Goal: Feedback & Contribution: Contribute content

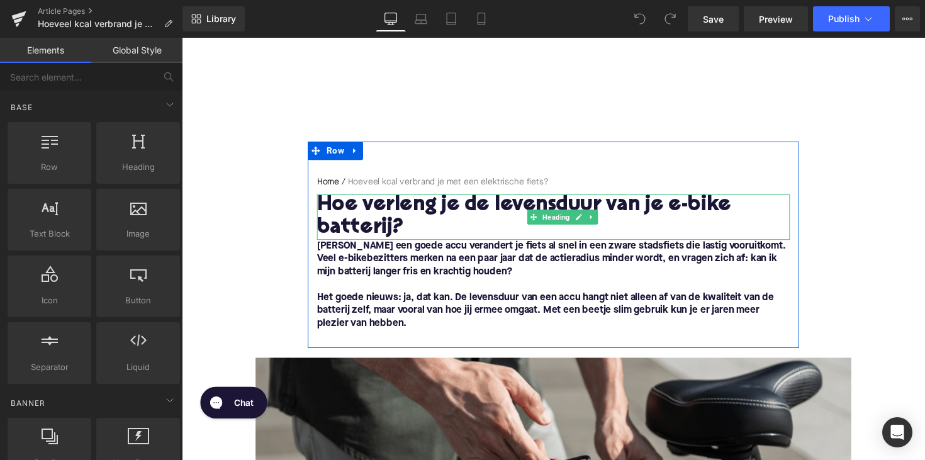
drag, startPoint x: 422, startPoint y: 229, endPoint x: 408, endPoint y: 234, distance: 14.7
click at [422, 229] on h1 "Hoe verleng je de levensduur van je e-bike batterij?" at bounding box center [562, 221] width 485 height 47
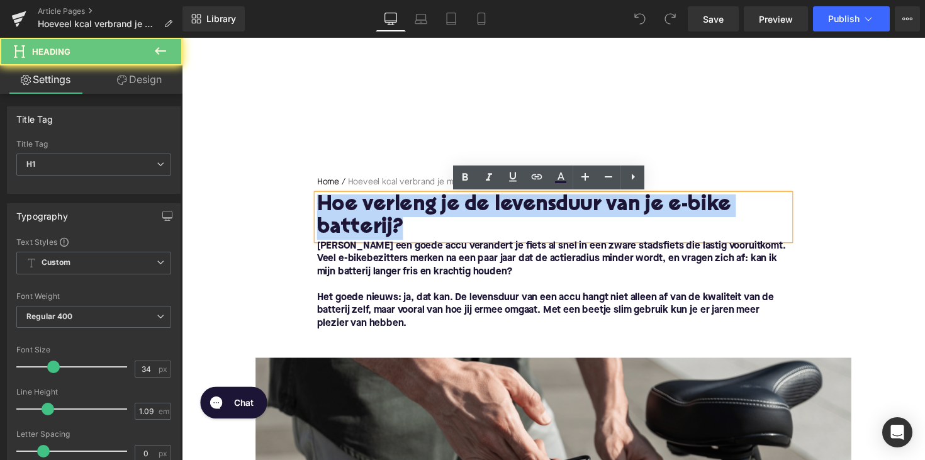
drag, startPoint x: 408, startPoint y: 233, endPoint x: 303, endPoint y: 205, distance: 108.7
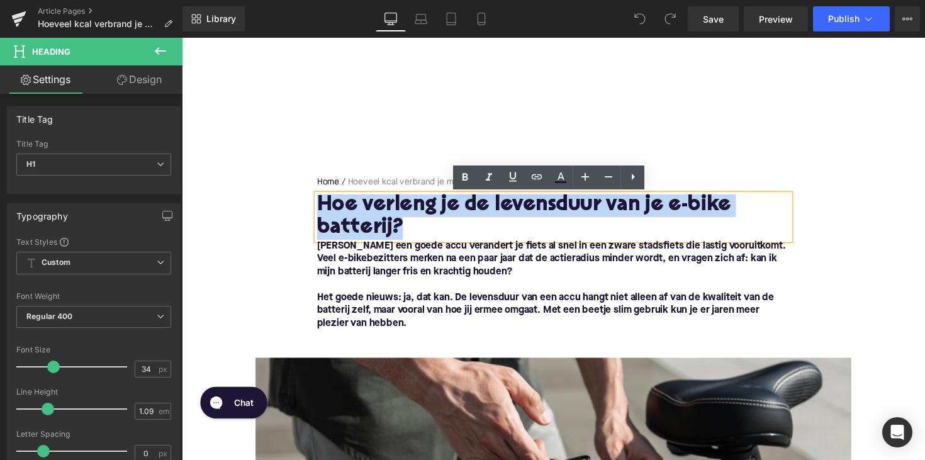
paste div
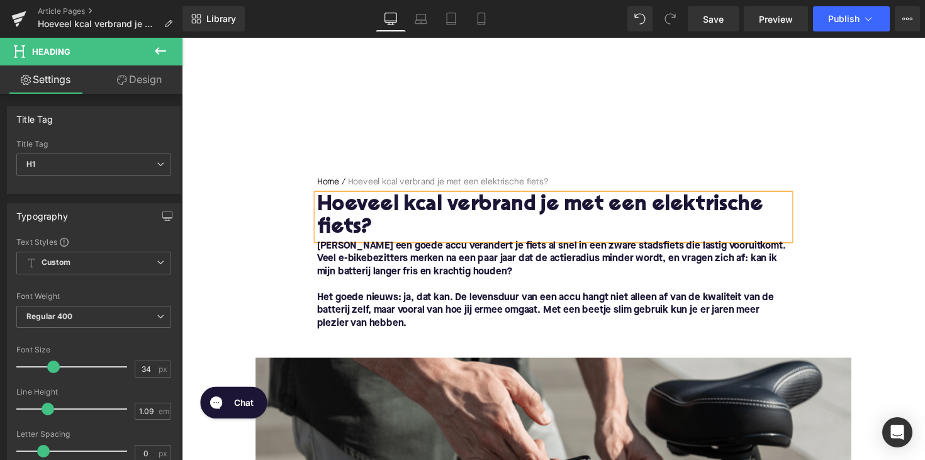
click at [421, 331] on p "Het goede nieuws: ja, dat kan. De levensduur van een accu hangt niet alleen af …" at bounding box center [562, 318] width 485 height 40
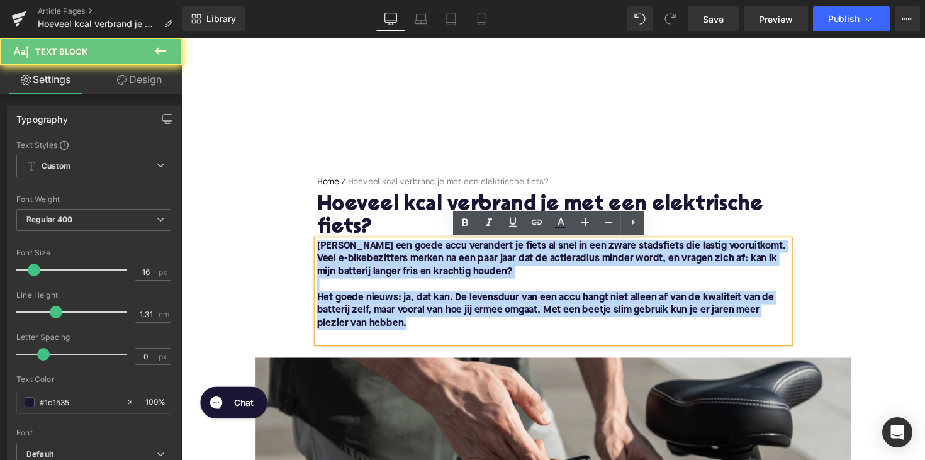
drag, startPoint x: 430, startPoint y: 330, endPoint x: 298, endPoint y: 253, distance: 152.3
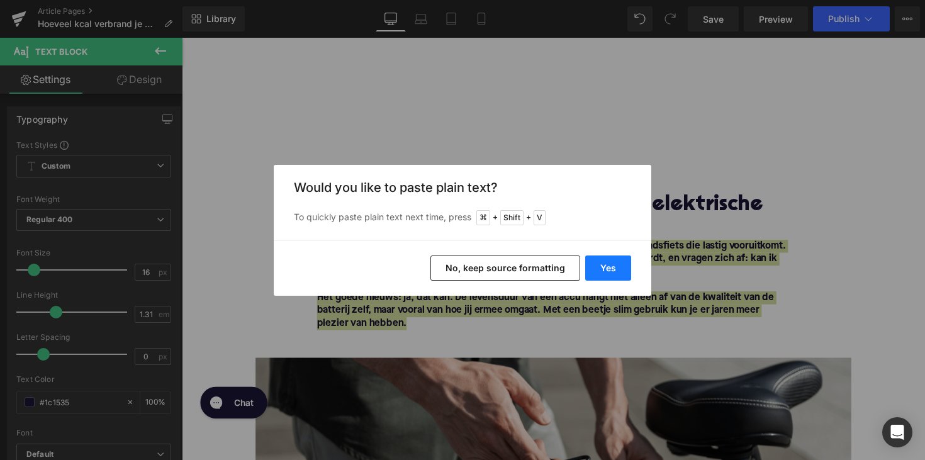
click at [618, 271] on button "Yes" at bounding box center [608, 268] width 46 height 25
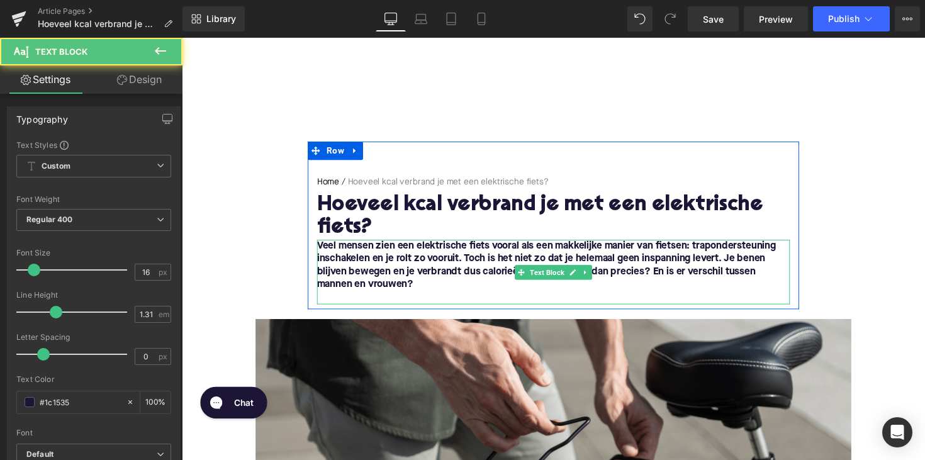
click at [407, 254] on font "Veel mensen zien een elektrische fiets vooral als een makkelijke manier van fie…" at bounding box center [555, 271] width 470 height 50
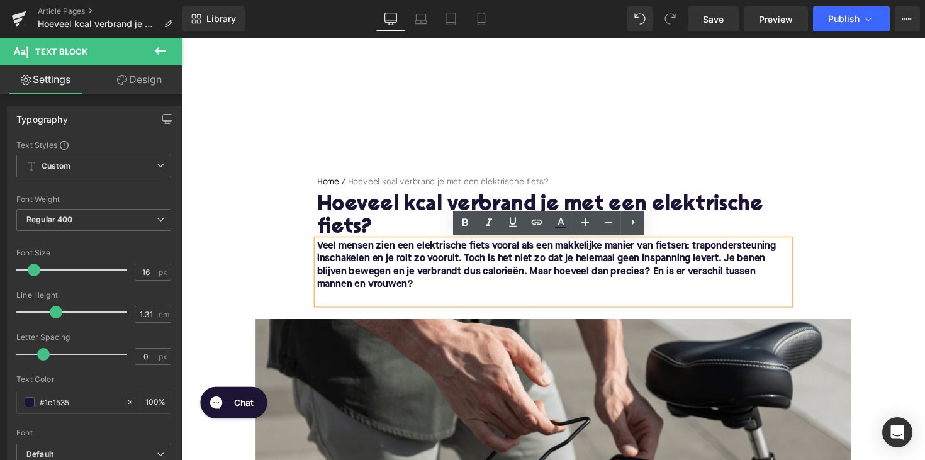
click at [320, 252] on font "Veel mensen zien een elektrische fiets vooral als een makkelijke manier van fie…" at bounding box center [555, 271] width 470 height 50
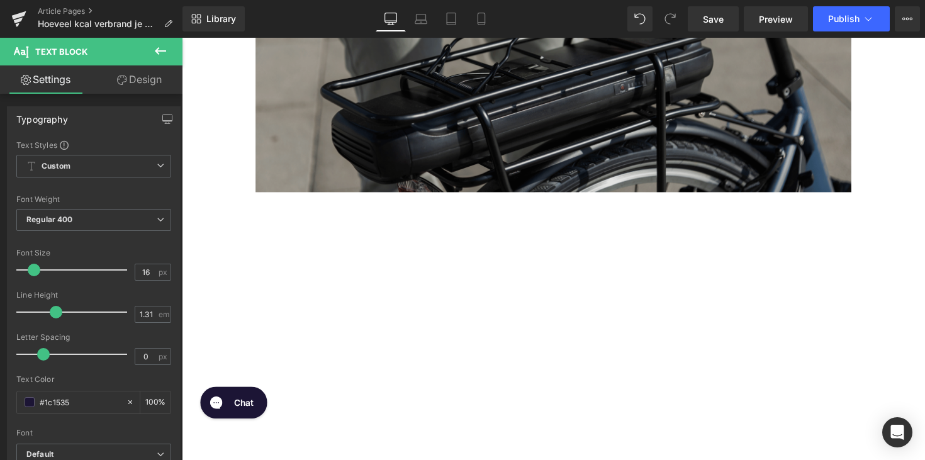
scroll to position [624, 0]
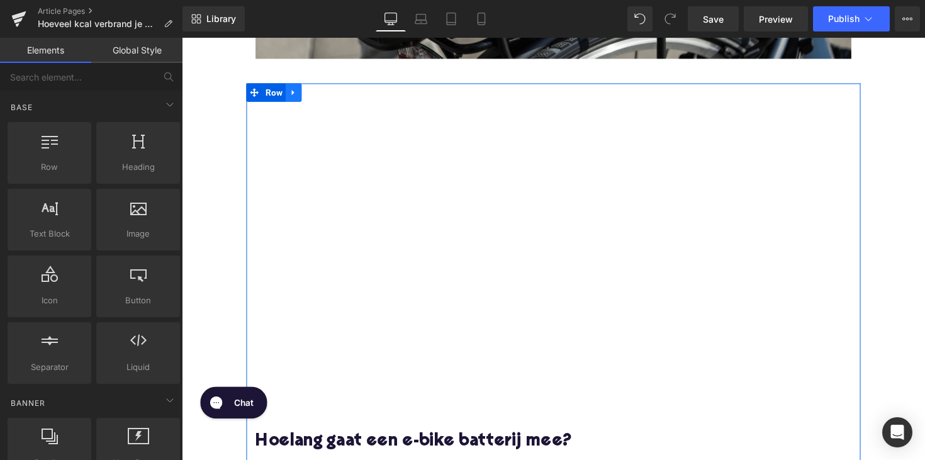
click at [295, 93] on icon at bounding box center [296, 94] width 3 height 6
click at [327, 96] on icon at bounding box center [329, 93] width 9 height 9
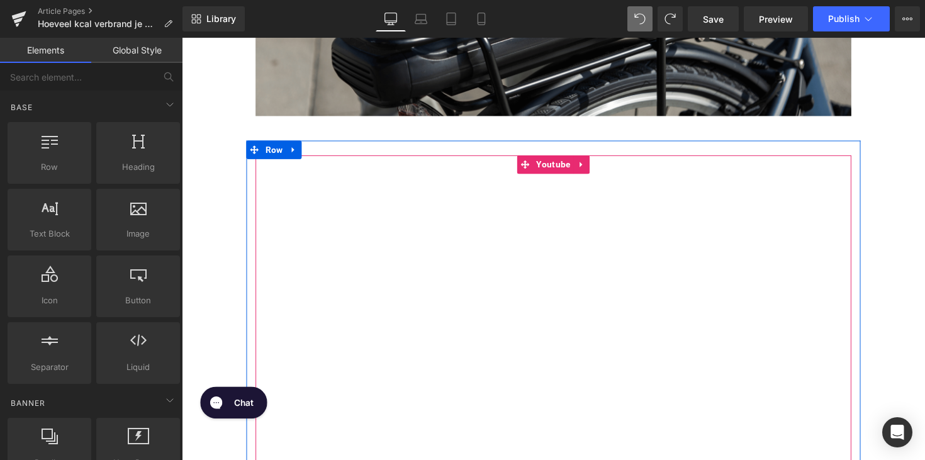
scroll to position [527, 0]
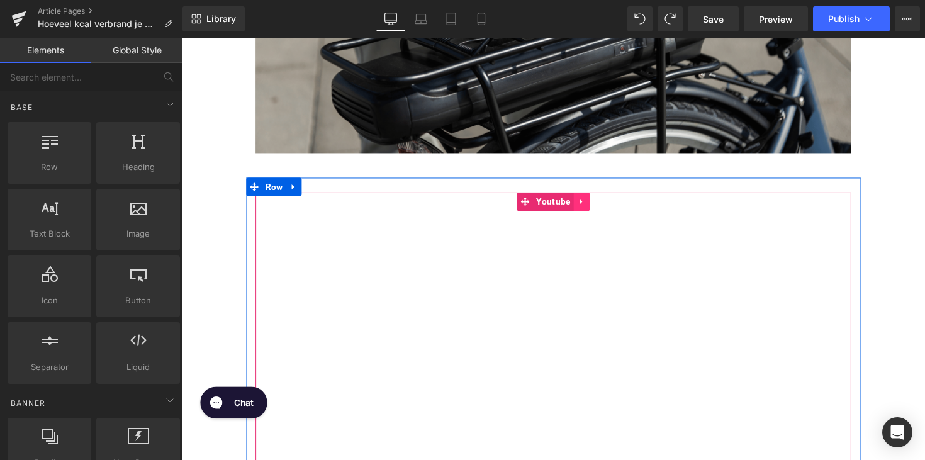
click at [590, 205] on icon at bounding box center [591, 205] width 9 height 9
click at [598, 210] on icon at bounding box center [599, 205] width 9 height 9
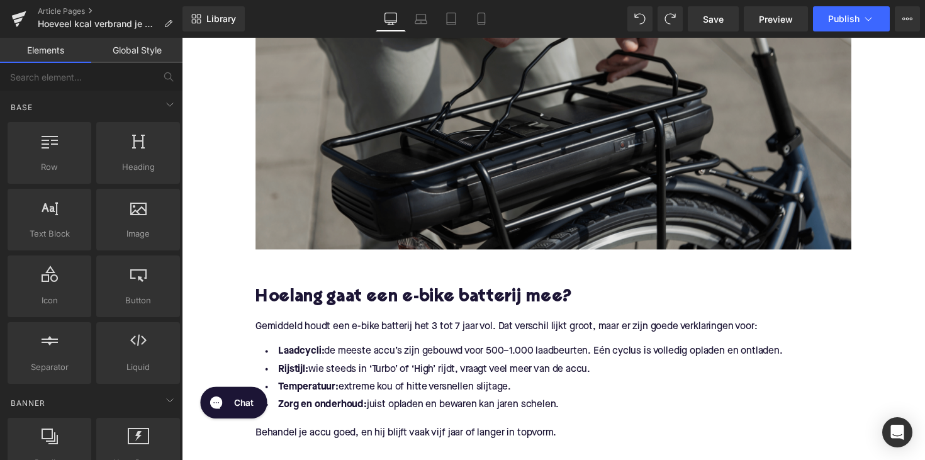
scroll to position [601, 0]
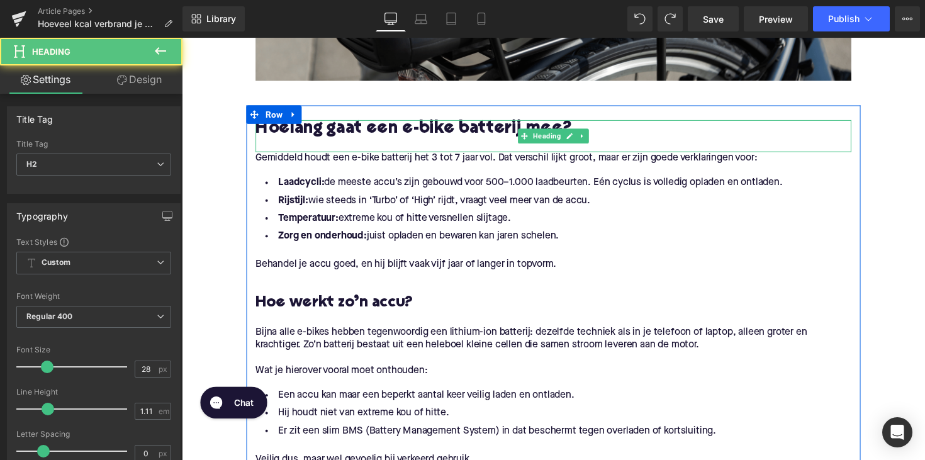
click at [397, 132] on h2 "Hoelang gaat een e-bike batterij mee?" at bounding box center [562, 132] width 610 height 20
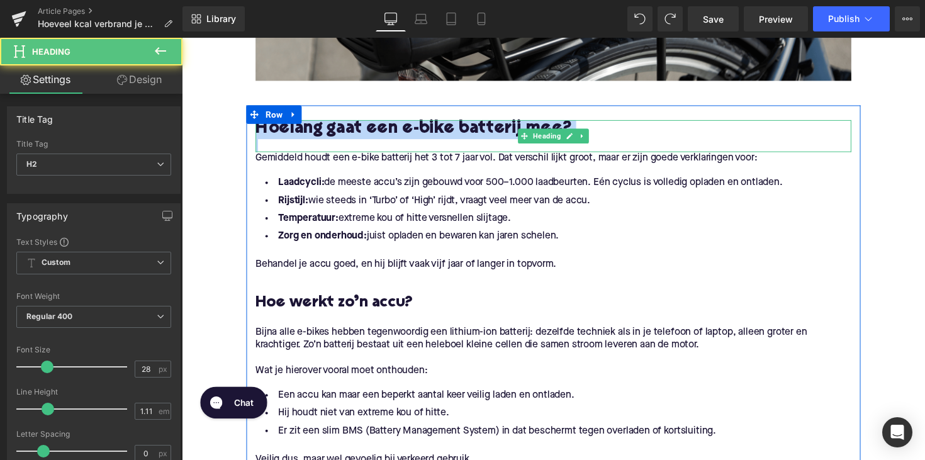
click at [397, 132] on h2 "Hoelang gaat een e-bike batterij mee?" at bounding box center [562, 132] width 610 height 20
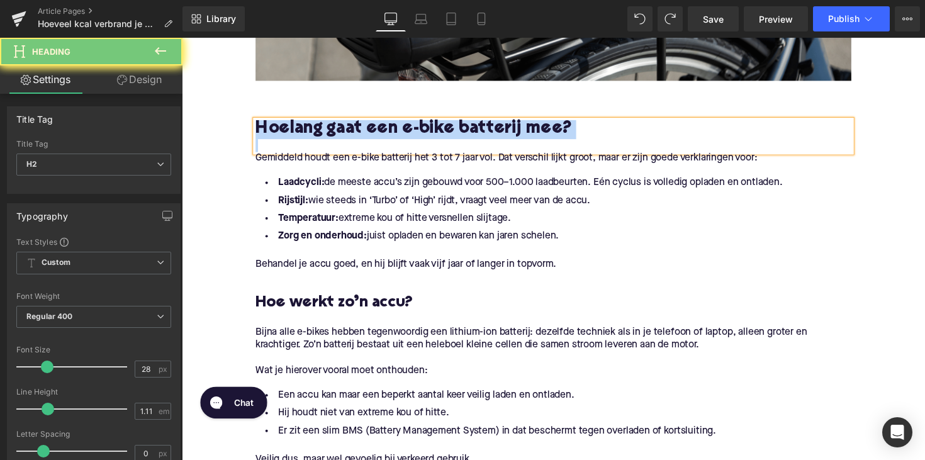
paste div
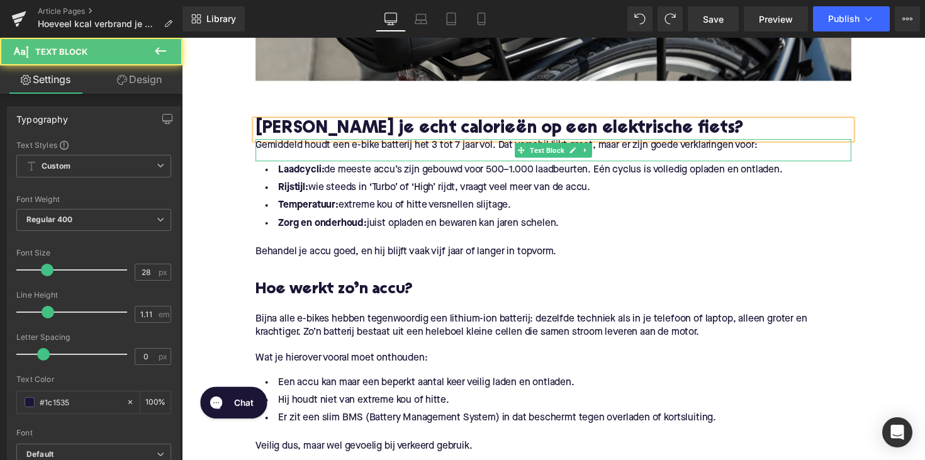
click at [364, 149] on p "Gemiddeld houdt een e-bike batterij het 3 tot 7 jaar vol. Dat verschil lijkt gr…" at bounding box center [562, 148] width 610 height 13
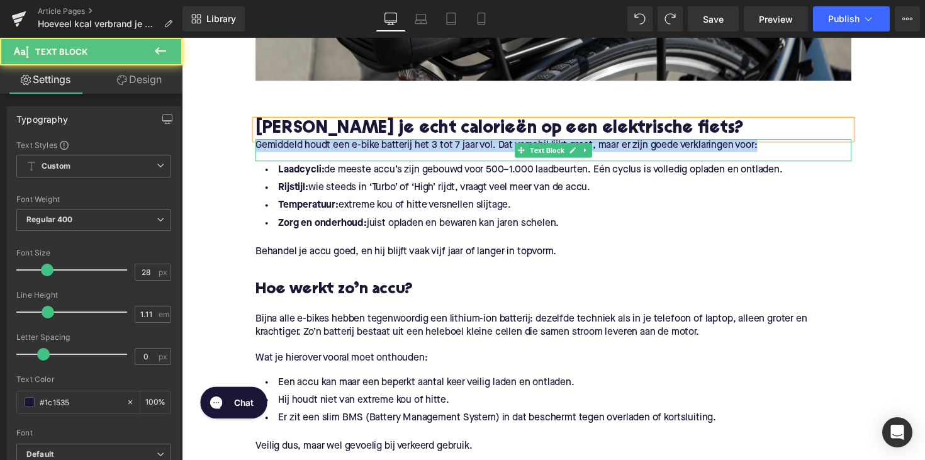
click at [364, 149] on p "Gemiddeld houdt een e-bike batterij het 3 tot 7 jaar vol. Dat verschil lijkt gr…" at bounding box center [562, 148] width 610 height 13
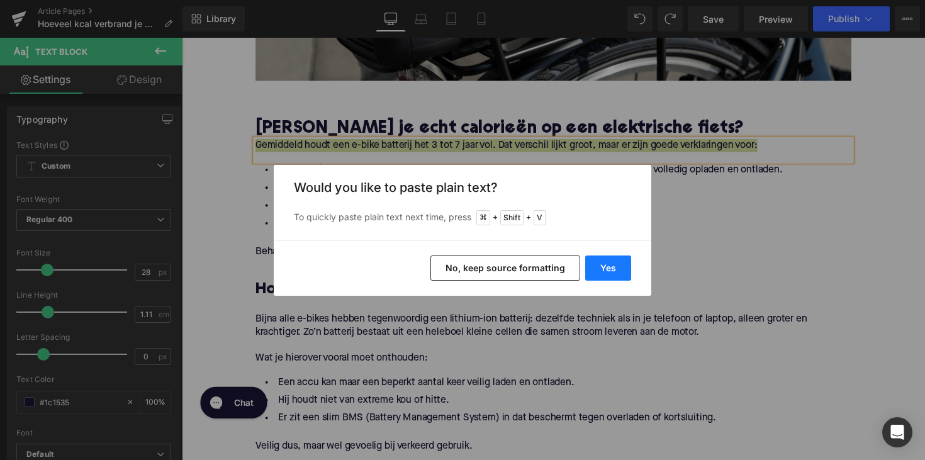
click at [593, 274] on button "Yes" at bounding box center [608, 268] width 46 height 25
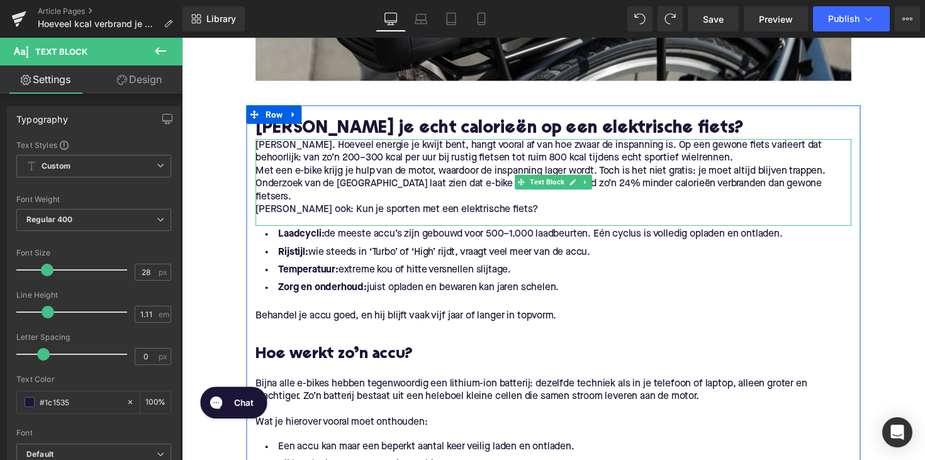
click at [261, 213] on p "[PERSON_NAME] ook: Kun je sporten met een elektrische fiets?" at bounding box center [562, 214] width 610 height 13
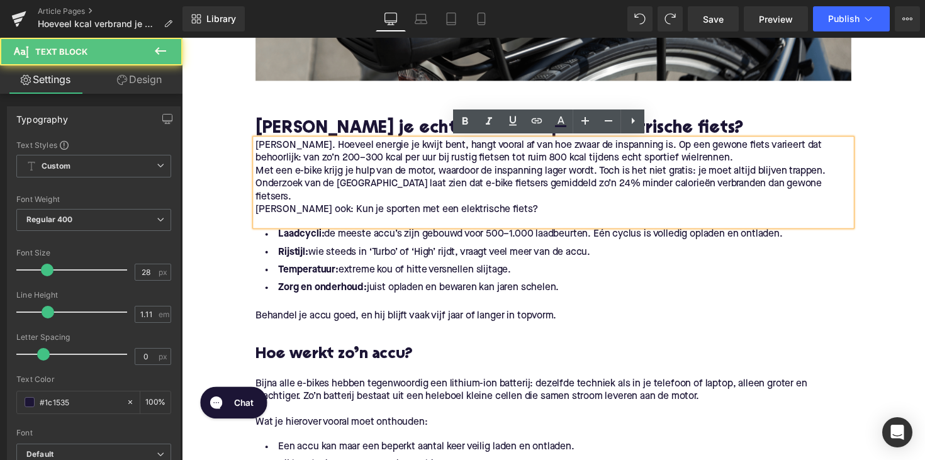
click at [257, 216] on p "[PERSON_NAME] ook: Kun je sporten met een elektrische fiets?" at bounding box center [562, 214] width 610 height 13
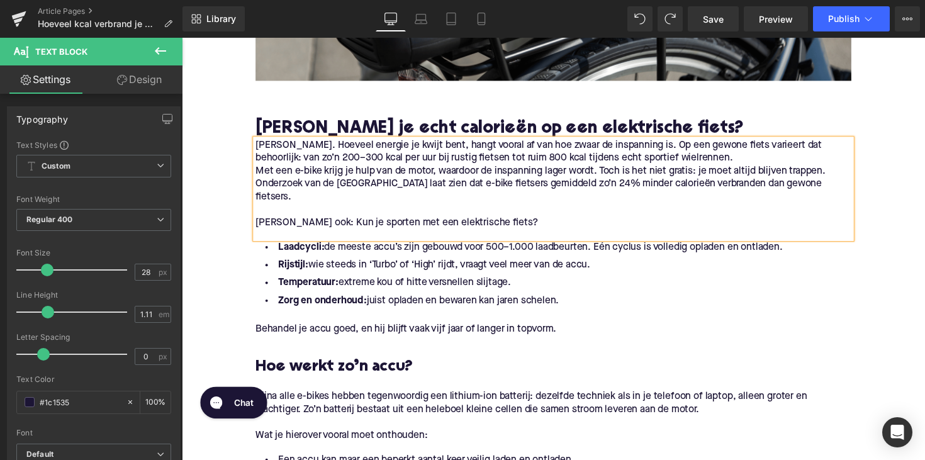
click at [257, 172] on p "Met een e-bike krijg je hulp van de motor, waardoor de inspanning lager wordt. …" at bounding box center [562, 188] width 610 height 40
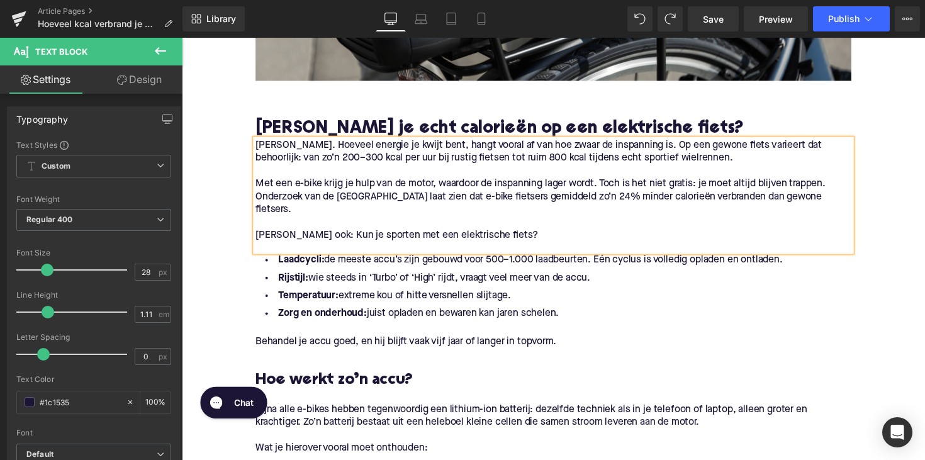
click at [258, 147] on p "[PERSON_NAME]. Hoeveel energie je kwijt bent, hangt vooral af van hoe zwaar de …" at bounding box center [562, 155] width 610 height 26
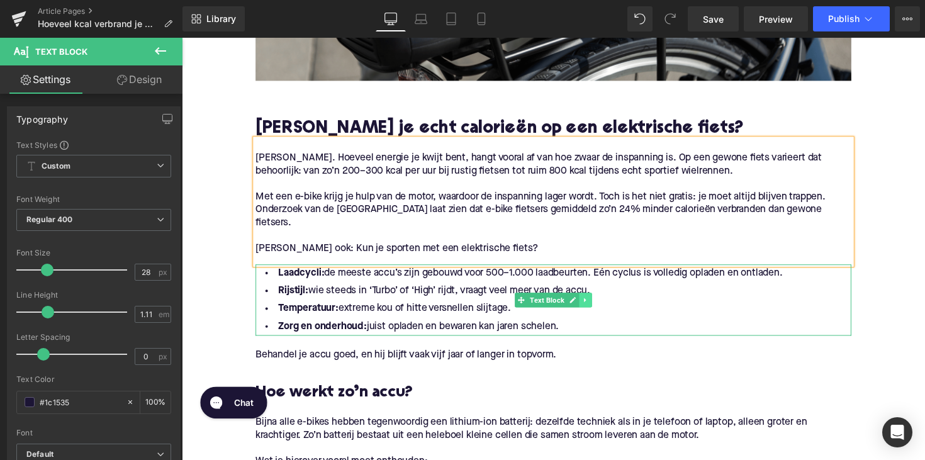
click at [594, 306] on icon at bounding box center [595, 306] width 2 height 4
click at [601, 306] on icon at bounding box center [601, 306] width 7 height 7
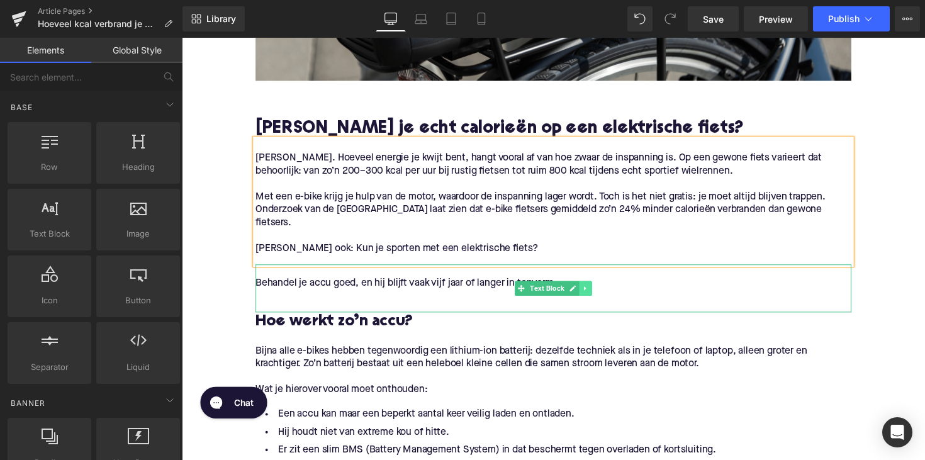
click at [594, 295] on icon at bounding box center [595, 295] width 7 height 8
click at [599, 295] on icon at bounding box center [601, 294] width 7 height 7
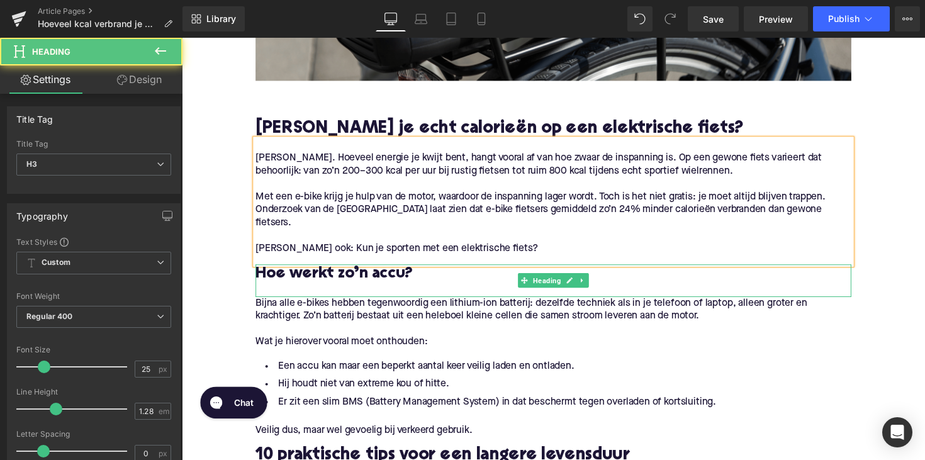
click at [325, 278] on h3 "Hoe werkt zo’n accu?" at bounding box center [562, 280] width 610 height 20
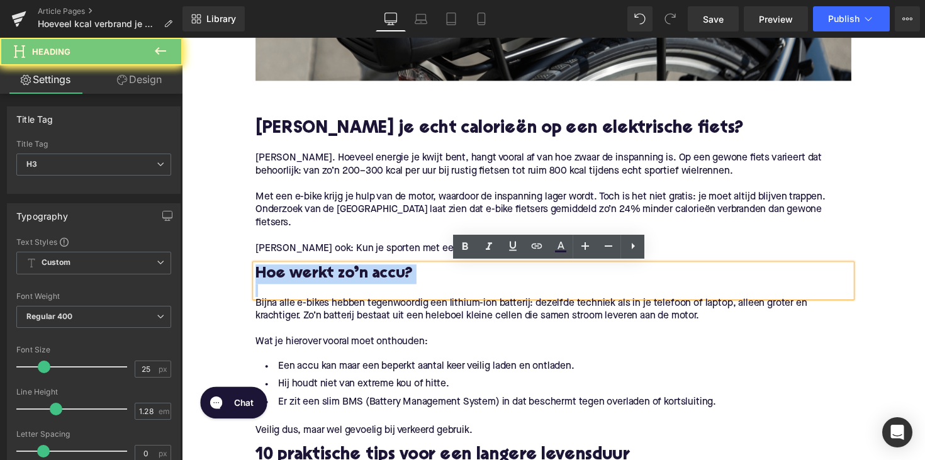
paste div
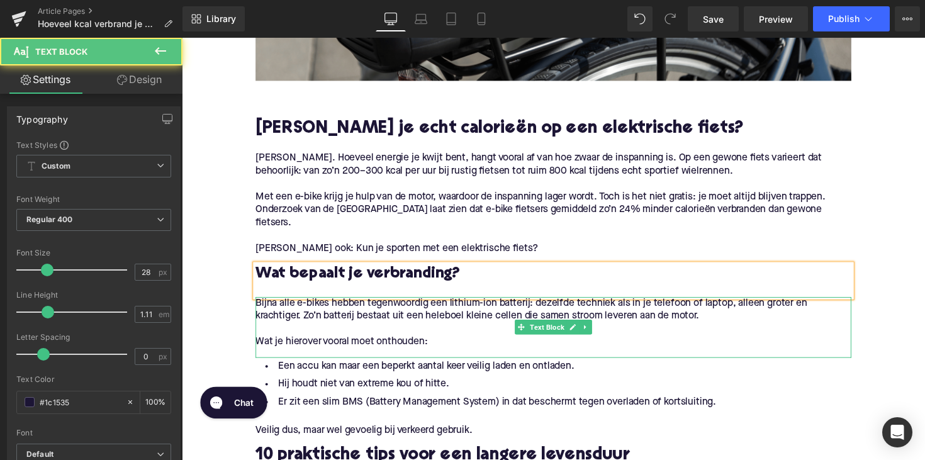
click at [400, 346] on p "Wat je hierover vooral moet onthouden:" at bounding box center [562, 349] width 610 height 13
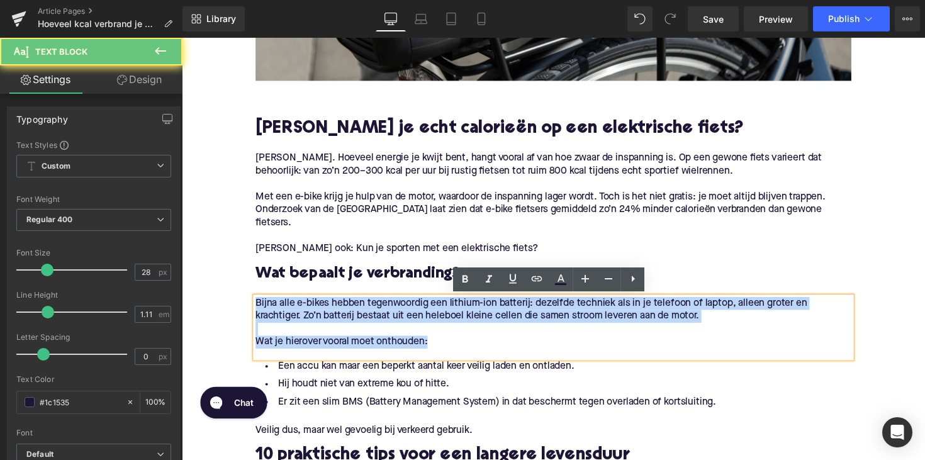
drag, startPoint x: 459, startPoint y: 354, endPoint x: 344, endPoint y: 340, distance: 116.6
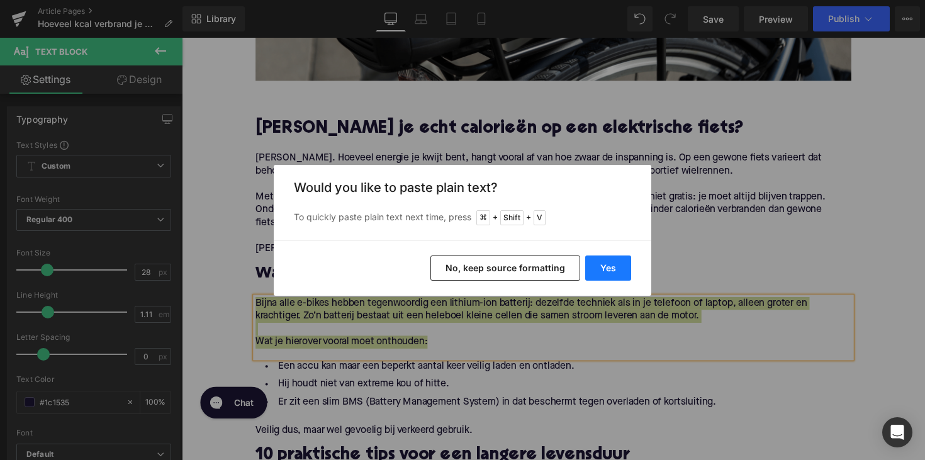
click at [600, 268] on button "Yes" at bounding box center [608, 268] width 46 height 25
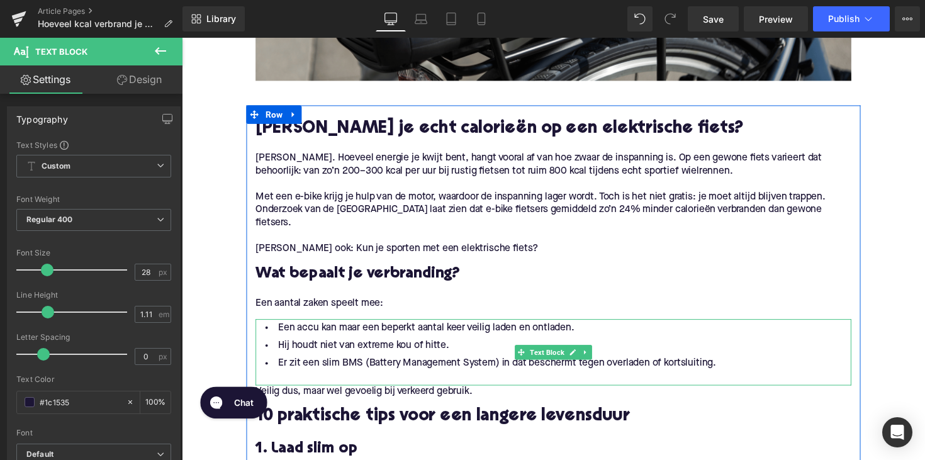
click at [417, 367] on li "Er zit een slim BMS (Battery Management System) in dat beschermt tegen overlade…" at bounding box center [562, 371] width 610 height 18
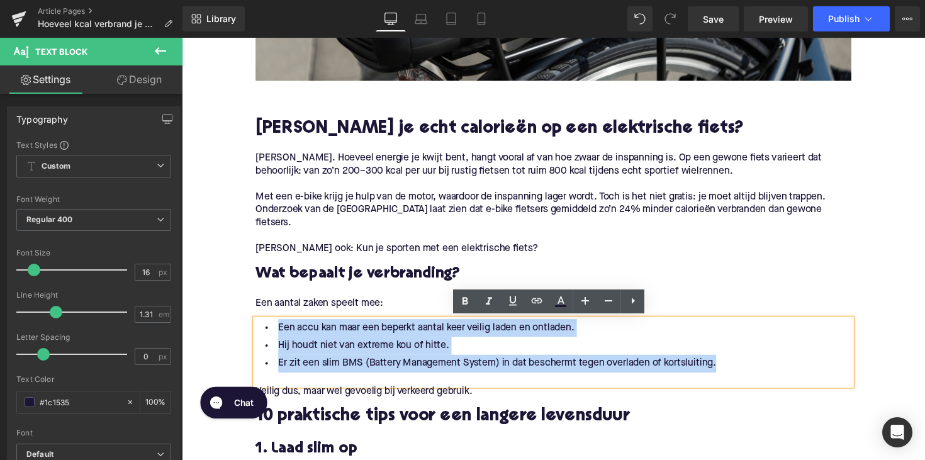
drag, startPoint x: 743, startPoint y: 373, endPoint x: 239, endPoint y: 330, distance: 505.3
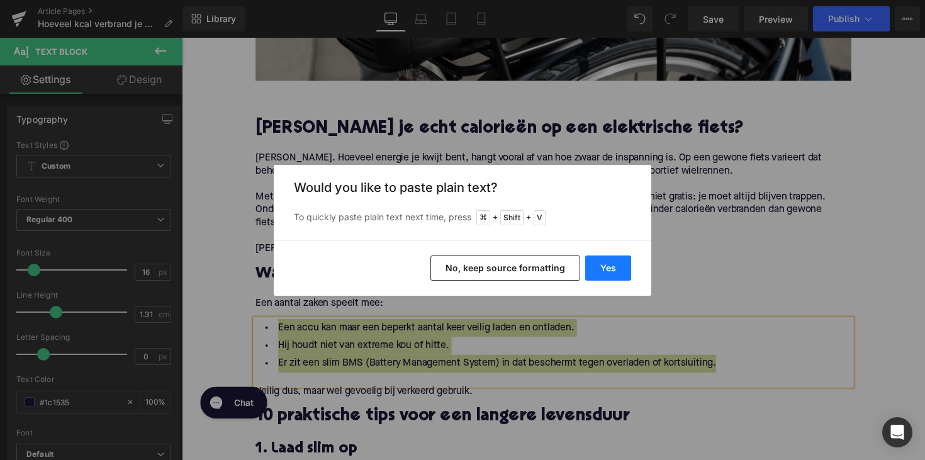
click at [616, 261] on button "Yes" at bounding box center [608, 268] width 46 height 25
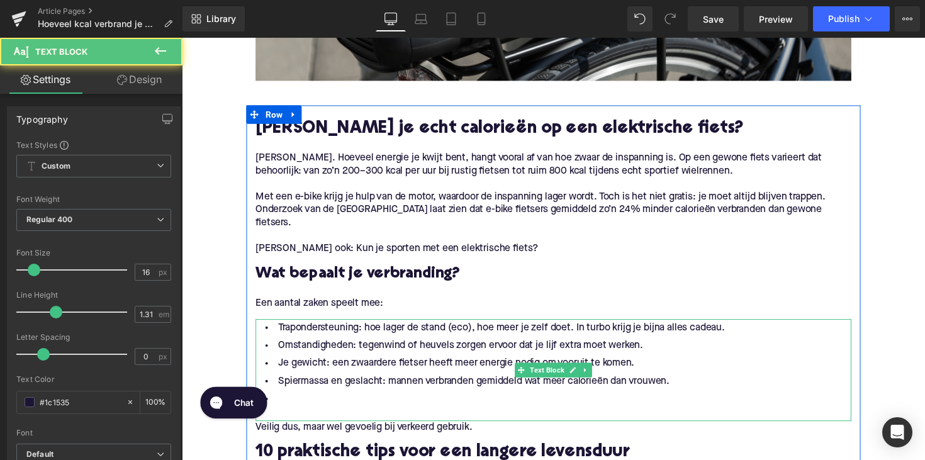
click at [320, 410] on li at bounding box center [562, 408] width 610 height 18
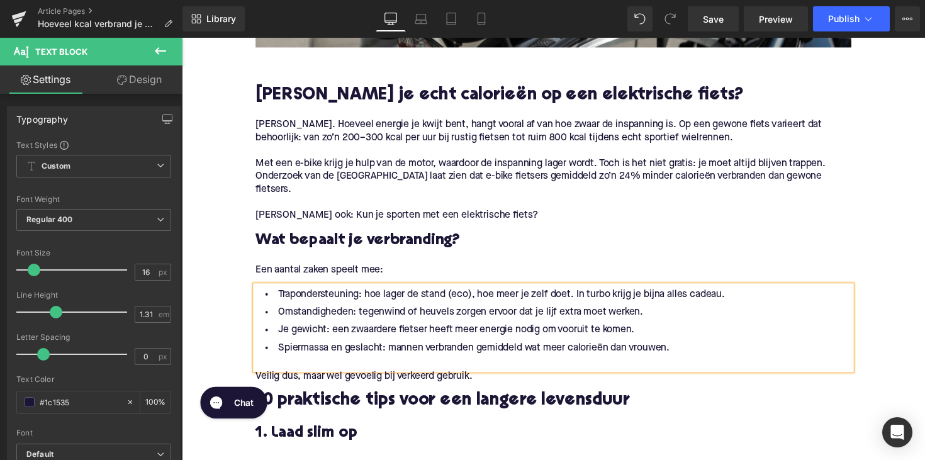
scroll to position [694, 0]
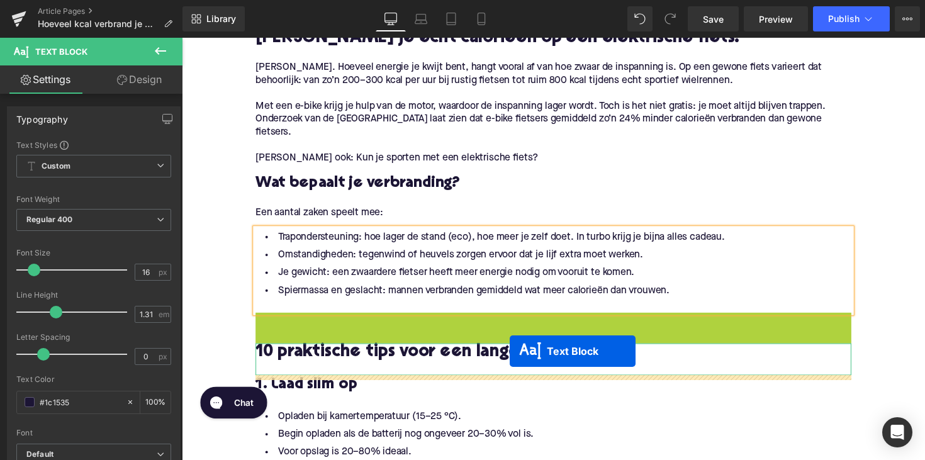
drag, startPoint x: 526, startPoint y: 334, endPoint x: 518, endPoint y: 359, distance: 26.5
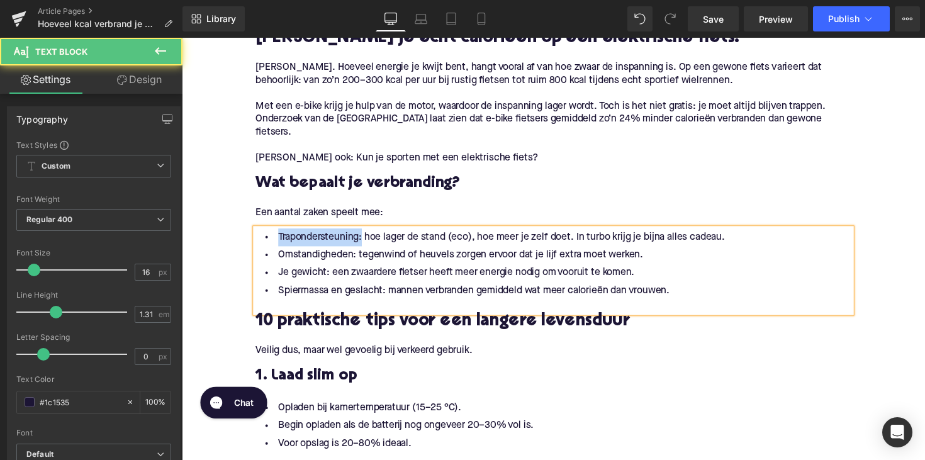
drag, startPoint x: 362, startPoint y: 242, endPoint x: 242, endPoint y: 240, distance: 120.8
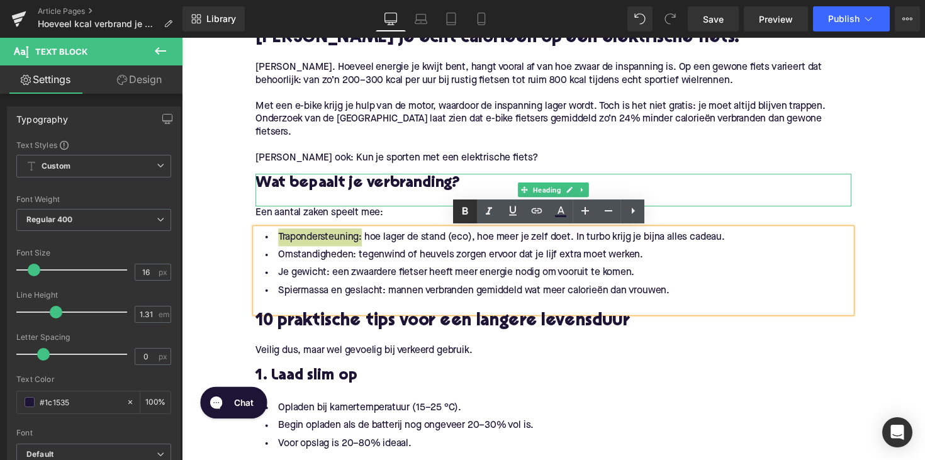
click at [460, 210] on icon at bounding box center [465, 211] width 15 height 15
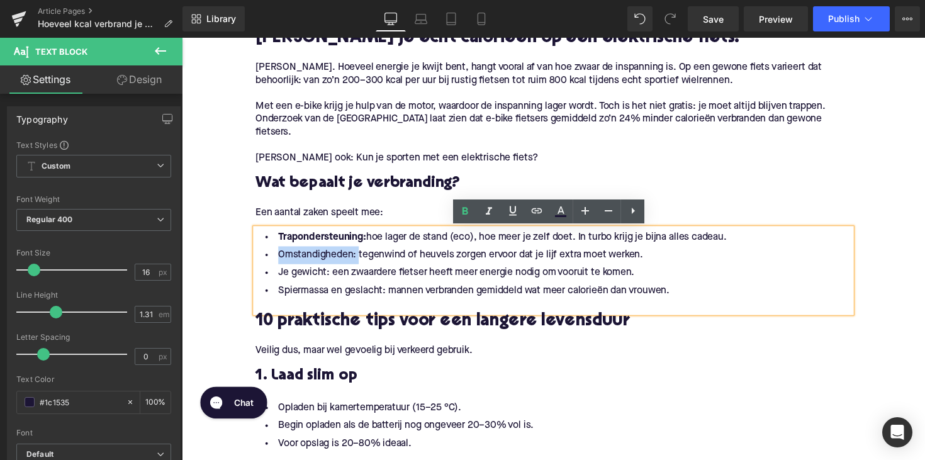
drag, startPoint x: 356, startPoint y: 263, endPoint x: 272, endPoint y: 262, distance: 84.3
click at [272, 262] on li "Omstandigheden: tegenwind of heuvels zorgen ervoor dat je lijf extra moet werke…" at bounding box center [562, 261] width 610 height 18
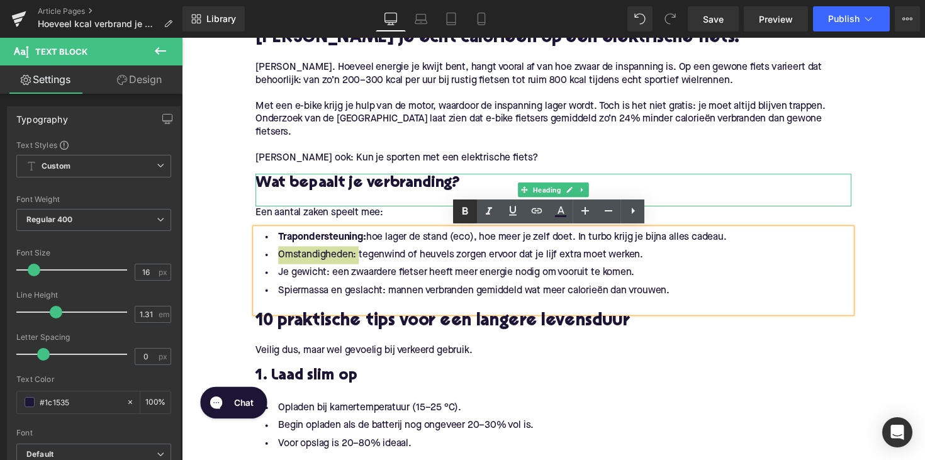
click at [467, 205] on icon at bounding box center [465, 211] width 15 height 15
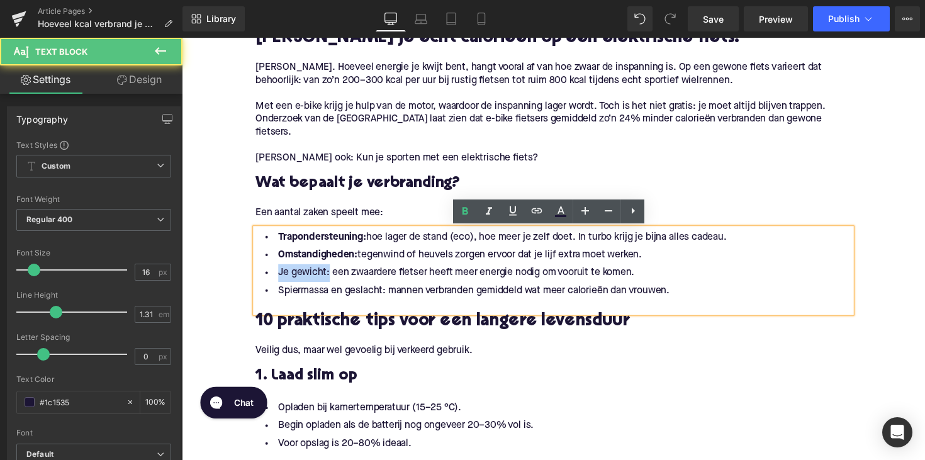
drag, startPoint x: 329, startPoint y: 280, endPoint x: 261, endPoint y: 280, distance: 68.0
click at [261, 280] on li "Je gewicht: een zwaardere fietser heeft meer energie nodig om vooruit te komen." at bounding box center [562, 279] width 610 height 18
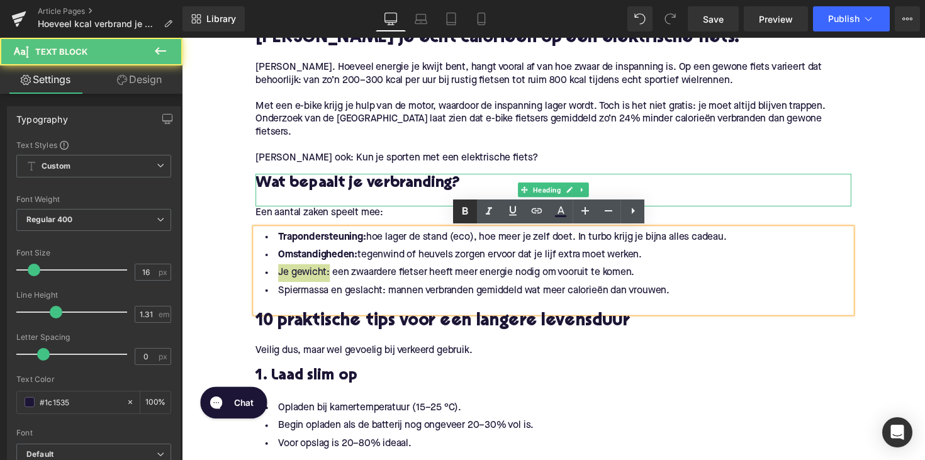
click at [461, 210] on icon at bounding box center [465, 211] width 15 height 15
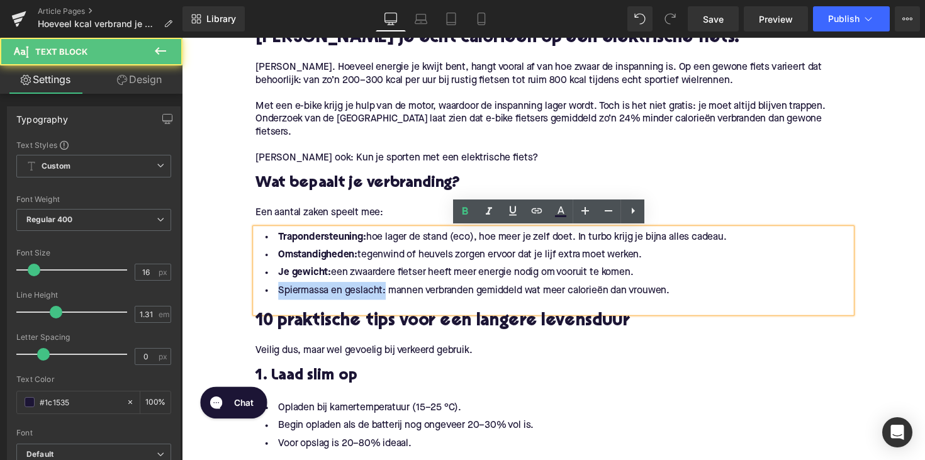
drag, startPoint x: 386, startPoint y: 297, endPoint x: 239, endPoint y: 297, distance: 147.3
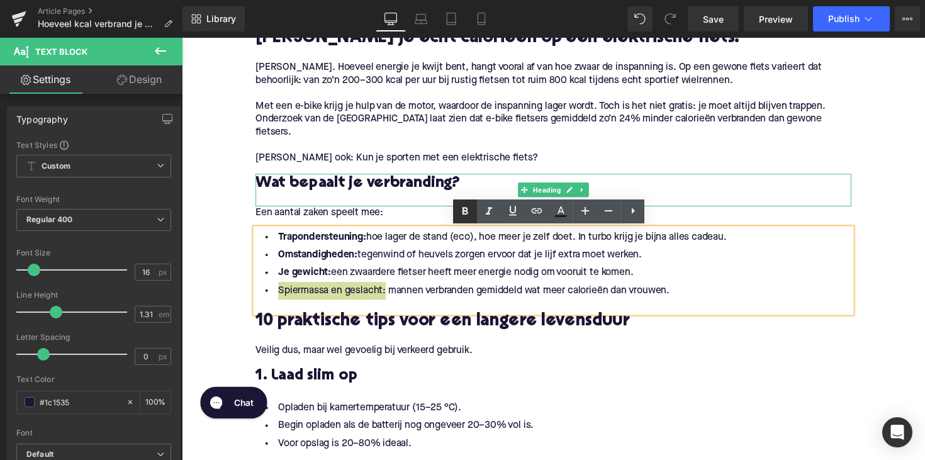
click at [465, 210] on icon at bounding box center [466, 211] width 6 height 8
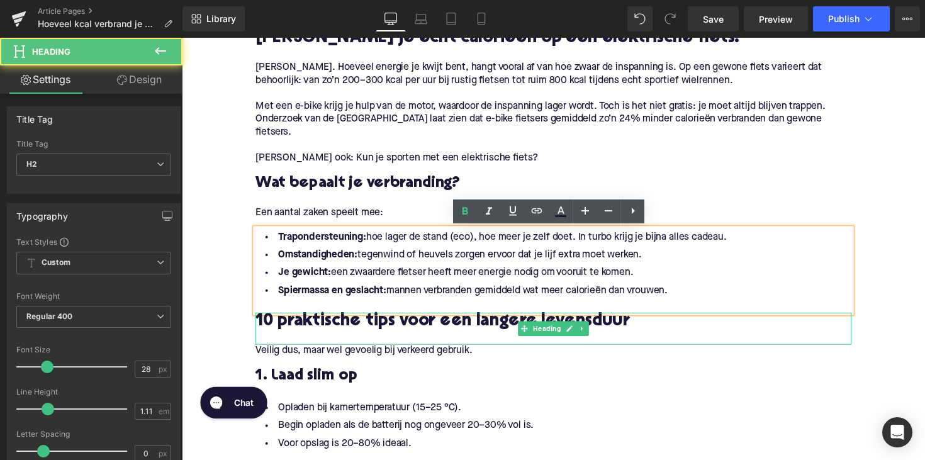
click at [381, 324] on h2 "10 praktische tips voor een langere levensduur" at bounding box center [562, 330] width 610 height 20
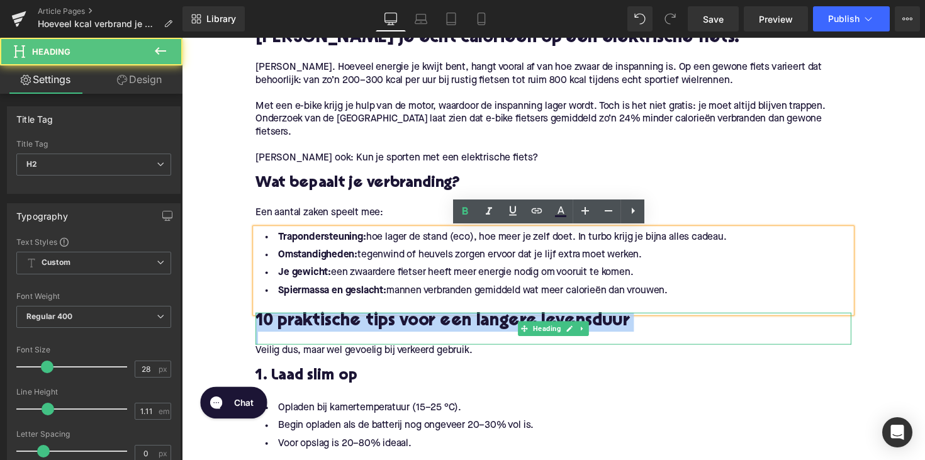
click at [381, 324] on h2 "10 praktische tips voor een langere levensduur" at bounding box center [562, 330] width 610 height 20
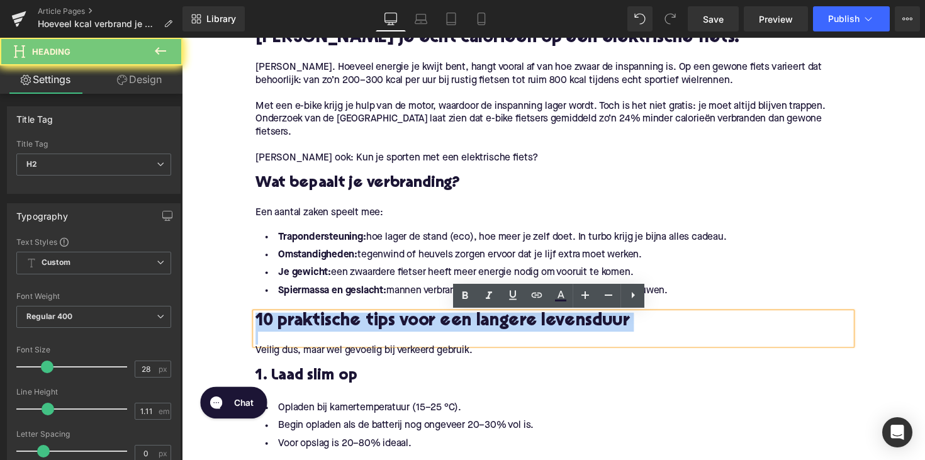
paste div
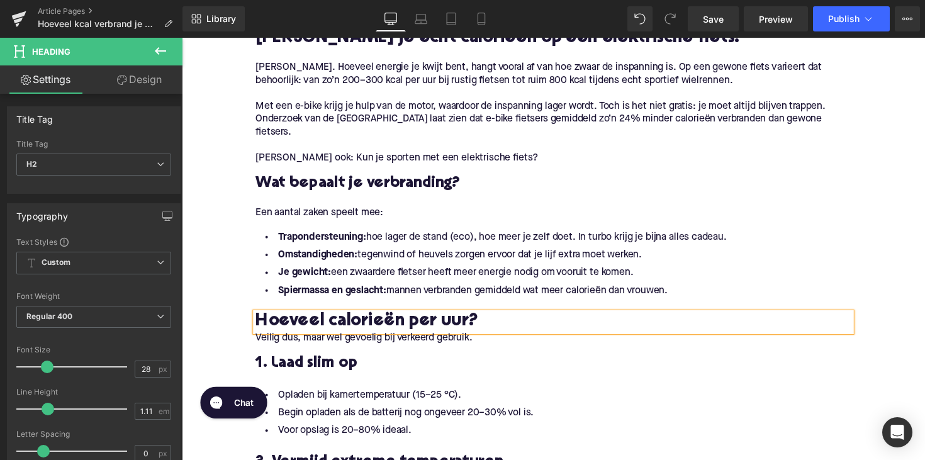
click at [315, 346] on p "Veilig dus, maar wel gevoelig bij verkeerd gebruik." at bounding box center [562, 345] width 610 height 13
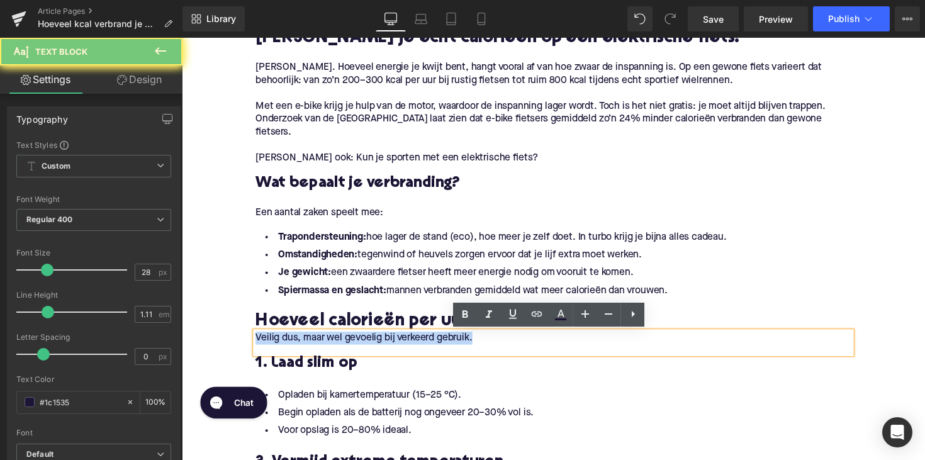
click at [315, 346] on p "Veilig dus, maar wel gevoelig bij verkeerd gebruik." at bounding box center [562, 345] width 610 height 13
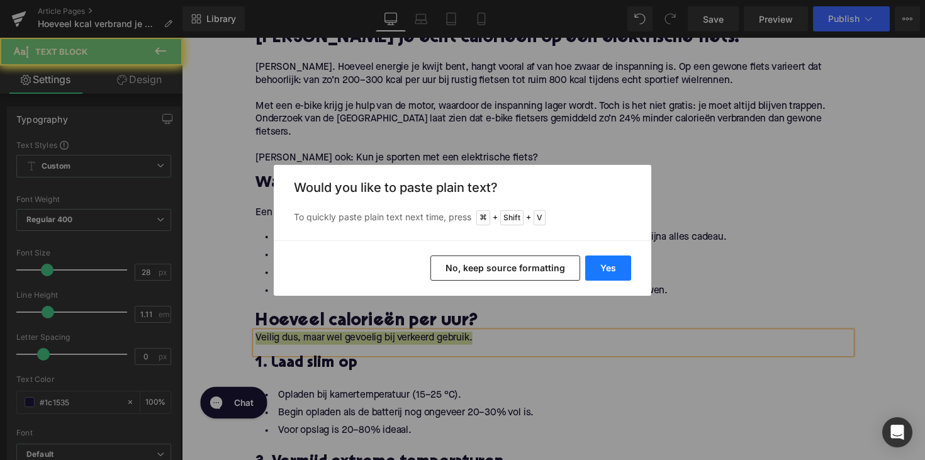
click at [610, 266] on button "Yes" at bounding box center [608, 268] width 46 height 25
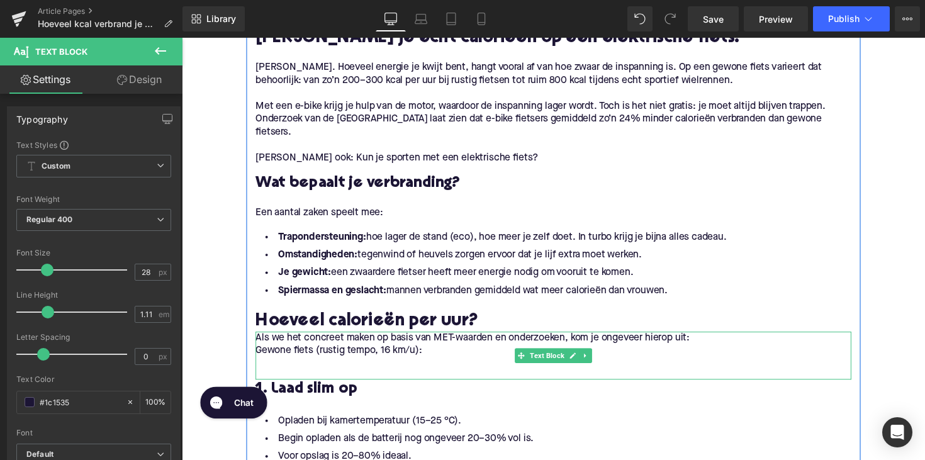
click at [266, 352] on p "Gewone fiets (rustig tempo, 16 km/u):" at bounding box center [562, 358] width 610 height 13
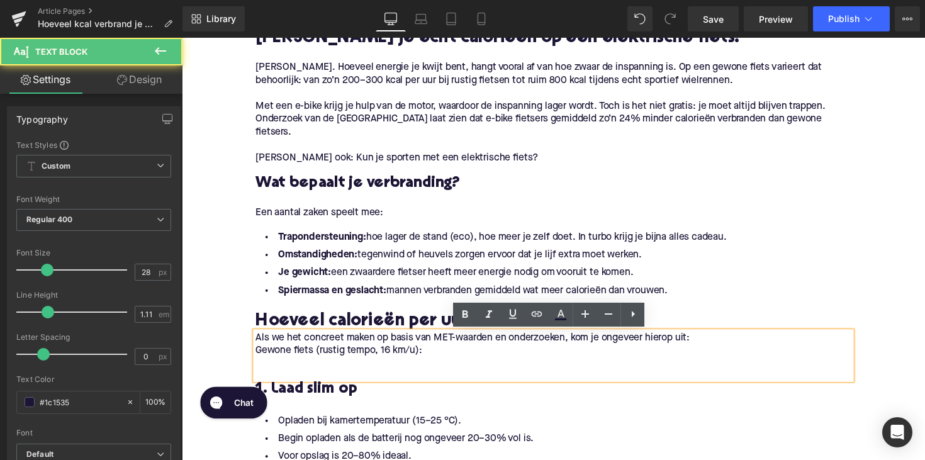
click at [257, 346] on p "Als we het concreet maken op basis van MET-waarden en onderzoeken, kom je ongev…" at bounding box center [562, 345] width 610 height 13
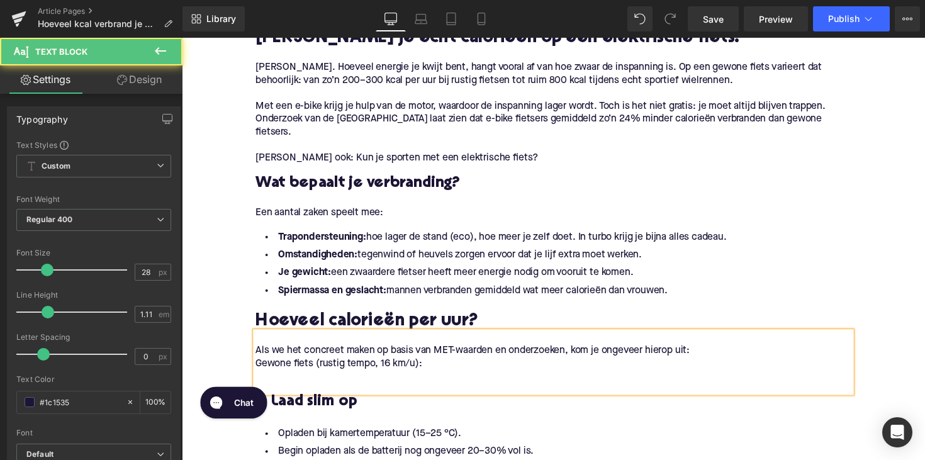
click at [257, 369] on p "Gewone fiets (rustig tempo, 16 km/u):" at bounding box center [562, 372] width 610 height 13
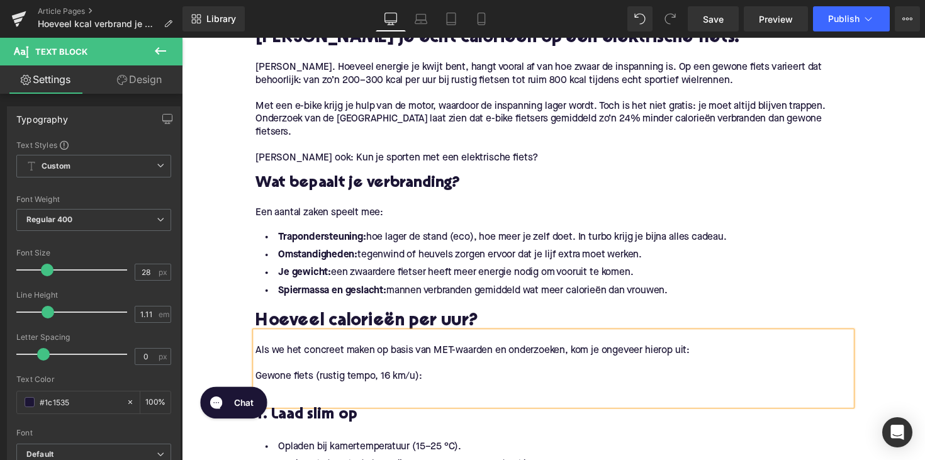
click at [261, 385] on div "Chat" at bounding box center [234, 403] width 81 height 42
click at [278, 394] on p at bounding box center [562, 398] width 610 height 13
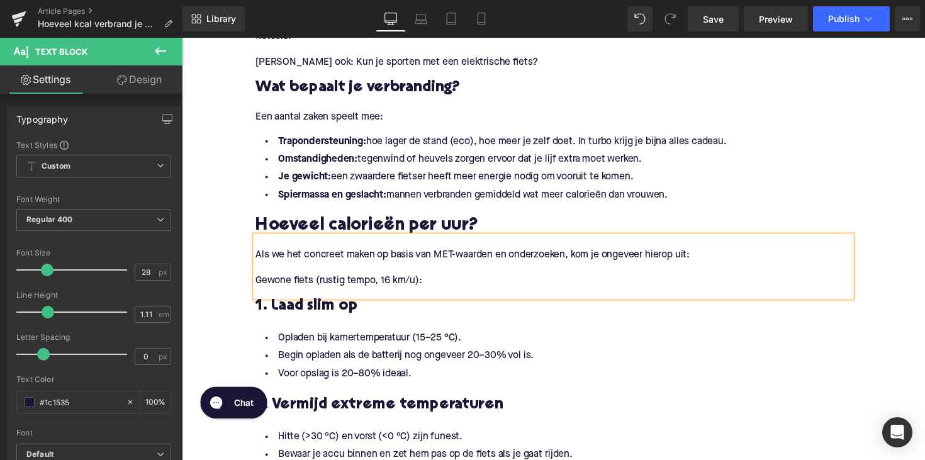
scroll to position [823, 0]
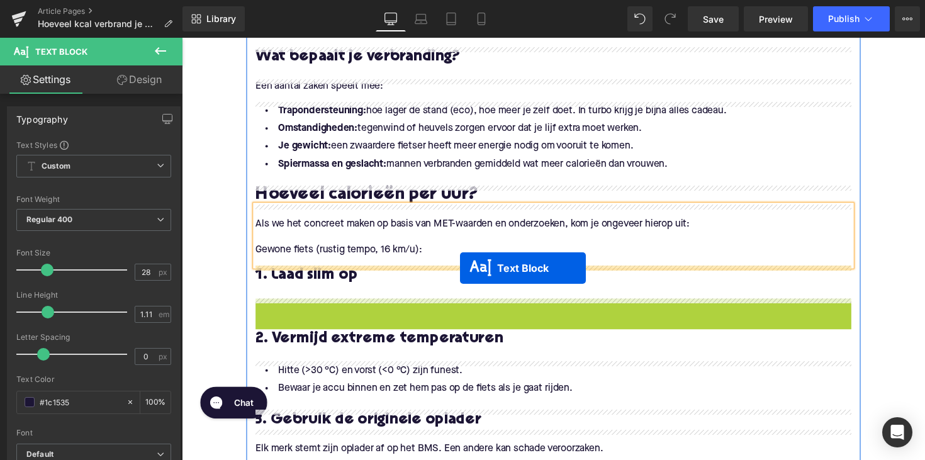
drag, startPoint x: 529, startPoint y: 342, endPoint x: 467, endPoint y: 274, distance: 92.7
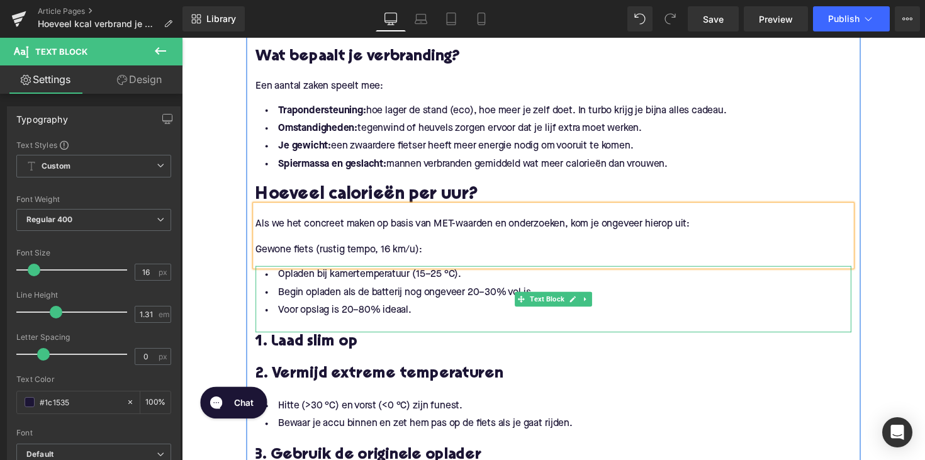
click at [417, 312] on li "Voor opslag is 20–80% ideaal." at bounding box center [562, 317] width 610 height 18
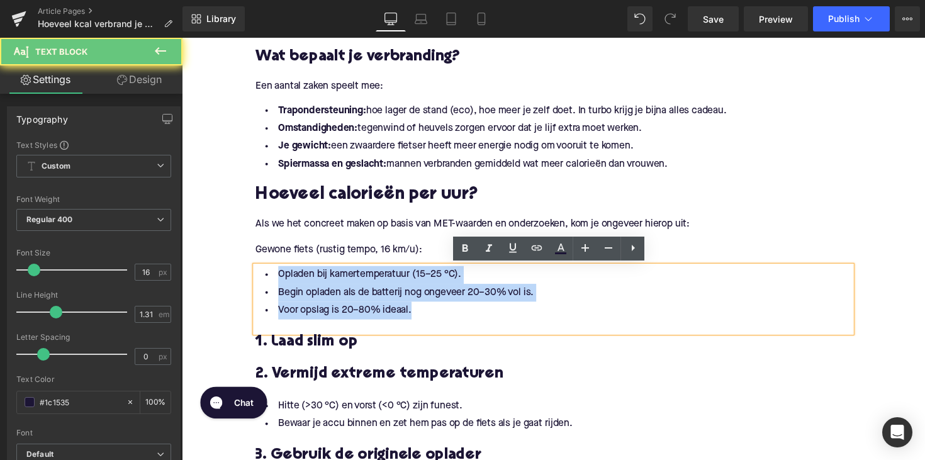
drag, startPoint x: 424, startPoint y: 314, endPoint x: 252, endPoint y: 269, distance: 177.5
click at [257, 272] on div "Opladen bij kamertemperatuur (15–25 °C). Begin opladen als de batterij nog onge…" at bounding box center [562, 306] width 610 height 68
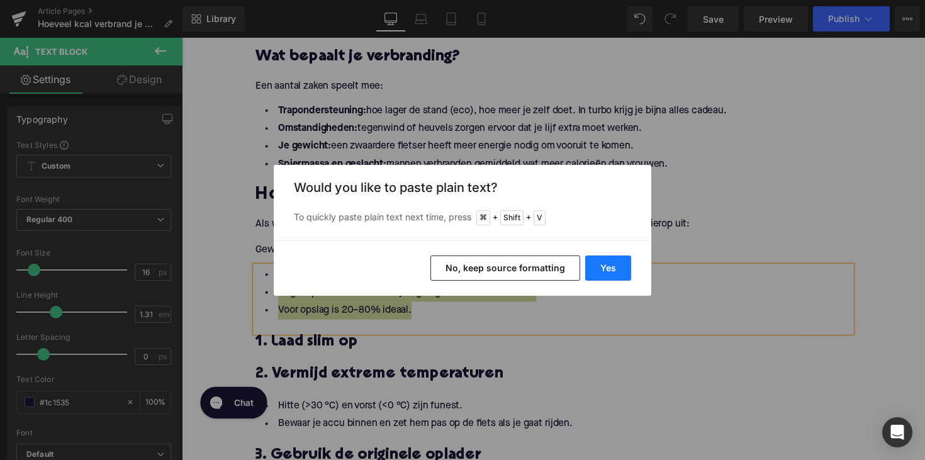
click at [597, 271] on button "Yes" at bounding box center [608, 268] width 46 height 25
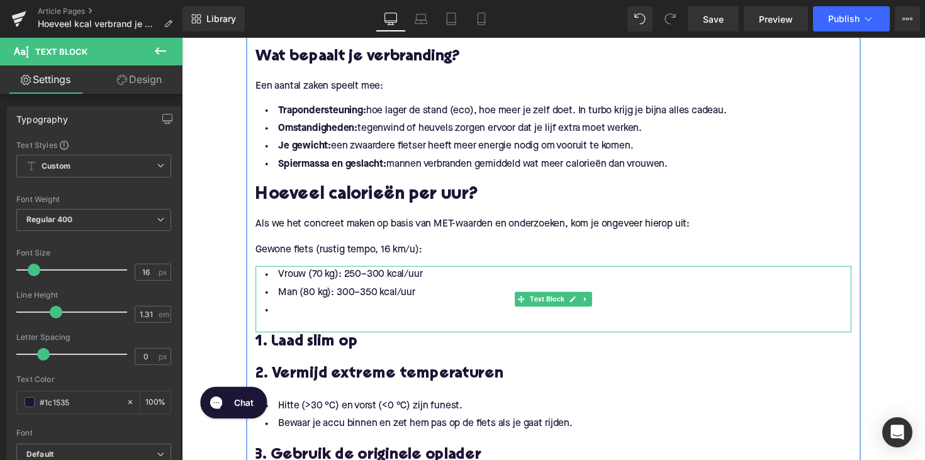
click at [341, 323] on li at bounding box center [562, 317] width 610 height 18
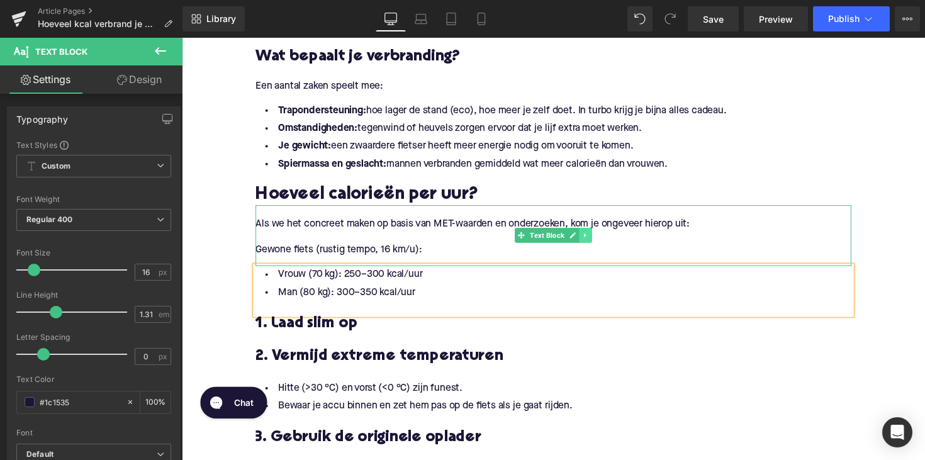
click at [595, 247] on link at bounding box center [595, 240] width 13 height 15
click at [587, 241] on icon at bounding box center [588, 240] width 7 height 7
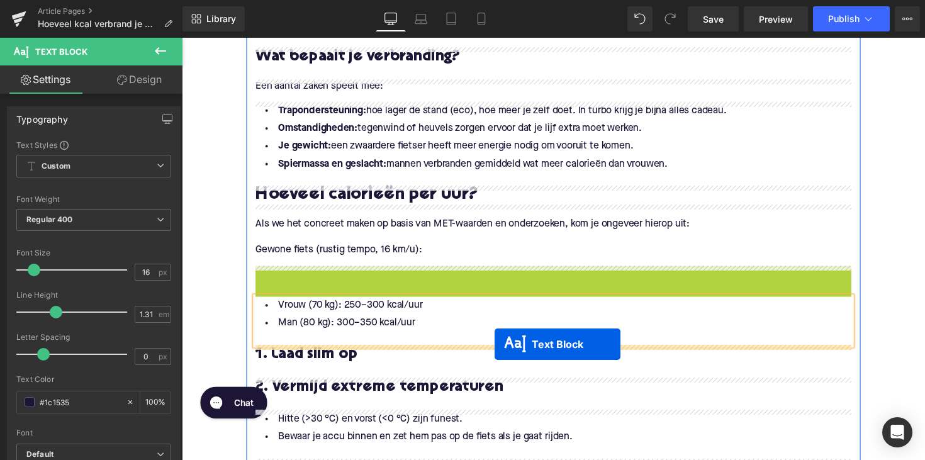
drag, startPoint x: 525, startPoint y: 303, endPoint x: 502, endPoint y: 352, distance: 54.1
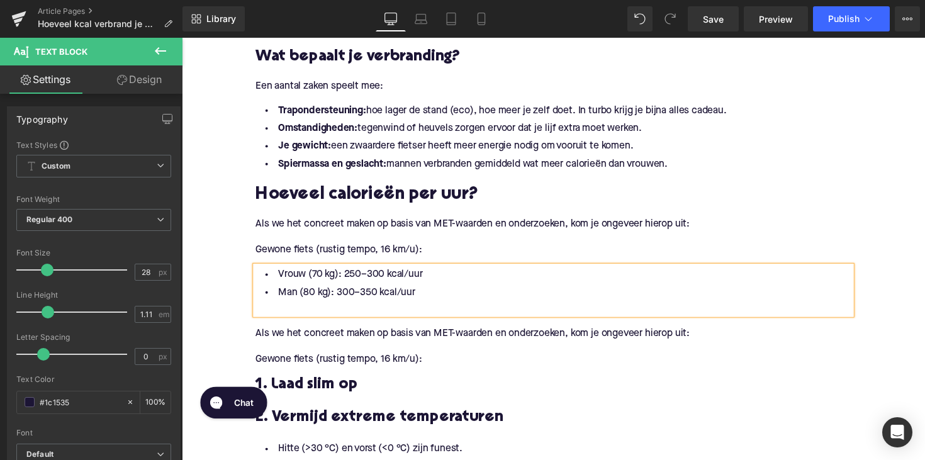
click at [439, 362] on p "Gewone fiets (rustig tempo, 16 km/u):" at bounding box center [562, 367] width 610 height 13
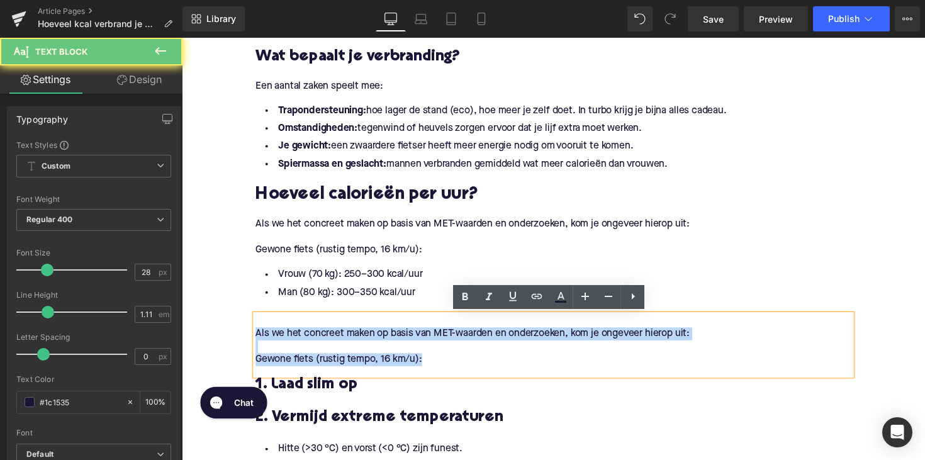
drag, startPoint x: 446, startPoint y: 365, endPoint x: 172, endPoint y: 339, distance: 275.0
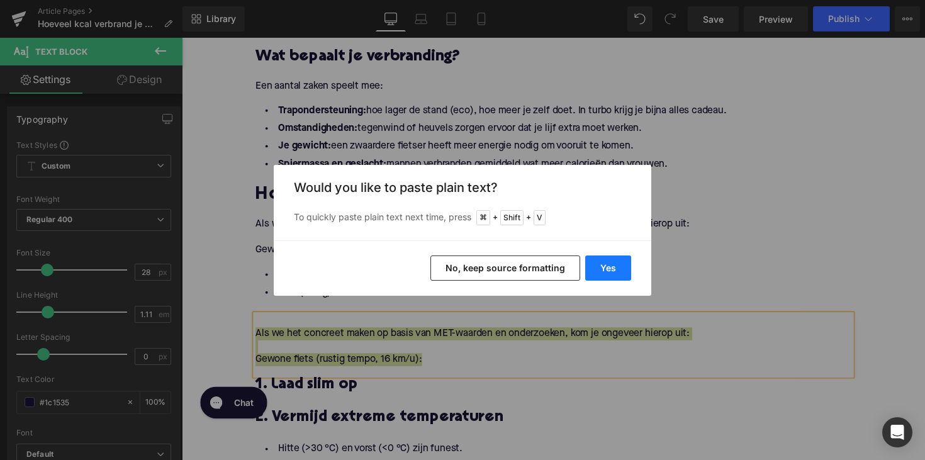
click at [624, 264] on button "Yes" at bounding box center [608, 268] width 46 height 25
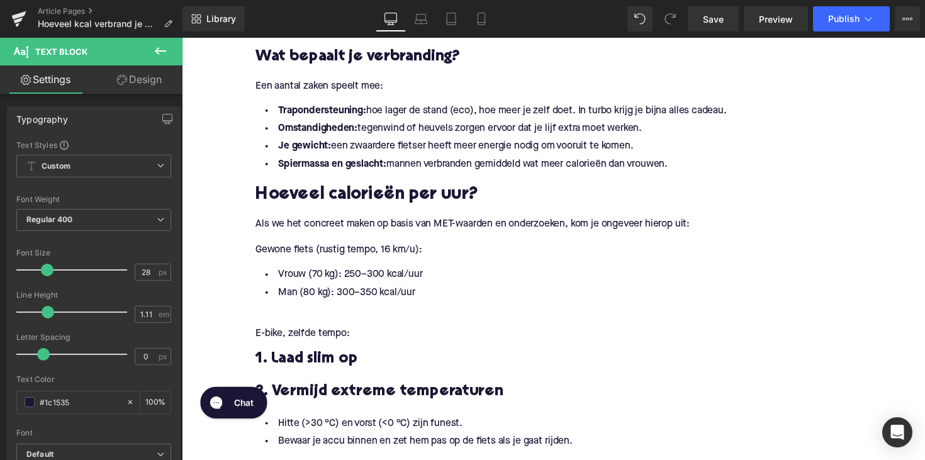
scroll to position [879, 0]
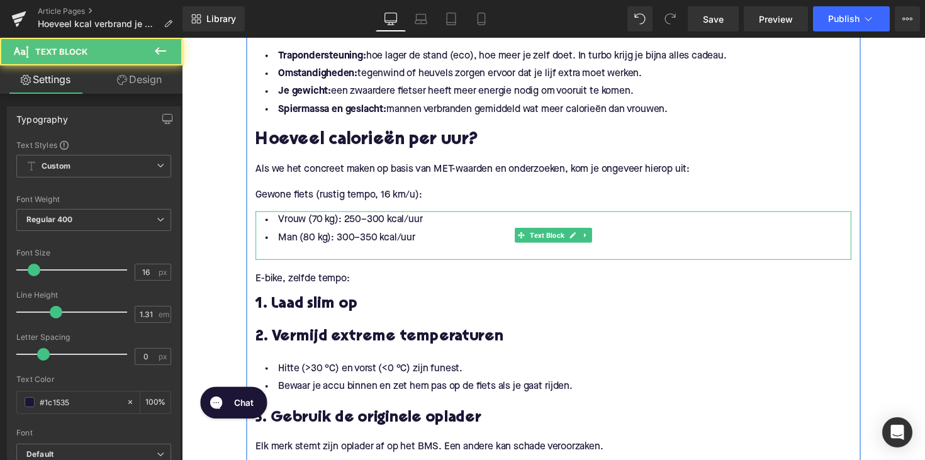
click at [304, 258] on div at bounding box center [562, 258] width 610 height 13
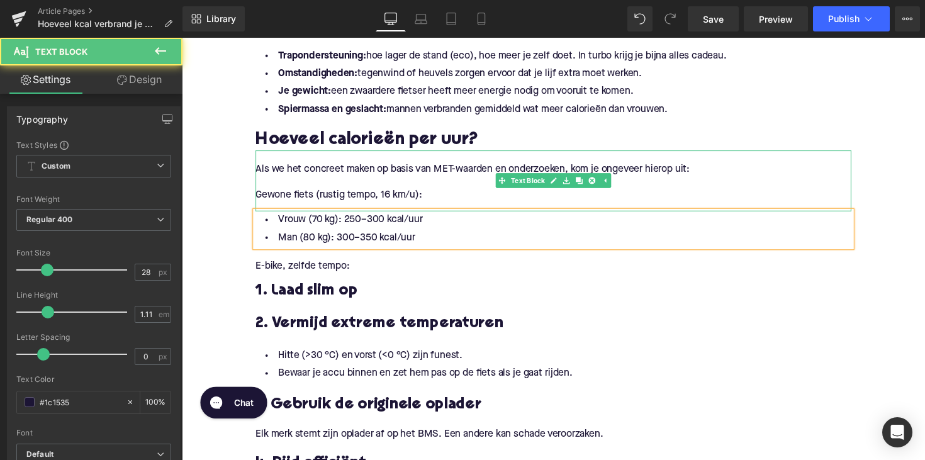
click at [466, 167] on p "Als we het concreet maken op basis van MET-waarden en onderzoeken, kom je ongev…" at bounding box center [562, 173] width 610 height 13
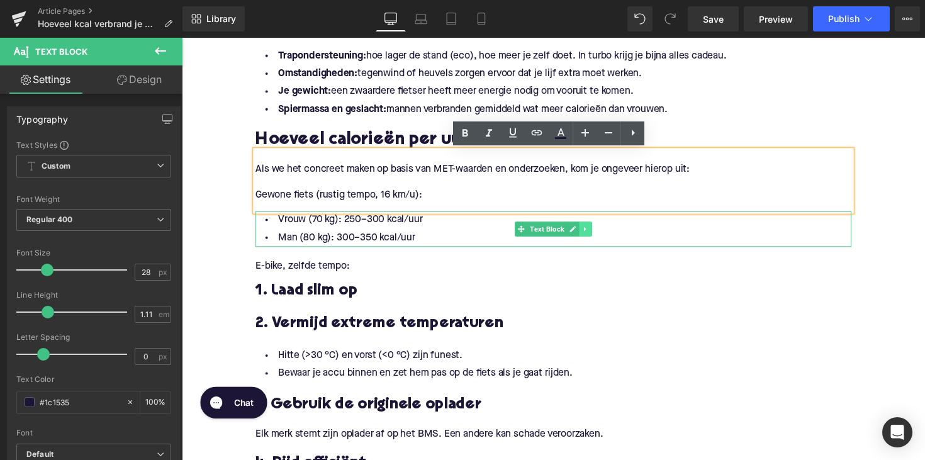
click at [590, 238] on link at bounding box center [595, 234] width 13 height 15
click at [583, 238] on link at bounding box center [589, 234] width 13 height 15
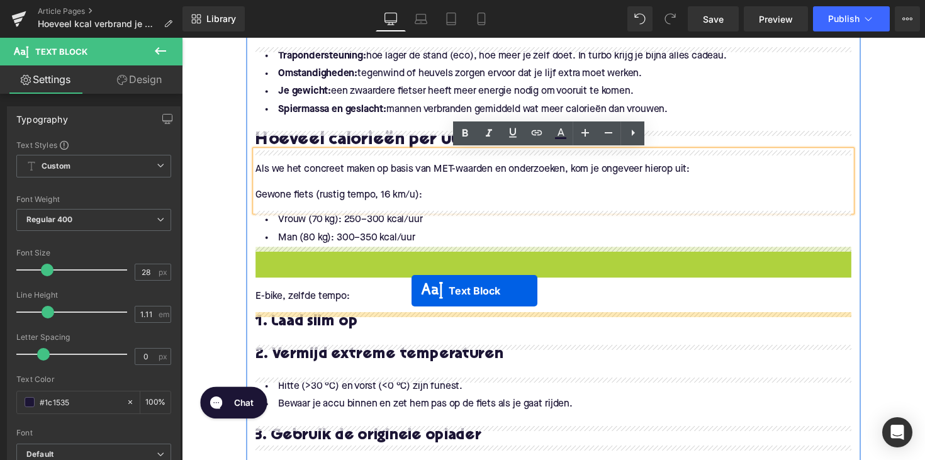
drag, startPoint x: 526, startPoint y: 269, endPoint x: 416, endPoint y: 298, distance: 113.7
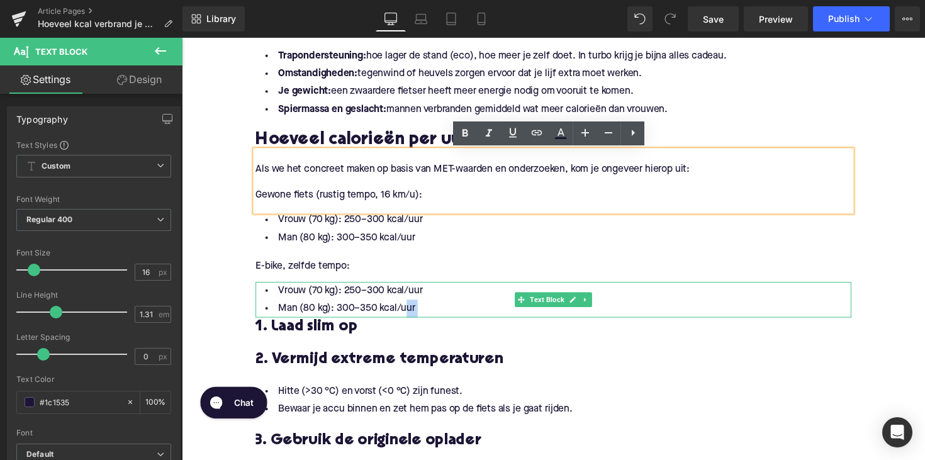
click at [408, 321] on div "Vrouw (70 kg): 250–300 kcal/uur Man (80 kg): 300–350 kcal/uur Text Block" at bounding box center [562, 306] width 610 height 37
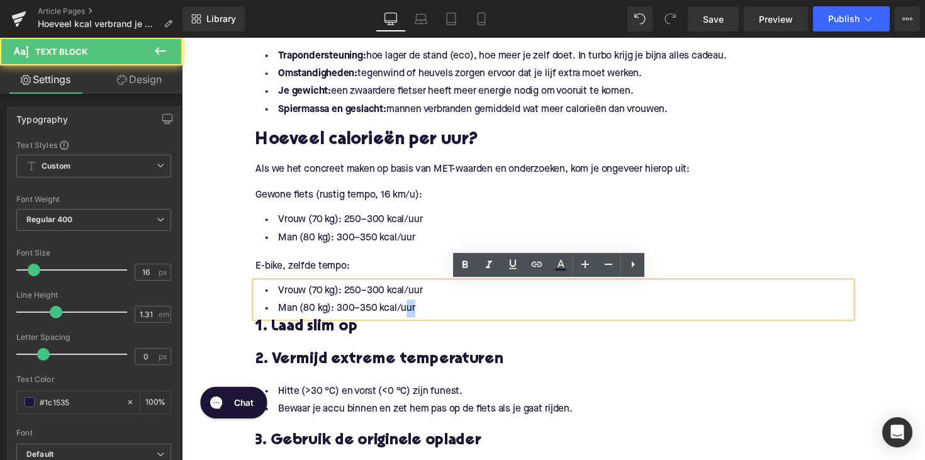
click at [439, 316] on li "Man (80 kg): 300–350 kcal/uur" at bounding box center [562, 315] width 610 height 18
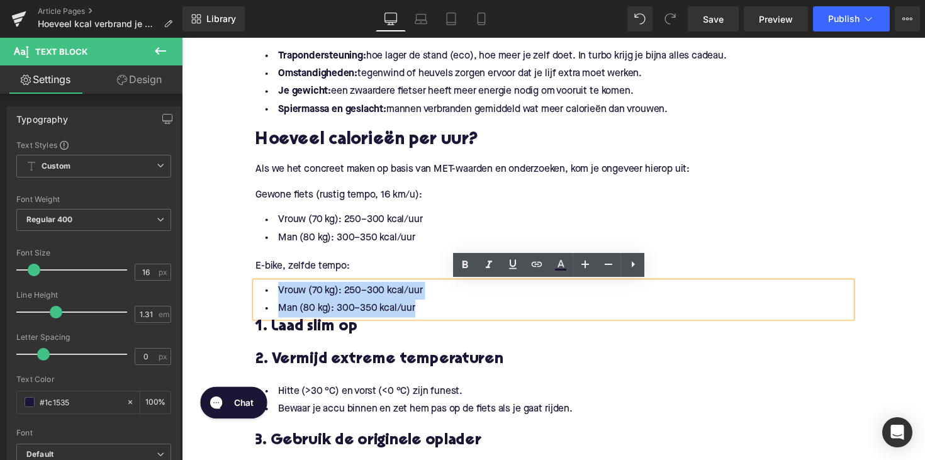
drag, startPoint x: 445, startPoint y: 316, endPoint x: 245, endPoint y: 302, distance: 200.6
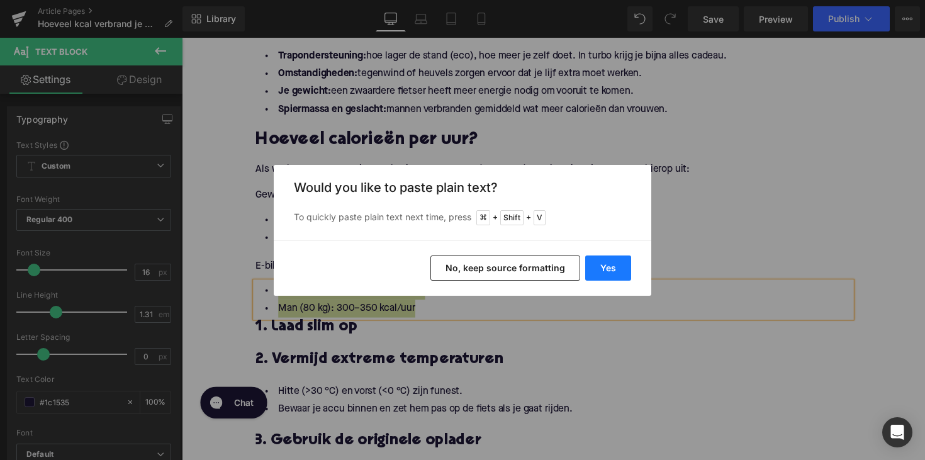
click at [609, 260] on button "Yes" at bounding box center [608, 268] width 46 height 25
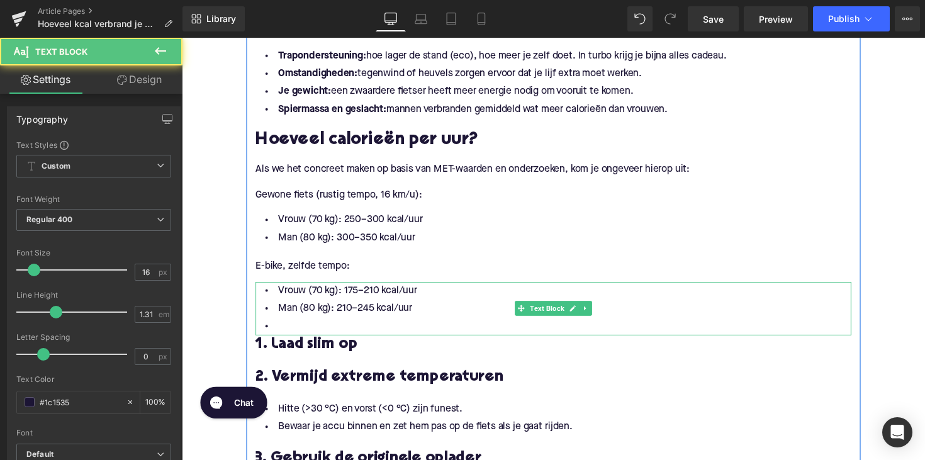
click at [388, 326] on li at bounding box center [562, 334] width 610 height 18
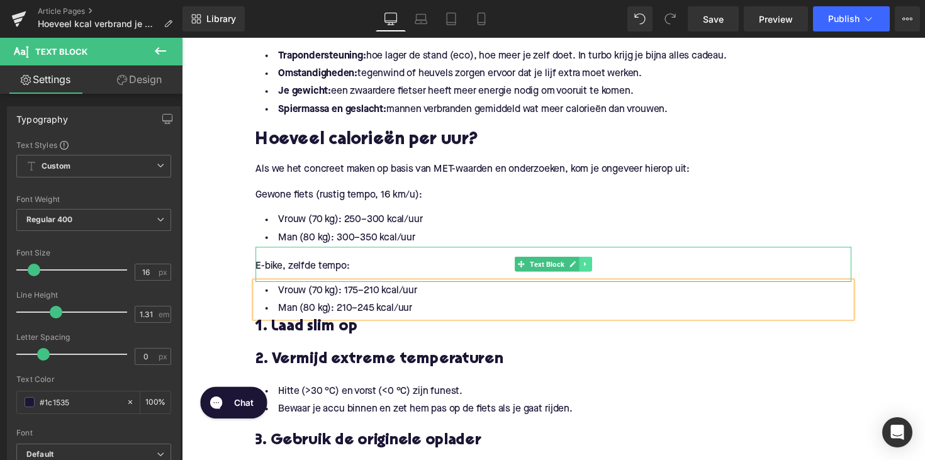
click at [593, 268] on icon at bounding box center [595, 270] width 7 height 8
click at [585, 271] on icon at bounding box center [588, 270] width 7 height 7
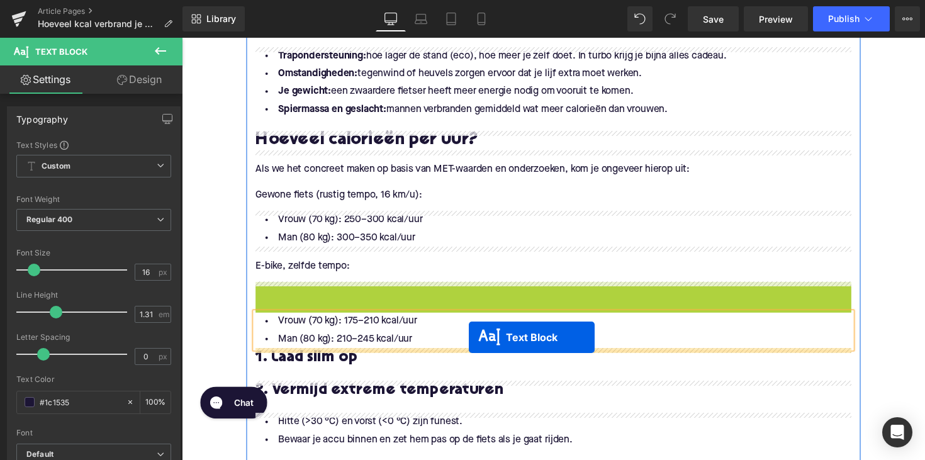
drag, startPoint x: 524, startPoint y: 306, endPoint x: 476, endPoint y: 345, distance: 61.8
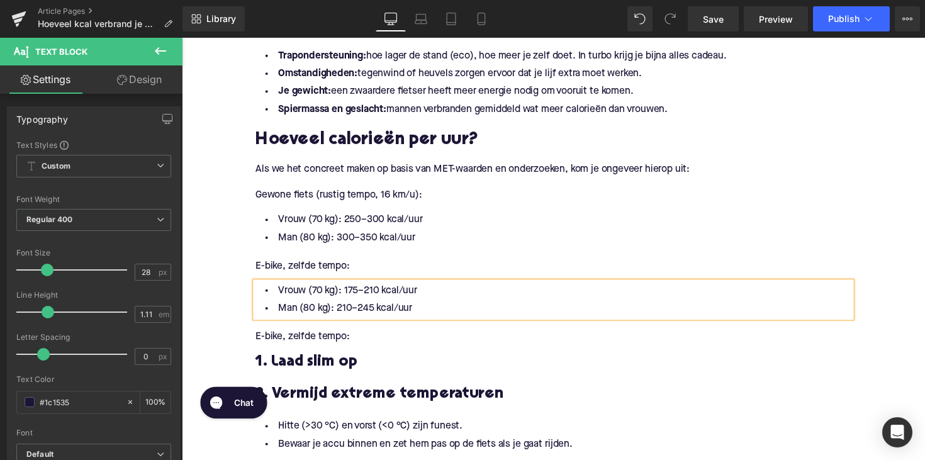
click at [320, 347] on p "E-bike, zelfde tempo:" at bounding box center [562, 344] width 610 height 13
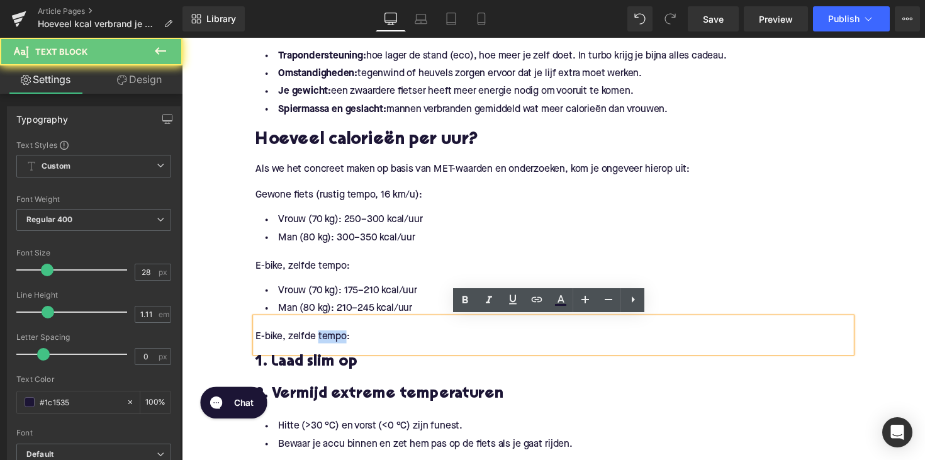
click at [320, 347] on p "E-bike, zelfde tempo:" at bounding box center [562, 344] width 610 height 13
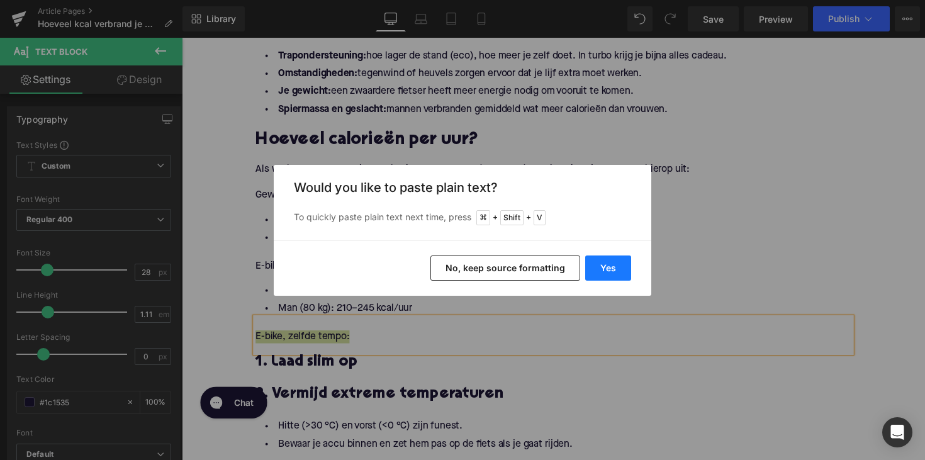
click at [609, 265] on button "Yes" at bounding box center [608, 268] width 46 height 25
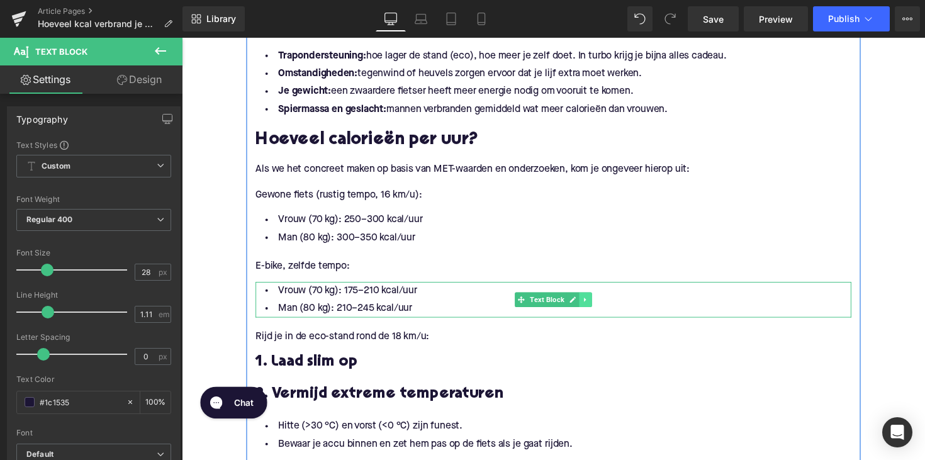
click at [593, 301] on link at bounding box center [595, 306] width 13 height 15
click at [587, 305] on icon at bounding box center [588, 306] width 7 height 7
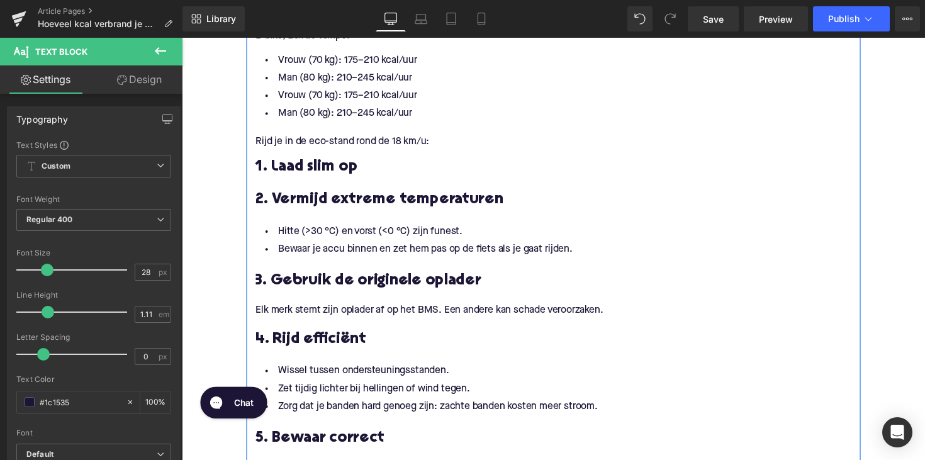
scroll to position [1005, 0]
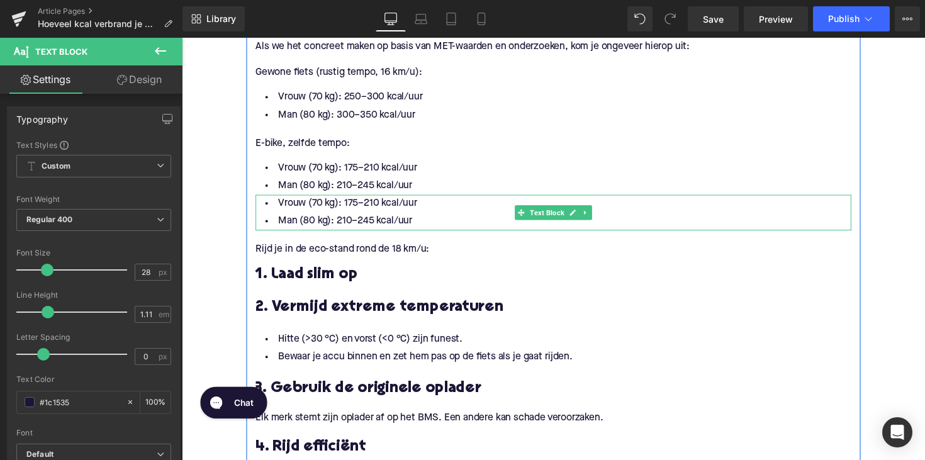
click at [482, 214] on li "Vrouw (70 kg): 175–210 kcal/uur" at bounding box center [562, 208] width 610 height 18
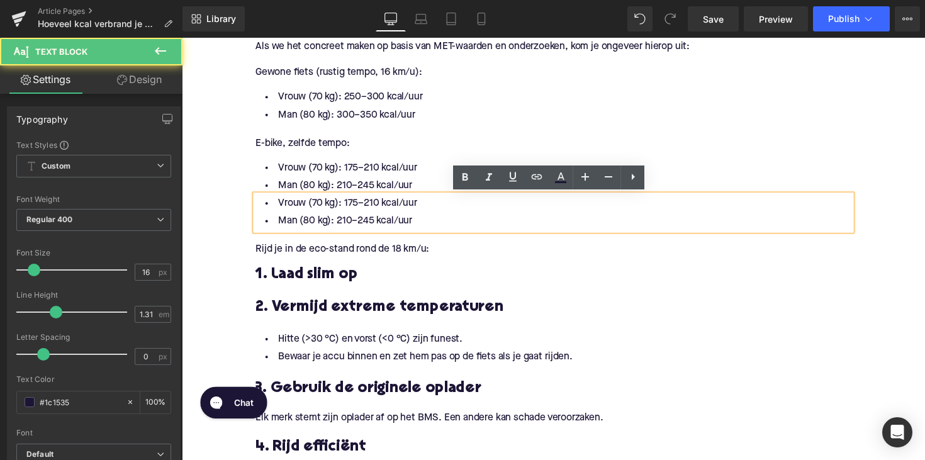
click at [182, 38] on div at bounding box center [182, 38] width 0 height 0
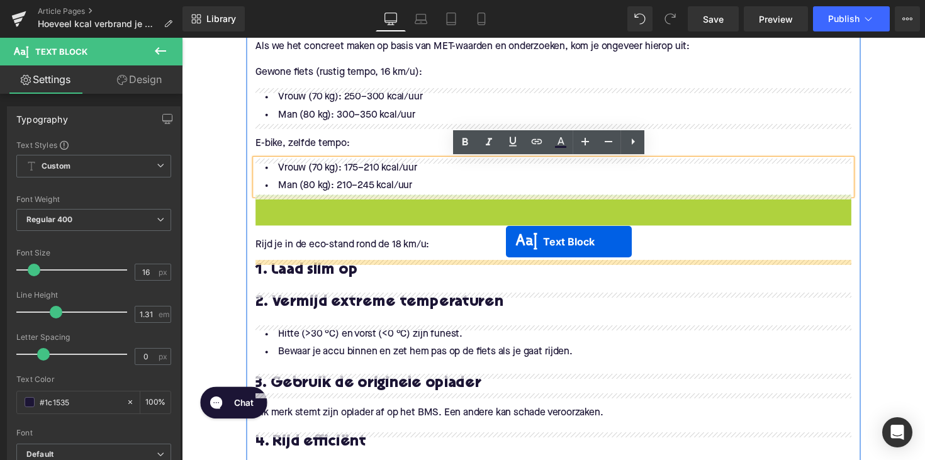
drag, startPoint x: 522, startPoint y: 216, endPoint x: 514, endPoint y: 247, distance: 31.9
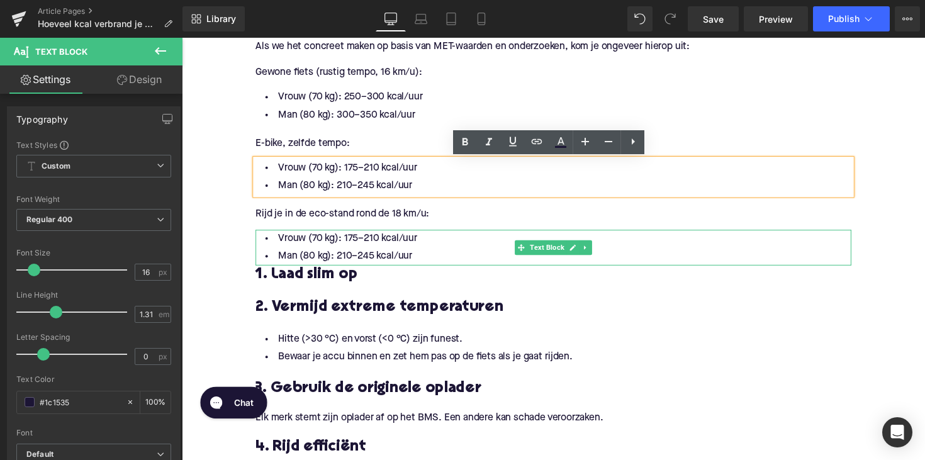
click at [403, 261] on li "Man (80 kg): 210–245 kcal/uur" at bounding box center [562, 262] width 610 height 18
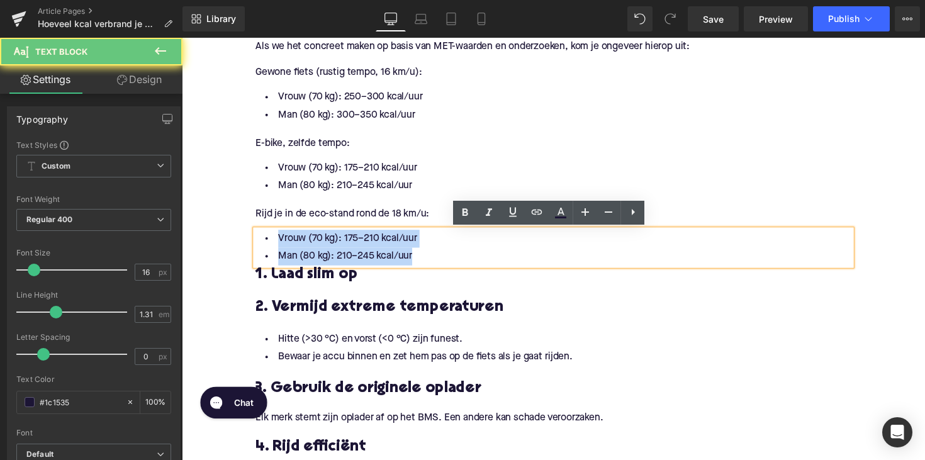
drag, startPoint x: 430, startPoint y: 260, endPoint x: 261, endPoint y: 224, distance: 173.0
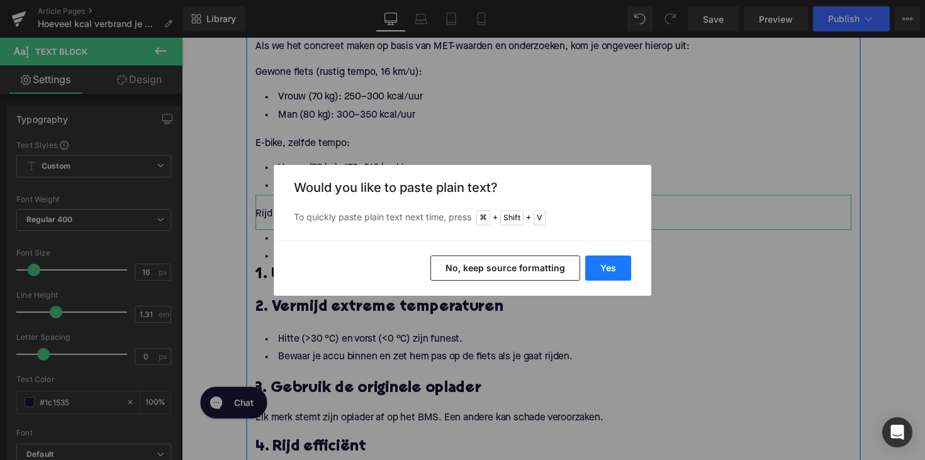
click at [613, 273] on button "Yes" at bounding box center [608, 268] width 46 height 25
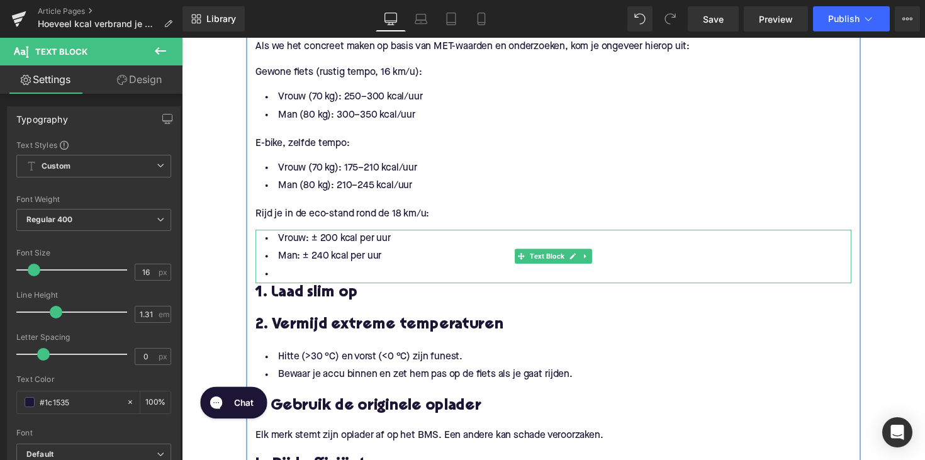
click at [349, 281] on li at bounding box center [562, 280] width 610 height 18
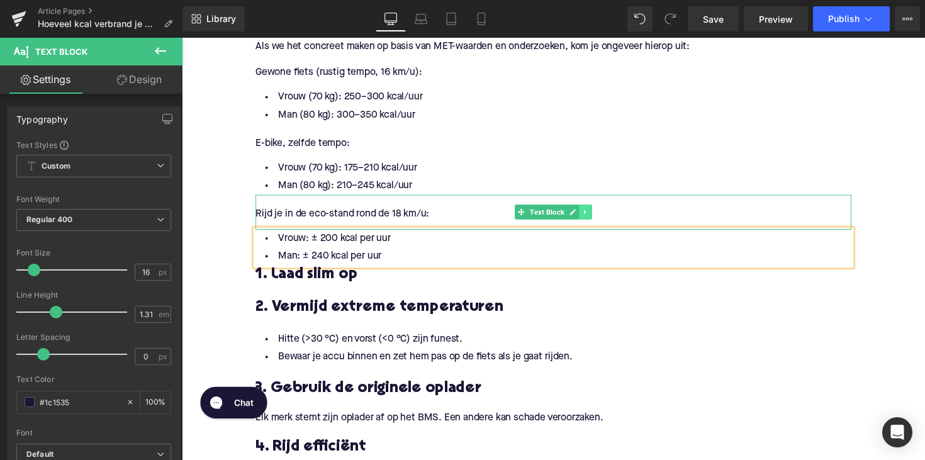
click at [594, 214] on icon at bounding box center [595, 217] width 7 height 8
click at [587, 216] on icon at bounding box center [588, 216] width 7 height 7
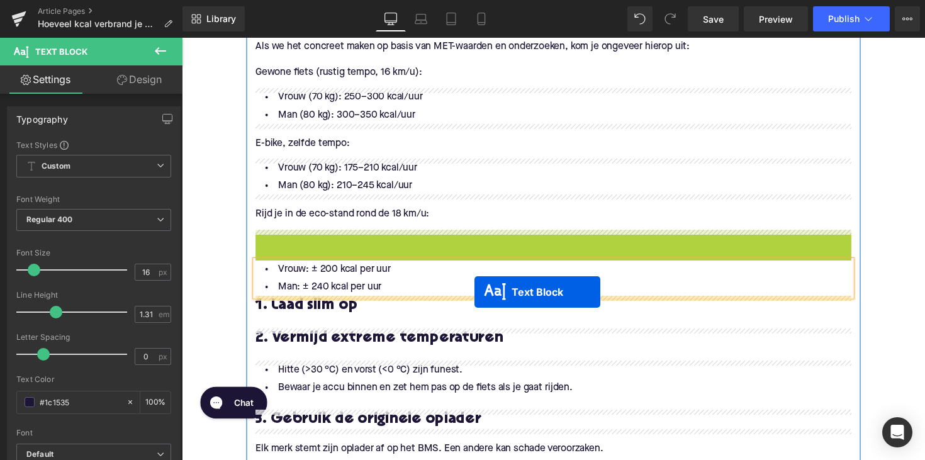
drag, startPoint x: 523, startPoint y: 252, endPoint x: 481, endPoint y: 298, distance: 61.9
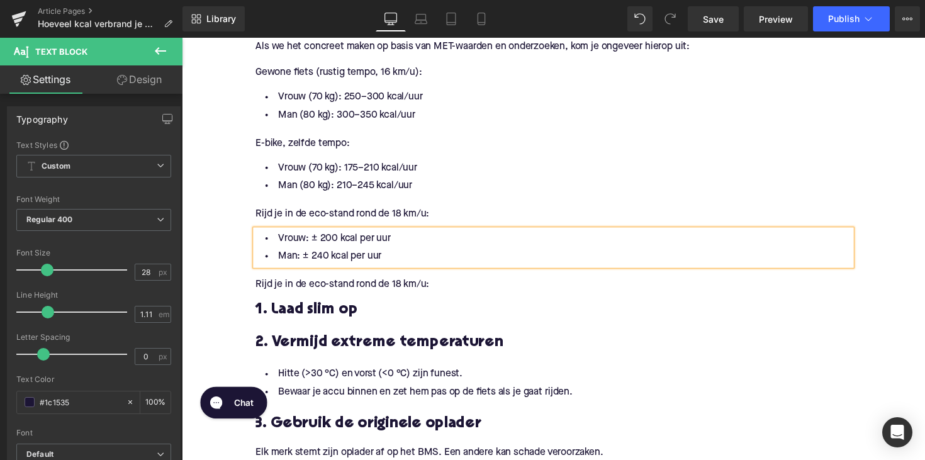
click at [331, 297] on p "Rijd je in de eco-stand rond de 18 km/u:" at bounding box center [562, 290] width 610 height 13
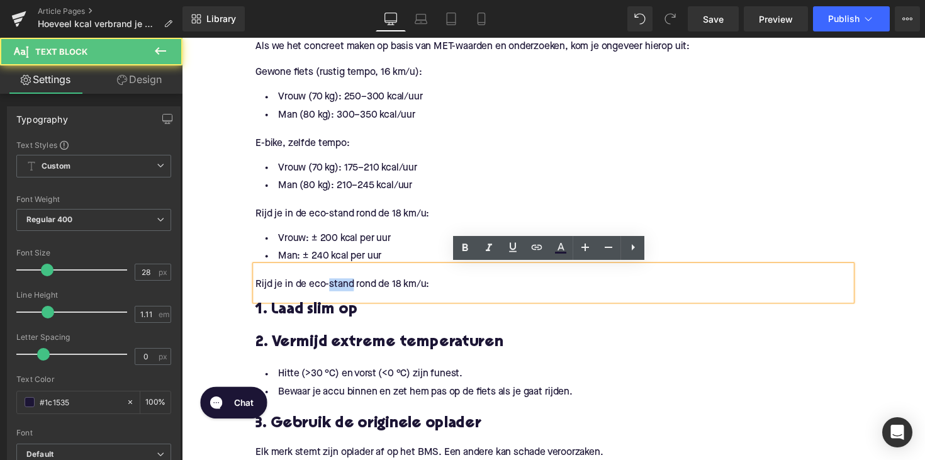
click at [331, 297] on p "Rijd je in de eco-stand rond de 18 km/u:" at bounding box center [562, 290] width 610 height 13
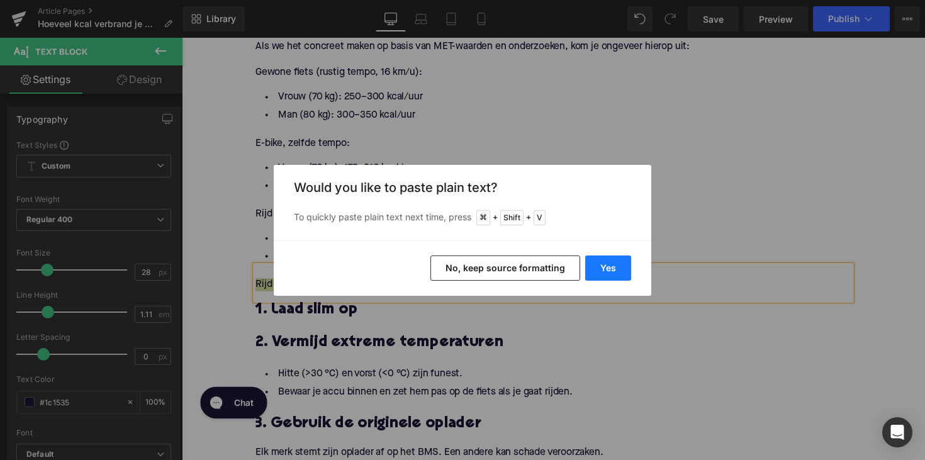
click at [611, 264] on button "Yes" at bounding box center [608, 268] width 46 height 25
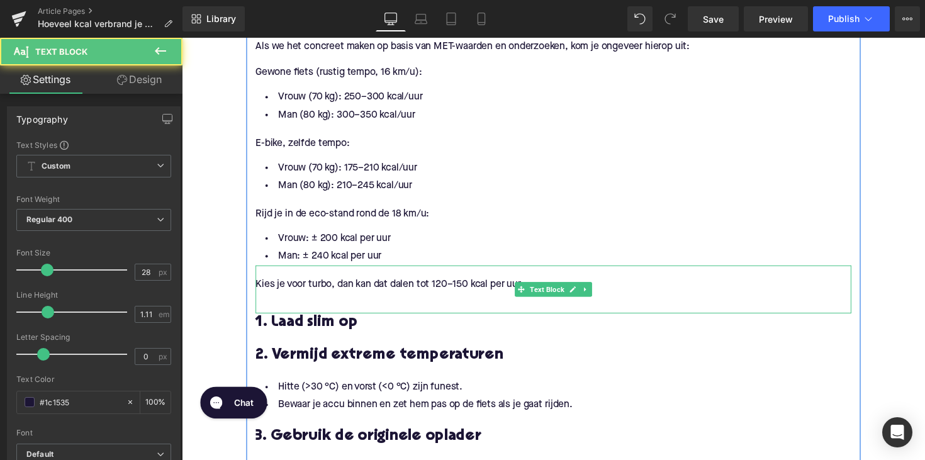
click at [373, 305] on p at bounding box center [562, 304] width 610 height 13
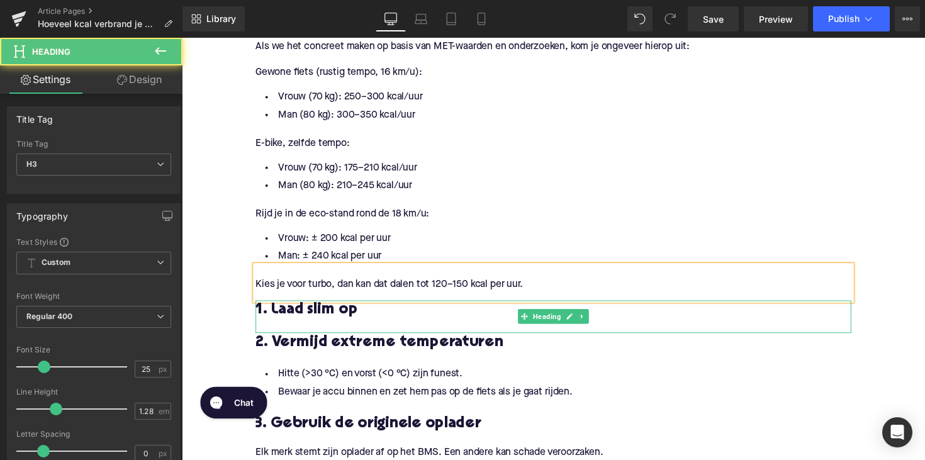
click at [315, 318] on h3 "1. Laad slim op" at bounding box center [562, 317] width 610 height 20
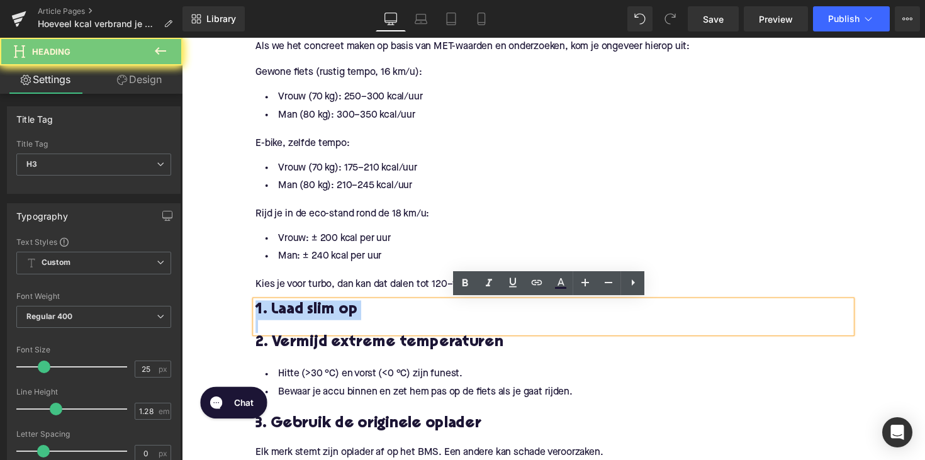
paste div
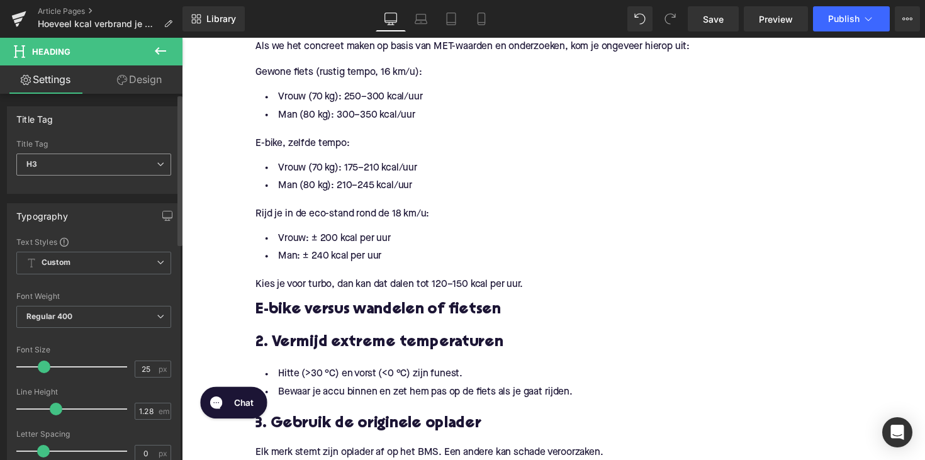
click at [129, 162] on span "H3" at bounding box center [93, 165] width 155 height 22
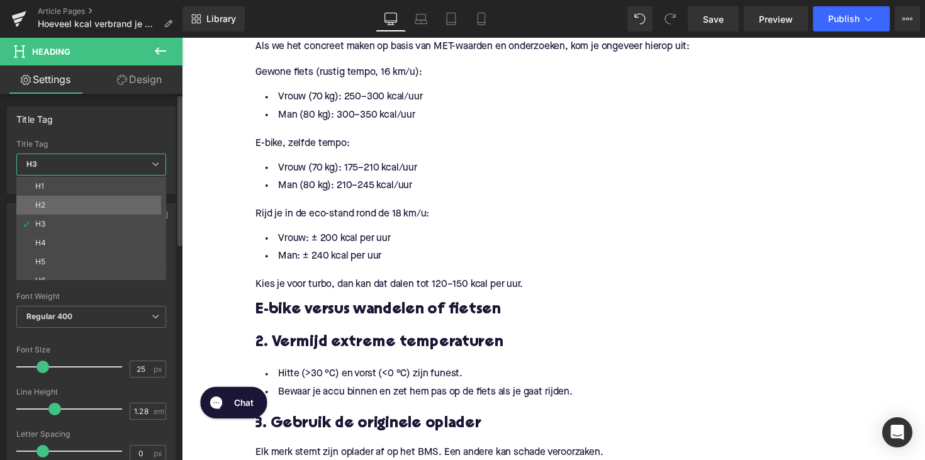
click at [113, 203] on li "H2" at bounding box center [93, 205] width 155 height 19
type input "28"
type input "1.11"
type input "100"
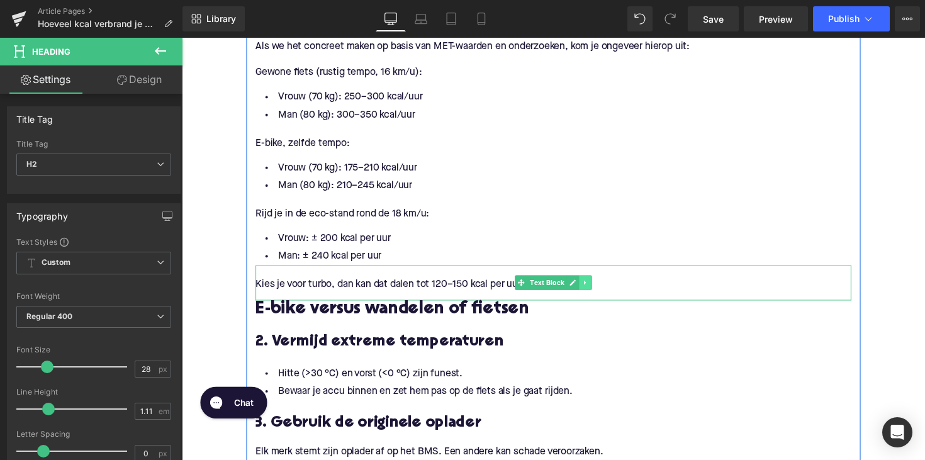
click at [598, 294] on link at bounding box center [595, 288] width 13 height 15
click at [583, 288] on link at bounding box center [589, 288] width 13 height 15
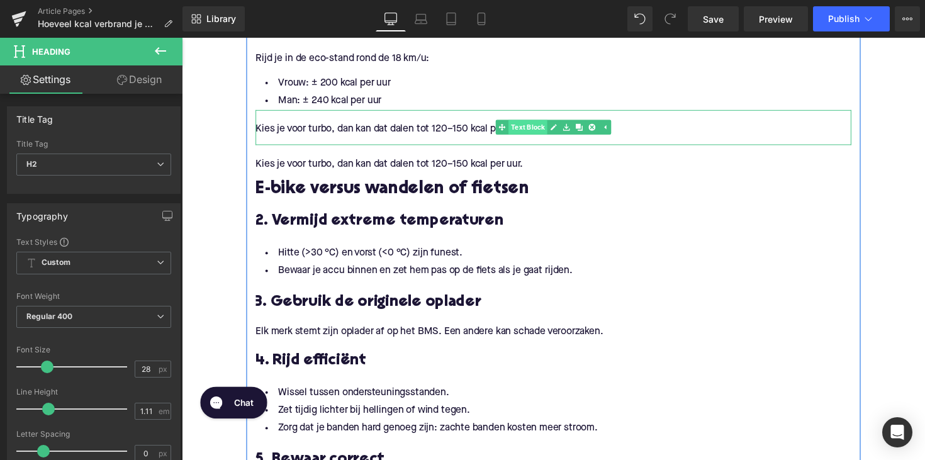
scroll to position [1141, 0]
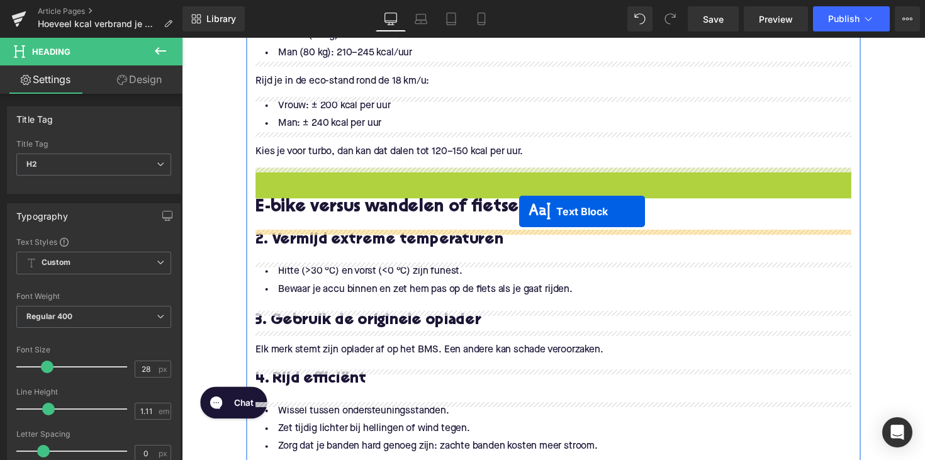
drag, startPoint x: 528, startPoint y: 189, endPoint x: 527, endPoint y: 216, distance: 26.4
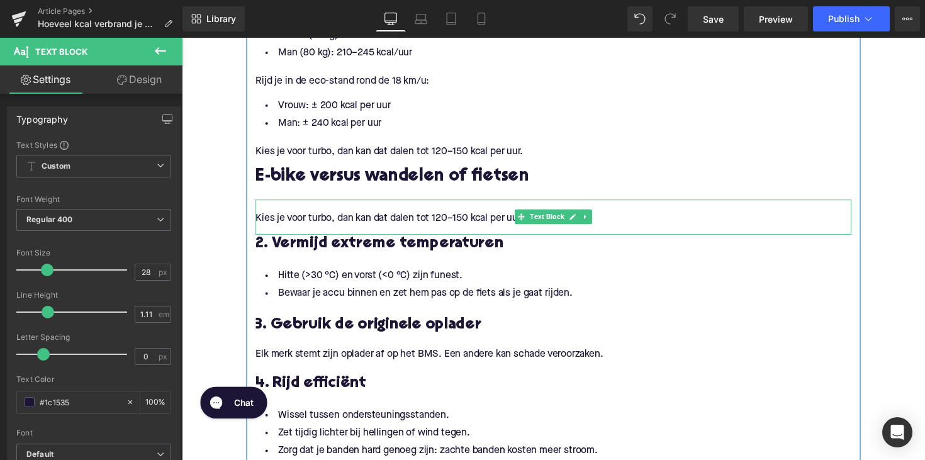
click at [344, 215] on p at bounding box center [562, 210] width 610 height 13
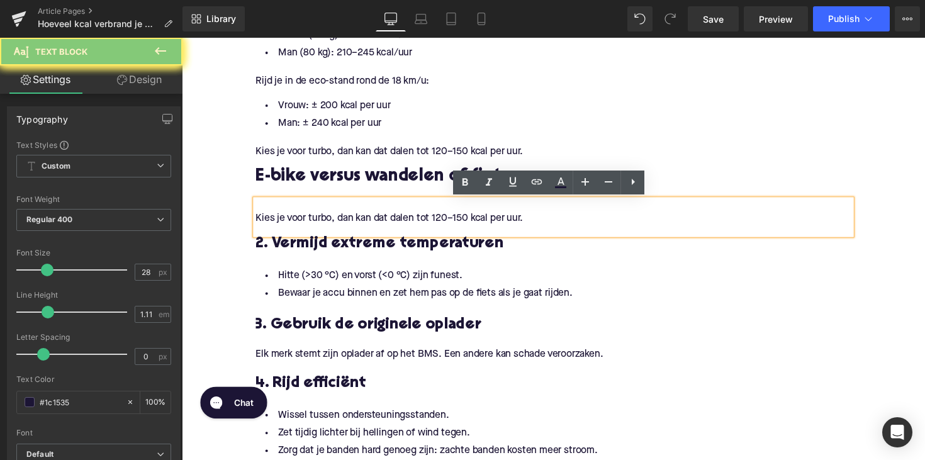
click at [340, 225] on p "Kies je voor turbo, dan kan dat dalen tot 120–150 kcal per uur." at bounding box center [562, 223] width 610 height 13
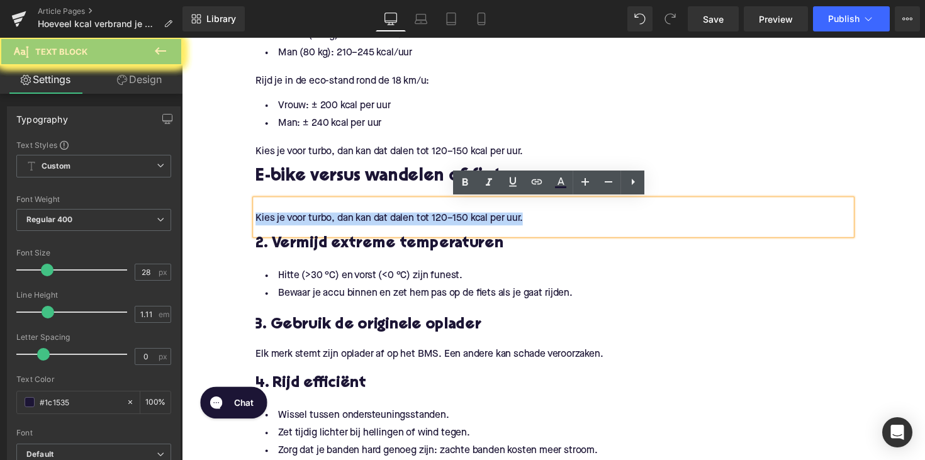
click at [340, 225] on p "Kies je voor turbo, dan kan dat dalen tot 120–150 kcal per uur." at bounding box center [562, 223] width 610 height 13
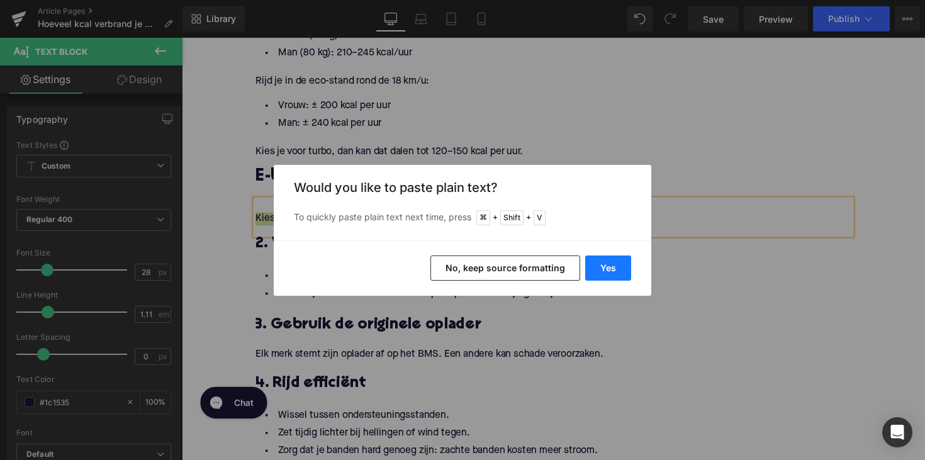
click at [619, 273] on button "Yes" at bounding box center [608, 268] width 46 height 25
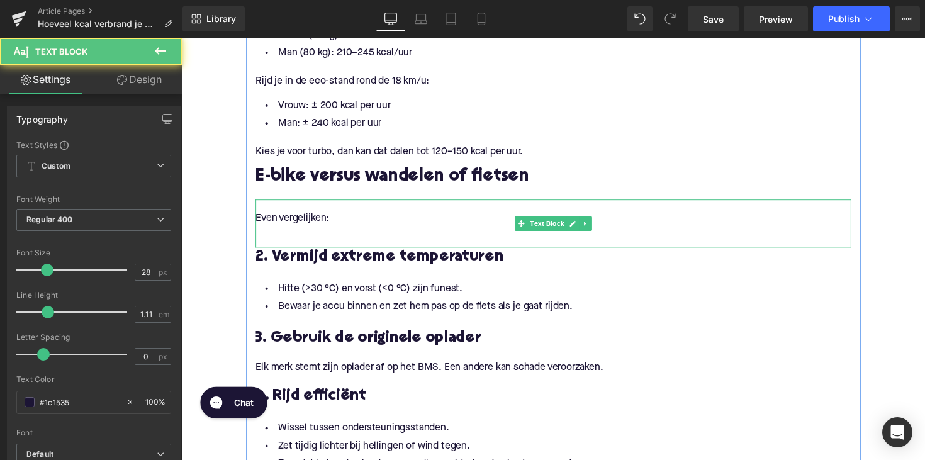
click at [271, 226] on p "Even vergelijken:" at bounding box center [562, 223] width 610 height 13
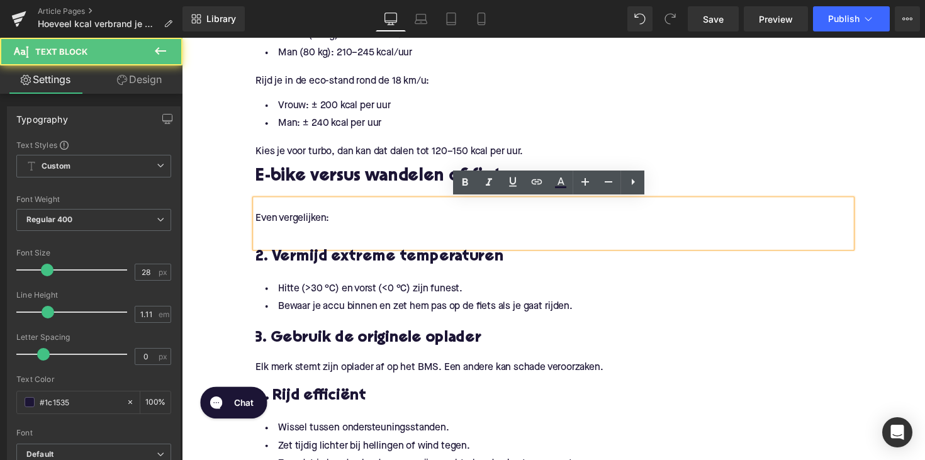
click at [257, 225] on p "Even vergelijken:" at bounding box center [562, 223] width 610 height 13
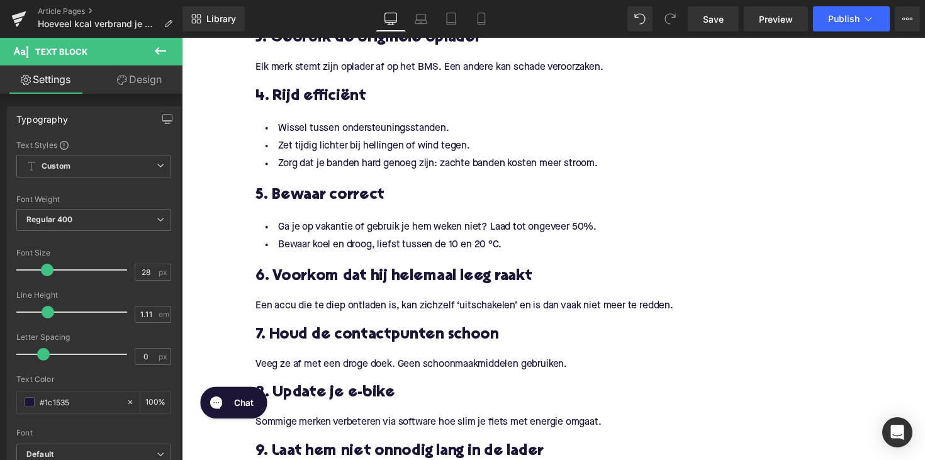
scroll to position [1402, 0]
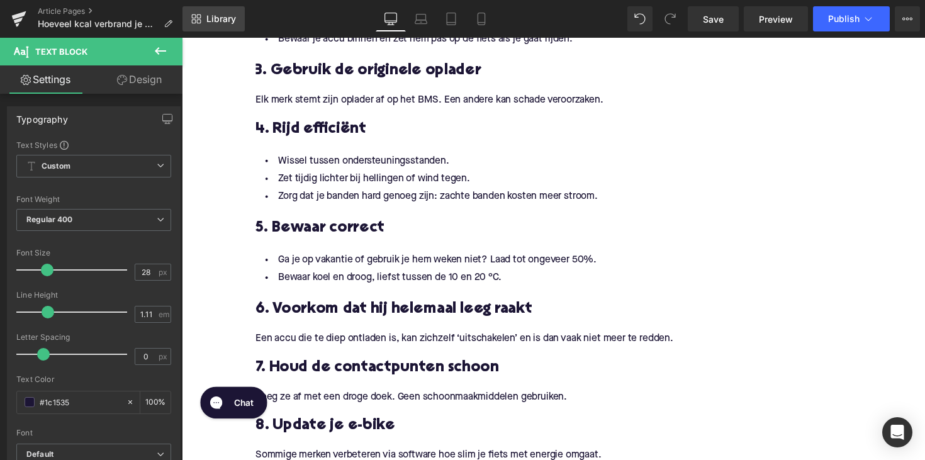
click at [206, 12] on link "Library" at bounding box center [214, 18] width 62 height 25
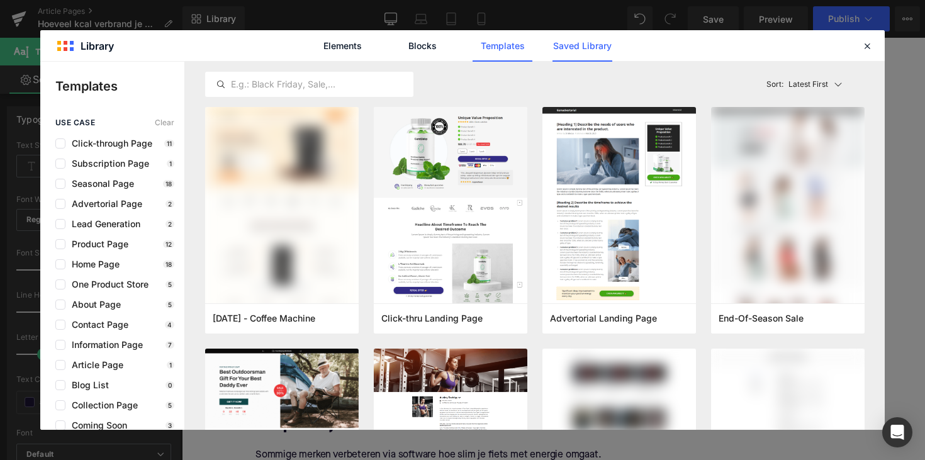
click at [573, 40] on link "Saved Library" at bounding box center [583, 45] width 60 height 31
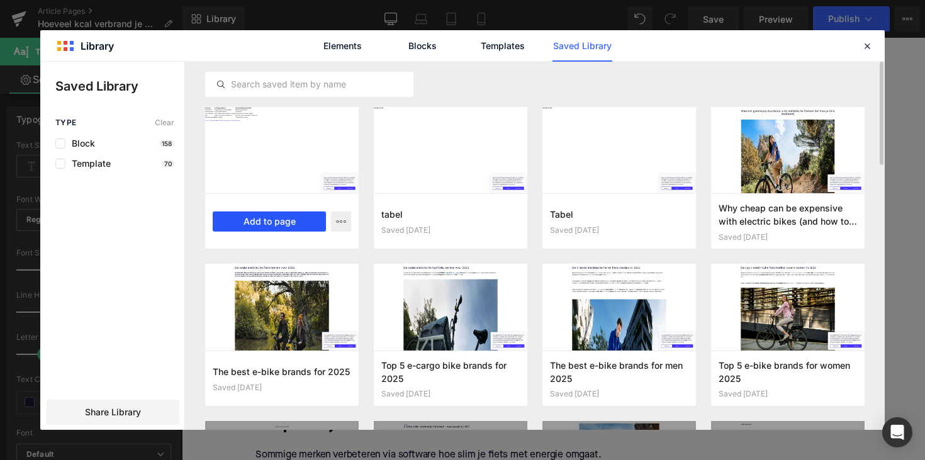
click at [287, 221] on button "Add to page" at bounding box center [269, 221] width 113 height 20
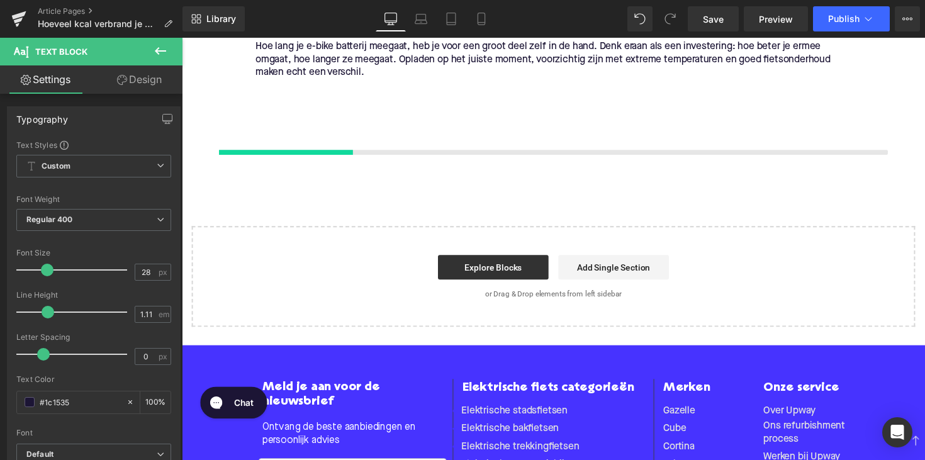
scroll to position [2456, 0]
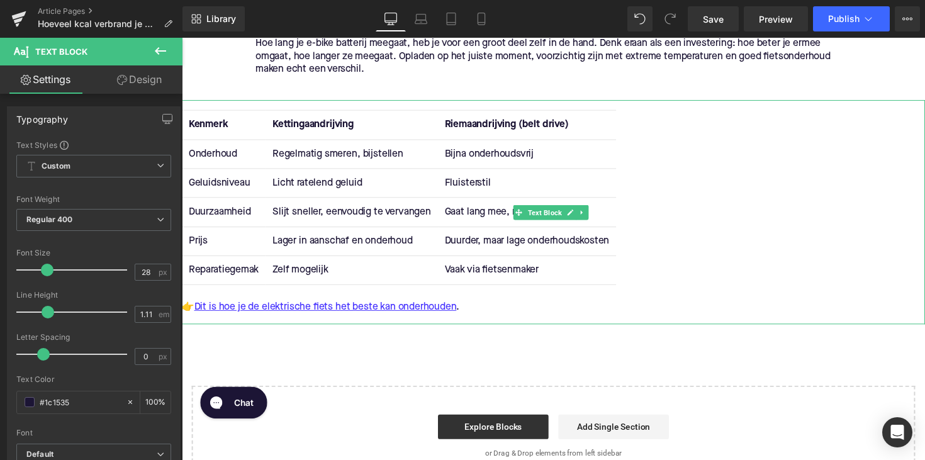
click at [374, 225] on td "Slijt sneller, eenvoudig te vervangen" at bounding box center [355, 216] width 176 height 30
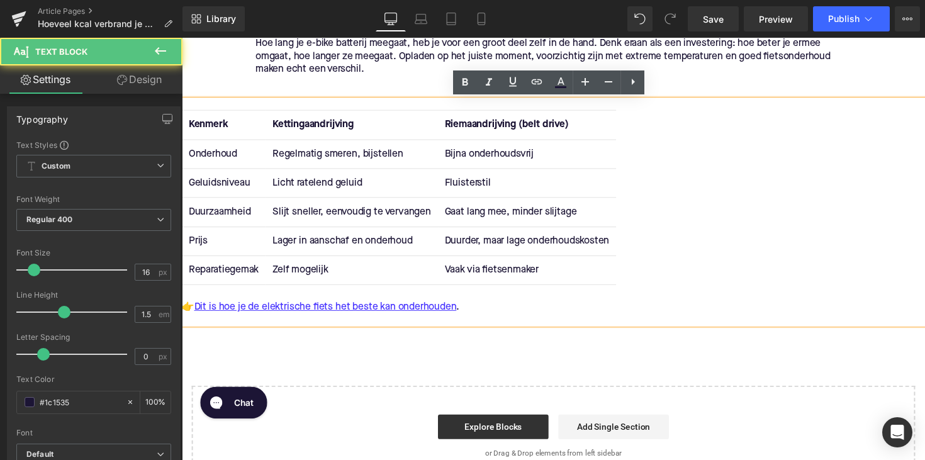
click at [400, 77] on div "Hoe lang je e-bike batterij meegaat, heb je voor een groot deel zelf in de hand…" at bounding box center [562, 55] width 610 height 62
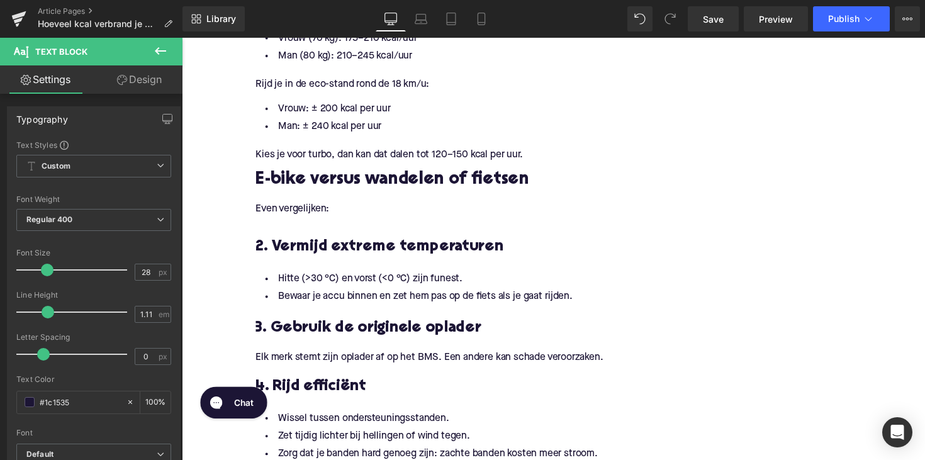
scroll to position [1127, 0]
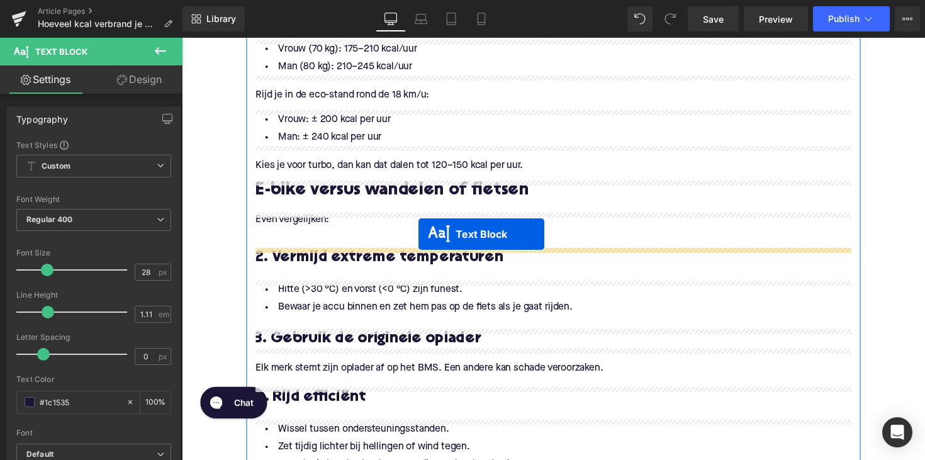
drag, startPoint x: 525, startPoint y: 214, endPoint x: 424, endPoint y: 239, distance: 104.4
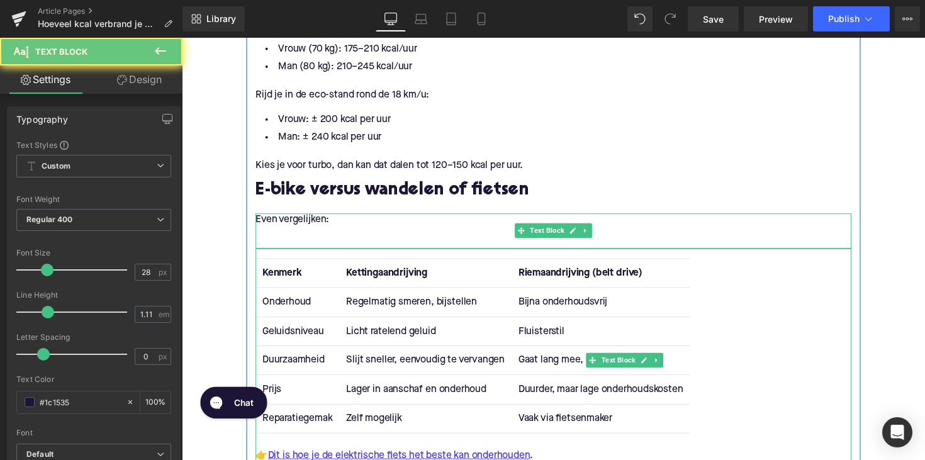
click at [286, 245] on div "Even vergelijken:" at bounding box center [562, 236] width 610 height 36
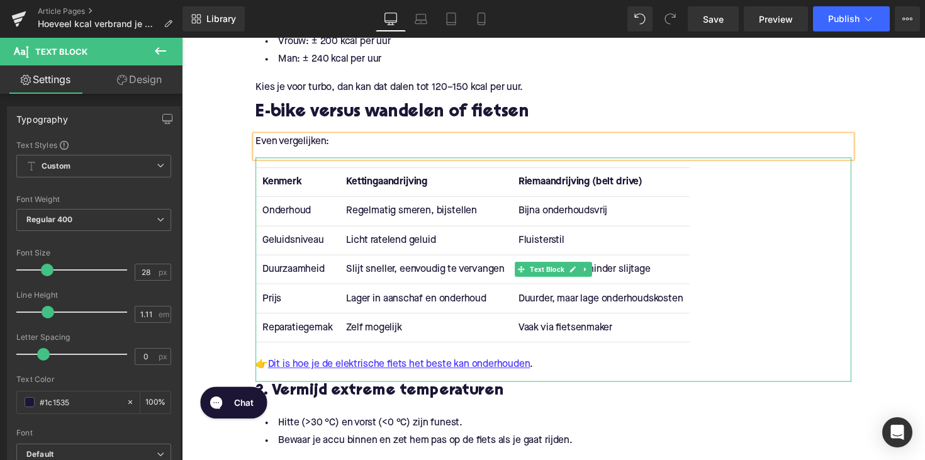
scroll to position [1262, 0]
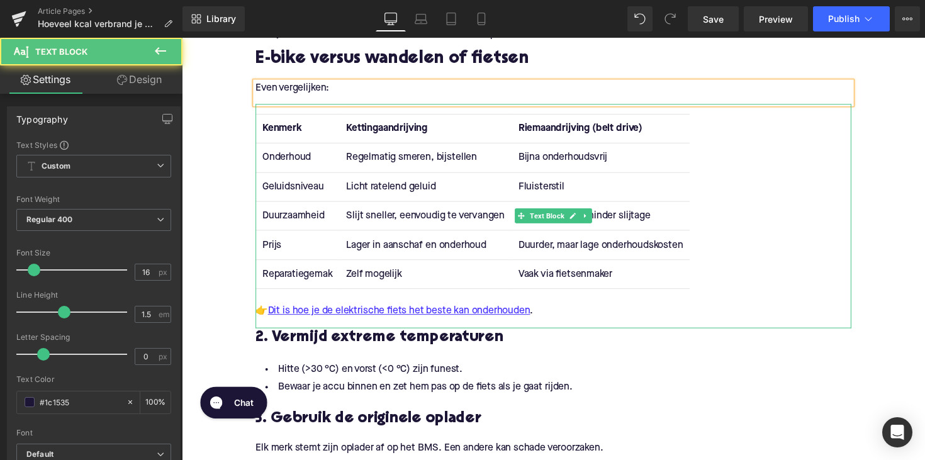
click at [559, 319] on div "👉 Dit is hoe je de elektrische fiets het beste kan onderhouden ." at bounding box center [562, 317] width 610 height 15
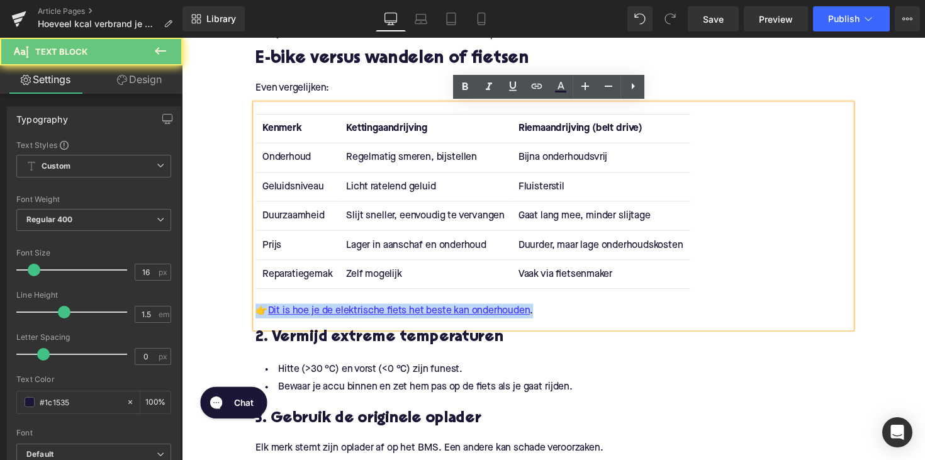
drag, startPoint x: 570, startPoint y: 317, endPoint x: 207, endPoint y: 320, distance: 362.5
click at [207, 320] on div "Home / Hoeveel kcal verbrand je met een elektrische fiets? Breadcrumbs Hoeveel …" at bounding box center [562, 279] width 761 height 2795
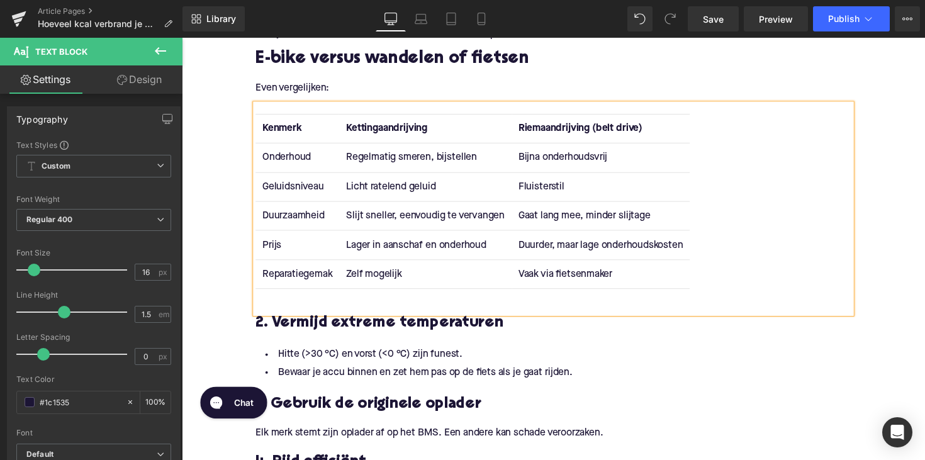
click at [281, 135] on strong "Kenmerk" at bounding box center [284, 131] width 40 height 10
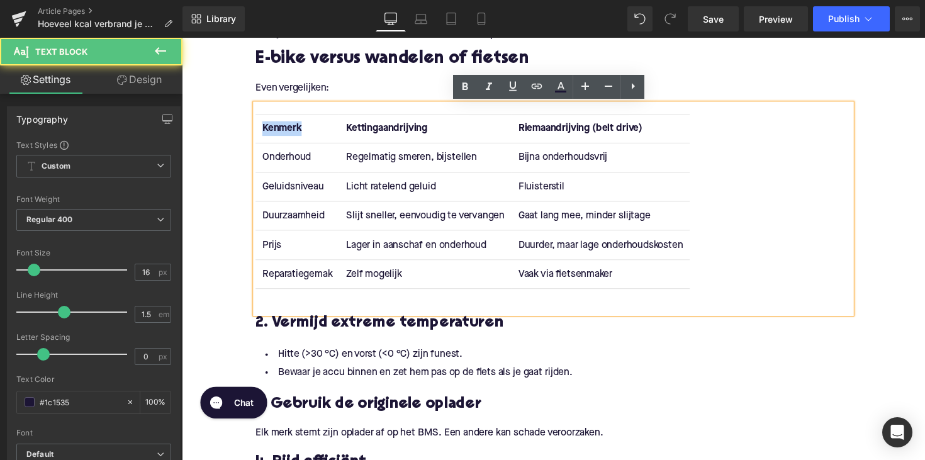
click at [281, 135] on strong "Kenmerk" at bounding box center [284, 131] width 40 height 10
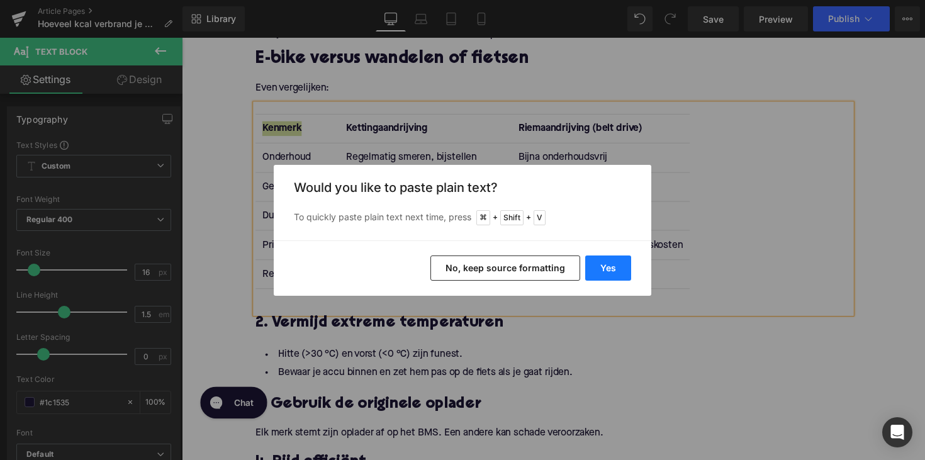
click at [612, 262] on button "Yes" at bounding box center [608, 268] width 46 height 25
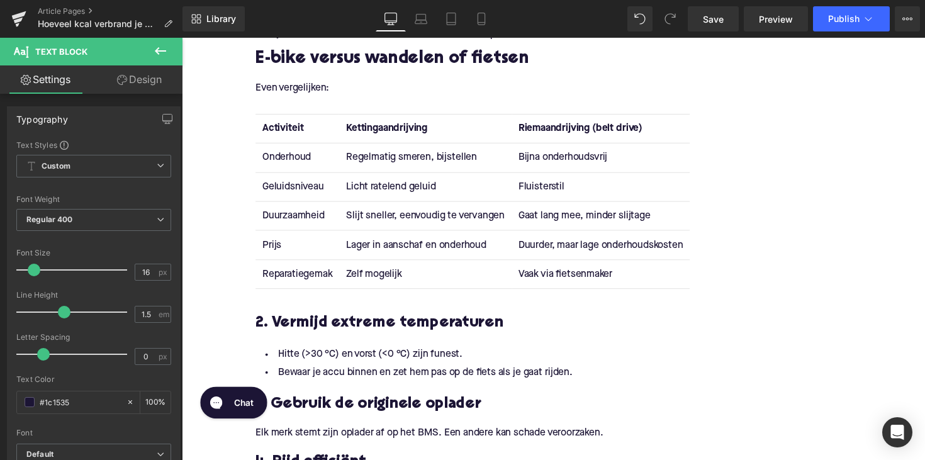
click at [376, 130] on strong "Kettingaandrijving" at bounding box center [392, 131] width 83 height 10
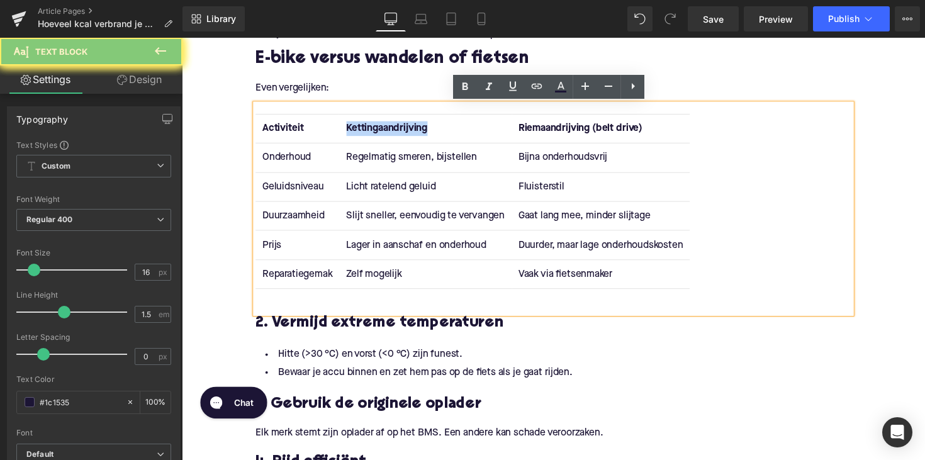
click at [376, 130] on strong "Kettingaandrijving" at bounding box center [392, 131] width 83 height 10
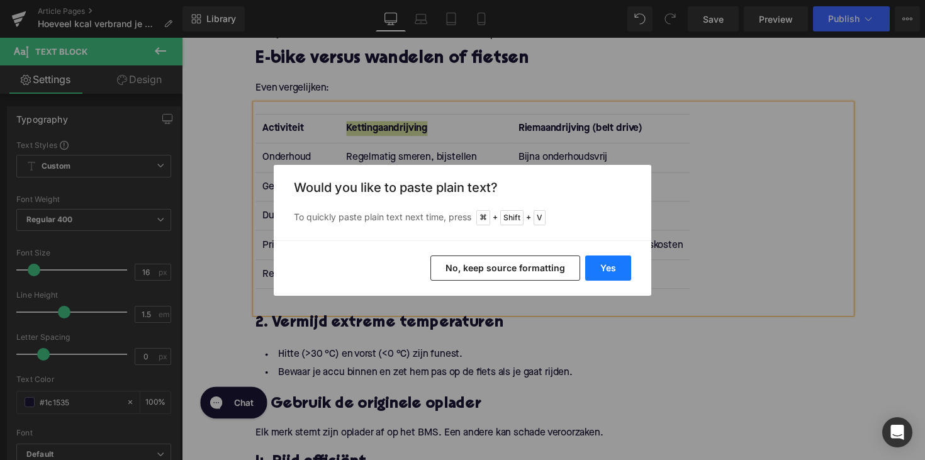
click at [598, 273] on button "Yes" at bounding box center [608, 268] width 46 height 25
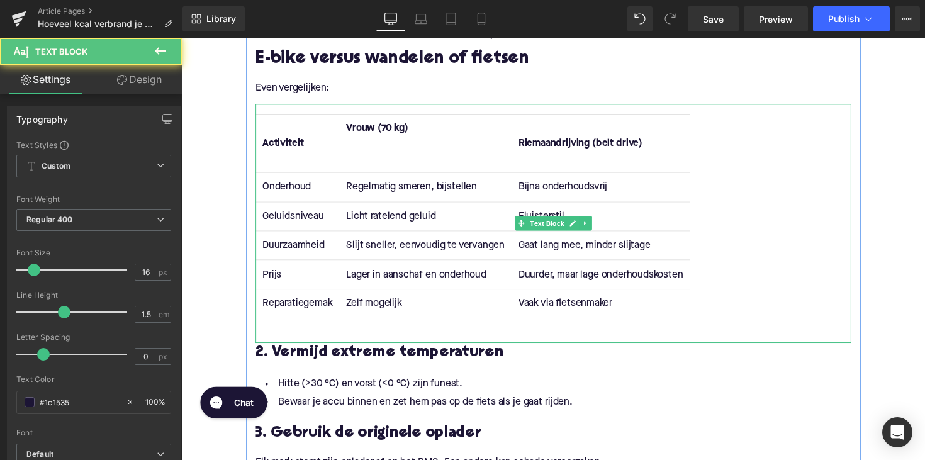
click at [400, 166] on th "Vrouw (70 kg)" at bounding box center [431, 146] width 176 height 60
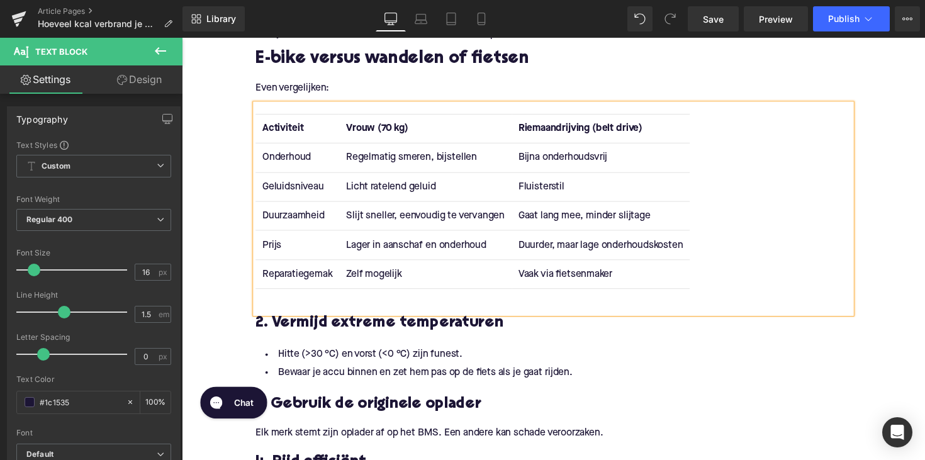
click at [554, 129] on strong "Riemaandrijving (belt drive)" at bounding box center [590, 131] width 127 height 10
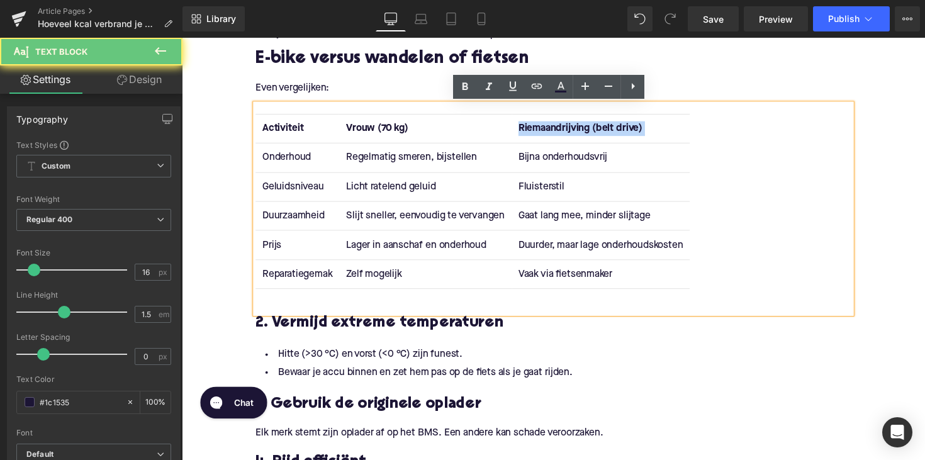
click at [554, 129] on strong "Riemaandrijving (belt drive)" at bounding box center [590, 131] width 127 height 10
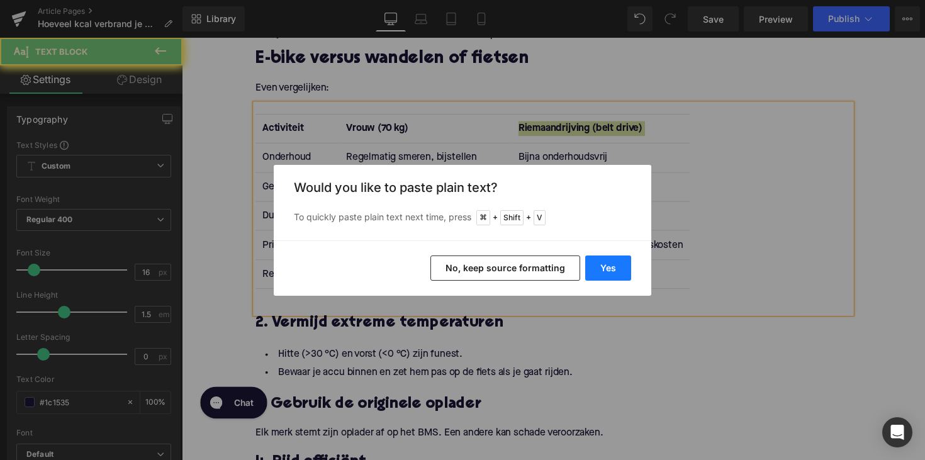
click at [611, 262] on button "Yes" at bounding box center [608, 268] width 46 height 25
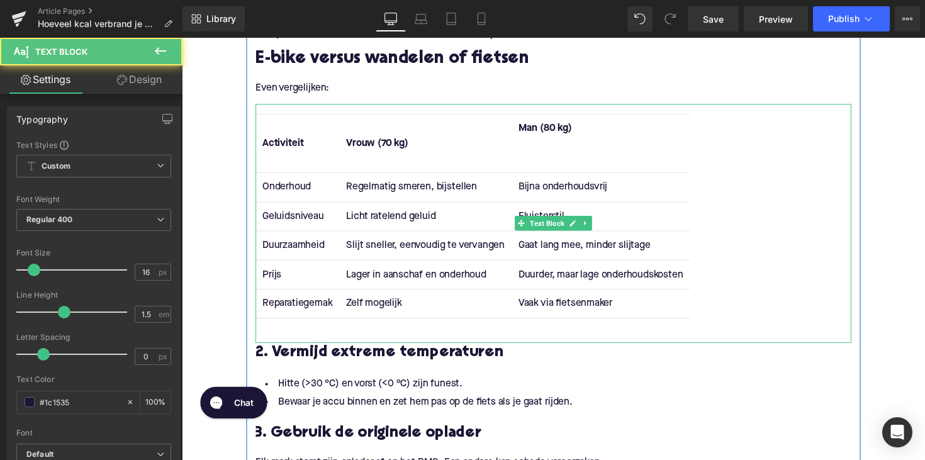
click at [559, 165] on th "Man (80 kg)" at bounding box center [611, 146] width 183 height 60
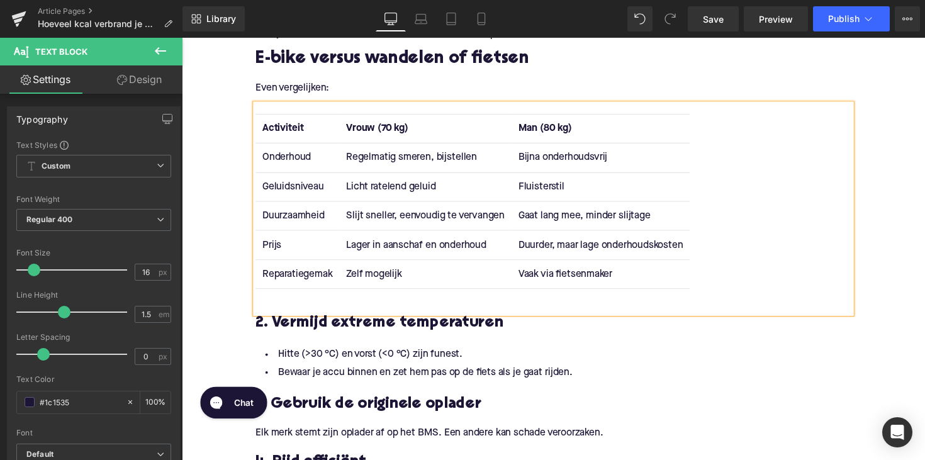
click at [271, 154] on td "Onderhoud" at bounding box center [300, 161] width 86 height 30
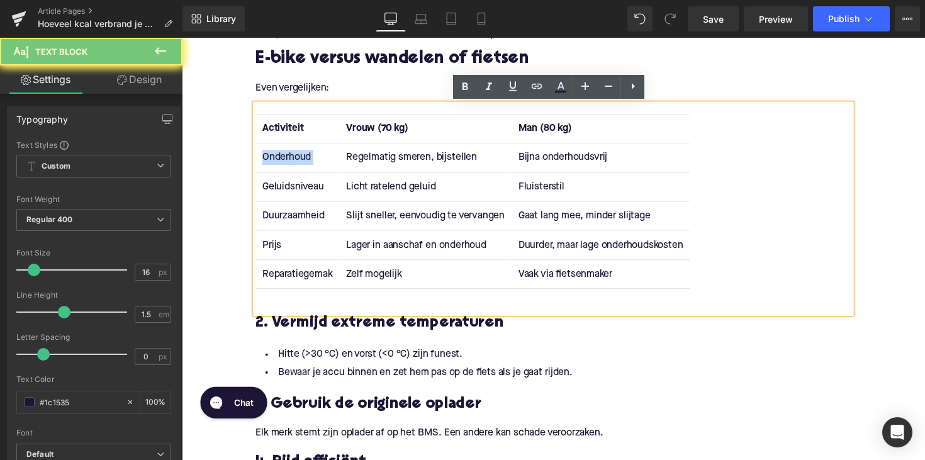
click at [271, 154] on td "Onderhoud" at bounding box center [300, 161] width 86 height 30
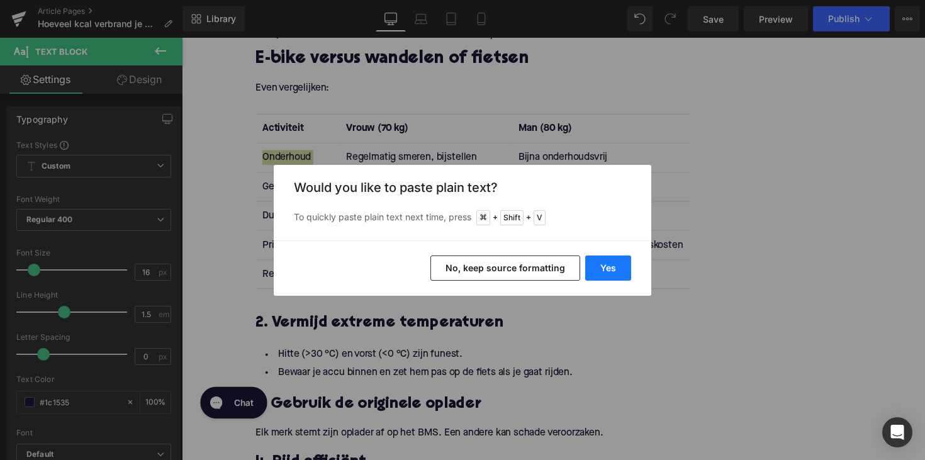
click at [601, 257] on button "Yes" at bounding box center [608, 268] width 46 height 25
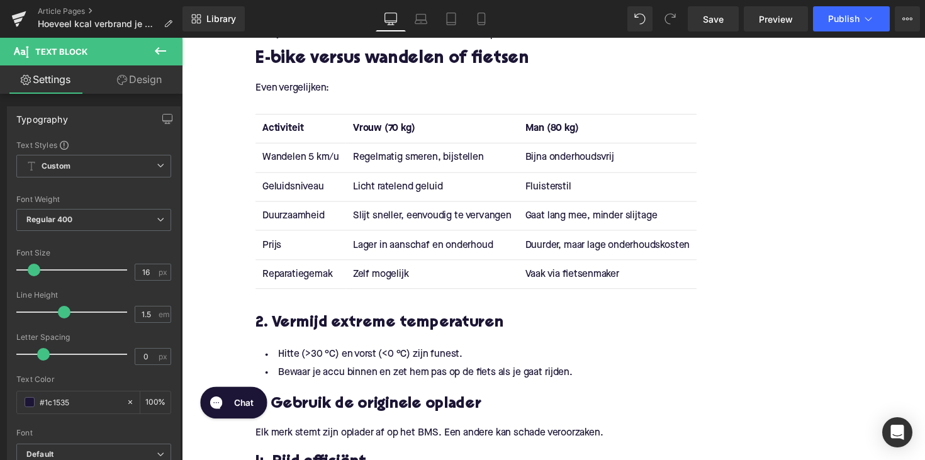
click at [410, 155] on td "Regelmatig smeren, bijstellen" at bounding box center [438, 161] width 176 height 30
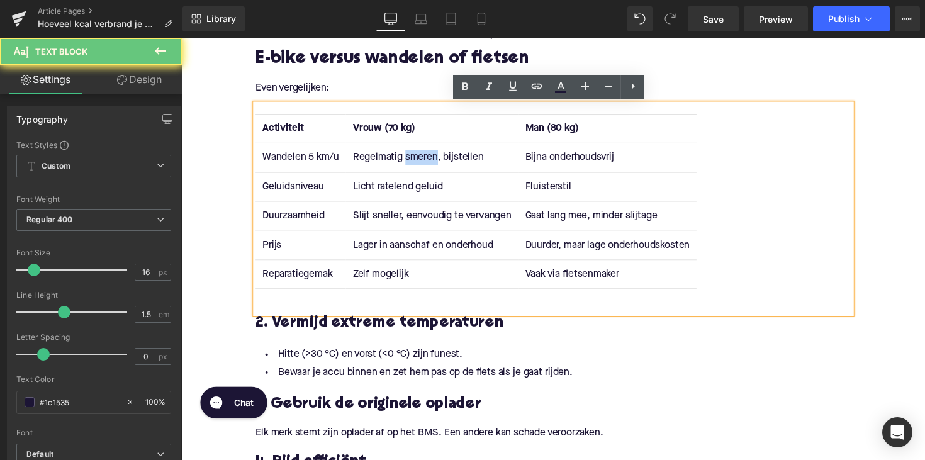
click at [410, 155] on td "Regelmatig smeren, bijstellen" at bounding box center [438, 161] width 176 height 30
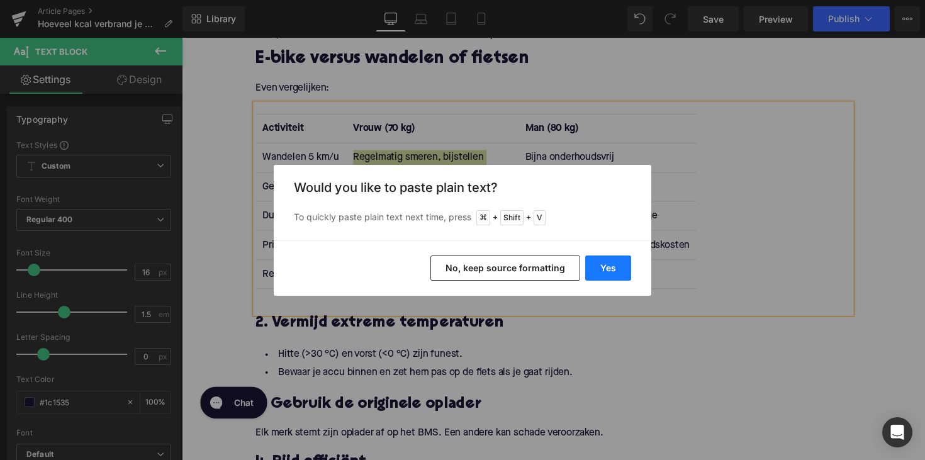
click at [597, 257] on button "Yes" at bounding box center [608, 268] width 46 height 25
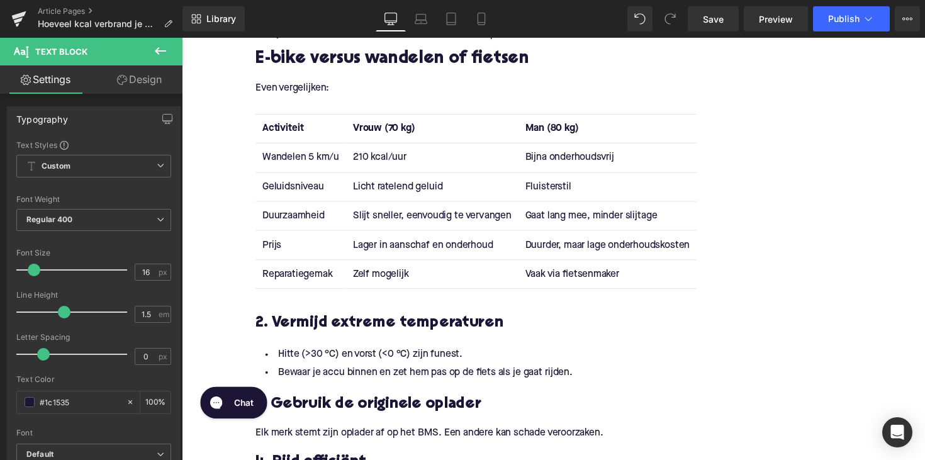
click at [572, 160] on td "Bijna onderhoudsvrij" at bounding box center [618, 161] width 183 height 30
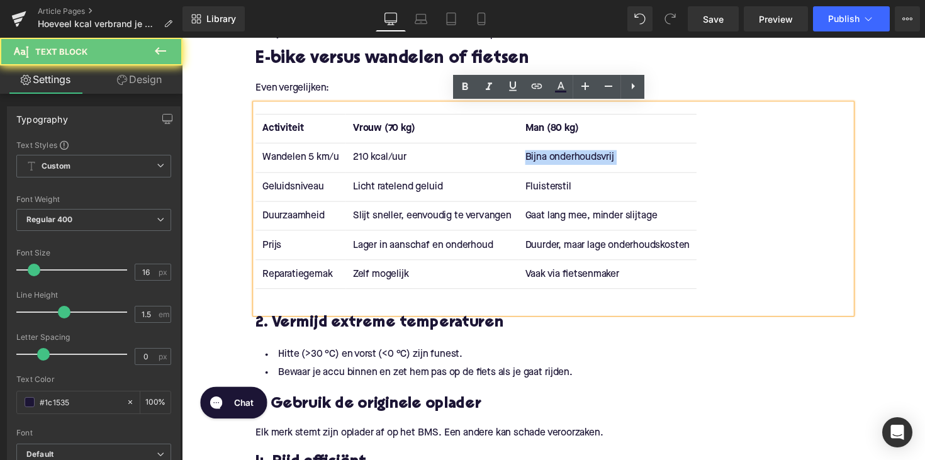
click at [572, 160] on td "Bijna onderhoudsvrij" at bounding box center [618, 161] width 183 height 30
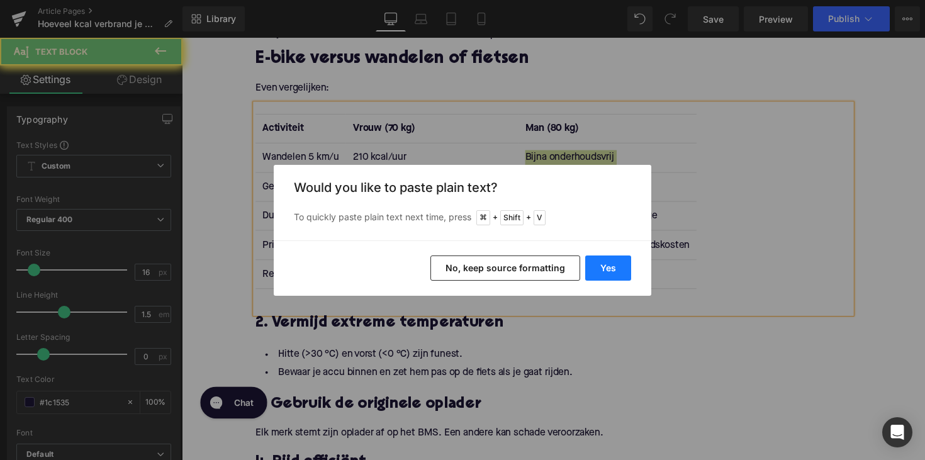
click at [597, 266] on button "Yes" at bounding box center [608, 268] width 46 height 25
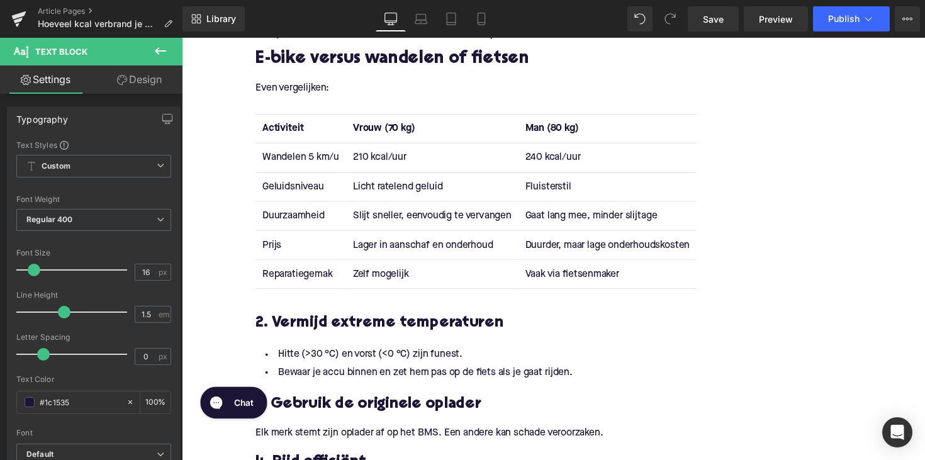
click at [281, 190] on td "Geluidsniveau" at bounding box center [303, 191] width 93 height 30
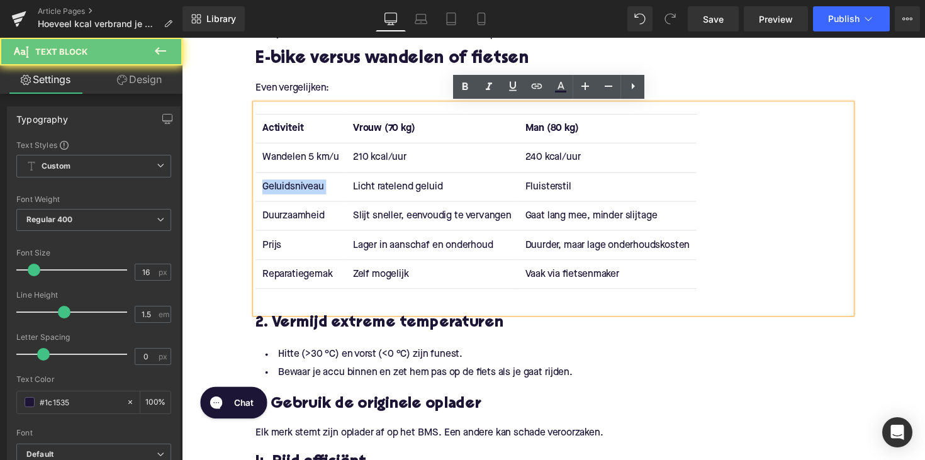
click at [281, 190] on td "Geluidsniveau" at bounding box center [303, 191] width 93 height 30
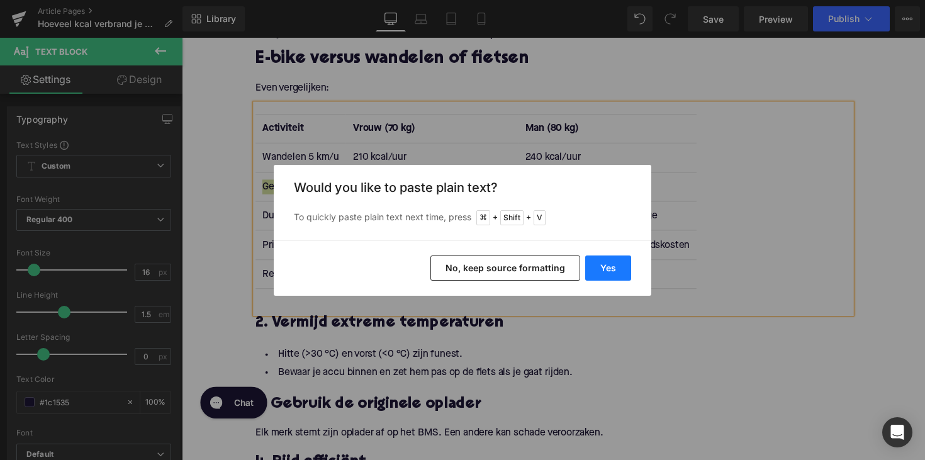
click at [595, 269] on button "Yes" at bounding box center [608, 268] width 46 height 25
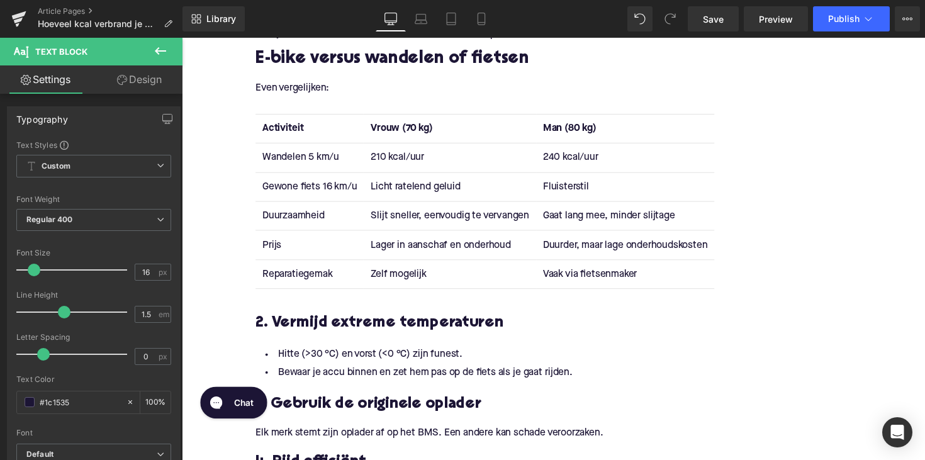
click at [273, 213] on td "Duurzaamheid" at bounding box center [312, 220] width 111 height 30
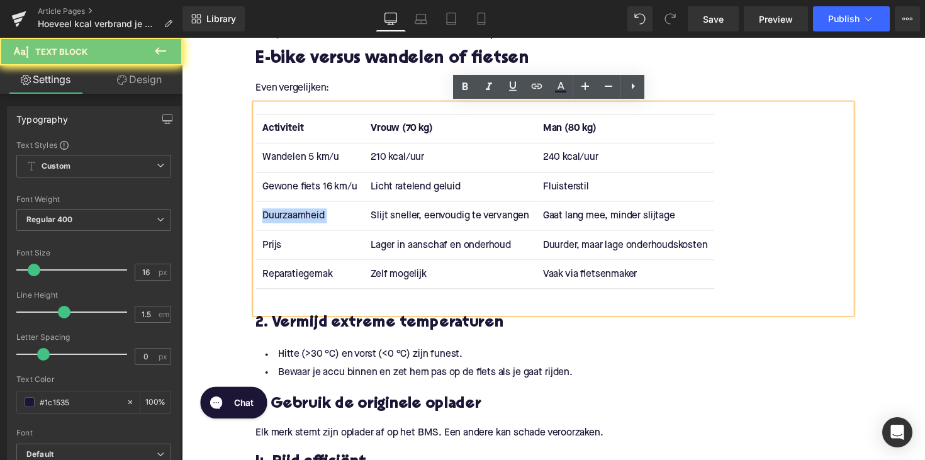
click at [273, 213] on td "Duurzaamheid" at bounding box center [312, 220] width 111 height 30
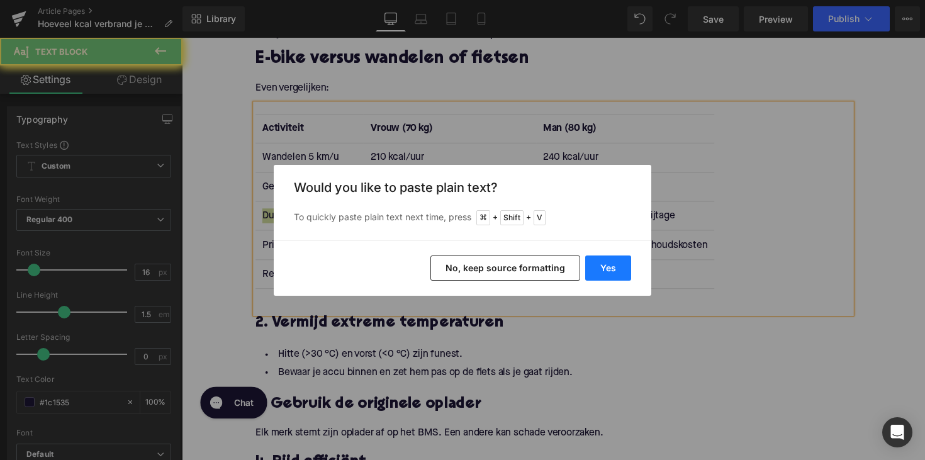
click at [592, 267] on button "Yes" at bounding box center [608, 268] width 46 height 25
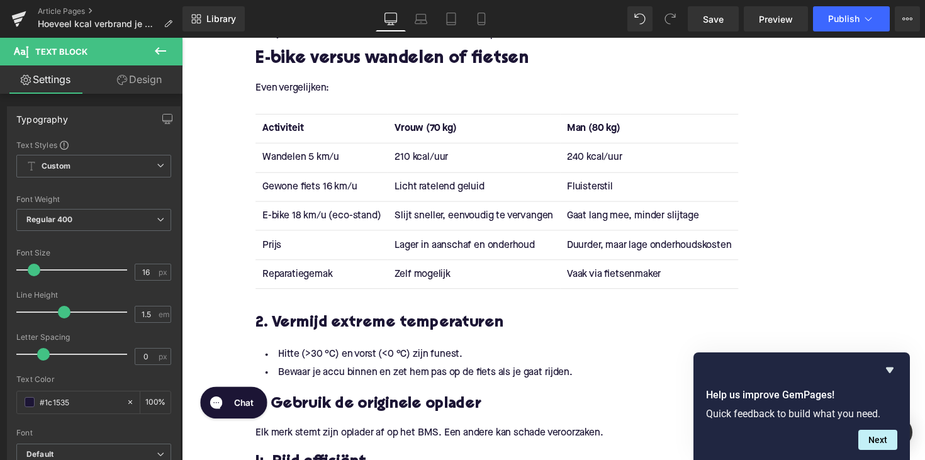
click at [273, 254] on td "Prijs" at bounding box center [324, 250] width 135 height 30
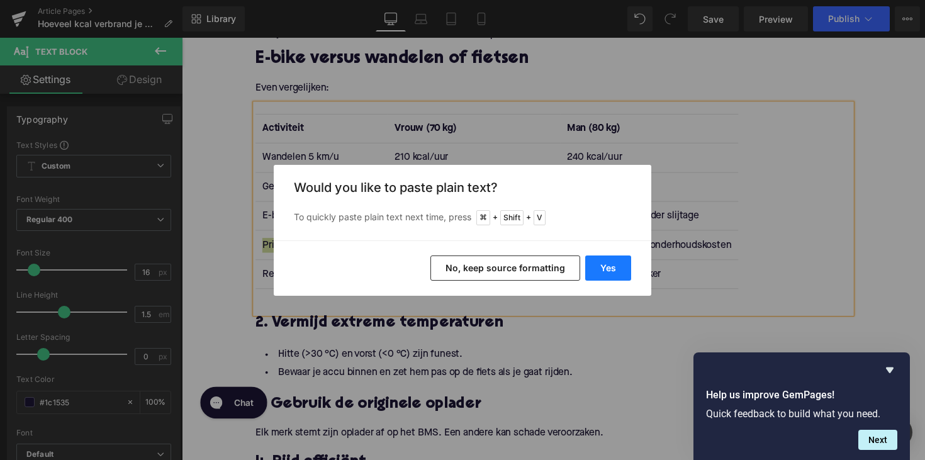
click at [587, 265] on button "Yes" at bounding box center [608, 268] width 46 height 25
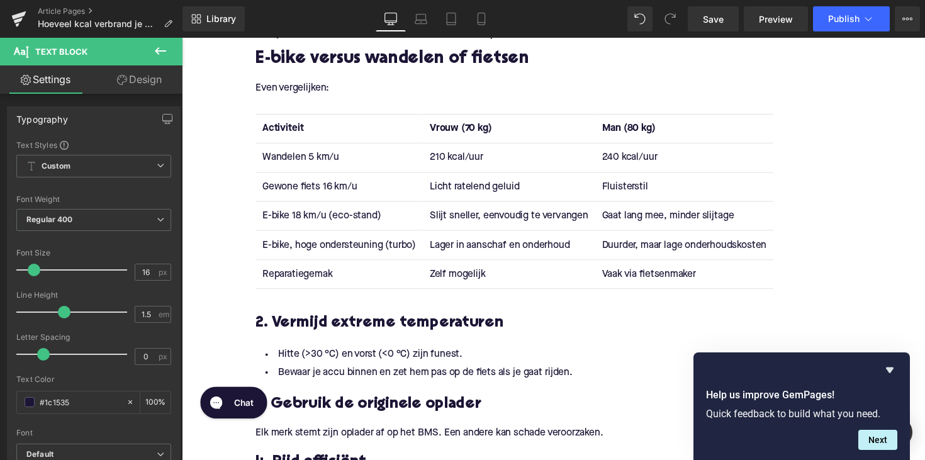
click at [474, 189] on td "Licht ratelend geluid" at bounding box center [517, 191] width 176 height 30
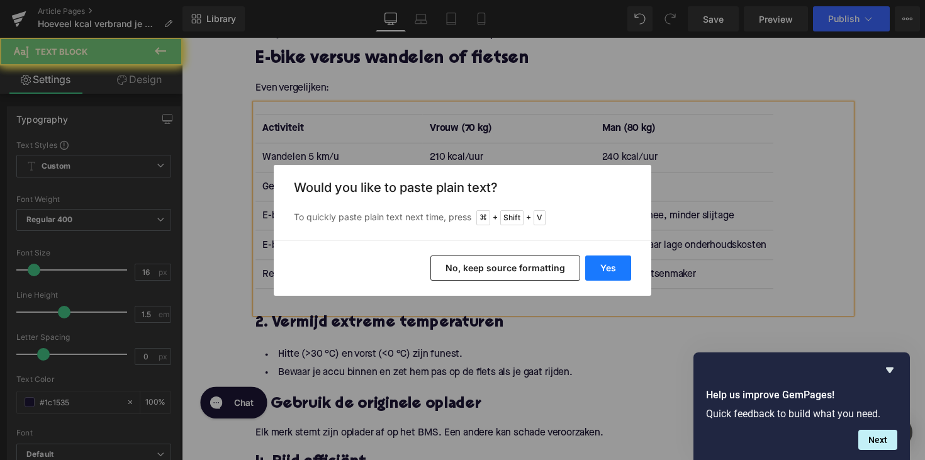
click at [603, 259] on button "Yes" at bounding box center [608, 268] width 46 height 25
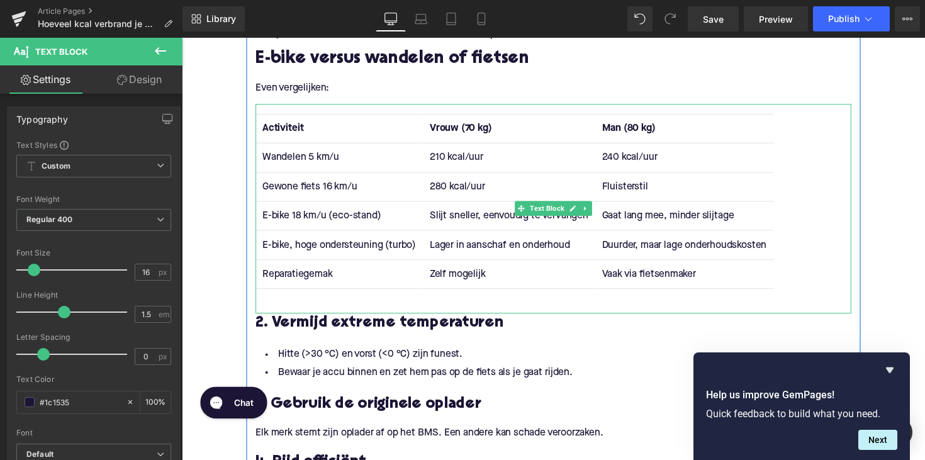
click at [625, 187] on td "Fluisterstil" at bounding box center [696, 191] width 183 height 30
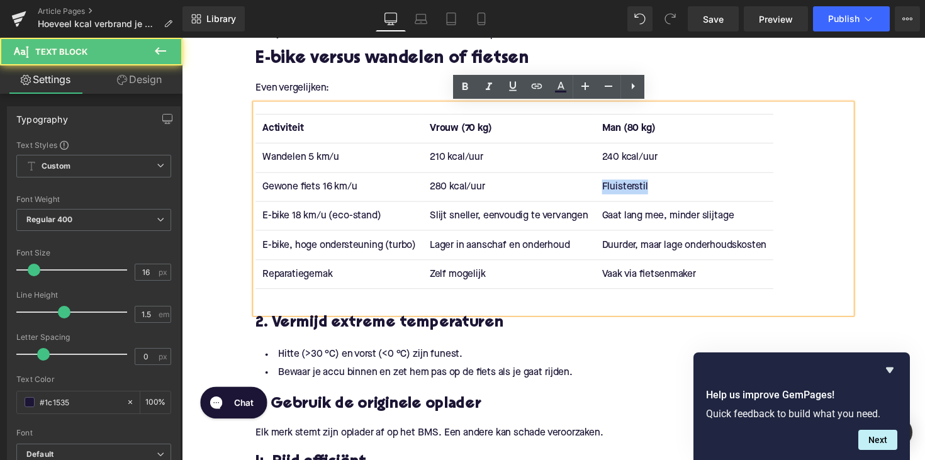
click at [625, 187] on td "Fluisterstil" at bounding box center [696, 191] width 183 height 30
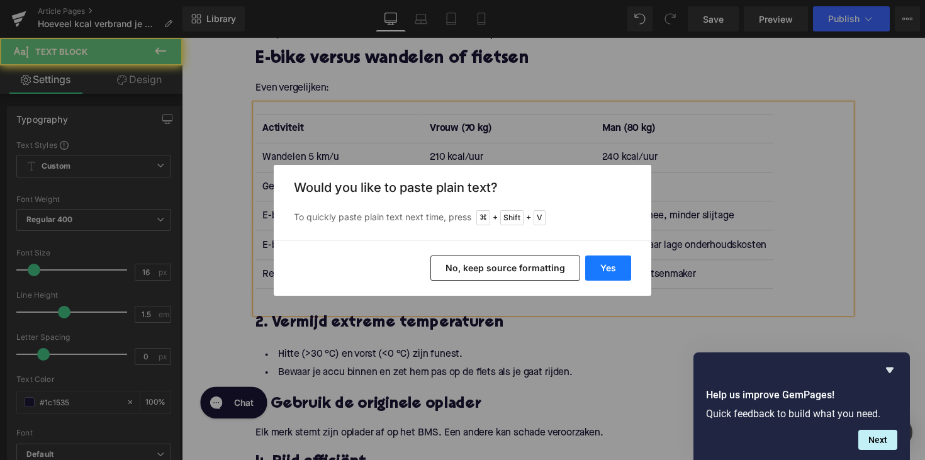
click at [602, 264] on button "Yes" at bounding box center [608, 268] width 46 height 25
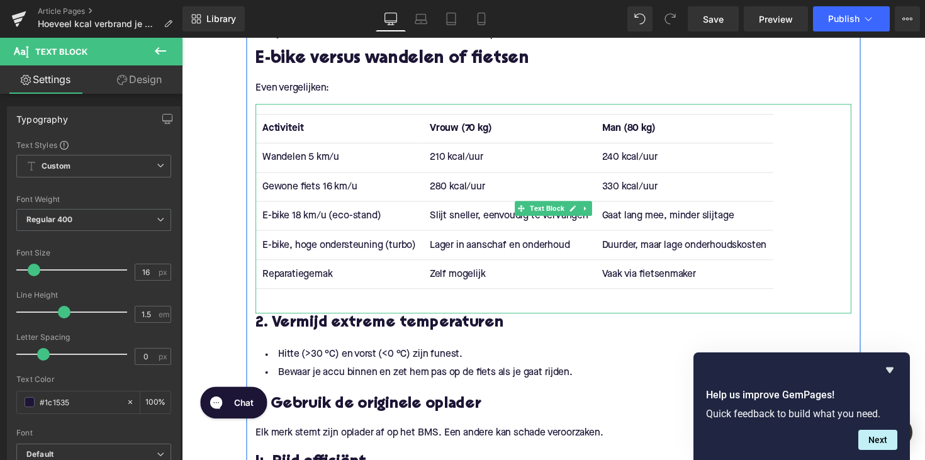
click at [480, 219] on td "Slijt sneller, eenvoudig te vervangen" at bounding box center [517, 220] width 176 height 30
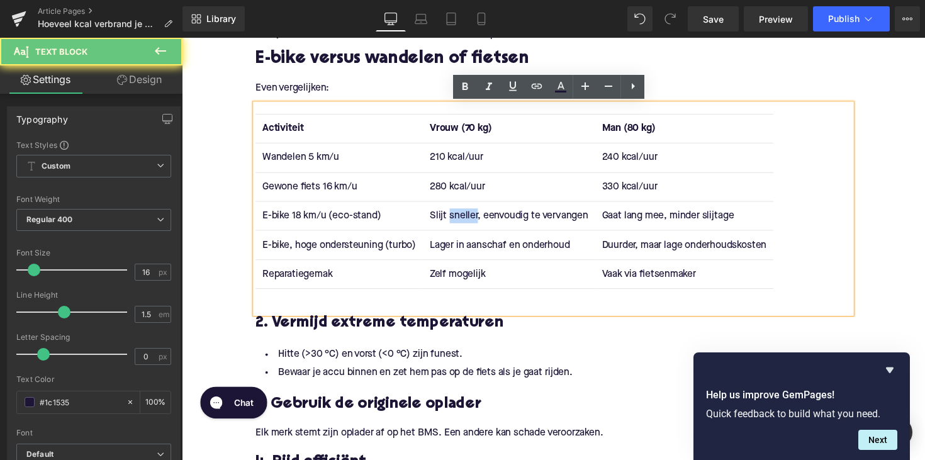
click at [480, 219] on td "Slijt sneller, eenvoudig te vervangen" at bounding box center [517, 220] width 176 height 30
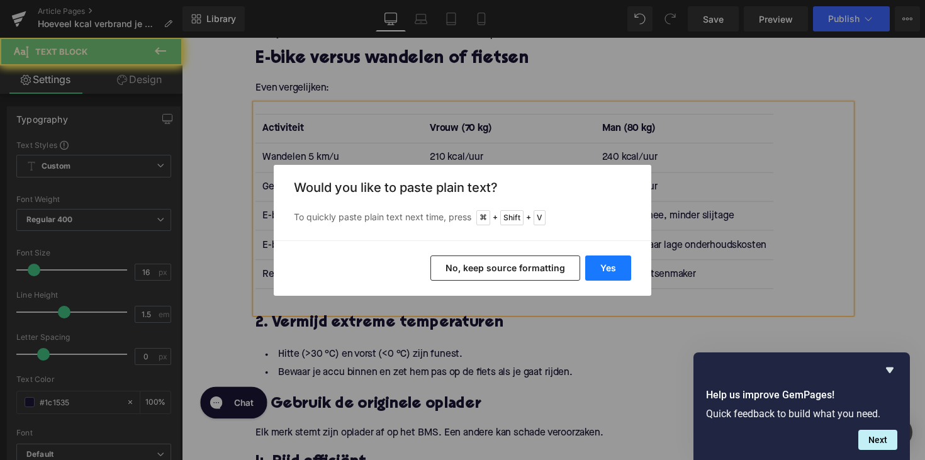
click at [600, 266] on button "Yes" at bounding box center [608, 268] width 46 height 25
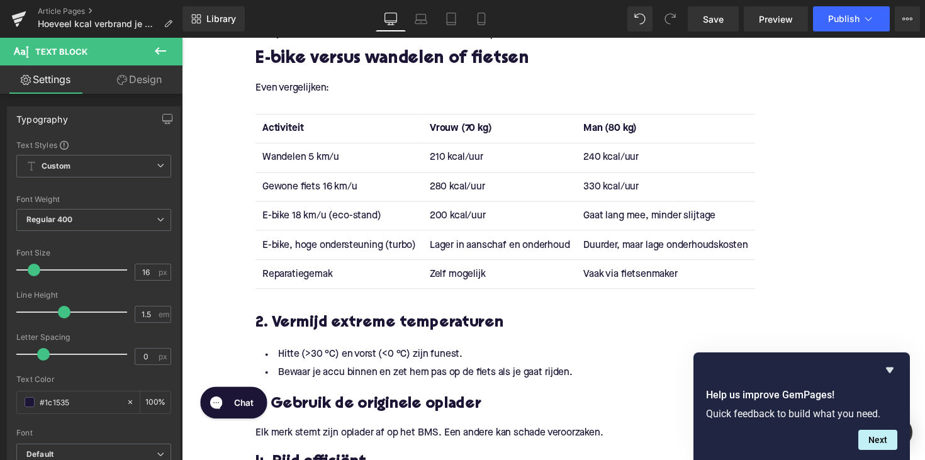
click at [622, 220] on td "Gaat lang mee, minder slijtage" at bounding box center [678, 220] width 183 height 30
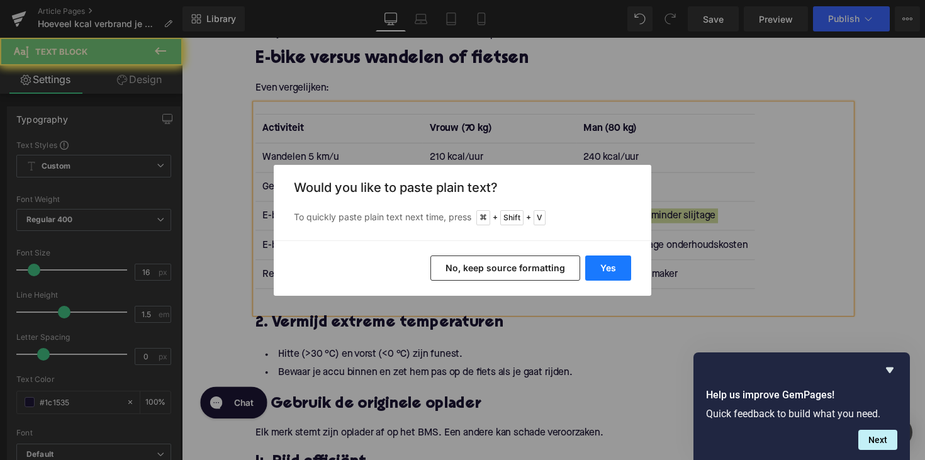
click at [624, 271] on button "Yes" at bounding box center [608, 268] width 46 height 25
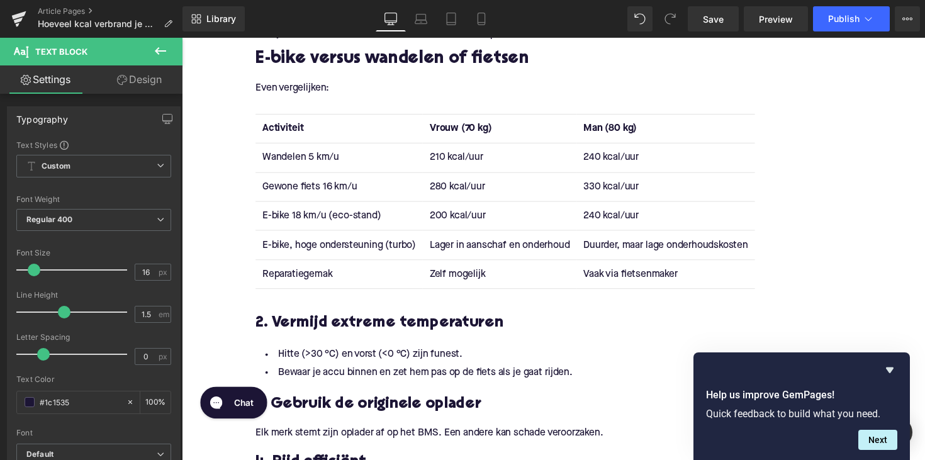
click at [453, 250] on td "Lager in aanschaf en onderhoud" at bounding box center [507, 250] width 157 height 30
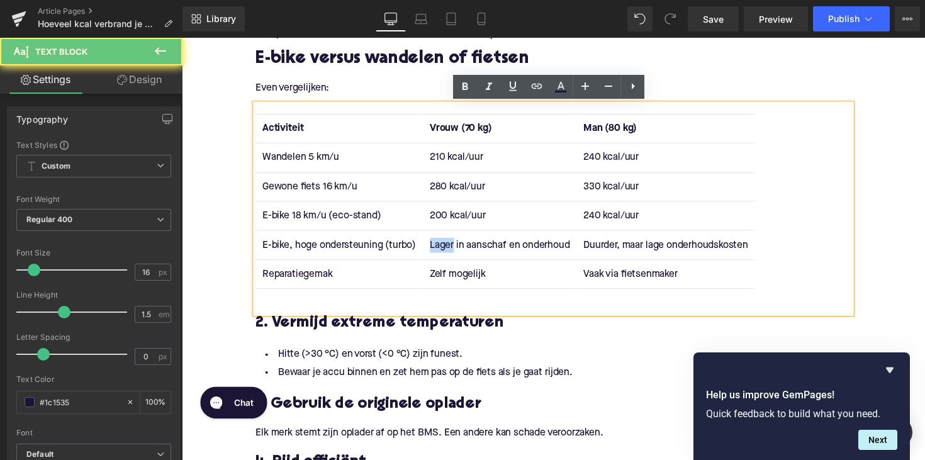
click at [453, 250] on td "Lager in aanschaf en onderhoud" at bounding box center [507, 250] width 157 height 30
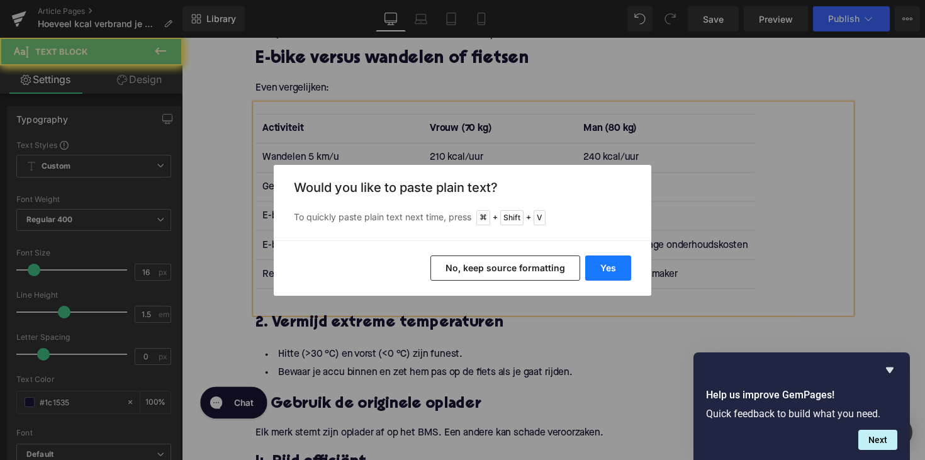
click at [606, 269] on button "Yes" at bounding box center [608, 268] width 46 height 25
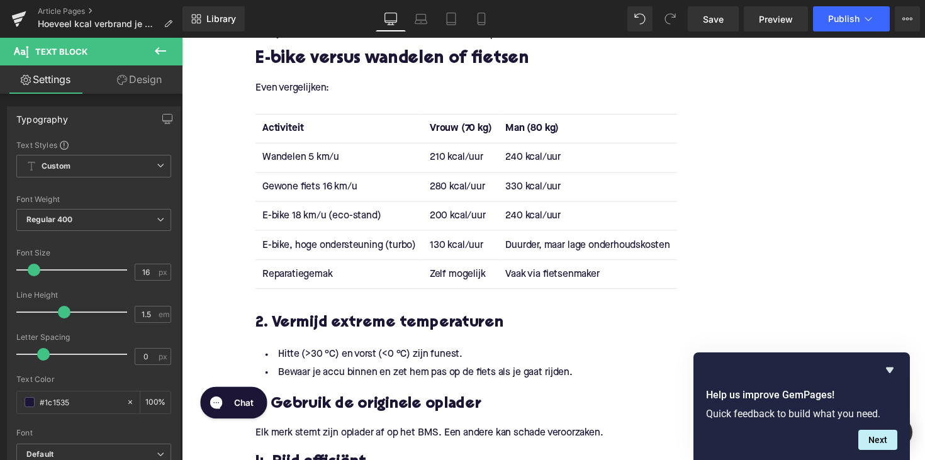
click at [555, 252] on td "Duurder, maar lage onderhoudskosten" at bounding box center [598, 250] width 183 height 30
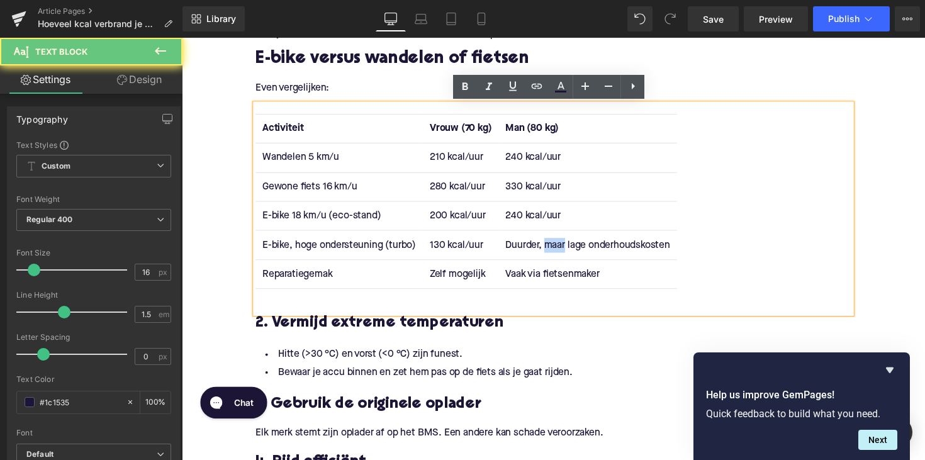
click at [555, 252] on td "Duurder, maar lage onderhoudskosten" at bounding box center [598, 250] width 183 height 30
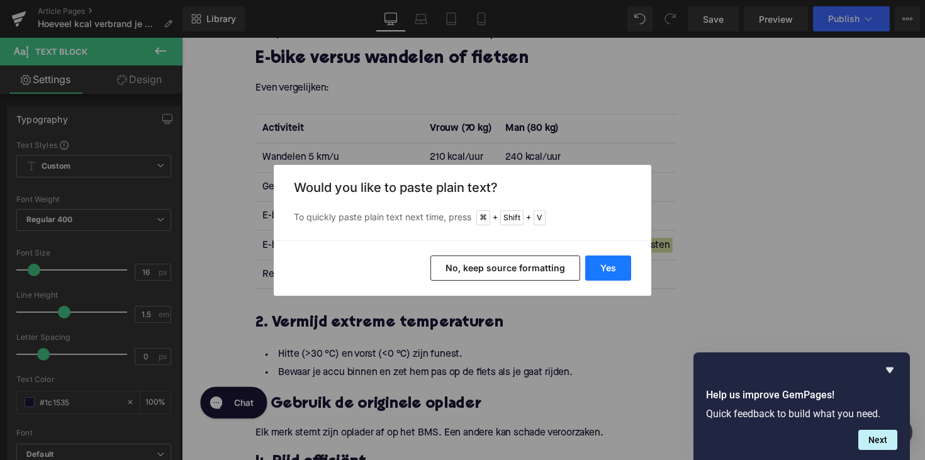
click at [617, 261] on button "Yes" at bounding box center [608, 268] width 46 height 25
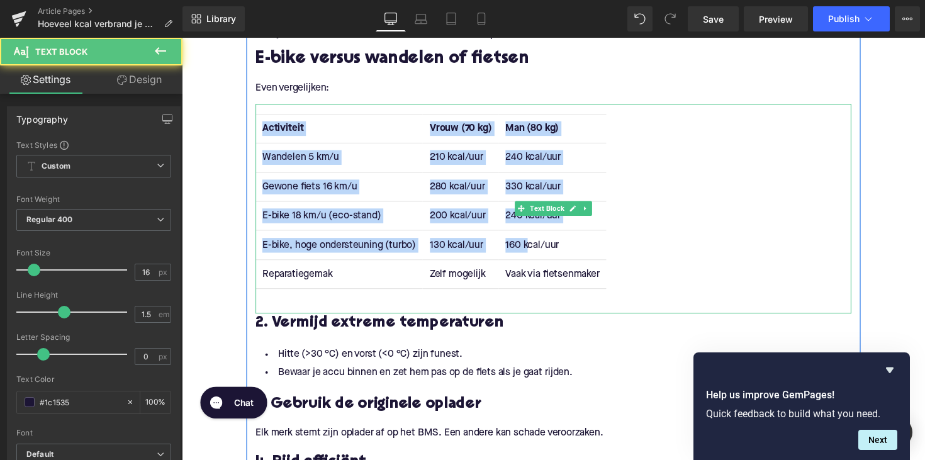
drag, startPoint x: 628, startPoint y: 284, endPoint x: 535, endPoint y: 251, distance: 98.9
click at [535, 251] on div "Activiteit Vrouw (70 kg) Man (80 kg) Wandelen 5 km/u 210 kcal/uur 240 kcal/uur …" at bounding box center [562, 213] width 610 height 215
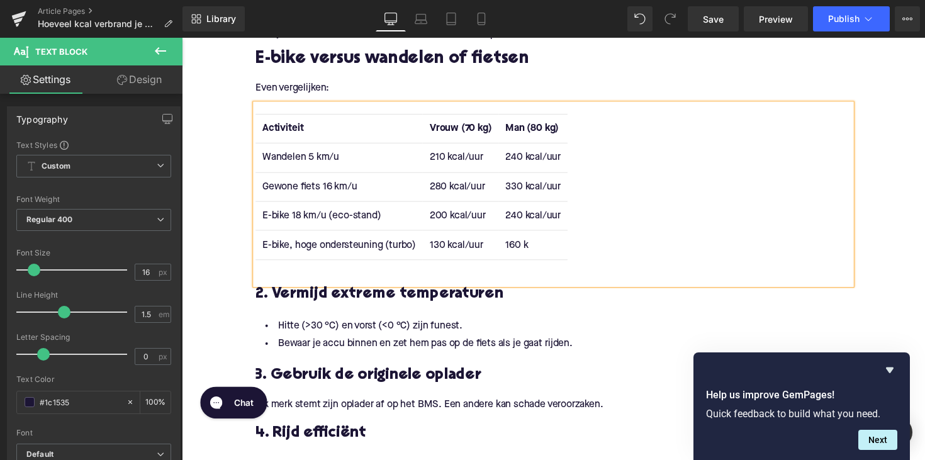
click at [520, 251] on td "160 k" at bounding box center [542, 250] width 70 height 30
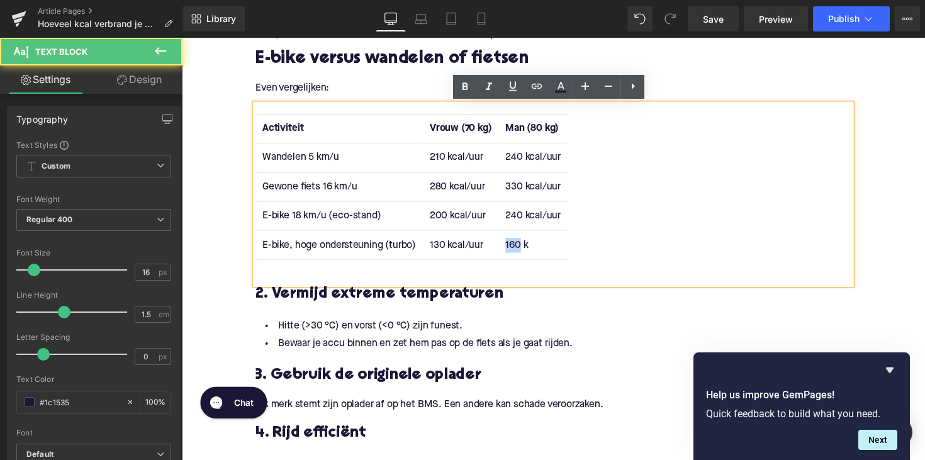
click at [520, 251] on td "160 k" at bounding box center [542, 250] width 70 height 30
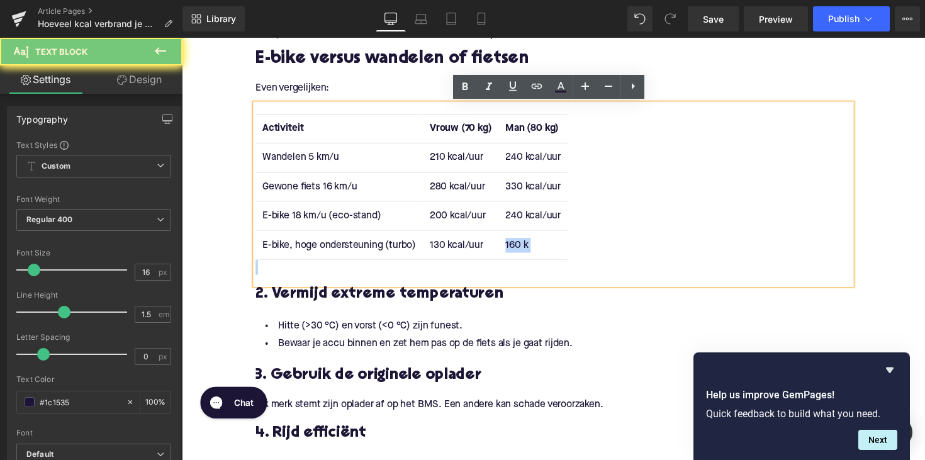
click at [520, 251] on td "160 k" at bounding box center [542, 250] width 70 height 30
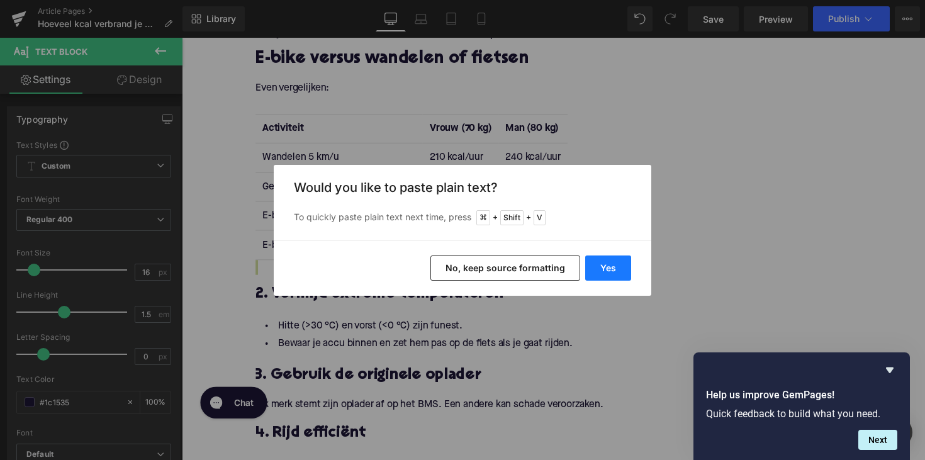
click at [610, 263] on button "Yes" at bounding box center [608, 268] width 46 height 25
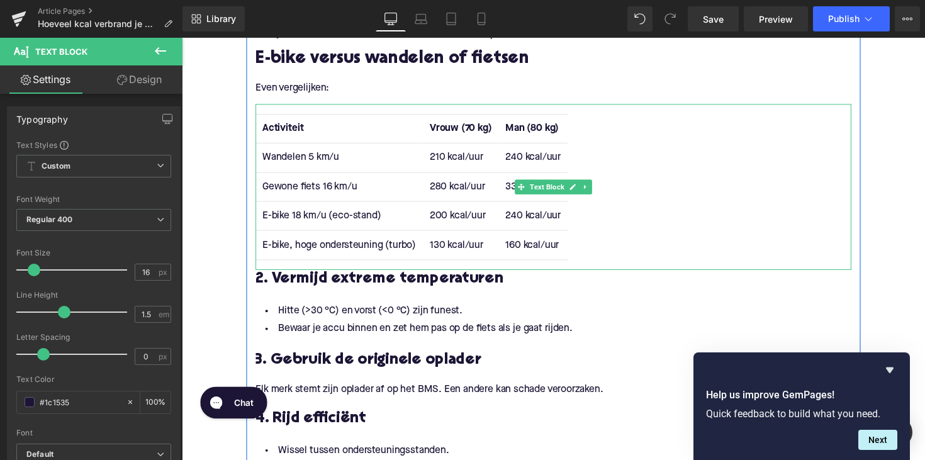
scroll to position [1257, 0]
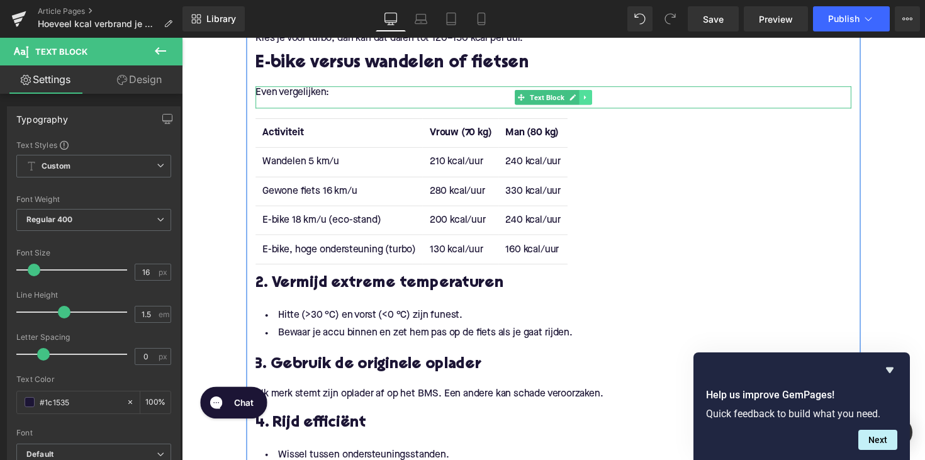
click at [592, 94] on link at bounding box center [595, 98] width 13 height 15
click at [590, 97] on link at bounding box center [589, 98] width 13 height 15
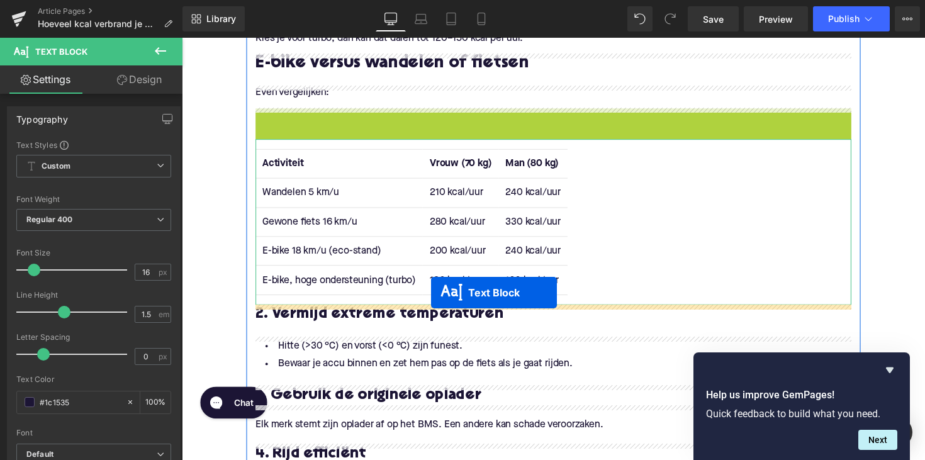
drag, startPoint x: 528, startPoint y: 120, endPoint x: 437, endPoint y: 299, distance: 200.4
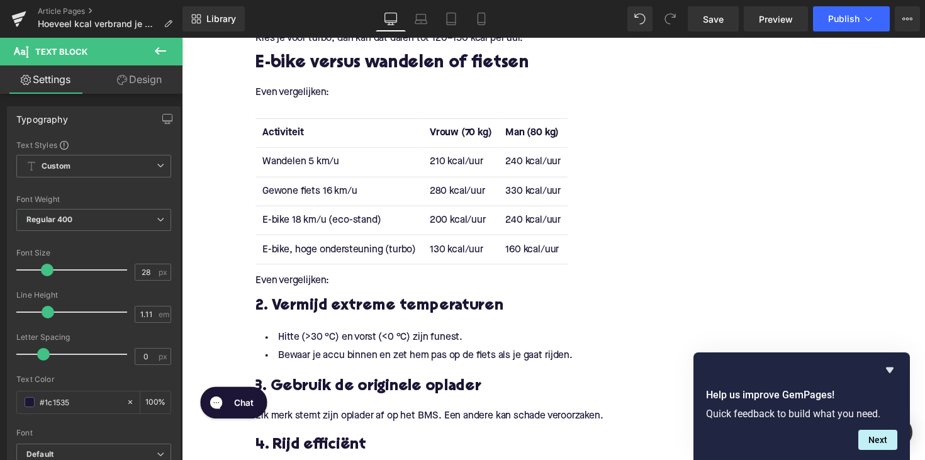
click at [315, 291] on span "Even vergelijken:" at bounding box center [295, 286] width 76 height 10
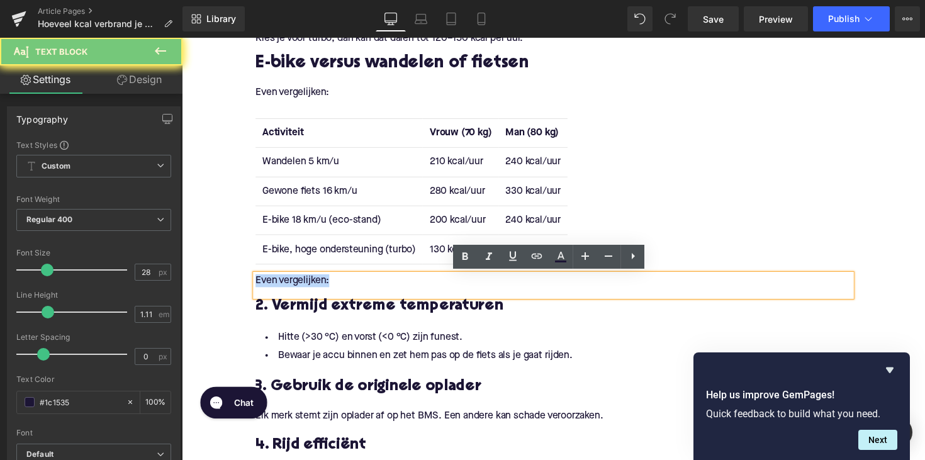
click at [315, 291] on span "Even vergelijken:" at bounding box center [295, 286] width 76 height 10
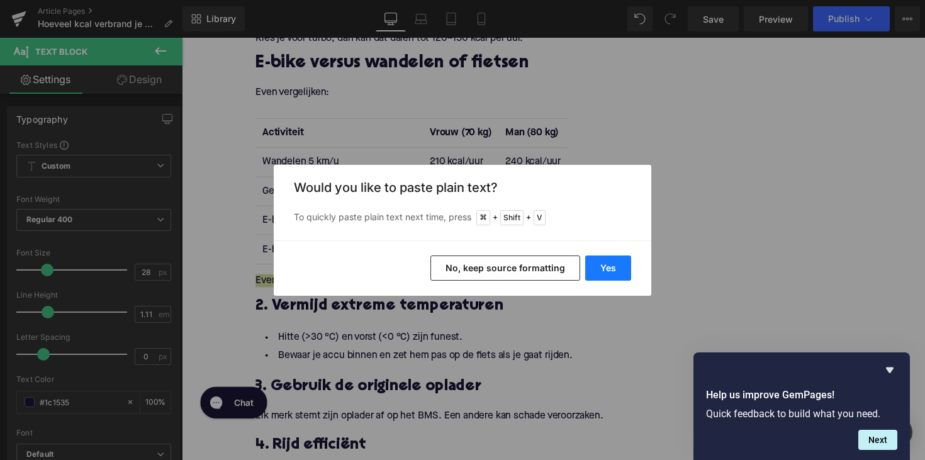
click at [619, 267] on button "Yes" at bounding box center [608, 268] width 46 height 25
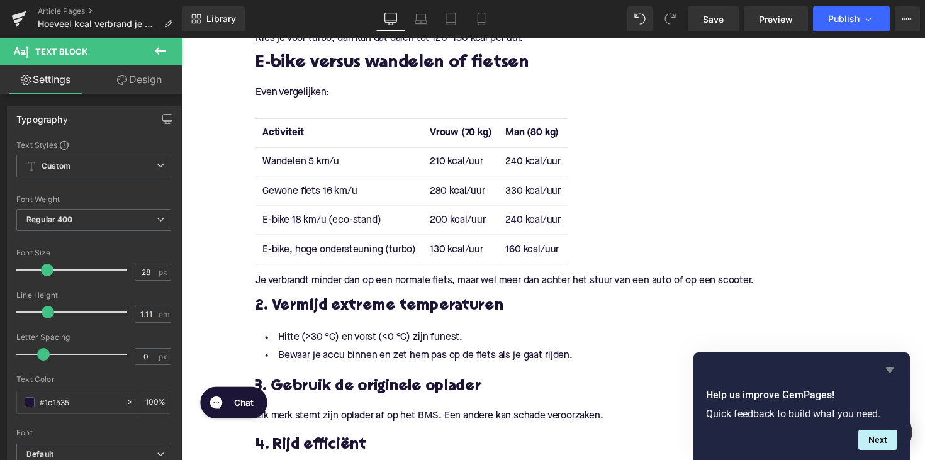
click at [890, 371] on icon "Hide survey" at bounding box center [890, 371] width 8 height 6
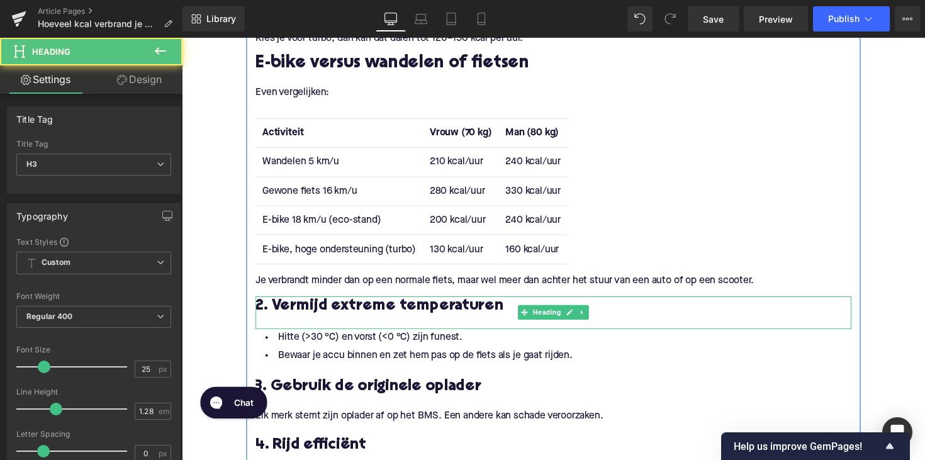
click at [320, 317] on h3 "2. Vermijd extreme temperaturen" at bounding box center [562, 313] width 610 height 20
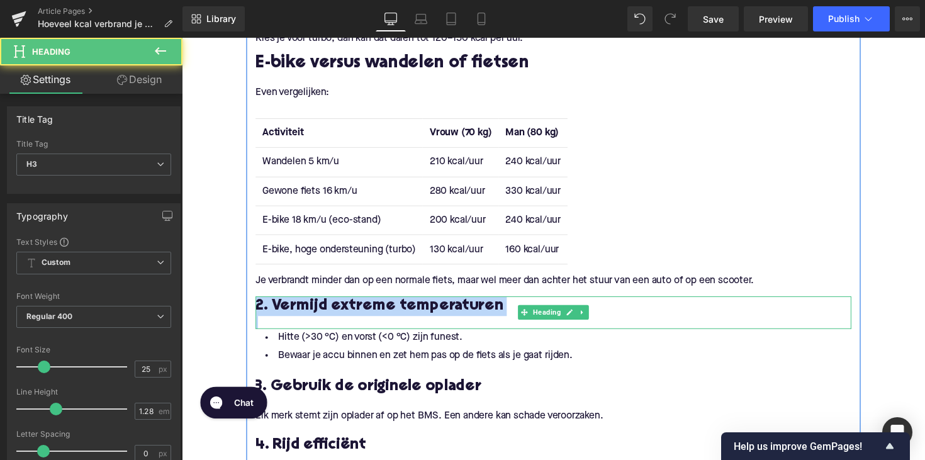
paste div
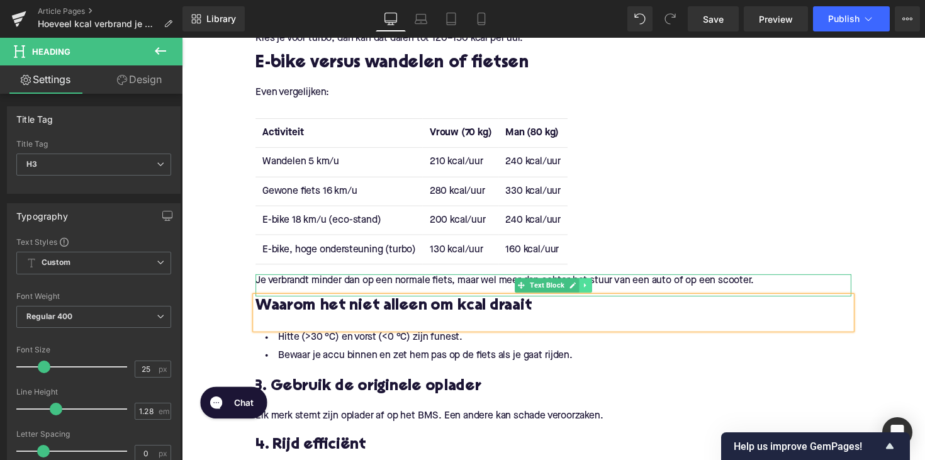
click at [594, 291] on icon at bounding box center [595, 292] width 7 height 8
click at [585, 289] on icon at bounding box center [588, 291] width 7 height 7
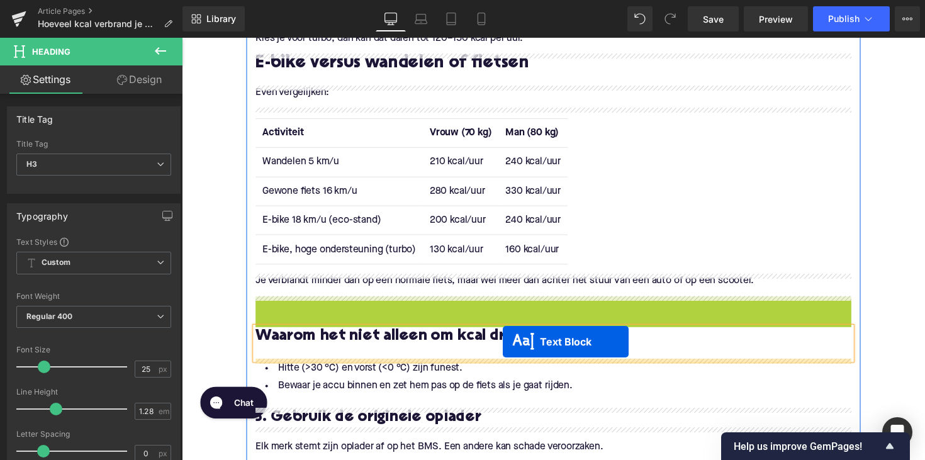
drag, startPoint x: 523, startPoint y: 312, endPoint x: 511, endPoint y: 349, distance: 39.6
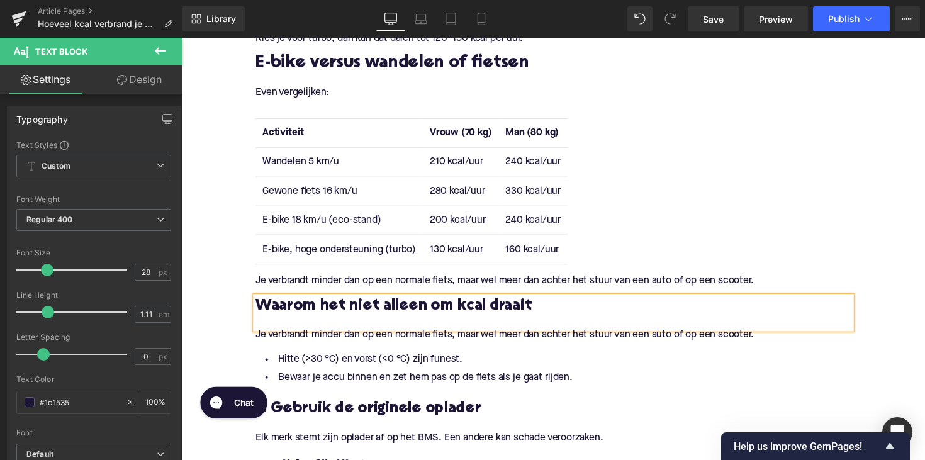
click at [340, 343] on p "Je verbrandt minder dan op een normale fiets, maar wel meer dan achter het stuu…" at bounding box center [562, 342] width 610 height 13
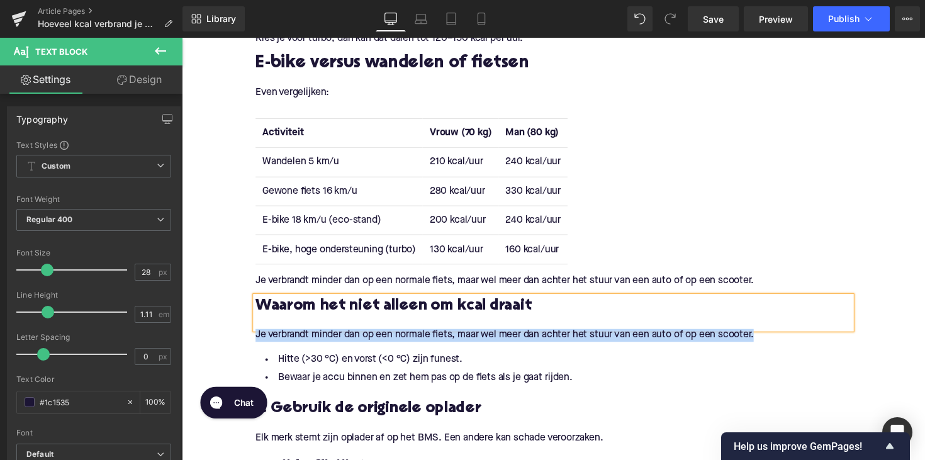
click at [340, 343] on p "Je verbrandt minder dan op een normale fiets, maar wel meer dan achter het stuu…" at bounding box center [562, 342] width 610 height 13
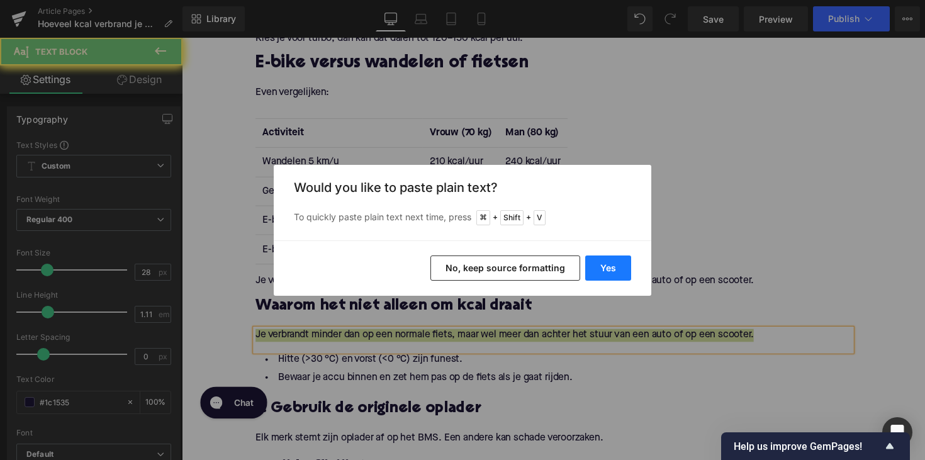
click at [594, 274] on button "Yes" at bounding box center [608, 268] width 46 height 25
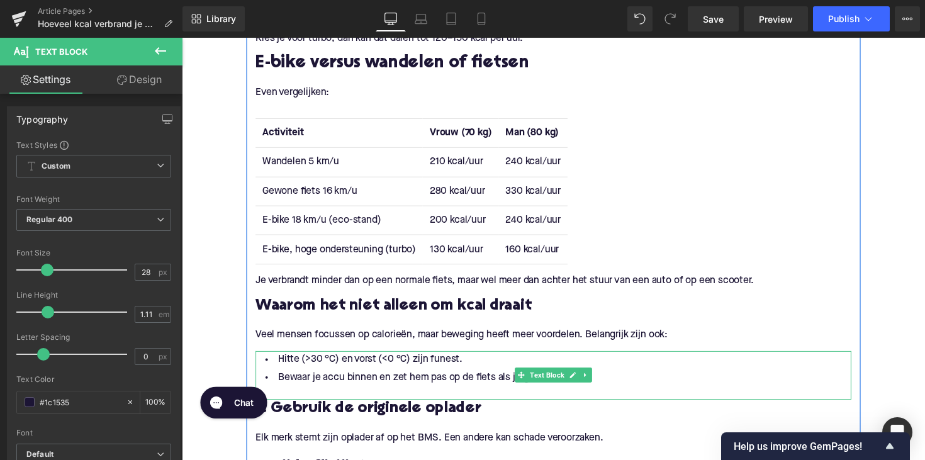
scroll to position [1283, 0]
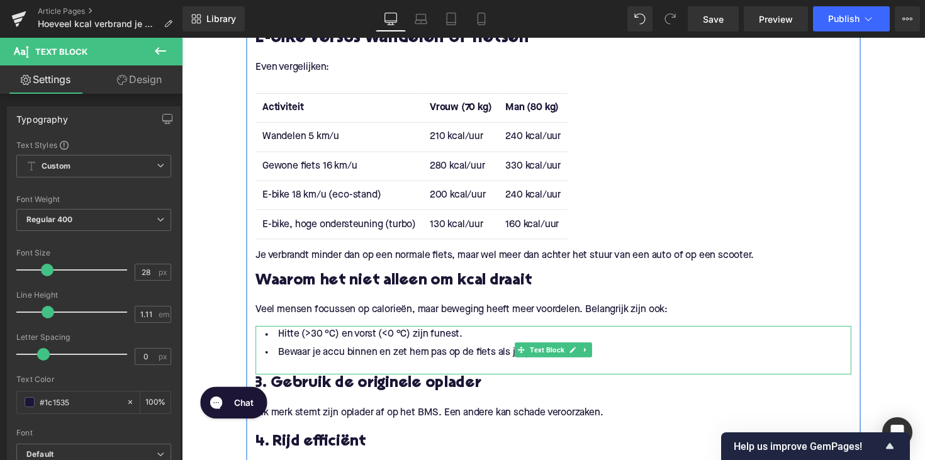
click at [632, 367] on li "Bewaar je accu binnen en zet hem pas op de fiets als je gaat rijden." at bounding box center [562, 360] width 610 height 18
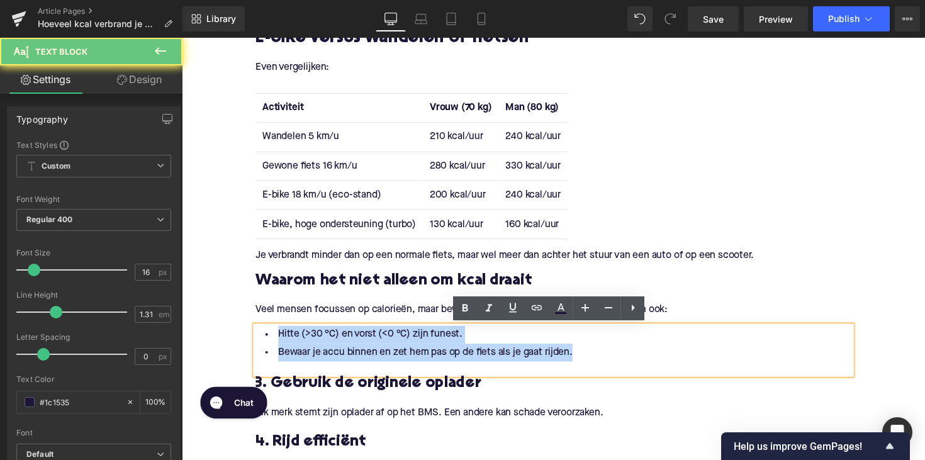
drag, startPoint x: 596, startPoint y: 363, endPoint x: 254, endPoint y: 339, distance: 342.6
click at [257, 339] on div "Hitte (>30 °C) en vorst (<0 °C) zijn funest. Bewaar je accu binnen en zet hem p…" at bounding box center [562, 358] width 610 height 50
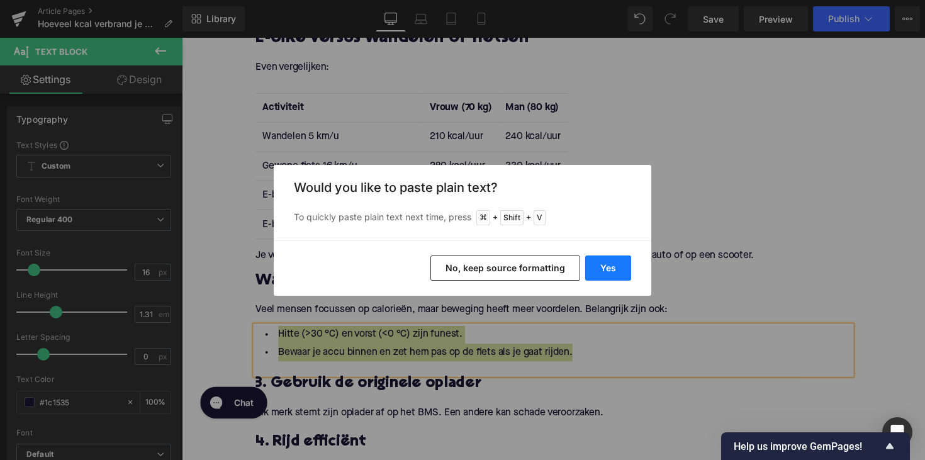
click at [613, 269] on button "Yes" at bounding box center [608, 268] width 46 height 25
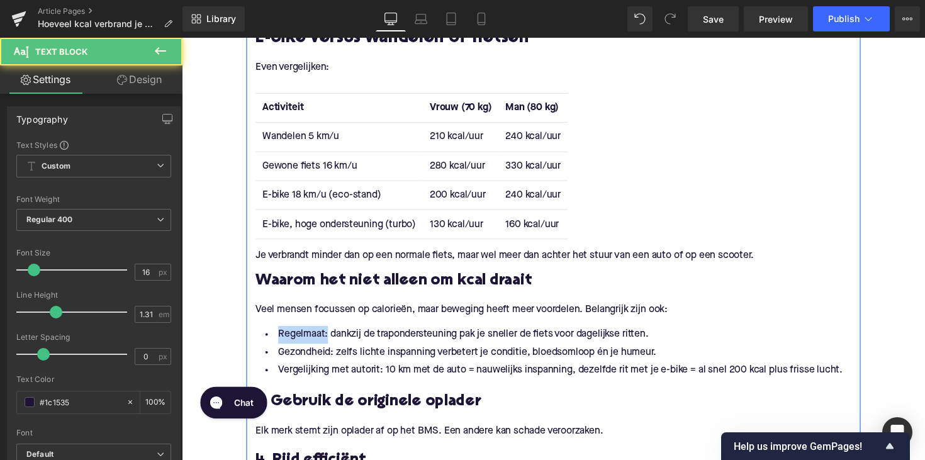
drag, startPoint x: 325, startPoint y: 345, endPoint x: 251, endPoint y: 345, distance: 74.3
click at [251, 345] on div "[PERSON_NAME] je echt calorieën op een elektrische fiets? Heading Ja. Hoeveel e…" at bounding box center [562, 459] width 629 height 2039
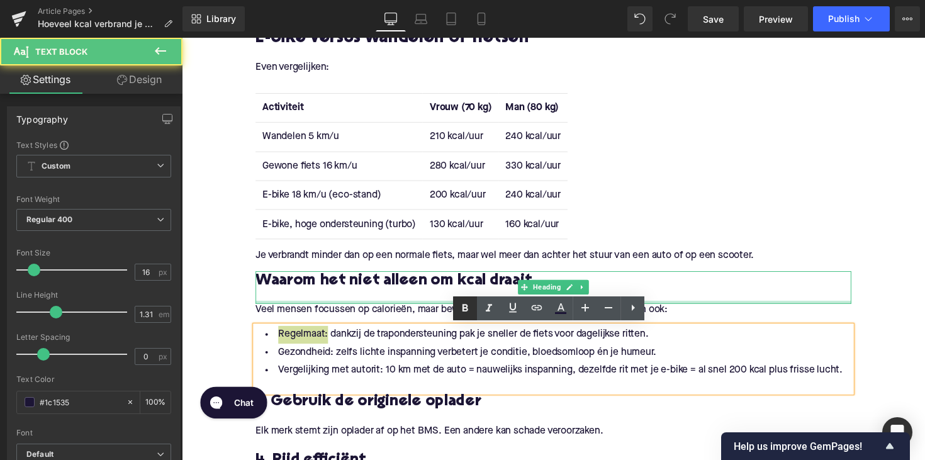
click at [463, 302] on icon at bounding box center [465, 308] width 15 height 15
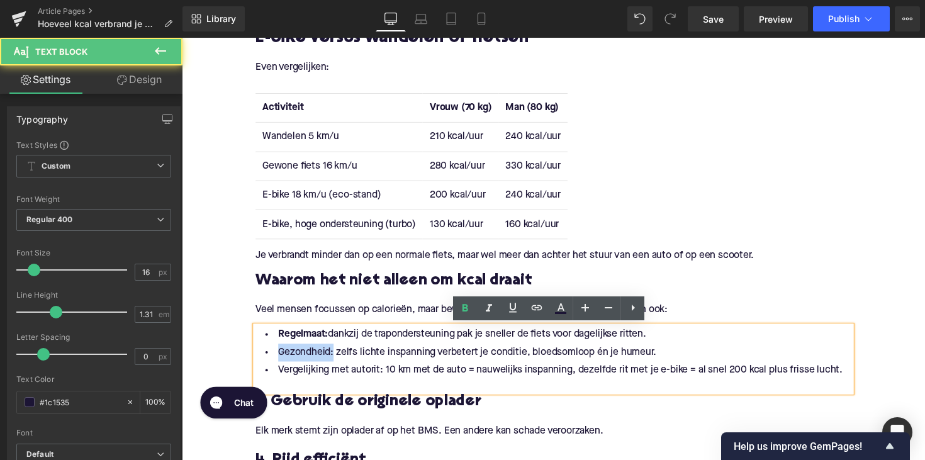
drag, startPoint x: 332, startPoint y: 361, endPoint x: 244, endPoint y: 365, distance: 87.6
click at [244, 365] on div "Home / Hoeveel kcal verbrand je met een elektrische fiets? Breadcrumbs Hoeveel …" at bounding box center [562, 260] width 761 height 2799
click at [459, 314] on p "Veel mensen focussen op calorieën, maar beweging heeft meer voordelen. Belangri…" at bounding box center [562, 316] width 610 height 13
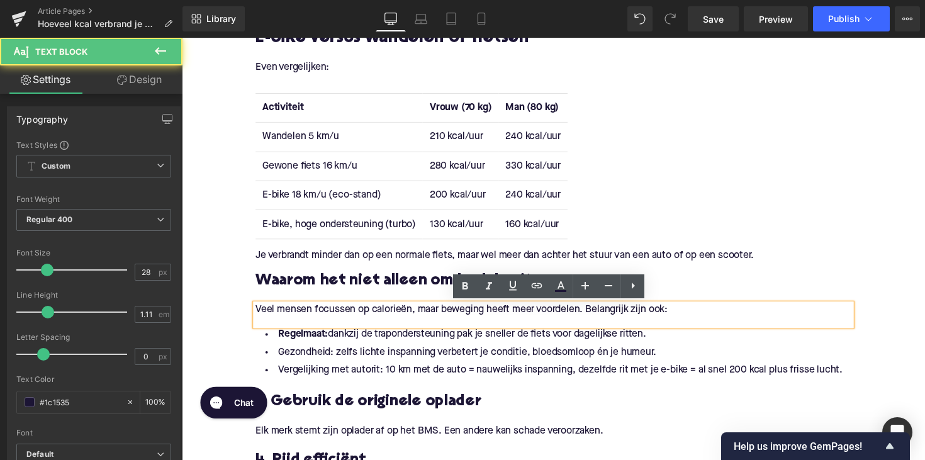
click at [468, 314] on p "Veel mensen focussen op calorieën, maar beweging heeft meer voordelen. Belangri…" at bounding box center [562, 316] width 610 height 13
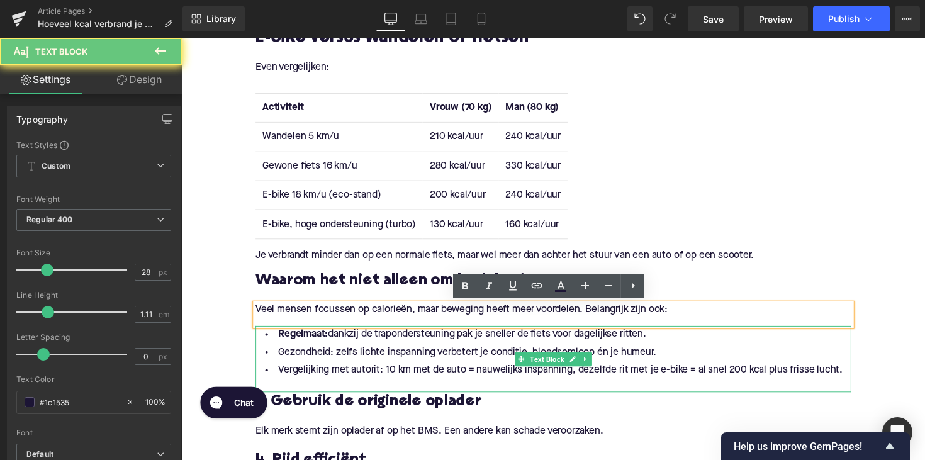
click at [345, 365] on li "Gezondheid: zelfs lichte inspanning verbetert je conditie, bloedsomloop én je h…" at bounding box center [562, 360] width 610 height 18
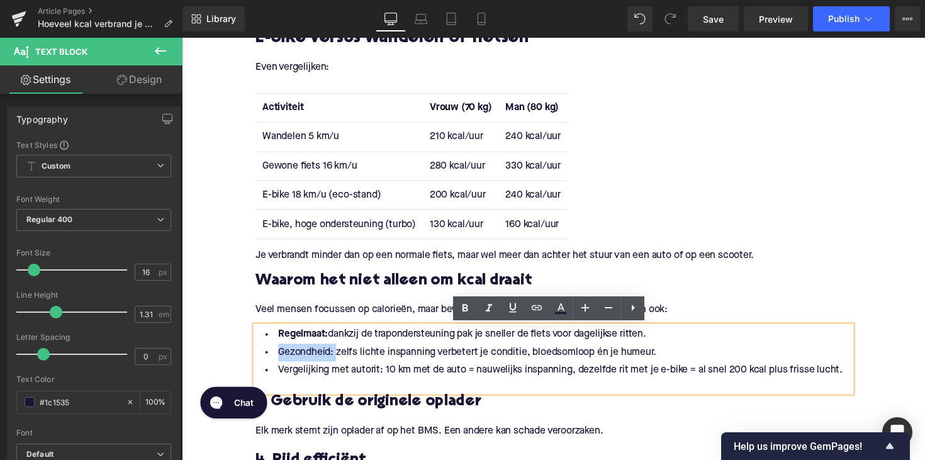
drag, startPoint x: 334, startPoint y: 362, endPoint x: 264, endPoint y: 362, distance: 69.2
click at [264, 362] on li "Gezondheid: zelfs lichte inspanning verbetert je conditie, bloedsomloop én je h…" at bounding box center [562, 360] width 610 height 18
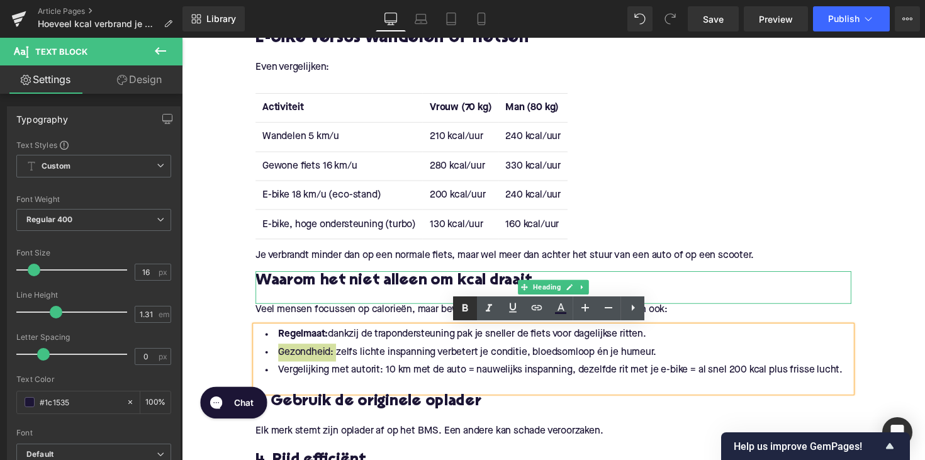
click at [471, 312] on icon at bounding box center [465, 308] width 15 height 15
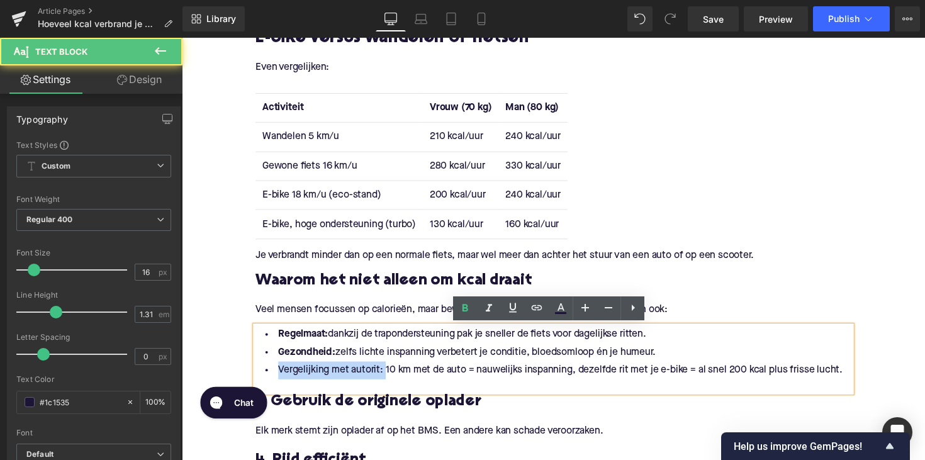
drag, startPoint x: 384, startPoint y: 378, endPoint x: 213, endPoint y: 381, distance: 170.6
click at [213, 381] on div "Home / Hoeveel kcal verbrand je met een elektrische fiets? Breadcrumbs Hoeveel …" at bounding box center [562, 260] width 761 height 2799
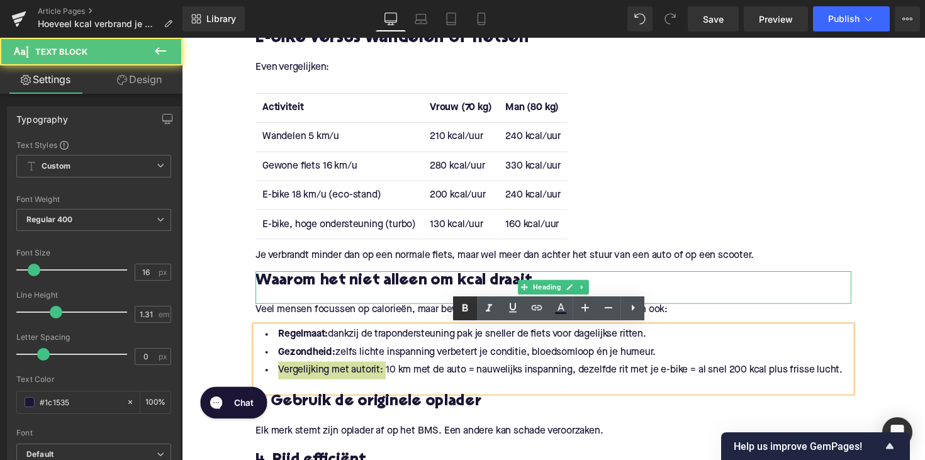
click at [466, 313] on icon at bounding box center [465, 308] width 15 height 15
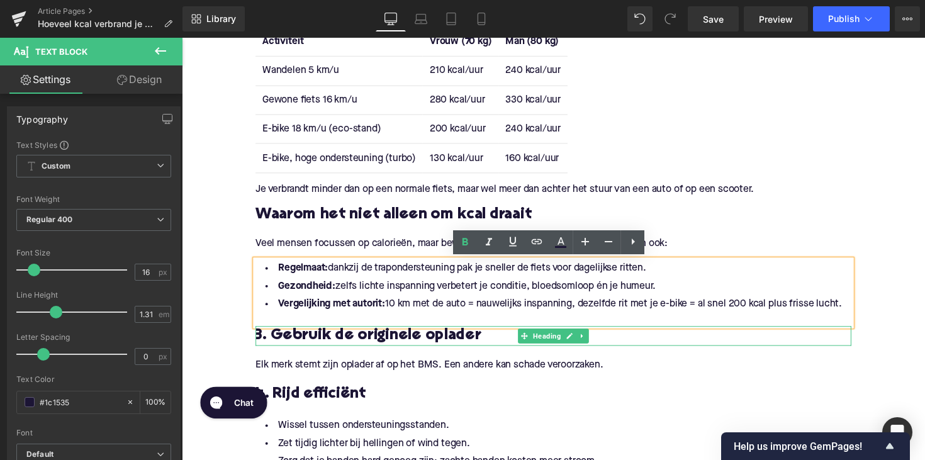
scroll to position [1424, 0]
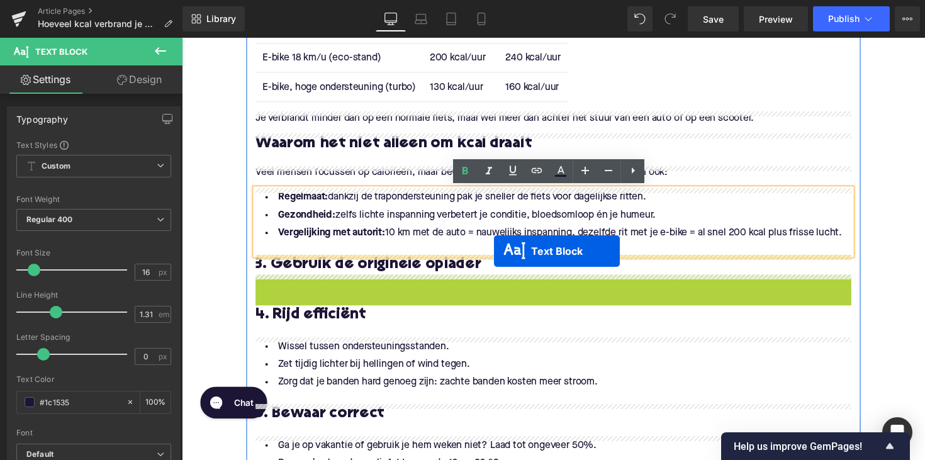
drag, startPoint x: 530, startPoint y: 299, endPoint x: 502, endPoint y: 256, distance: 51.3
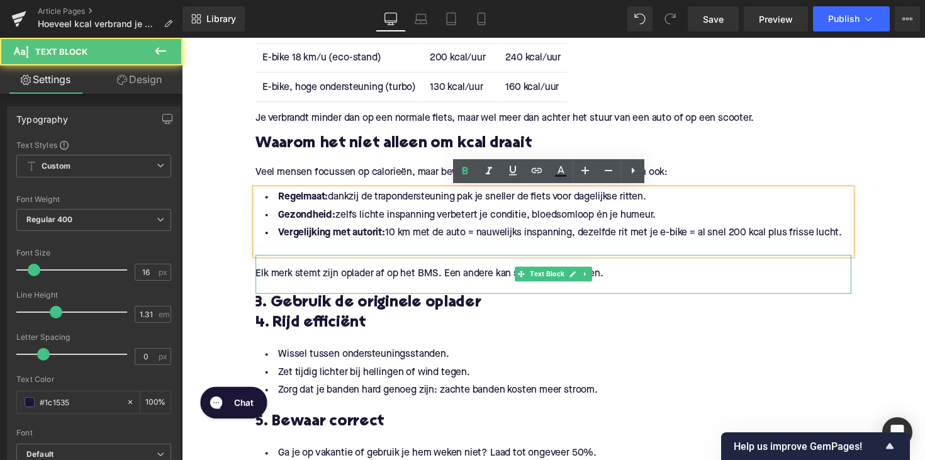
click at [342, 282] on span "Elk merk stemt zijn oplader af op het BMS. Een andere kan schade veroorzaken." at bounding box center [435, 280] width 356 height 10
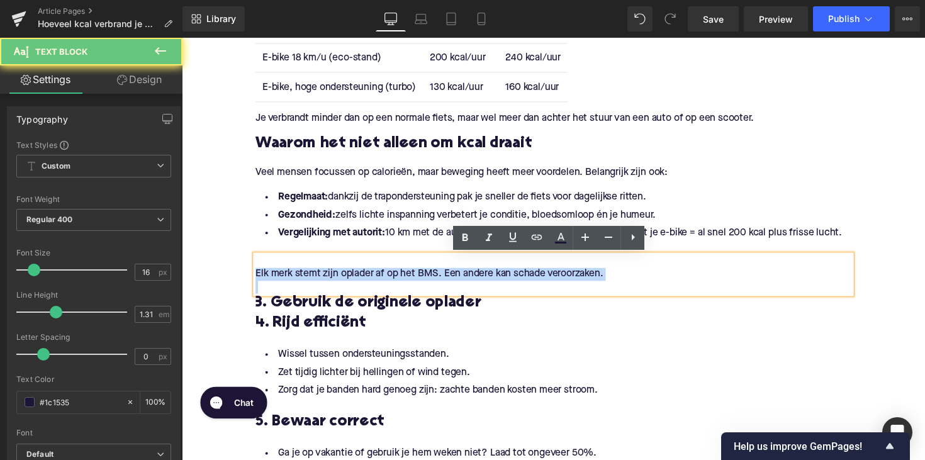
click at [342, 282] on span "Elk merk stemt zijn oplader af op het BMS. Een andere kan schade veroorzaken." at bounding box center [435, 280] width 356 height 10
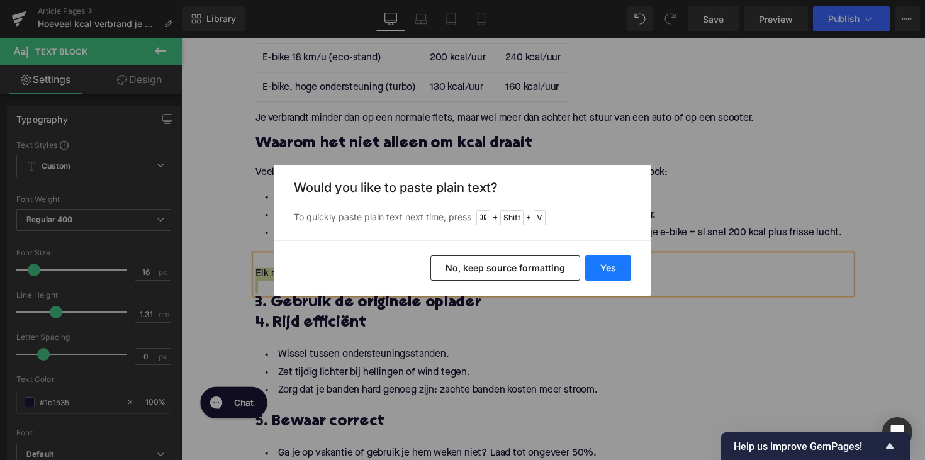
click at [595, 264] on button "Yes" at bounding box center [608, 268] width 46 height 25
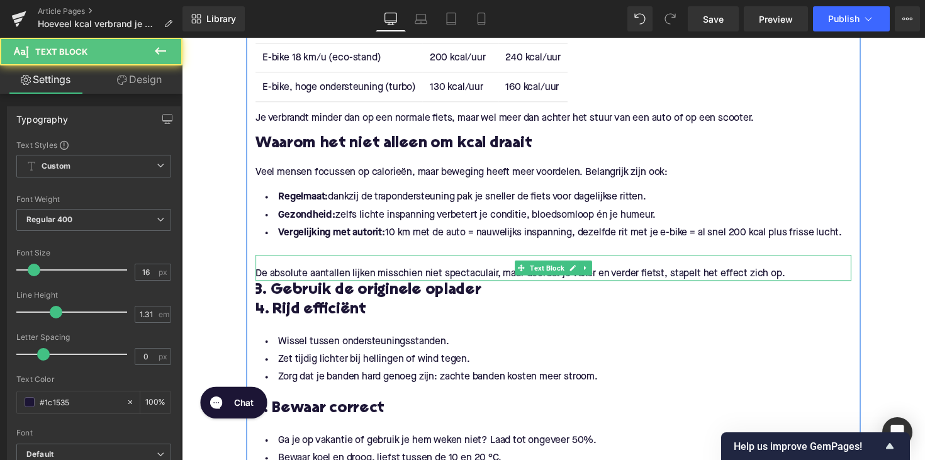
click at [271, 281] on div "De absolute aantallen lijken misschien niet spectaculair, maar doordat je vaker…" at bounding box center [562, 280] width 610 height 13
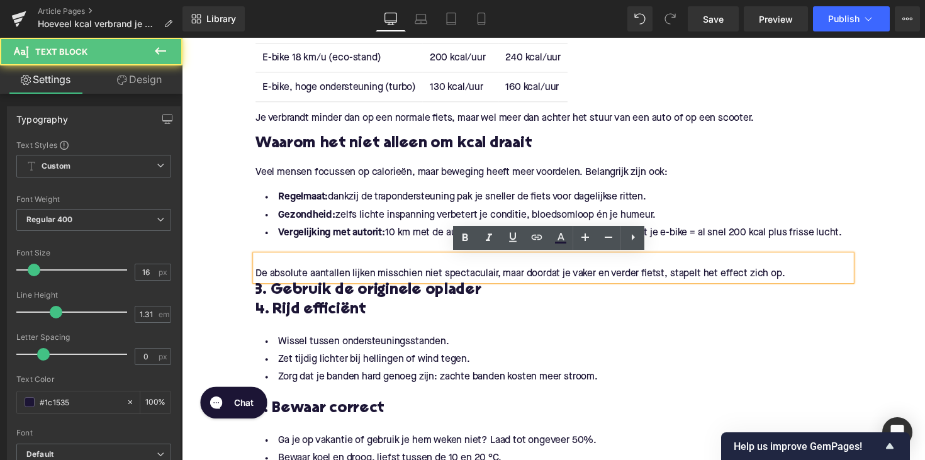
click at [257, 281] on div "De absolute aantallen lijken misschien niet spectaculair, maar doordat je vaker…" at bounding box center [562, 280] width 610 height 13
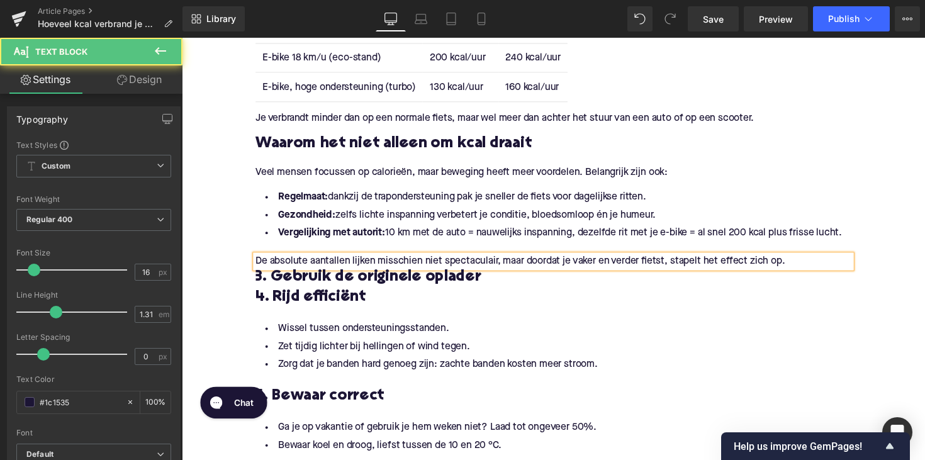
click at [814, 269] on div "De absolute aantallen lijken misschien niet spectaculair, maar doordat je vaker…" at bounding box center [562, 267] width 610 height 13
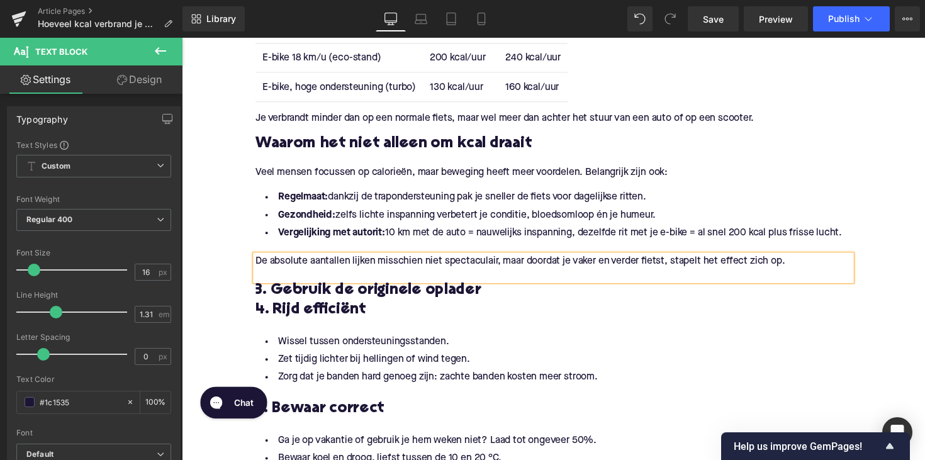
click at [327, 301] on h3 "3. Gebruik de originele oplader" at bounding box center [562, 297] width 610 height 20
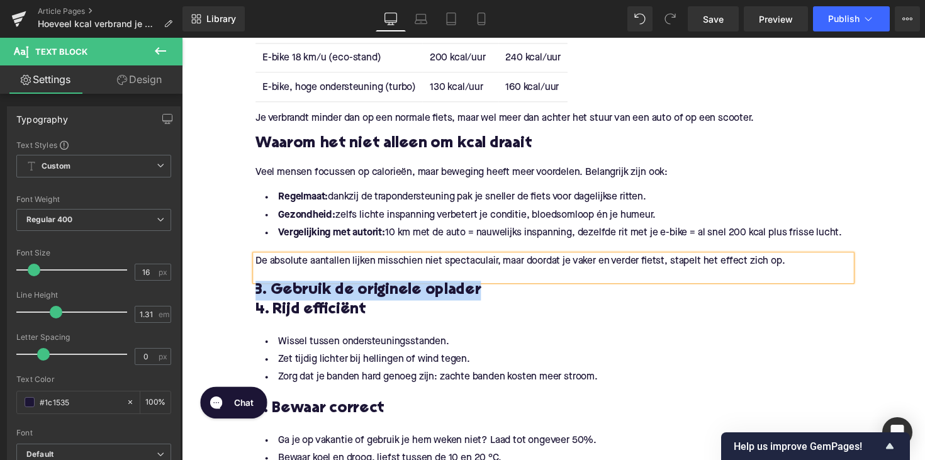
click at [327, 301] on h3 "3. Gebruik de originele oplader" at bounding box center [562, 297] width 610 height 20
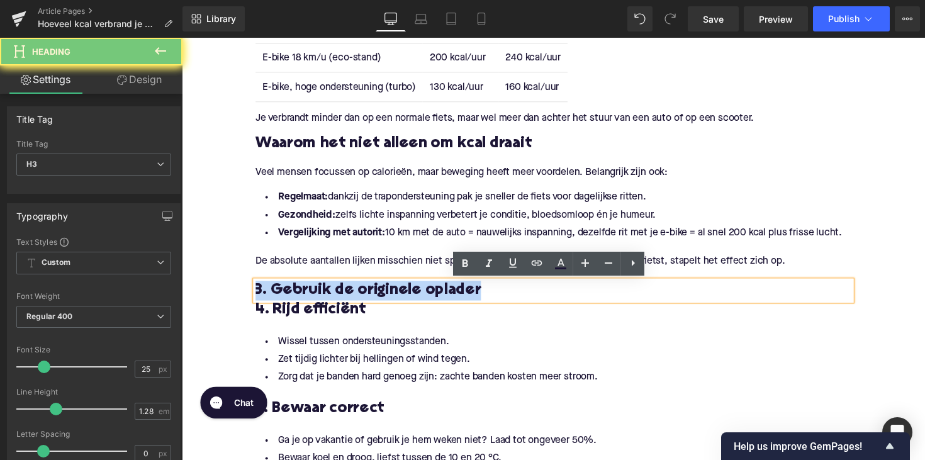
paste div
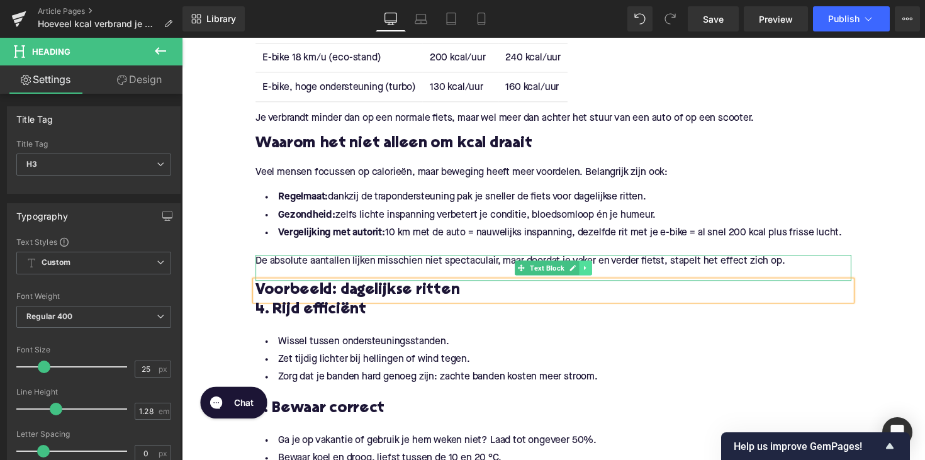
click at [592, 271] on icon at bounding box center [595, 274] width 7 height 8
click at [588, 273] on icon at bounding box center [588, 273] width 7 height 7
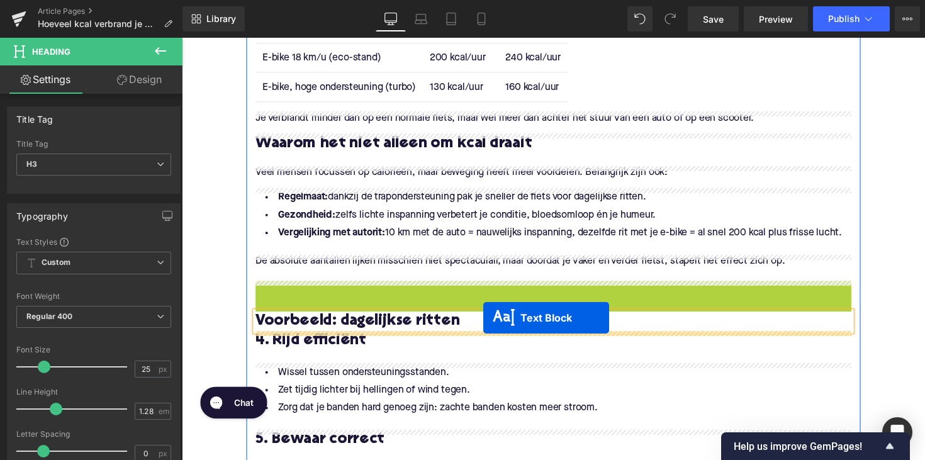
drag, startPoint x: 527, startPoint y: 301, endPoint x: 490, endPoint y: 325, distance: 44.0
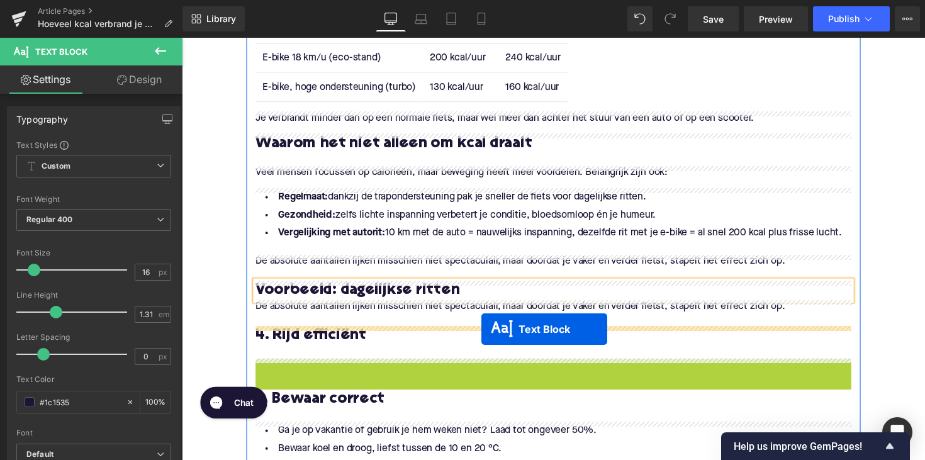
drag, startPoint x: 530, startPoint y: 403, endPoint x: 489, endPoint y: 332, distance: 82.0
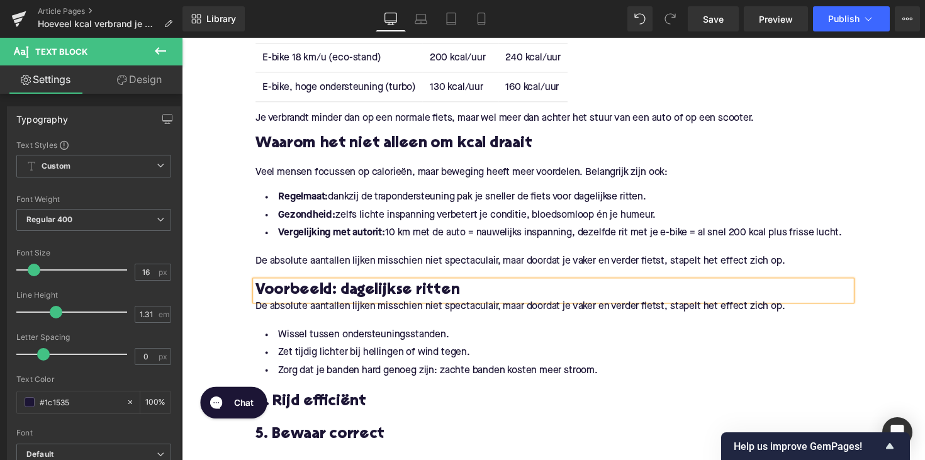
click at [356, 310] on span "De absolute aantallen lijken misschien niet spectaculair, maar doordat je vaker…" at bounding box center [528, 313] width 542 height 10
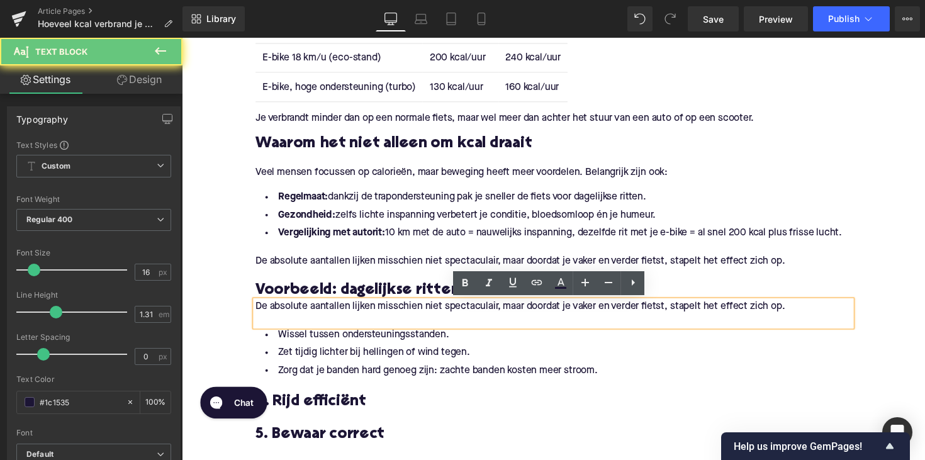
click at [356, 310] on span "De absolute aantallen lijken misschien niet spectaculair, maar doordat je vaker…" at bounding box center [528, 313] width 542 height 10
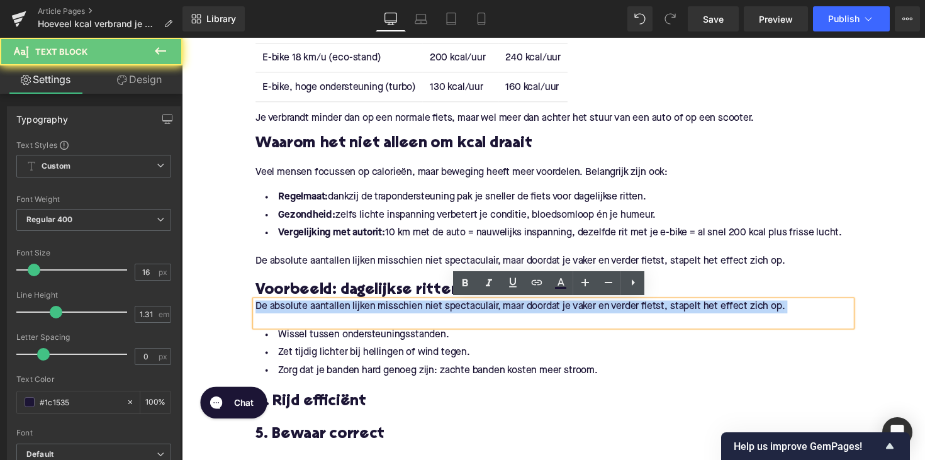
click at [356, 310] on span "De absolute aantallen lijken misschien niet spectaculair, maar doordat je vaker…" at bounding box center [528, 313] width 542 height 10
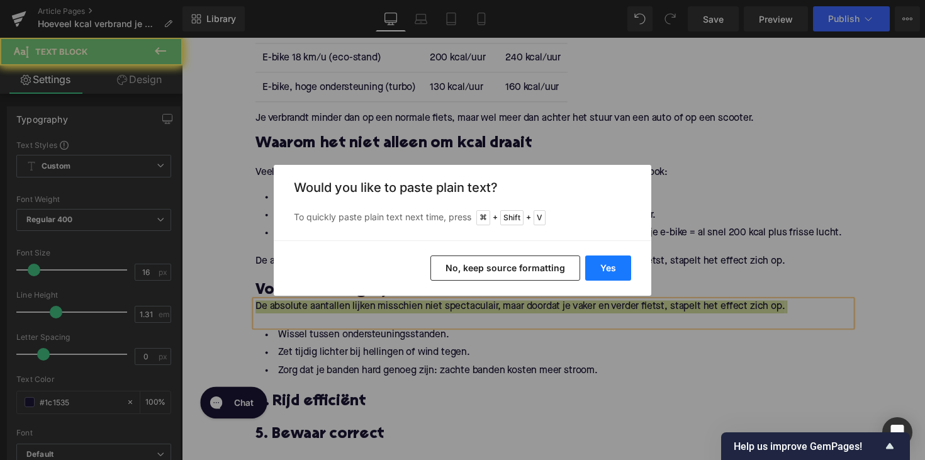
click at [600, 274] on button "Yes" at bounding box center [608, 268] width 46 height 25
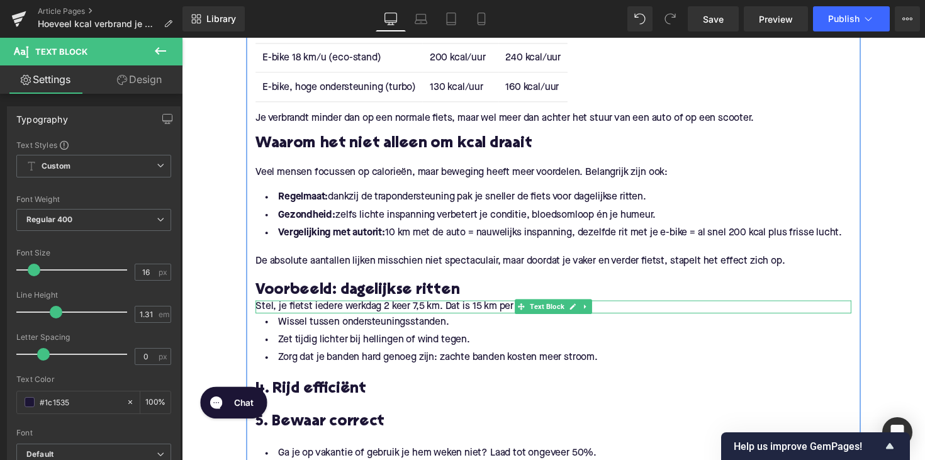
click at [260, 313] on div "Stel, je fietst iedere werkdag 2 keer 7,5 km. Dat is 15 km per dag." at bounding box center [562, 313] width 610 height 13
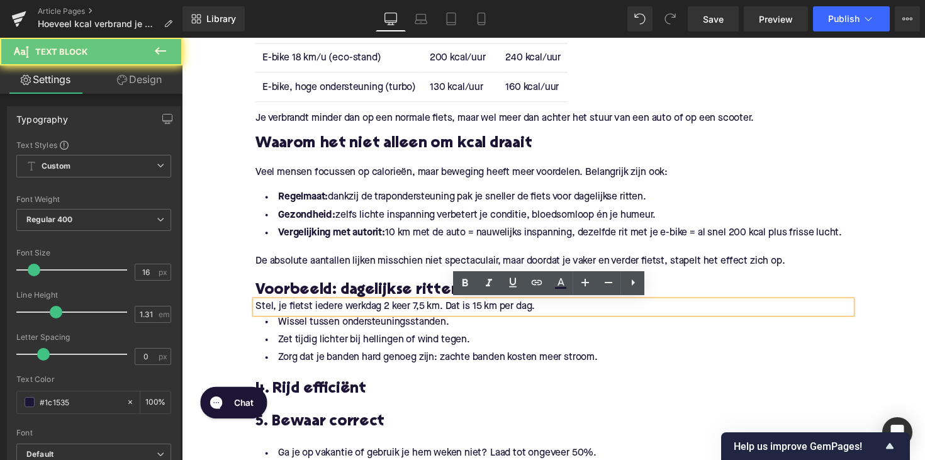
click at [257, 313] on div "Stel, je fietst iedere werkdag 2 keer 7,5 km. Dat is 15 km per dag." at bounding box center [562, 313] width 610 height 13
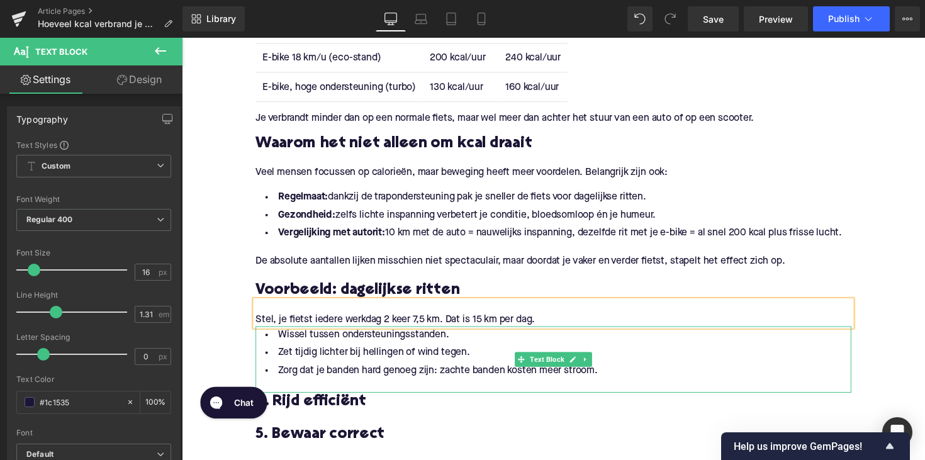
click at [378, 367] on li "Zet tijdig lichter bij hellingen of wind tegen." at bounding box center [562, 361] width 610 height 18
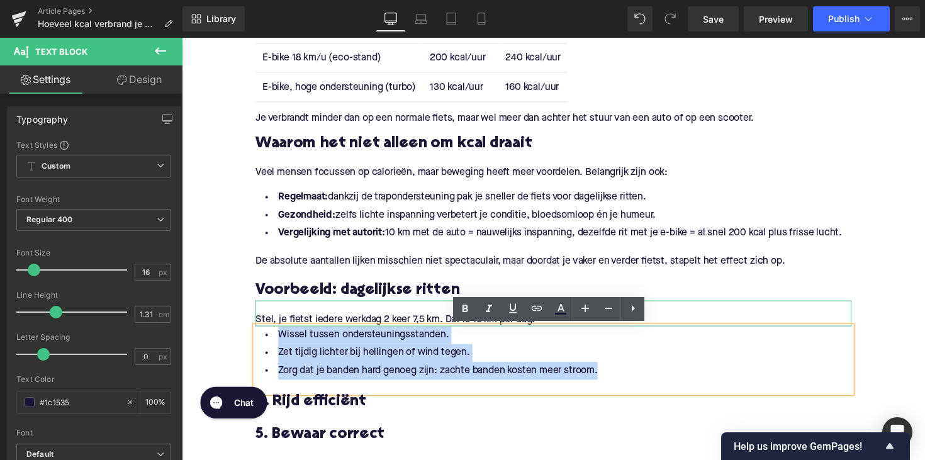
drag, startPoint x: 638, startPoint y: 376, endPoint x: 259, endPoint y: 333, distance: 381.3
click at [259, 334] on ul "Wissel tussen ondersteuningsstanden. Zet tijdig lichter bij hellingen of wind t…" at bounding box center [562, 361] width 610 height 55
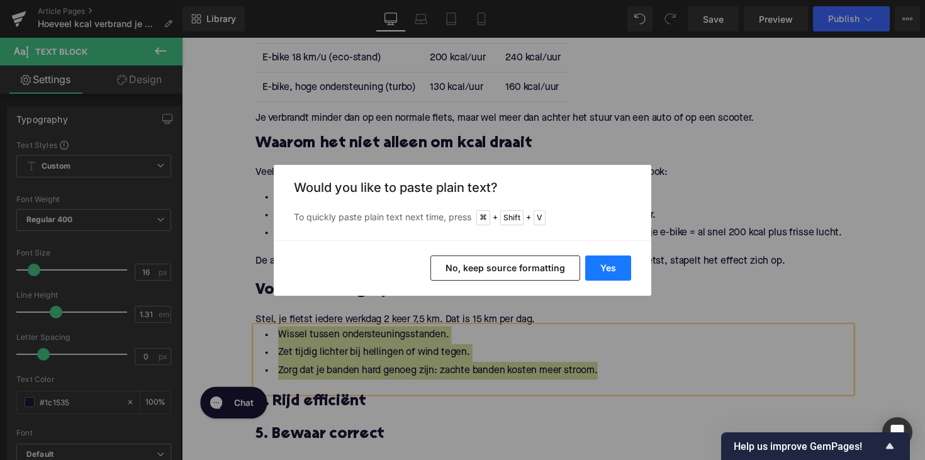
click at [601, 266] on button "Yes" at bounding box center [608, 268] width 46 height 25
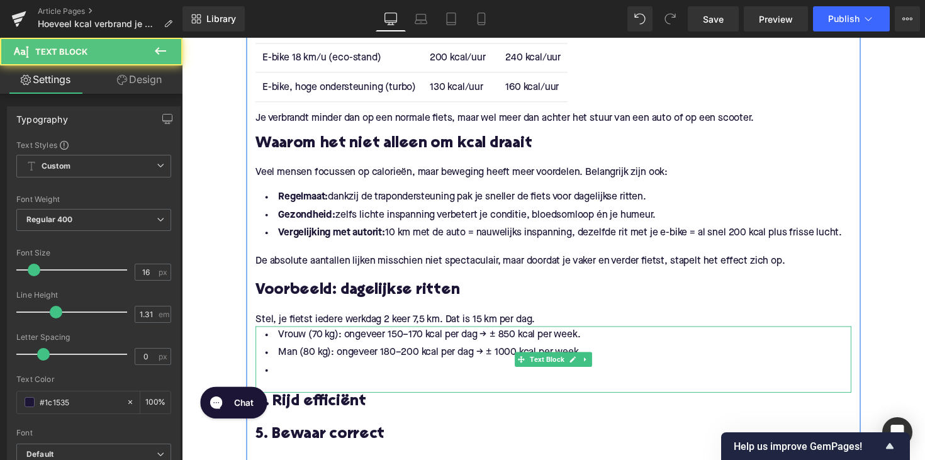
click at [329, 368] on li "Man (80 kg): ongeveer 180–200 kcal per dag → ± 1000 kcal per week." at bounding box center [562, 361] width 610 height 18
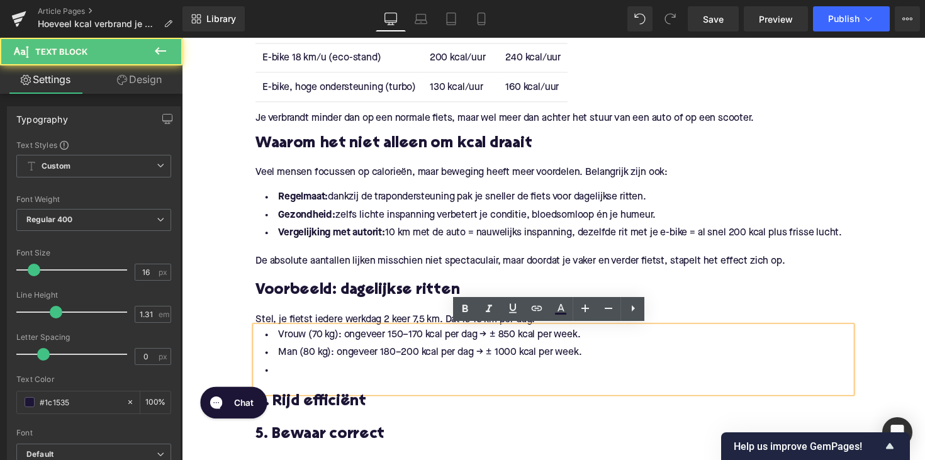
click at [320, 371] on li at bounding box center [562, 379] width 610 height 18
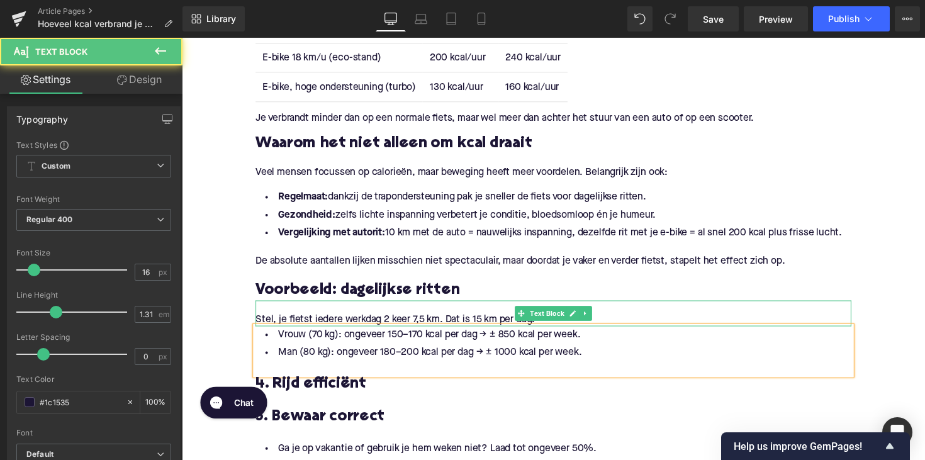
click at [602, 327] on div "Stel, je fietst iedere werkdag 2 keer 7,5 km. Dat is 15 km per dag." at bounding box center [562, 326] width 610 height 13
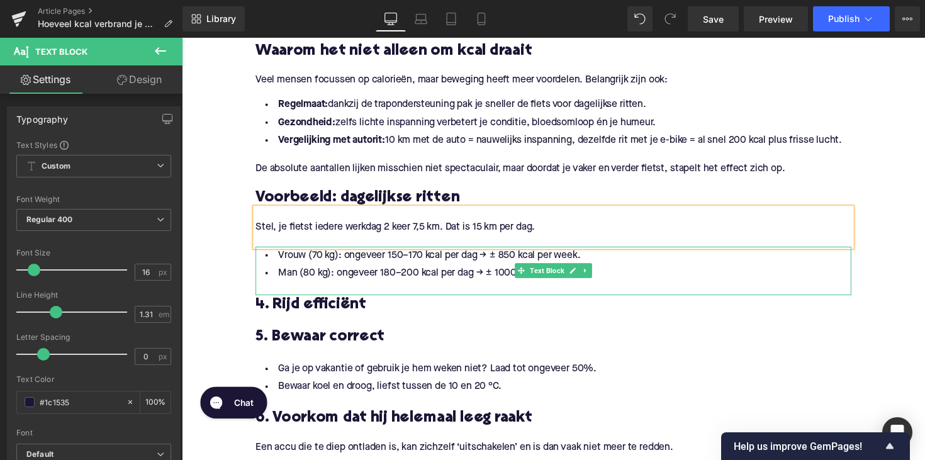
scroll to position [1520, 0]
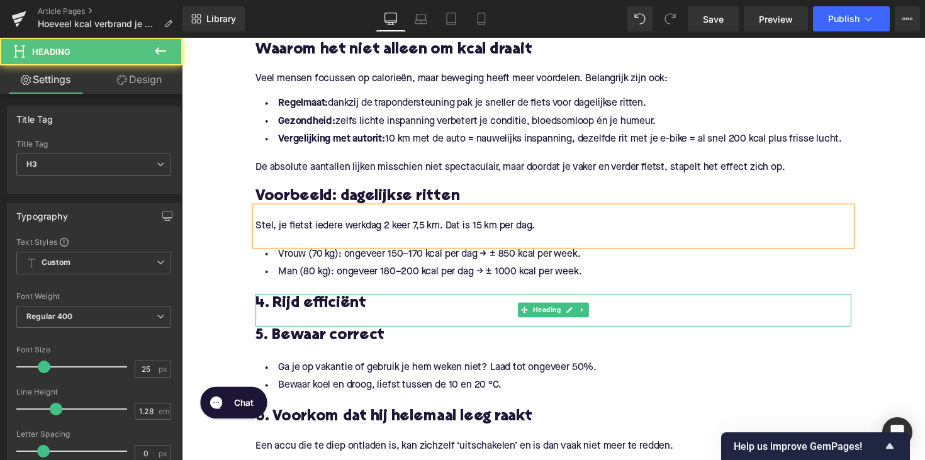
click at [298, 306] on h3 "4. Rijd efficiënt" at bounding box center [562, 310] width 610 height 20
paste div
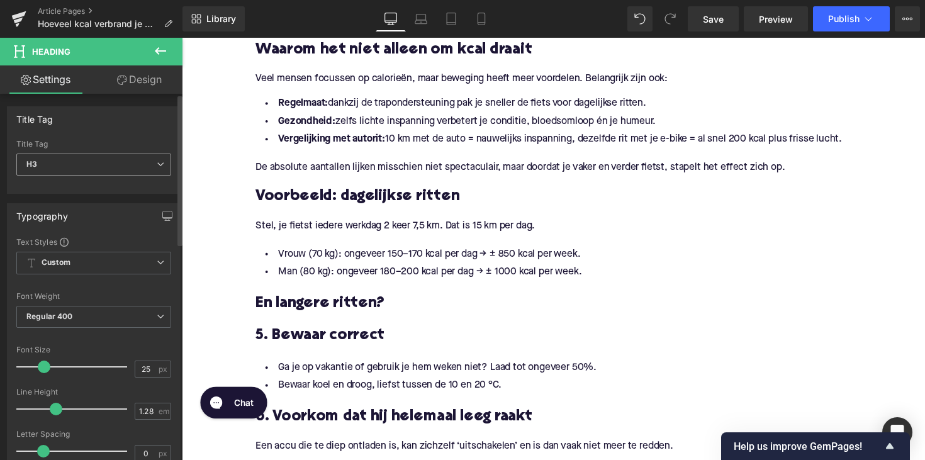
click at [133, 164] on span "H3" at bounding box center [93, 165] width 155 height 22
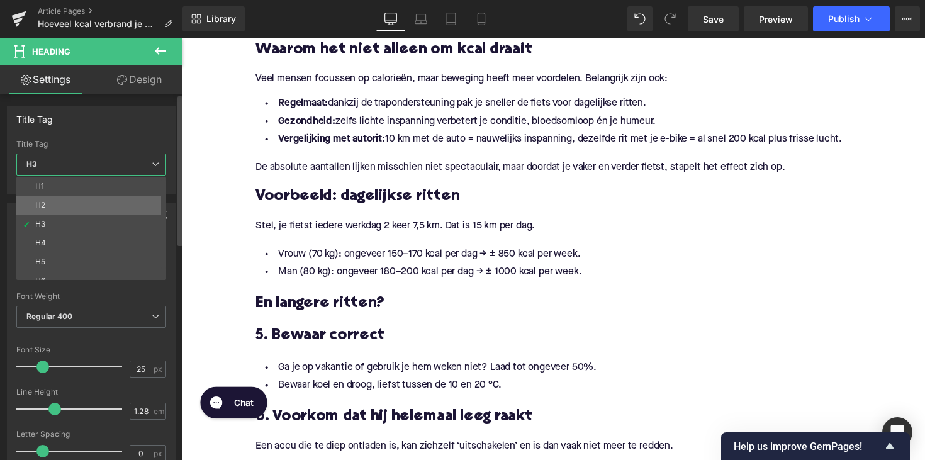
click at [125, 206] on li "H2" at bounding box center [93, 205] width 155 height 19
type input "28"
type input "1.11"
type input "100"
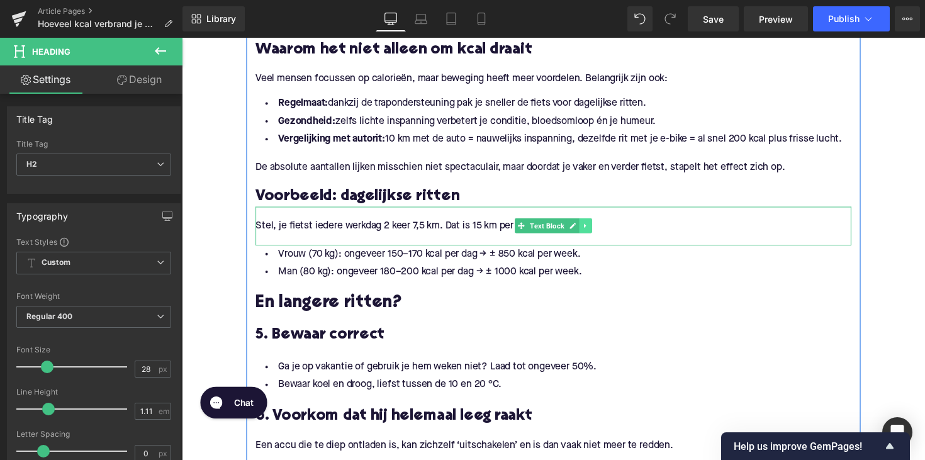
click at [594, 237] on link at bounding box center [595, 230] width 13 height 15
click at [585, 231] on icon at bounding box center [588, 230] width 7 height 7
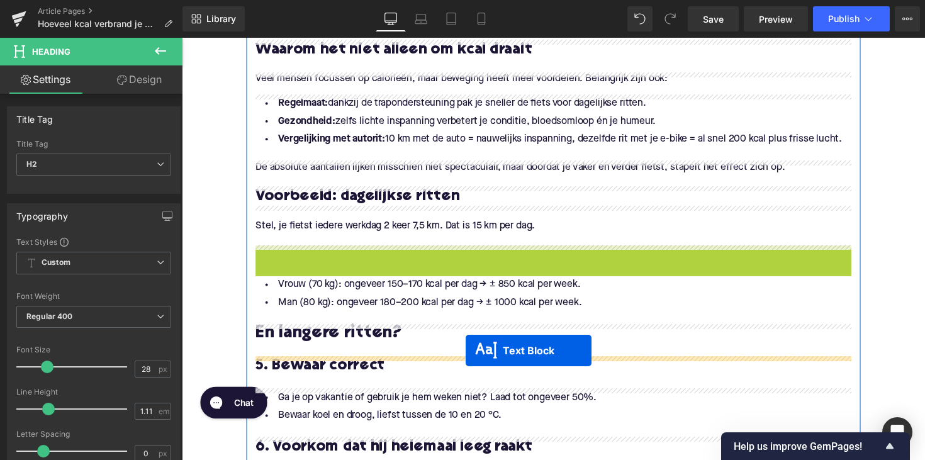
drag, startPoint x: 527, startPoint y: 273, endPoint x: 473, endPoint y: 358, distance: 101.1
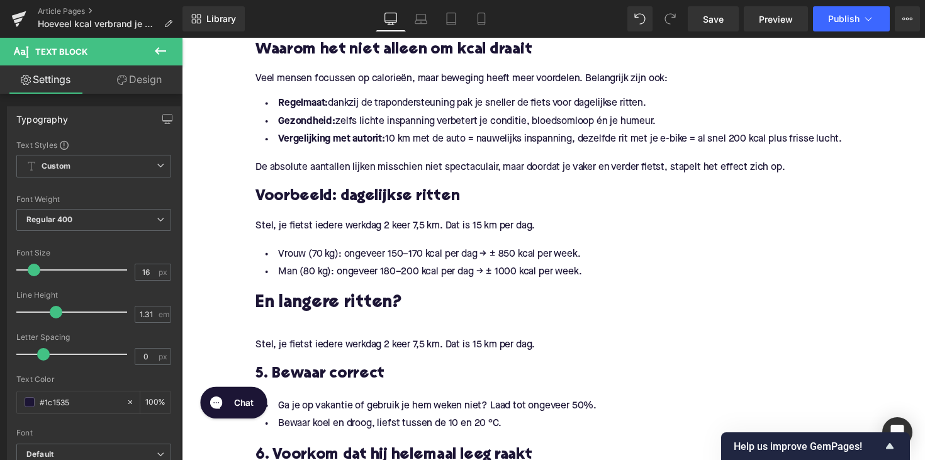
click at [321, 355] on div "Stel, je fietst iedere werkdag 2 keer 7,5 km. Dat is 15 km per dag." at bounding box center [562, 352] width 610 height 13
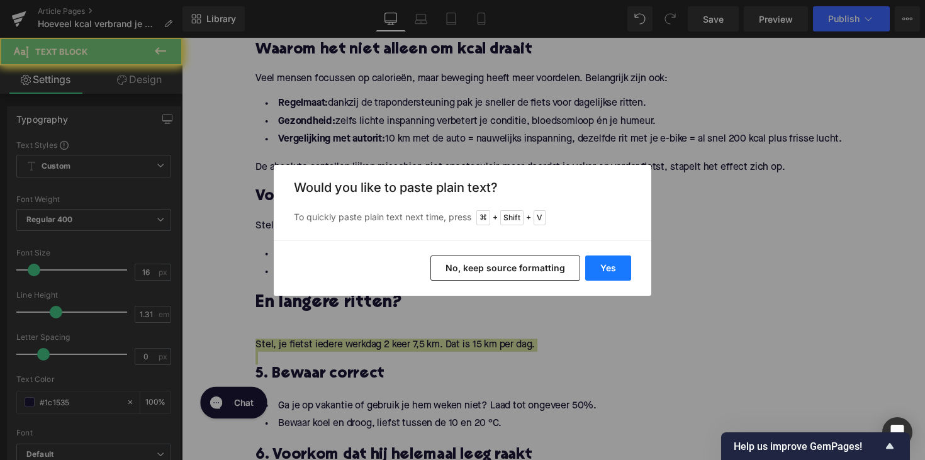
click at [598, 262] on button "Yes" at bounding box center [608, 268] width 46 height 25
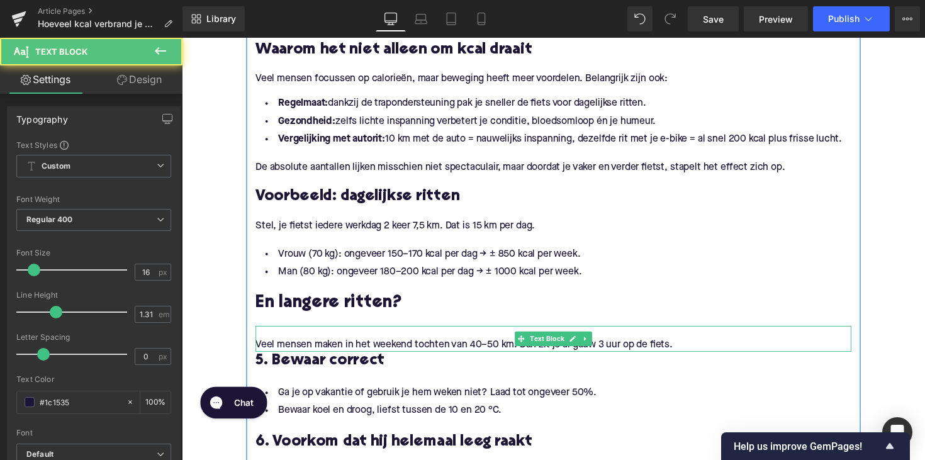
click at [261, 351] on div "Veel mensen maken in het weekend tochten van 40–50 km. Dan zit je al gauw 3 uur…" at bounding box center [562, 352] width 610 height 13
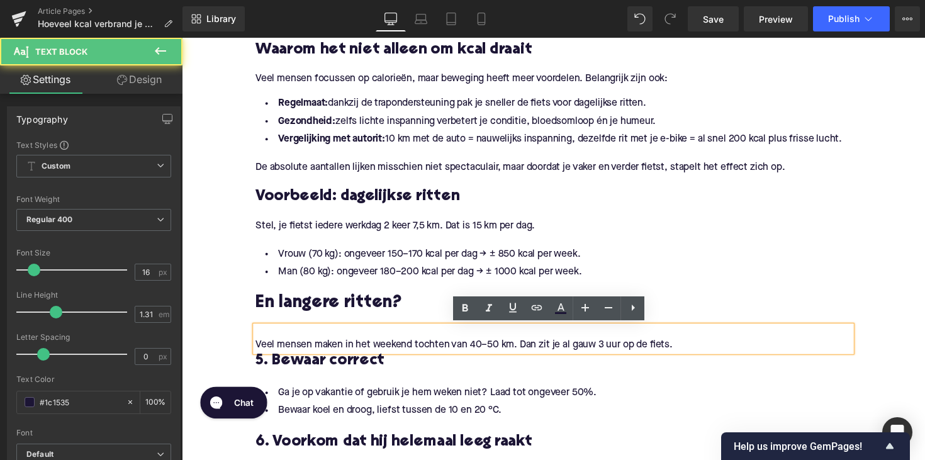
click at [257, 351] on div "Veel mensen maken in het weekend tochten van 40–50 km. Dan zit je al gauw 3 uur…" at bounding box center [562, 352] width 610 height 13
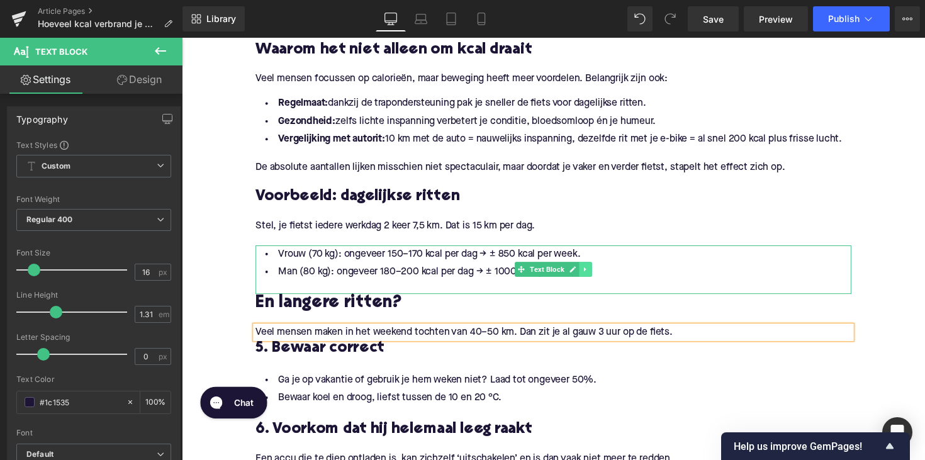
click at [595, 271] on icon at bounding box center [595, 275] width 7 height 8
click at [583, 276] on link at bounding box center [589, 274] width 13 height 15
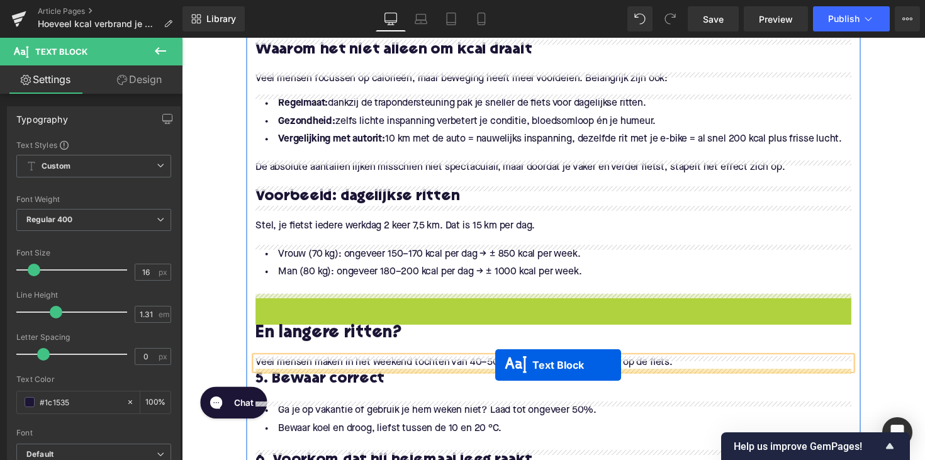
drag, startPoint x: 527, startPoint y: 324, endPoint x: 503, endPoint y: 373, distance: 54.6
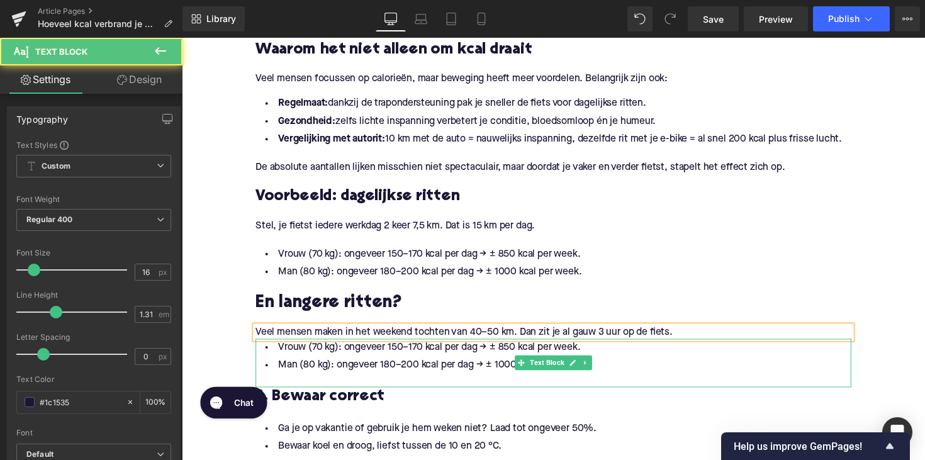
click at [475, 358] on li "Vrouw (70 kg): ongeveer 150–170 kcal per dag → ± 850 kcal per week." at bounding box center [562, 355] width 610 height 18
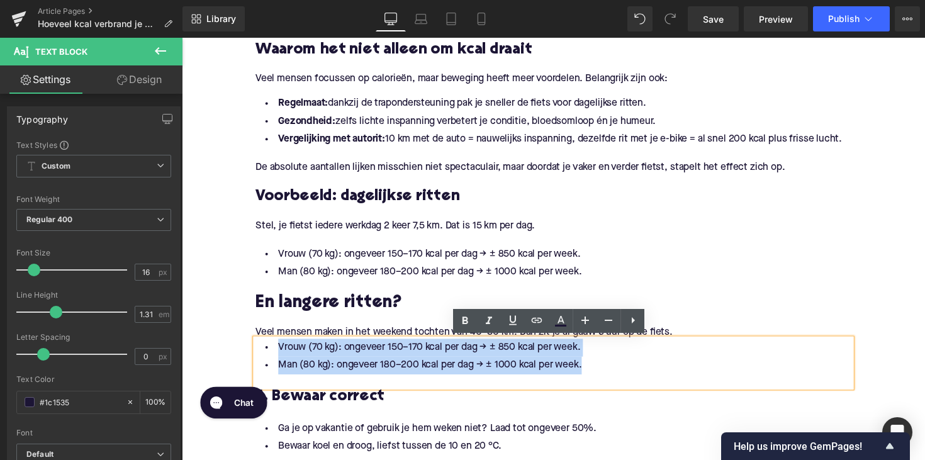
drag, startPoint x: 591, startPoint y: 373, endPoint x: 203, endPoint y: 360, distance: 387.9
click at [203, 360] on div "Home / Hoeveel kcal verbrand je met een elektrische fiets? Breadcrumbs Hoeveel …" at bounding box center [562, 59] width 761 height 2870
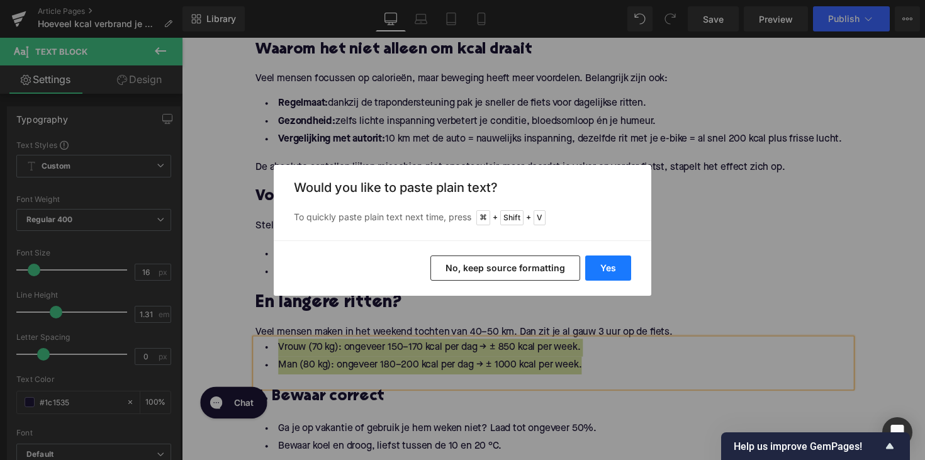
click at [602, 261] on button "Yes" at bounding box center [608, 268] width 46 height 25
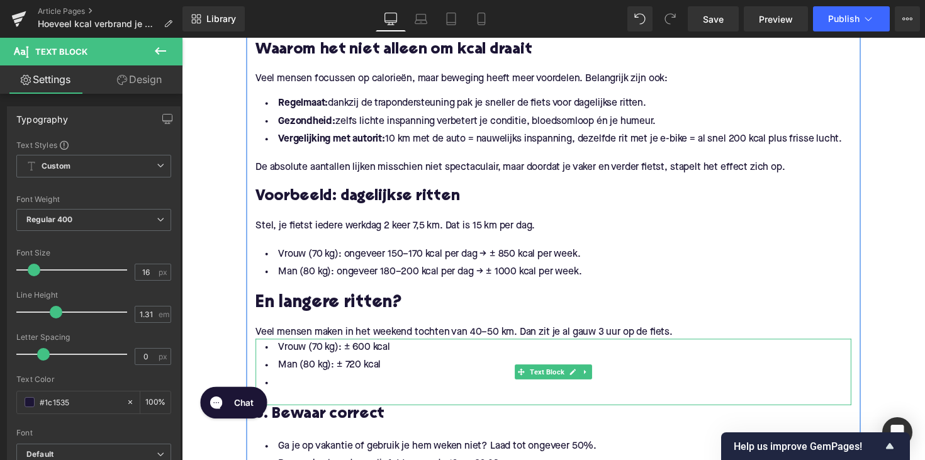
click at [304, 387] on li at bounding box center [562, 392] width 610 height 18
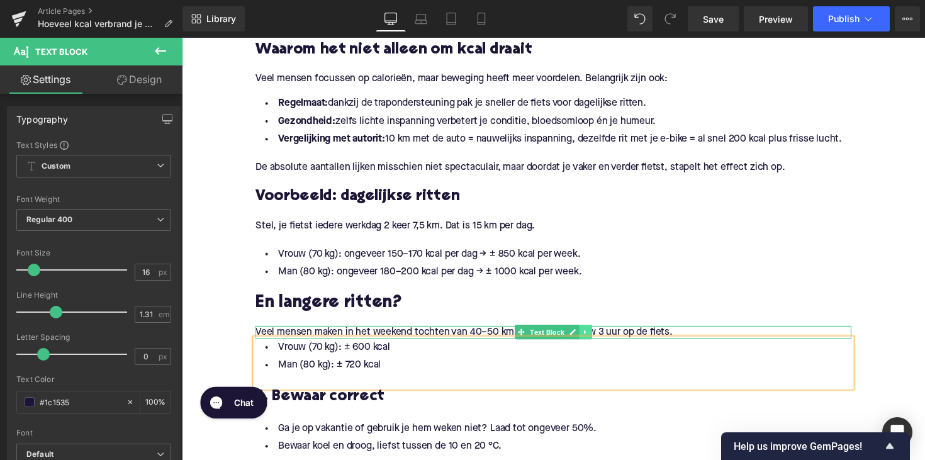
click at [597, 339] on icon at bounding box center [595, 339] width 7 height 8
click at [587, 339] on icon at bounding box center [588, 339] width 7 height 7
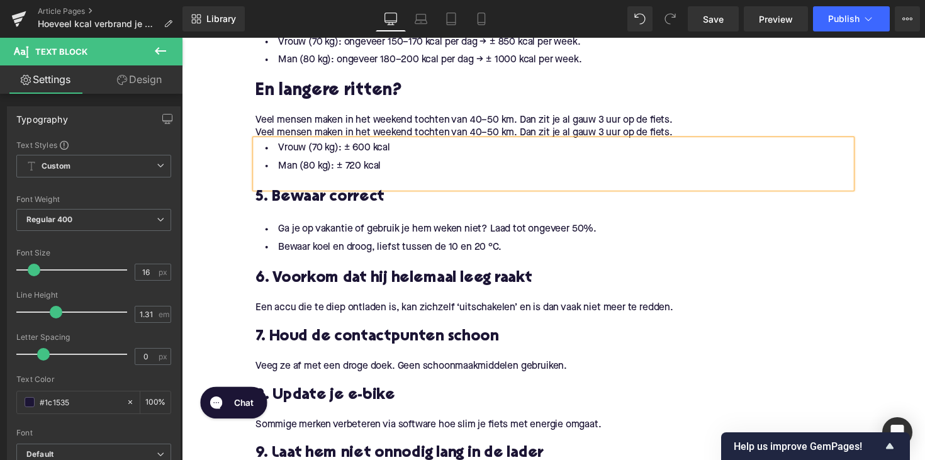
scroll to position [1727, 0]
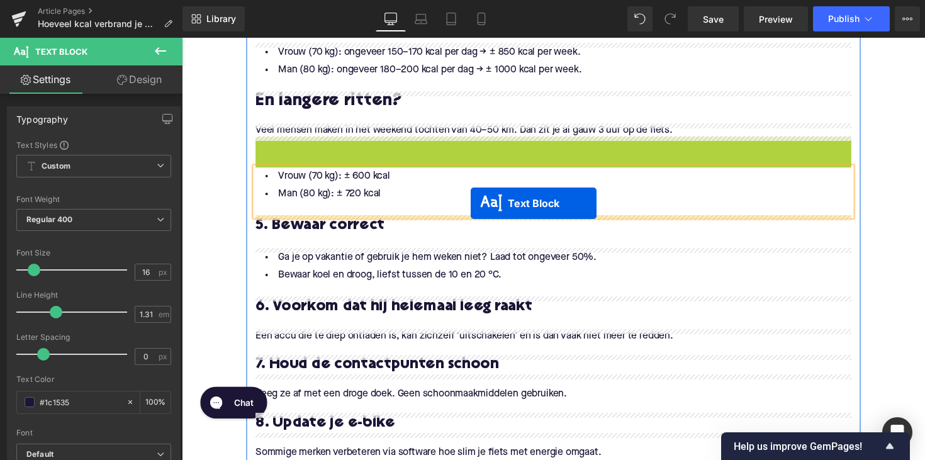
drag, startPoint x: 524, startPoint y: 142, endPoint x: 478, endPoint y: 207, distance: 80.3
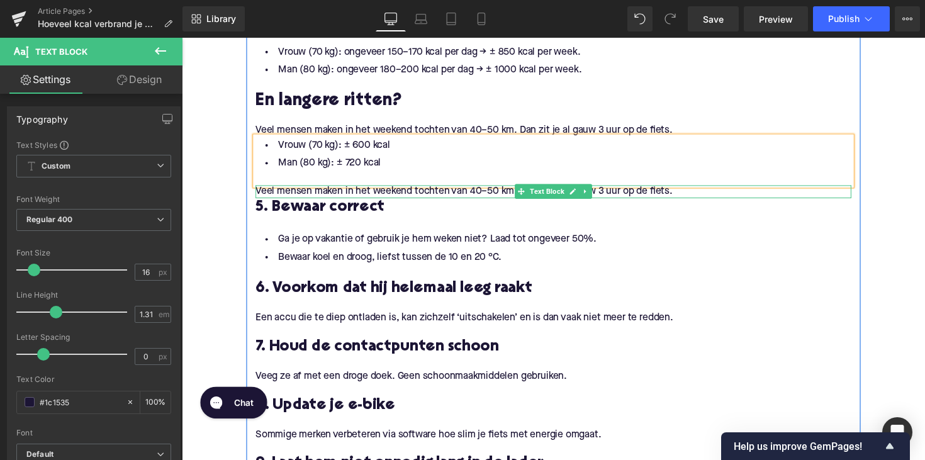
click at [337, 190] on div at bounding box center [562, 190] width 610 height 3
click at [337, 190] on span "Veel mensen maken in het weekend tochten van 40–50 km. Dan zit je al gauw 3 uur…" at bounding box center [470, 195] width 427 height 10
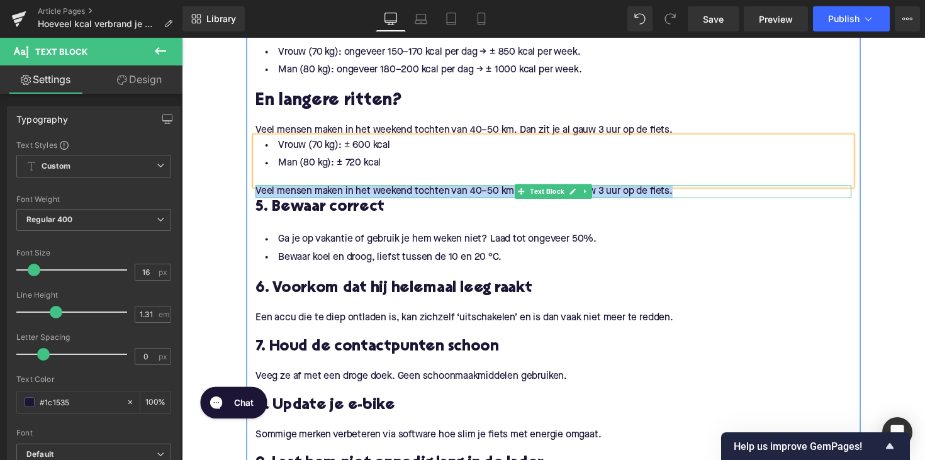
click at [337, 190] on span "Veel mensen maken in het weekend tochten van 40–50 km. Dan zit je al gauw 3 uur…" at bounding box center [470, 195] width 427 height 10
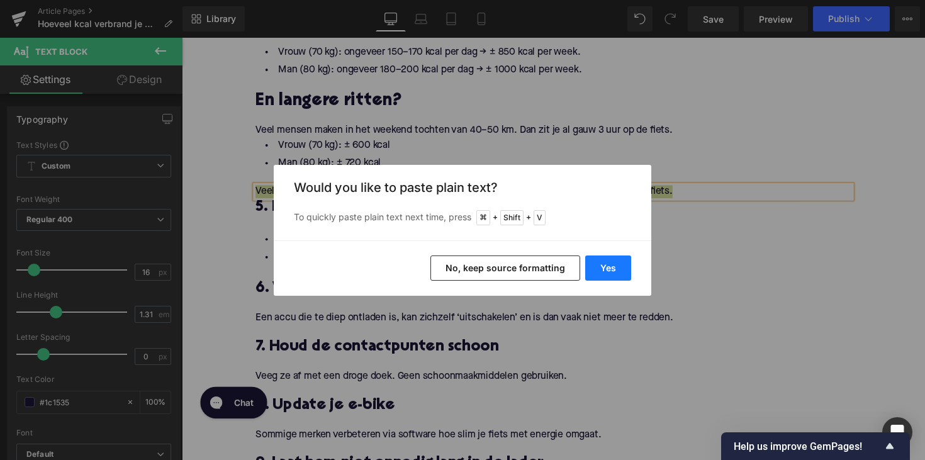
click at [615, 271] on button "Yes" at bounding box center [608, 268] width 46 height 25
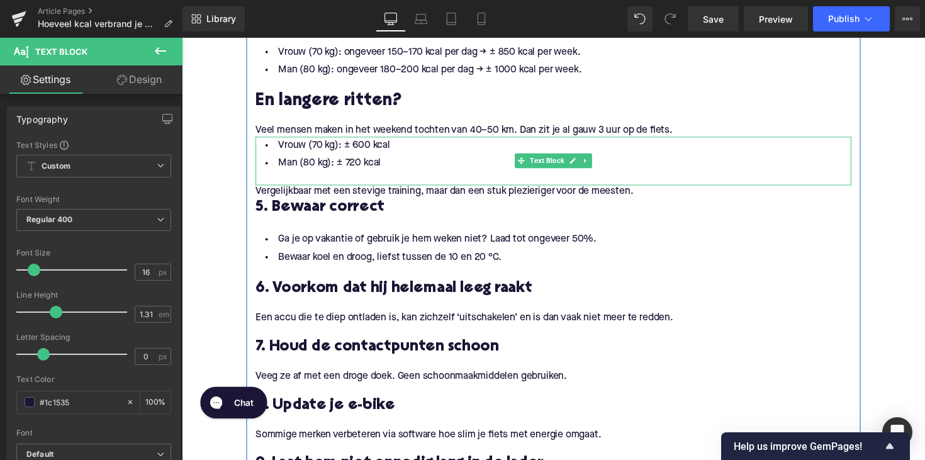
click at [318, 176] on div at bounding box center [562, 182] width 610 height 13
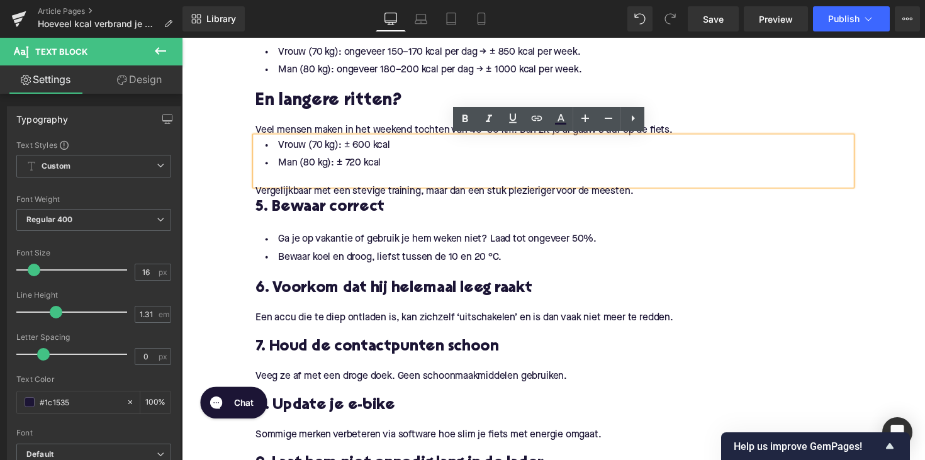
click at [298, 214] on h3 "5. Bewaar correct" at bounding box center [562, 212] width 610 height 20
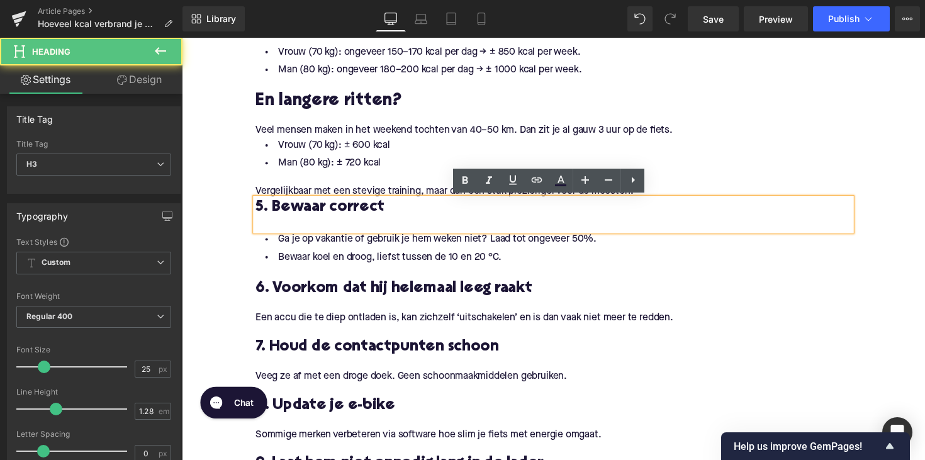
click at [298, 214] on h3 "5. Bewaar correct" at bounding box center [562, 212] width 610 height 20
paste div
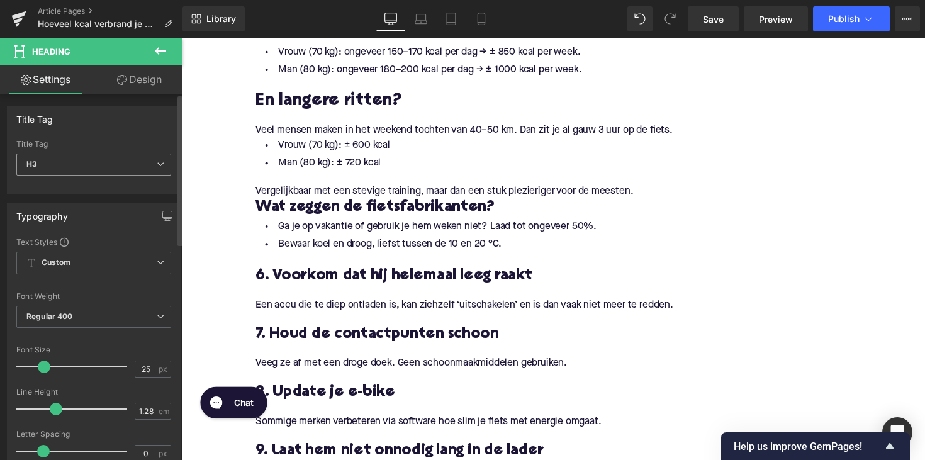
click at [86, 174] on span "H3" at bounding box center [93, 165] width 155 height 22
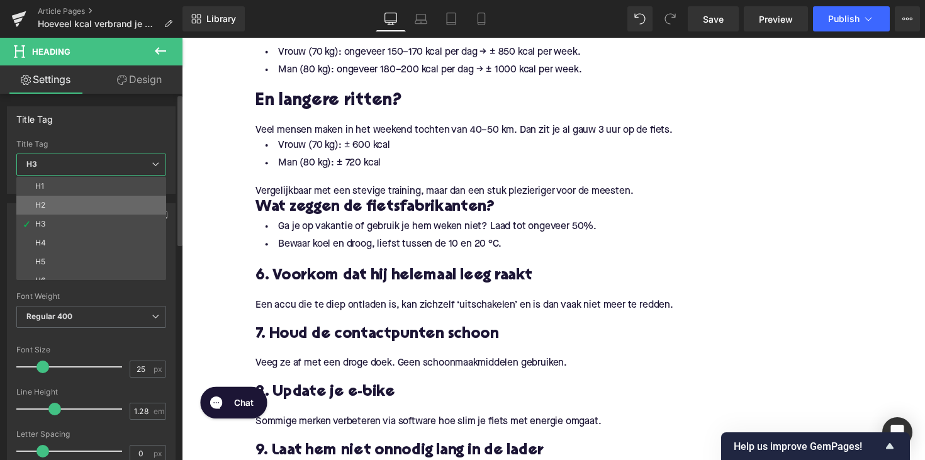
click at [85, 206] on li "H2" at bounding box center [93, 205] width 155 height 19
type input "28"
type input "1.11"
type input "100"
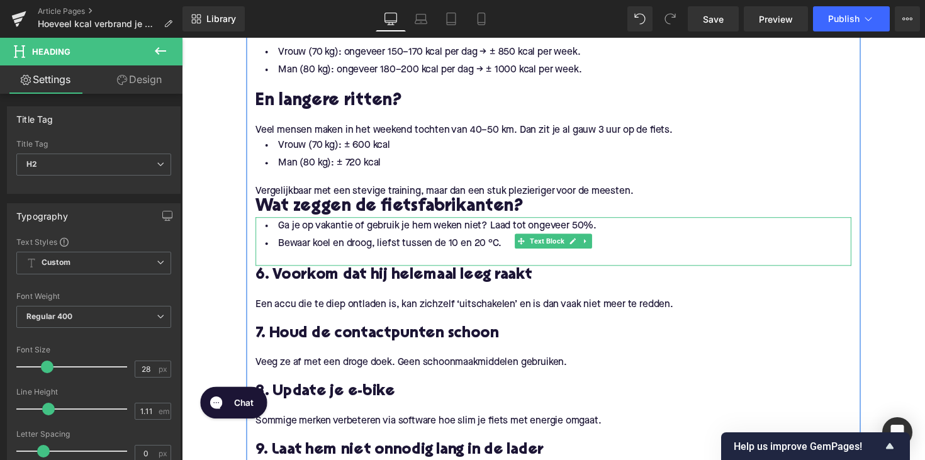
click at [464, 245] on li "Bewaar koel en droog, liefst tussen de 10 en 20 °C." at bounding box center [562, 249] width 610 height 18
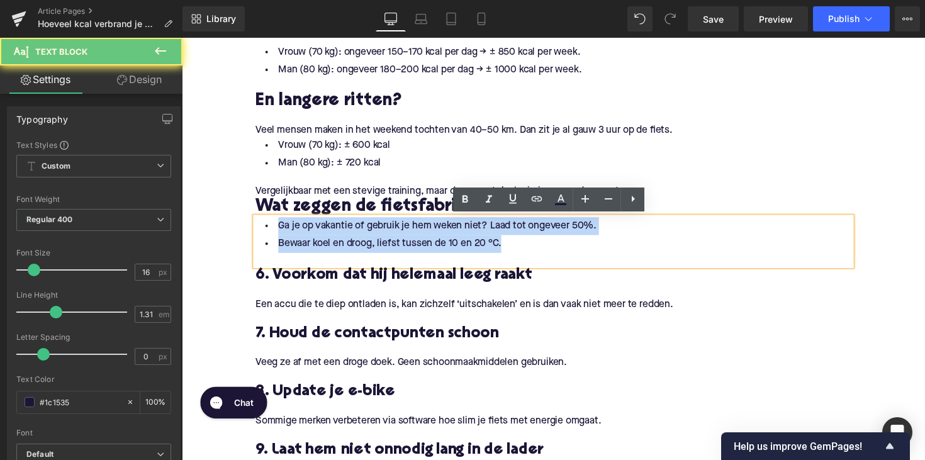
drag, startPoint x: 514, startPoint y: 245, endPoint x: 216, endPoint y: 228, distance: 298.2
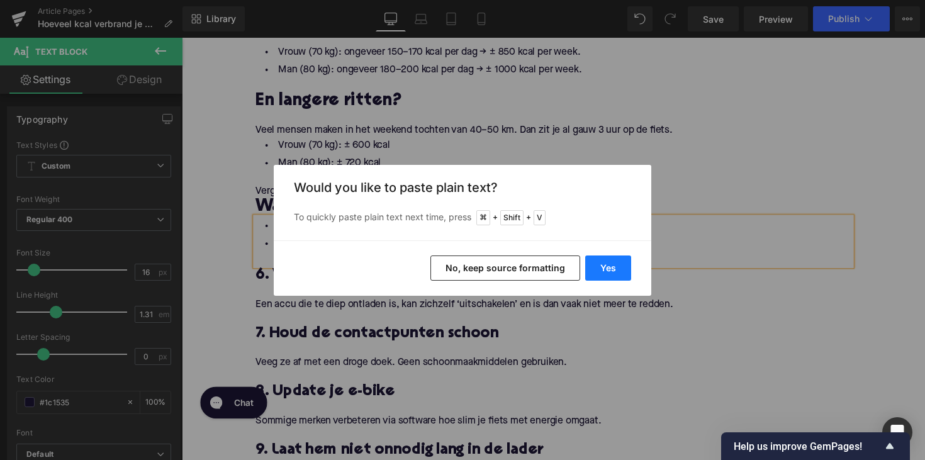
click at [619, 269] on button "Yes" at bounding box center [608, 268] width 46 height 25
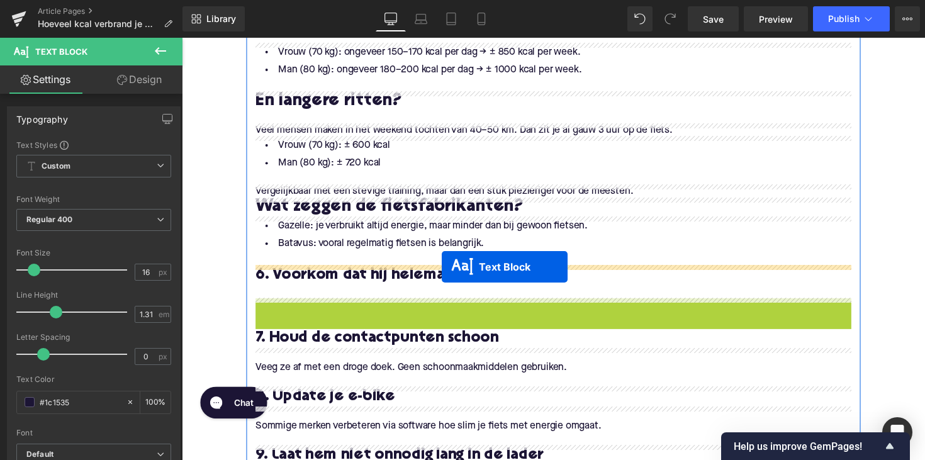
drag, startPoint x: 527, startPoint y: 318, endPoint x: 443, endPoint y: 270, distance: 96.9
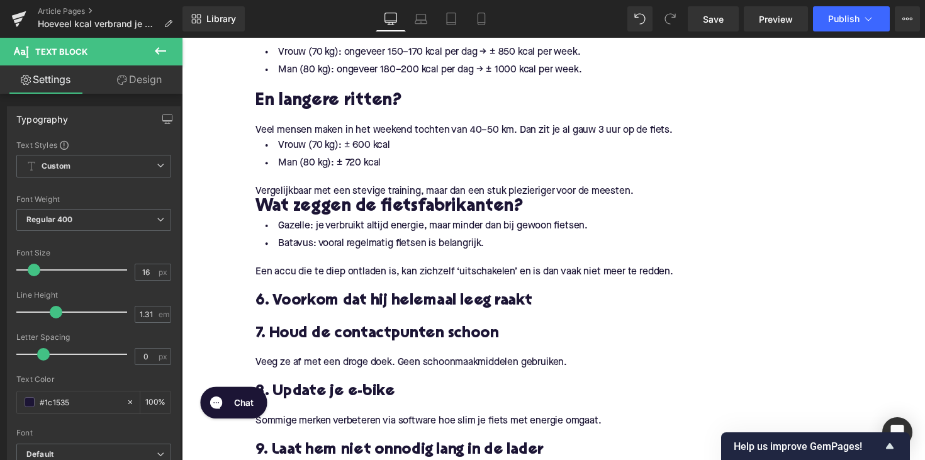
click at [342, 276] on span "Een accu die te diep ontladen is, kan zichzelf ‘uitschakelen’ en is dan vaak ni…" at bounding box center [471, 278] width 428 height 10
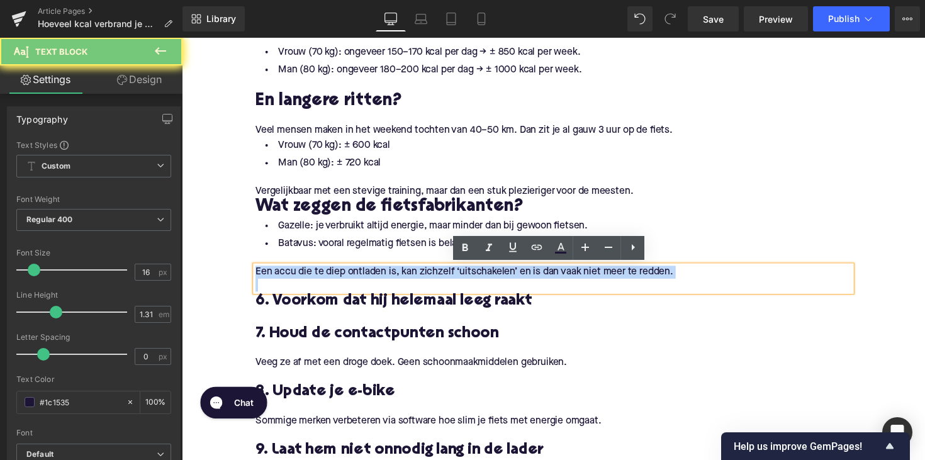
click at [342, 276] on span "Een accu die te diep ontladen is, kan zichzelf ‘uitschakelen’ en is dan vaak ni…" at bounding box center [471, 278] width 428 height 10
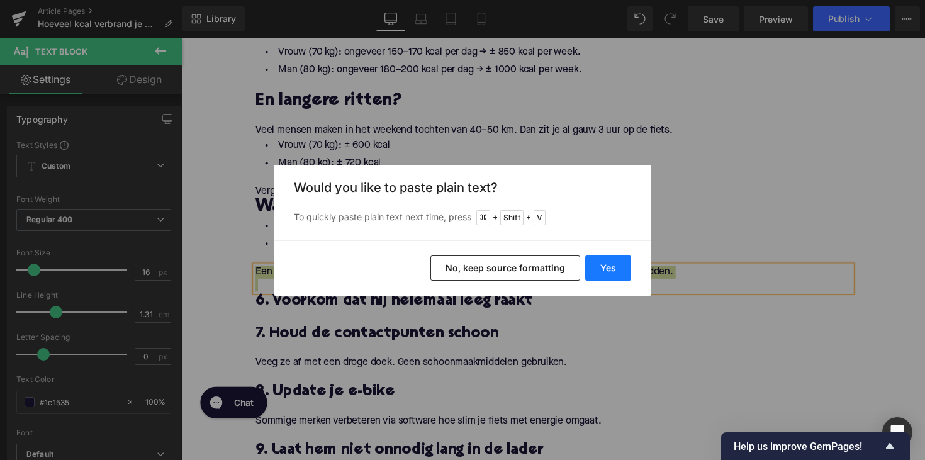
click at [599, 262] on button "Yes" at bounding box center [608, 268] width 46 height 25
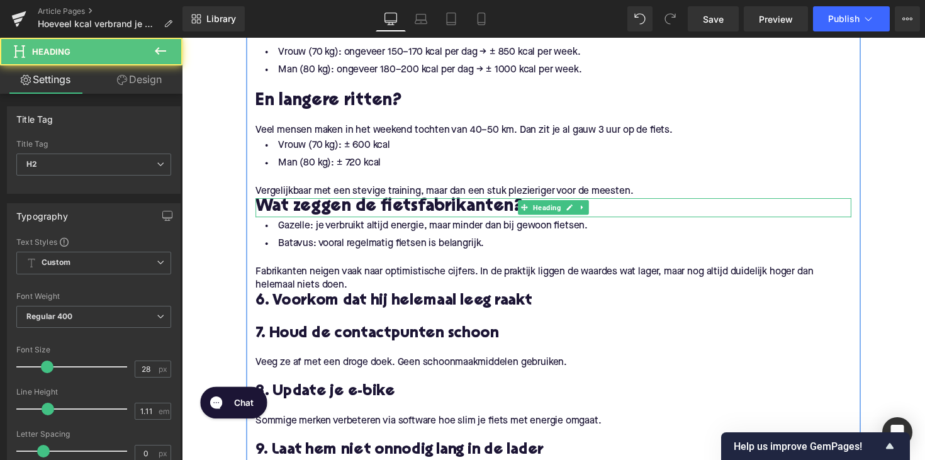
click at [519, 211] on h2 "Wat zeggen de fietsfabrikanten?" at bounding box center [562, 212] width 610 height 20
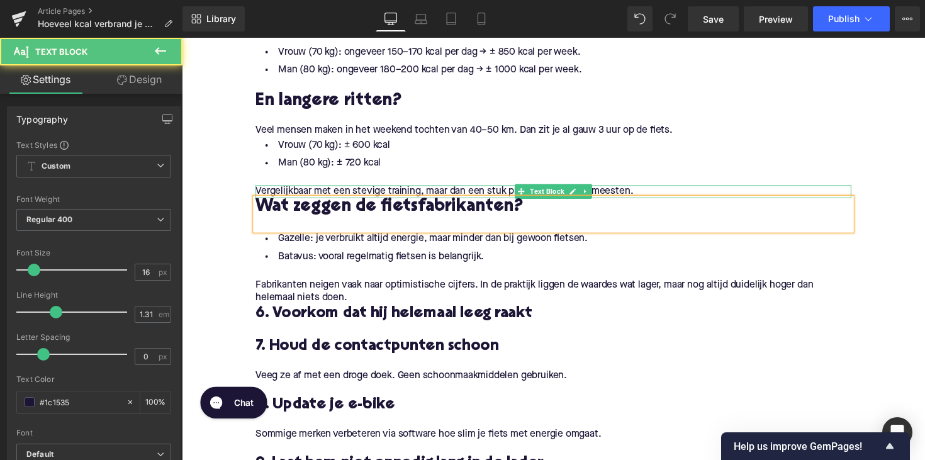
click at [660, 193] on div "Vergelijkbaar met een stevige training, maar dan een stuk plezieriger voor de m…" at bounding box center [562, 195] width 610 height 13
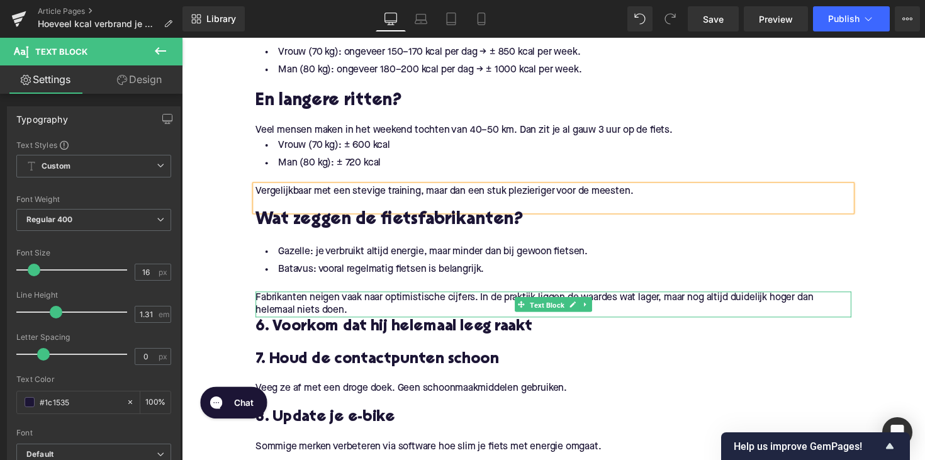
click at [567, 312] on span "Text Block" at bounding box center [556, 311] width 40 height 15
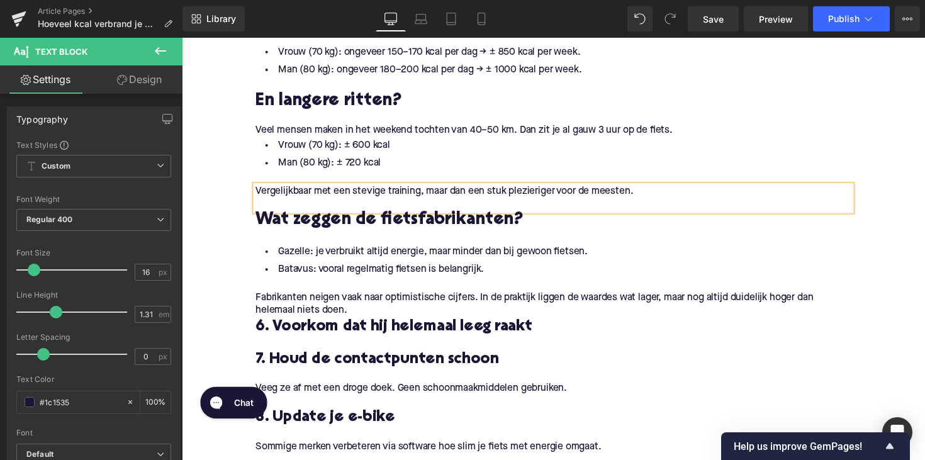
click at [329, 336] on h3 "6. Voorkom dat hij helemaal leeg raakt" at bounding box center [562, 334] width 610 height 20
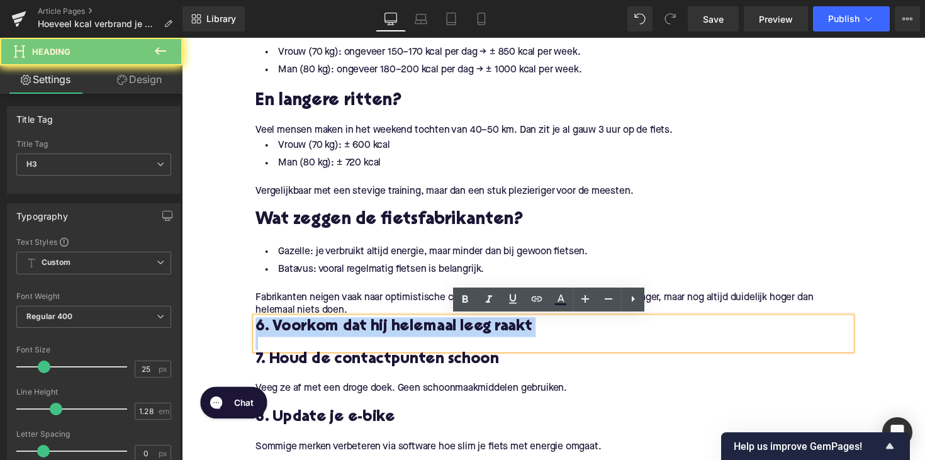
click at [329, 336] on h3 "6. Voorkom dat hij helemaal leeg raakt" at bounding box center [562, 334] width 610 height 20
paste div
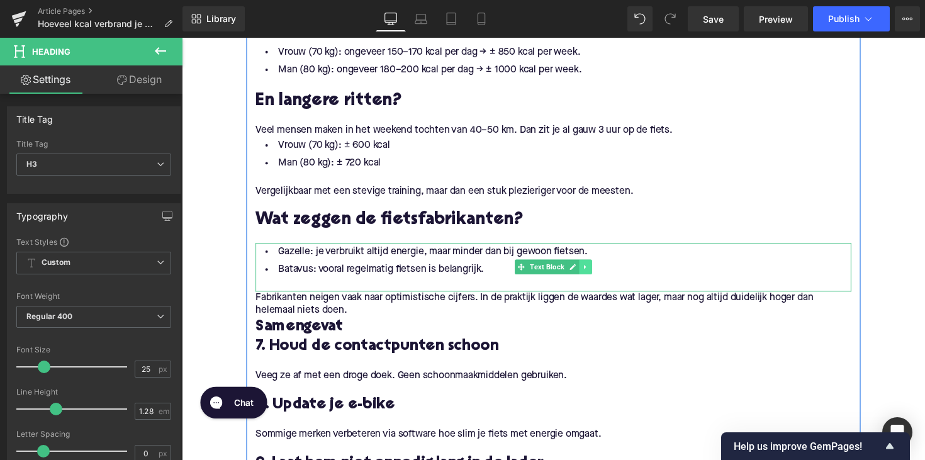
click at [589, 274] on link at bounding box center [595, 272] width 13 height 15
click at [585, 274] on icon at bounding box center [588, 272] width 7 height 7
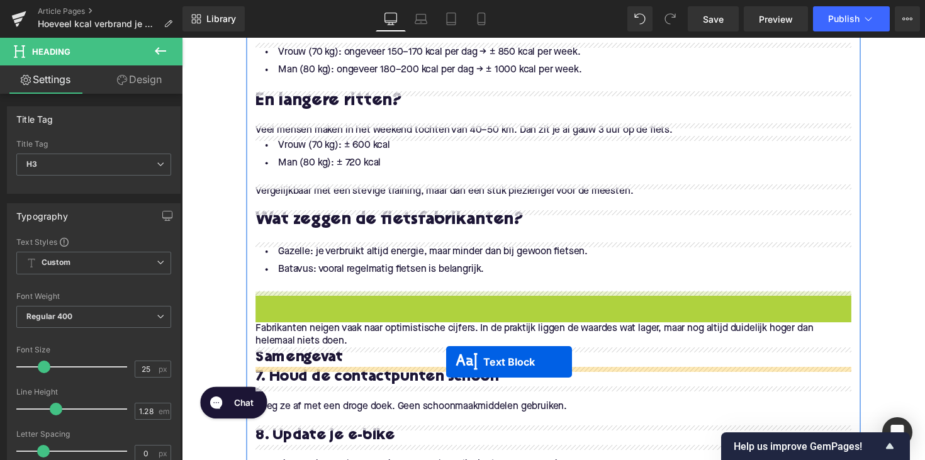
drag, startPoint x: 527, startPoint y: 318, endPoint x: 452, endPoint y: 370, distance: 90.4
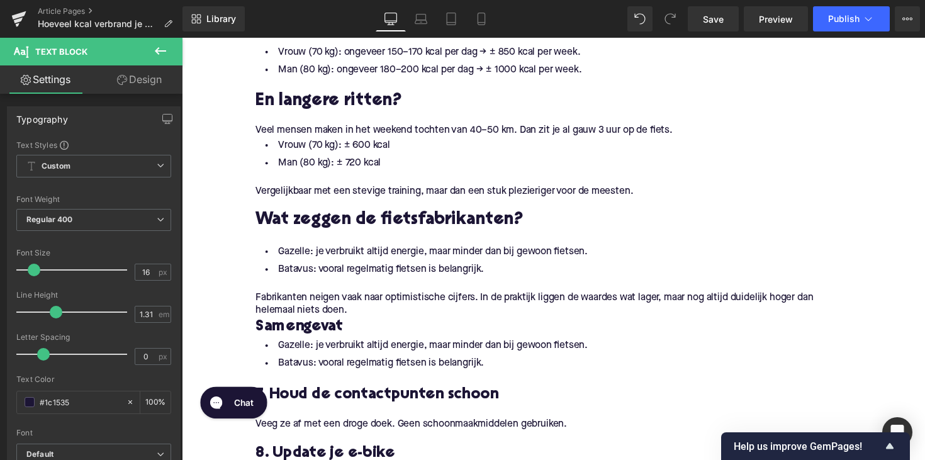
click at [469, 362] on li "Batavus: vooral regelmatig fietsen is belangrijk." at bounding box center [562, 371] width 610 height 18
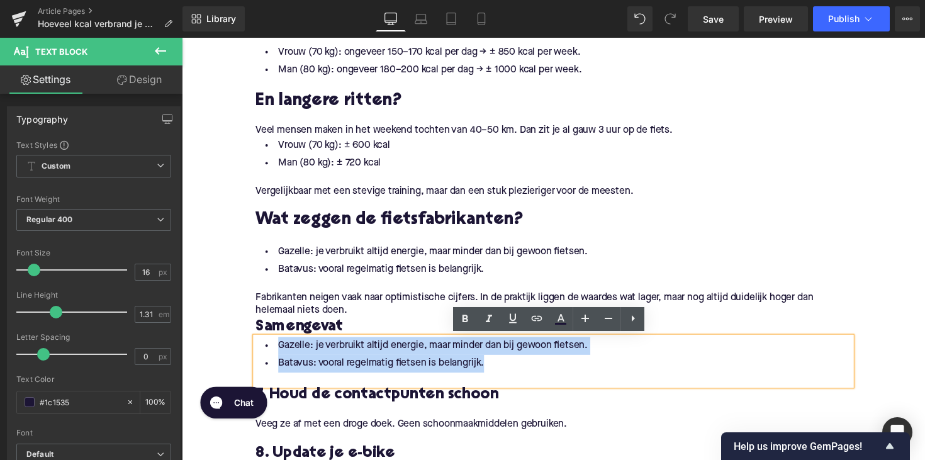
drag, startPoint x: 496, startPoint y: 369, endPoint x: 223, endPoint y: 343, distance: 274.4
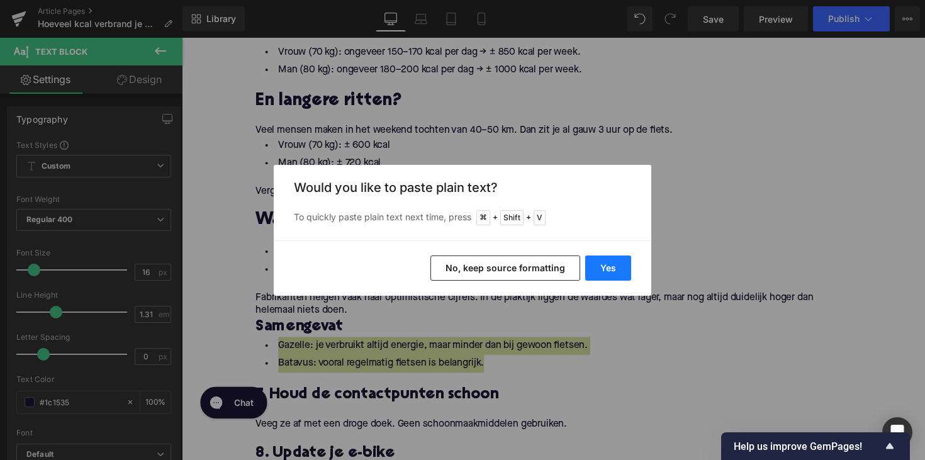
click at [597, 263] on button "Yes" at bounding box center [608, 268] width 46 height 25
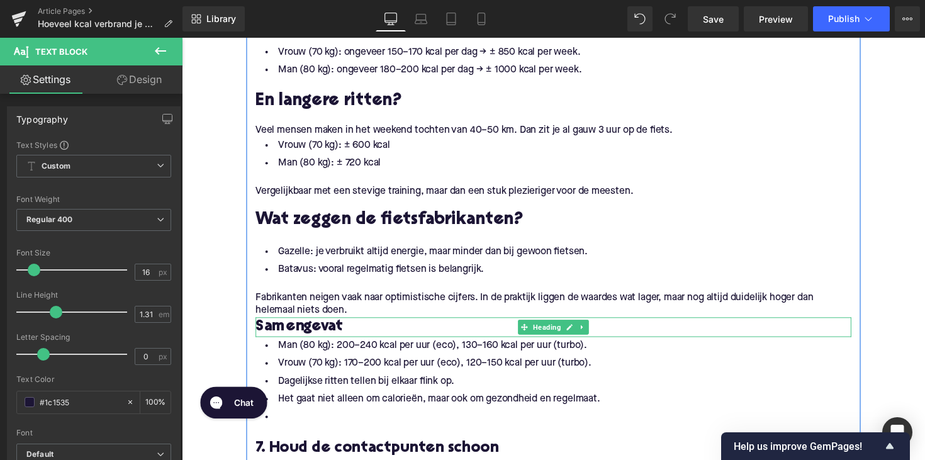
click at [325, 335] on h3 "Samengevat" at bounding box center [562, 334] width 610 height 20
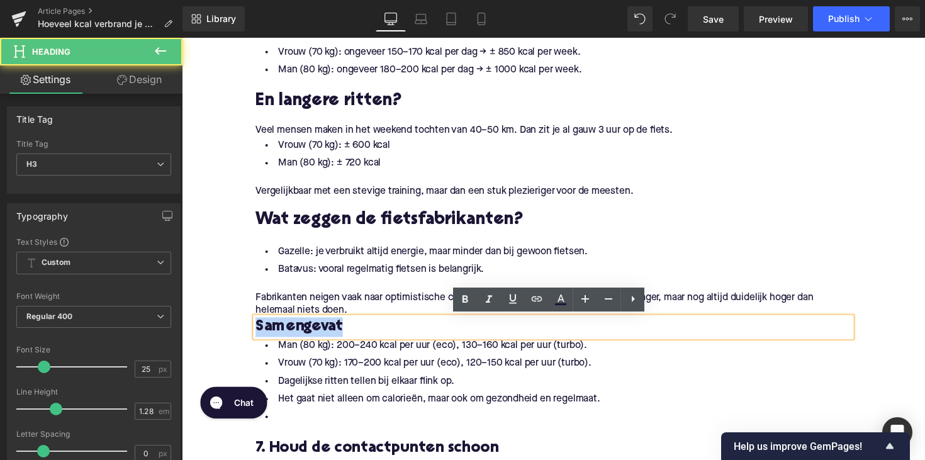
click at [325, 335] on h3 "Samengevat" at bounding box center [562, 334] width 610 height 20
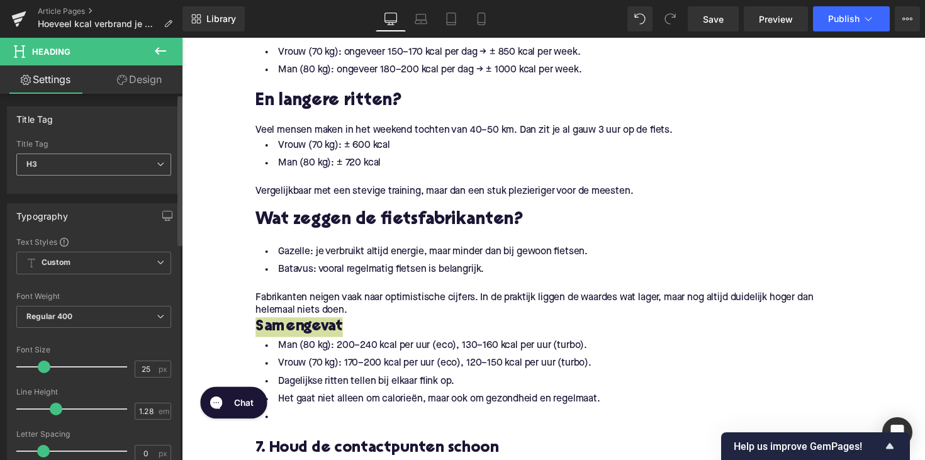
click at [113, 169] on span "H3" at bounding box center [93, 165] width 155 height 22
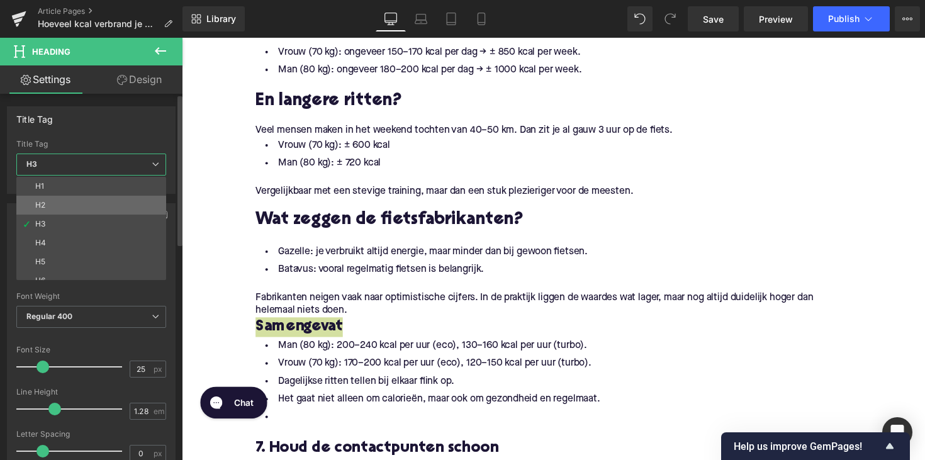
click at [107, 212] on li "H2" at bounding box center [93, 205] width 155 height 19
type input "28"
type input "1.11"
type input "100"
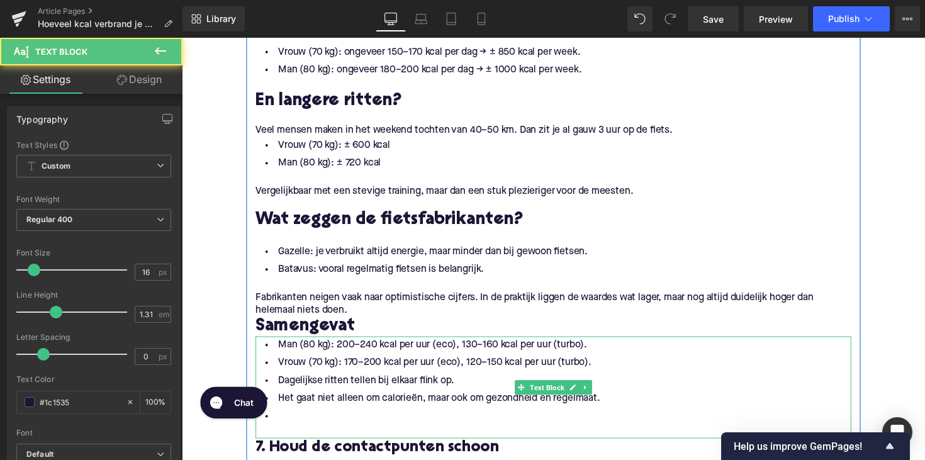
click at [284, 429] on li at bounding box center [562, 426] width 610 height 18
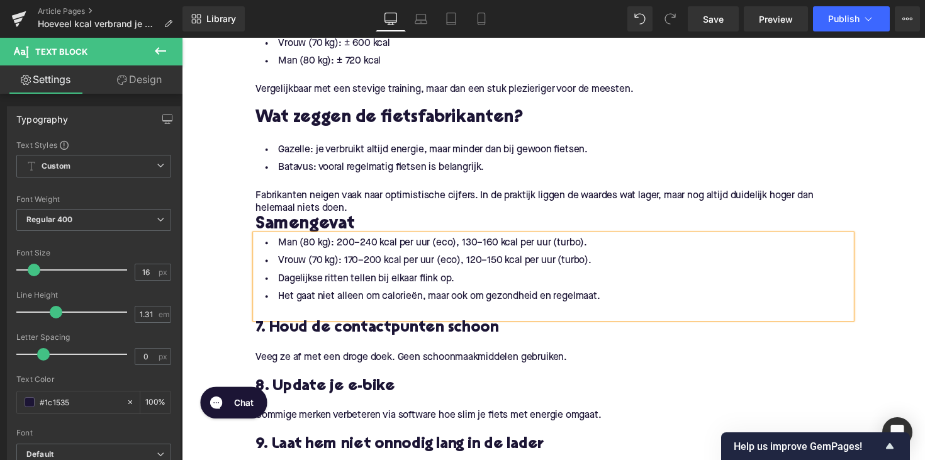
scroll to position [1841, 0]
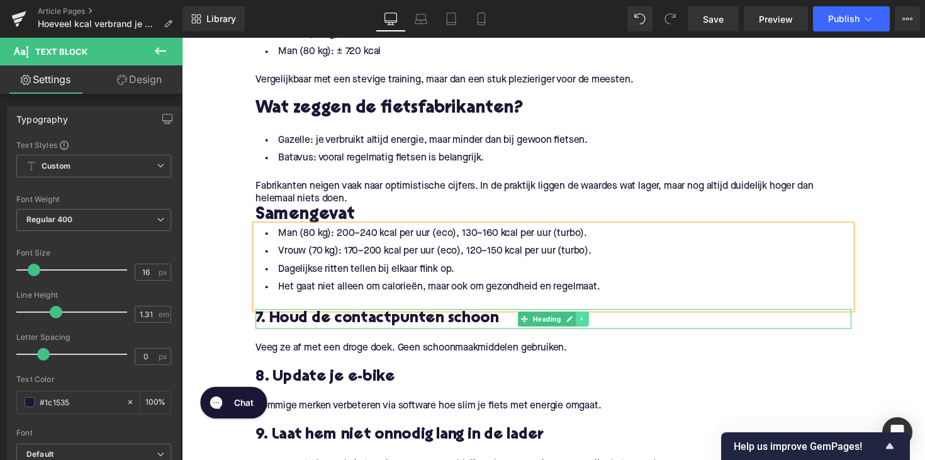
click at [592, 329] on icon at bounding box center [592, 326] width 7 height 8
click at [595, 326] on icon at bounding box center [598, 325] width 7 height 7
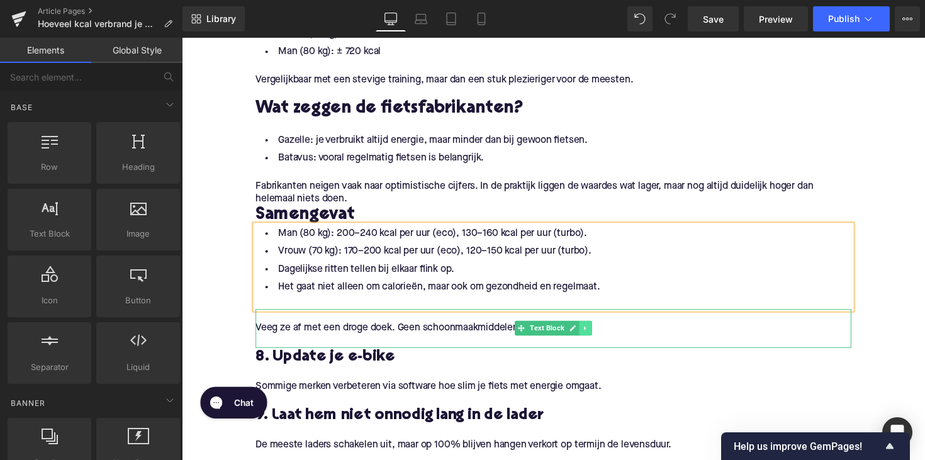
click at [592, 333] on icon at bounding box center [595, 336] width 7 height 8
click at [599, 331] on link at bounding box center [601, 335] width 13 height 15
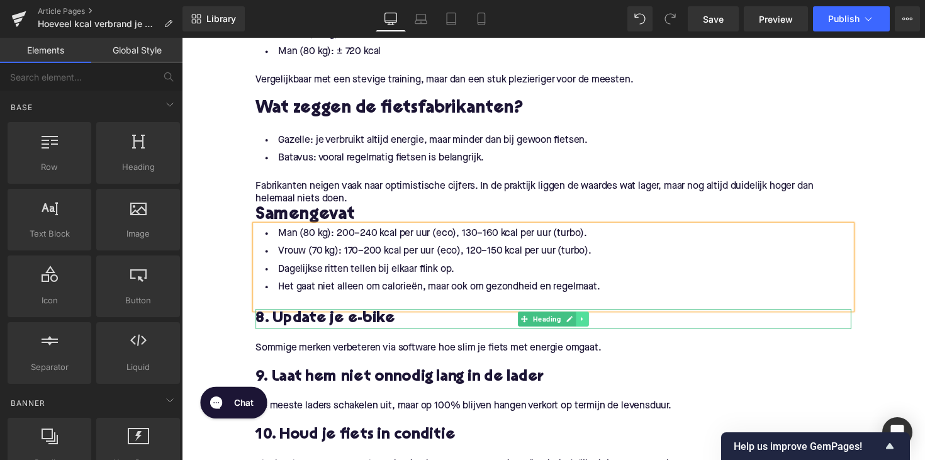
click at [586, 327] on link at bounding box center [592, 325] width 13 height 15
click at [598, 327] on icon at bounding box center [598, 325] width 7 height 7
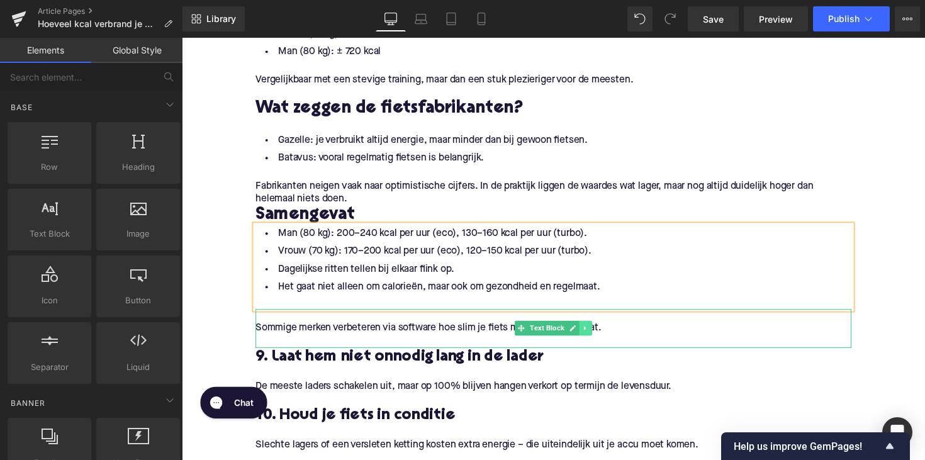
click at [596, 329] on link at bounding box center [595, 335] width 13 height 15
click at [598, 330] on link at bounding box center [601, 335] width 13 height 15
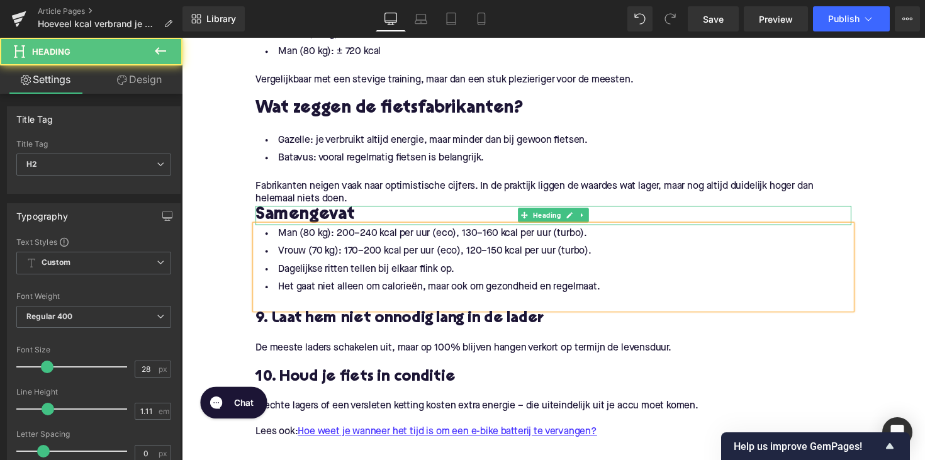
click at [259, 220] on h2 "Samengevat" at bounding box center [562, 220] width 610 height 20
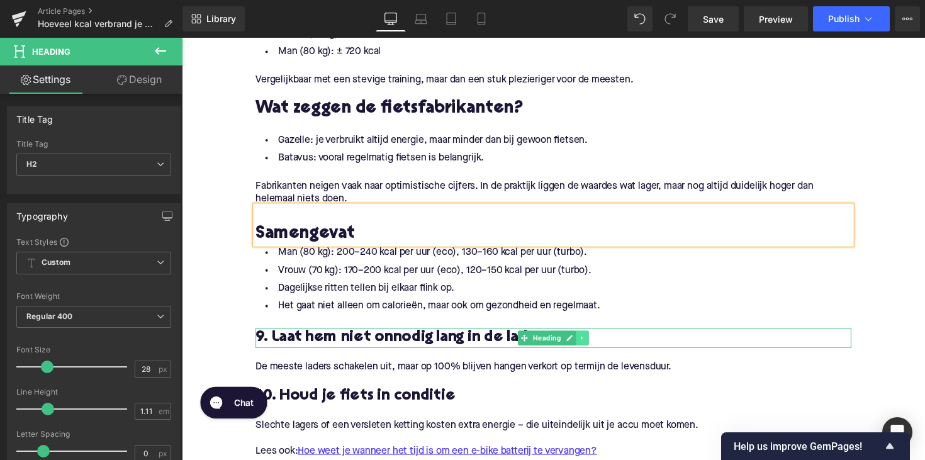
click at [588, 341] on link at bounding box center [592, 345] width 13 height 15
click at [593, 341] on link at bounding box center [598, 345] width 13 height 15
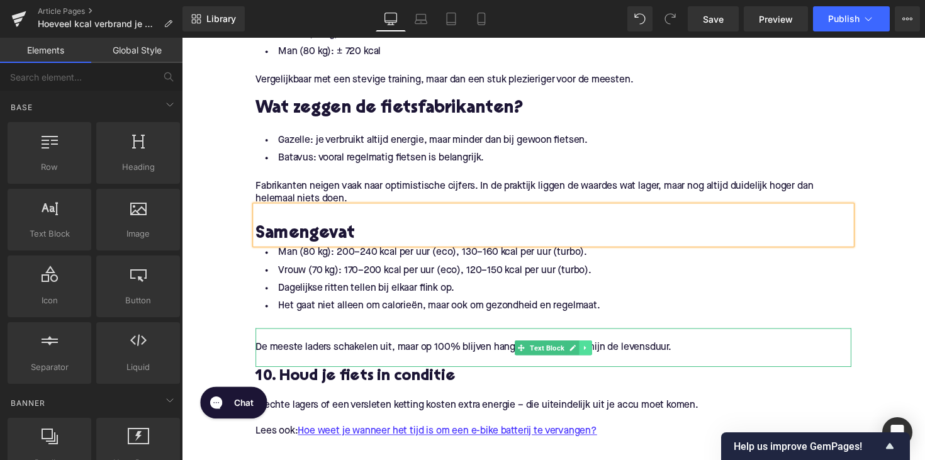
click at [599, 357] on link at bounding box center [595, 355] width 13 height 15
click at [598, 357] on icon at bounding box center [601, 355] width 7 height 7
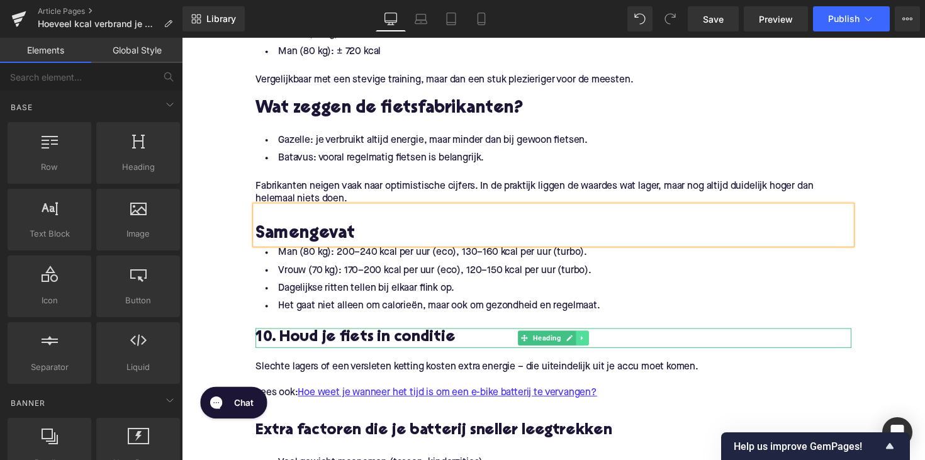
click at [590, 341] on link at bounding box center [592, 345] width 13 height 15
click at [595, 343] on icon at bounding box center [598, 346] width 7 height 8
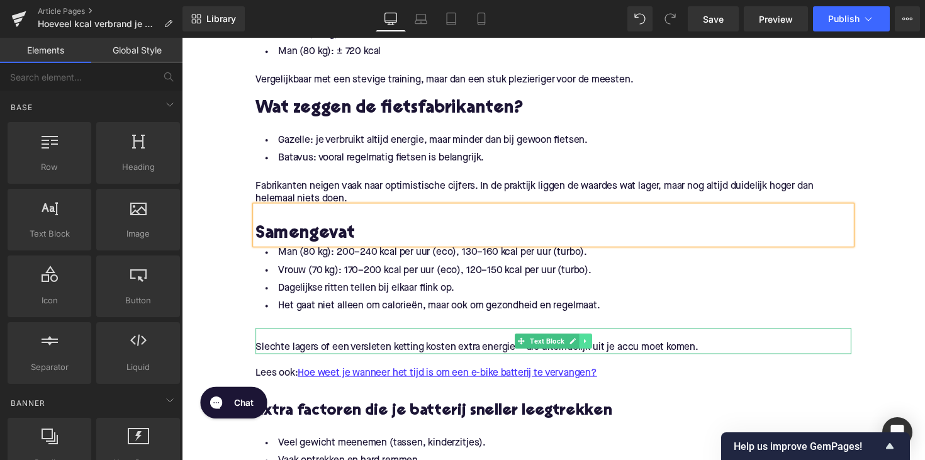
click at [595, 351] on icon at bounding box center [595, 349] width 7 height 8
click at [598, 348] on icon at bounding box center [601, 348] width 7 height 7
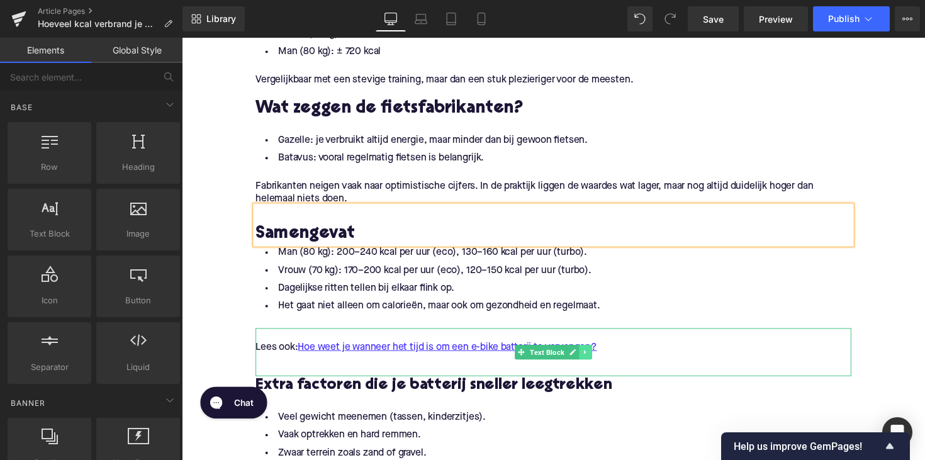
click at [593, 362] on icon at bounding box center [595, 360] width 7 height 8
click at [595, 362] on link at bounding box center [601, 359] width 13 height 15
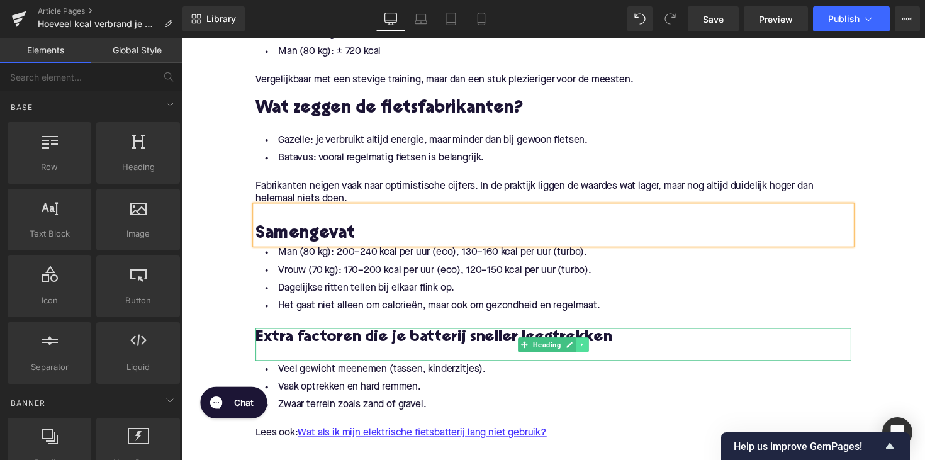
click at [586, 354] on link at bounding box center [592, 352] width 13 height 15
click at [592, 353] on link at bounding box center [598, 352] width 13 height 15
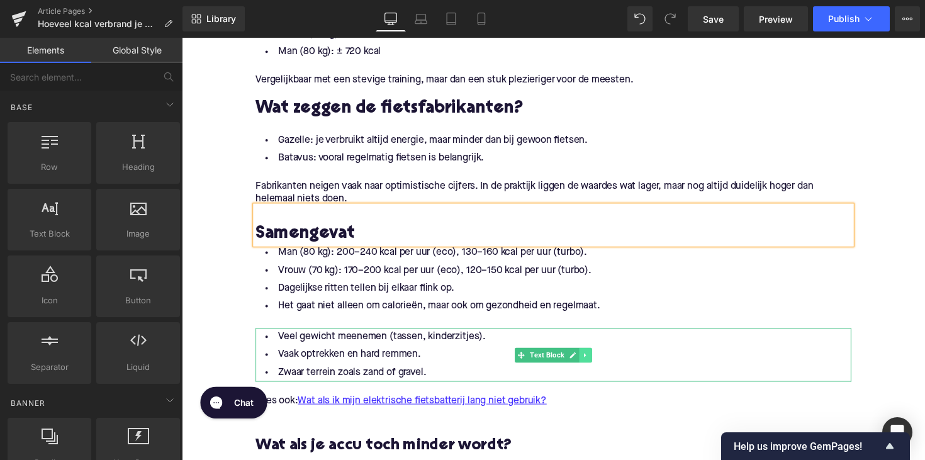
click at [597, 362] on icon at bounding box center [595, 363] width 7 height 8
click at [598, 362] on icon at bounding box center [601, 362] width 7 height 7
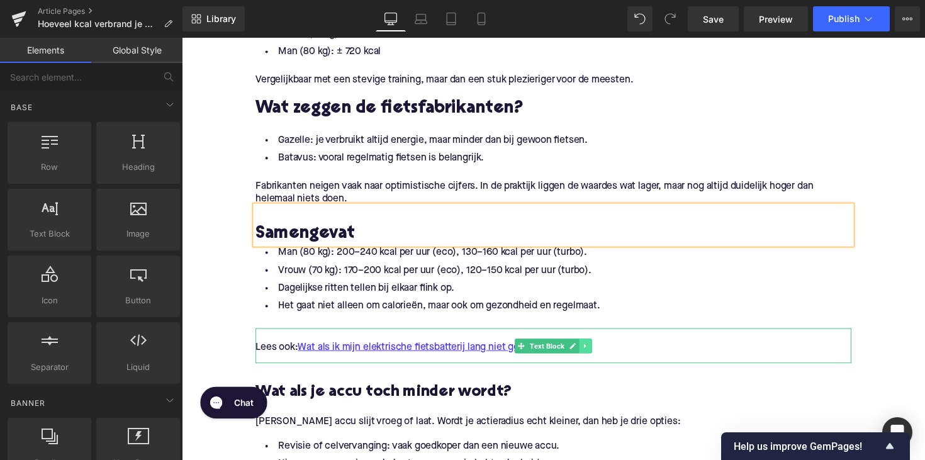
click at [595, 352] on icon at bounding box center [595, 354] width 7 height 8
click at [595, 354] on link at bounding box center [601, 353] width 13 height 15
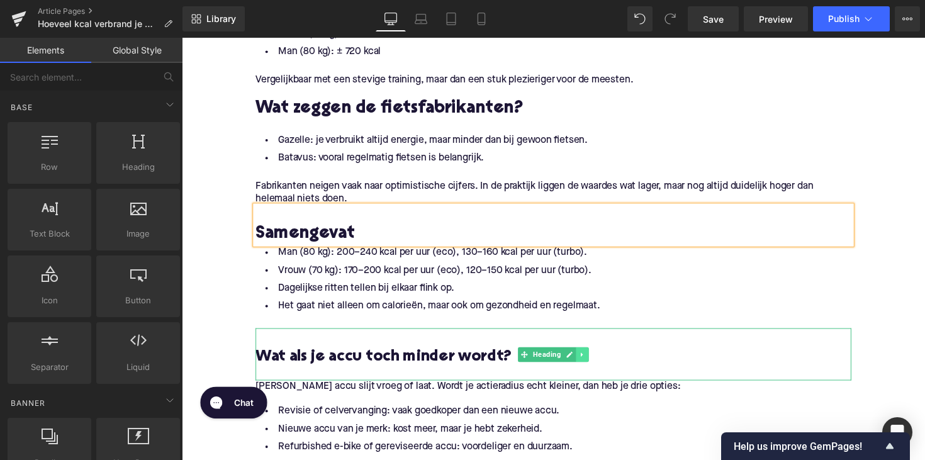
click at [595, 361] on link at bounding box center [592, 362] width 13 height 15
click at [595, 362] on icon at bounding box center [598, 362] width 7 height 7
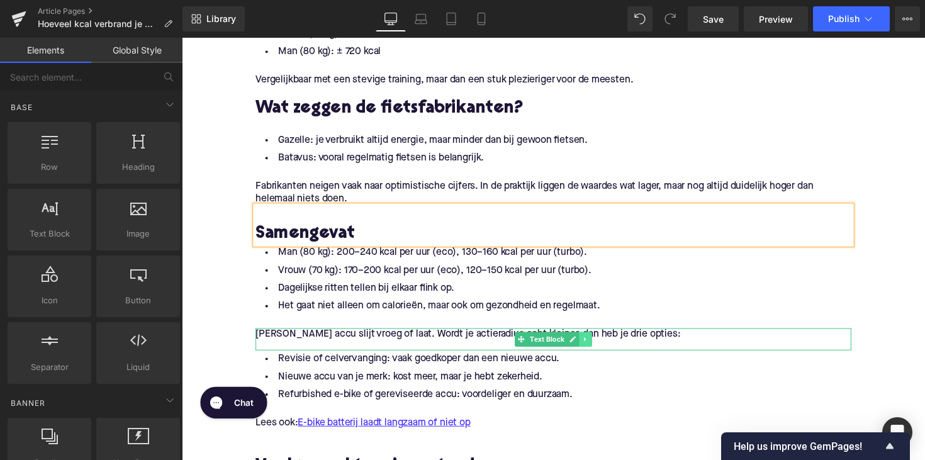
click at [597, 346] on icon at bounding box center [595, 347] width 7 height 8
click at [598, 348] on icon at bounding box center [601, 347] width 7 height 8
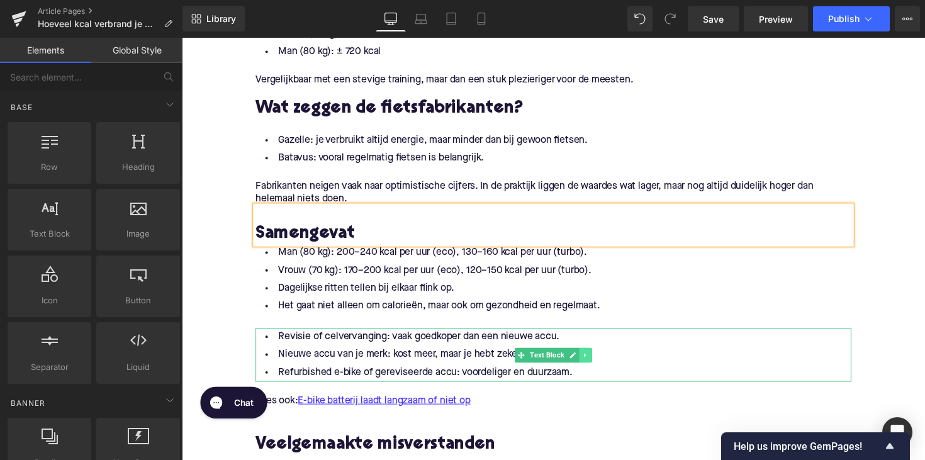
click at [593, 359] on icon at bounding box center [595, 363] width 7 height 8
click at [600, 361] on icon at bounding box center [601, 362] width 7 height 7
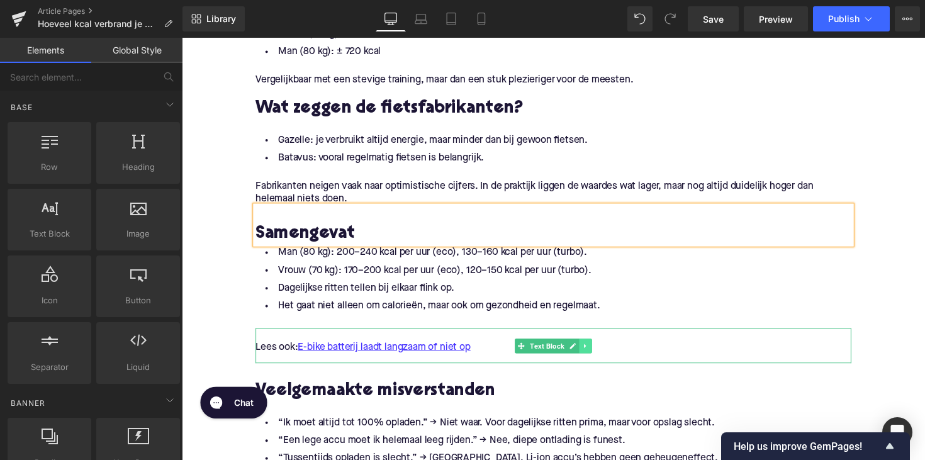
click at [594, 353] on icon at bounding box center [595, 353] width 2 height 4
click at [598, 354] on icon at bounding box center [601, 353] width 7 height 7
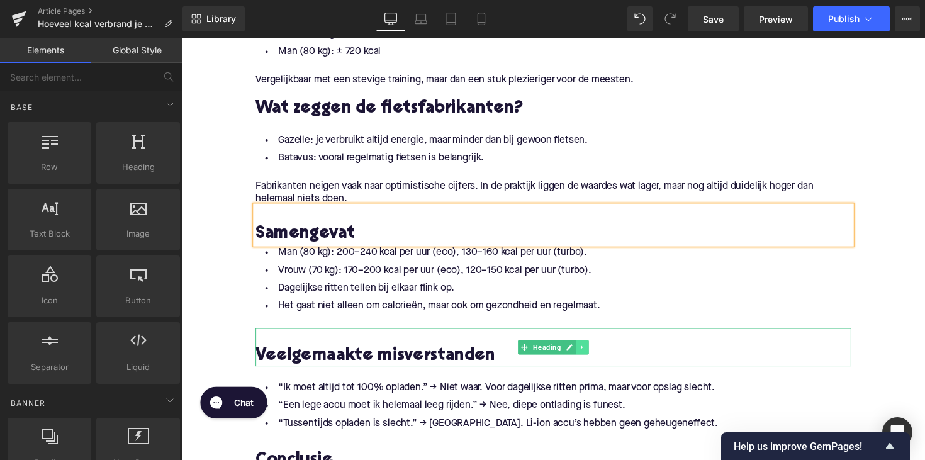
click at [589, 357] on icon at bounding box center [592, 355] width 7 height 8
click at [595, 357] on icon at bounding box center [598, 355] width 7 height 7
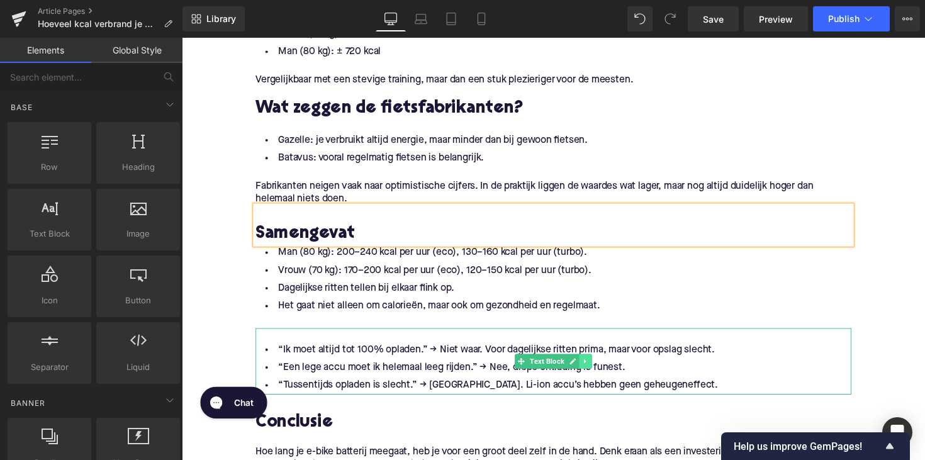
click at [594, 372] on icon at bounding box center [595, 370] width 7 height 8
click at [592, 368] on link at bounding box center [589, 369] width 13 height 15
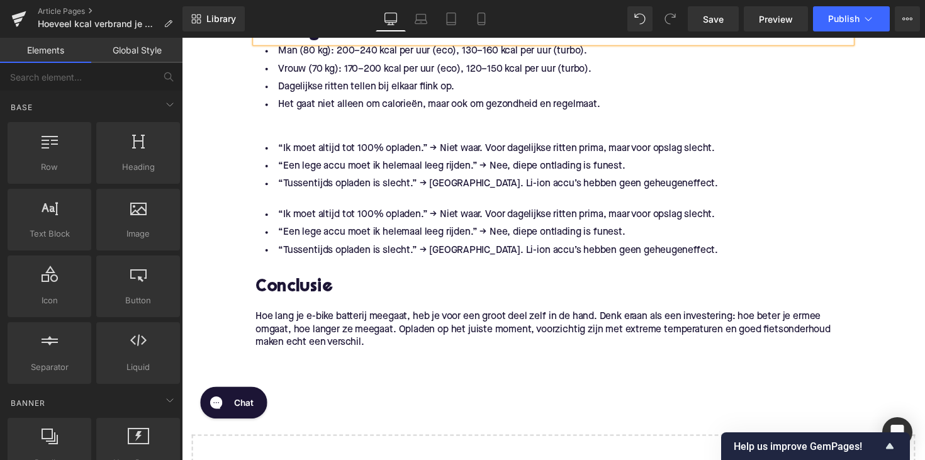
scroll to position [2037, 0]
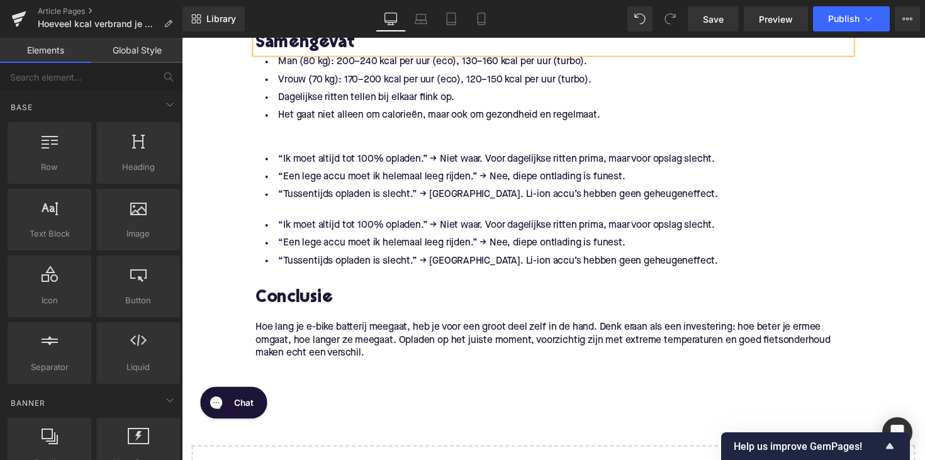
click at [625, 183] on li "“Een lege accu moet ik helemaal leeg rijden.” → Nee, diepe ontlading is funest." at bounding box center [562, 180] width 610 height 18
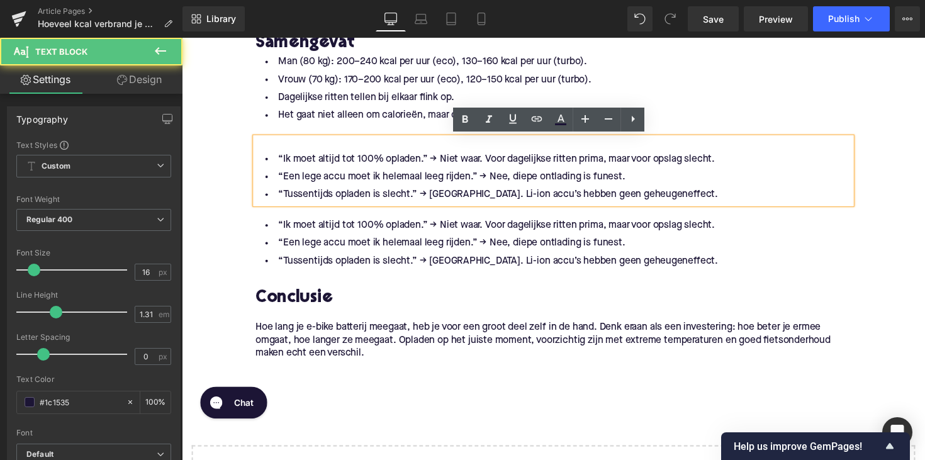
click at [707, 116] on li "Het gaat niet alleen om calorieën, maar ook om gezondheid en regelmaat." at bounding box center [562, 117] width 610 height 18
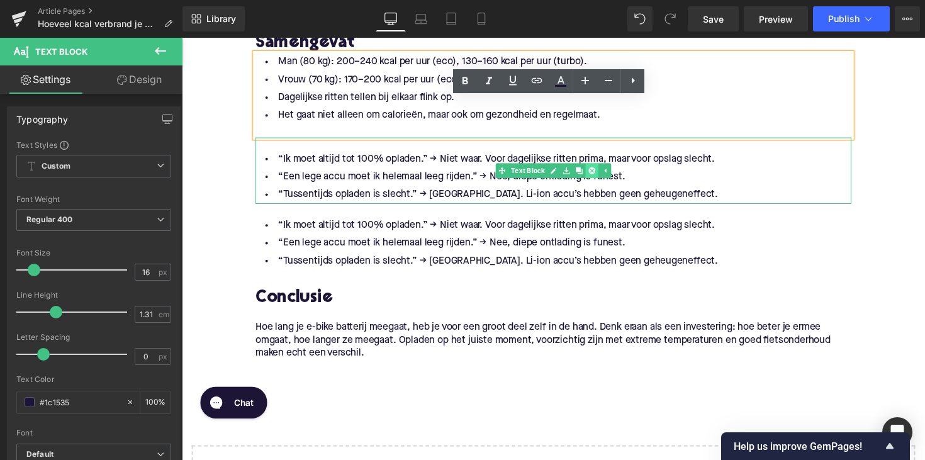
click at [602, 174] on icon at bounding box center [601, 173] width 7 height 7
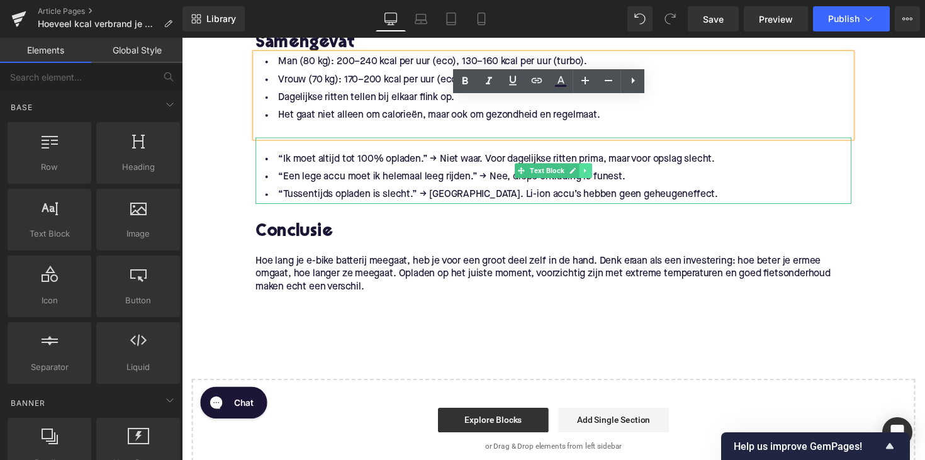
click at [595, 172] on icon at bounding box center [595, 174] width 7 height 8
click at [598, 175] on icon at bounding box center [601, 173] width 7 height 7
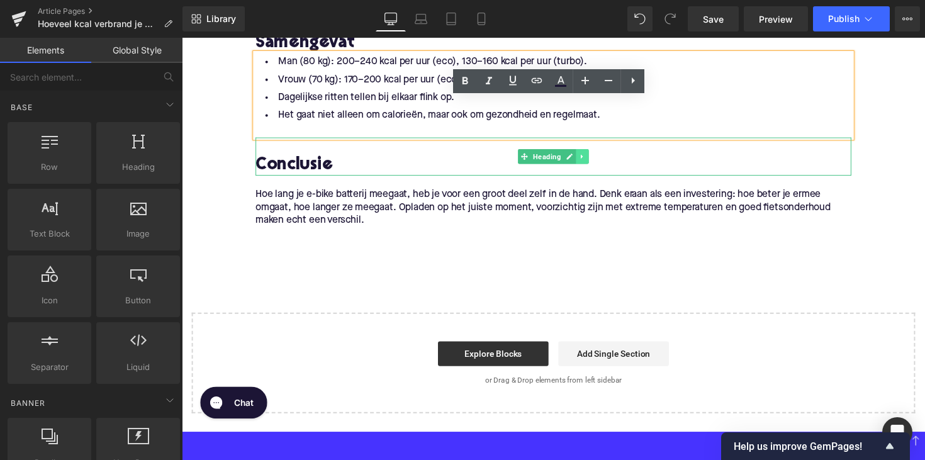
click at [594, 162] on link at bounding box center [592, 159] width 13 height 15
click at [595, 159] on icon at bounding box center [598, 159] width 7 height 7
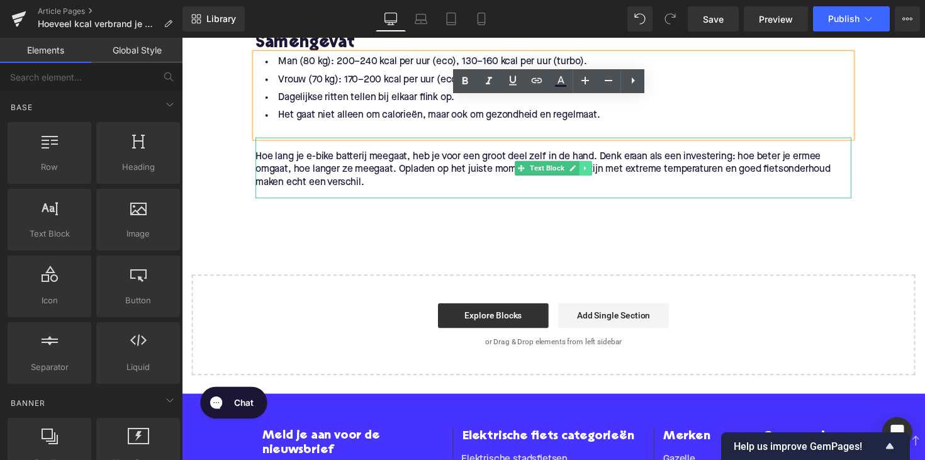
click at [592, 170] on icon at bounding box center [595, 171] width 7 height 8
click at [592, 170] on link at bounding box center [589, 171] width 13 height 15
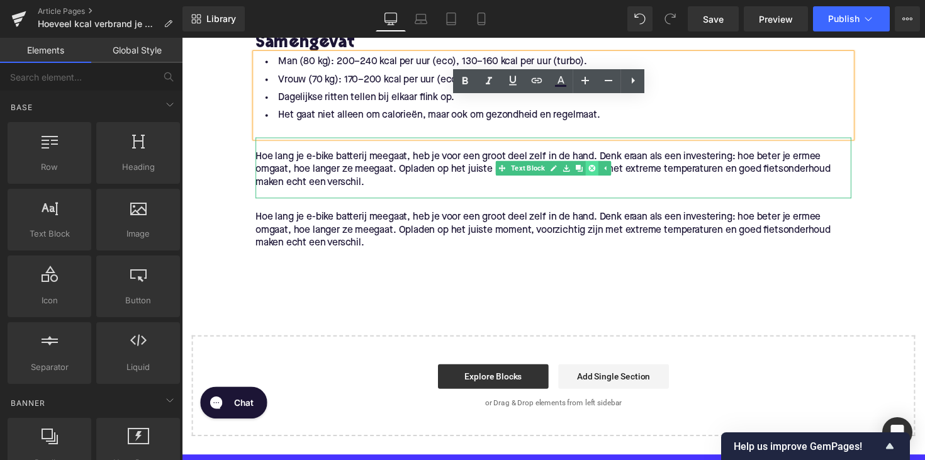
click at [602, 174] on icon at bounding box center [601, 171] width 7 height 8
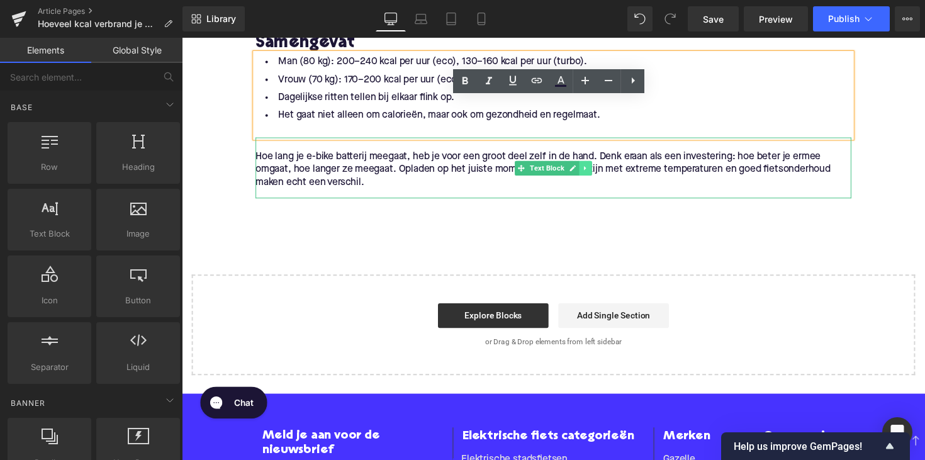
click at [596, 165] on link at bounding box center [595, 171] width 13 height 15
click at [596, 168] on link at bounding box center [601, 171] width 13 height 15
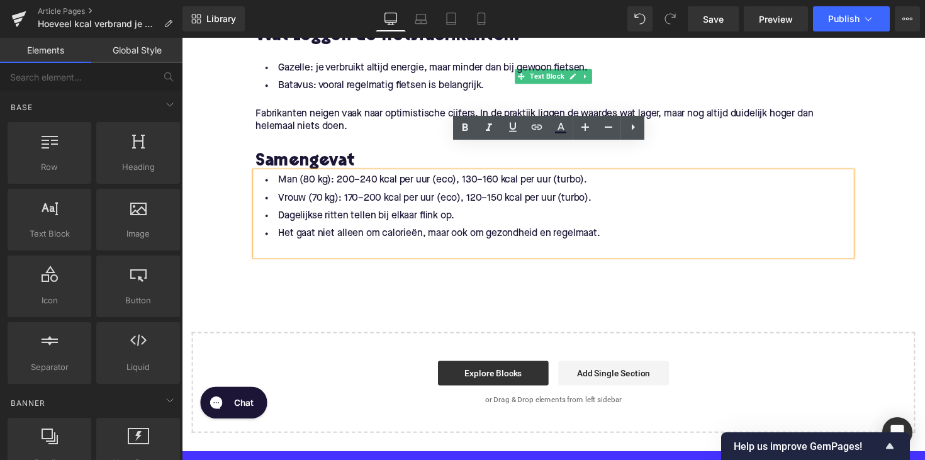
scroll to position [1893, 0]
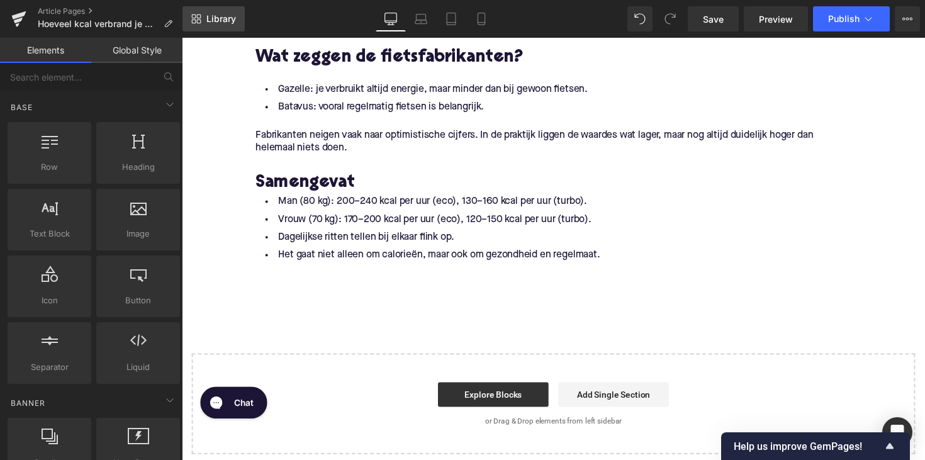
click at [220, 18] on span "Library" at bounding box center [221, 18] width 30 height 11
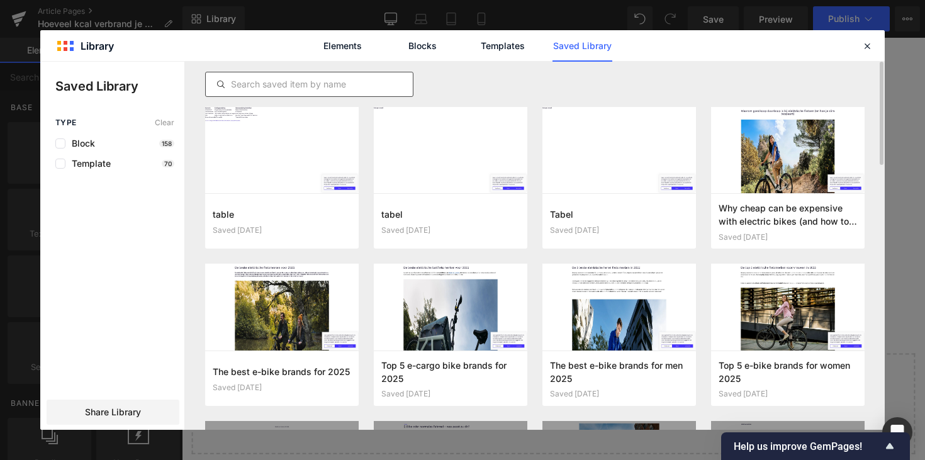
click at [295, 84] on input "text" at bounding box center [309, 84] width 207 height 15
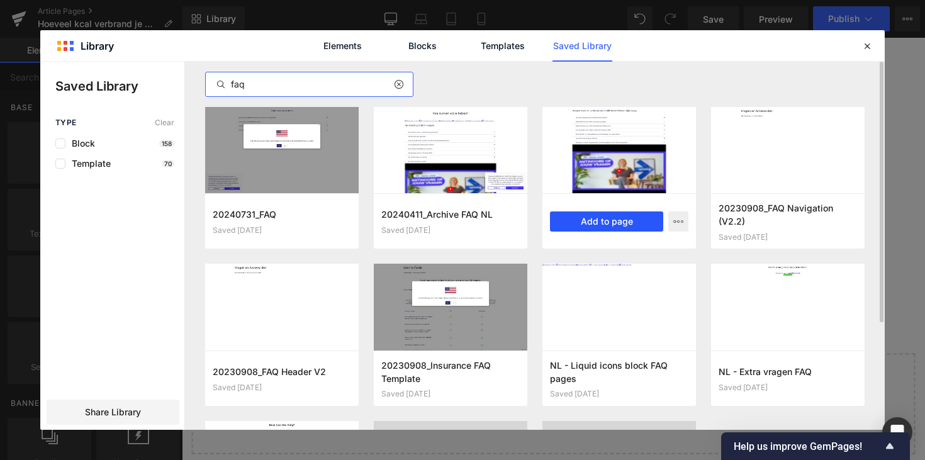
type input "faq"
click at [580, 215] on button "Add to page" at bounding box center [606, 221] width 113 height 20
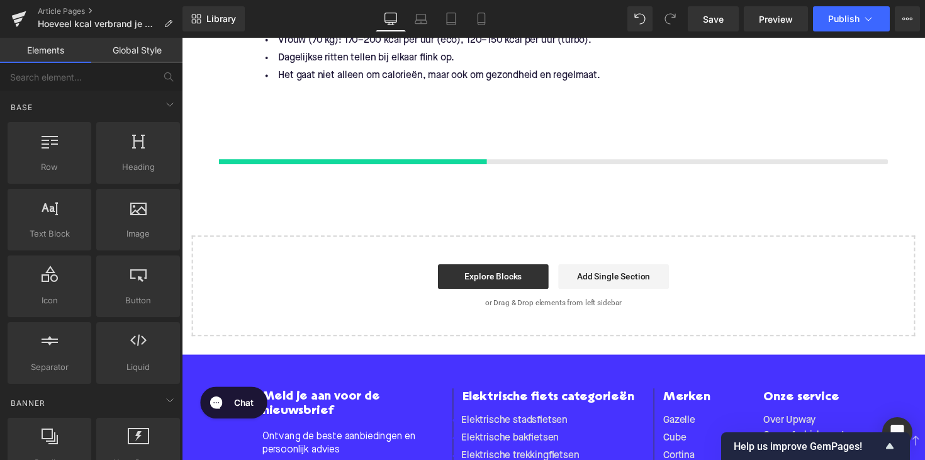
scroll to position [2090, 0]
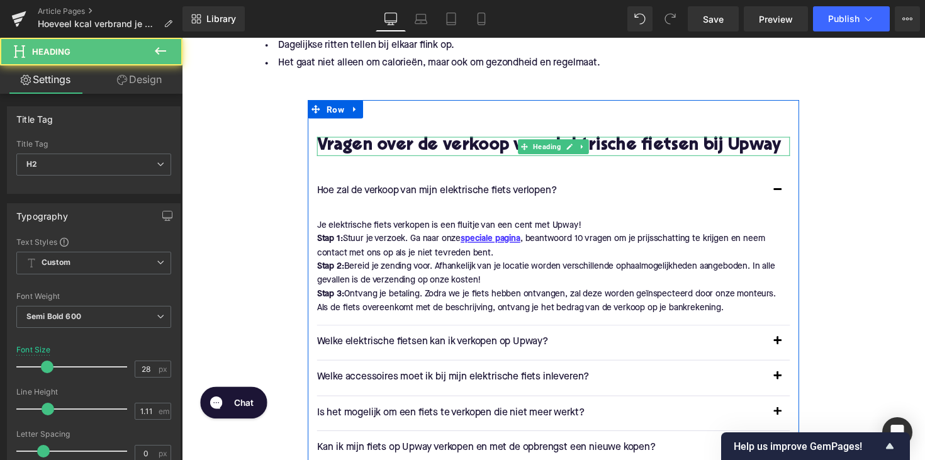
click at [515, 152] on h2 "Vragen over de verkoop van elektrische fietsen bij Upway" at bounding box center [562, 149] width 485 height 20
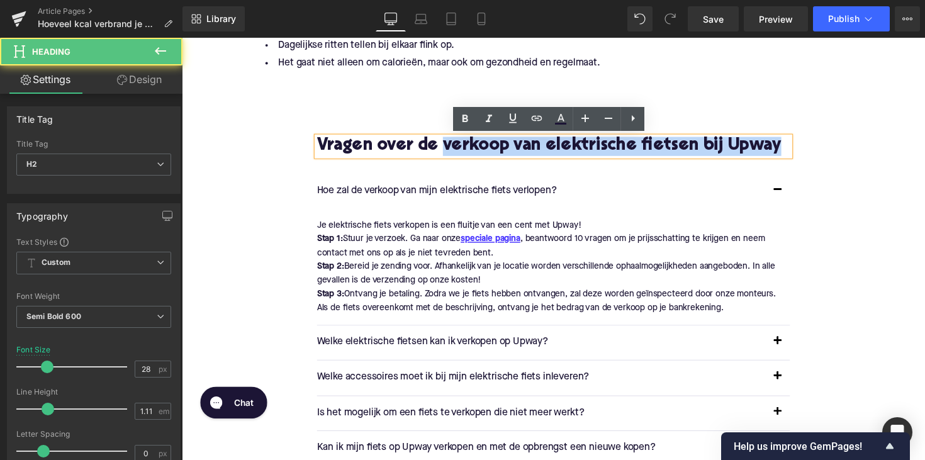
drag, startPoint x: 449, startPoint y: 145, endPoint x: 506, endPoint y: 186, distance: 69.9
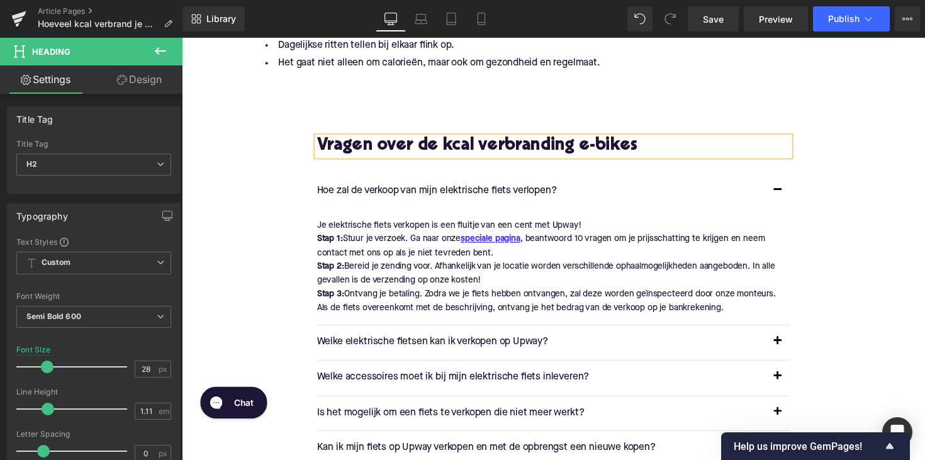
click at [449, 193] on p "Hoe zal de verkoop van mijn elektrische fiets verlopen?" at bounding box center [549, 195] width 459 height 16
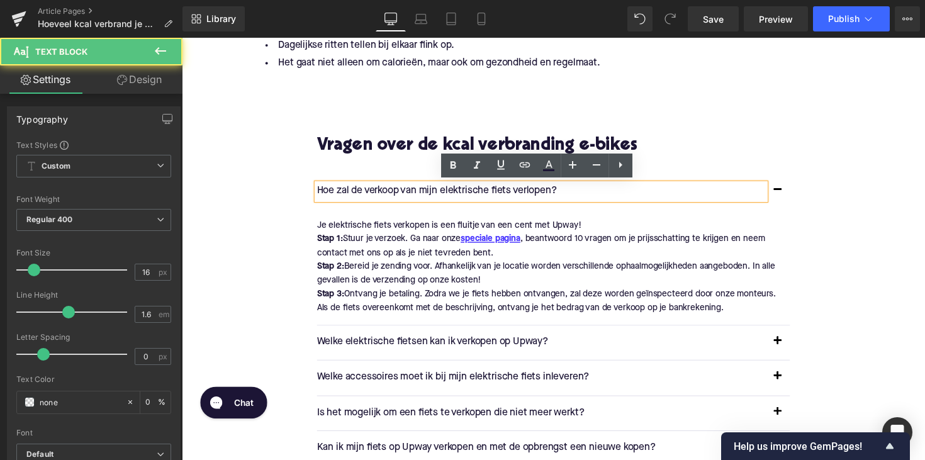
click at [449, 193] on p "Hoe zal de verkoop van mijn elektrische fiets verlopen?" at bounding box center [549, 195] width 459 height 16
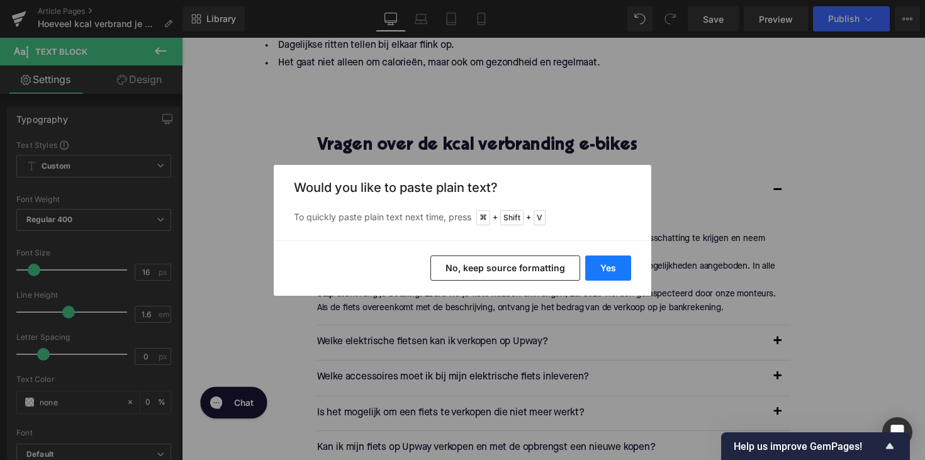
click at [602, 256] on button "Yes" at bounding box center [608, 268] width 46 height 25
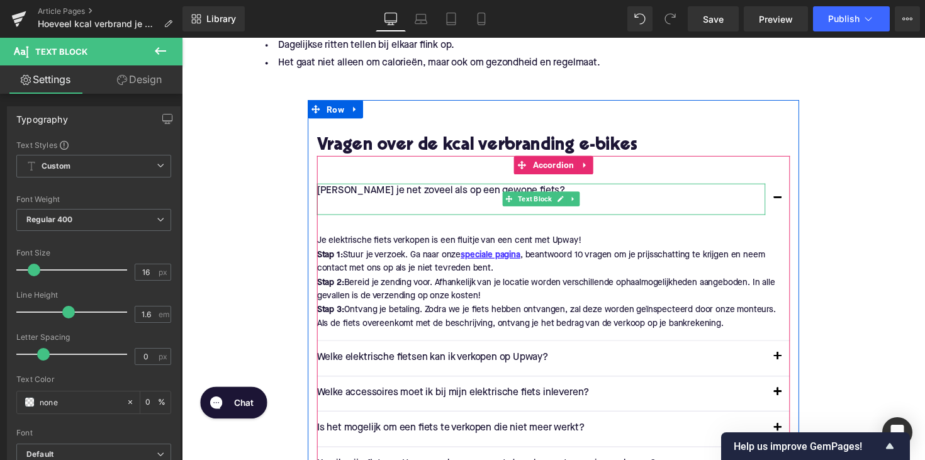
click at [374, 203] on p at bounding box center [549, 211] width 459 height 16
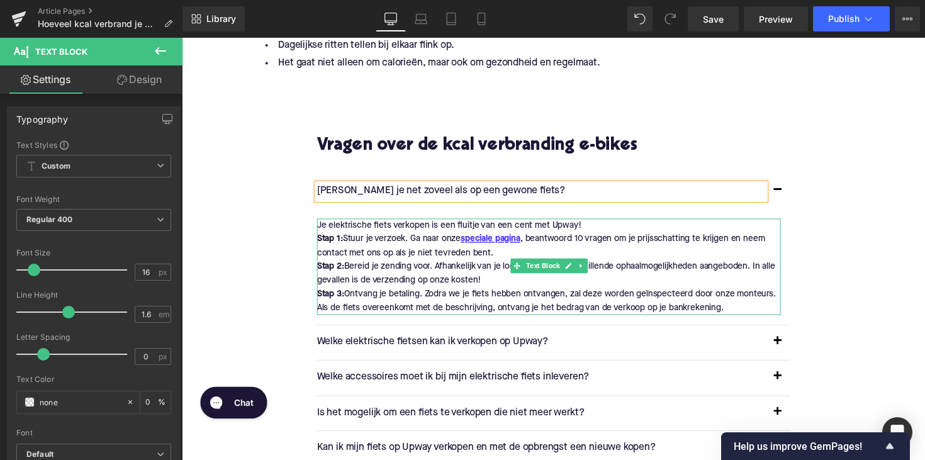
click at [575, 288] on p "Je elektrische fiets verkopen is een fluitje van een cent met Upway! Stap 1: St…" at bounding box center [557, 272] width 475 height 99
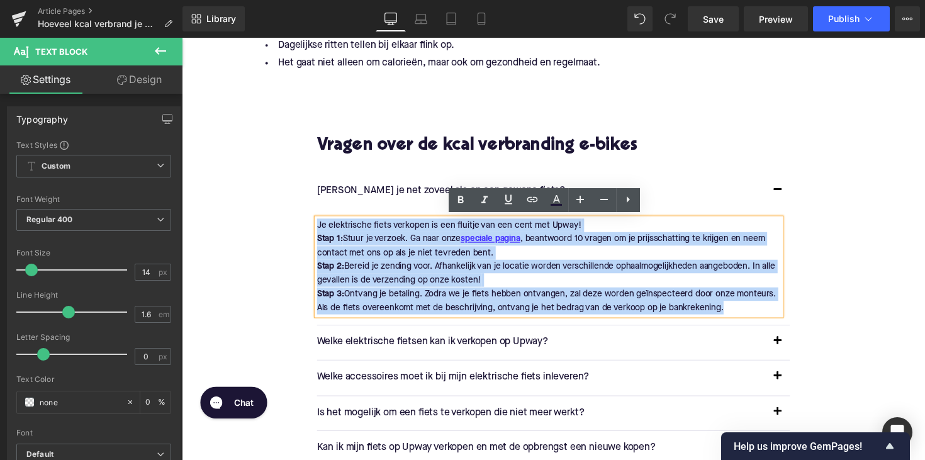
drag, startPoint x: 749, startPoint y: 316, endPoint x: 259, endPoint y: 220, distance: 499.0
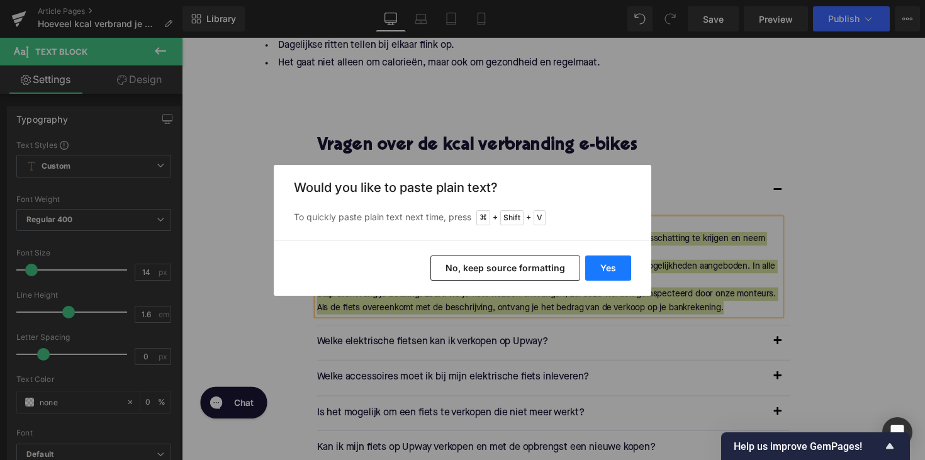
click at [605, 259] on button "Yes" at bounding box center [608, 268] width 46 height 25
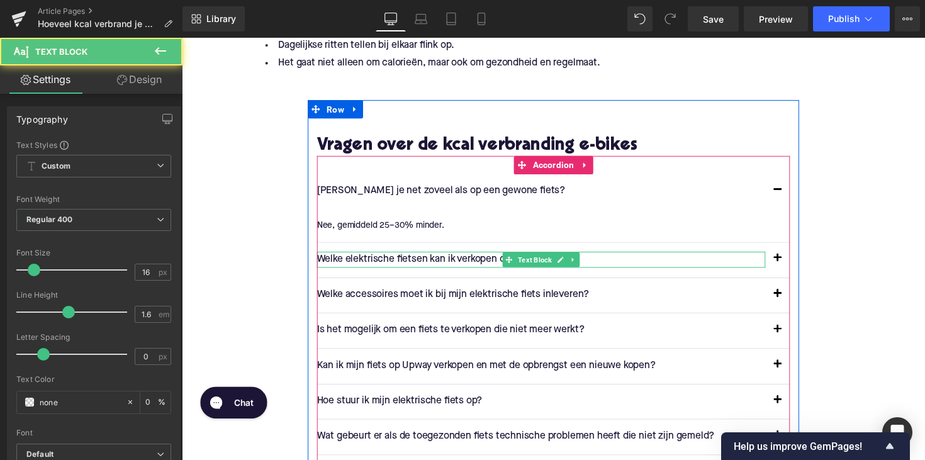
click at [425, 263] on p "Welke elektrische fietsen kan ik verkopen op Upway?" at bounding box center [549, 265] width 459 height 16
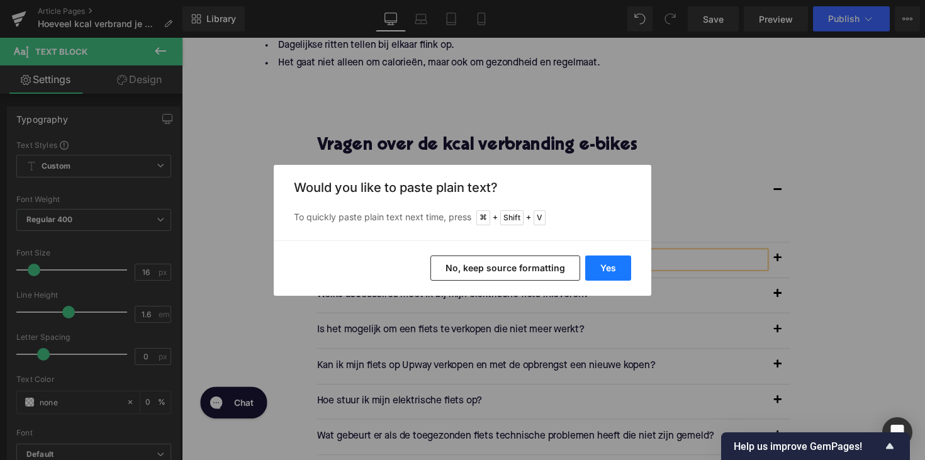
click at [610, 264] on button "Yes" at bounding box center [608, 268] width 46 height 25
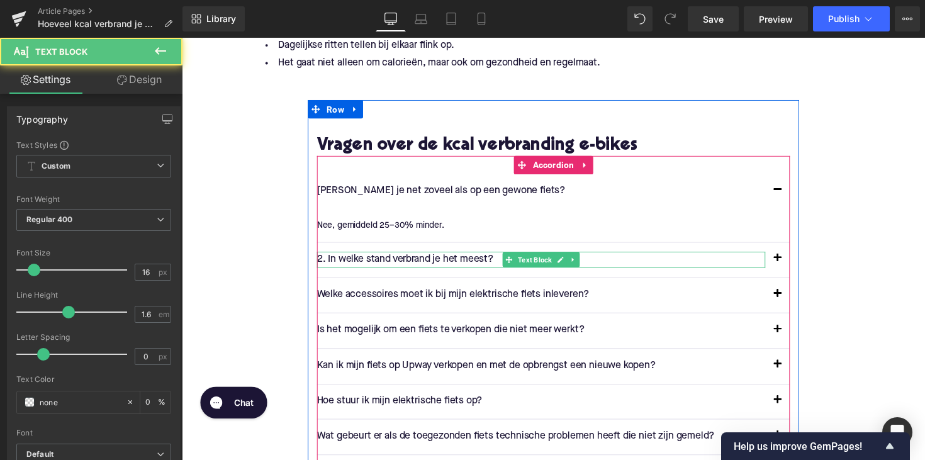
click at [331, 267] on p "2. In welke stand verbrand je het meest?" at bounding box center [549, 265] width 459 height 16
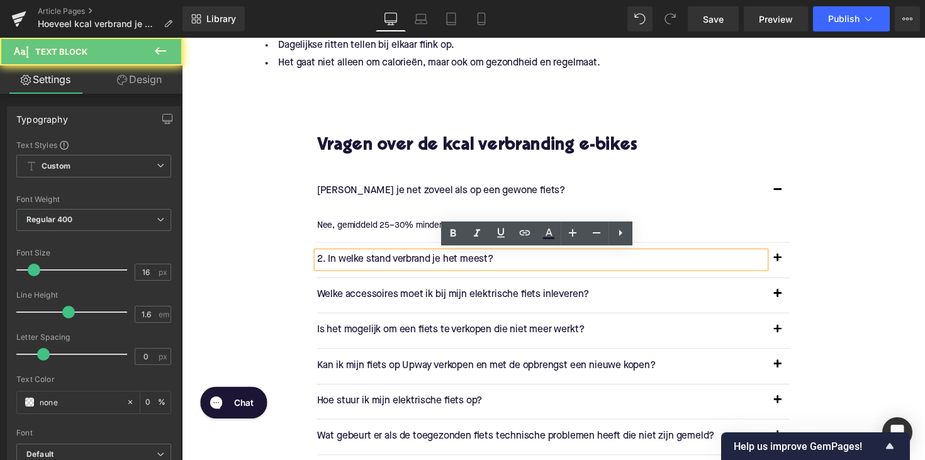
click at [329, 265] on p "2. In welke stand verbrand je het meest?" at bounding box center [549, 265] width 459 height 16
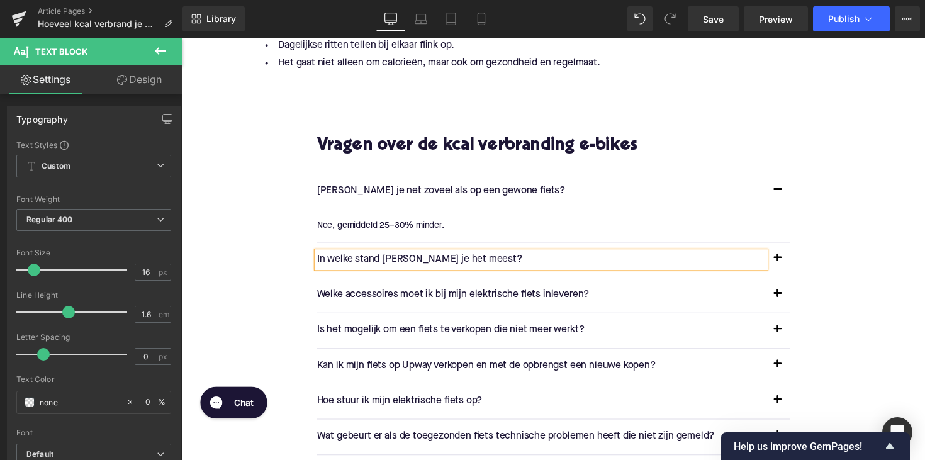
click at [792, 267] on span "button" at bounding box center [792, 267] width 0 height 0
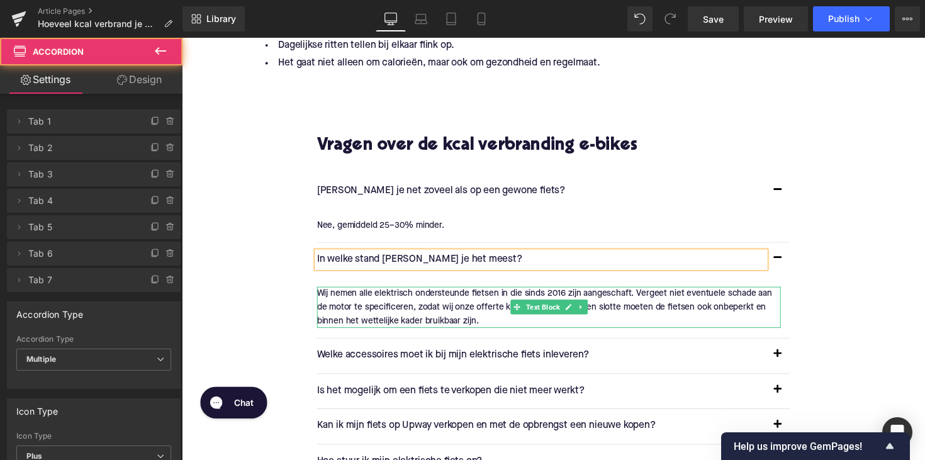
click at [413, 296] on p "Wij nemen alle elektrisch ondersteunde fietsen in die sinds 2016 zijn aangescha…" at bounding box center [557, 314] width 475 height 42
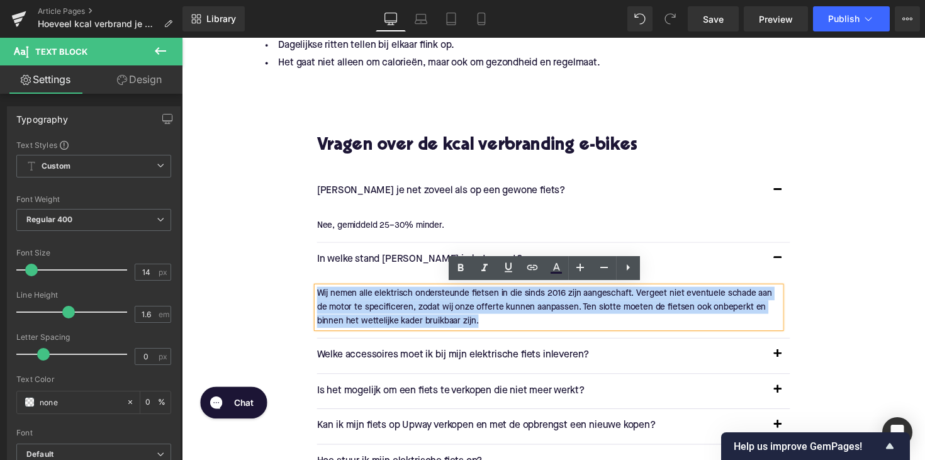
drag, startPoint x: 460, startPoint y: 325, endPoint x: 292, endPoint y: 291, distance: 171.3
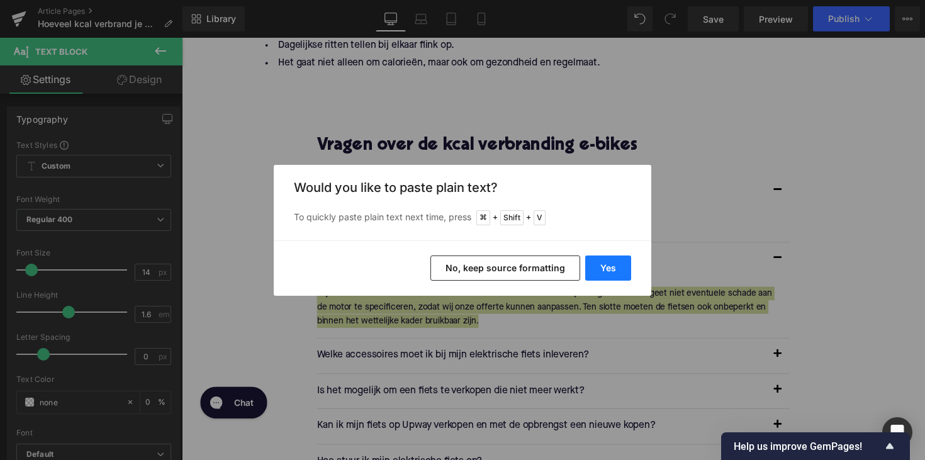
click at [619, 261] on button "Yes" at bounding box center [608, 268] width 46 height 25
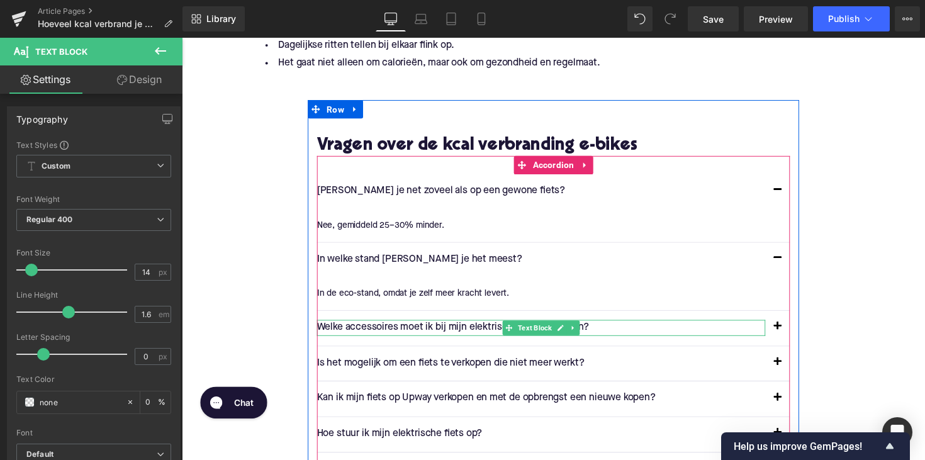
click at [396, 335] on p "Welke accessoires moet ik bij mijn elektrische fiets inleveren?" at bounding box center [549, 335] width 459 height 16
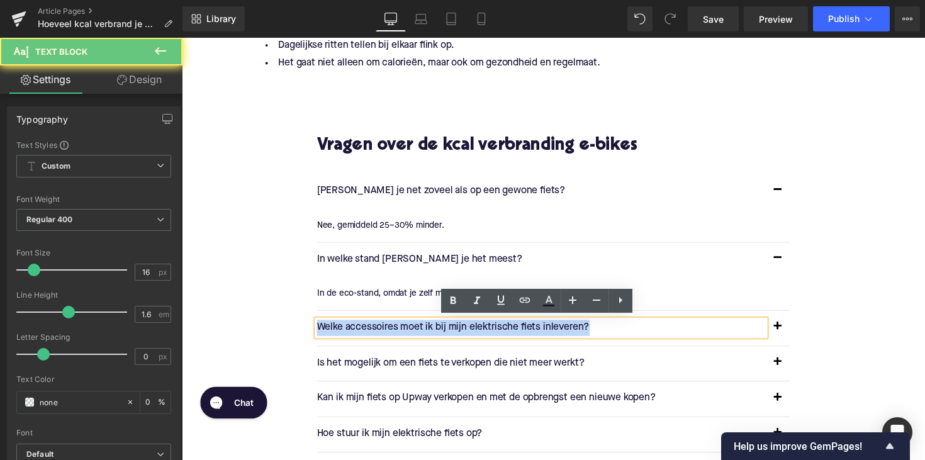
click at [396, 335] on p "Welke accessoires moet ik bij mijn elektrische fiets inleveren?" at bounding box center [549, 335] width 459 height 16
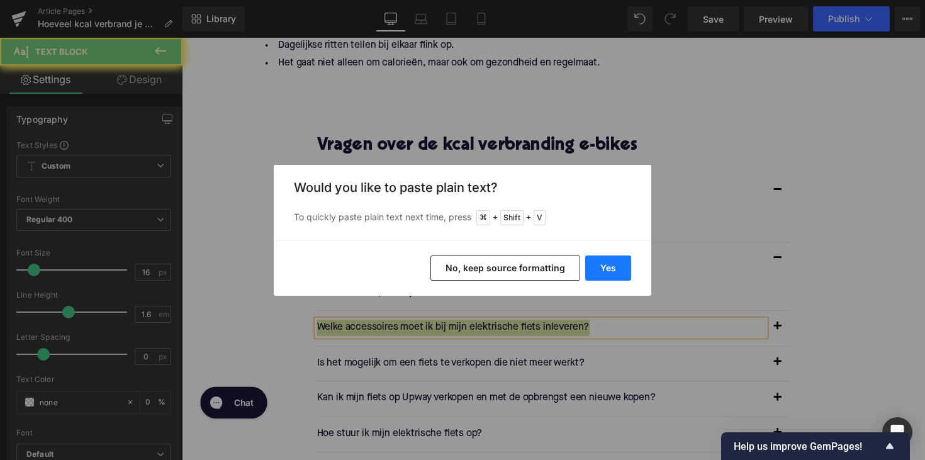
click at [589, 266] on button "Yes" at bounding box center [608, 268] width 46 height 25
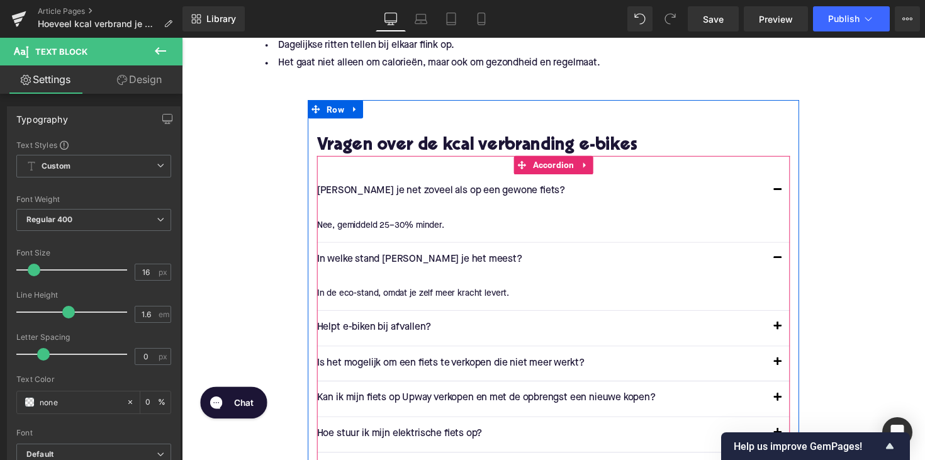
click at [792, 337] on span "button" at bounding box center [792, 337] width 0 height 0
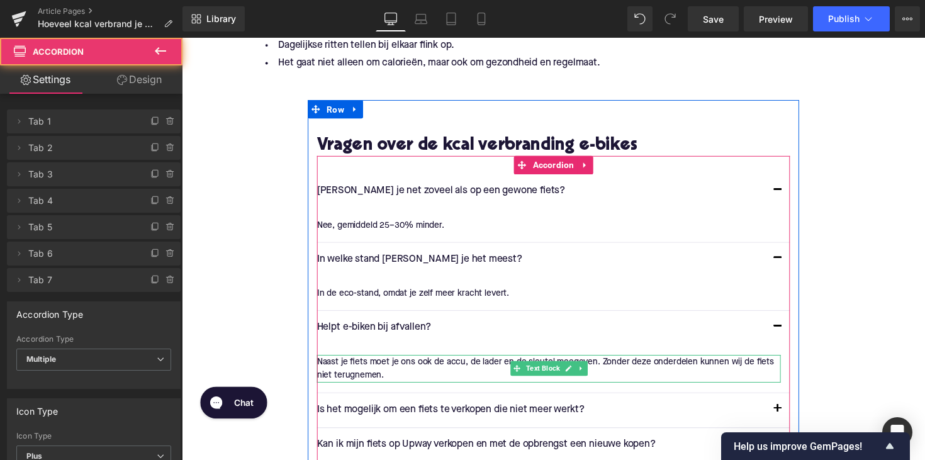
click at [394, 380] on p "Naast je fiets moet je ons ook de accu, de lader en de sleutel meegeven. Zonder…" at bounding box center [557, 376] width 475 height 28
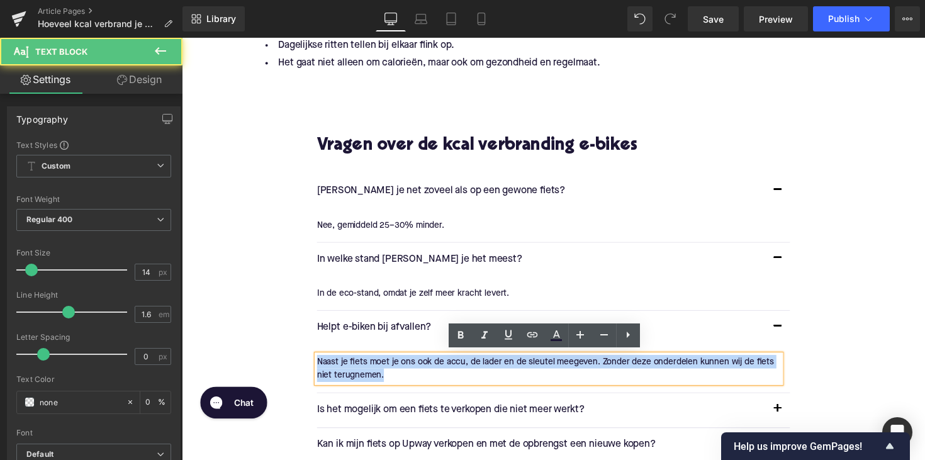
drag, startPoint x: 403, startPoint y: 380, endPoint x: 301, endPoint y: 363, distance: 103.4
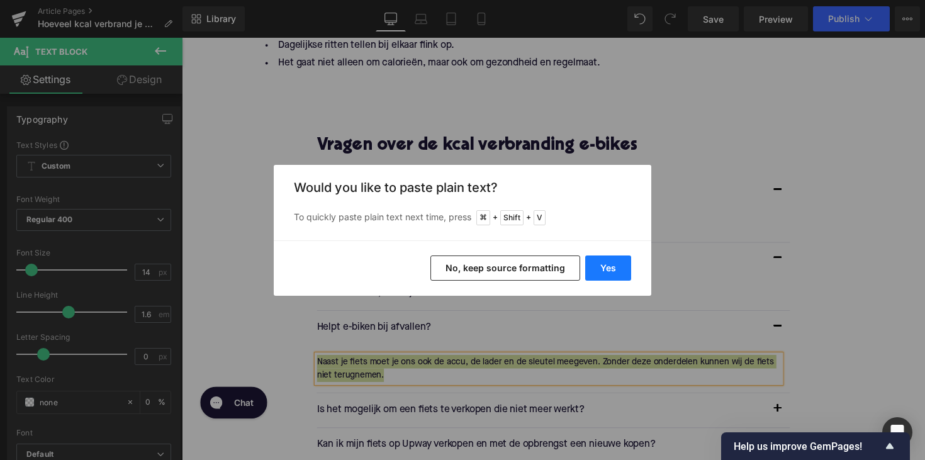
click at [597, 267] on button "Yes" at bounding box center [608, 268] width 46 height 25
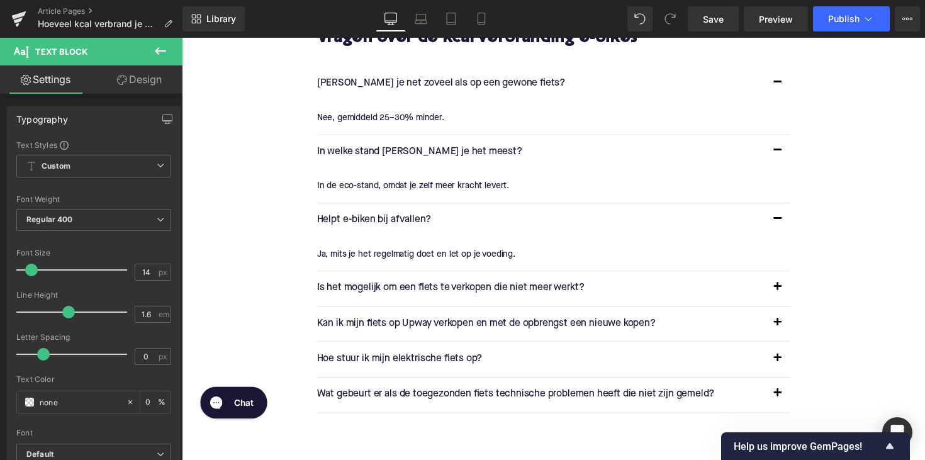
scroll to position [2220, 0]
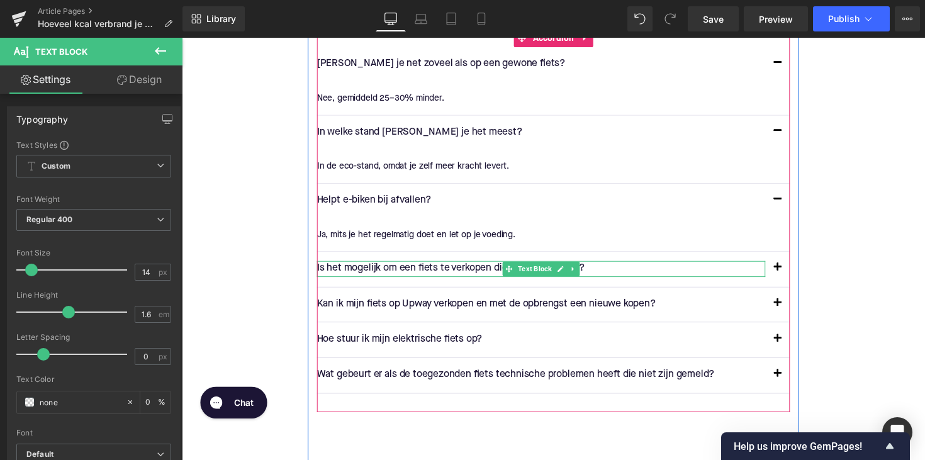
click at [515, 271] on icon at bounding box center [517, 274] width 7 height 7
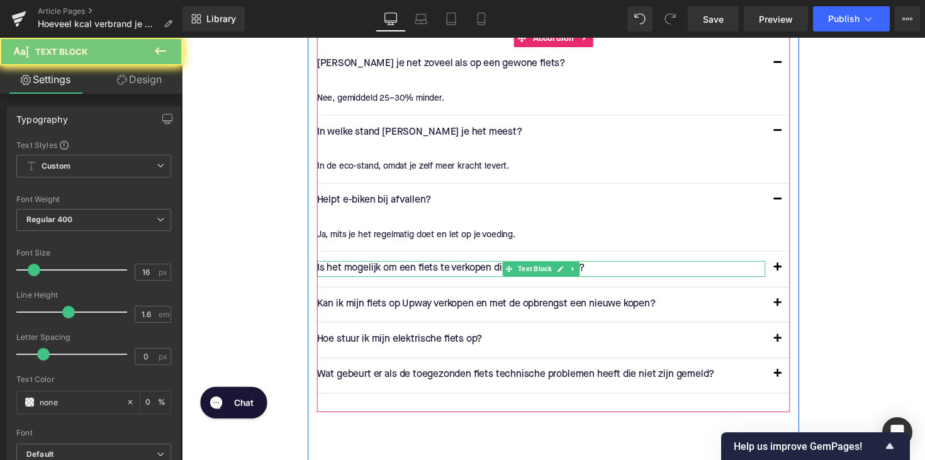
click at [476, 269] on p "Is het mogelijk om een fiets te verkopen die niet meer werkt?" at bounding box center [549, 274] width 459 height 16
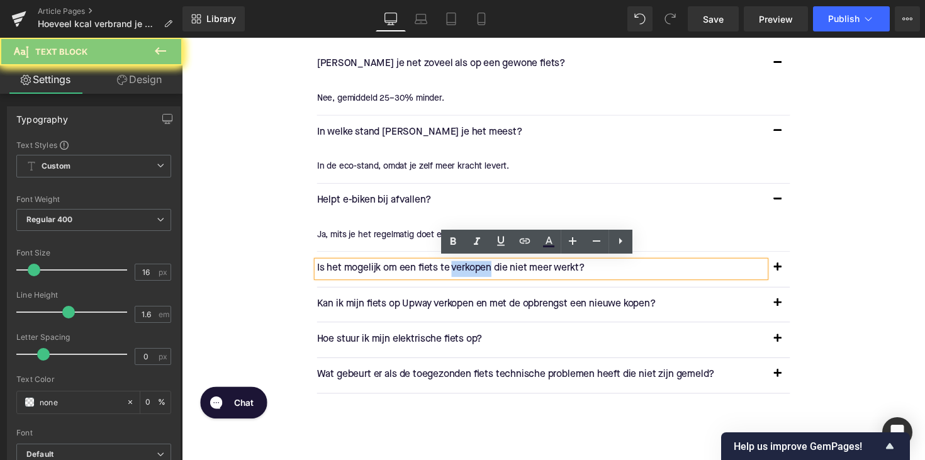
click at [476, 269] on p "Is het mogelijk om een fiets te verkopen die niet meer werkt?" at bounding box center [549, 274] width 459 height 16
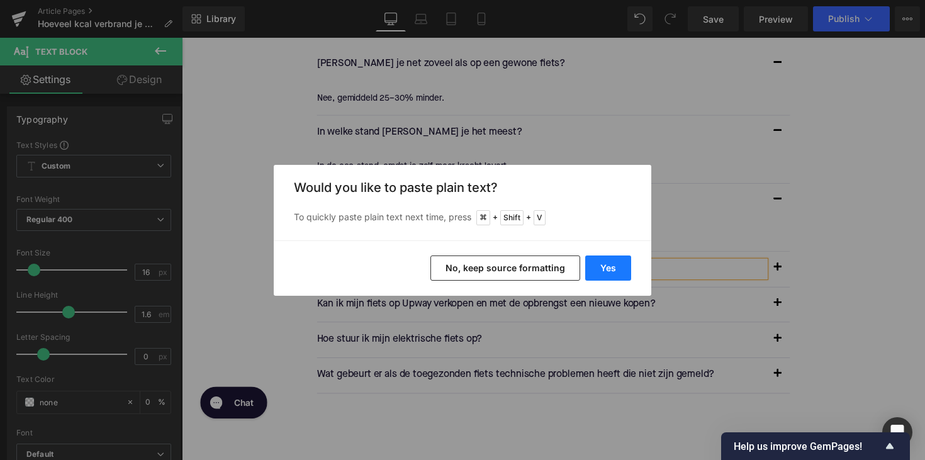
click at [627, 265] on button "Yes" at bounding box center [608, 268] width 46 height 25
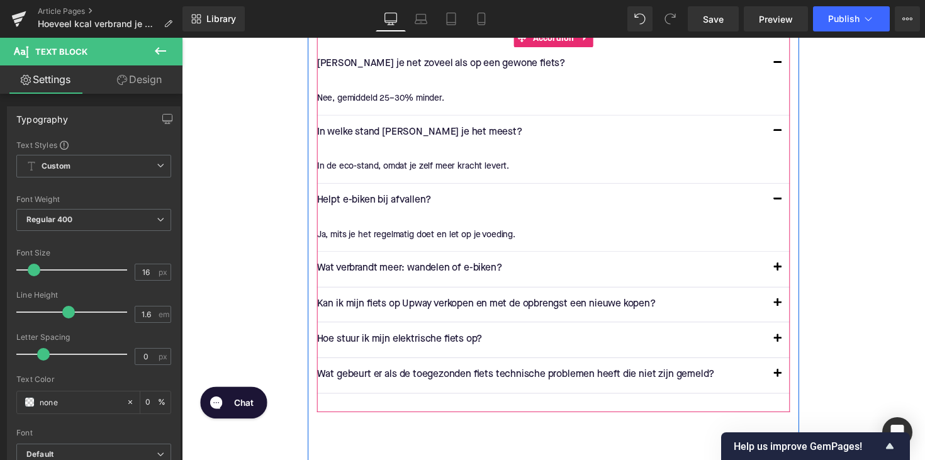
click at [792, 276] on span "button" at bounding box center [792, 276] width 0 height 0
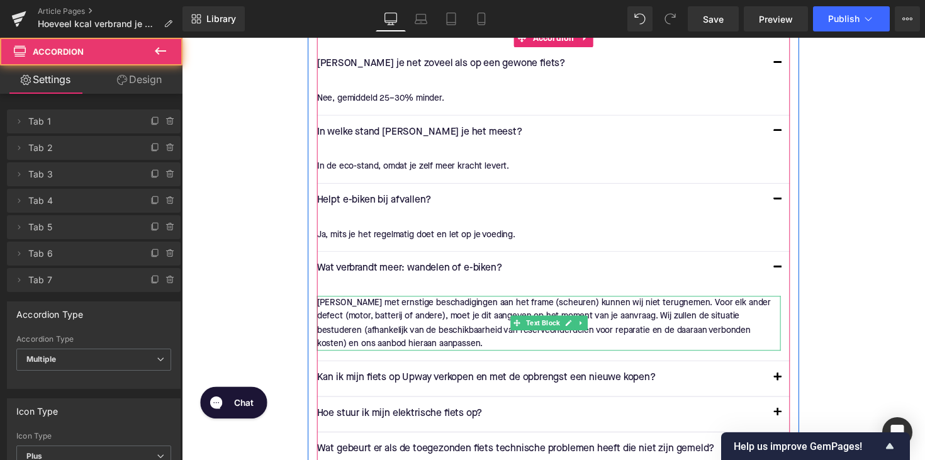
click at [420, 317] on div "[PERSON_NAME] met ernstige beschadigingen aan het frame (scheuren) kunnen wij n…" at bounding box center [557, 330] width 475 height 57
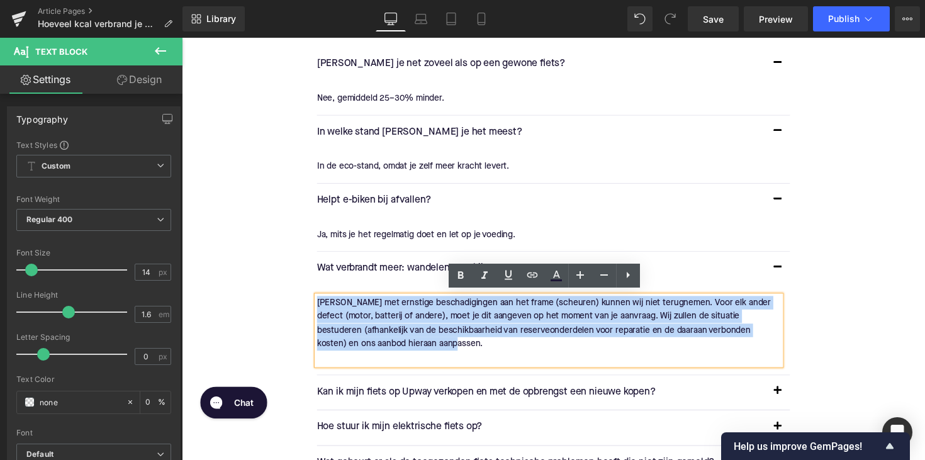
drag, startPoint x: 429, startPoint y: 351, endPoint x: 296, endPoint y: 305, distance: 140.9
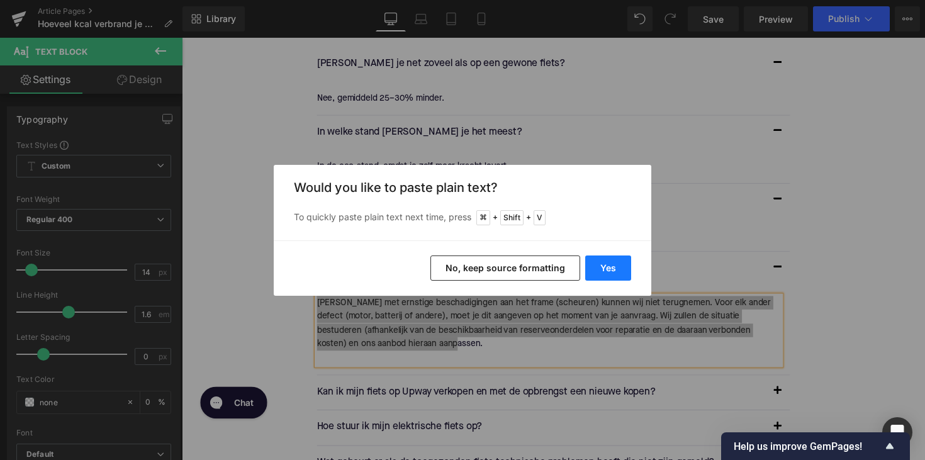
click at [604, 266] on button "Yes" at bounding box center [608, 268] width 46 height 25
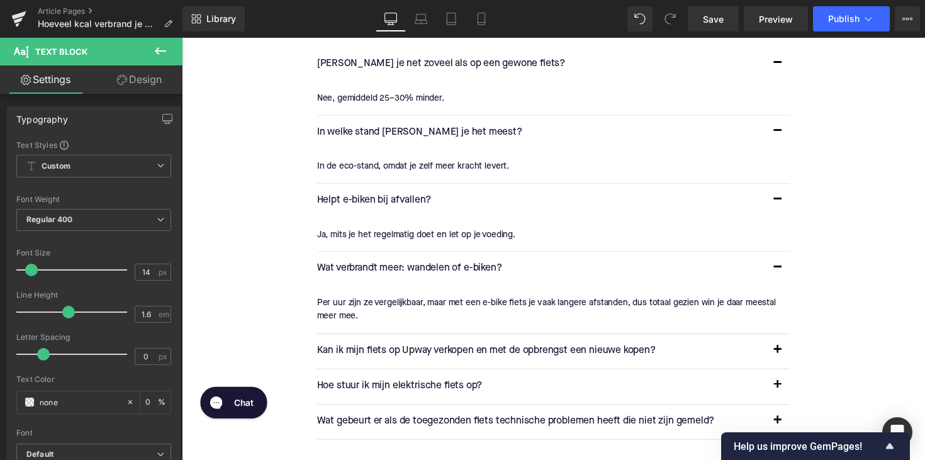
click at [411, 352] on p "Kan ik mijn fiets op Upway verkopen en met de opbrengst een nieuwe kopen?" at bounding box center [549, 359] width 459 height 16
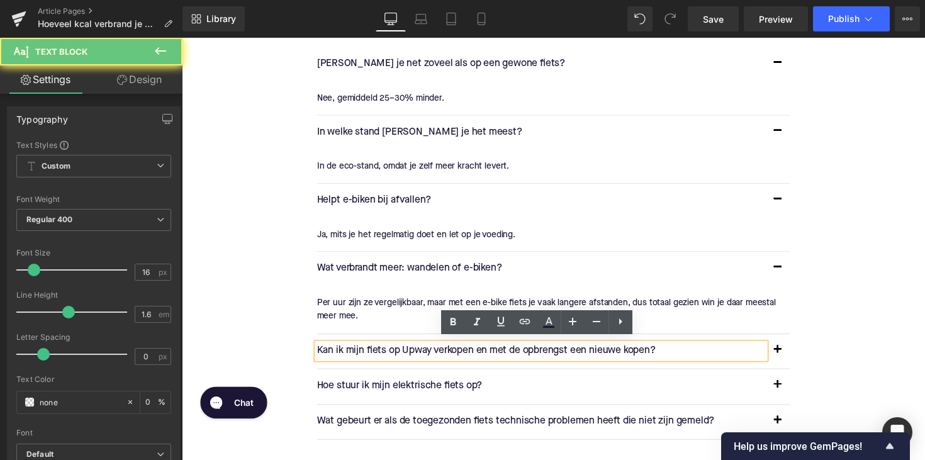
click at [411, 352] on p "Kan ik mijn fiets op Upway verkopen en met de opbrengst een nieuwe kopen?" at bounding box center [549, 359] width 459 height 16
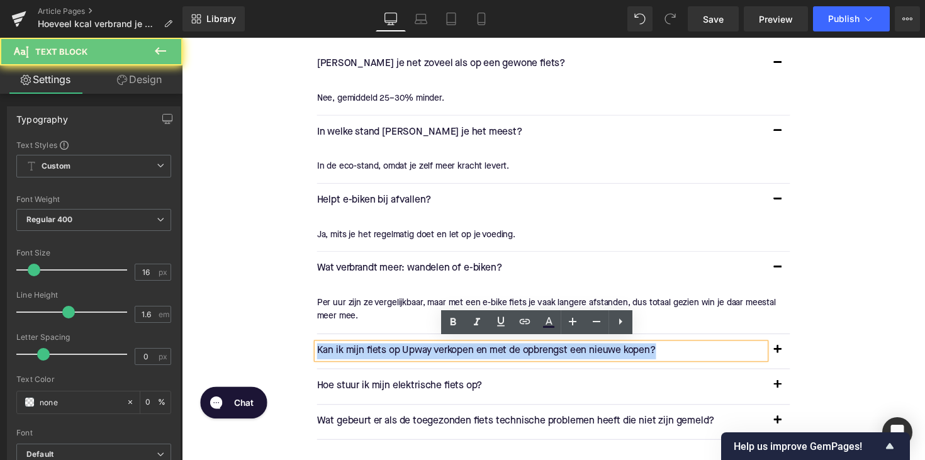
click at [411, 352] on p "Kan ik mijn fiets op Upway verkopen en met de opbrengst een nieuwe kopen?" at bounding box center [549, 359] width 459 height 16
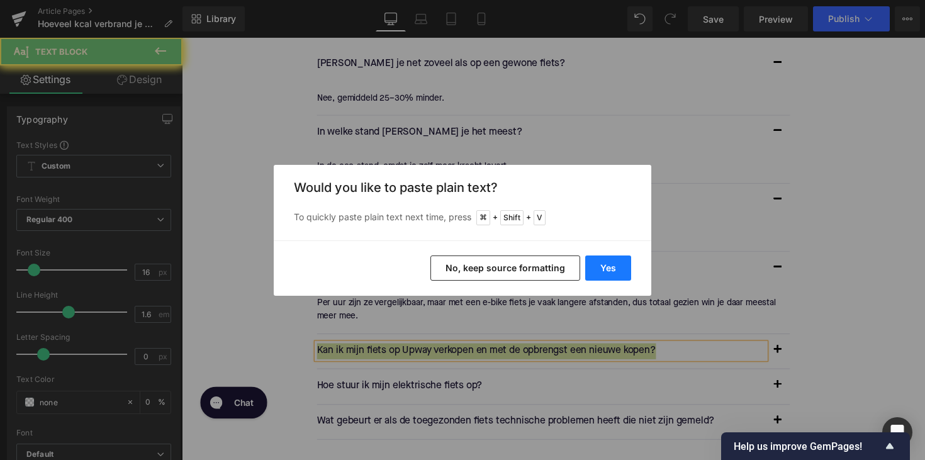
click at [607, 268] on button "Yes" at bounding box center [608, 268] width 46 height 25
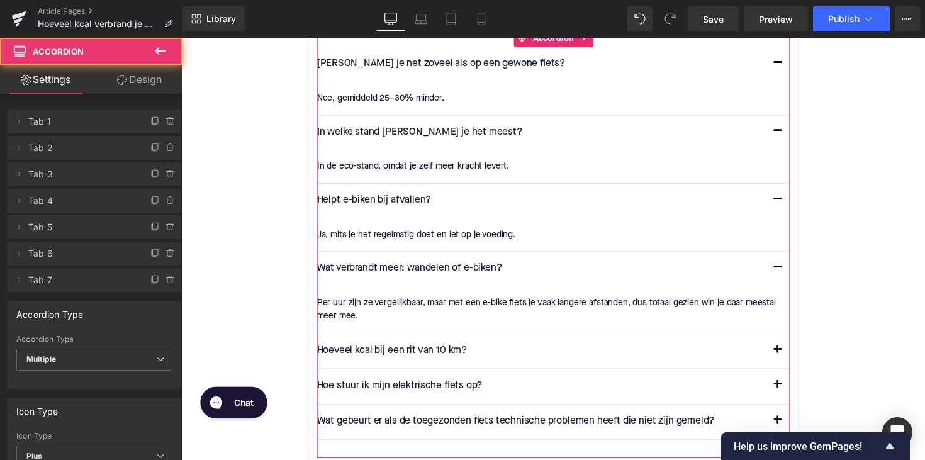
click at [786, 350] on button "button" at bounding box center [792, 358] width 25 height 35
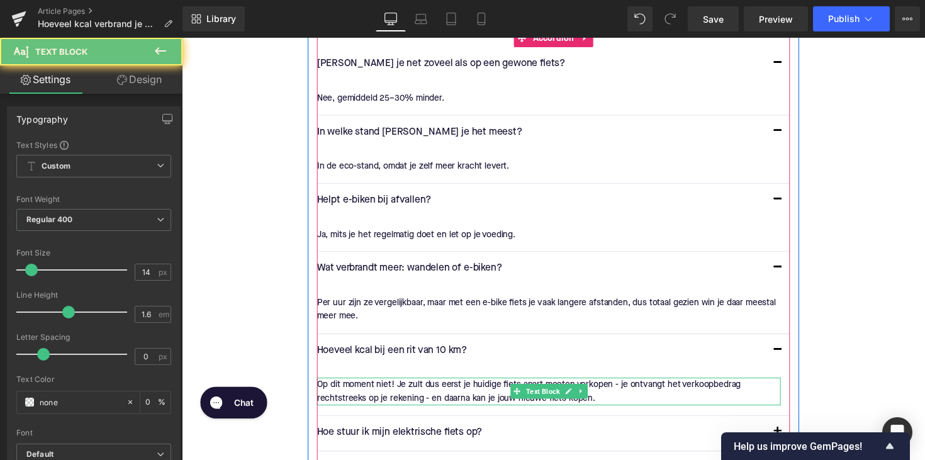
click at [393, 402] on div "Op dit moment niet! Je zult dus eerst je huidige fiets apart moeten verkopen - …" at bounding box center [557, 400] width 475 height 28
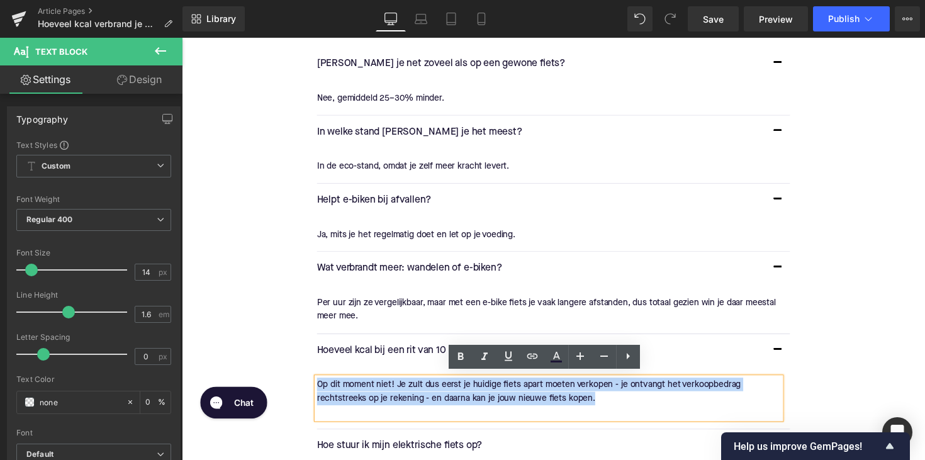
drag, startPoint x: 600, startPoint y: 402, endPoint x: 303, endPoint y: 377, distance: 298.1
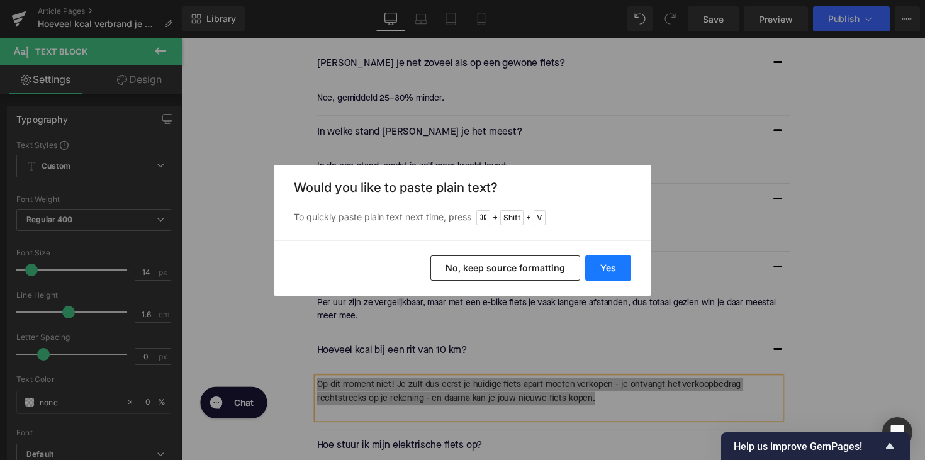
click at [600, 271] on button "Yes" at bounding box center [608, 268] width 46 height 25
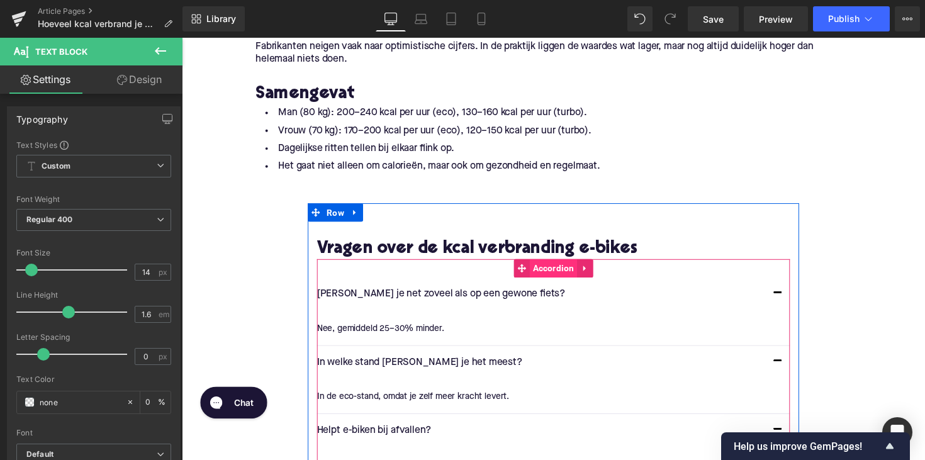
scroll to position [2058, 0]
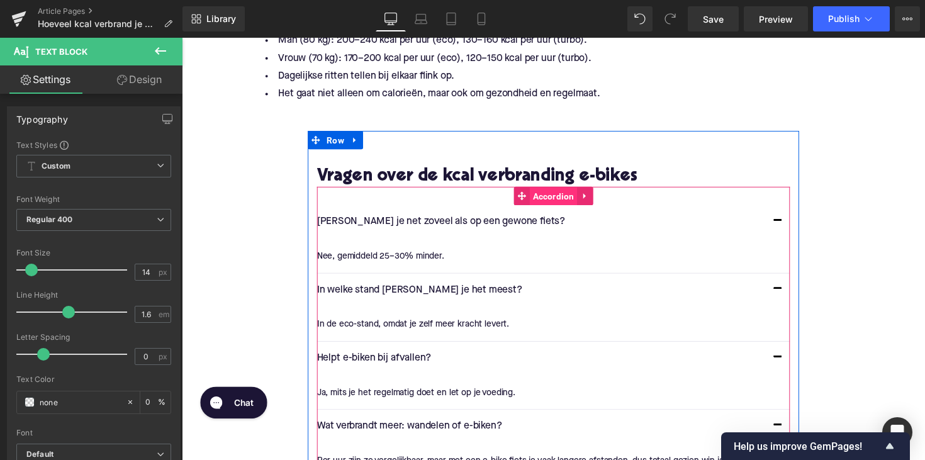
click at [556, 199] on span "Accordion" at bounding box center [563, 200] width 48 height 19
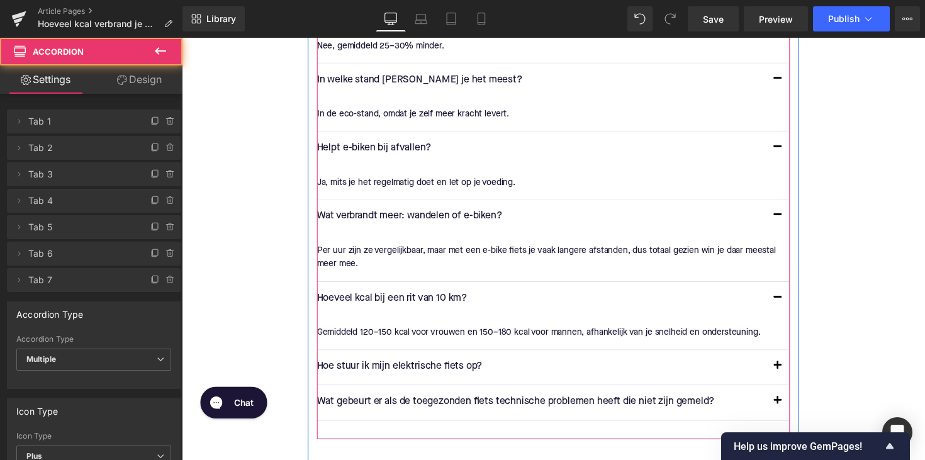
scroll to position [2275, 0]
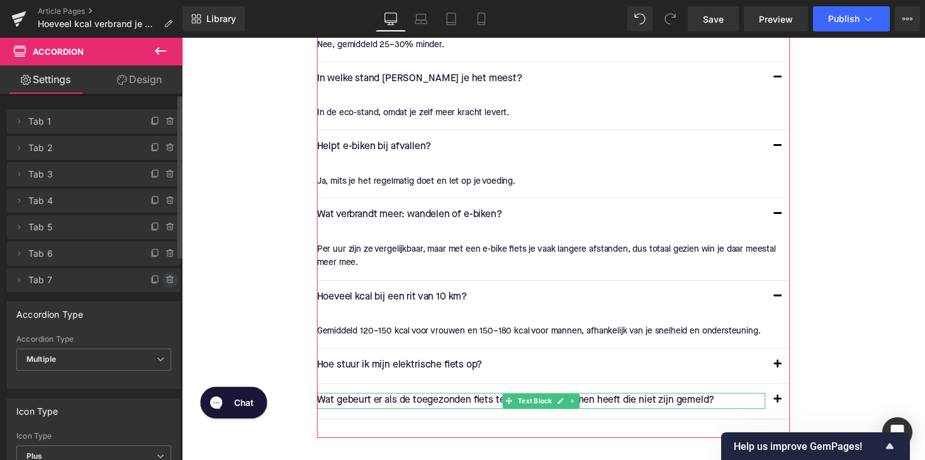
click at [167, 280] on icon at bounding box center [171, 280] width 10 height 10
click at [165, 280] on button "Delete" at bounding box center [157, 281] width 40 height 16
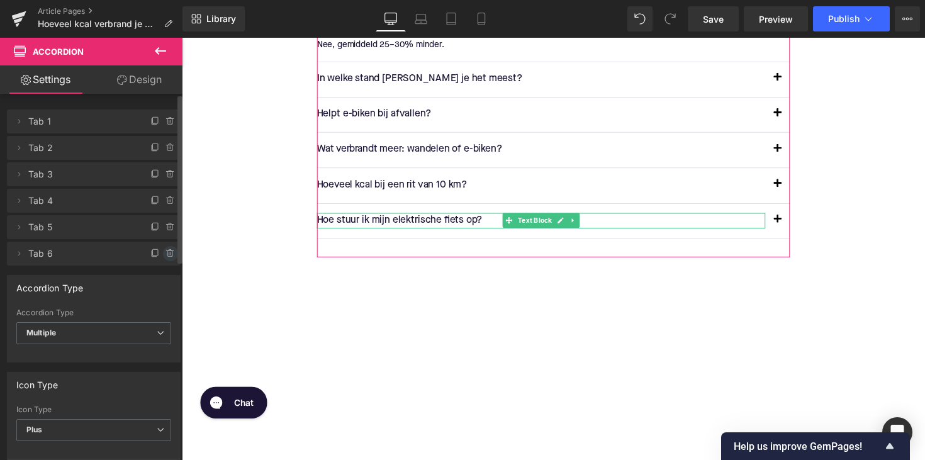
click at [166, 257] on icon at bounding box center [171, 254] width 10 height 10
click at [163, 254] on button "Delete" at bounding box center [157, 254] width 40 height 16
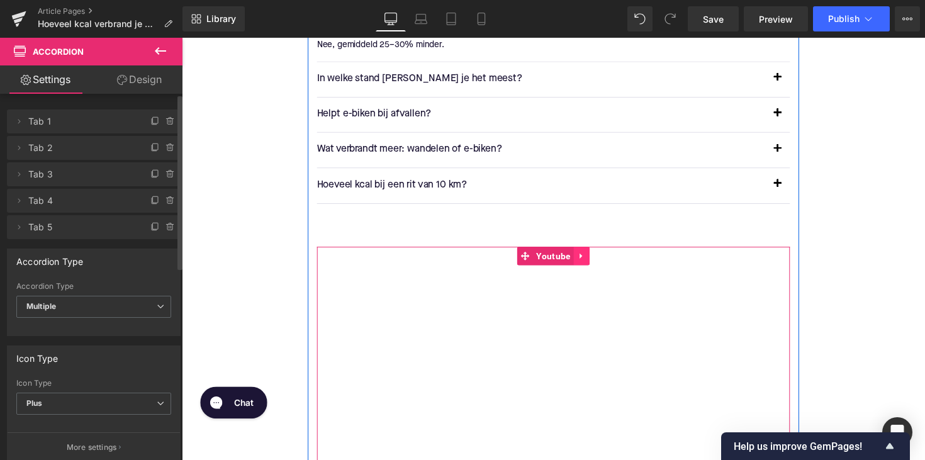
click at [593, 253] on link at bounding box center [591, 261] width 16 height 19
click at [595, 261] on icon at bounding box center [599, 261] width 9 height 9
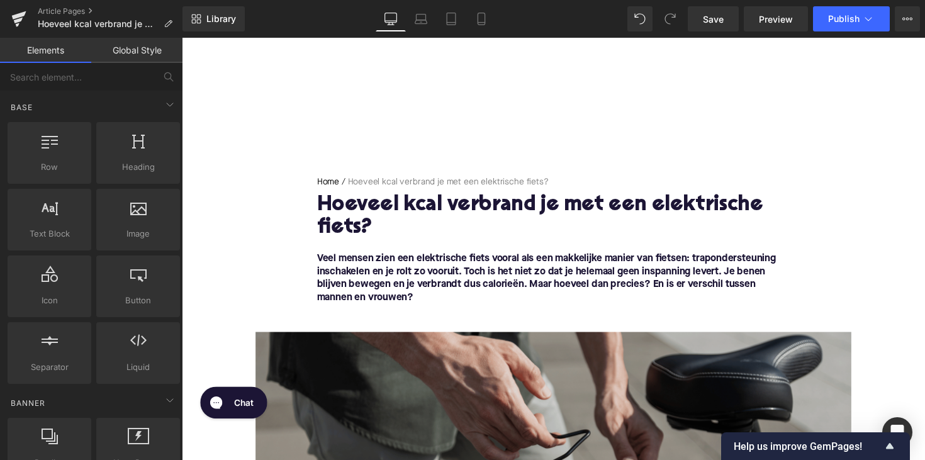
scroll to position [20, 0]
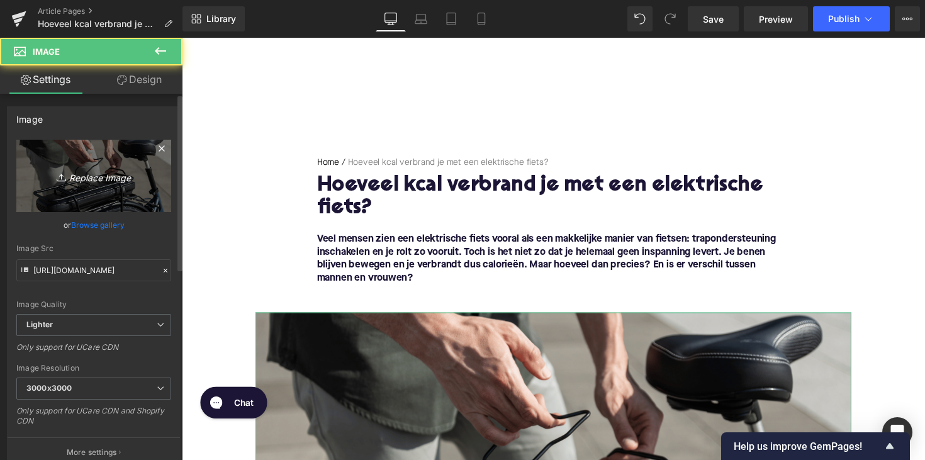
click at [95, 175] on icon "Replace Image" at bounding box center [93, 176] width 101 height 16
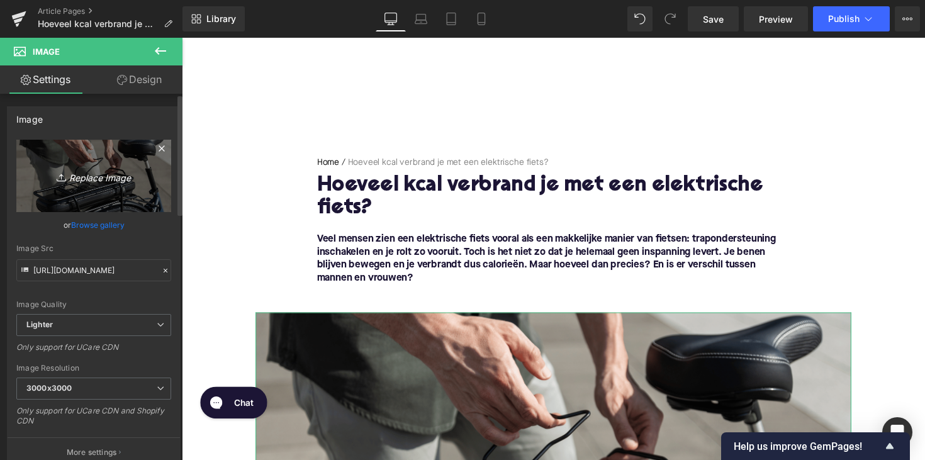
type input "C:\fakepath\elektrischefietsworkout.png"
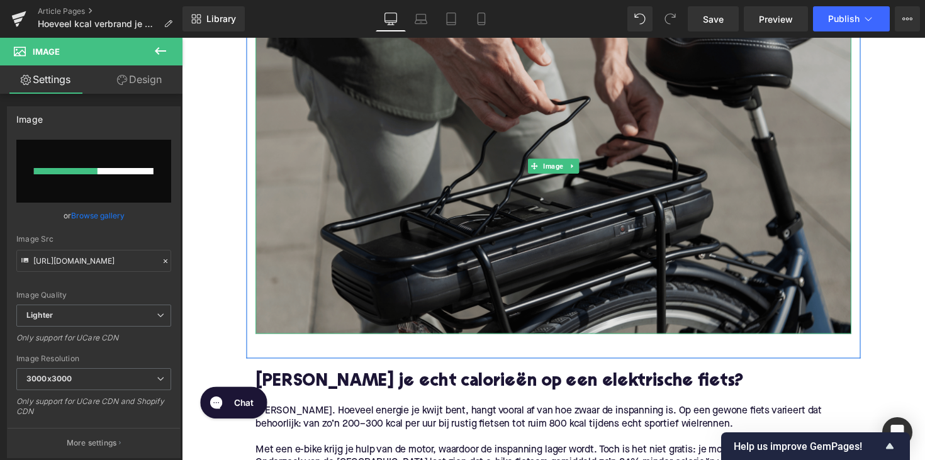
scroll to position [458, 0]
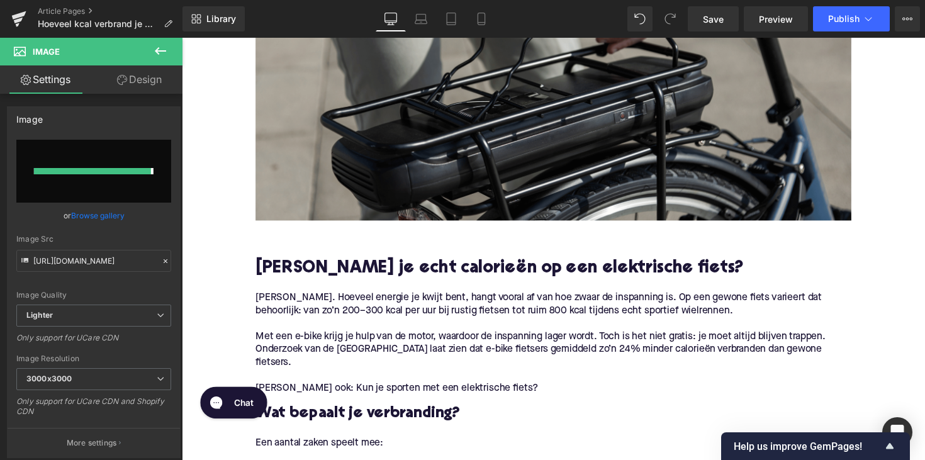
type input "[URL][DOMAIN_NAME]"
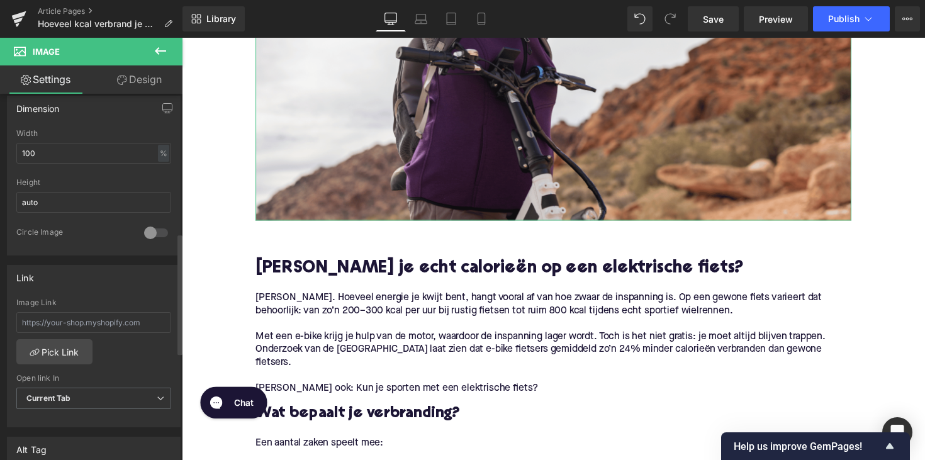
scroll to position [657, 0]
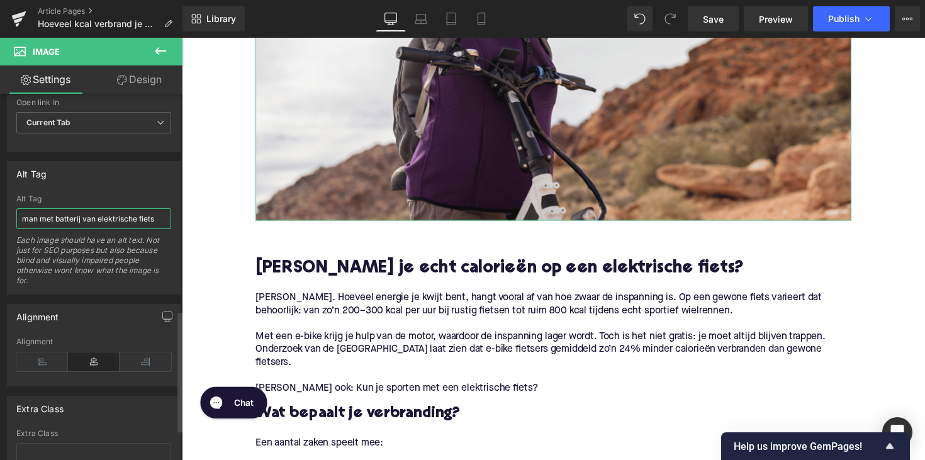
click at [79, 227] on input "man met batterij van elektrische fiets" at bounding box center [93, 218] width 155 height 21
click at [79, 225] on input "man met batterij van elektrische fiets" at bounding box center [93, 218] width 155 height 21
type input "vrouw die sport op de elektrische fiets"
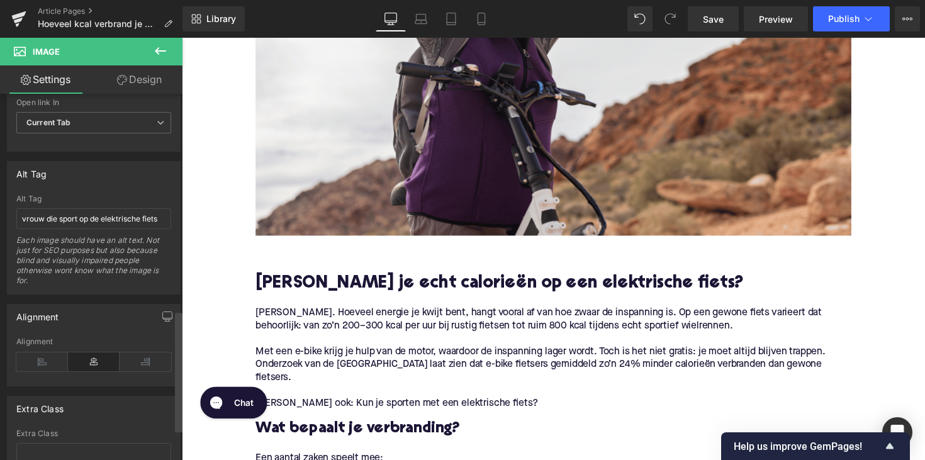
scroll to position [529, 0]
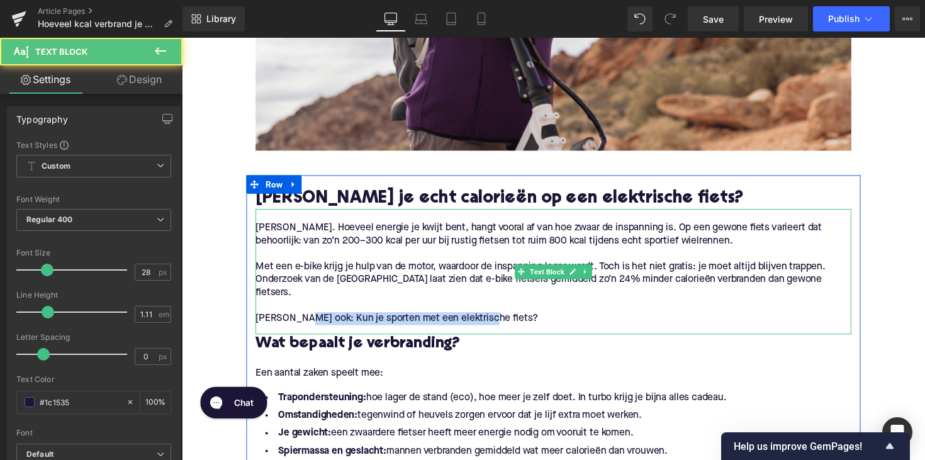
drag, startPoint x: 302, startPoint y: 327, endPoint x: 493, endPoint y: 323, distance: 190.7
click at [493, 323] on p "[PERSON_NAME] ook: Kun je sporten met een elektrische fiets?" at bounding box center [562, 325] width 610 height 13
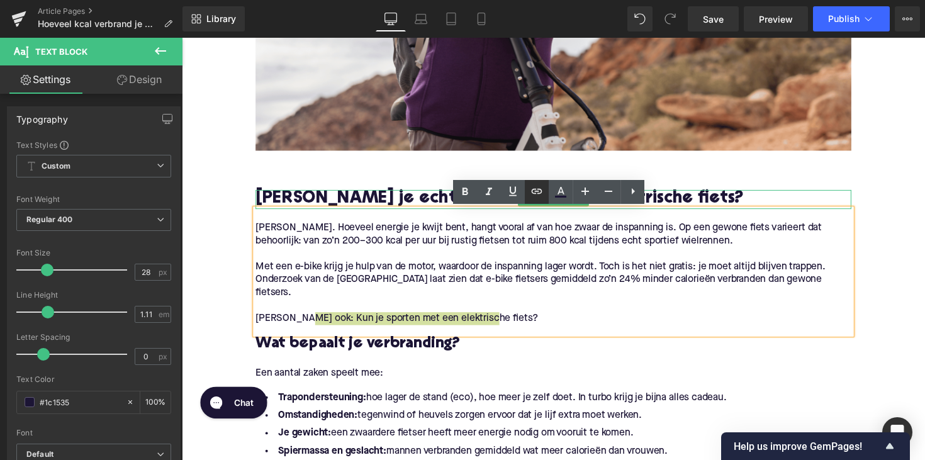
click at [538, 189] on icon at bounding box center [536, 191] width 15 height 15
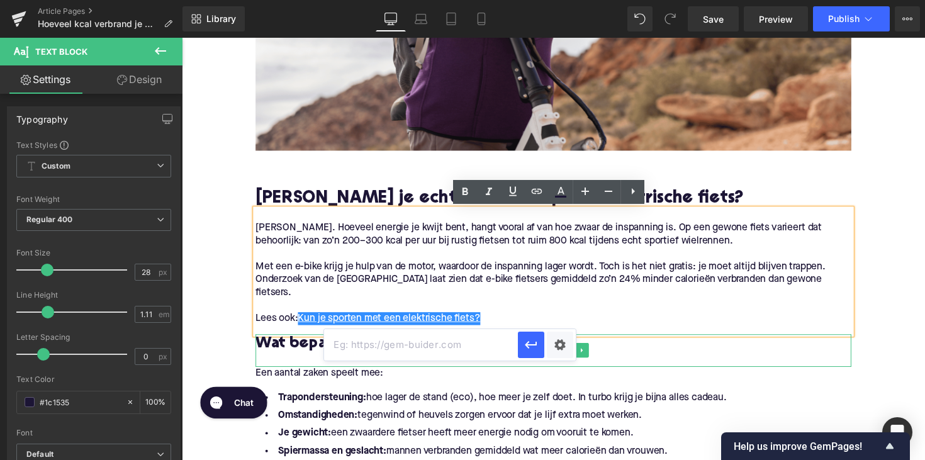
click at [447, 344] on input "text" at bounding box center [421, 344] width 194 height 31
paste input "[URL][DOMAIN_NAME]"
type input "[URL][DOMAIN_NAME]"
click at [532, 345] on icon "button" at bounding box center [531, 345] width 12 height 8
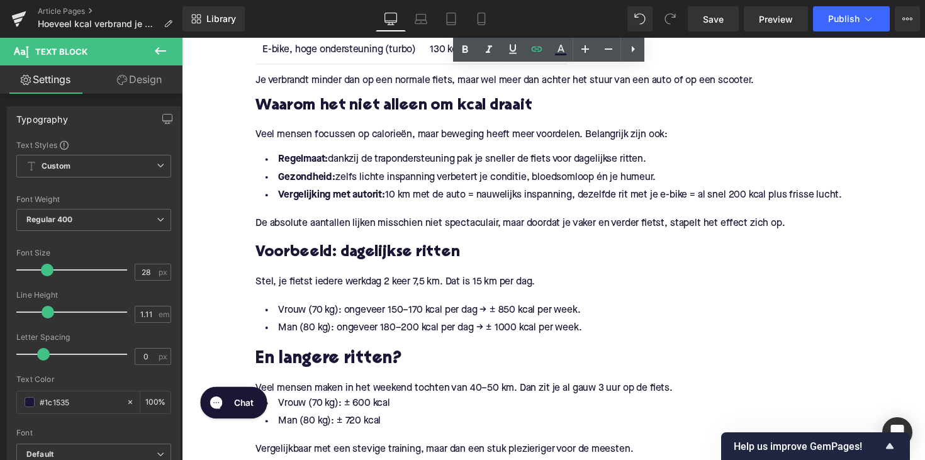
scroll to position [1720, 0]
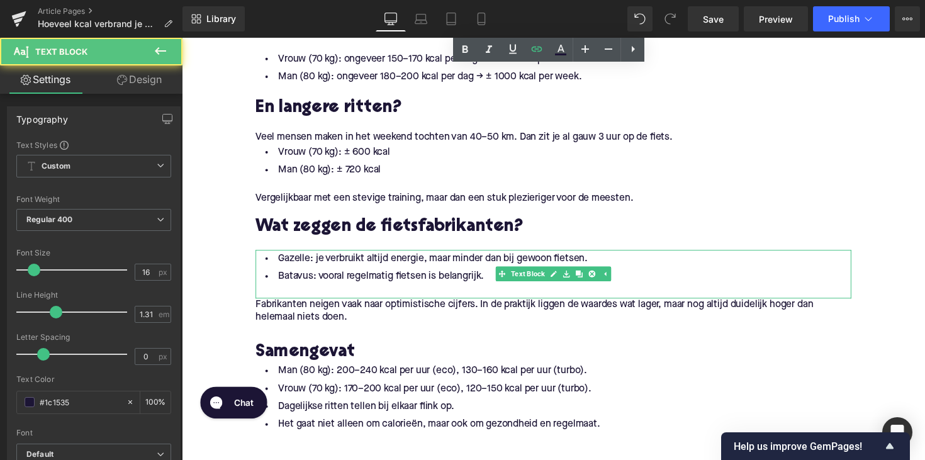
click at [291, 266] on li "Gazelle: je verbruikt altijd energie, maar minder dan bij gewoon fietsen." at bounding box center [562, 264] width 610 height 18
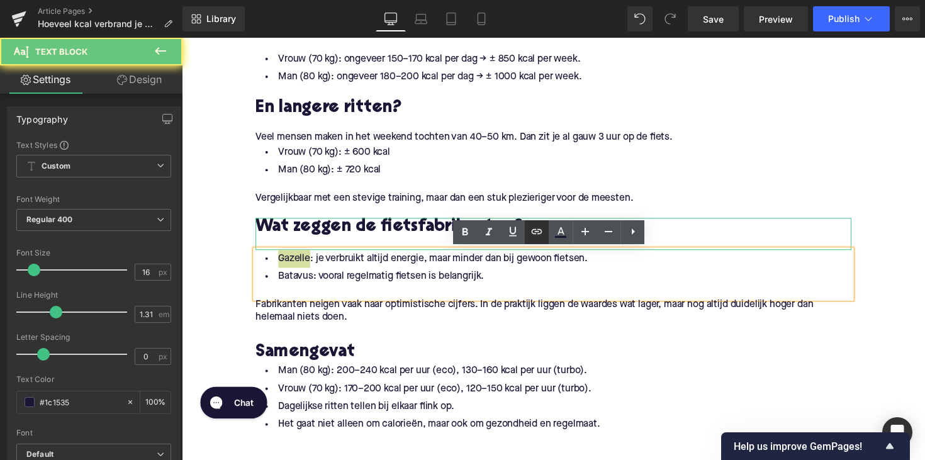
click at [532, 230] on icon at bounding box center [536, 231] width 15 height 15
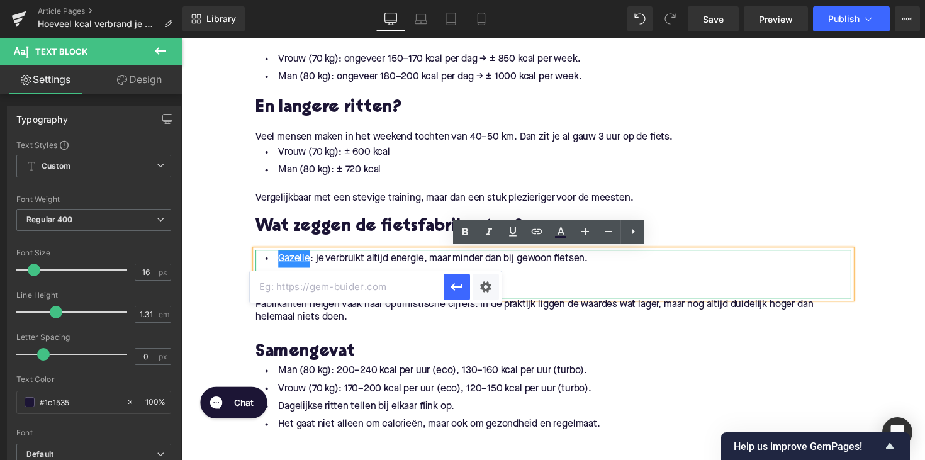
click at [350, 284] on input "text" at bounding box center [347, 286] width 194 height 31
paste input "[URL][DOMAIN_NAME]"
click at [449, 289] on button "button" at bounding box center [457, 287] width 26 height 26
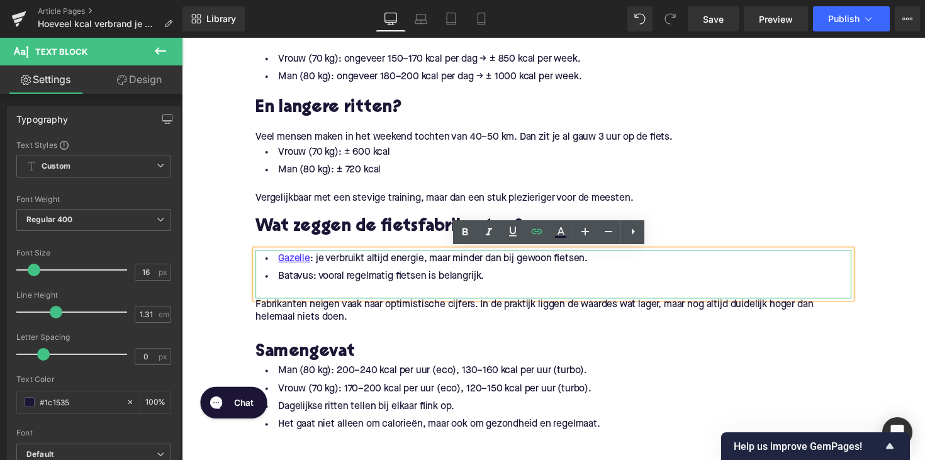
click at [289, 278] on li "Batavus: vooral regelmatig fietsen is belangrijk." at bounding box center [562, 282] width 610 height 18
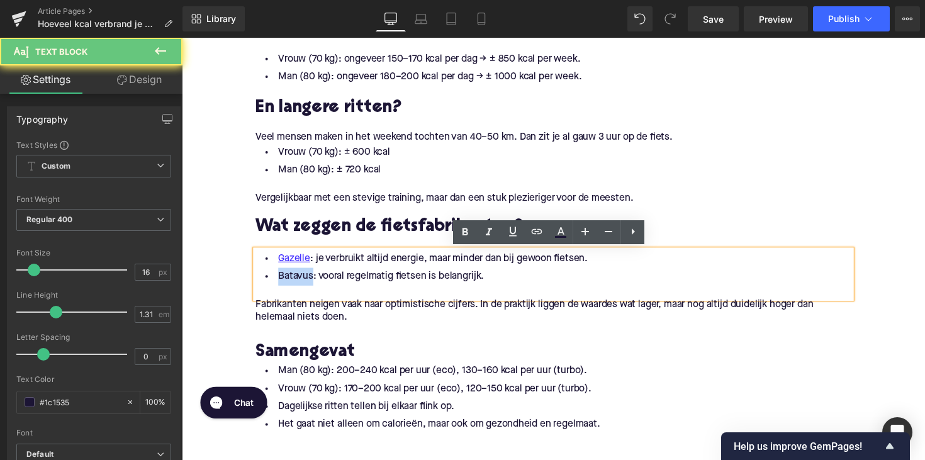
click at [289, 278] on li "Batavus: vooral regelmatig fietsen is belangrijk." at bounding box center [562, 282] width 610 height 18
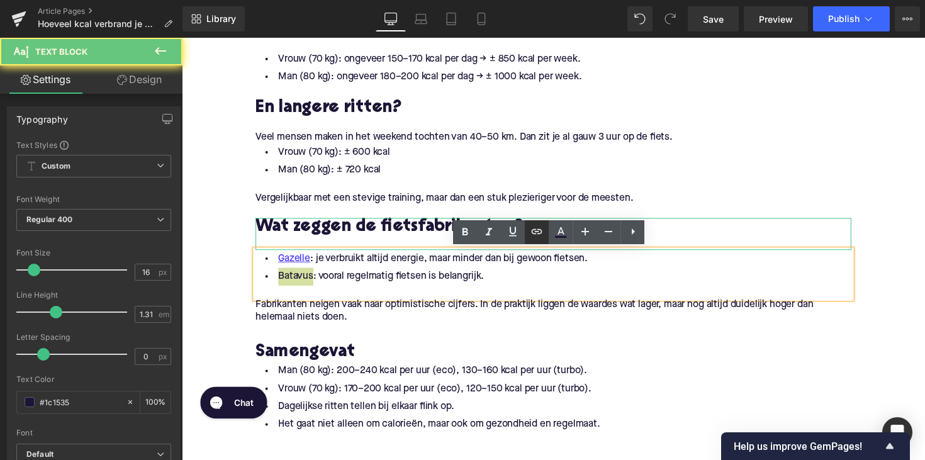
click at [533, 234] on icon at bounding box center [536, 231] width 15 height 15
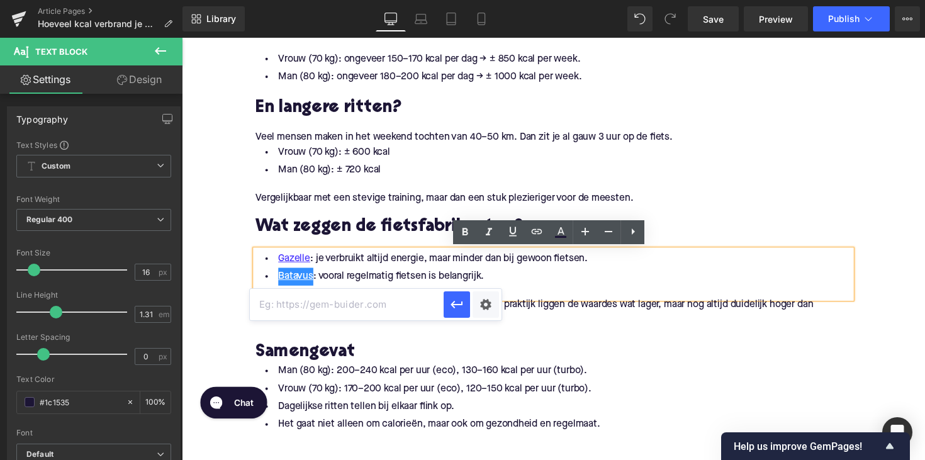
click at [389, 312] on input "text" at bounding box center [347, 304] width 194 height 31
paste input "[URL][DOMAIN_NAME]"
type input "[URL][DOMAIN_NAME]"
click at [460, 312] on icon "button" at bounding box center [456, 304] width 15 height 15
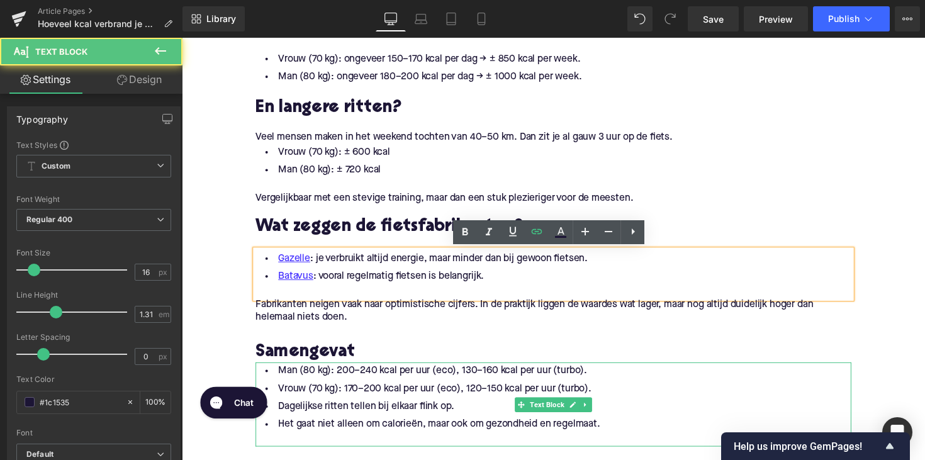
click at [442, 403] on li "Vrouw (70 kg): 170–200 kcal per uur (eco), 120–150 kcal per uur (turbo)." at bounding box center [562, 397] width 610 height 18
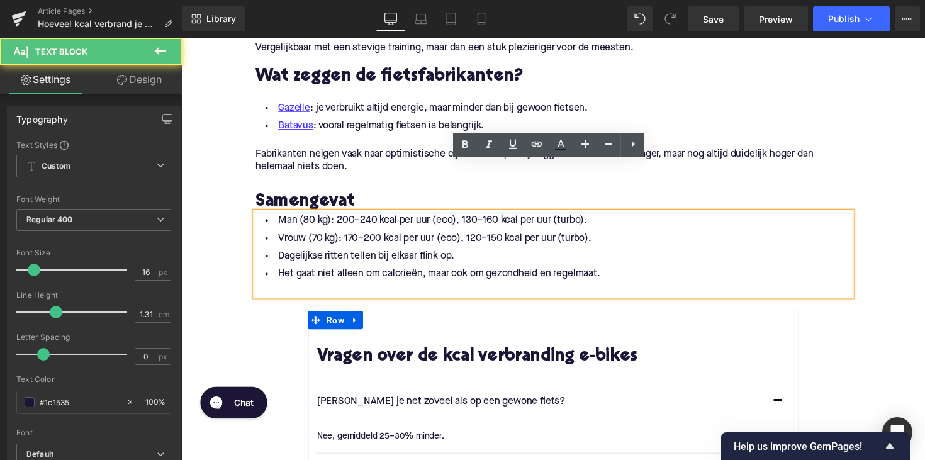
scroll to position [1846, 0]
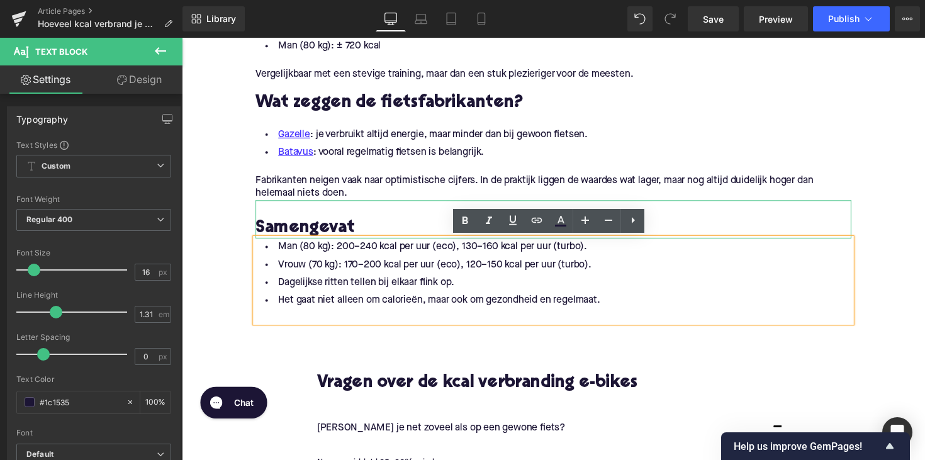
click at [366, 233] on h2 "Samengevat" at bounding box center [562, 234] width 610 height 20
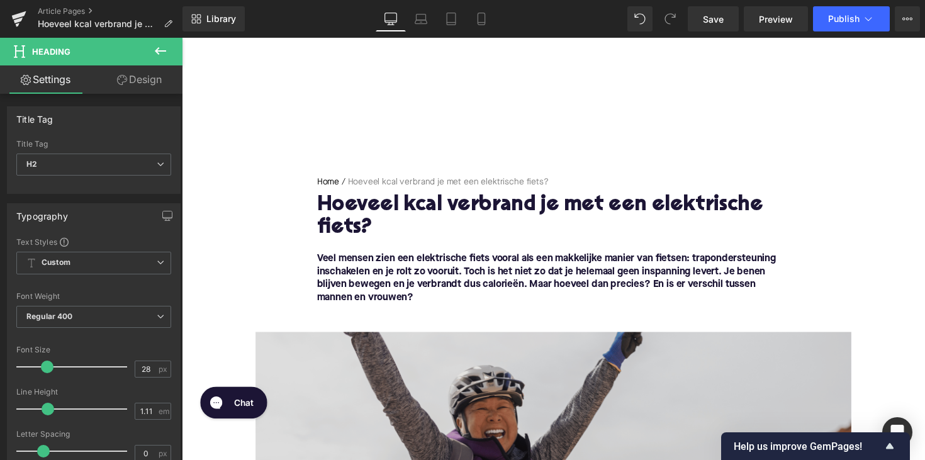
scroll to position [0, 0]
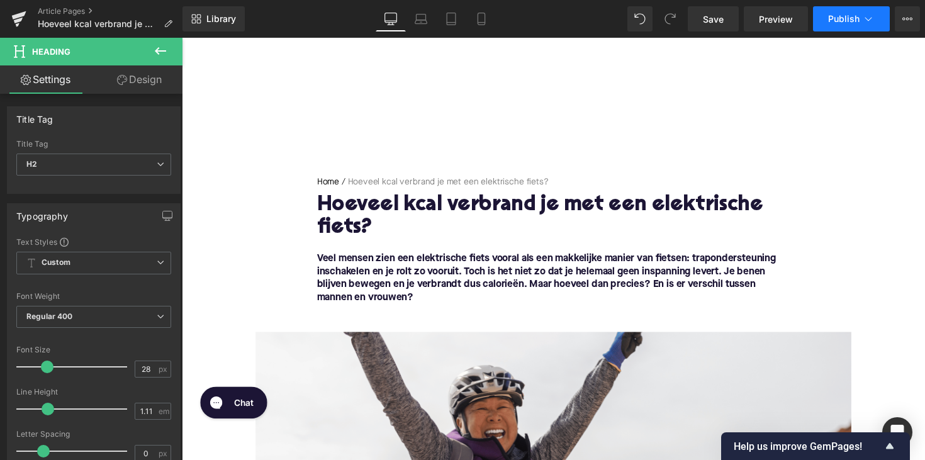
click at [842, 18] on span "Publish" at bounding box center [843, 19] width 31 height 10
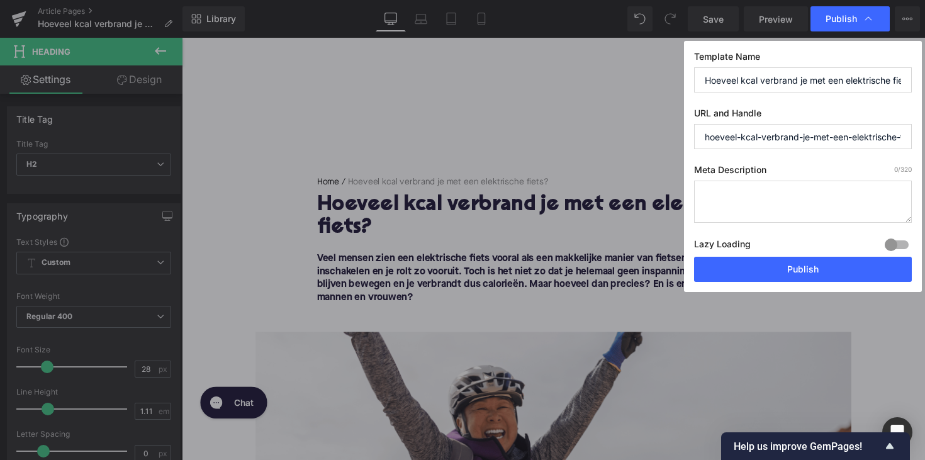
click at [739, 196] on textarea at bounding box center [803, 202] width 218 height 42
paste textarea "Ontdek hoeveel kcal je verbrandt met een elektrische fiets. Vergelijk e-bike, w…"
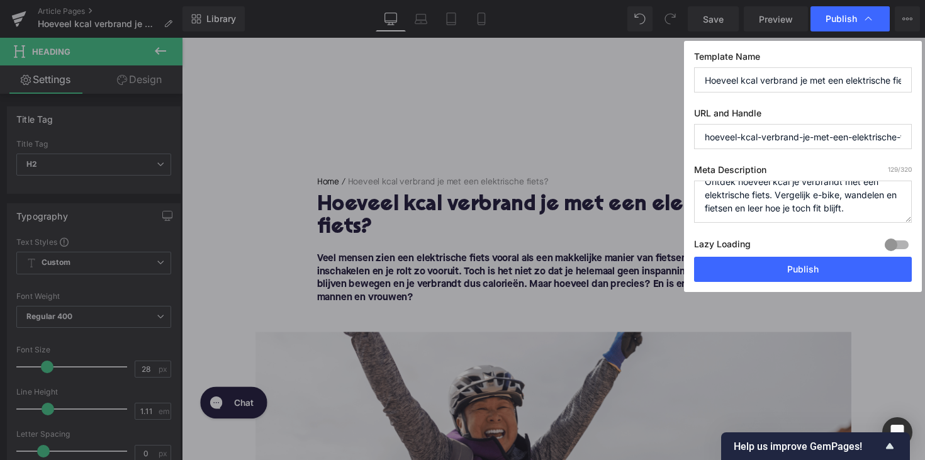
scroll to position [13, 0]
type textarea "Ontdek hoeveel kcal je verbrandt met een elektrische fiets. Vergelijk e-bike, w…"
click at [814, 267] on button "Publish" at bounding box center [803, 269] width 218 height 25
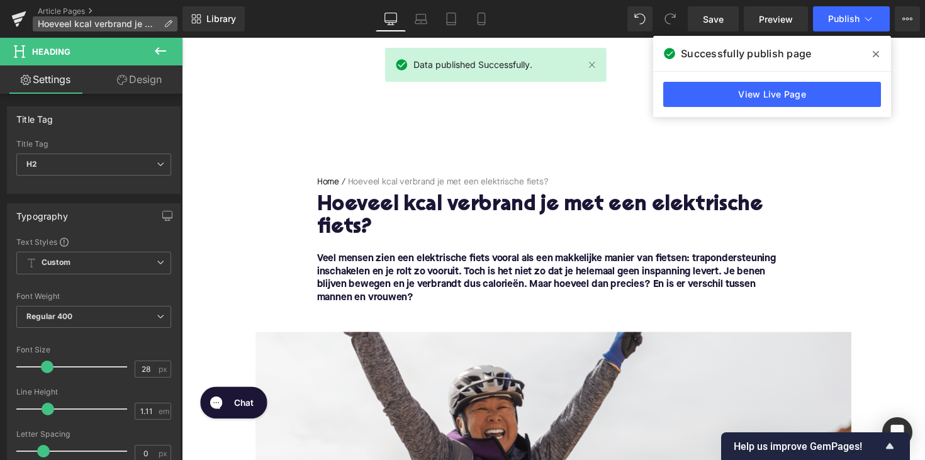
click at [60, 16] on p "Hoeveel kcal verbrand je met een elektrische fiets?" at bounding box center [105, 23] width 145 height 15
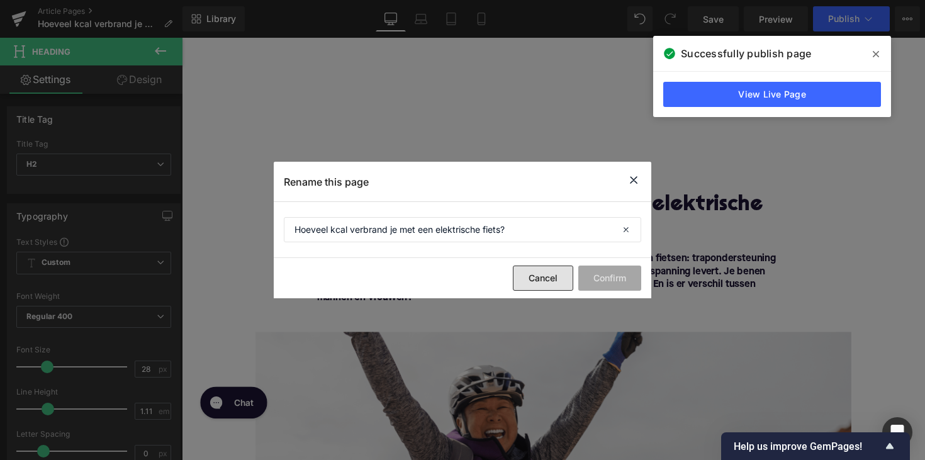
click at [536, 272] on button "Cancel" at bounding box center [543, 278] width 60 height 25
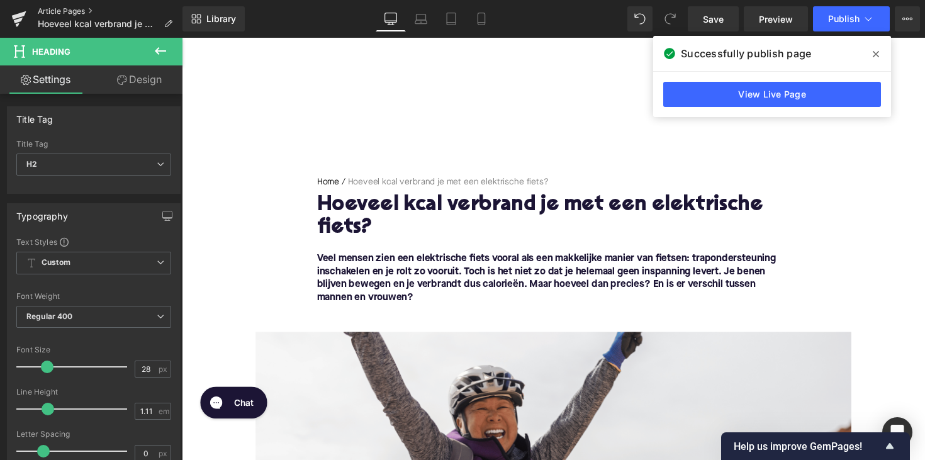
click at [50, 6] on link "Article Pages" at bounding box center [110, 11] width 145 height 10
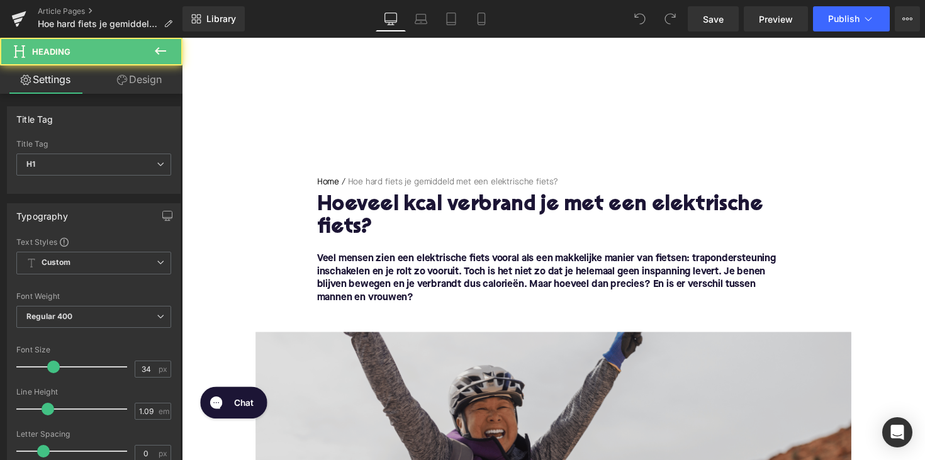
click at [363, 216] on h1 "Hoeveel kcal verbrand je met een elektrische fiets?" at bounding box center [562, 221] width 485 height 47
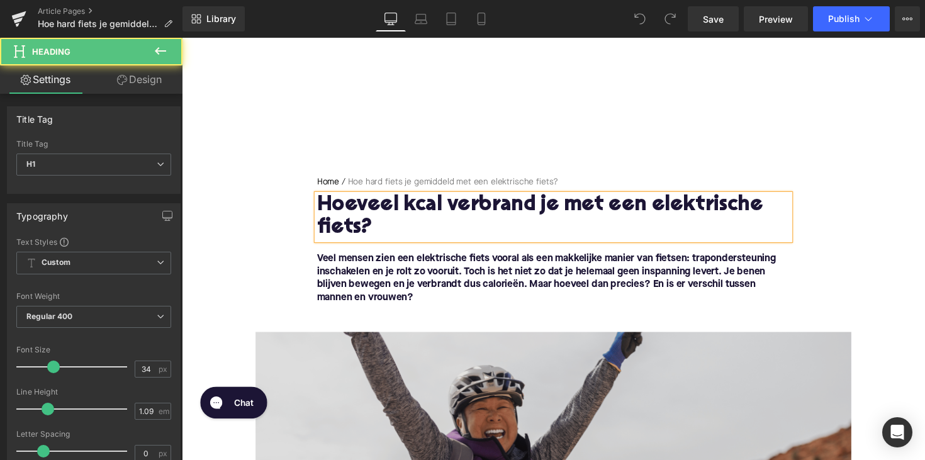
click at [363, 216] on h1 "Hoeveel kcal verbrand je met een elektrische fiets?" at bounding box center [562, 221] width 485 height 47
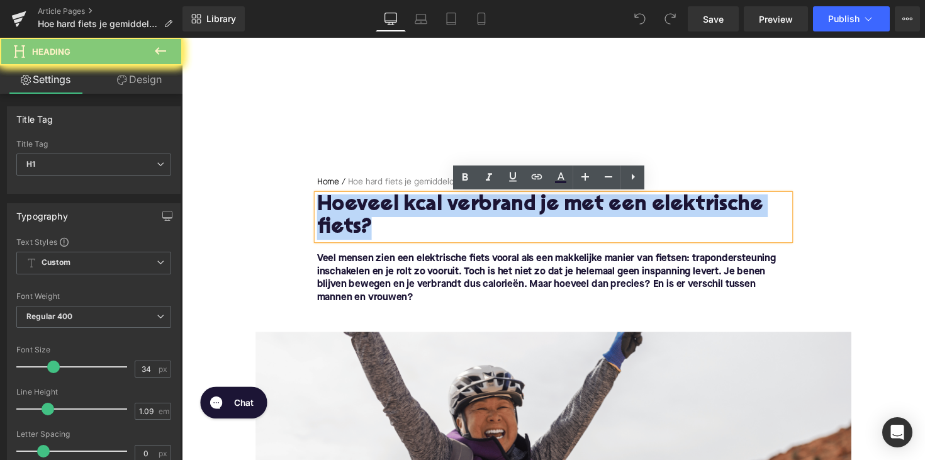
click at [374, 224] on h1 "Hoeveel kcal verbrand je met een elektrische fiets?" at bounding box center [562, 221] width 485 height 47
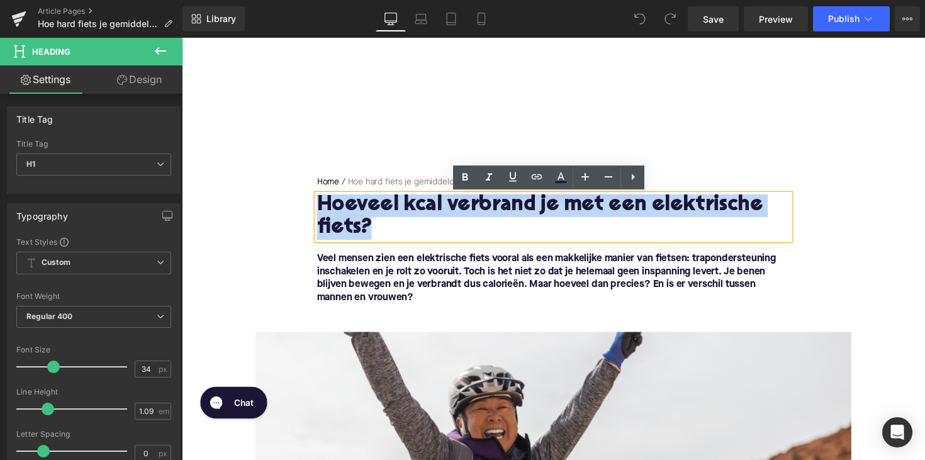
drag, startPoint x: 381, startPoint y: 225, endPoint x: 313, endPoint y: 207, distance: 70.4
click at [313, 207] on div "Home / Hoe hard fiets je gemiddeld met een elektrische fiets? Breadcrumbs Hoeve…" at bounding box center [562, 251] width 503 height 145
paste div
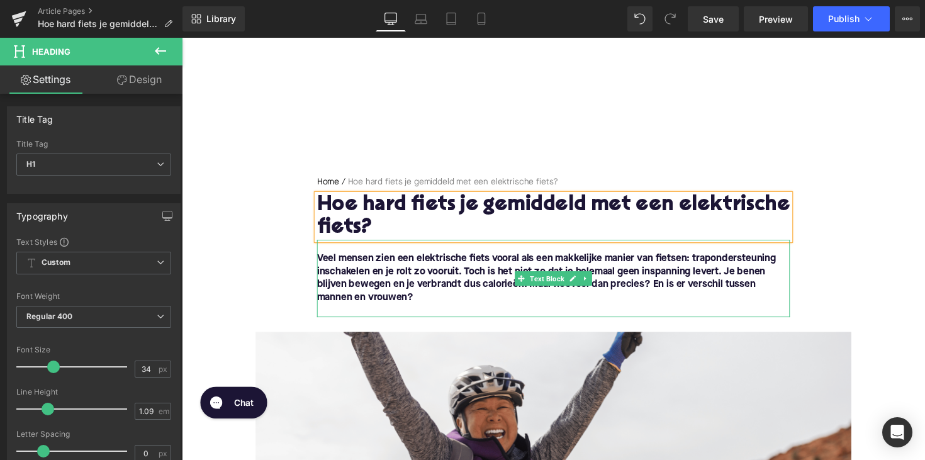
click at [419, 298] on font "Veel mensen zien een elektrische fiets vooral als een makkelijke manier van fie…" at bounding box center [555, 284] width 470 height 50
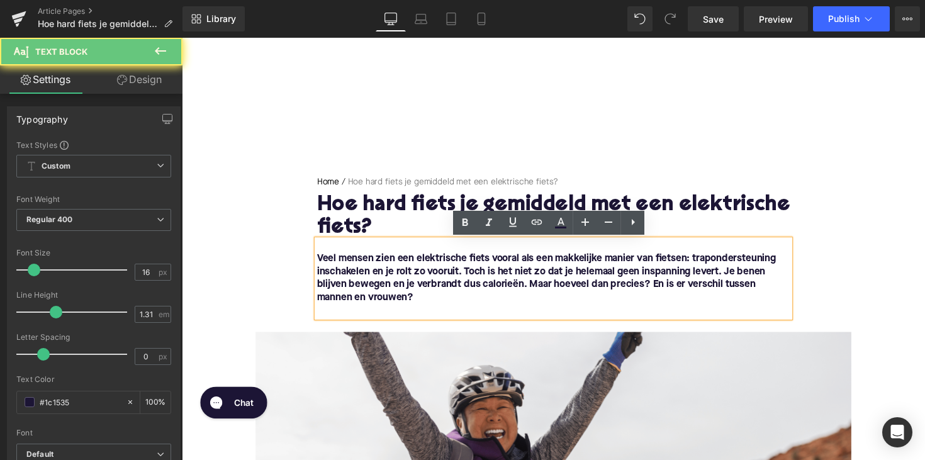
drag, startPoint x: 422, startPoint y: 301, endPoint x: 296, endPoint y: 259, distance: 132.7
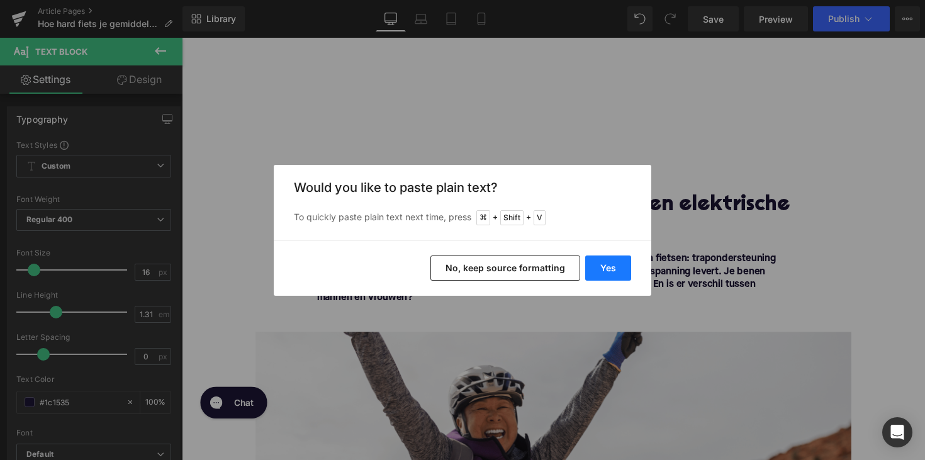
click at [622, 266] on button "Yes" at bounding box center [608, 268] width 46 height 25
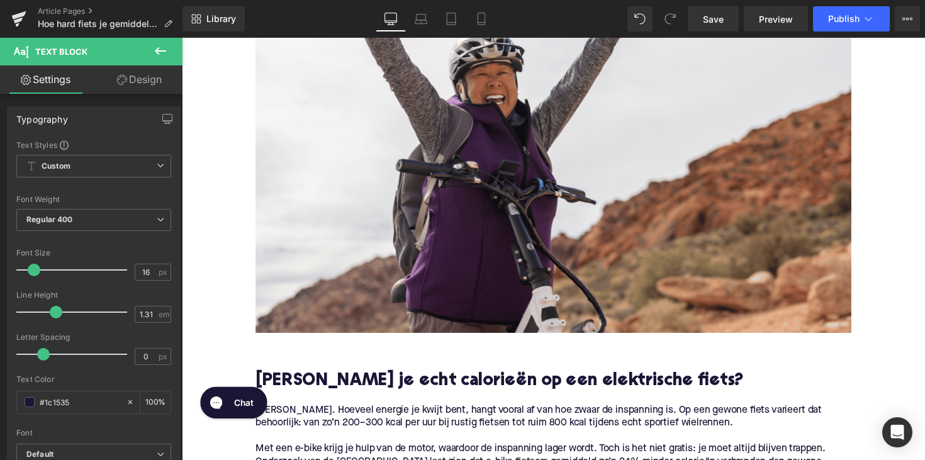
scroll to position [523, 0]
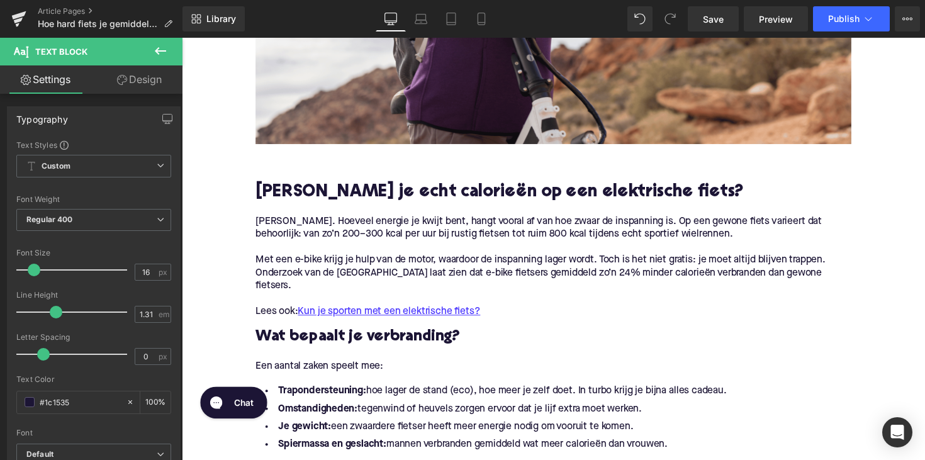
click at [443, 197] on h2 "[PERSON_NAME] je echt calorieën op een elektrische fiets?" at bounding box center [562, 197] width 610 height 20
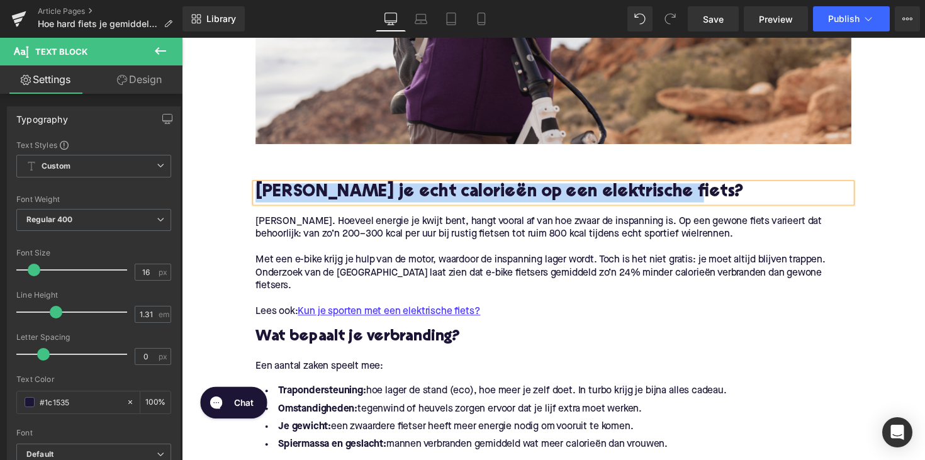
click at [443, 197] on h2 "[PERSON_NAME] je echt calorieën op een elektrische fiets?" at bounding box center [562, 197] width 610 height 20
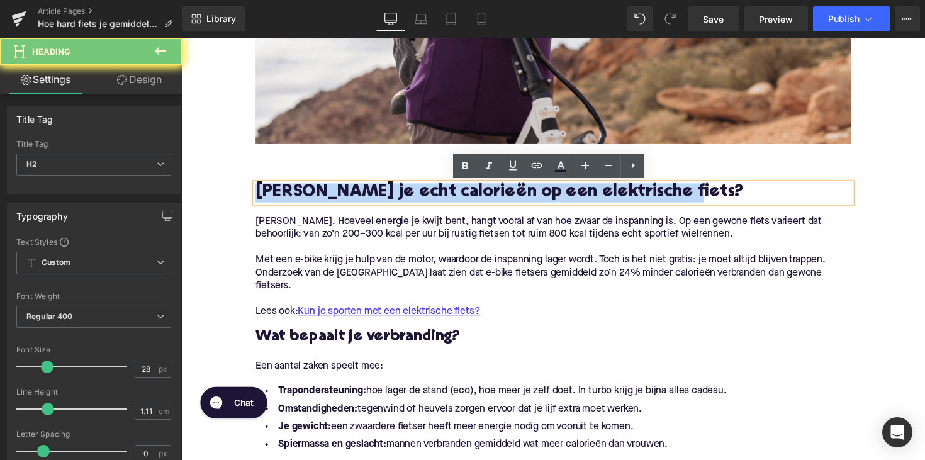
paste div
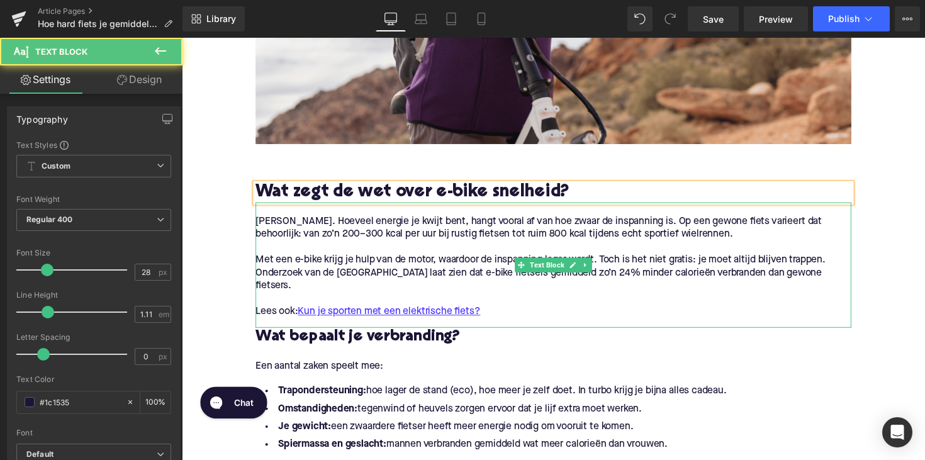
click at [495, 321] on p "Lees ook: Kun je sporten met een elektrische fiets?" at bounding box center [562, 318] width 610 height 13
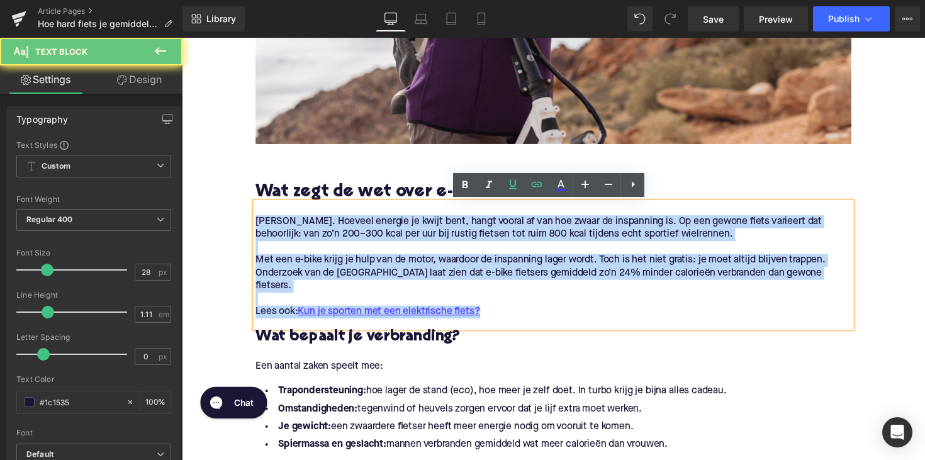
drag, startPoint x: 505, startPoint y: 318, endPoint x: 190, endPoint y: 223, distance: 329.3
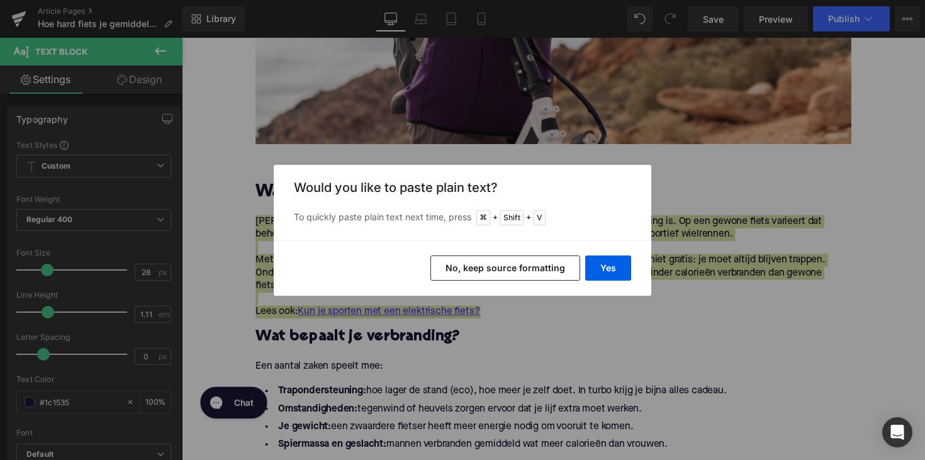
click at [632, 282] on div "Yes No, keep source formatting" at bounding box center [463, 267] width 378 height 55
click at [604, 270] on button "Yes" at bounding box center [608, 268] width 46 height 25
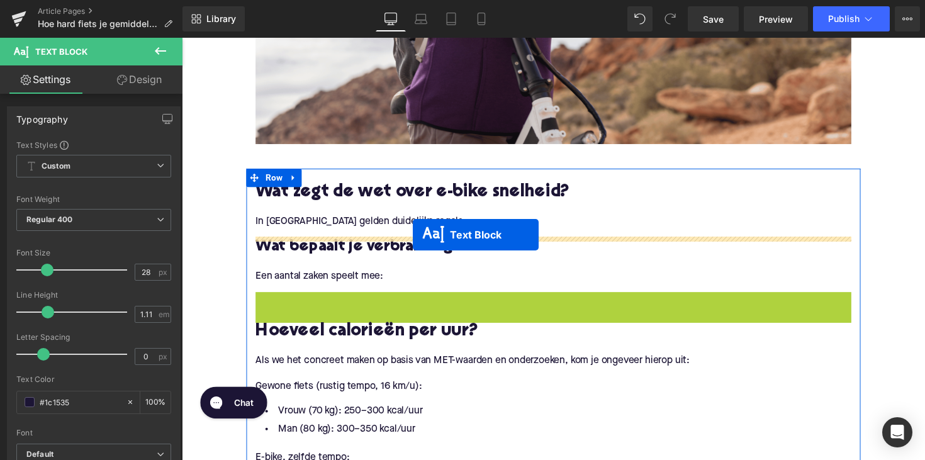
drag, startPoint x: 526, startPoint y: 344, endPoint x: 419, endPoint y: 240, distance: 149.5
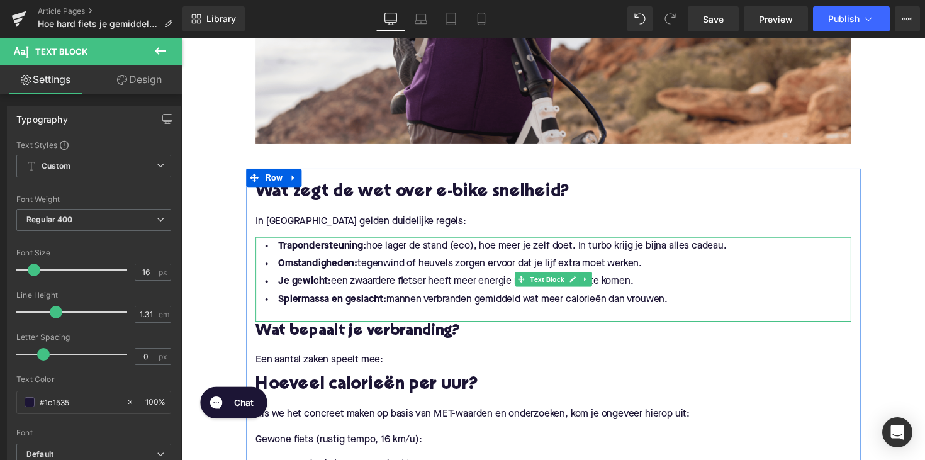
click at [535, 309] on li "Spiermassa en geslacht: mannen verbranden gemiddeld wat meer calorieën dan vrou…" at bounding box center [562, 306] width 610 height 18
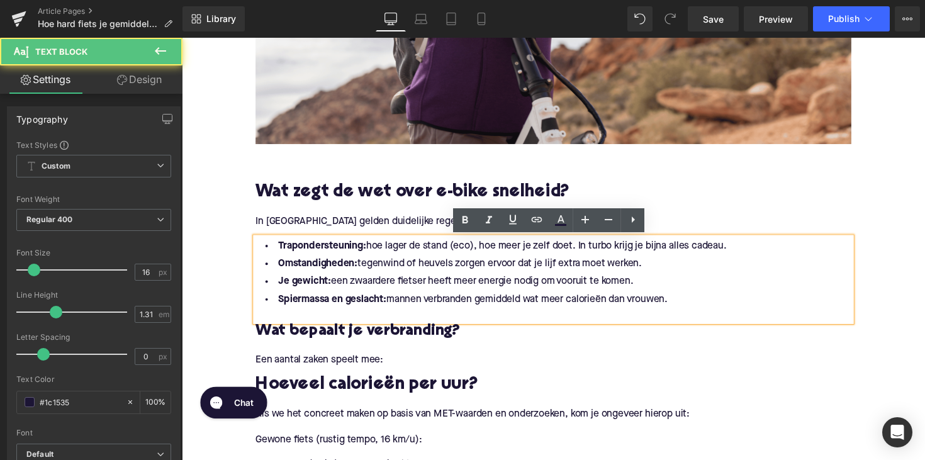
click at [714, 303] on li "Spiermassa en geslacht: mannen verbranden gemiddeld wat meer calorieën dan vrou…" at bounding box center [562, 306] width 610 height 18
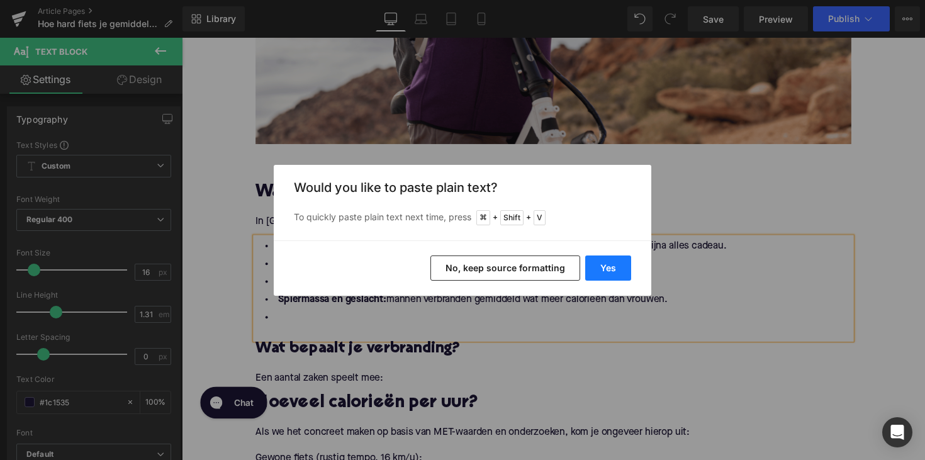
click at [601, 274] on button "Yes" at bounding box center [608, 268] width 46 height 25
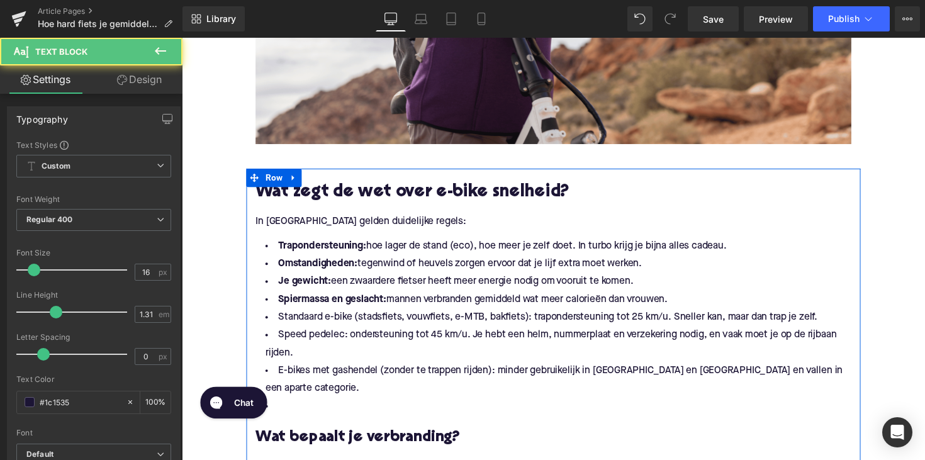
drag, startPoint x: 691, startPoint y: 308, endPoint x: 249, endPoint y: 244, distance: 446.4
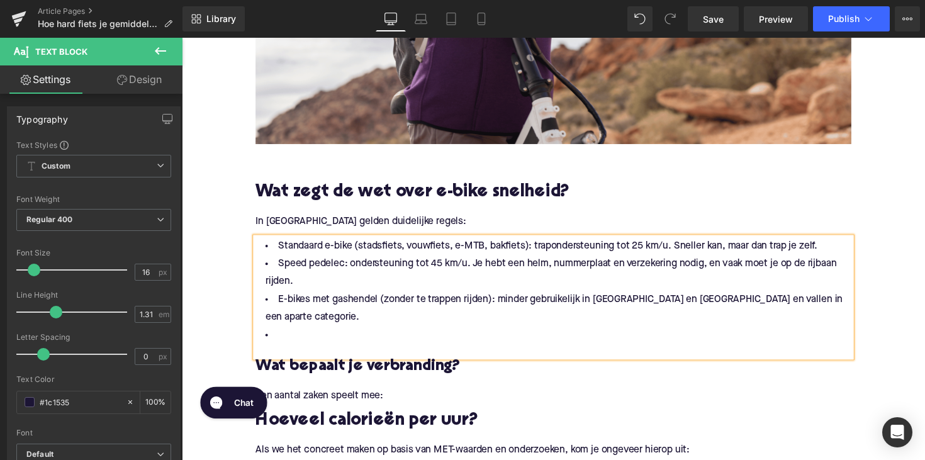
click at [289, 334] on li at bounding box center [562, 343] width 610 height 18
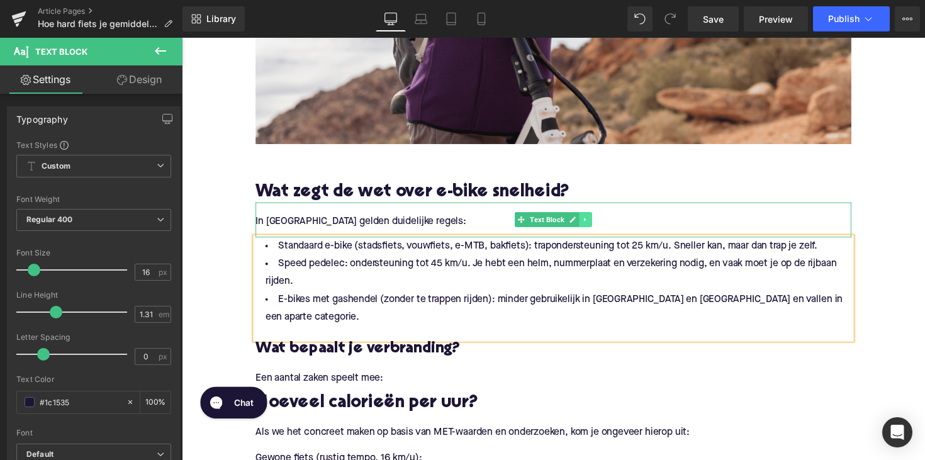
click at [592, 227] on icon at bounding box center [595, 224] width 7 height 8
click at [585, 226] on icon at bounding box center [588, 224] width 7 height 8
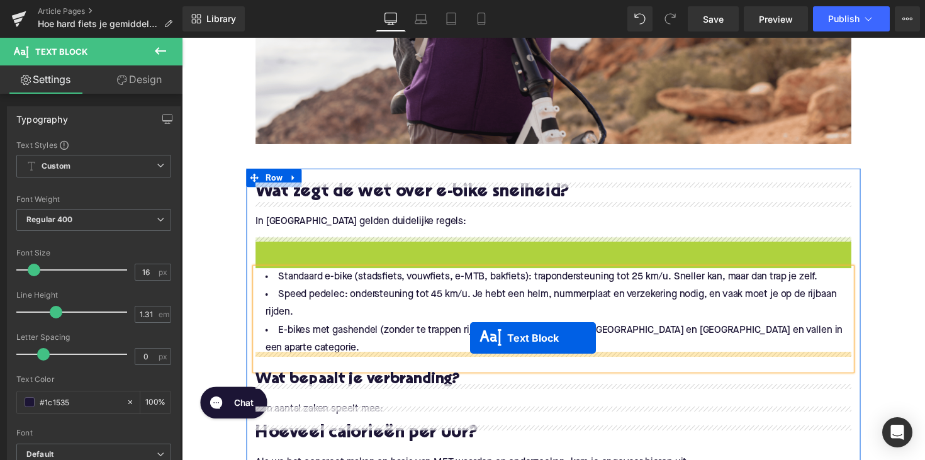
drag, startPoint x: 525, startPoint y: 257, endPoint x: 474, endPoint y: 352, distance: 108.4
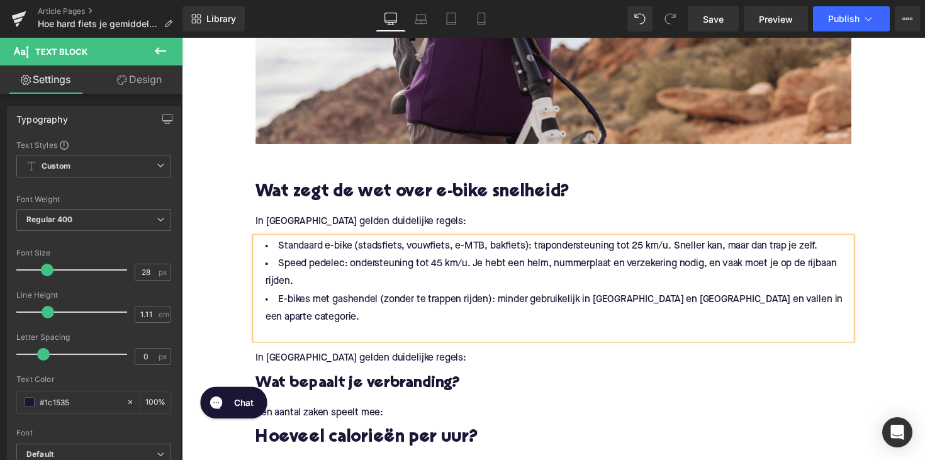
click at [337, 360] on p "In Europa gelden duidelijke regels:" at bounding box center [562, 366] width 610 height 13
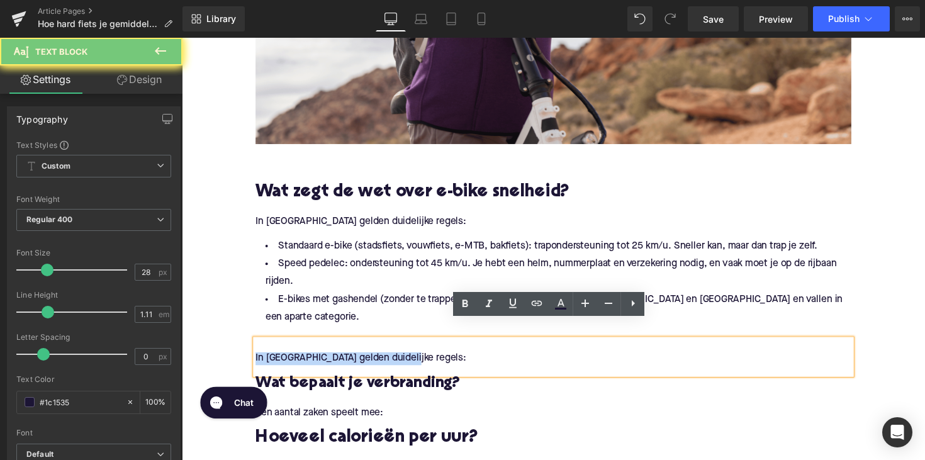
click at [337, 360] on p "In Europa gelden duidelijke regels:" at bounding box center [562, 366] width 610 height 13
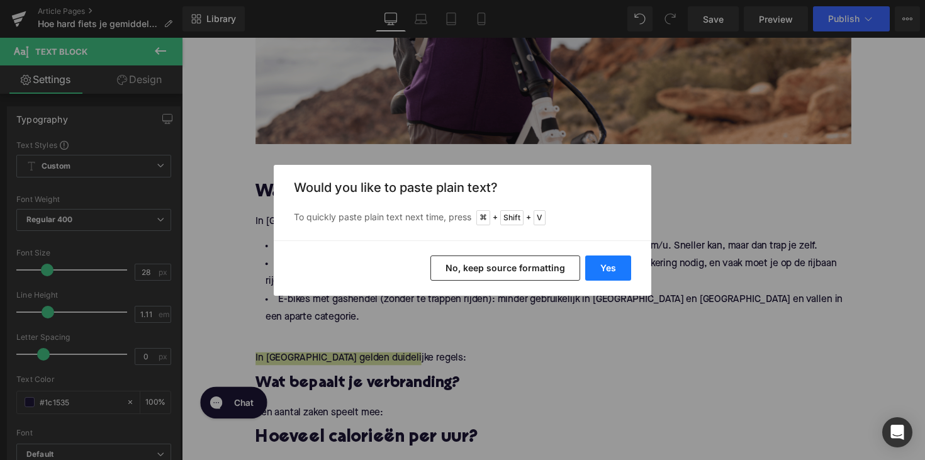
click at [606, 270] on button "Yes" at bounding box center [608, 268] width 46 height 25
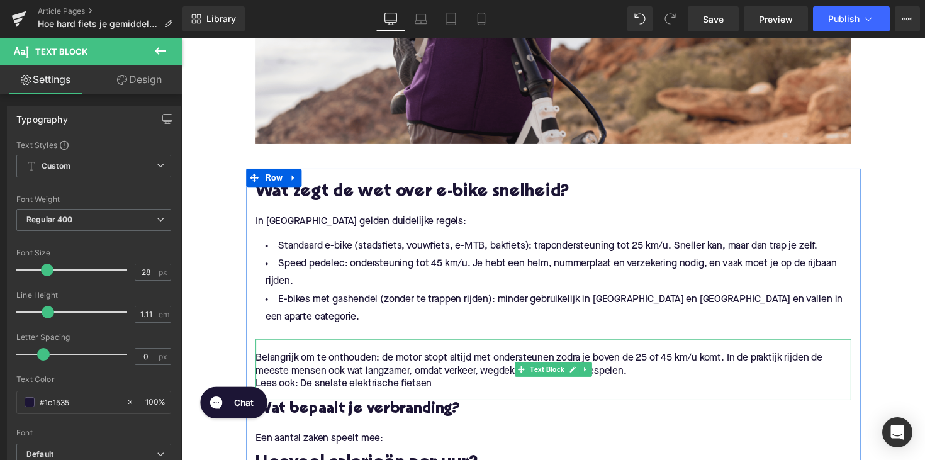
click at [330, 360] on p "Belangrijk om te onthouden: de motor stopt altijd met ondersteunen zodra je bov…" at bounding box center [562, 373] width 610 height 26
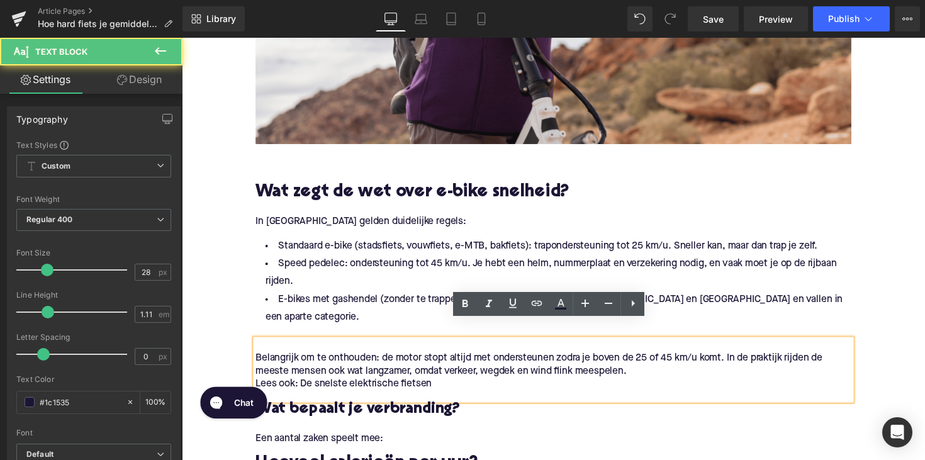
click at [257, 386] on p "Lees ook: De snelste elektrische fietsen" at bounding box center [562, 392] width 610 height 13
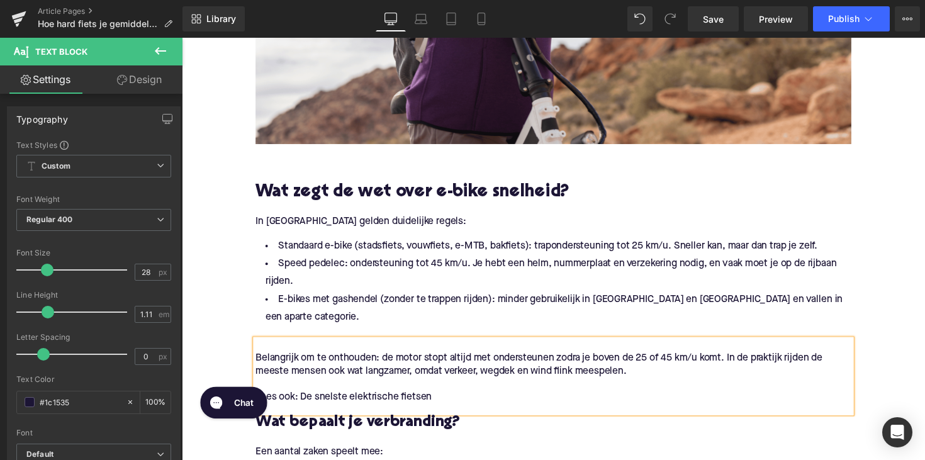
click at [257, 360] on p "Belangrijk om te onthouden: de motor stopt altijd met ondersteunen zodra je bov…" at bounding box center [562, 373] width 610 height 26
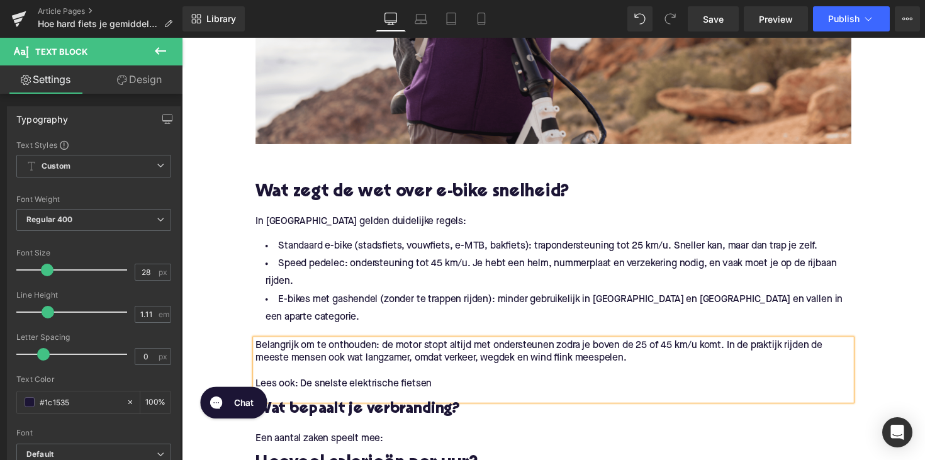
click at [337, 409] on h3 "Wat bepaalt je verbranding?" at bounding box center [562, 419] width 610 height 20
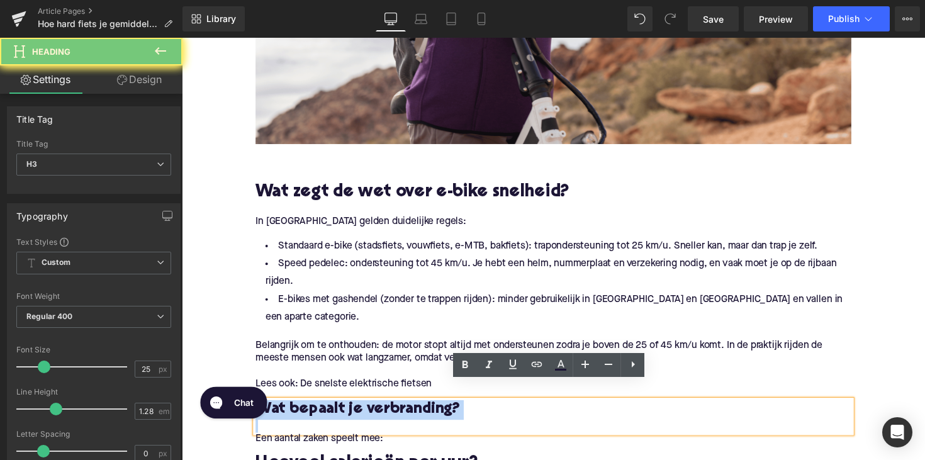
paste div
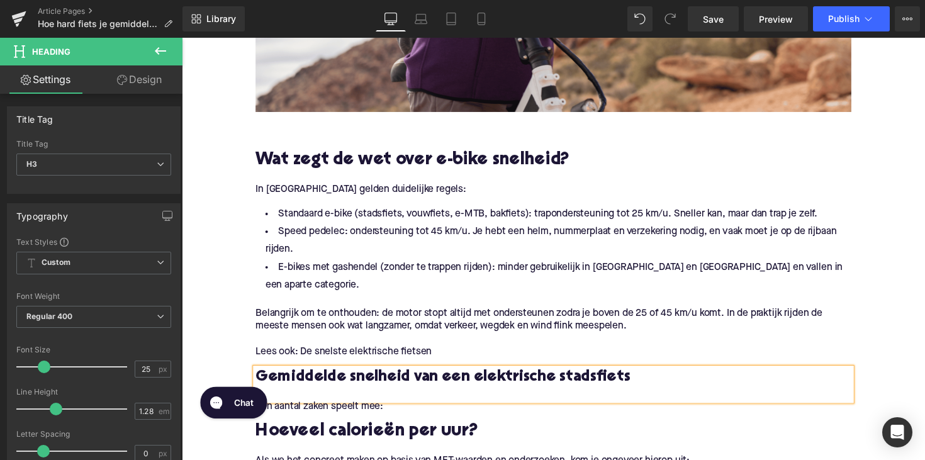
scroll to position [558, 0]
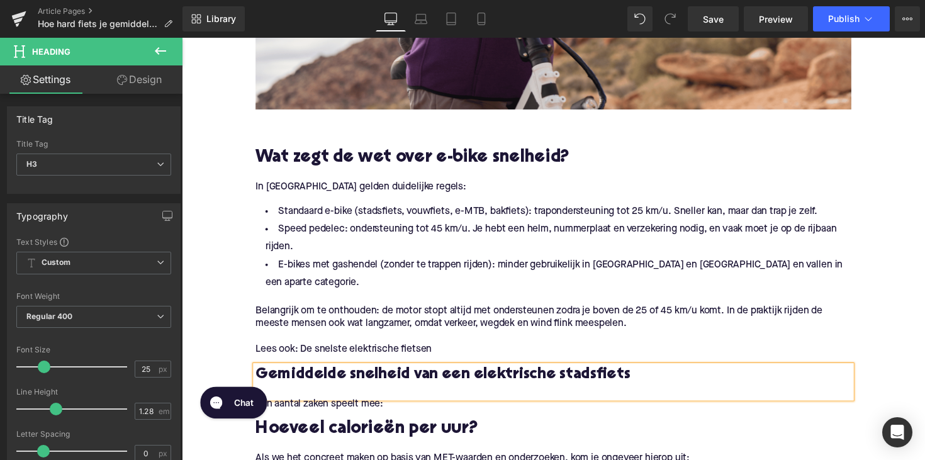
click at [352, 407] on div "Een aantal zaken speelt mee: Text Block" at bounding box center [562, 418] width 610 height 23
click at [352, 407] on p "Een aantal zaken speelt mee:" at bounding box center [562, 413] width 610 height 13
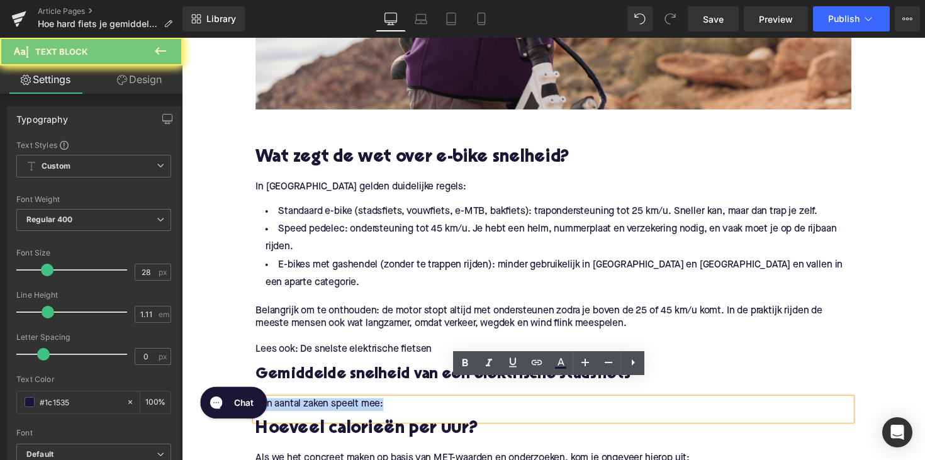
click at [352, 407] on p "Een aantal zaken speelt mee:" at bounding box center [562, 413] width 610 height 13
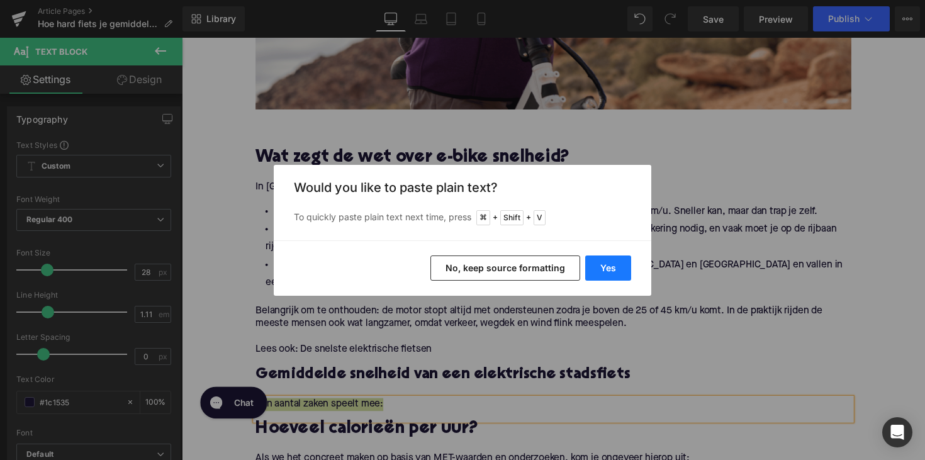
click at [595, 269] on button "Yes" at bounding box center [608, 268] width 46 height 25
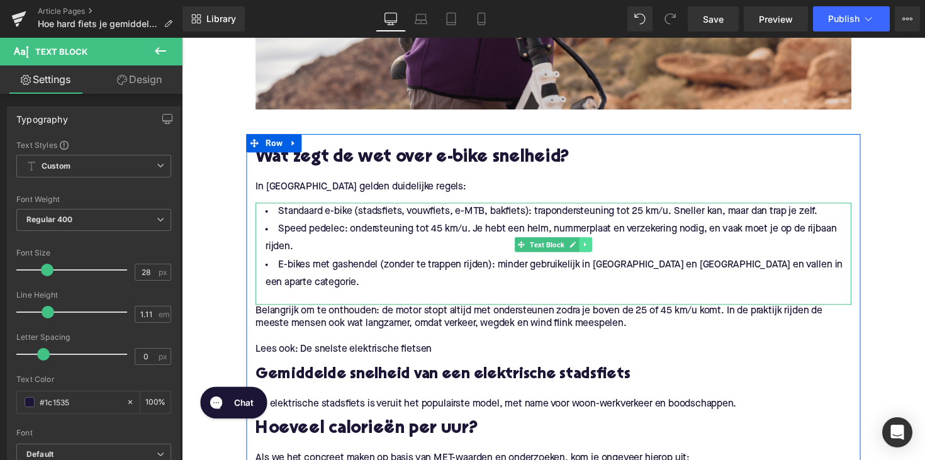
click at [597, 250] on icon at bounding box center [595, 250] width 7 height 8
click at [585, 250] on icon at bounding box center [588, 250] width 7 height 7
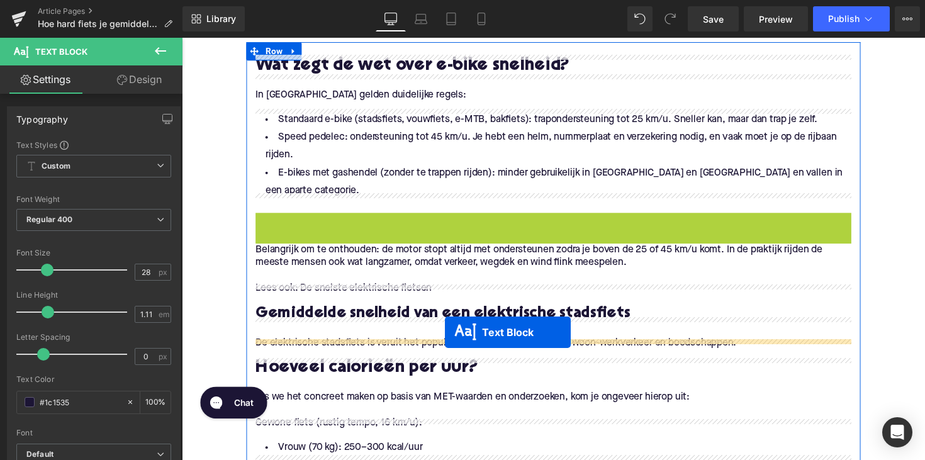
scroll to position [657, 0]
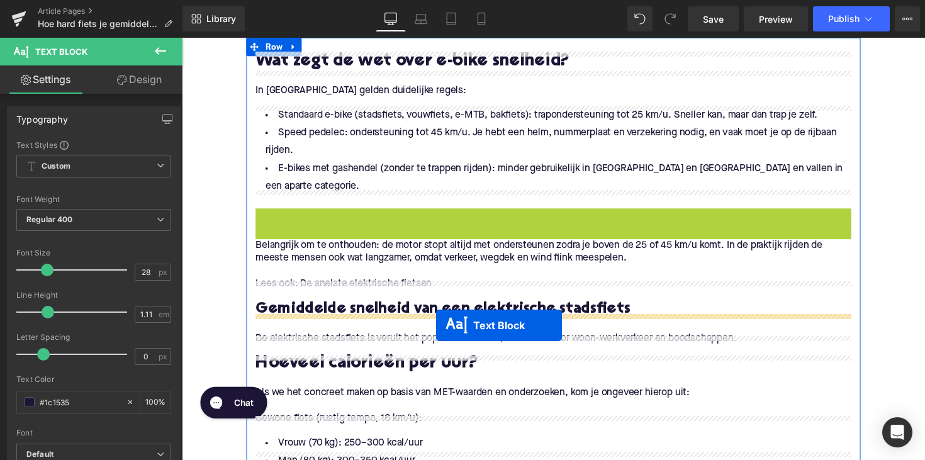
drag, startPoint x: 523, startPoint y: 334, endPoint x: 442, endPoint y: 332, distance: 80.6
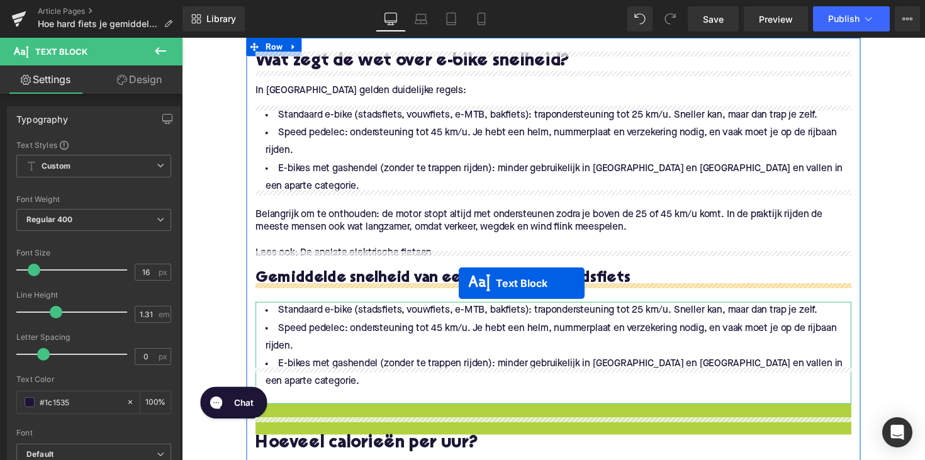
drag, startPoint x: 528, startPoint y: 388, endPoint x: 466, endPoint y: 289, distance: 116.8
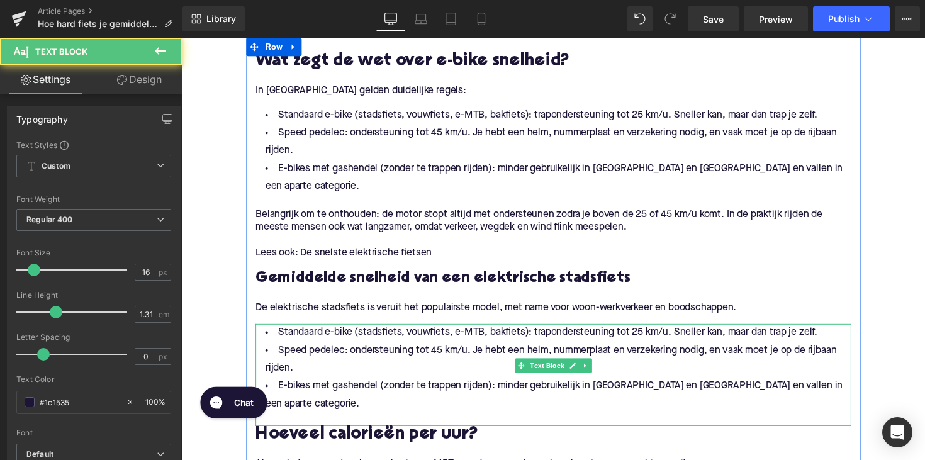
click at [466, 386] on li "E-bikes met gashendel (zonder te trappen rijden): minder gebruikelijk in België…" at bounding box center [562, 404] width 610 height 37
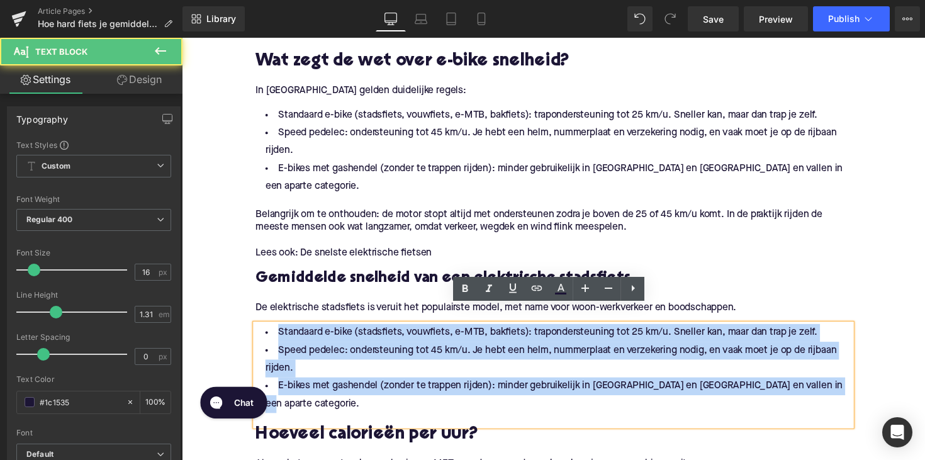
drag, startPoint x: 849, startPoint y: 379, endPoint x: 266, endPoint y: 314, distance: 587.0
click at [266, 331] on ul "Standaard e-bike (stadsfiets, vouwfiets, e-MTB, bakfiets): trapondersteuning to…" at bounding box center [562, 376] width 610 height 91
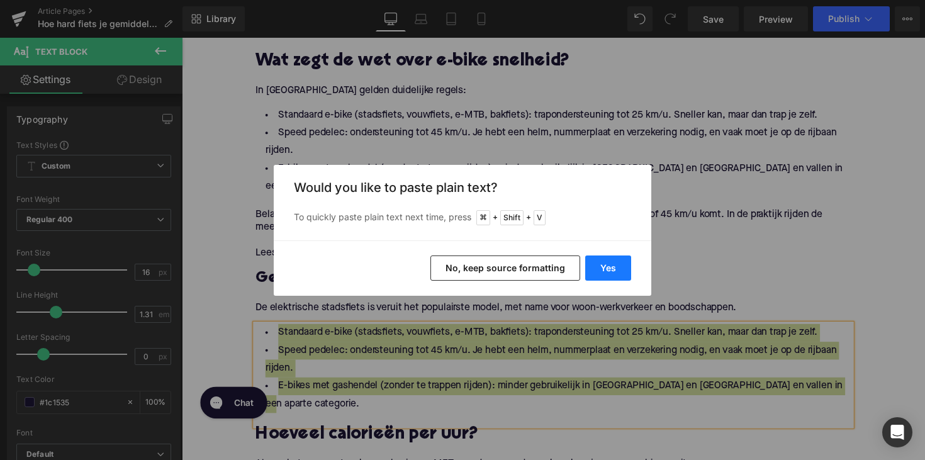
click at [614, 276] on button "Yes" at bounding box center [608, 268] width 46 height 25
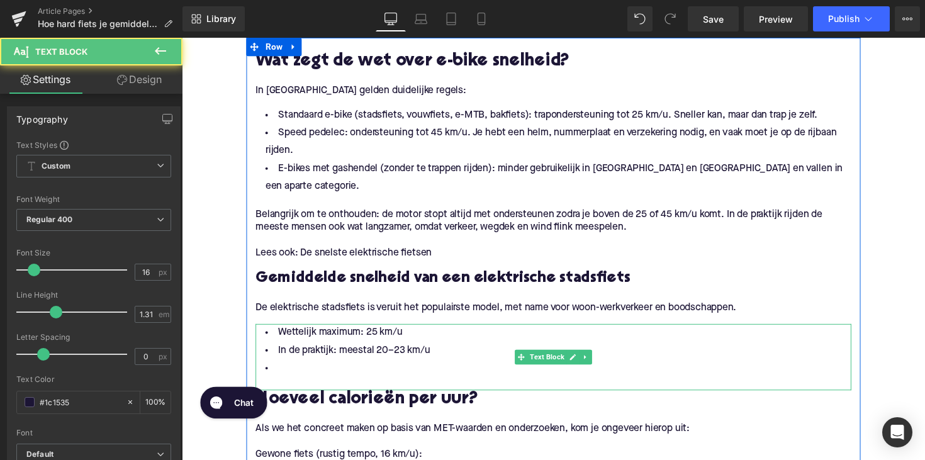
click at [293, 368] on li at bounding box center [562, 377] width 610 height 18
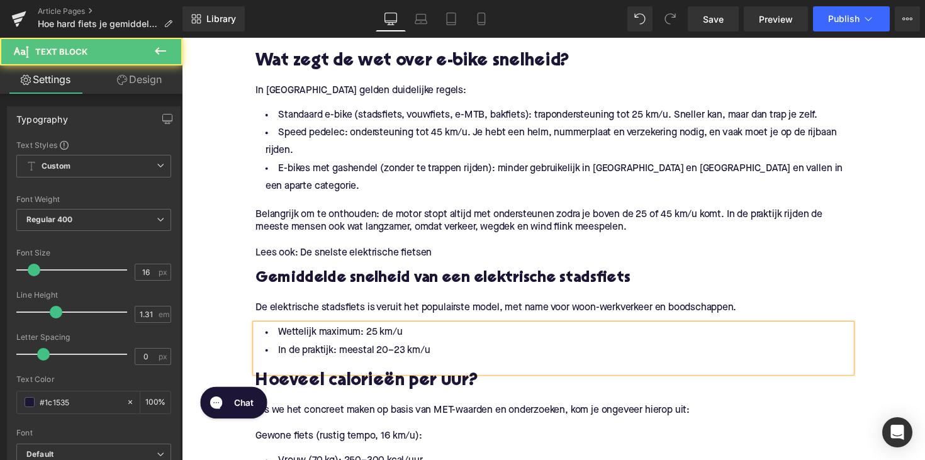
click at [335, 368] on div at bounding box center [562, 374] width 610 height 13
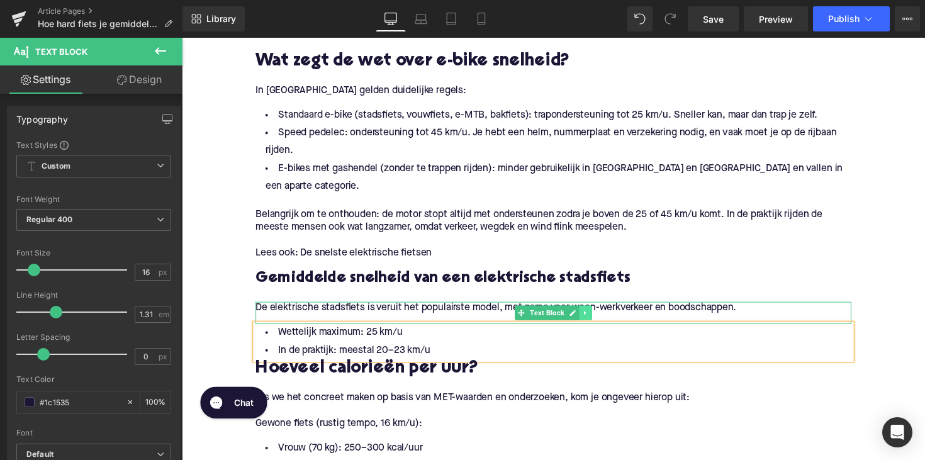
click at [589, 312] on link at bounding box center [595, 319] width 13 height 15
click at [583, 312] on link at bounding box center [589, 319] width 13 height 15
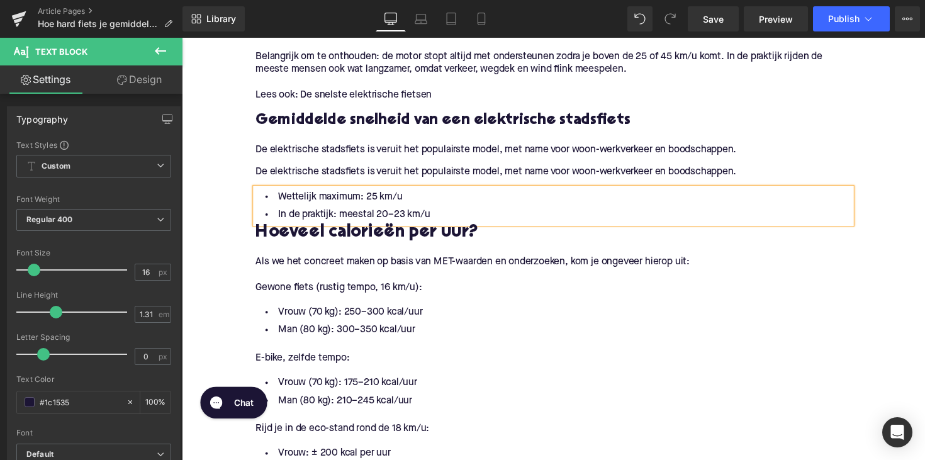
scroll to position [818, 0]
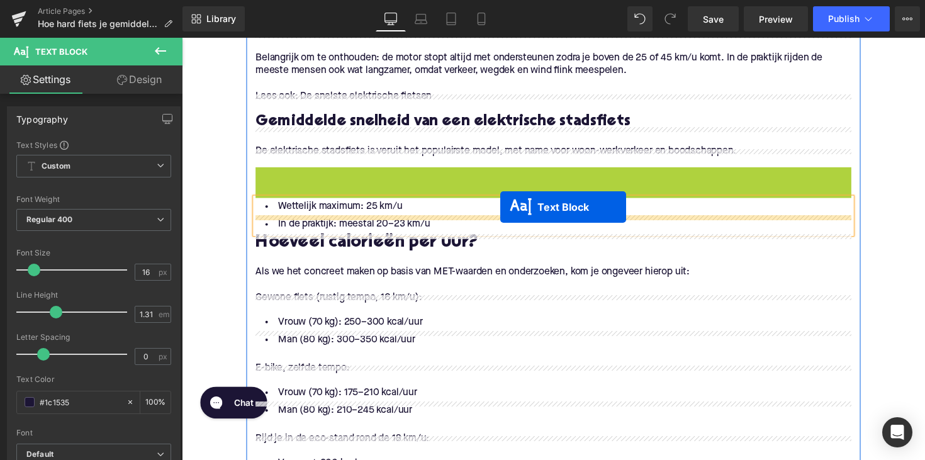
drag, startPoint x: 530, startPoint y: 159, endPoint x: 508, endPoint y: 211, distance: 56.7
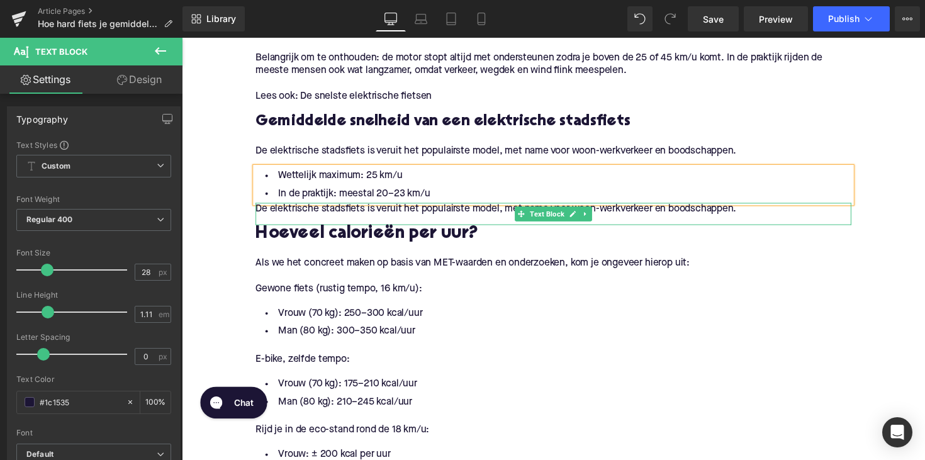
click at [424, 207] on p "De elektrische stadsfiets is veruit het populairste model, met name voor woon-w…" at bounding box center [562, 213] width 610 height 13
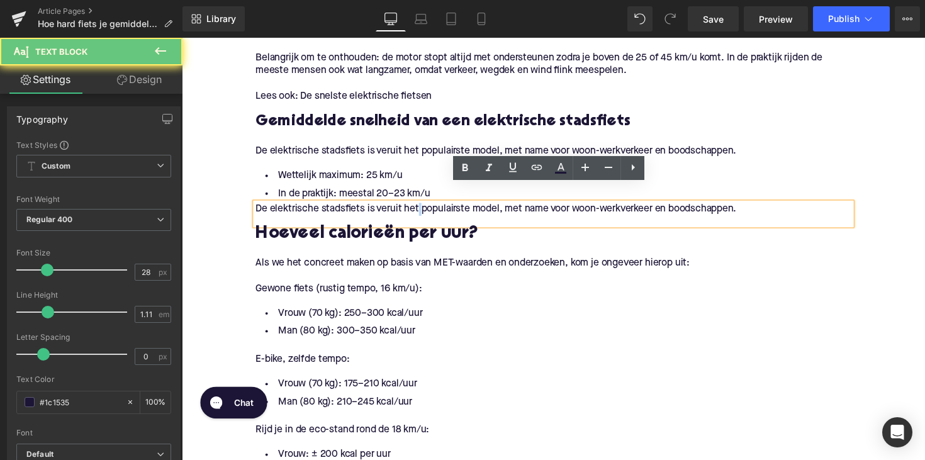
click at [424, 207] on p "De elektrische stadsfiets is veruit het populairste model, met name voor woon-w…" at bounding box center [562, 213] width 610 height 13
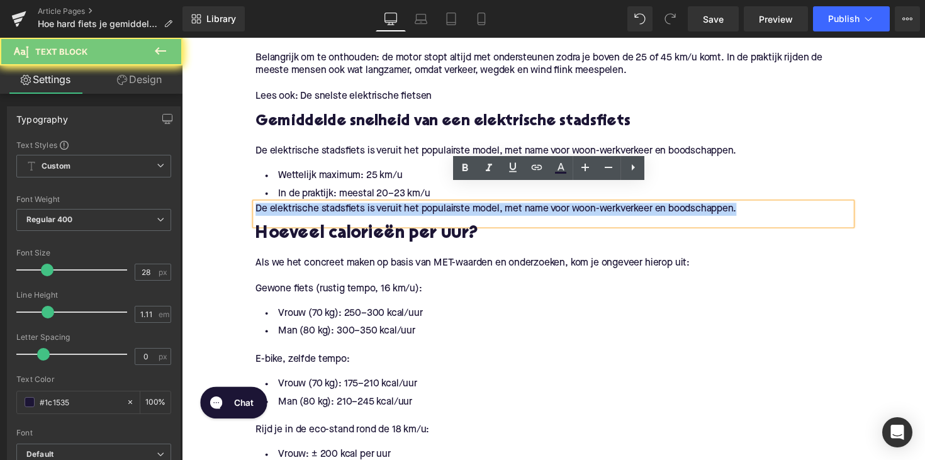
click at [424, 207] on p "De elektrische stadsfiets is veruit het populairste model, met name voor woon-w…" at bounding box center [562, 213] width 610 height 13
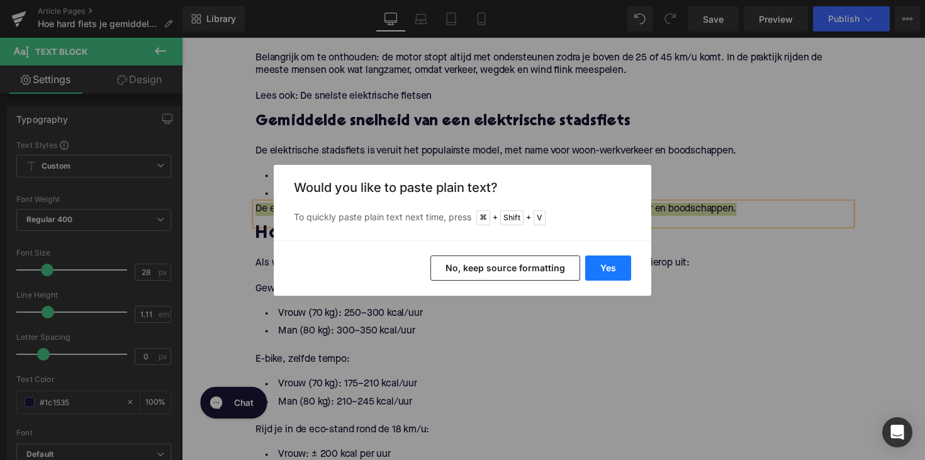
click at [597, 271] on button "Yes" at bounding box center [608, 268] width 46 height 25
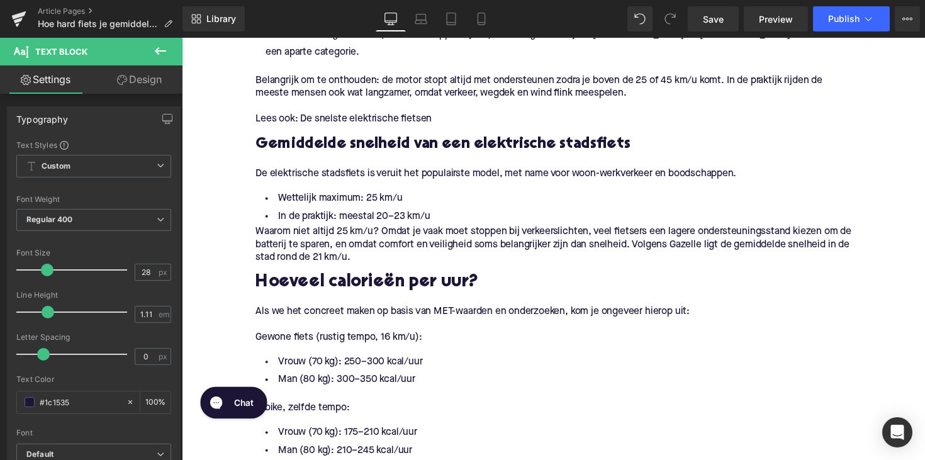
scroll to position [790, 0]
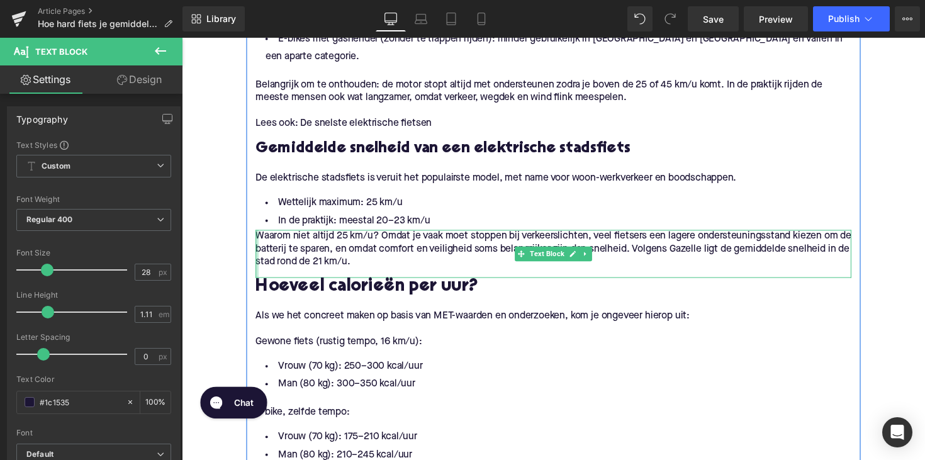
click at [257, 235] on div at bounding box center [258, 259] width 3 height 49
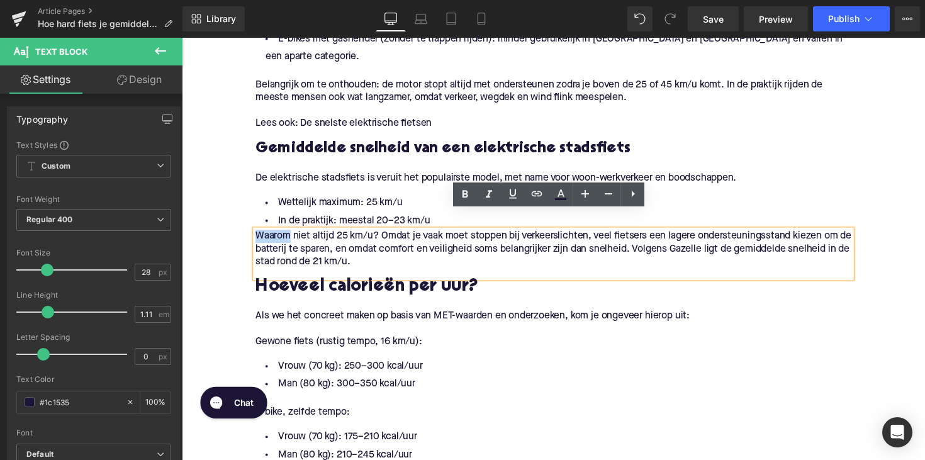
click at [257, 235] on p "Waarom niet altijd 25 km/u? Omdat je vaak moet stoppen bij verkeerslichten, vee…" at bounding box center [562, 255] width 610 height 40
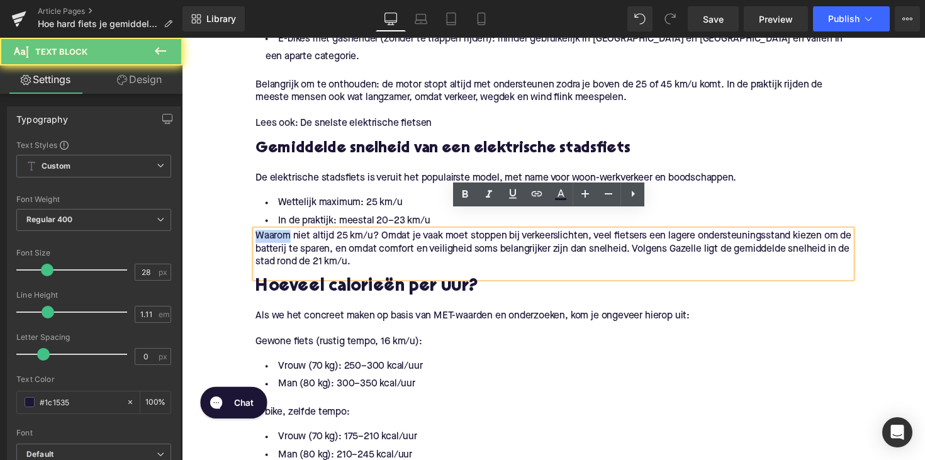
click at [257, 235] on p "Waarom niet altijd 25 km/u? Omdat je vaak moet stoppen bij verkeerslichten, vee…" at bounding box center [562, 255] width 610 height 40
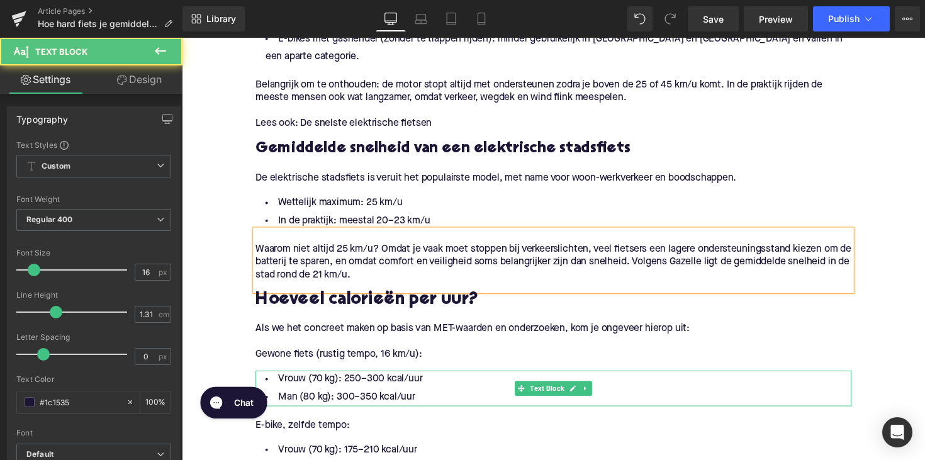
click at [340, 397] on li "Man (80 kg): 300–350 kcal/uur" at bounding box center [562, 406] width 610 height 18
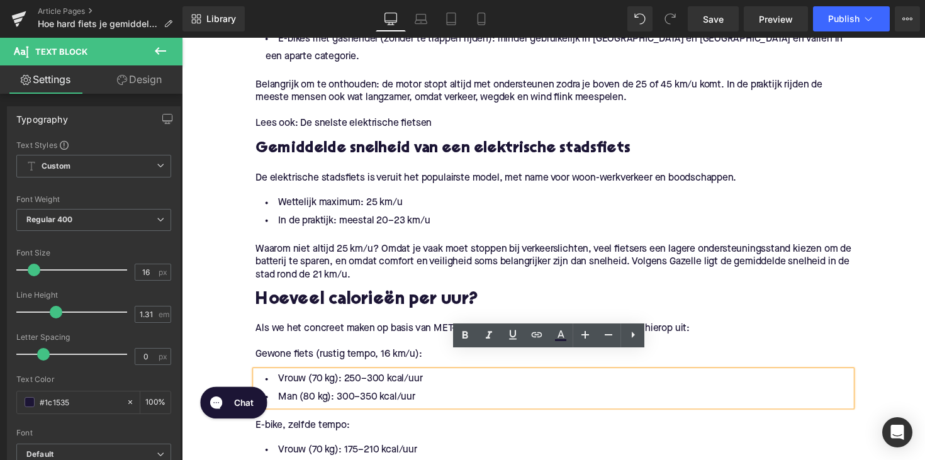
click at [182, 38] on div at bounding box center [182, 38] width 0 height 0
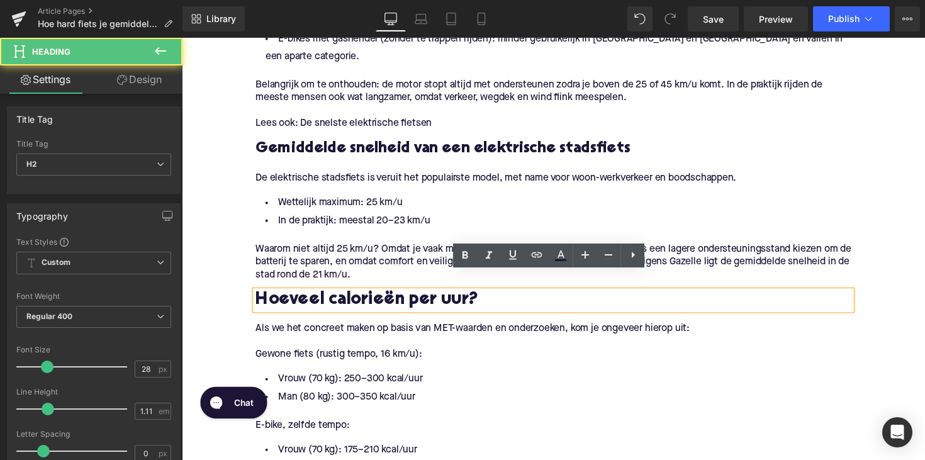
click at [368, 297] on h2 "Hoeveel calorieën per uur?" at bounding box center [562, 307] width 610 height 20
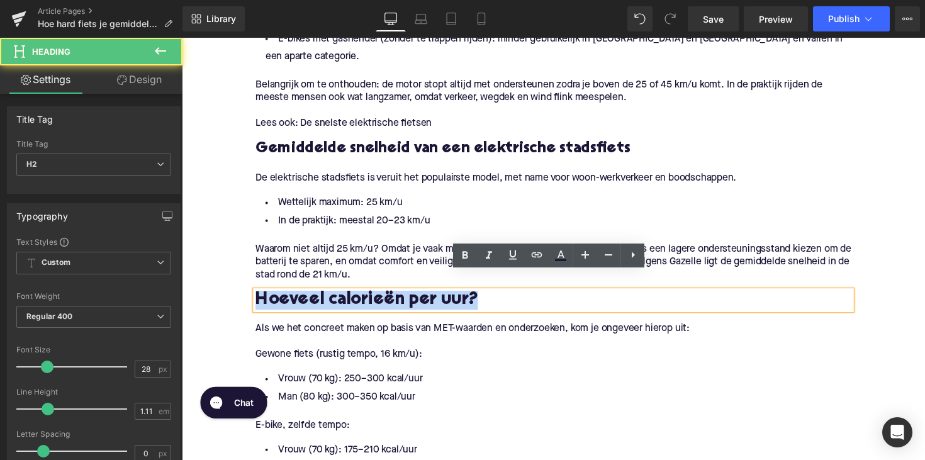
click at [368, 297] on h2 "Hoeveel calorieën per uur?" at bounding box center [562, 307] width 610 height 20
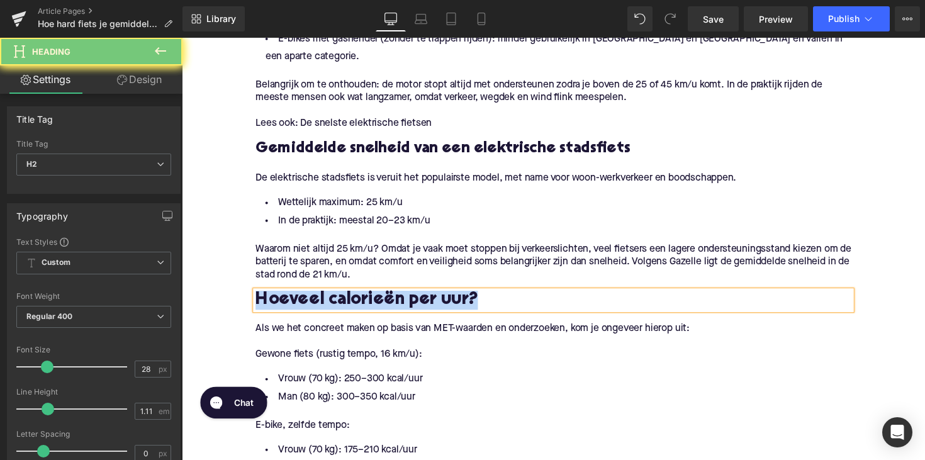
paste div
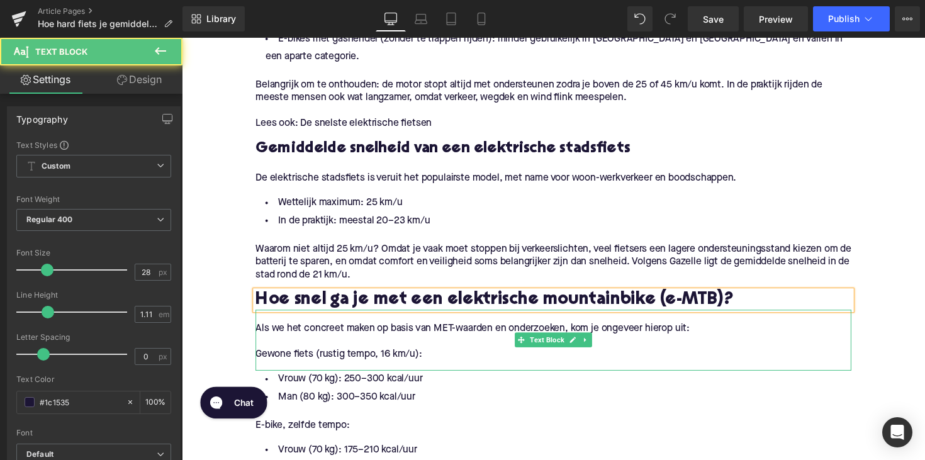
click at [438, 356] on p "Gewone fiets (rustig tempo, 16 km/u):" at bounding box center [562, 362] width 610 height 13
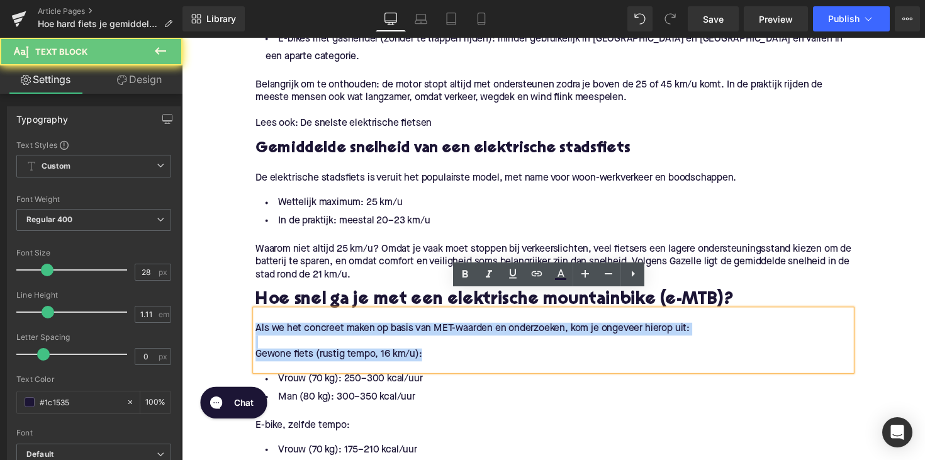
drag, startPoint x: 429, startPoint y: 344, endPoint x: 234, endPoint y: 316, distance: 197.1
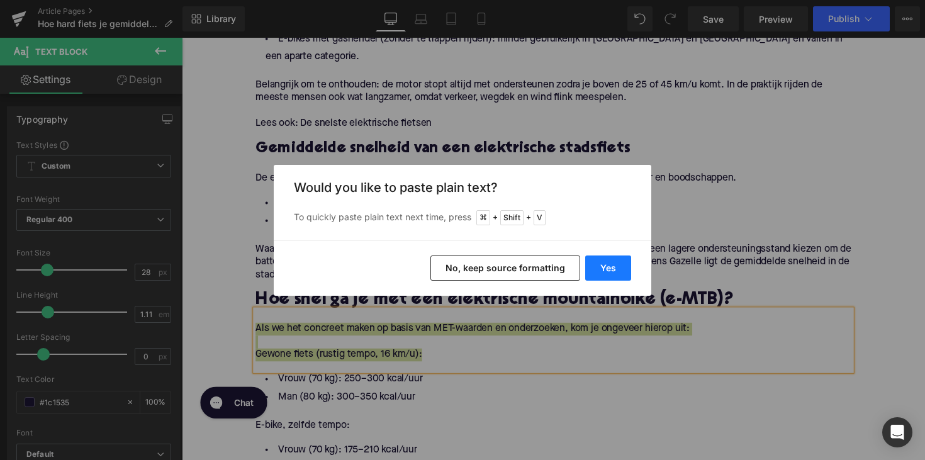
click at [614, 266] on button "Yes" at bounding box center [608, 268] width 46 height 25
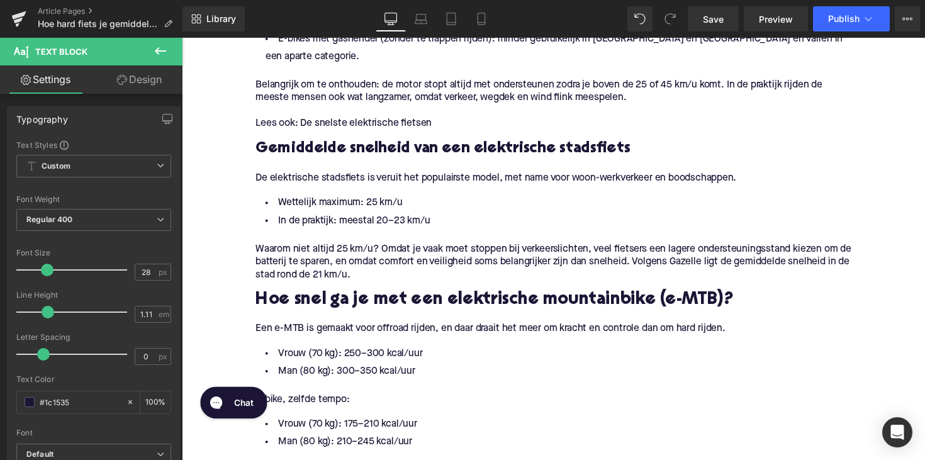
click at [386, 371] on li "Man (80 kg): 300–350 kcal/uur" at bounding box center [562, 380] width 610 height 18
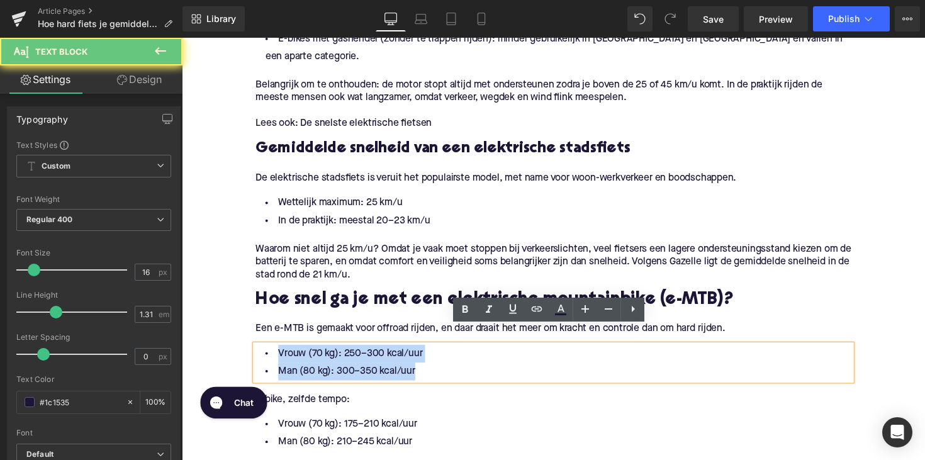
drag, startPoint x: 438, startPoint y: 362, endPoint x: 228, endPoint y: 341, distance: 210.7
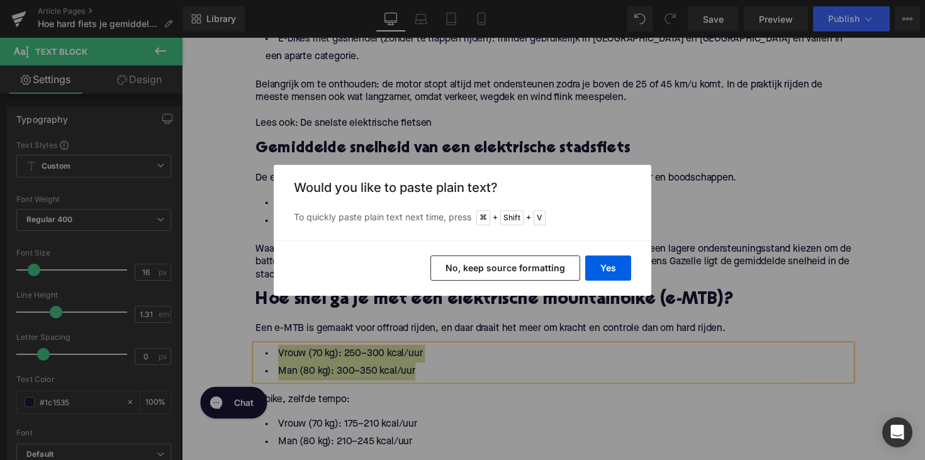
click at [600, 254] on div "Yes No, keep source formatting" at bounding box center [463, 267] width 378 height 55
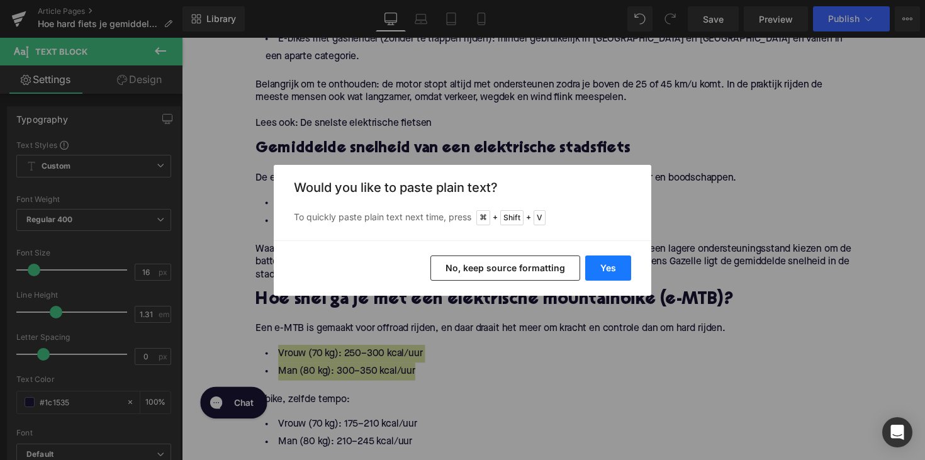
click at [600, 262] on button "Yes" at bounding box center [608, 268] width 46 height 25
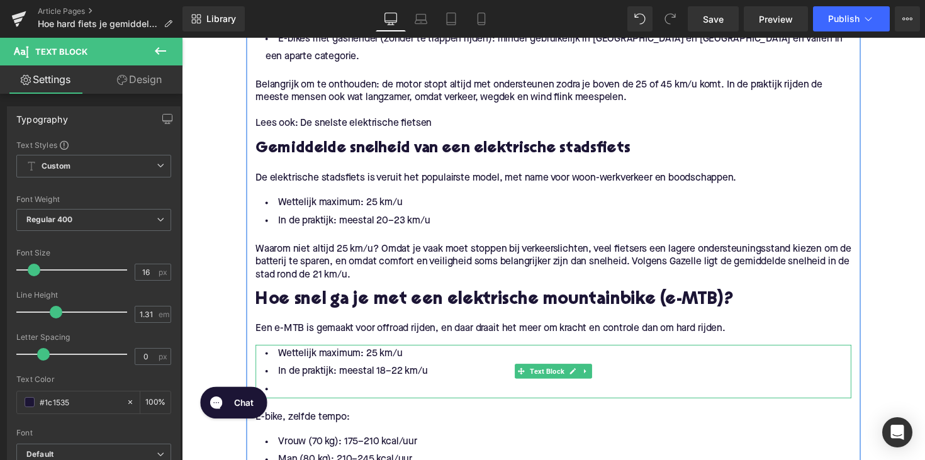
click at [325, 389] on li at bounding box center [562, 398] width 610 height 18
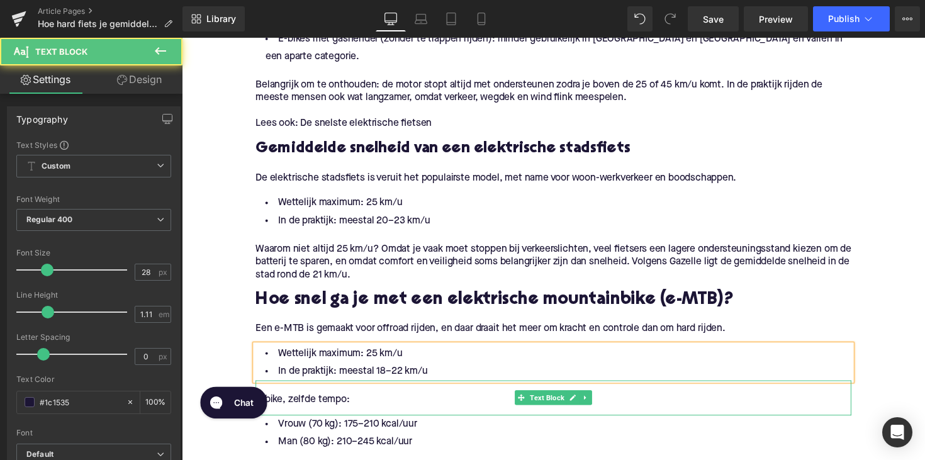
click at [317, 402] on p "E-bike, zelfde tempo:" at bounding box center [562, 408] width 610 height 13
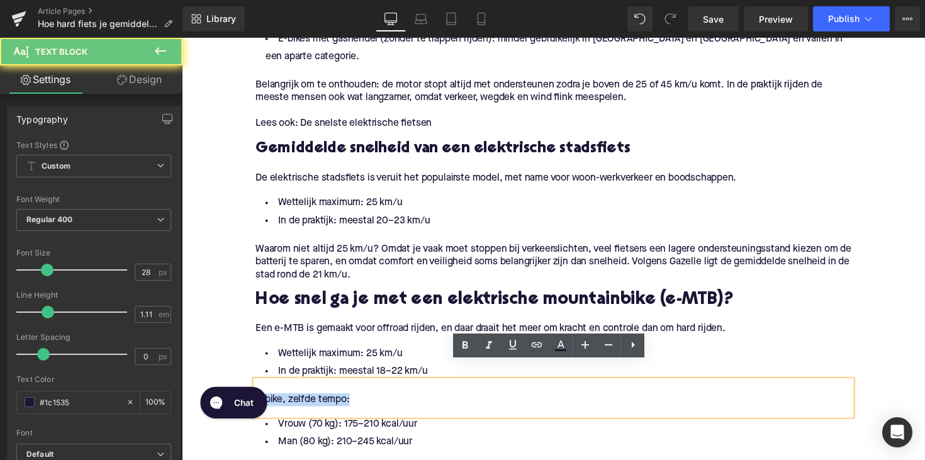
click at [317, 402] on p "E-bike, zelfde tempo:" at bounding box center [562, 408] width 610 height 13
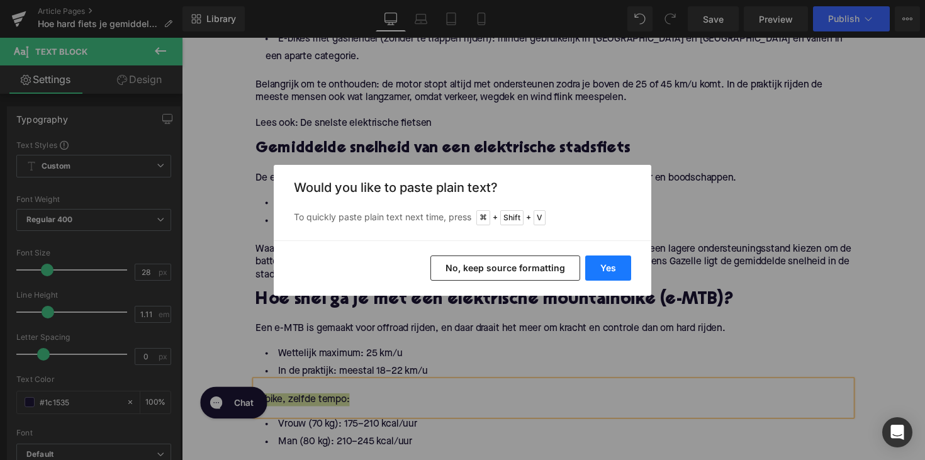
click at [595, 271] on button "Yes" at bounding box center [608, 268] width 46 height 25
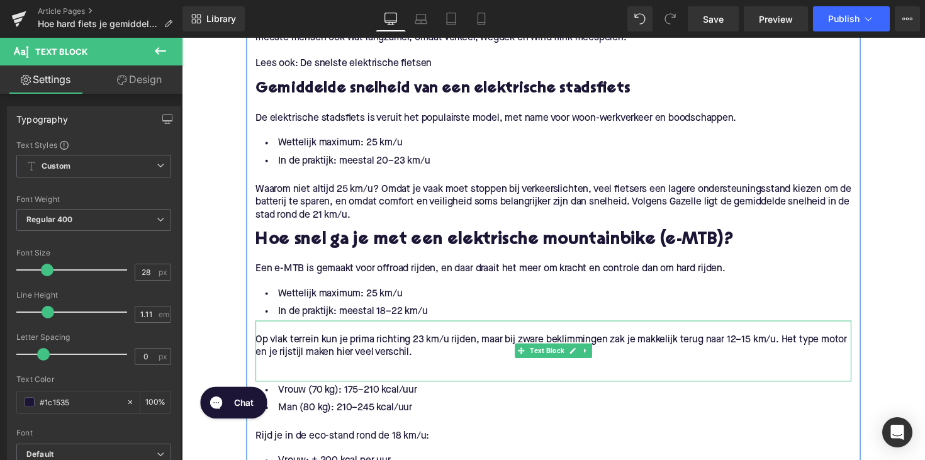
scroll to position [858, 0]
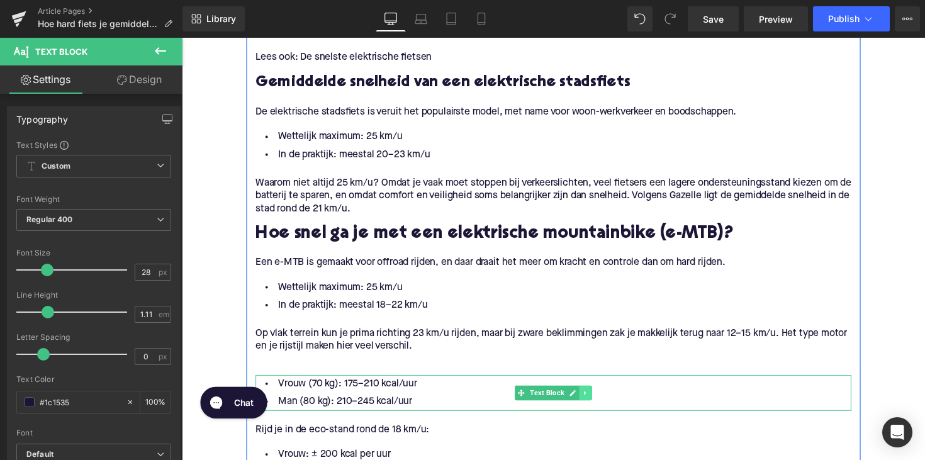
click at [595, 398] on icon at bounding box center [595, 402] width 7 height 8
click at [598, 398] on icon at bounding box center [601, 401] width 7 height 7
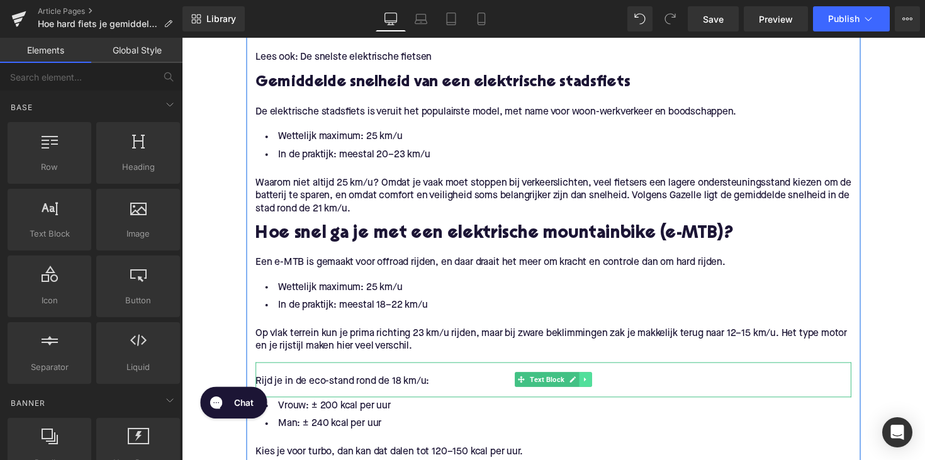
click at [593, 380] on link at bounding box center [595, 387] width 13 height 15
click at [595, 380] on link at bounding box center [601, 387] width 13 height 15
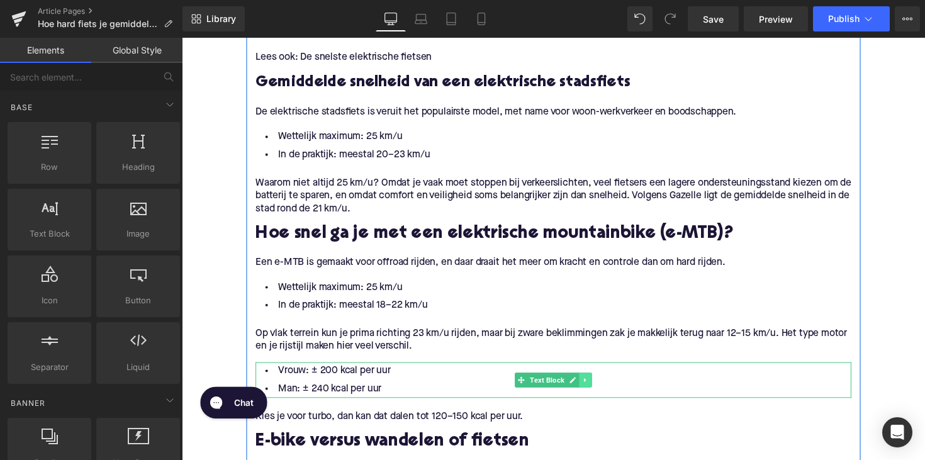
click at [589, 381] on link at bounding box center [595, 388] width 13 height 15
click at [595, 381] on link at bounding box center [601, 388] width 13 height 15
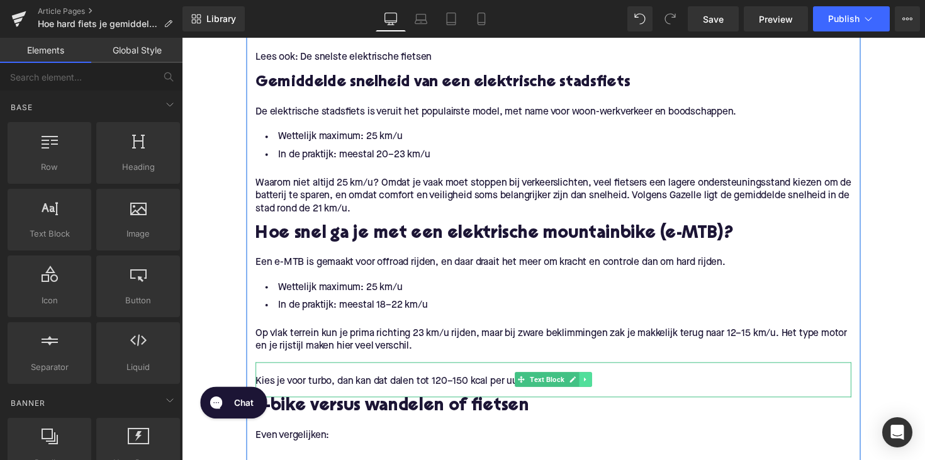
click at [592, 384] on icon at bounding box center [595, 388] width 7 height 8
click at [595, 380] on link at bounding box center [601, 387] width 13 height 15
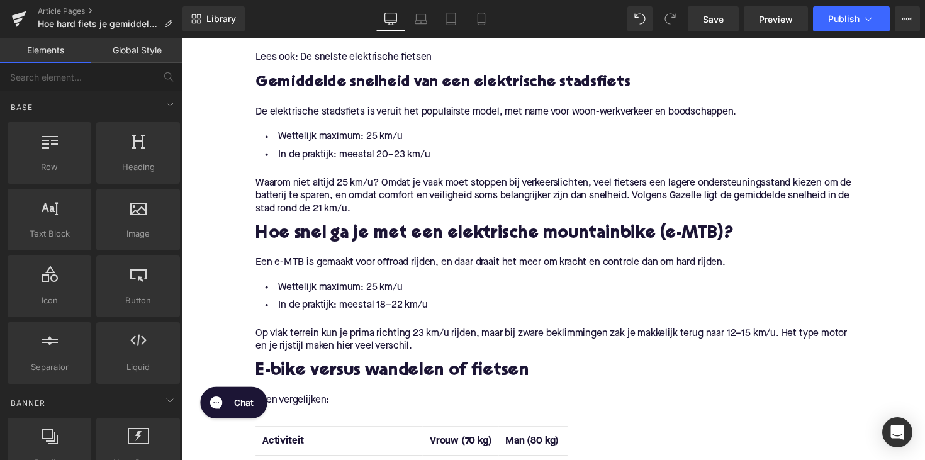
click at [330, 370] on h2 "E-bike versus wandelen of fietsen" at bounding box center [562, 380] width 610 height 20
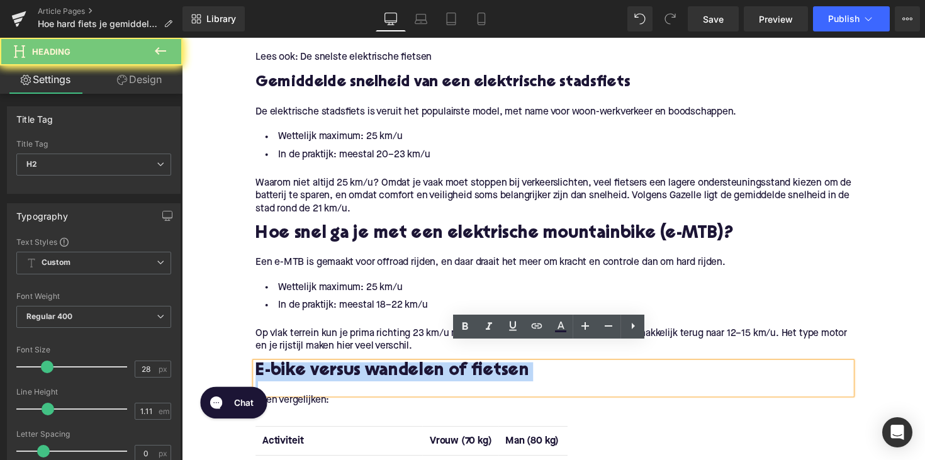
click at [330, 370] on h2 "E-bike versus wandelen of fietsen" at bounding box center [562, 380] width 610 height 20
paste div
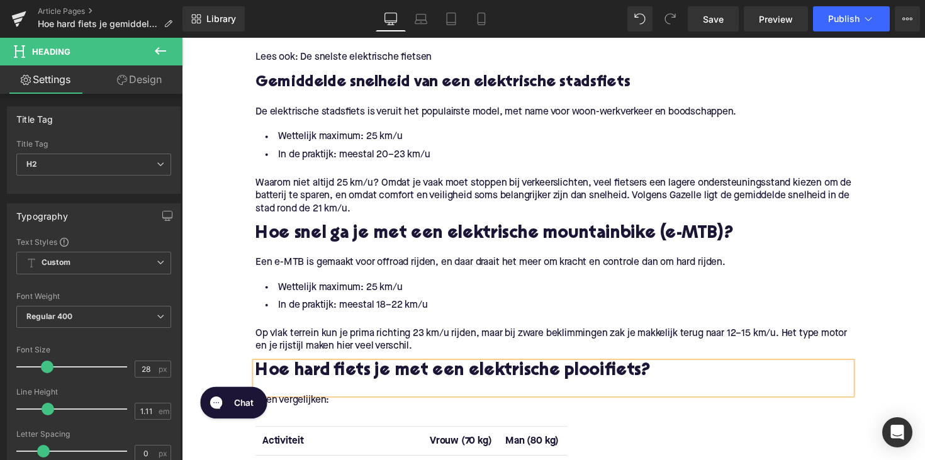
click at [315, 404] on span "Even vergelijken:" at bounding box center [295, 409] width 76 height 10
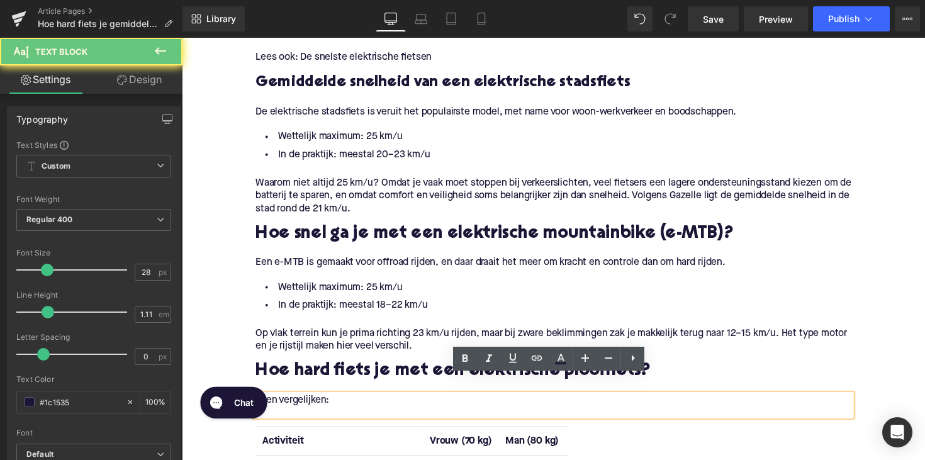
click at [315, 404] on span "Even vergelijken:" at bounding box center [295, 409] width 76 height 10
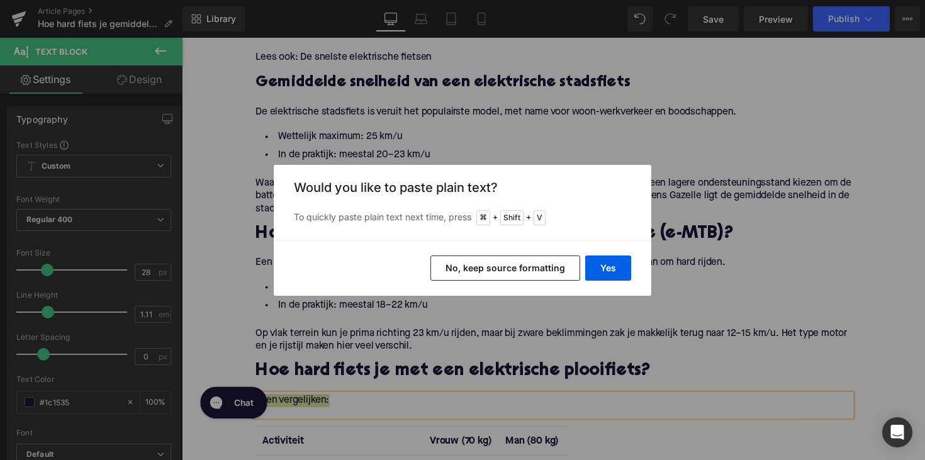
click at [597, 289] on div "Yes No, keep source formatting" at bounding box center [463, 267] width 378 height 55
click at [605, 280] on button "Yes" at bounding box center [608, 268] width 46 height 25
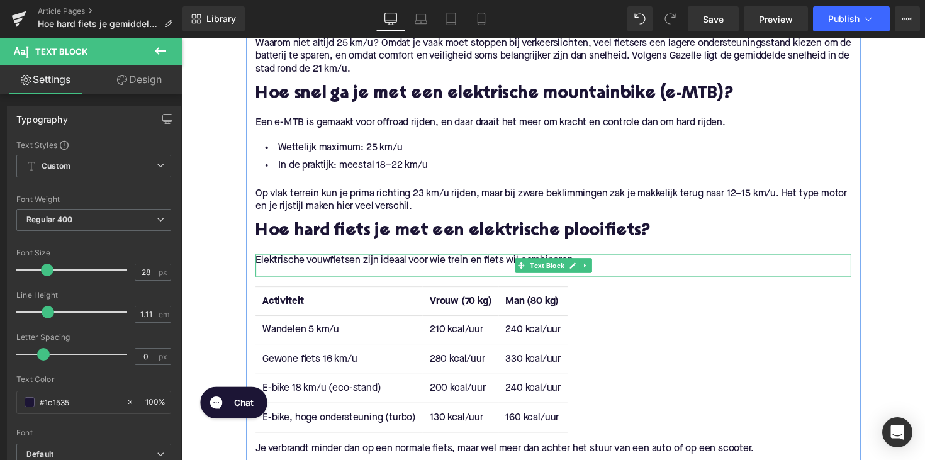
scroll to position [1028, 0]
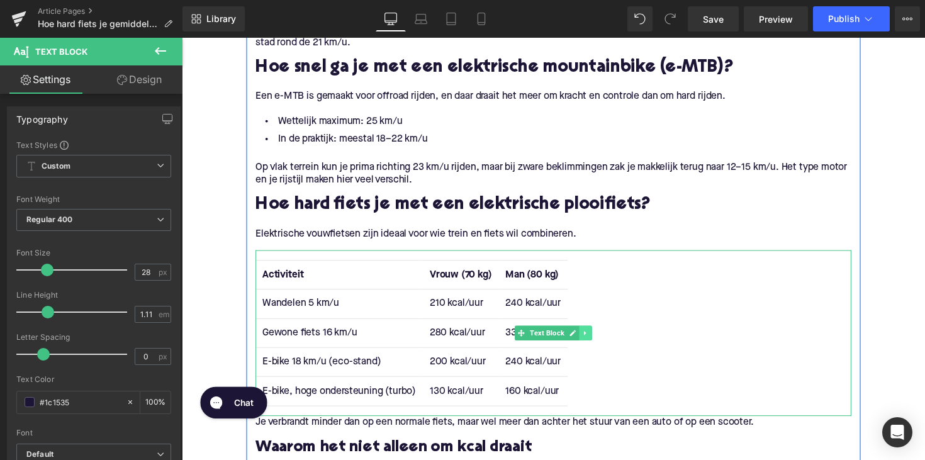
click at [595, 333] on link at bounding box center [595, 340] width 13 height 15
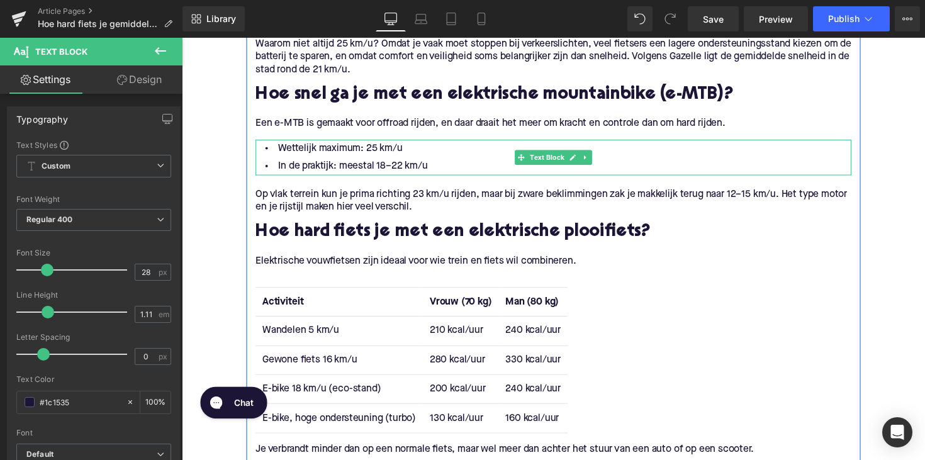
scroll to position [987, 0]
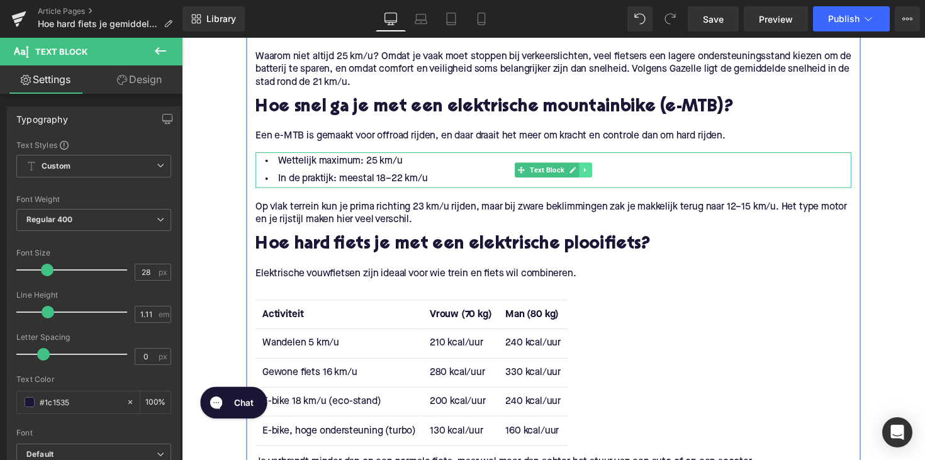
click at [598, 166] on link at bounding box center [595, 173] width 13 height 15
click at [590, 169] on icon at bounding box center [588, 172] width 7 height 7
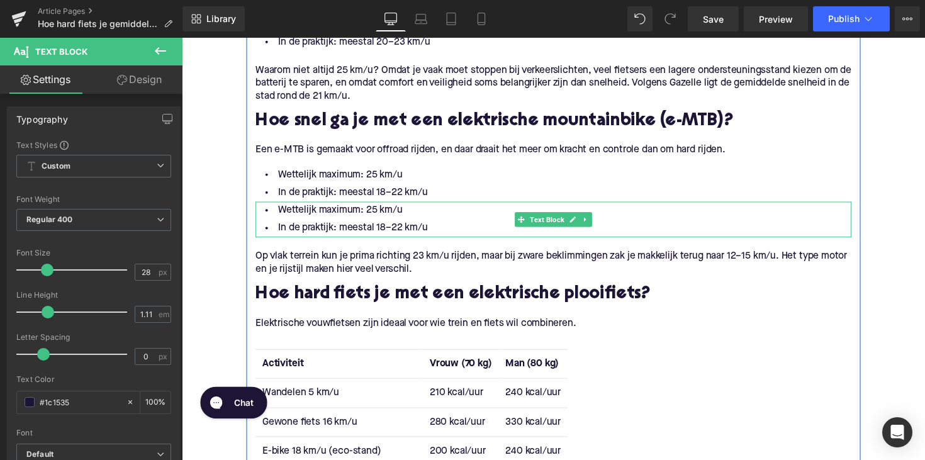
scroll to position [946, 0]
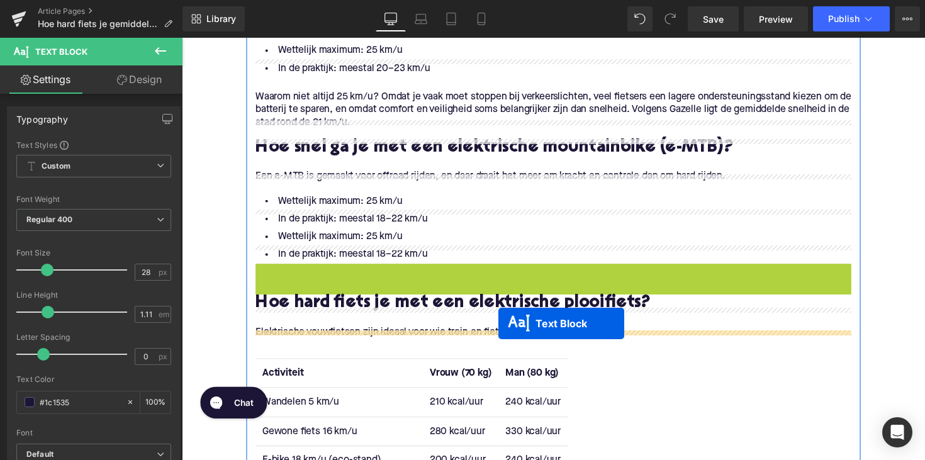
drag, startPoint x: 525, startPoint y: 271, endPoint x: 506, endPoint y: 330, distance: 62.3
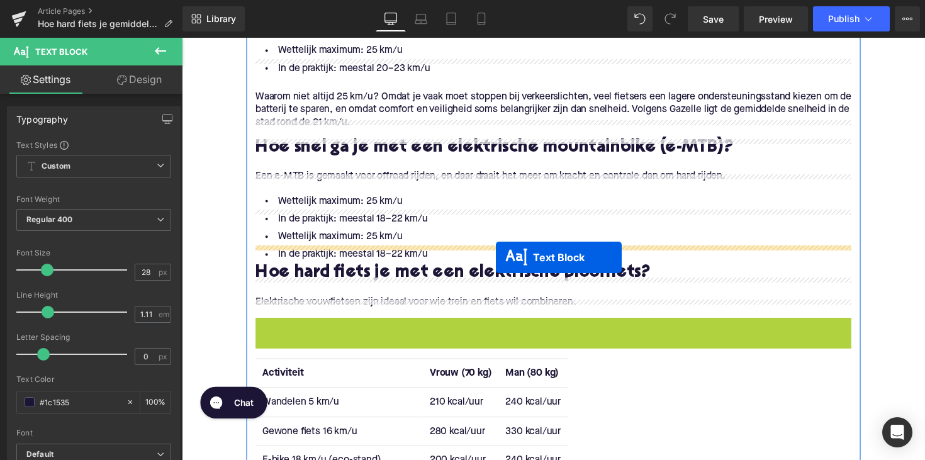
drag, startPoint x: 532, startPoint y: 332, endPoint x: 505, endPoint y: 256, distance: 81.2
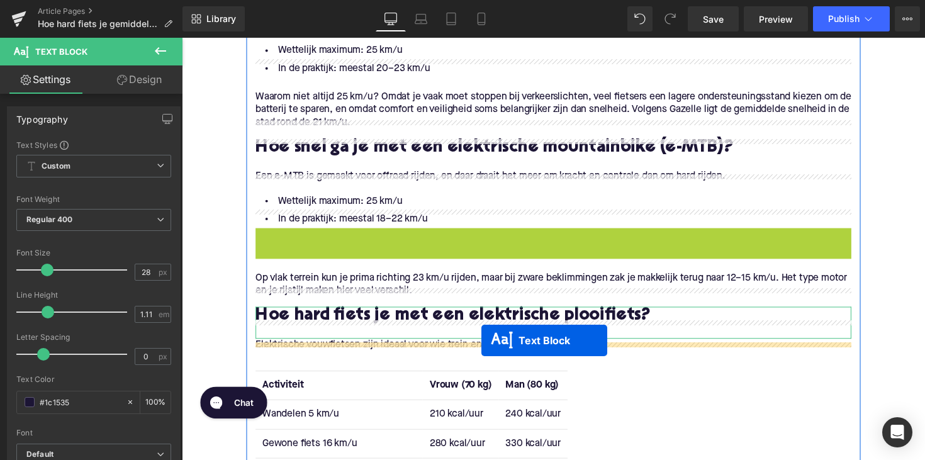
drag, startPoint x: 523, startPoint y: 229, endPoint x: 489, endPoint y: 348, distance: 123.7
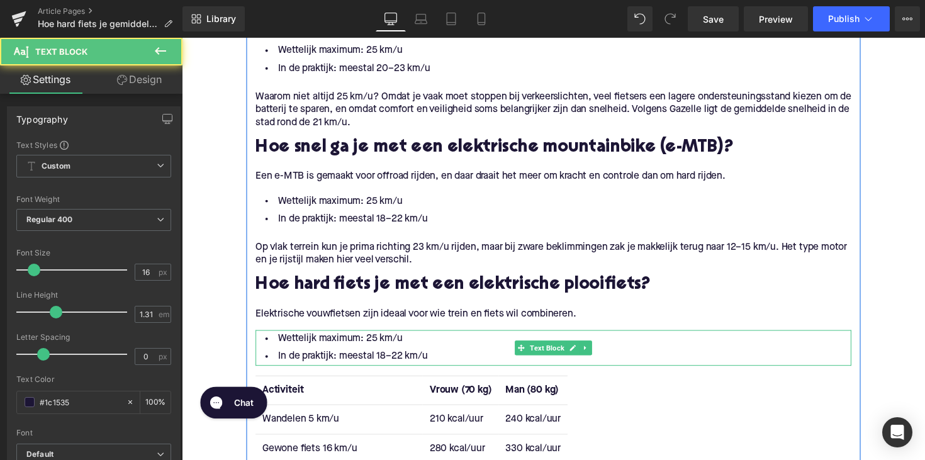
click at [441, 356] on li "In de praktijk: meestal 18–22 km/u" at bounding box center [562, 365] width 610 height 18
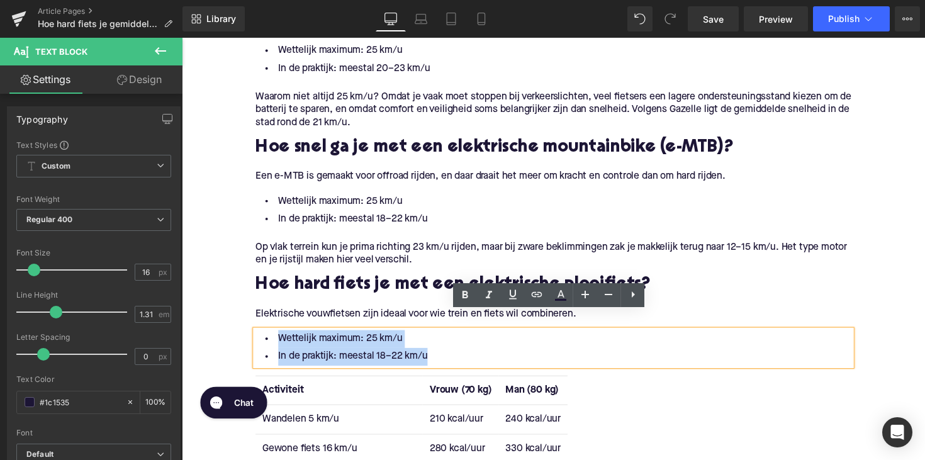
drag, startPoint x: 441, startPoint y: 347, endPoint x: 276, endPoint y: 330, distance: 165.2
click at [276, 337] on ul "Wettelijk maximum: 25 km/u In de praktijk: meestal 18–22 km/u" at bounding box center [562, 355] width 610 height 37
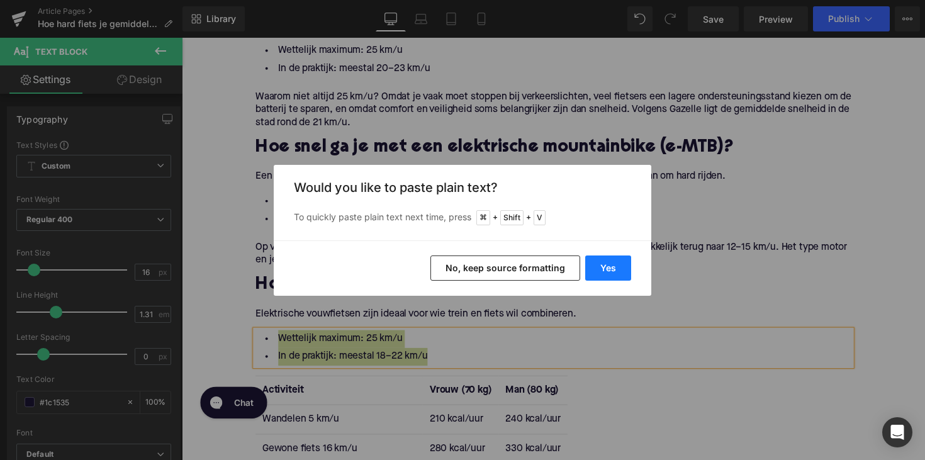
click at [601, 261] on button "Yes" at bounding box center [608, 268] width 46 height 25
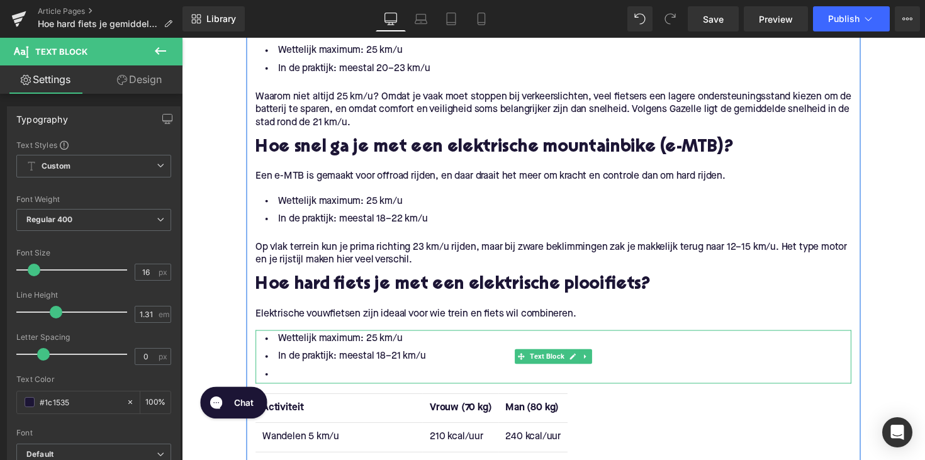
click at [334, 389] on div at bounding box center [562, 390] width 610 height 3
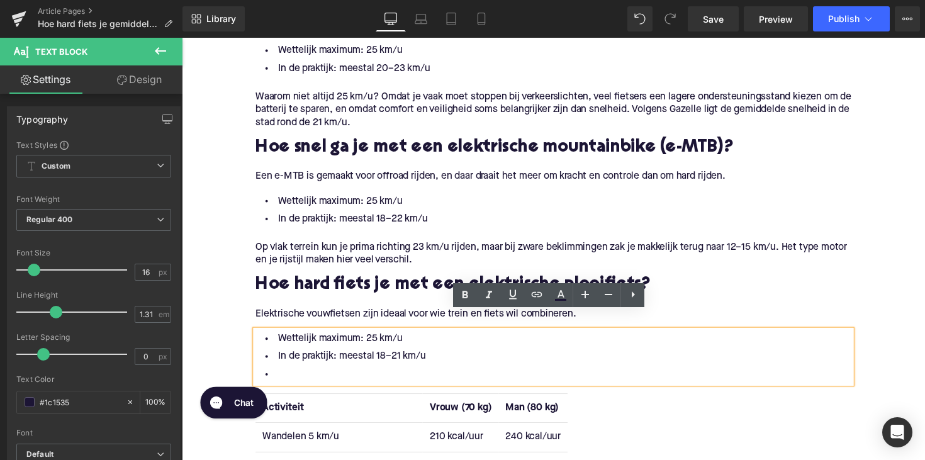
click at [333, 374] on li at bounding box center [562, 383] width 610 height 18
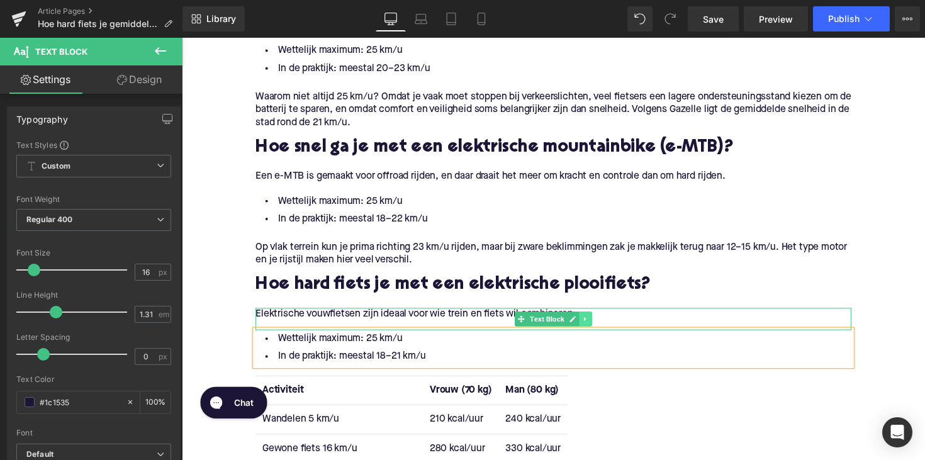
click at [592, 322] on icon at bounding box center [595, 326] width 7 height 8
click at [593, 318] on link at bounding box center [589, 325] width 13 height 15
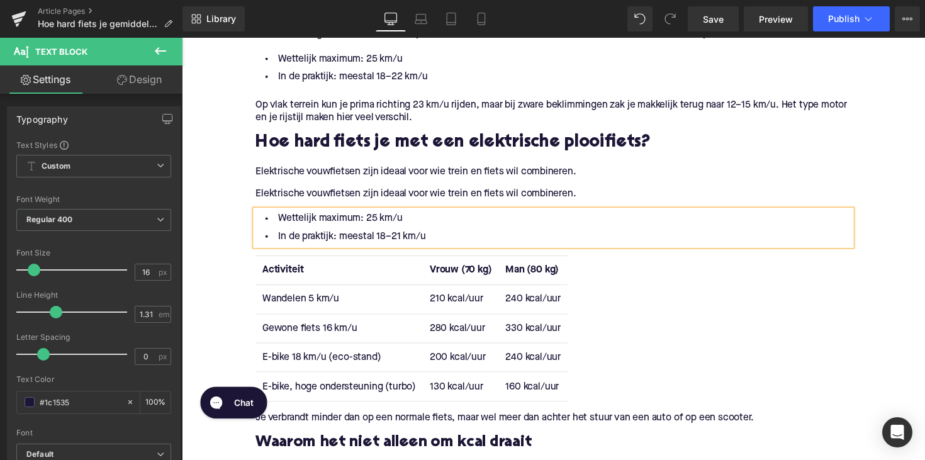
scroll to position [1086, 0]
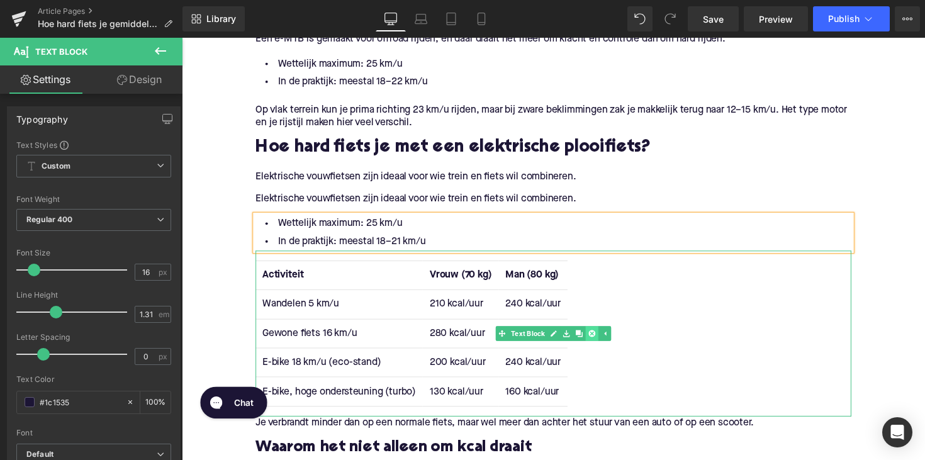
click at [600, 337] on icon at bounding box center [601, 340] width 7 height 7
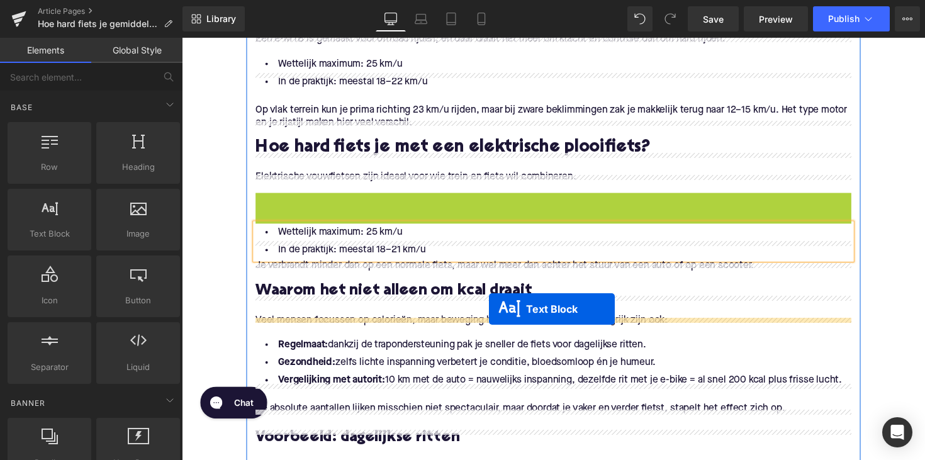
drag, startPoint x: 523, startPoint y: 191, endPoint x: 497, endPoint y: 316, distance: 128.0
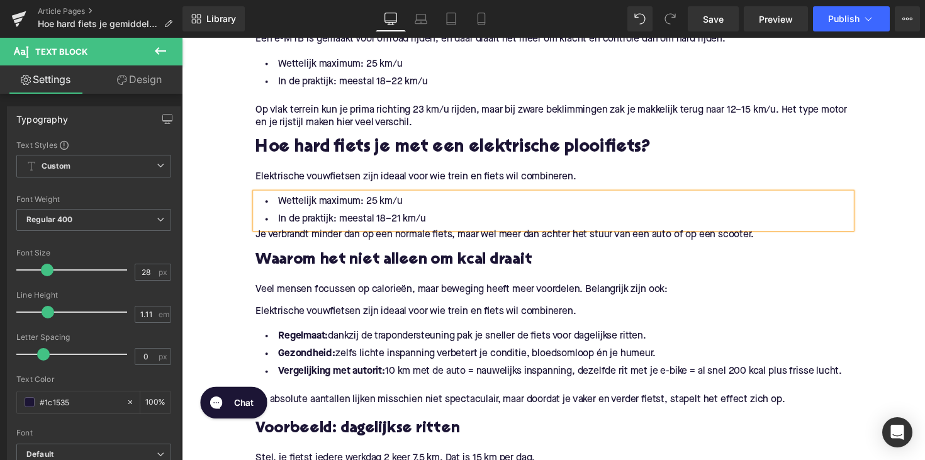
click at [332, 233] on p "Je verbrandt minder dan op een normale fiets, maar wel meer dan achter het stuu…" at bounding box center [562, 239] width 610 height 13
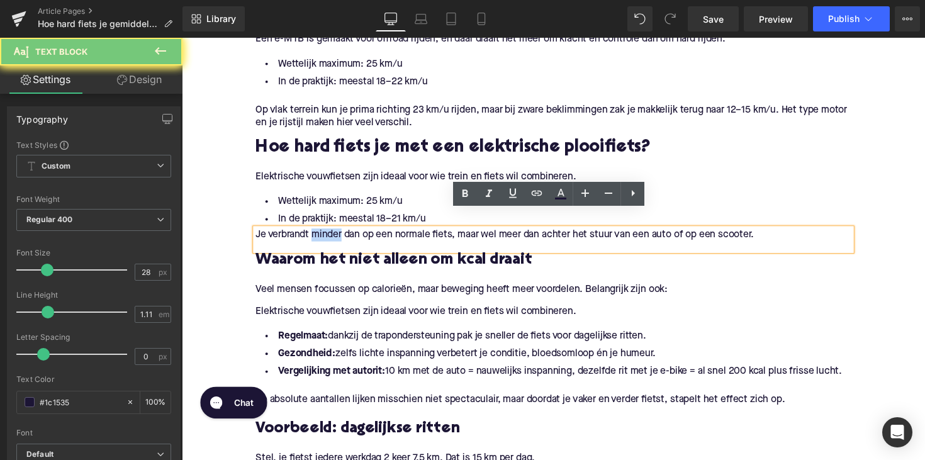
click at [332, 233] on p "Je verbrandt minder dan op een normale fiets, maar wel meer dan achter het stuu…" at bounding box center [562, 239] width 610 height 13
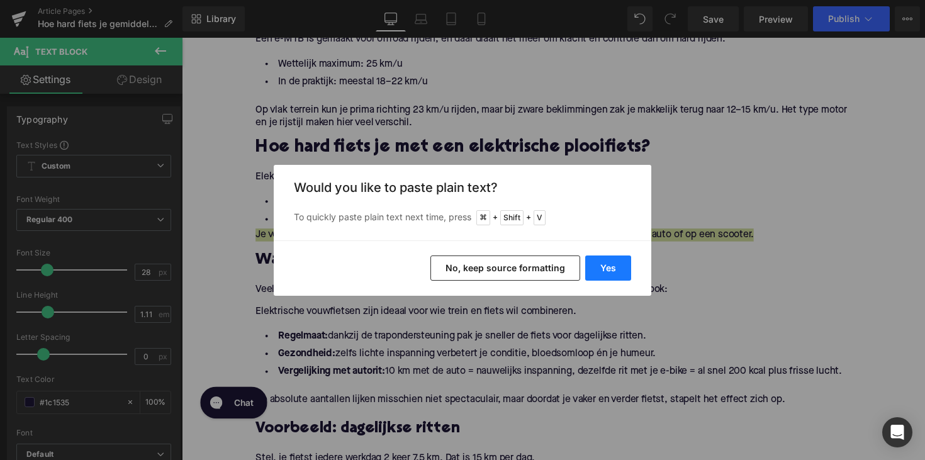
drag, startPoint x: 594, startPoint y: 260, endPoint x: 221, endPoint y: 199, distance: 378.2
click at [594, 260] on button "Yes" at bounding box center [608, 268] width 46 height 25
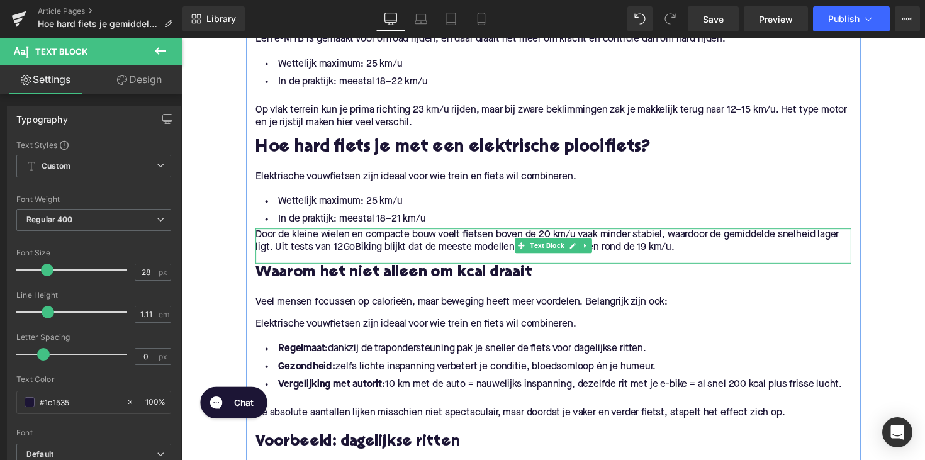
click at [289, 233] on p "Door de kleine wielen en compacte bouw voelt fietsen boven de 20 km/u vaak mind…" at bounding box center [562, 246] width 610 height 26
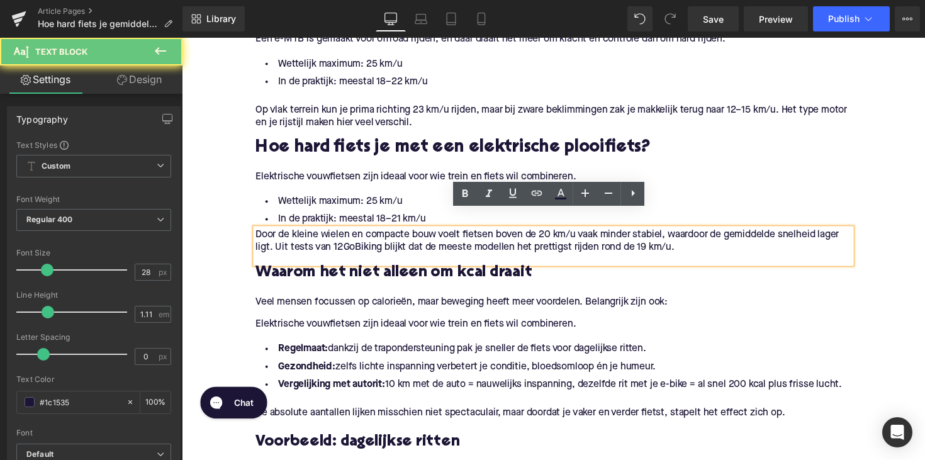
click at [257, 233] on p "Door de kleine wielen en compacte bouw voelt fietsen boven de 20 km/u vaak mind…" at bounding box center [562, 246] width 610 height 26
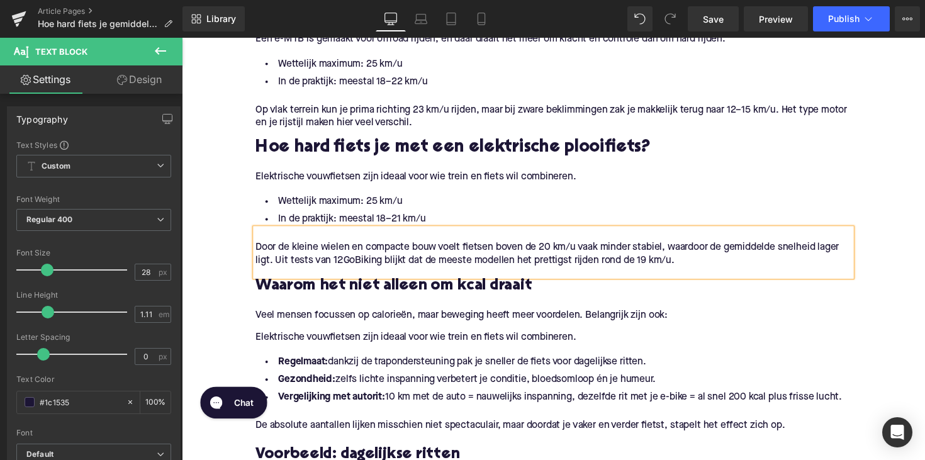
click at [344, 283] on h3 "Waarom het niet alleen om kcal draait" at bounding box center [562, 293] width 610 height 20
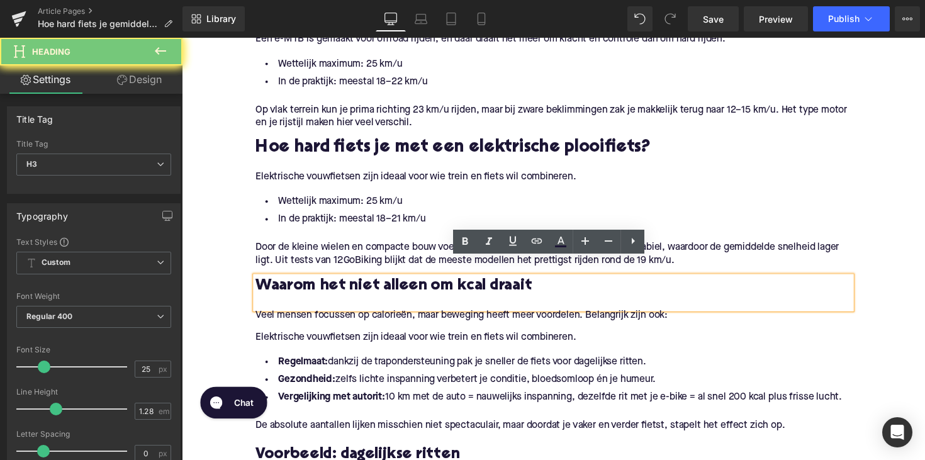
click at [344, 283] on h3 "Waarom het niet alleen om kcal draait" at bounding box center [562, 293] width 610 height 20
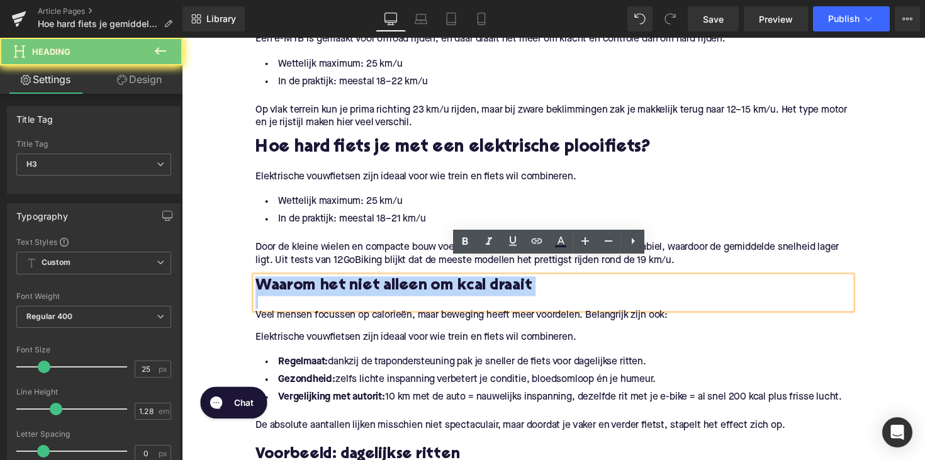
paste div
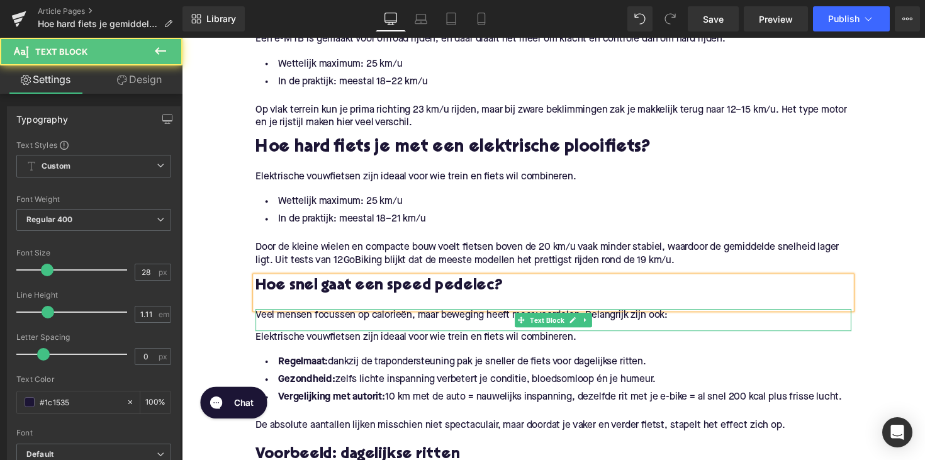
click at [346, 316] on p "Veel mensen focussen op calorieën, maar beweging heeft meer voordelen. Belangri…" at bounding box center [562, 322] width 610 height 13
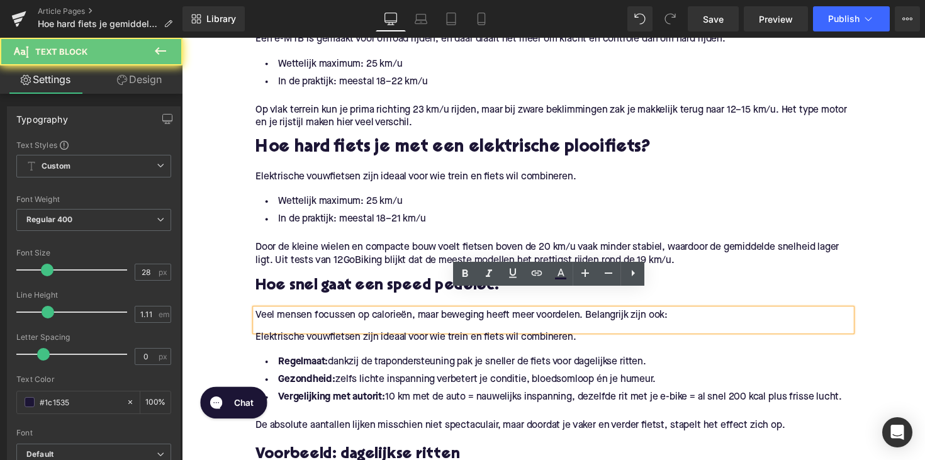
click at [525, 316] on p "Veel mensen focussen op calorieën, maar beweging heeft meer voordelen. Belangri…" at bounding box center [562, 322] width 610 height 13
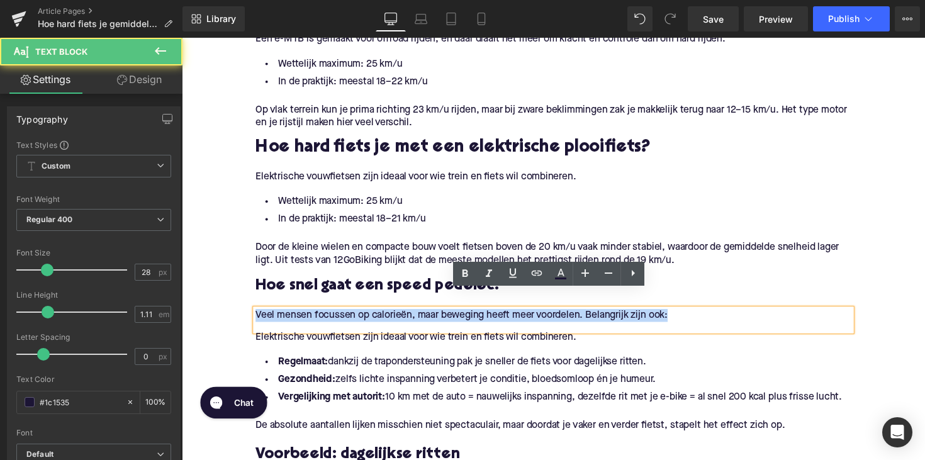
click at [525, 316] on p "Veel mensen focussen op calorieën, maar beweging heeft meer voordelen. Belangri…" at bounding box center [562, 322] width 610 height 13
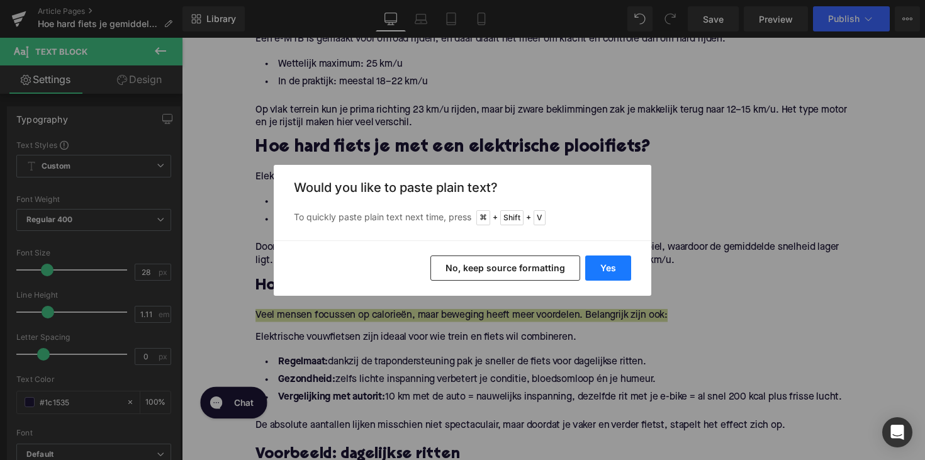
click at [613, 269] on button "Yes" at bounding box center [608, 268] width 46 height 25
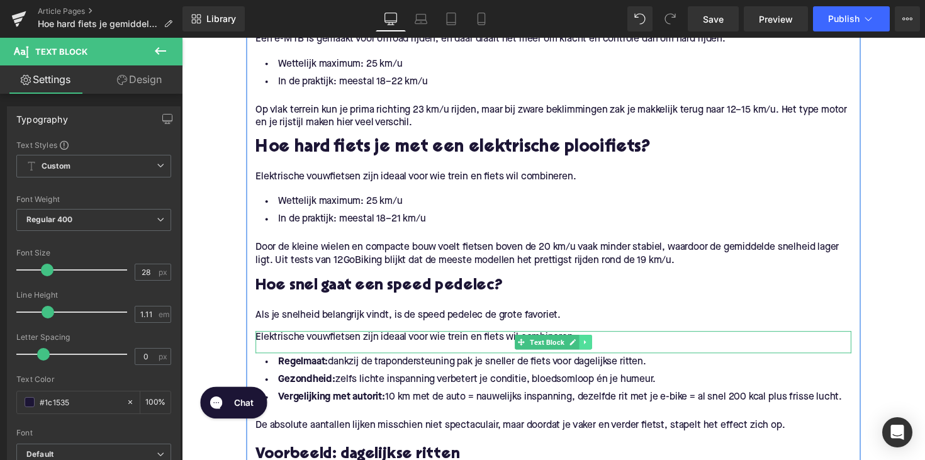
click at [599, 342] on link at bounding box center [595, 349] width 13 height 15
click at [600, 346] on icon at bounding box center [601, 350] width 7 height 8
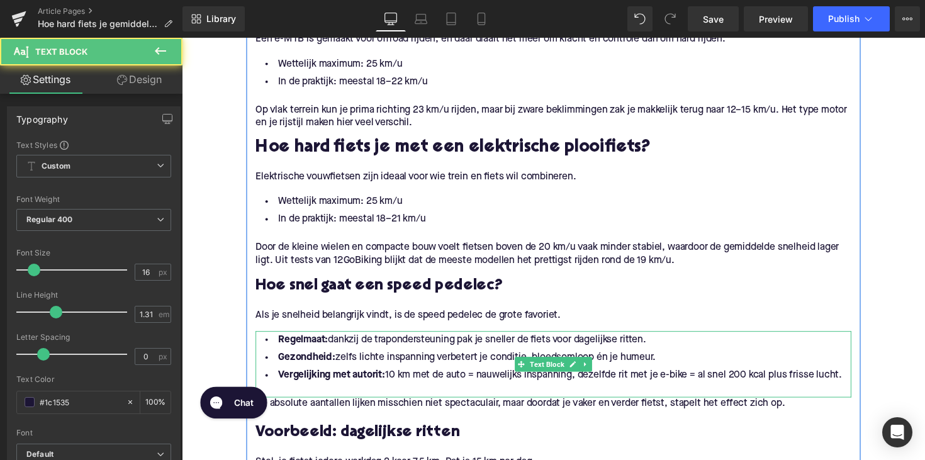
click at [744, 375] on li "Vergelijking met autorit: 10 km met de auto = nauwelijks inspanning, dezelfde r…" at bounding box center [562, 384] width 610 height 18
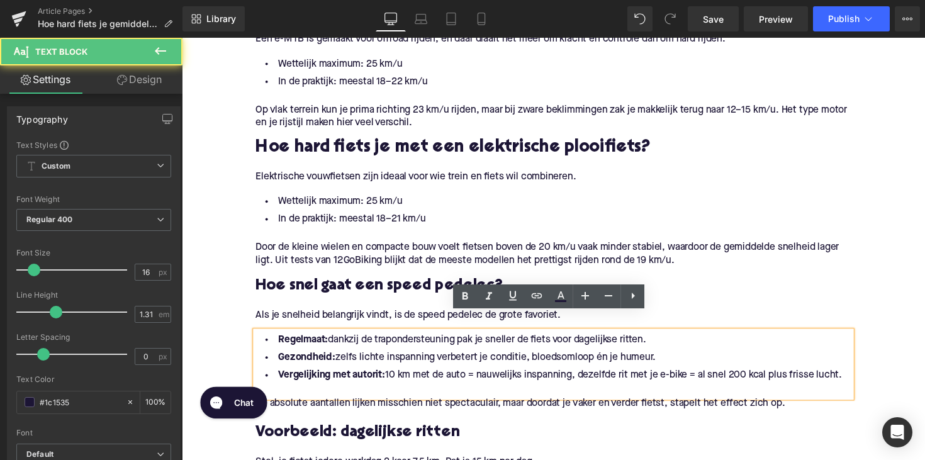
click at [861, 375] on li "Vergelijking met autorit: 10 km met de auto = nauwelijks inspanning, dezelfde r…" at bounding box center [562, 384] width 610 height 18
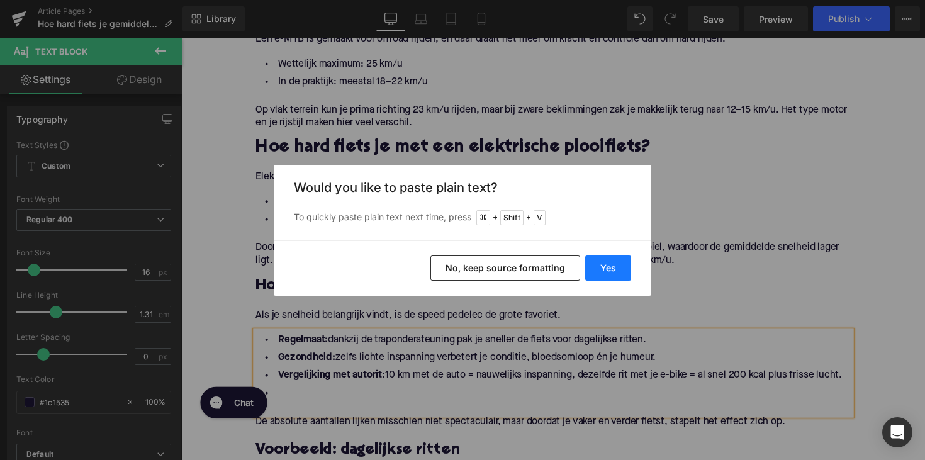
click at [610, 269] on button "Yes" at bounding box center [608, 268] width 46 height 25
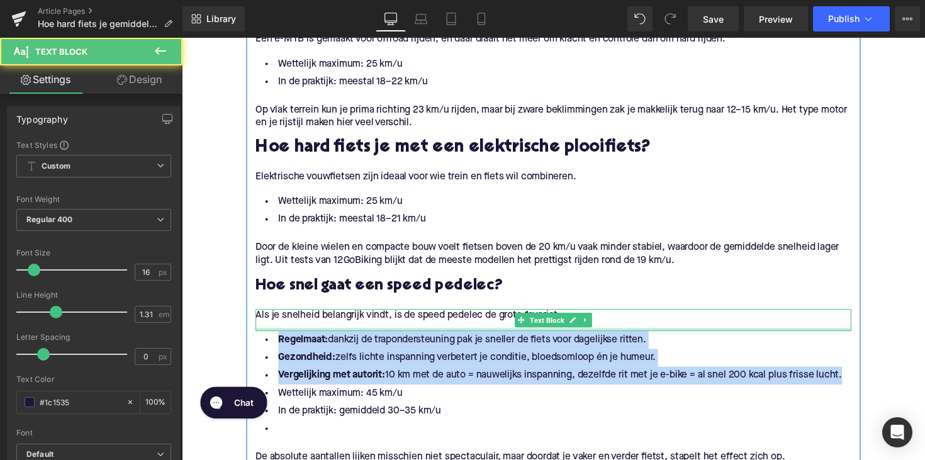
drag, startPoint x: 858, startPoint y: 368, endPoint x: 312, endPoint y: 317, distance: 548.7
click at [312, 317] on div "Wat zegt de wet over e-bike snelheid? Heading In Europa gelden duidelijke regel…" at bounding box center [562, 296] width 629 height 1344
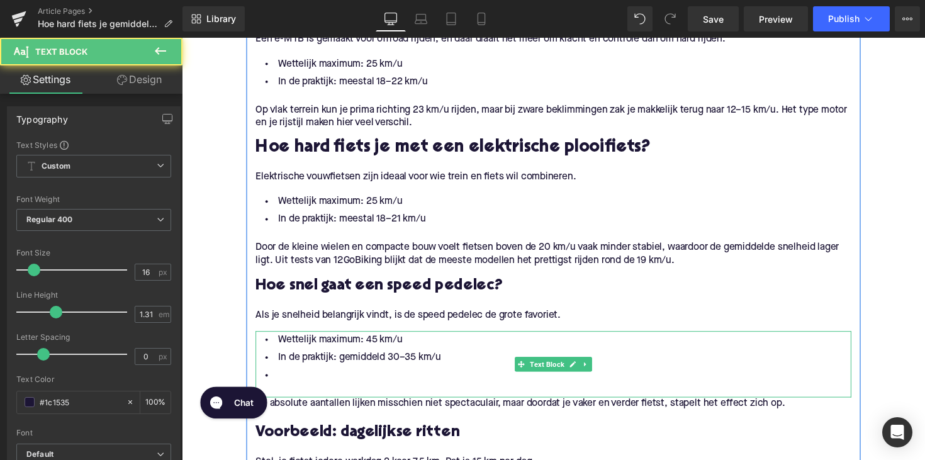
click at [282, 375] on li at bounding box center [562, 384] width 610 height 18
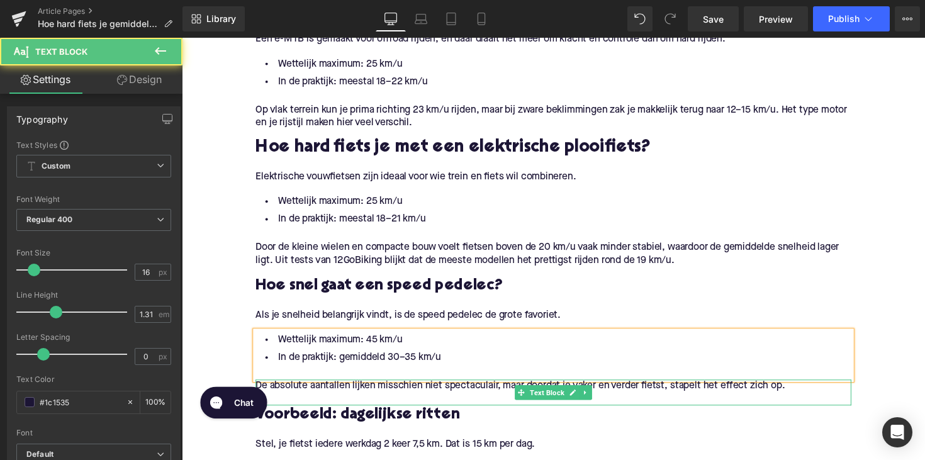
click at [334, 388] on div "De absolute aantallen lijken misschien niet spectaculair, maar doordat je vaker…" at bounding box center [562, 401] width 610 height 26
click at [334, 390] on span "De absolute aantallen lijken misschien niet spectaculair, maar doordat je vaker…" at bounding box center [528, 395] width 542 height 10
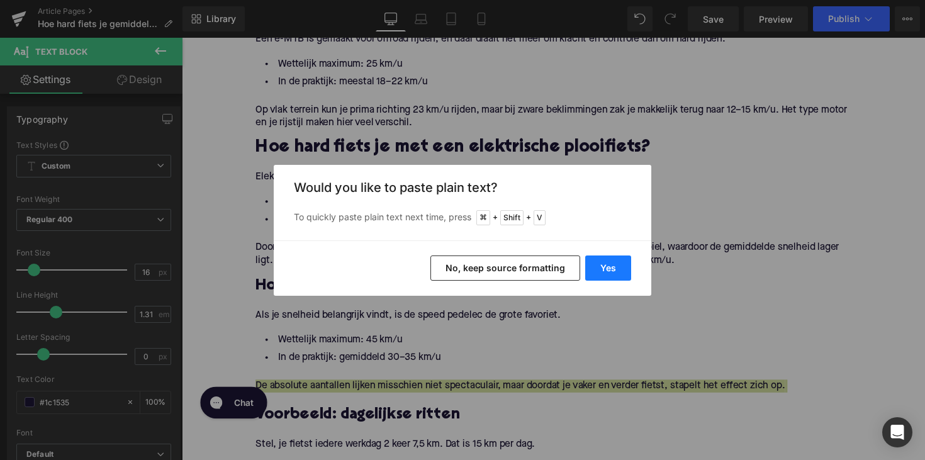
click at [603, 269] on button "Yes" at bounding box center [608, 268] width 46 height 25
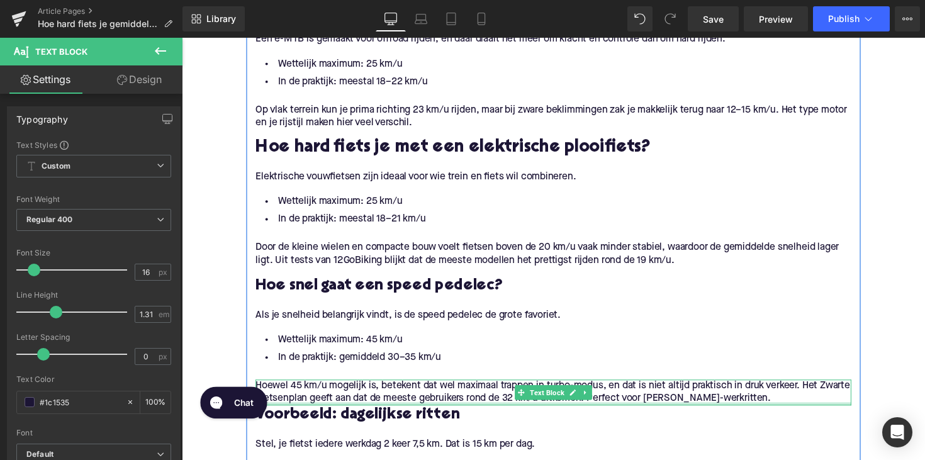
click at [809, 412] on div at bounding box center [562, 413] width 610 height 3
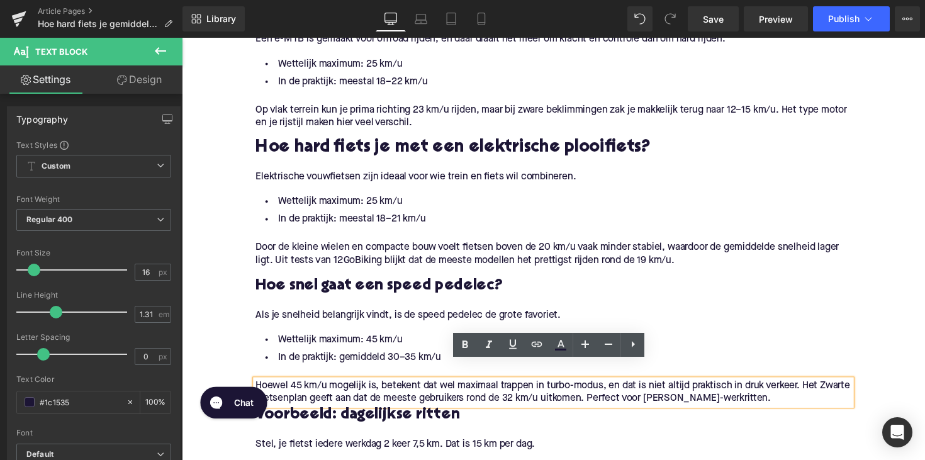
click at [807, 393] on div "Hoewel 45 km/u mogelijk is, betekent dat wel maximaal trappen in turbo-modus, e…" at bounding box center [562, 401] width 610 height 26
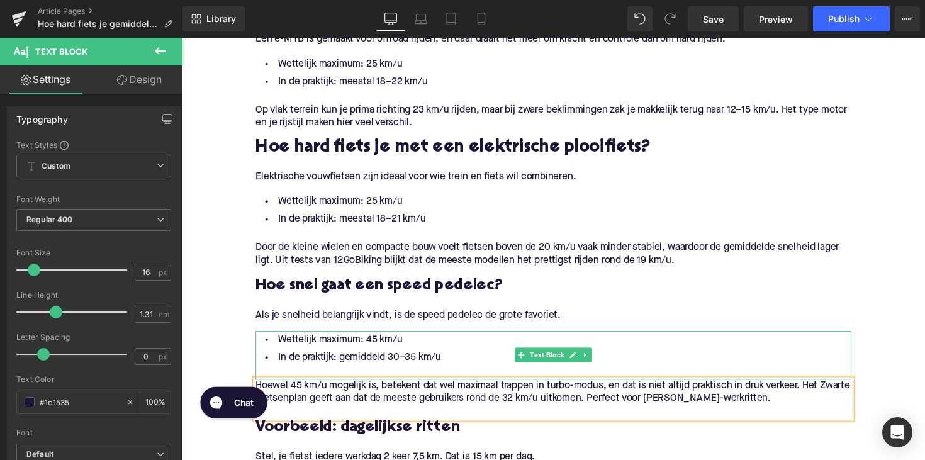
scroll to position [1224, 0]
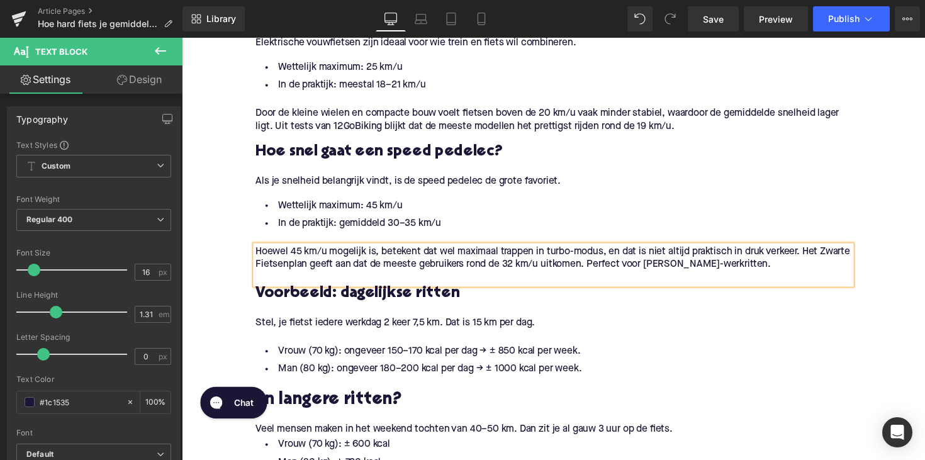
click at [288, 290] on h3 "Voorbeeld: dagelijkse ritten" at bounding box center [562, 300] width 610 height 20
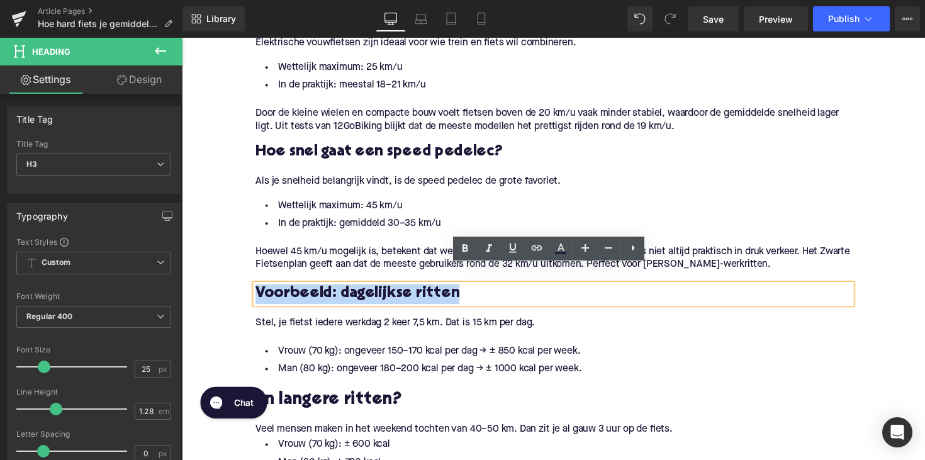
paste div
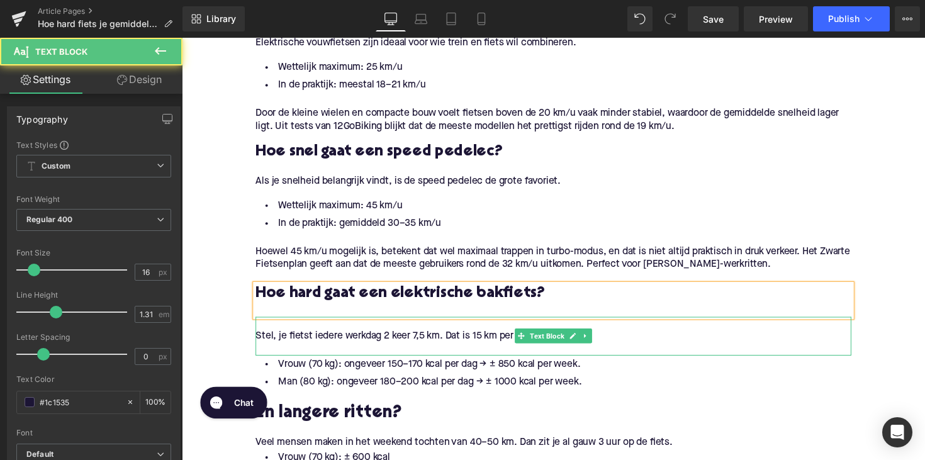
click at [321, 337] on div "Stel, je fietst iedere werkdag 2 keer 7,5 km. Dat is 15 km per dag." at bounding box center [562, 343] width 610 height 13
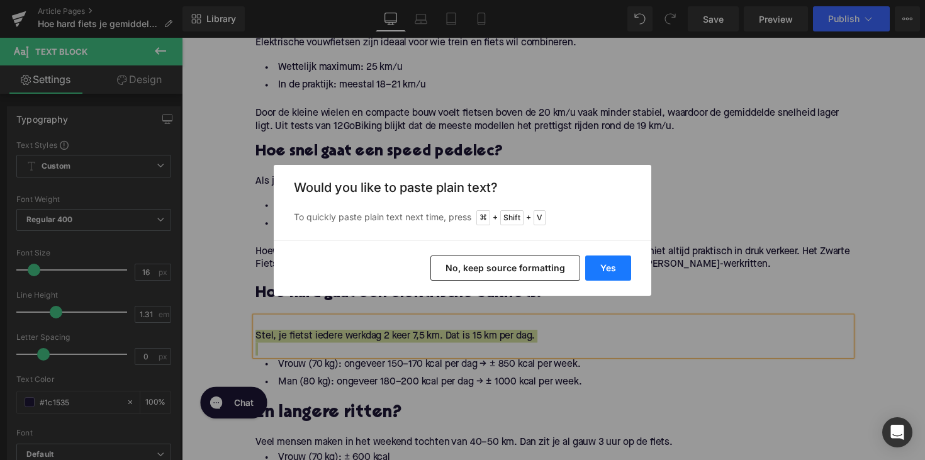
click at [597, 272] on button "Yes" at bounding box center [608, 268] width 46 height 25
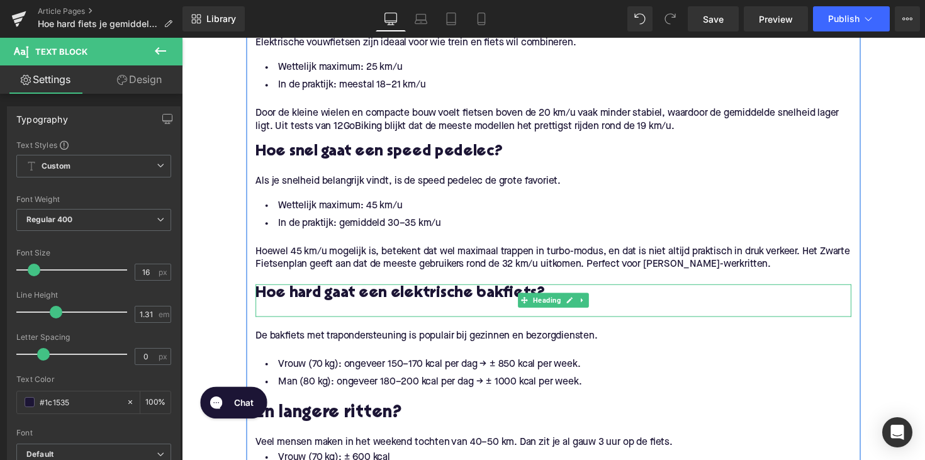
click at [281, 310] on div at bounding box center [562, 316] width 610 height 13
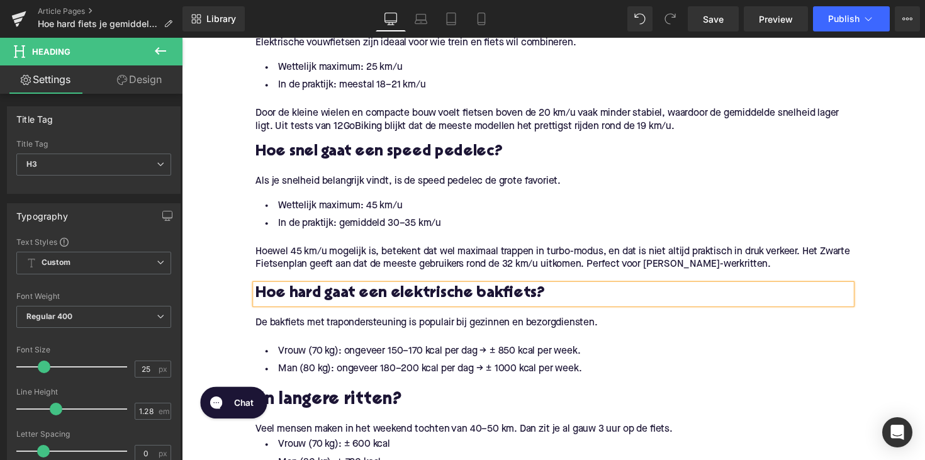
click at [346, 368] on li "Man (80 kg): ongeveer 180–200 kcal per dag → ± 1000 kcal per week." at bounding box center [562, 377] width 610 height 18
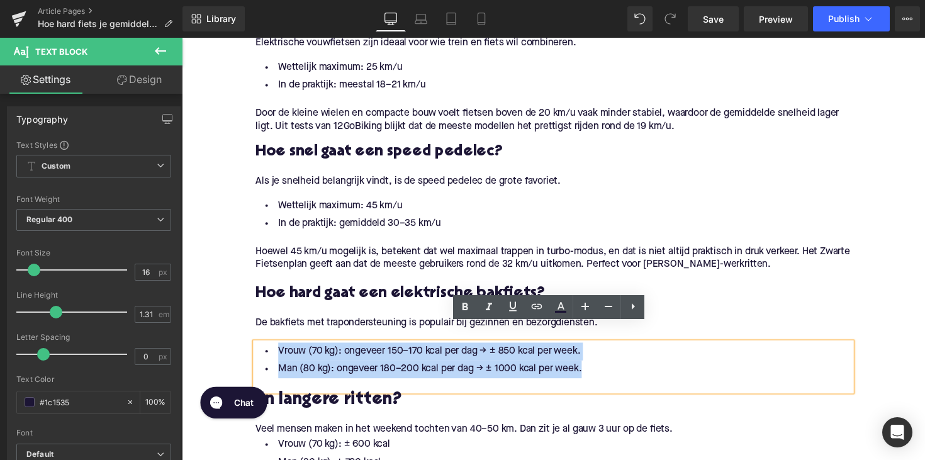
drag, startPoint x: 601, startPoint y: 360, endPoint x: 264, endPoint y: 341, distance: 337.2
click at [264, 350] on ul "Vrouw (70 kg): ongeveer 150–170 kcal per dag → ± 850 kcal per week. Man (80 kg)…" at bounding box center [562, 368] width 610 height 37
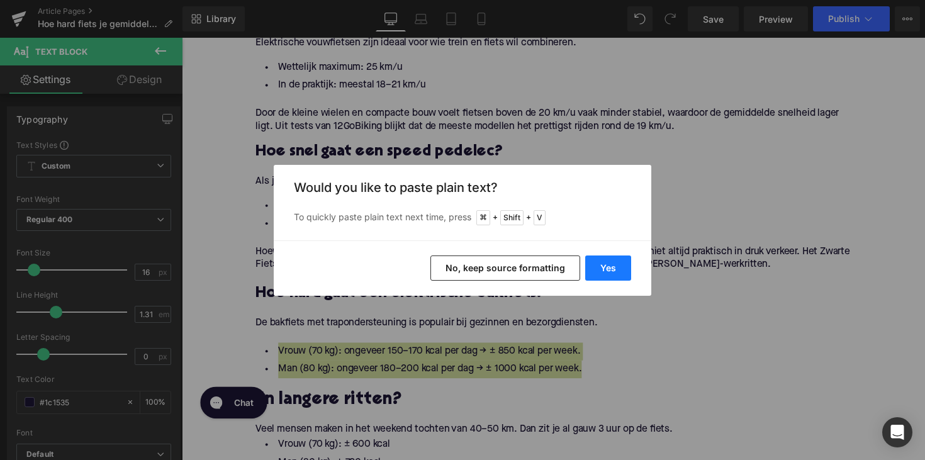
click at [585, 273] on button "Yes" at bounding box center [608, 268] width 46 height 25
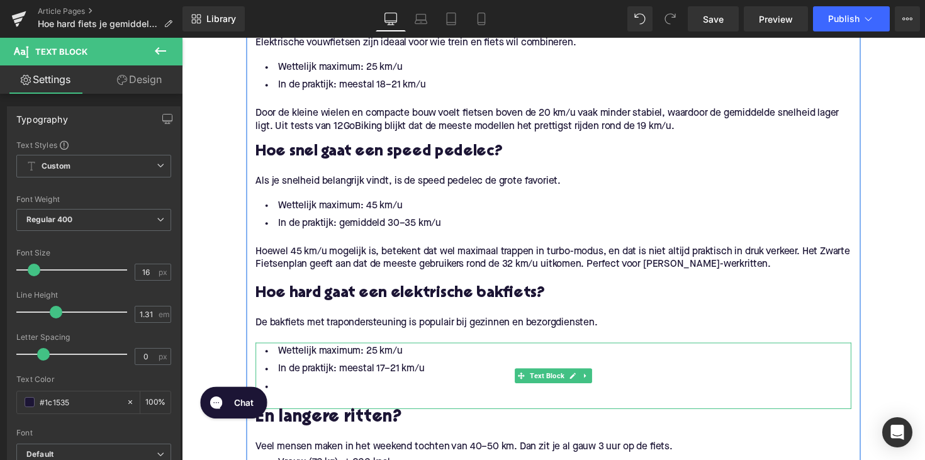
click at [362, 368] on li "In de praktijk: meestal 17–21 km/u" at bounding box center [562, 377] width 610 height 18
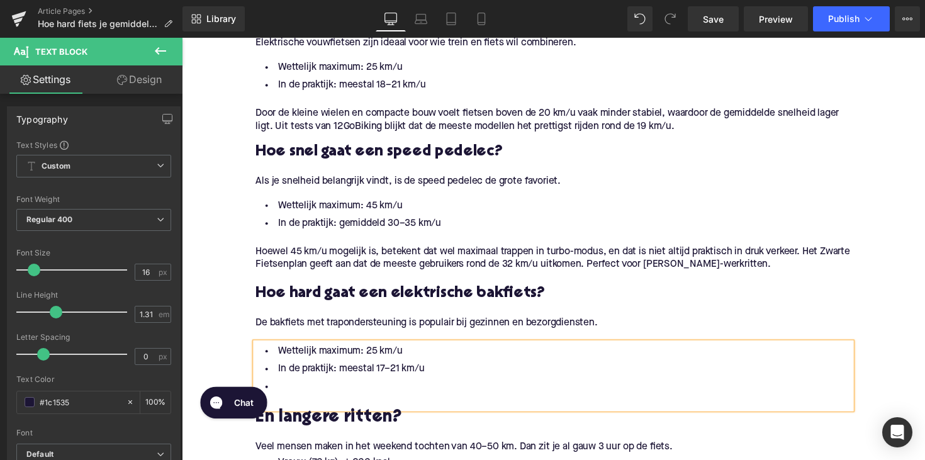
click at [333, 386] on li at bounding box center [562, 395] width 610 height 18
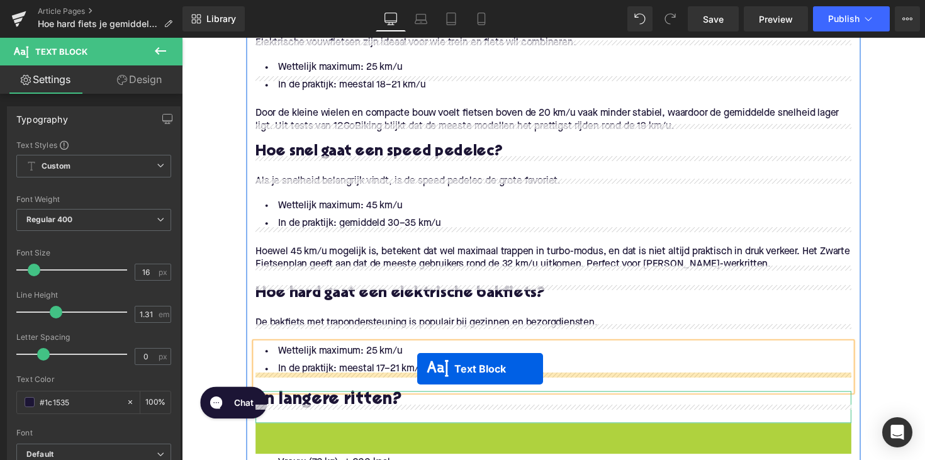
drag, startPoint x: 524, startPoint y: 415, endPoint x: 423, endPoint y: 377, distance: 107.8
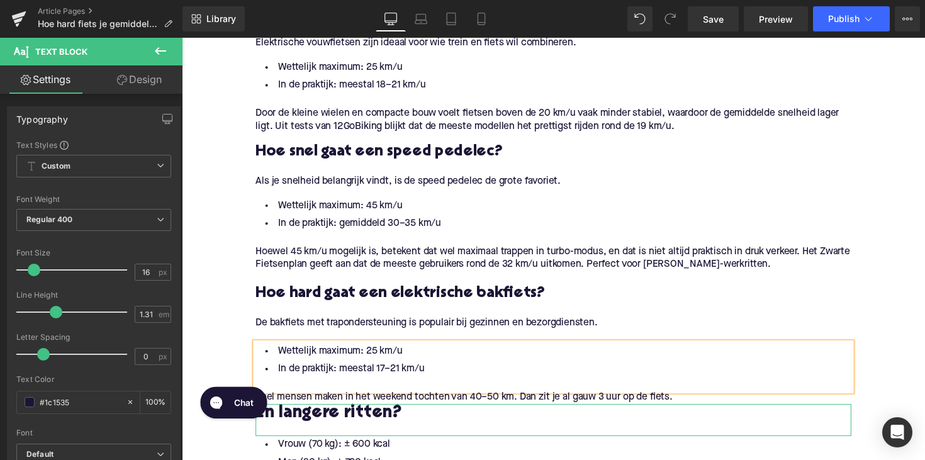
click at [323, 401] on span "Veel mensen maken in het weekend tochten van 40–50 km. Dan zit je al gauw 3 uur…" at bounding box center [470, 406] width 427 height 10
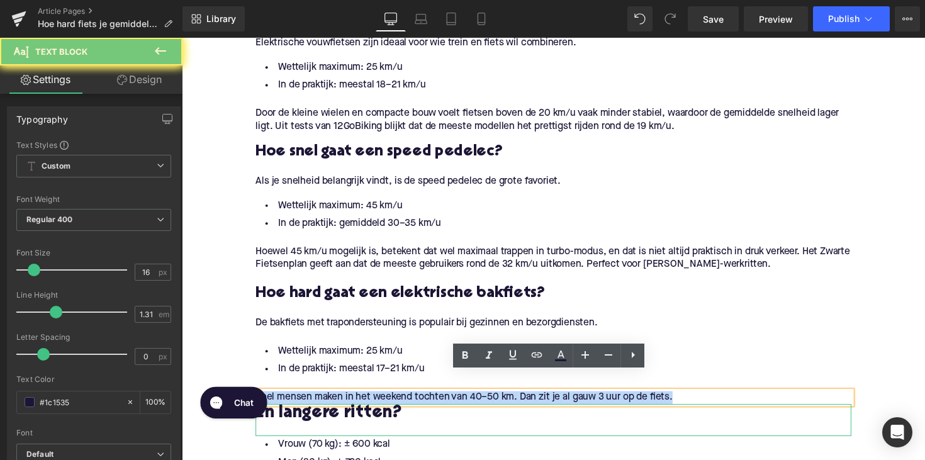
click at [323, 401] on span "Veel mensen maken in het weekend tochten van 40–50 km. Dan zit je al gauw 3 uur…" at bounding box center [470, 406] width 427 height 10
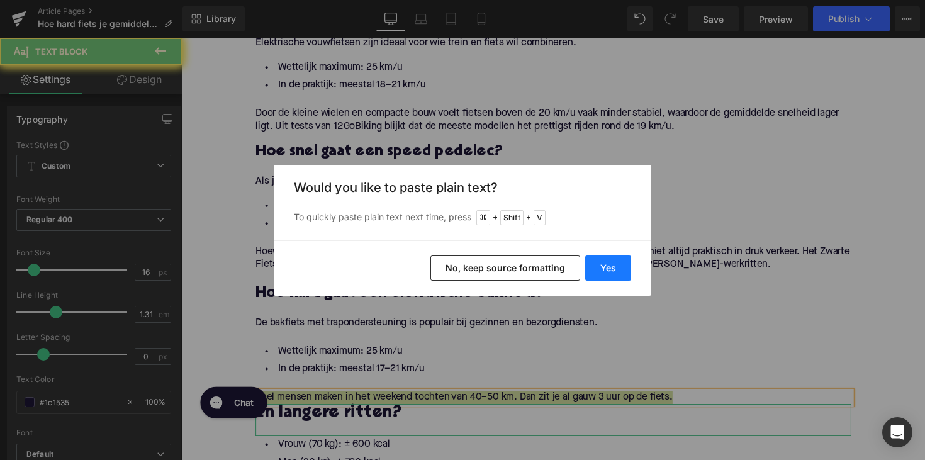
click at [602, 265] on button "Yes" at bounding box center [608, 268] width 46 height 25
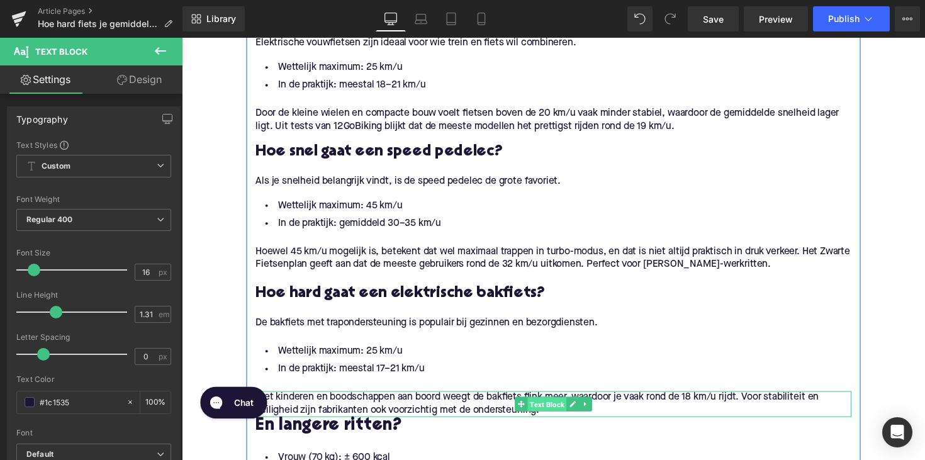
click at [553, 406] on span "Text Block" at bounding box center [556, 413] width 40 height 15
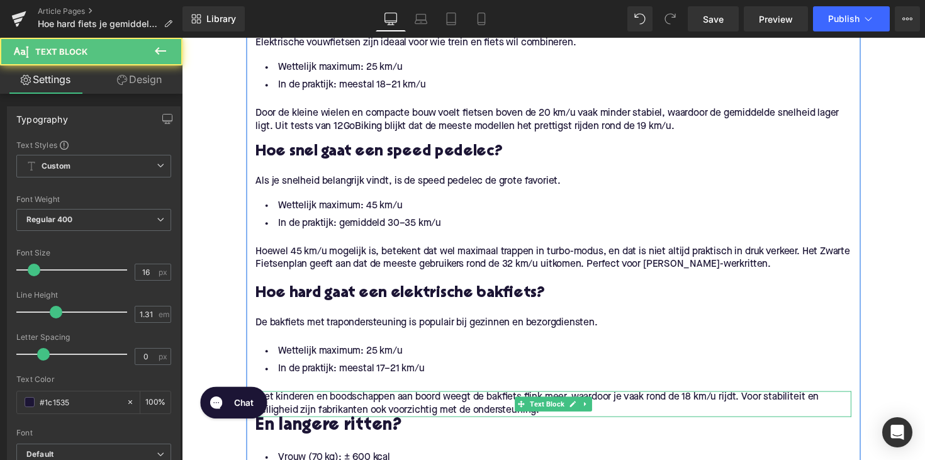
click at [561, 403] on div "Met kinderen en boodschappen aan boord weegt de bakfiets flink meer, waardoor j…" at bounding box center [562, 413] width 610 height 26
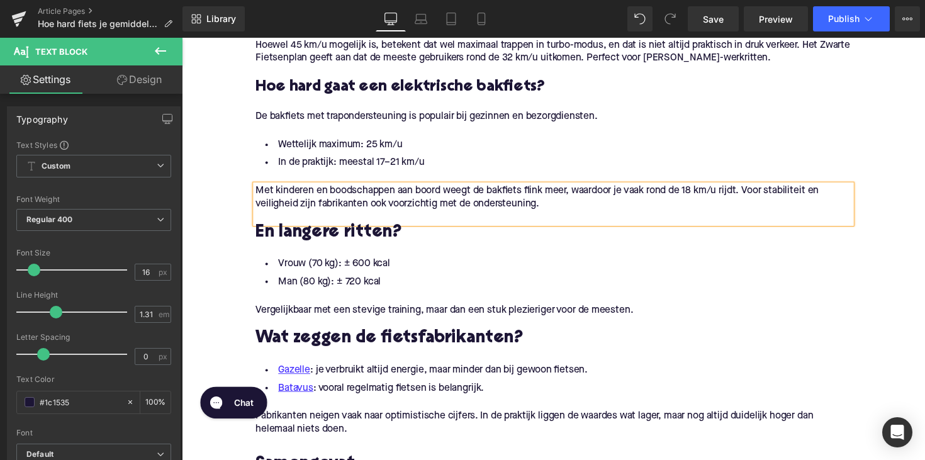
scroll to position [1439, 0]
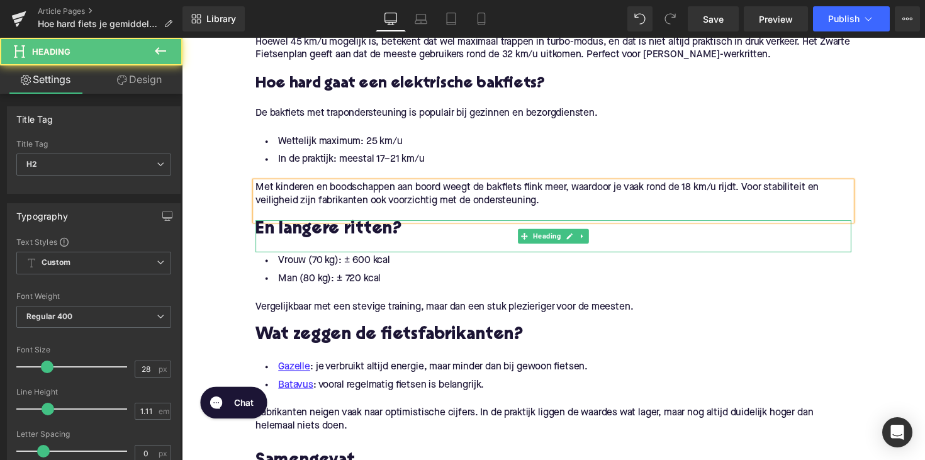
click at [289, 225] on h2 "En langere ritten?" at bounding box center [562, 235] width 610 height 20
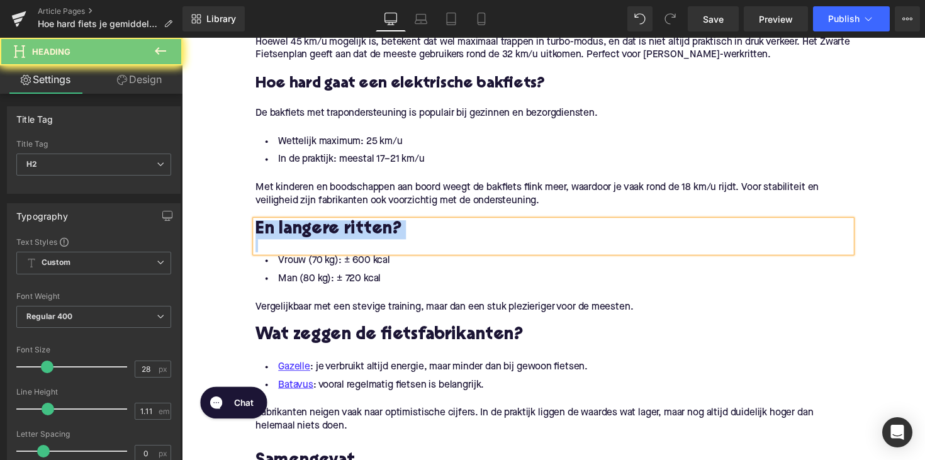
paste div
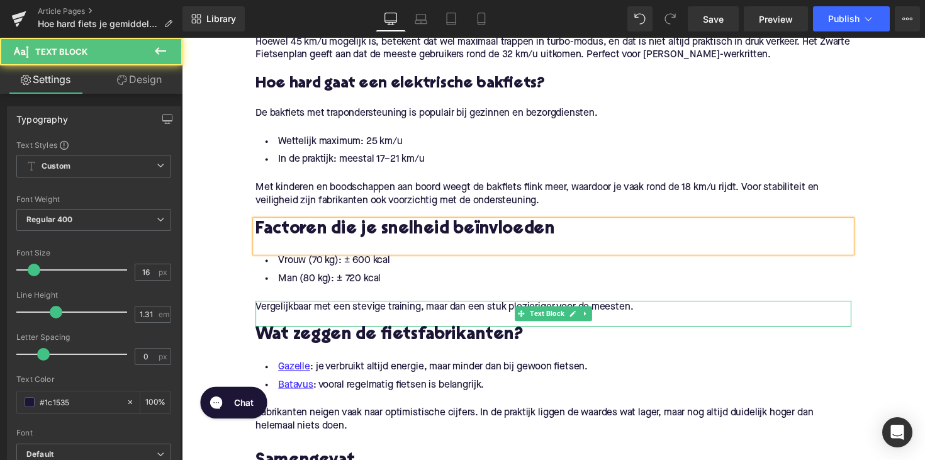
click at [520, 320] on div at bounding box center [562, 326] width 610 height 13
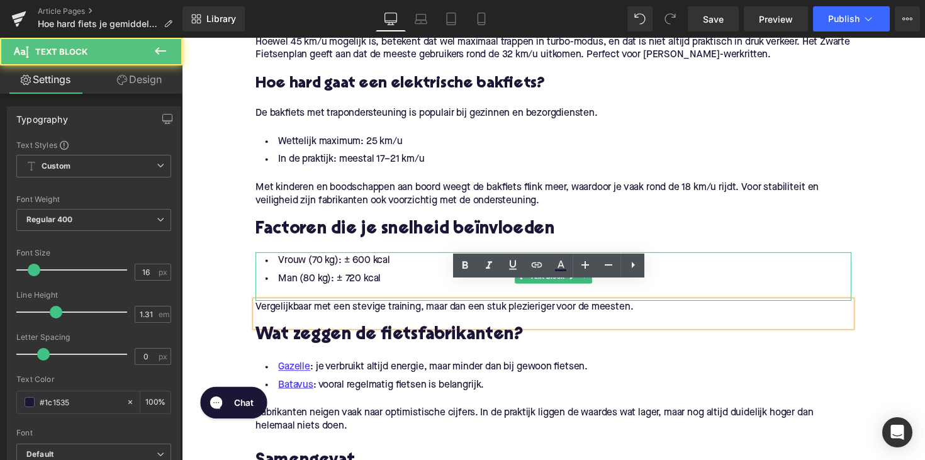
click at [452, 257] on li "Vrouw (70 kg): ± 600 kcal" at bounding box center [562, 266] width 610 height 18
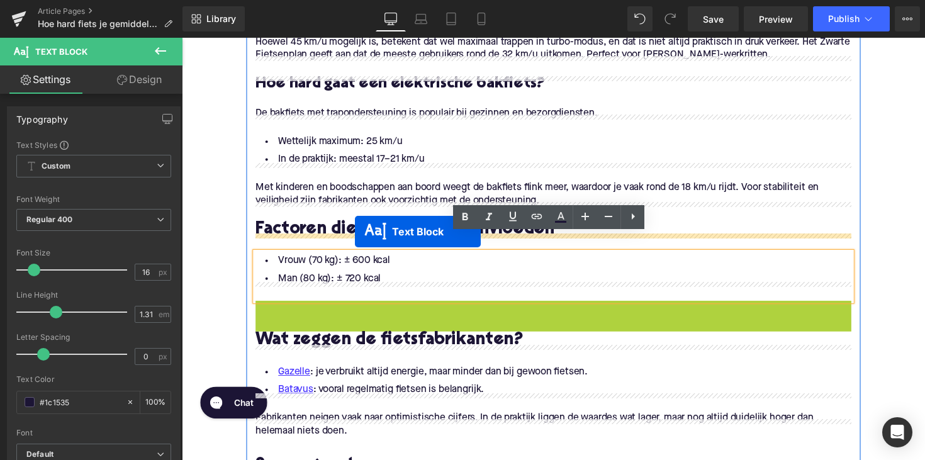
drag, startPoint x: 522, startPoint y: 303, endPoint x: 358, endPoint y: 235, distance: 176.9
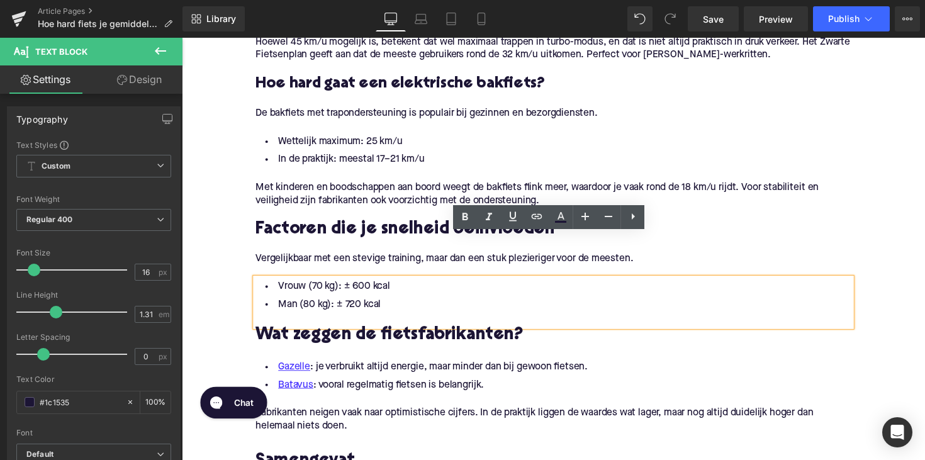
click at [323, 257] on div "Vergelijkbaar met een stevige training, maar dan een stuk plezieriger voor de m…" at bounding box center [562, 263] width 610 height 13
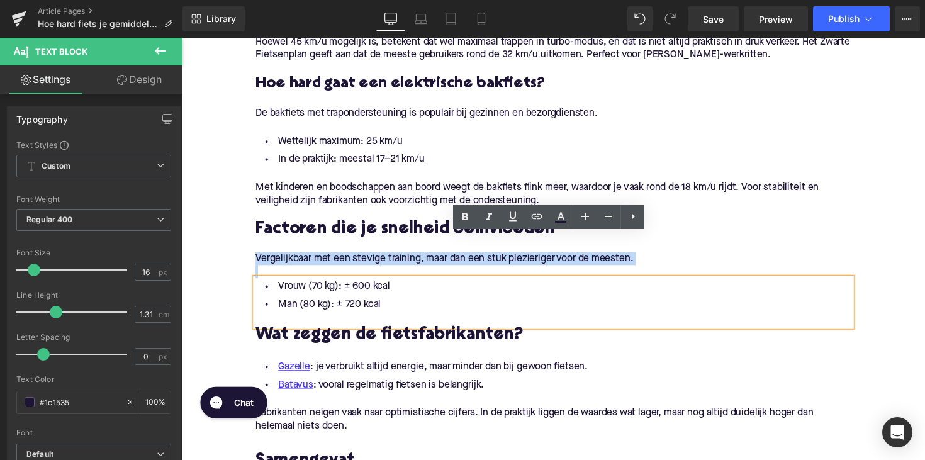
click at [323, 257] on div "Vergelijkbaar met een stevige training, maar dan een stuk plezieriger voor de m…" at bounding box center [562, 263] width 610 height 13
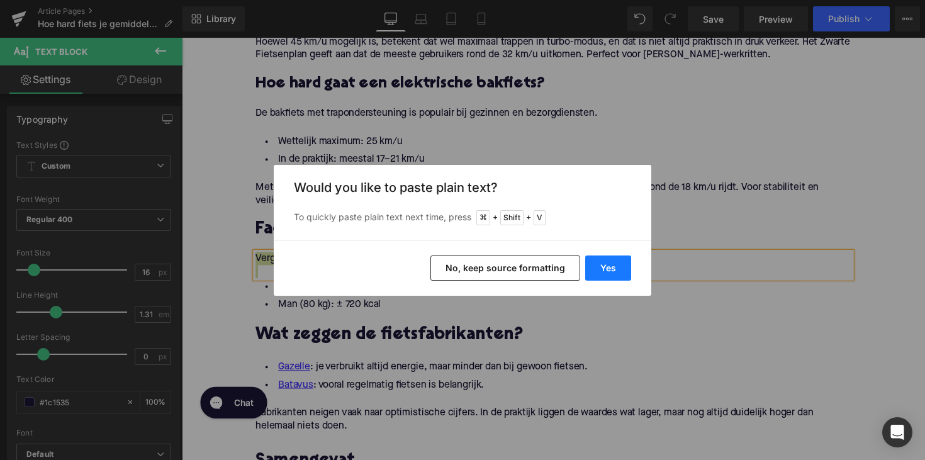
click at [595, 279] on button "Yes" at bounding box center [608, 268] width 46 height 25
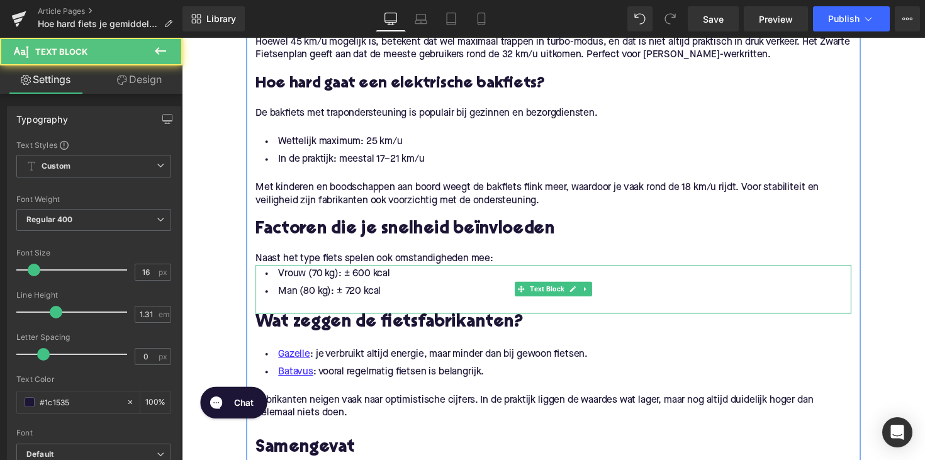
click at [369, 289] on li "Man (80 kg): ± 720 kcal" at bounding box center [562, 298] width 610 height 18
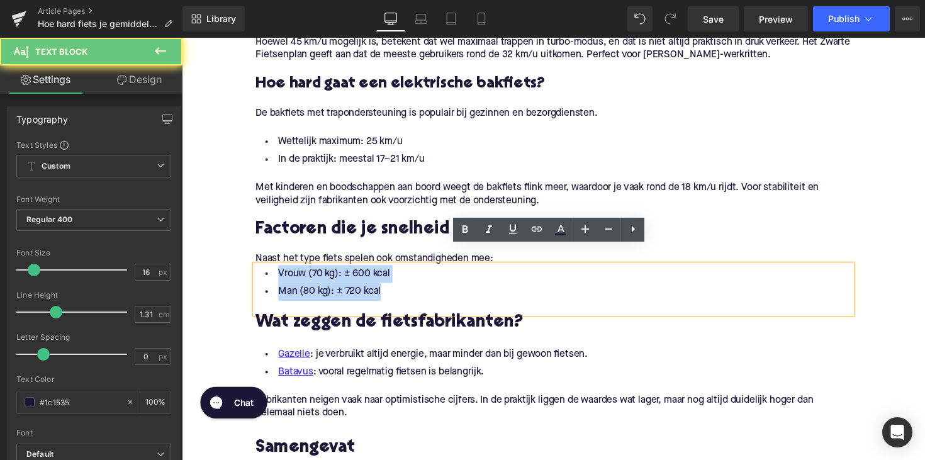
drag, startPoint x: 383, startPoint y: 274, endPoint x: 238, endPoint y: 259, distance: 145.5
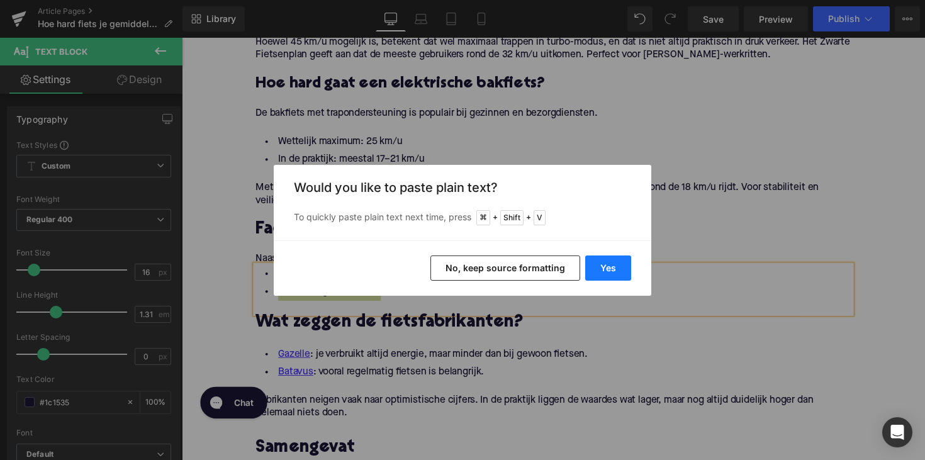
click at [629, 273] on button "Yes" at bounding box center [608, 268] width 46 height 25
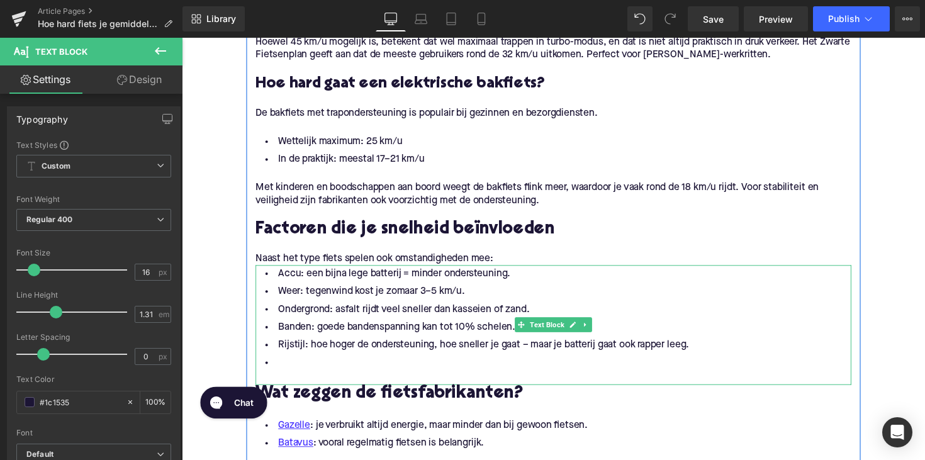
click at [295, 362] on li at bounding box center [562, 371] width 610 height 18
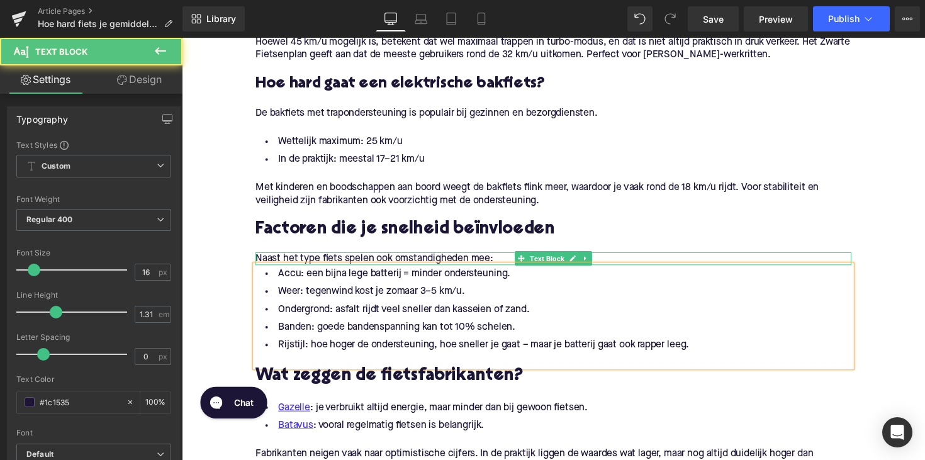
click at [504, 257] on div "Naast het type fiets spelen ook omstandigheden mee:" at bounding box center [562, 263] width 610 height 13
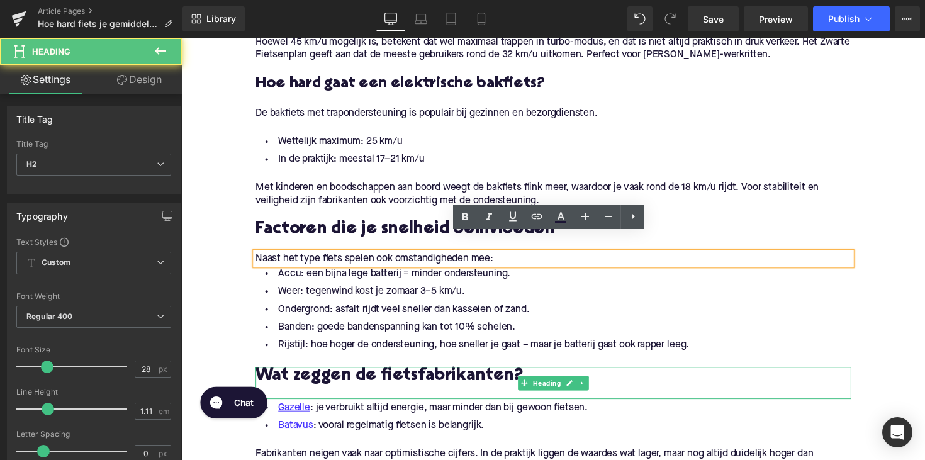
click at [323, 375] on h2 "Wat zeggen de fietsfabrikanten?" at bounding box center [562, 385] width 610 height 20
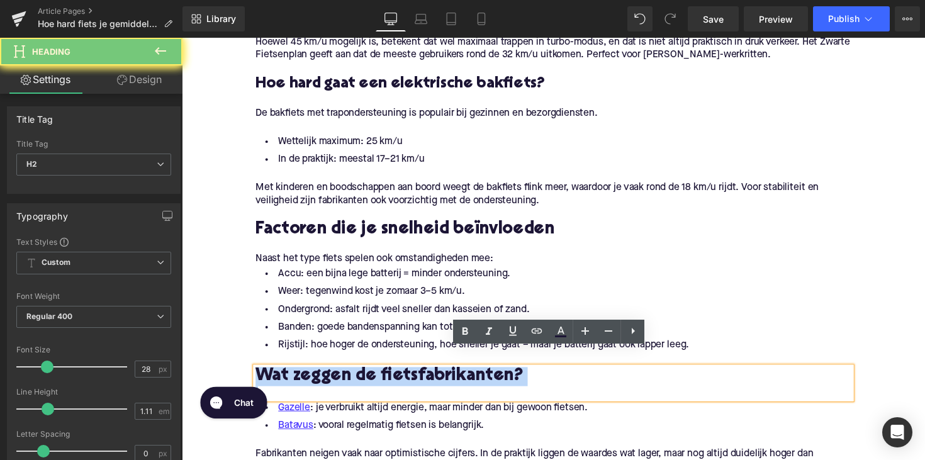
paste div
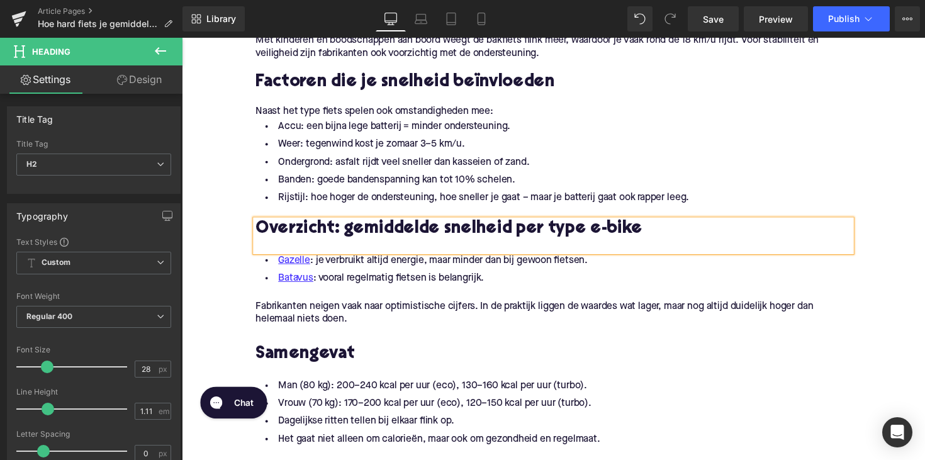
scroll to position [1605, 0]
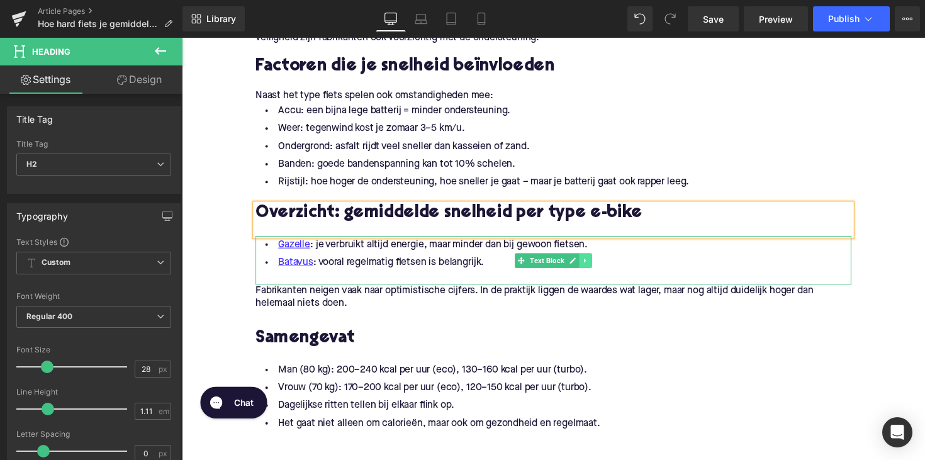
click at [594, 262] on icon at bounding box center [595, 266] width 7 height 8
click at [599, 262] on icon at bounding box center [601, 266] width 7 height 8
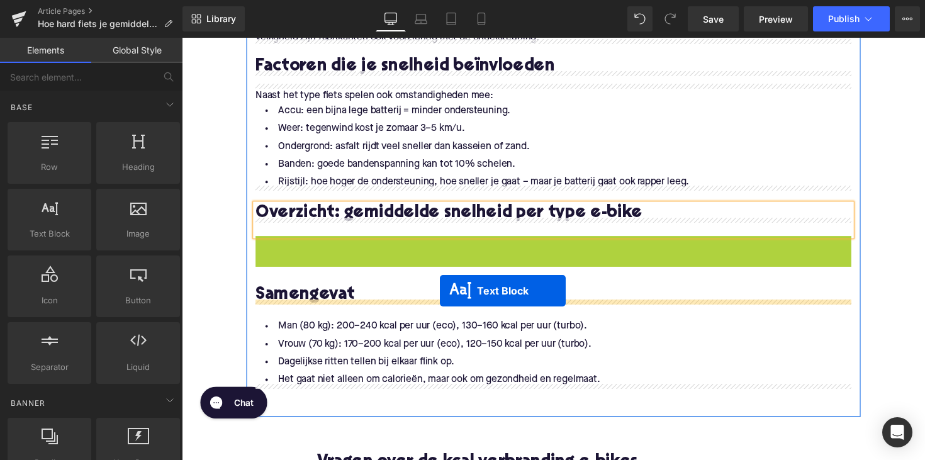
drag, startPoint x: 526, startPoint y: 235, endPoint x: 446, endPoint y: 297, distance: 101.0
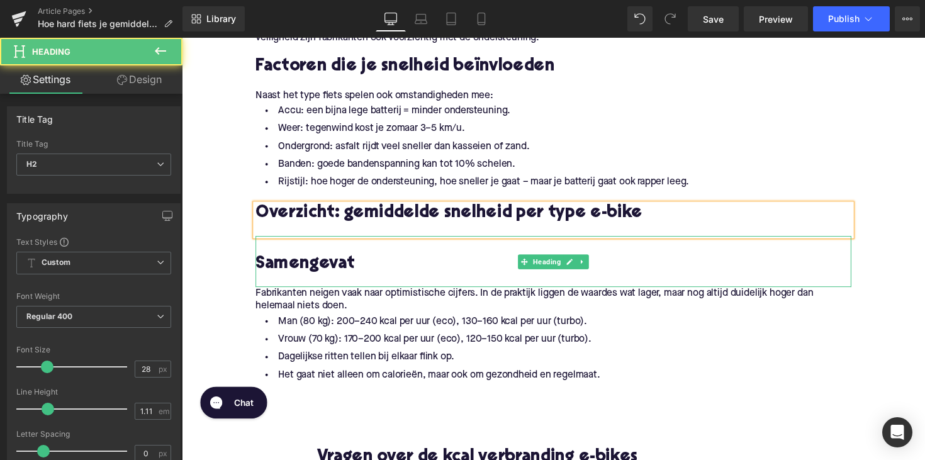
click at [283, 261] on h2 "Samengevat" at bounding box center [562, 271] width 610 height 20
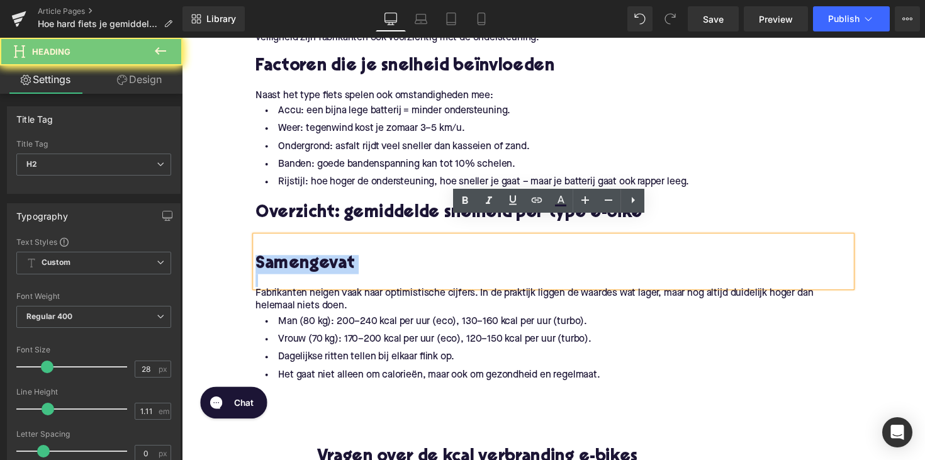
paste div
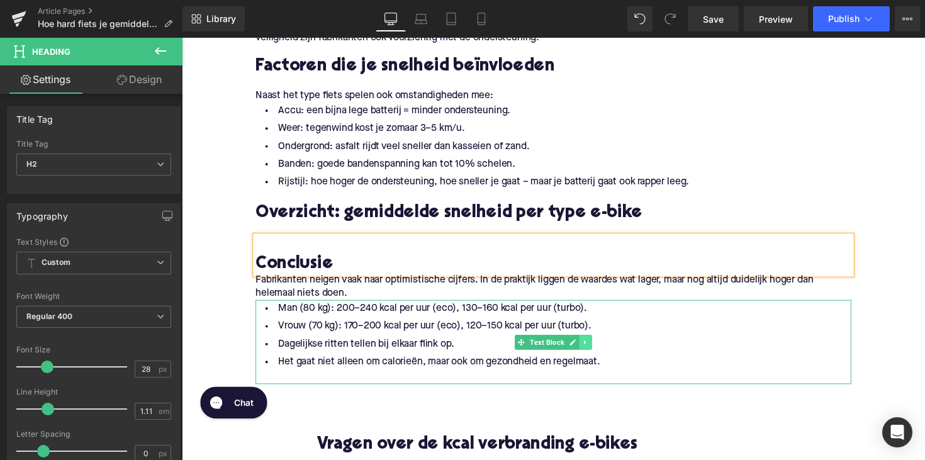
click at [593, 346] on icon at bounding box center [595, 350] width 7 height 8
click at [598, 346] on icon at bounding box center [601, 350] width 7 height 8
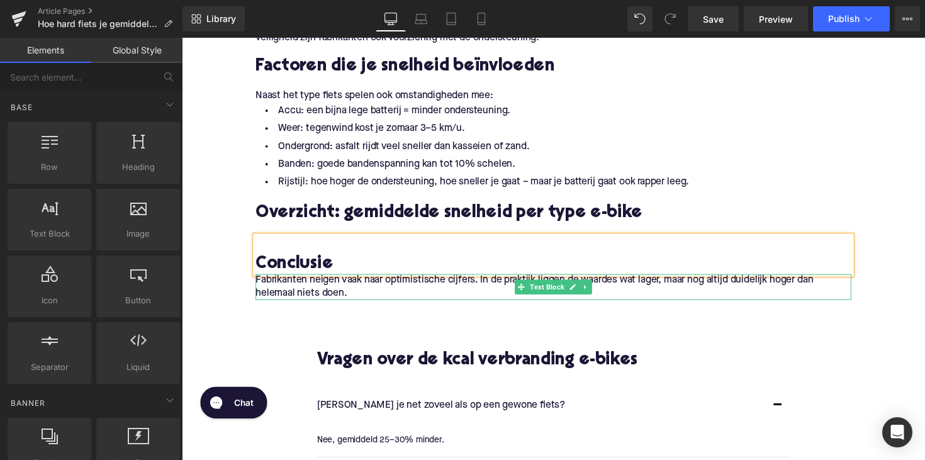
click at [346, 281] on div "Fabrikanten neigen vaak naar optimistische cijfers. In de praktijk liggen de wa…" at bounding box center [562, 293] width 610 height 26
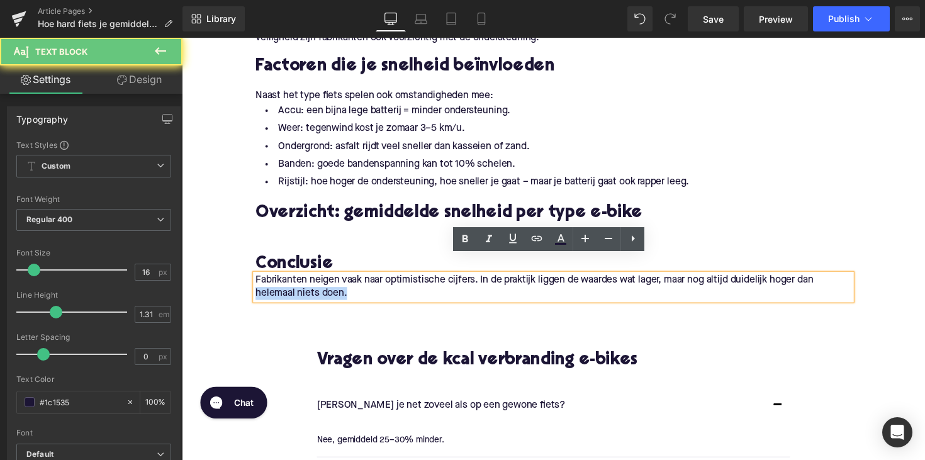
drag, startPoint x: 356, startPoint y: 281, endPoint x: 223, endPoint y: 276, distance: 133.5
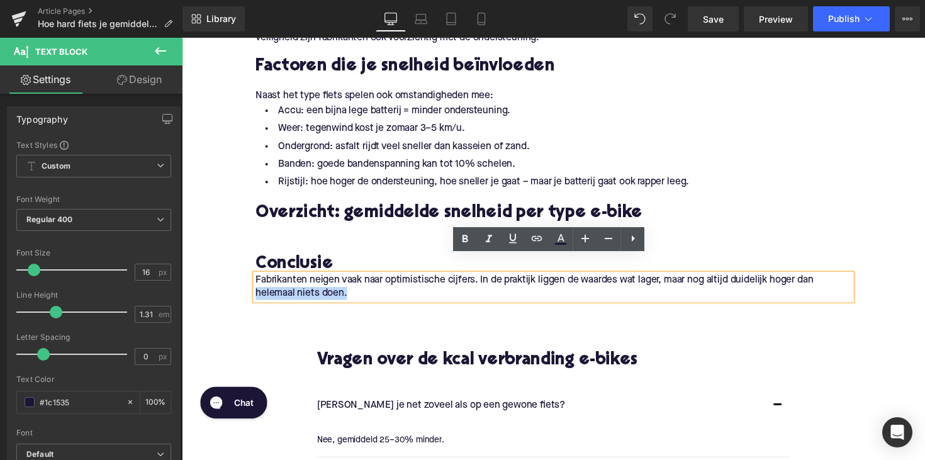
click at [359, 280] on div "Fabrikanten neigen vaak naar optimistische cijfers. In de praktijk liggen de wa…" at bounding box center [562, 293] width 610 height 26
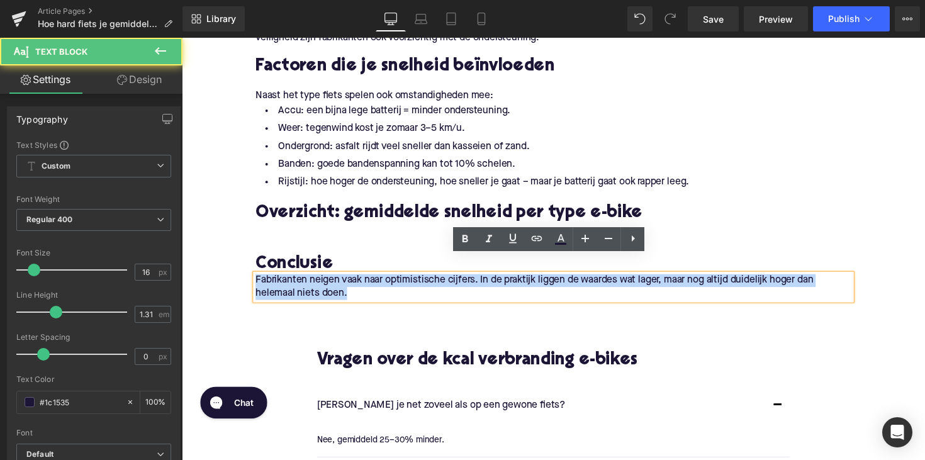
drag, startPoint x: 366, startPoint y: 280, endPoint x: 252, endPoint y: 267, distance: 115.3
click at [257, 280] on div "Fabrikanten neigen vaak naar optimistische cijfers. In de praktijk liggen de wa…" at bounding box center [562, 293] width 610 height 26
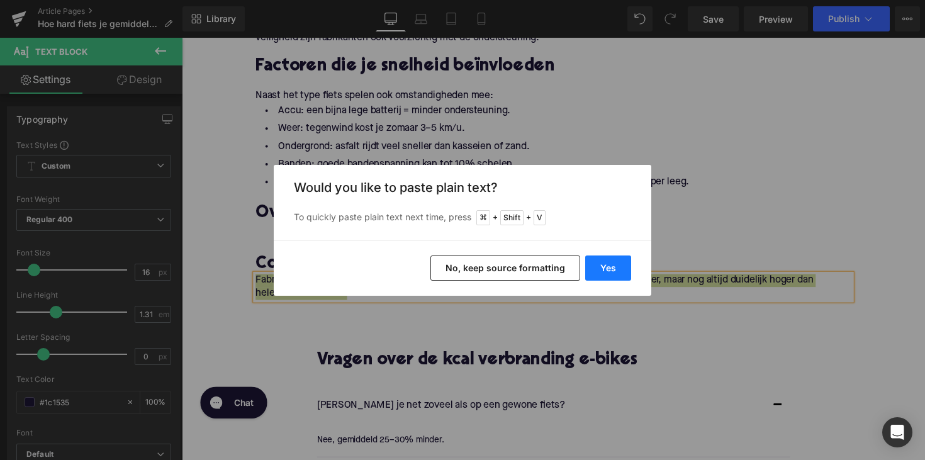
click at [590, 275] on button "Yes" at bounding box center [608, 268] width 46 height 25
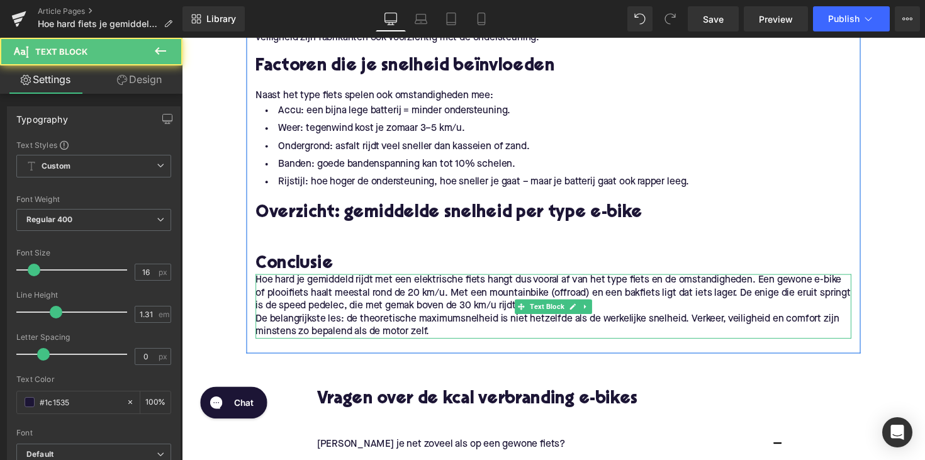
click at [279, 280] on div "Hoe hard je gemiddeld rijdt met een elektrische fiets hangt dus vooral af van h…" at bounding box center [562, 300] width 610 height 40
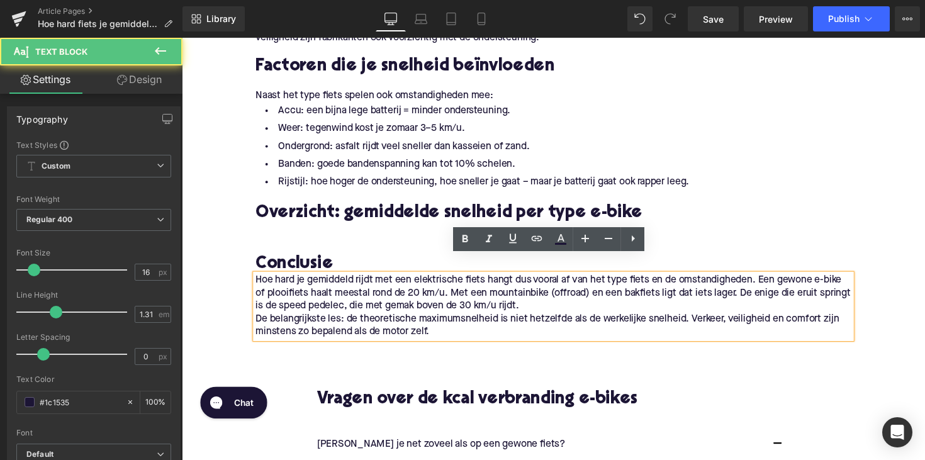
click at [261, 280] on div "Hoe hard je gemiddeld rijdt met een elektrische fiets hangt dus vooral af van h…" at bounding box center [562, 300] width 610 height 40
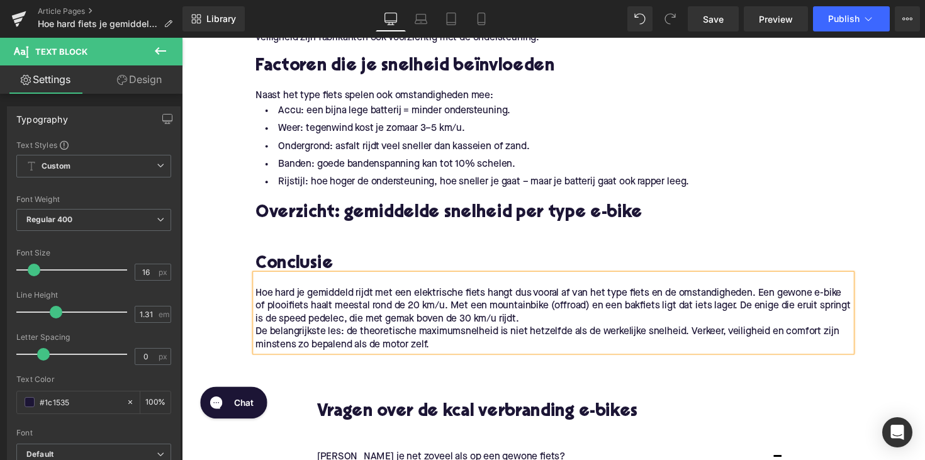
click at [257, 333] on div "De belangrijkste les: de theoretische maximumsnelheid is niet hetzelfde als de …" at bounding box center [562, 346] width 610 height 26
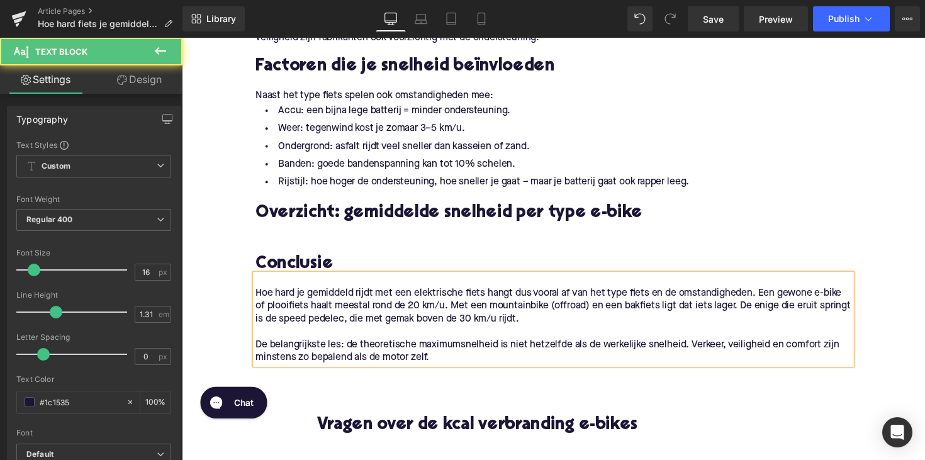
scroll to position [1590, 0]
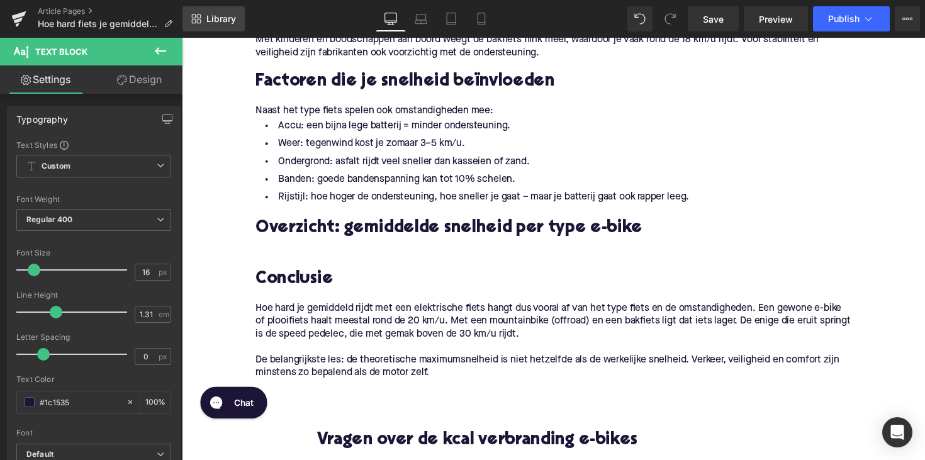
click at [244, 14] on link "Library" at bounding box center [214, 18] width 62 height 25
click at [224, 21] on span "Library" at bounding box center [221, 18] width 30 height 11
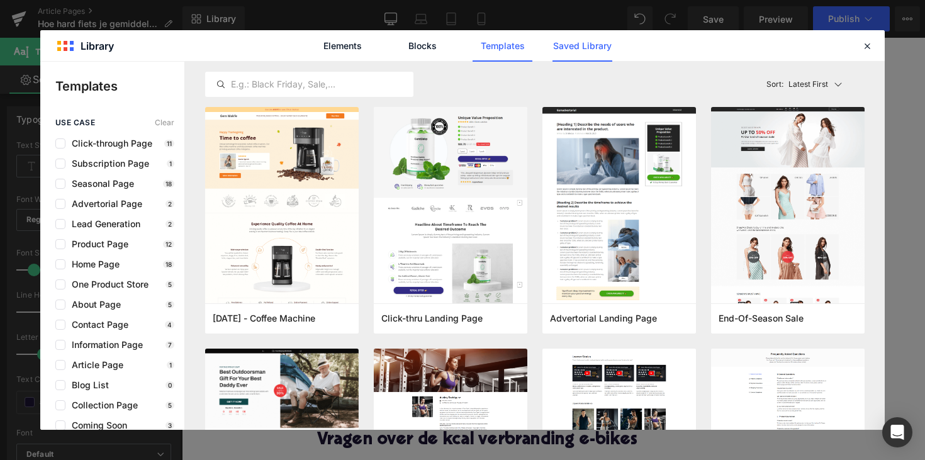
click at [569, 37] on link "Saved Library" at bounding box center [583, 45] width 60 height 31
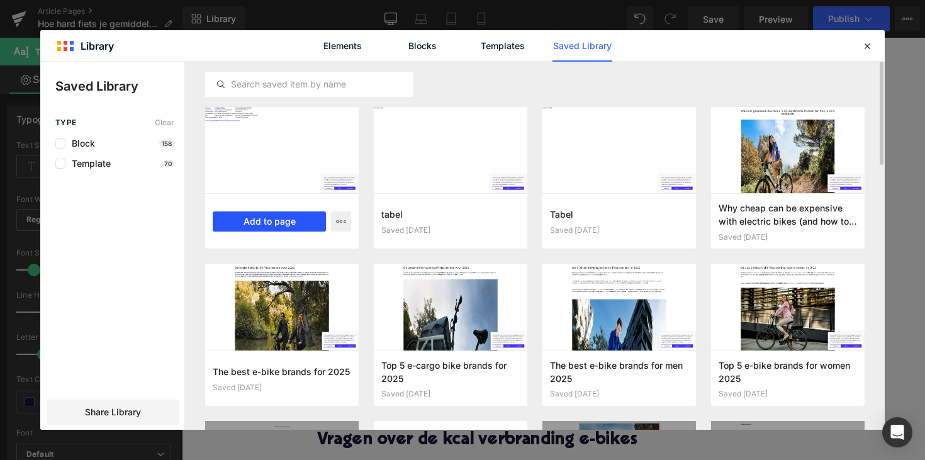
click at [289, 222] on button "Add to page" at bounding box center [269, 221] width 113 height 20
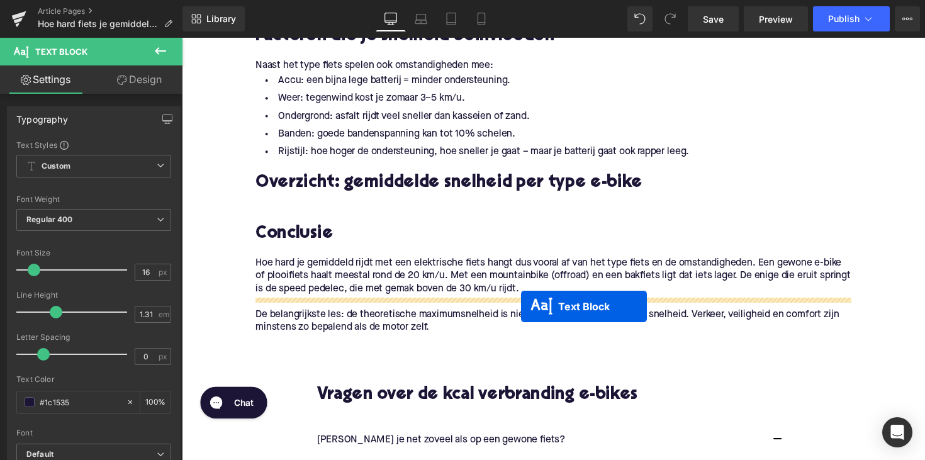
scroll to position [1621, 0]
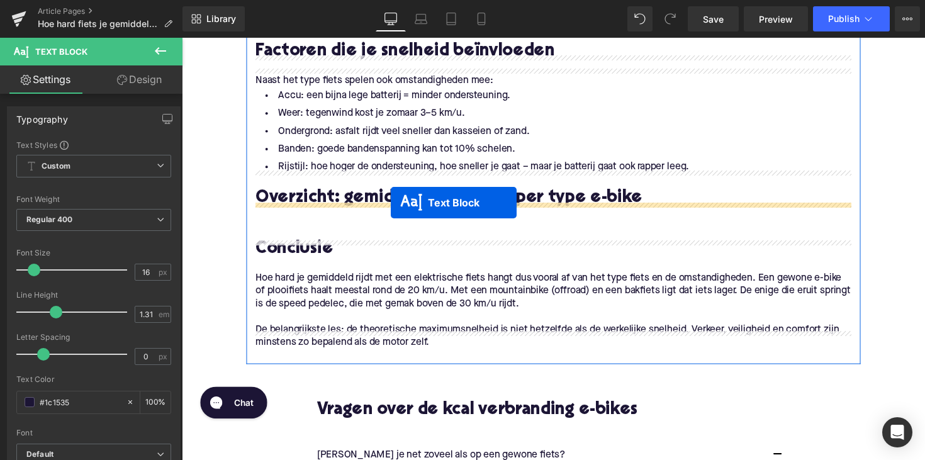
drag, startPoint x: 531, startPoint y: 216, endPoint x: 396, endPoint y: 206, distance: 135.7
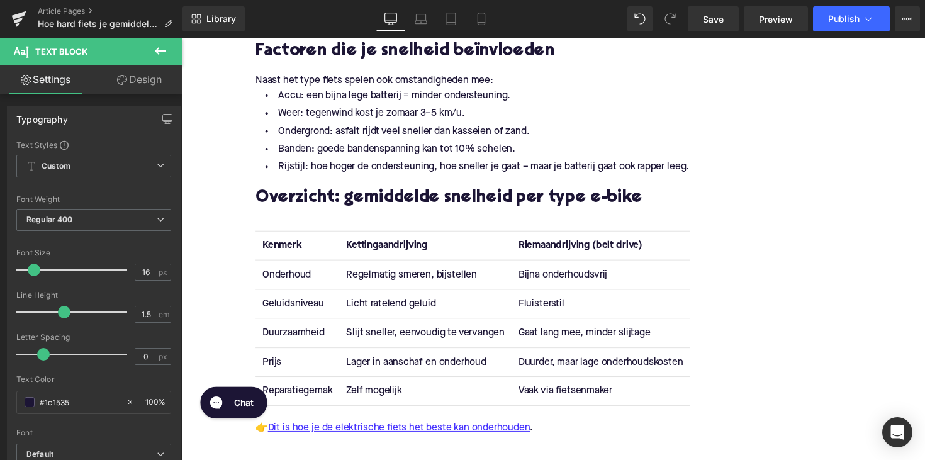
click at [279, 245] on strong "Kenmerk" at bounding box center [284, 250] width 40 height 10
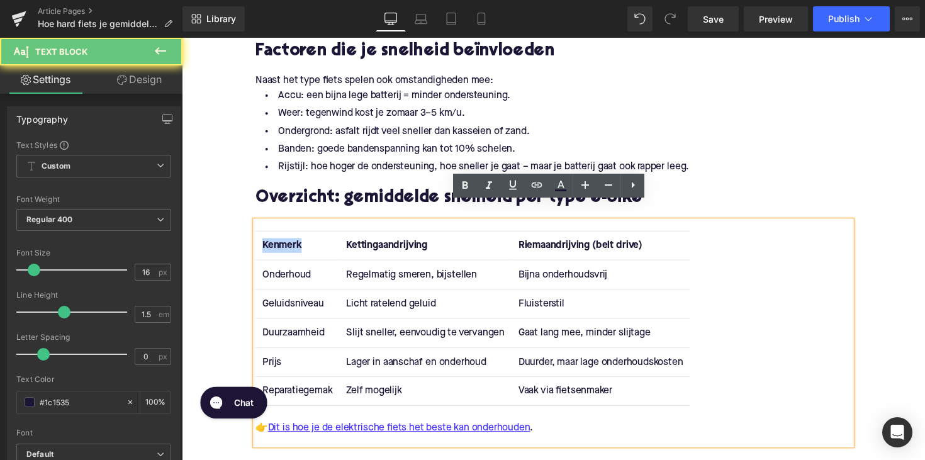
click at [279, 245] on strong "Kenmerk" at bounding box center [284, 250] width 40 height 10
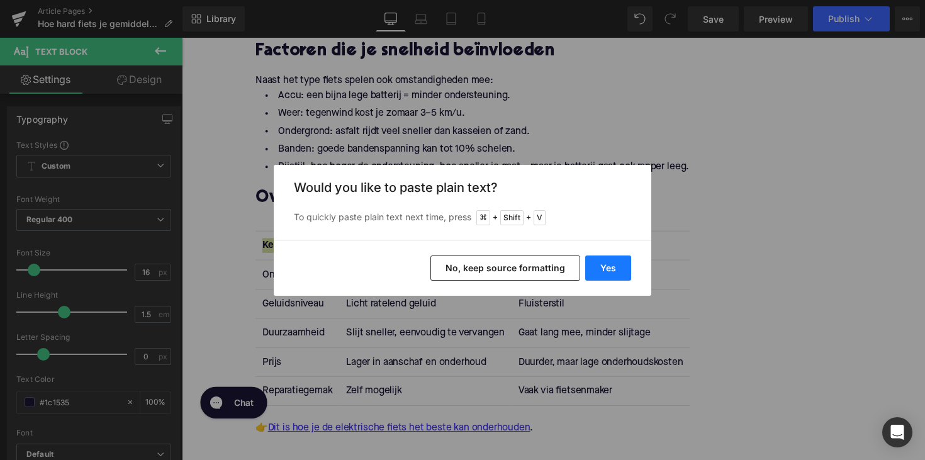
drag, startPoint x: 596, startPoint y: 266, endPoint x: 366, endPoint y: 220, distance: 234.9
click at [596, 266] on button "Yes" at bounding box center [608, 268] width 46 height 25
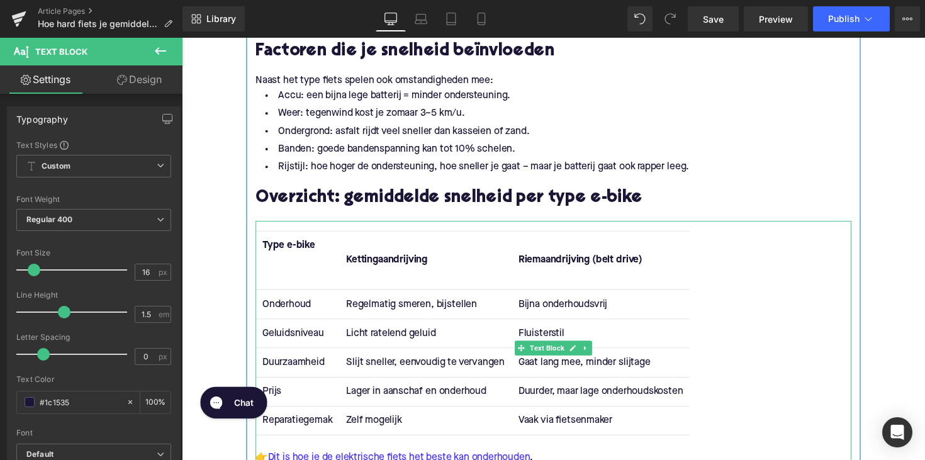
click at [320, 268] on th "Type e-bike" at bounding box center [300, 266] width 86 height 60
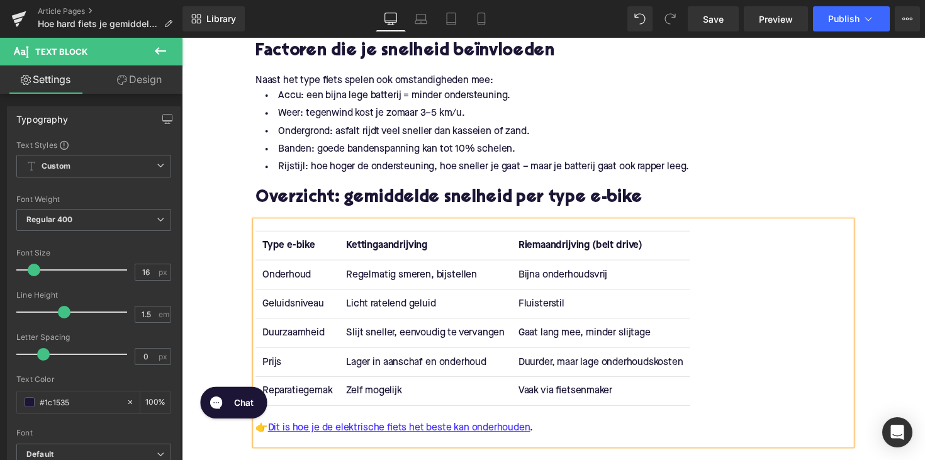
click at [372, 245] on strong "Kettingaandrijving" at bounding box center [392, 250] width 83 height 10
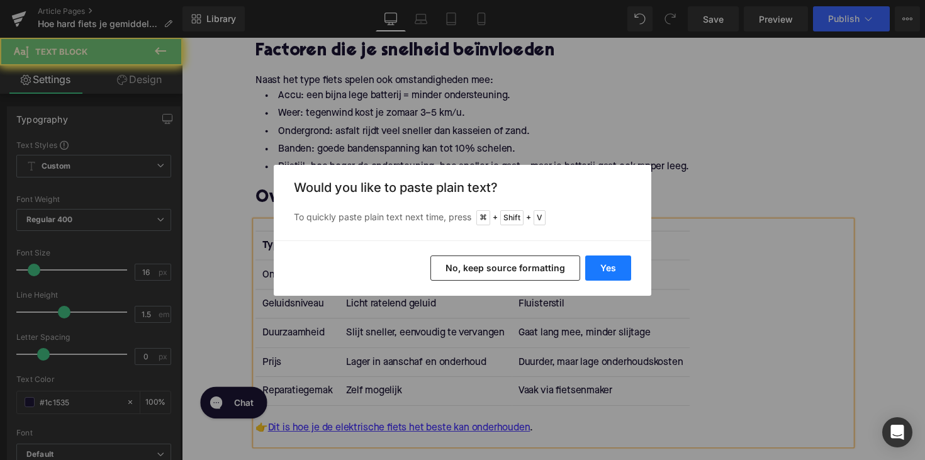
click at [592, 274] on button "Yes" at bounding box center [608, 268] width 46 height 25
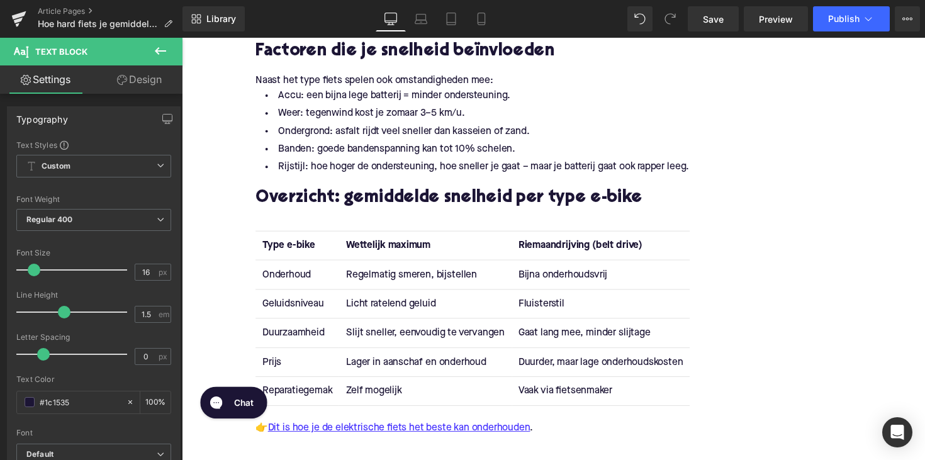
click at [587, 245] on strong "Riemaandrijving (belt drive)" at bounding box center [590, 250] width 127 height 10
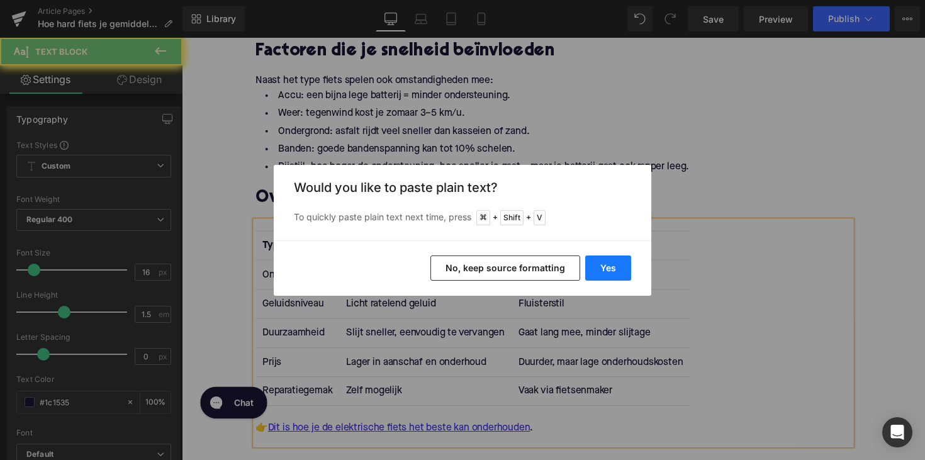
click at [620, 273] on button "Yes" at bounding box center [608, 268] width 46 height 25
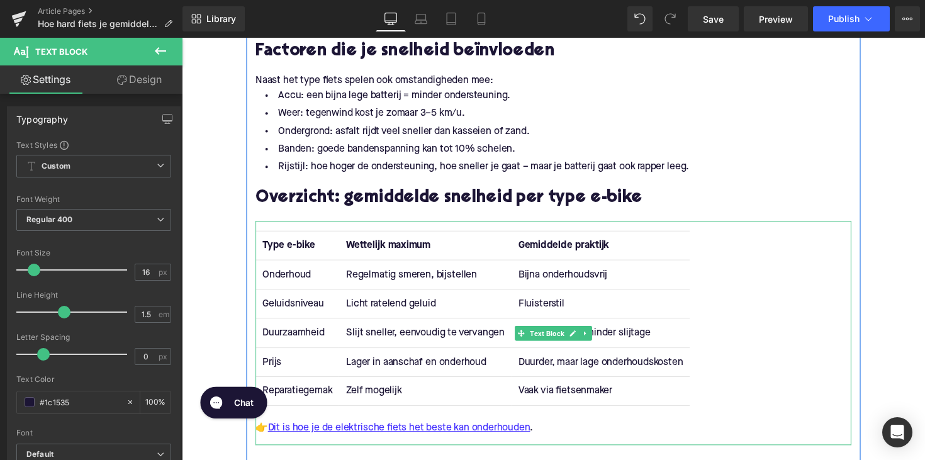
click at [292, 266] on td "Onderhoud" at bounding box center [300, 281] width 86 height 30
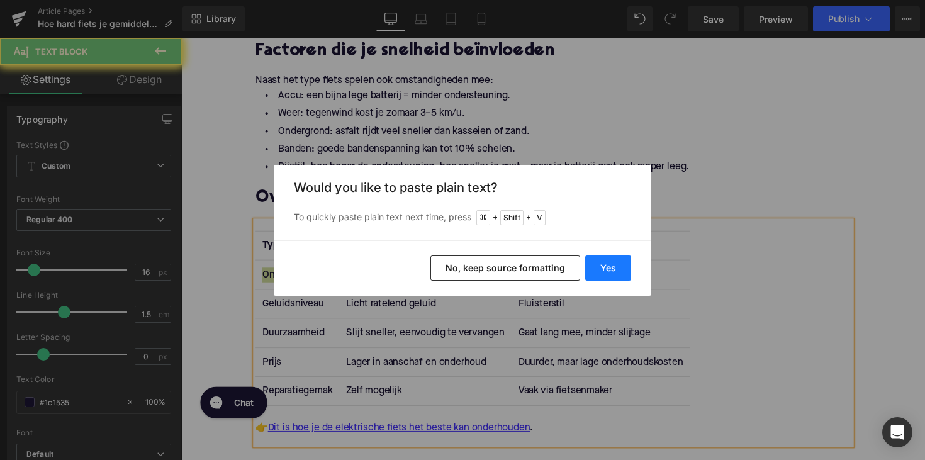
click at [607, 267] on button "Yes" at bounding box center [608, 268] width 46 height 25
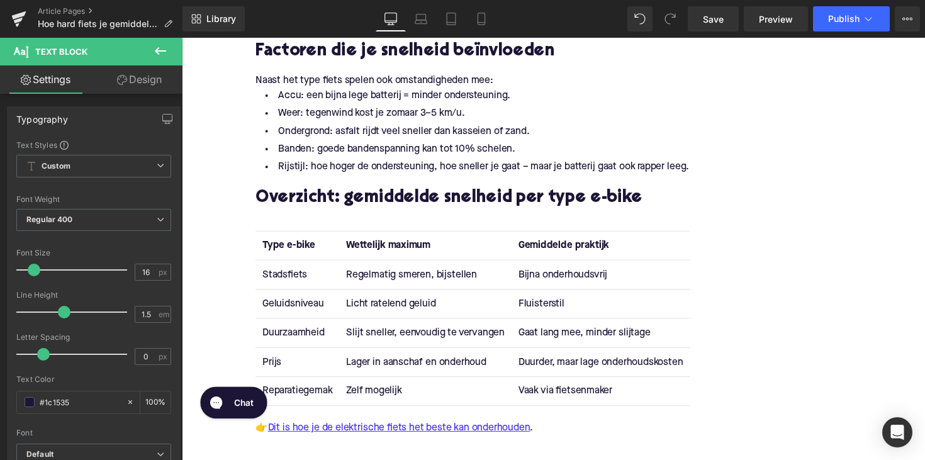
click at [393, 266] on td "Regelmatig smeren, bijstellen" at bounding box center [431, 281] width 176 height 30
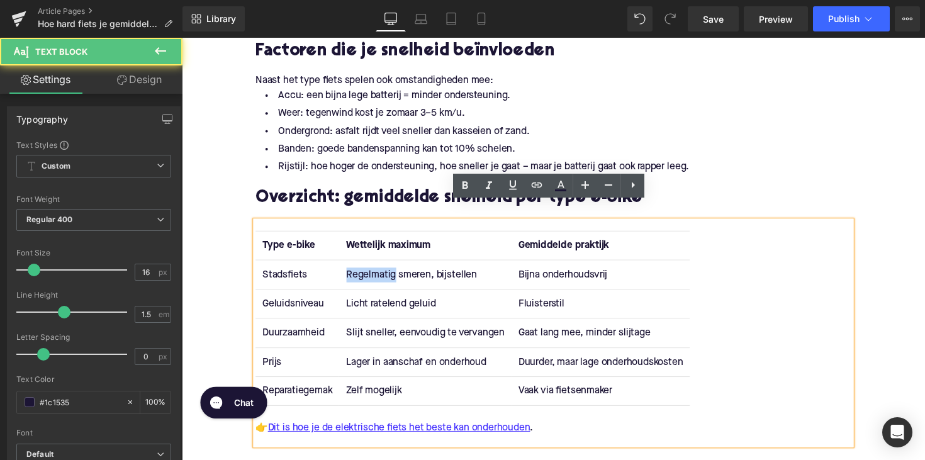
click at [393, 266] on td "Regelmatig smeren, bijstellen" at bounding box center [431, 281] width 176 height 30
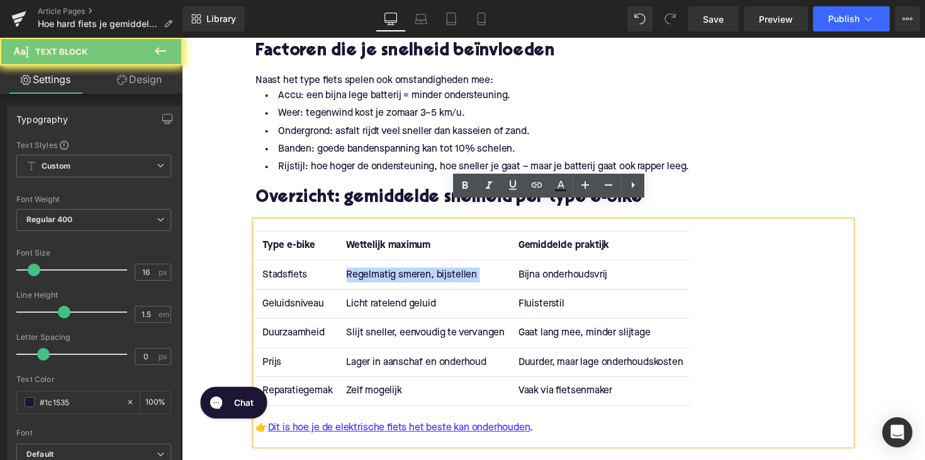
click at [393, 266] on td "Regelmatig smeren, bijstellen" at bounding box center [431, 281] width 176 height 30
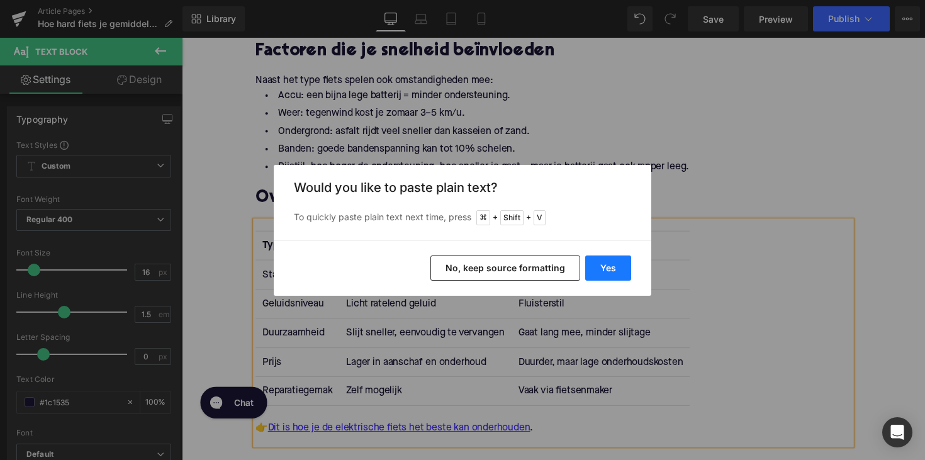
click at [619, 278] on button "Yes" at bounding box center [608, 268] width 46 height 25
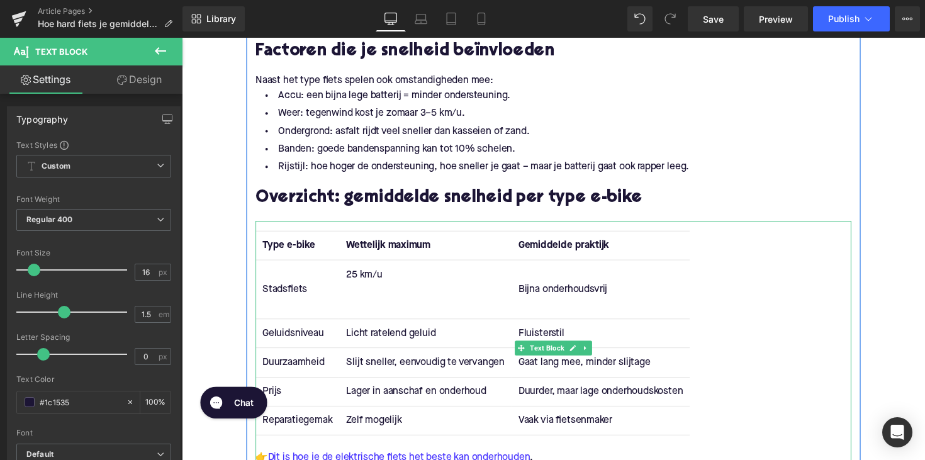
click at [376, 288] on td "25 km/u" at bounding box center [431, 296] width 176 height 60
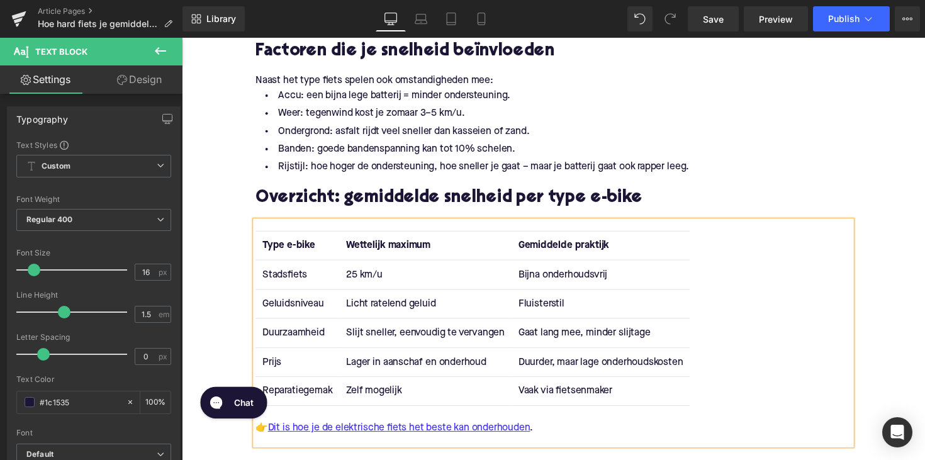
click at [552, 266] on td "Bijna onderhoudsvrij" at bounding box center [611, 281] width 183 height 30
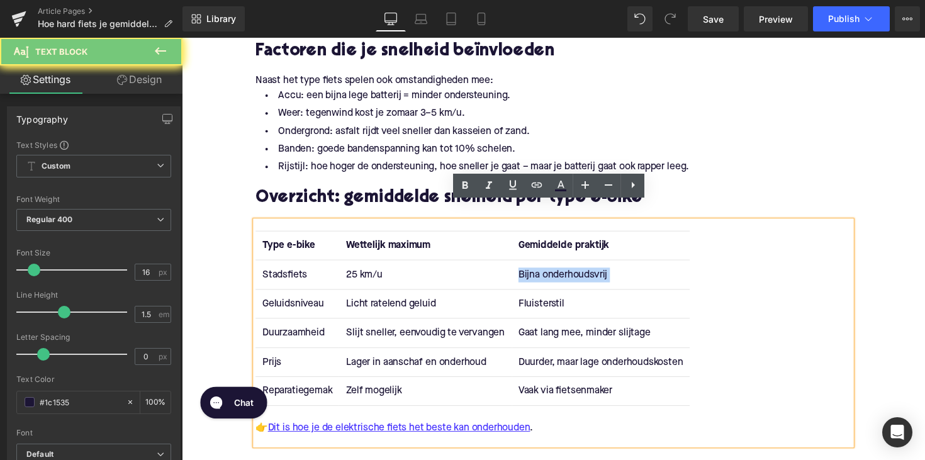
click at [552, 266] on td "Bijna onderhoudsvrij" at bounding box center [611, 281] width 183 height 30
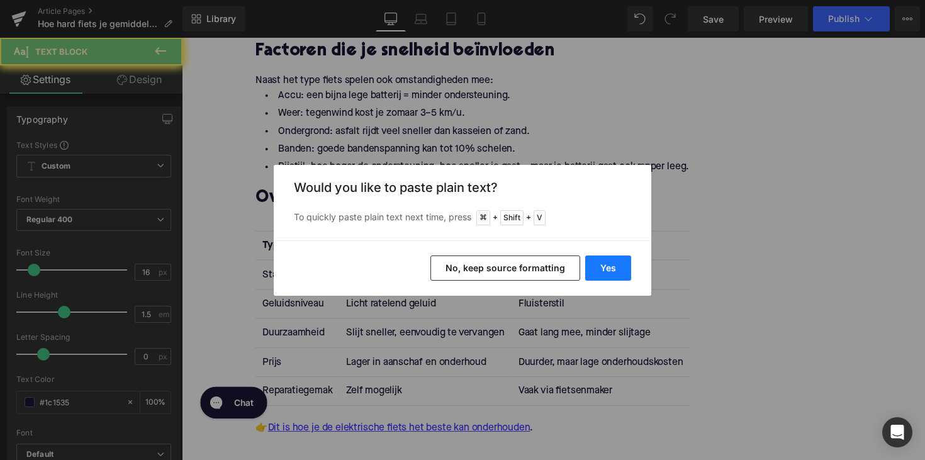
drag, startPoint x: 615, startPoint y: 276, endPoint x: 444, endPoint y: 244, distance: 174.8
click at [615, 276] on button "Yes" at bounding box center [608, 268] width 46 height 25
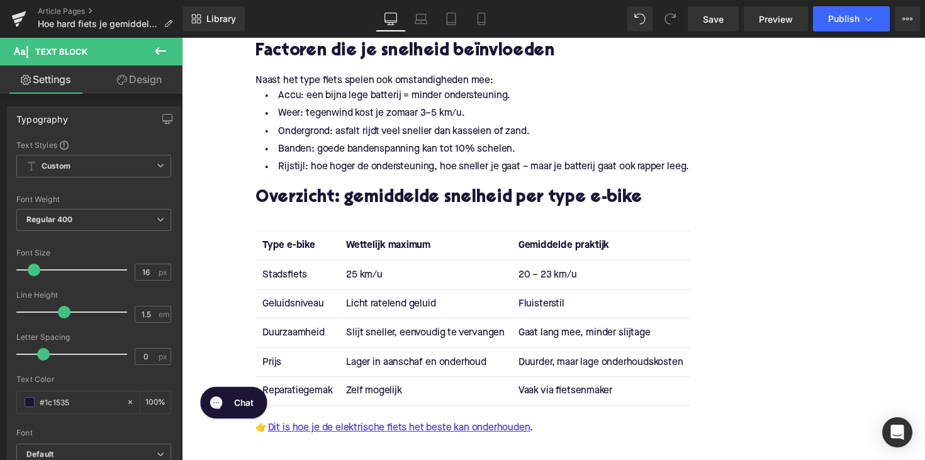
click at [277, 296] on td "Geluidsniveau" at bounding box center [300, 310] width 86 height 30
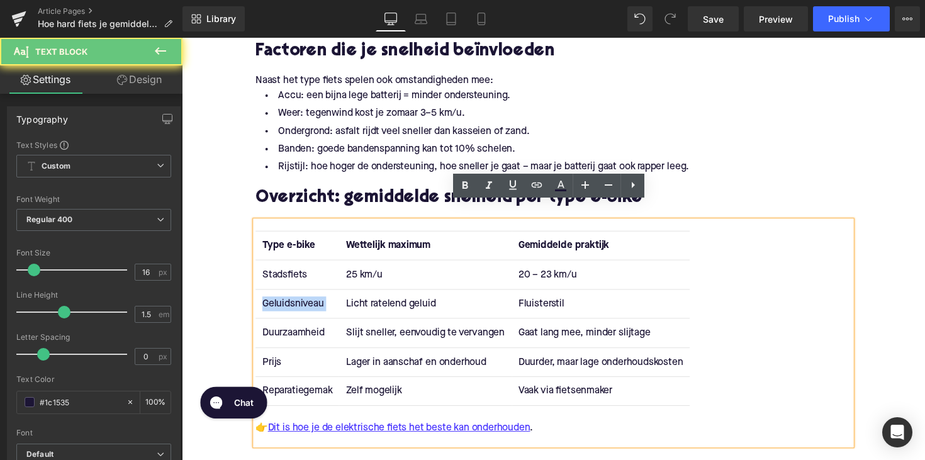
click at [277, 296] on td "Geluidsniveau" at bounding box center [300, 310] width 86 height 30
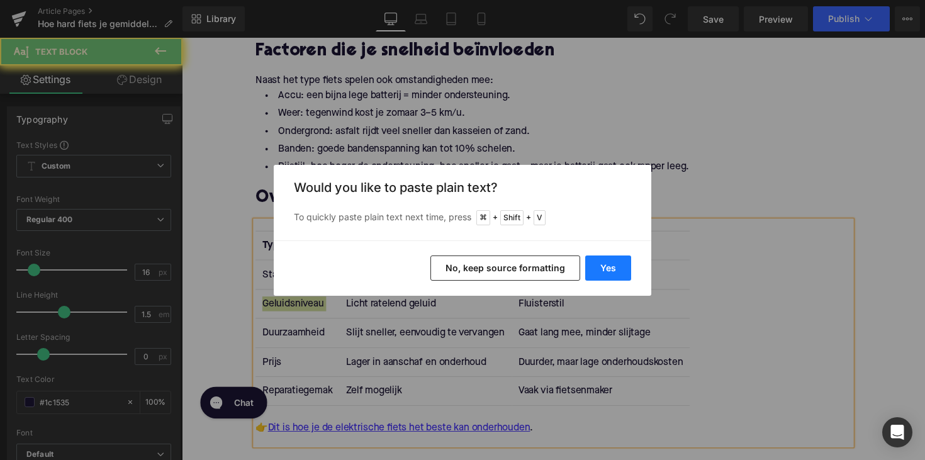
click at [593, 270] on button "Yes" at bounding box center [608, 268] width 46 height 25
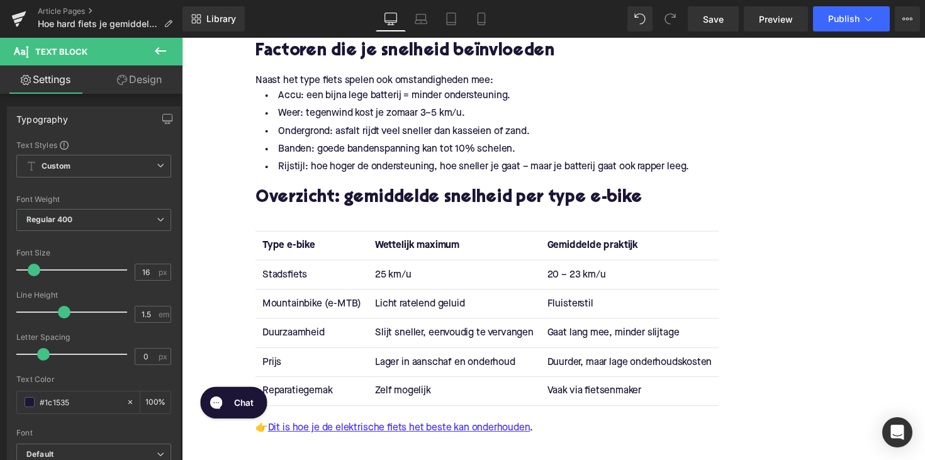
click at [424, 295] on td "Licht ratelend geluid" at bounding box center [461, 310] width 176 height 30
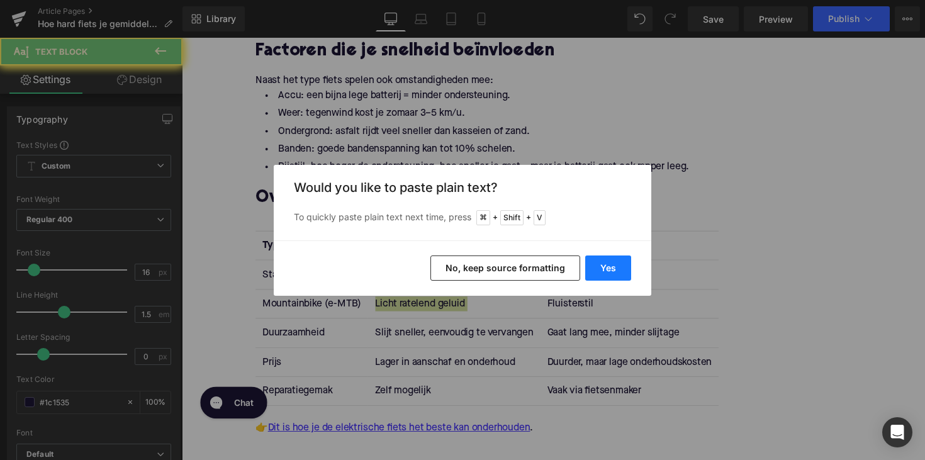
click at [585, 273] on button "Yes" at bounding box center [608, 268] width 46 height 25
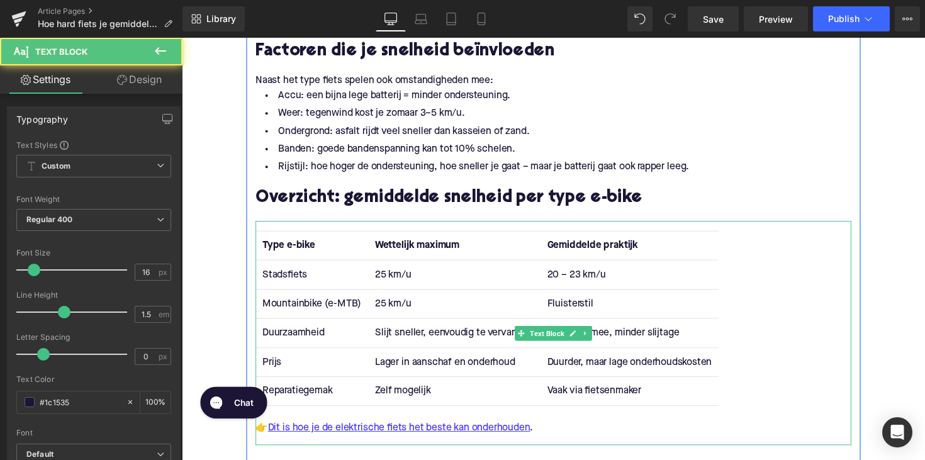
click at [570, 295] on td "Fluisterstil" at bounding box center [640, 310] width 183 height 30
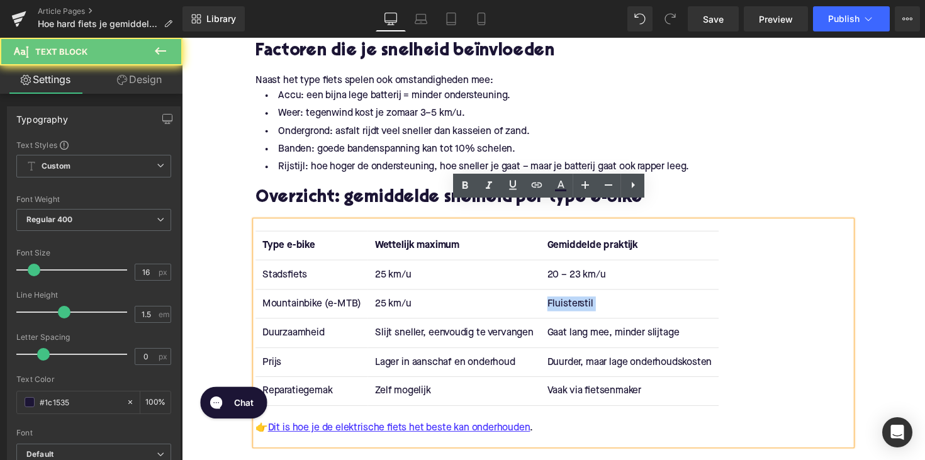
click at [570, 295] on td "Fluisterstil" at bounding box center [640, 310] width 183 height 30
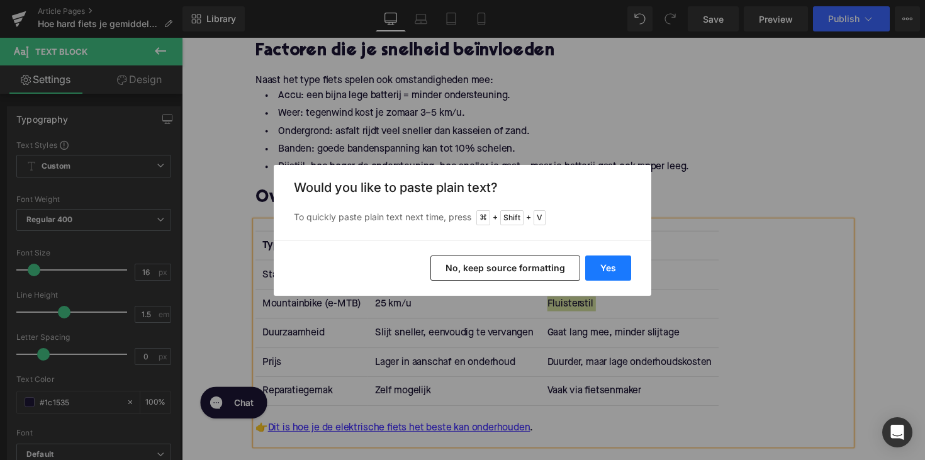
click at [619, 271] on button "Yes" at bounding box center [608, 268] width 46 height 25
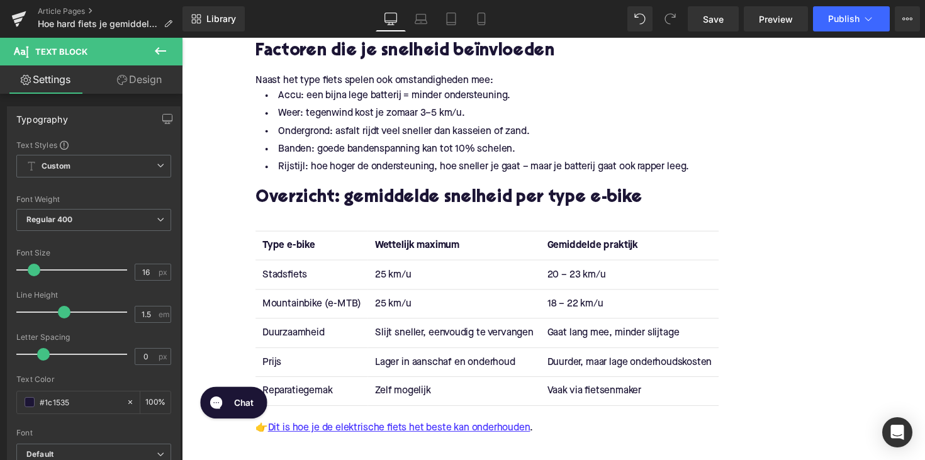
click at [276, 325] on td "Duurzaamheid" at bounding box center [314, 340] width 115 height 30
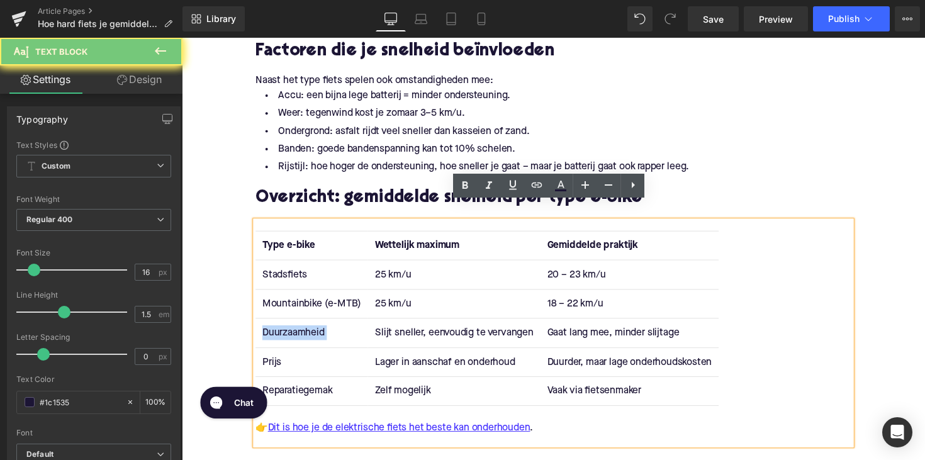
click at [276, 325] on td "Duurzaamheid" at bounding box center [314, 340] width 115 height 30
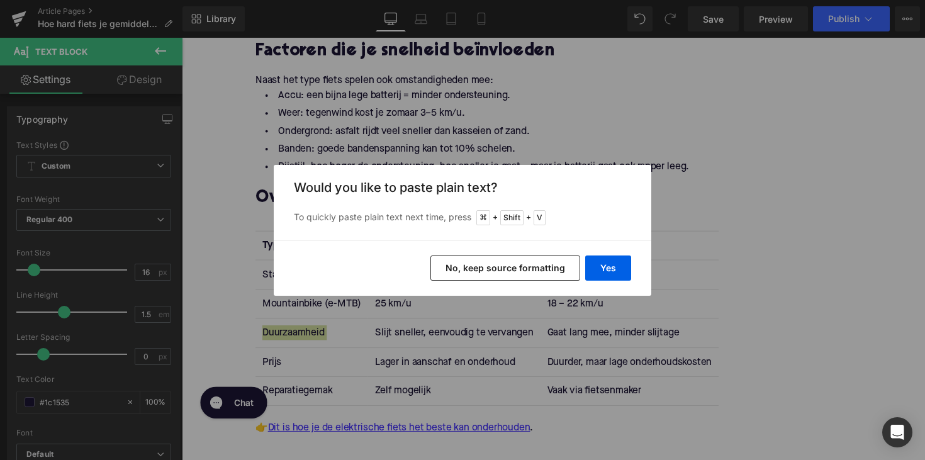
click at [583, 267] on div "Yes No, keep source formatting" at bounding box center [463, 267] width 378 height 55
click at [586, 267] on button "Yes" at bounding box center [608, 268] width 46 height 25
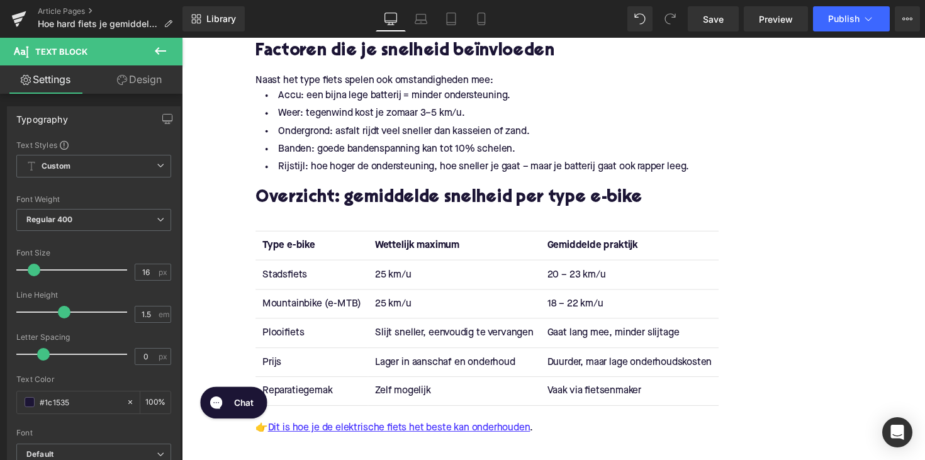
click at [404, 325] on td "Slijt sneller, eenvoudig te vervangen" at bounding box center [461, 340] width 176 height 30
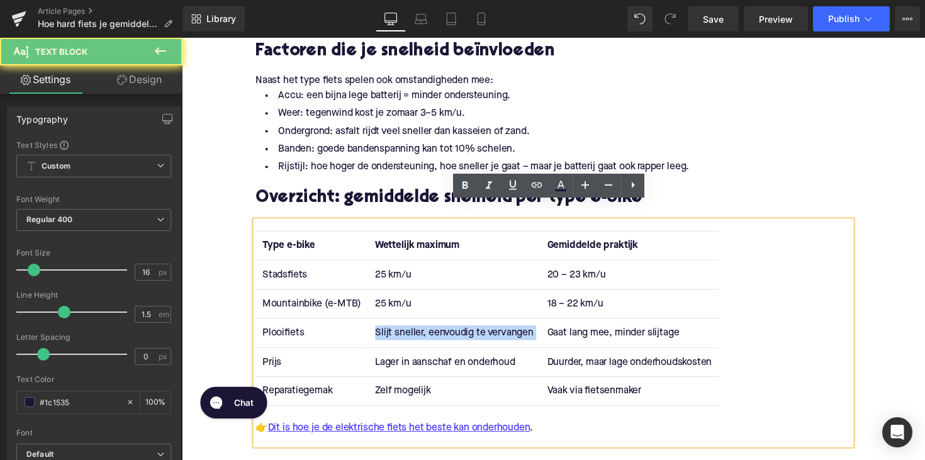
click at [404, 325] on td "Slijt sneller, eenvoudig te vervangen" at bounding box center [461, 340] width 176 height 30
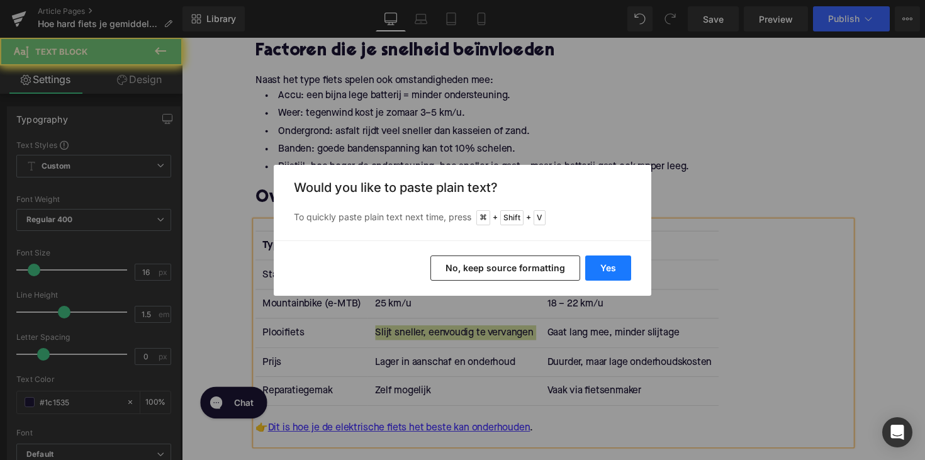
click at [614, 271] on button "Yes" at bounding box center [608, 268] width 46 height 25
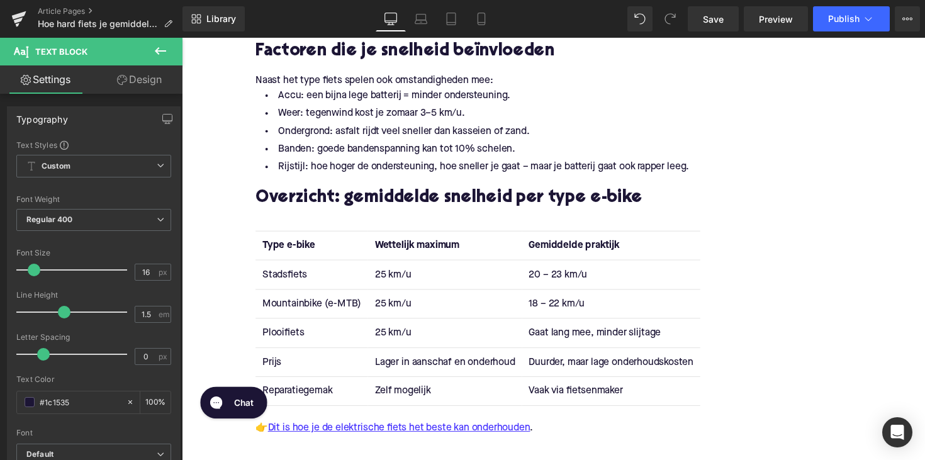
click at [560, 320] on div "Type e-bike Wettelijk maximum Gemiddelde praktijk Stadsfiets 25 km/u 20 – 23 km…" at bounding box center [562, 340] width 610 height 230
click at [560, 325] on td "Gaat lang mee, minder slijtage" at bounding box center [622, 340] width 183 height 30
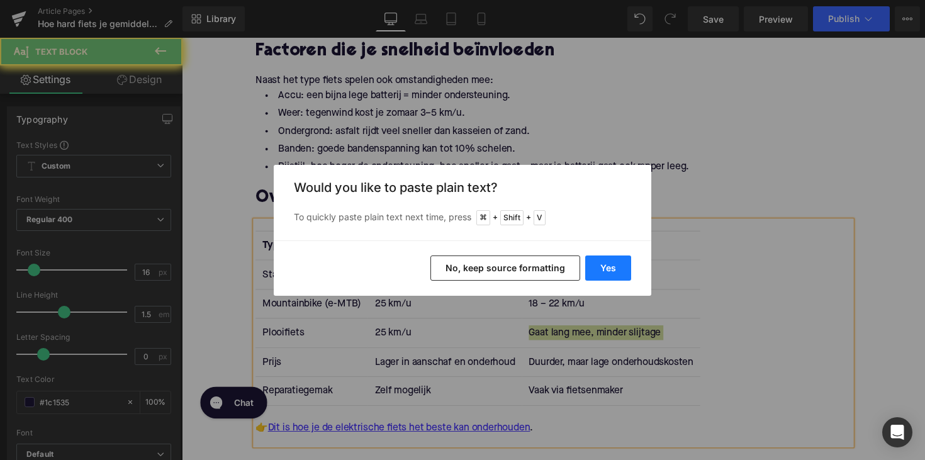
click at [614, 272] on button "Yes" at bounding box center [608, 268] width 46 height 25
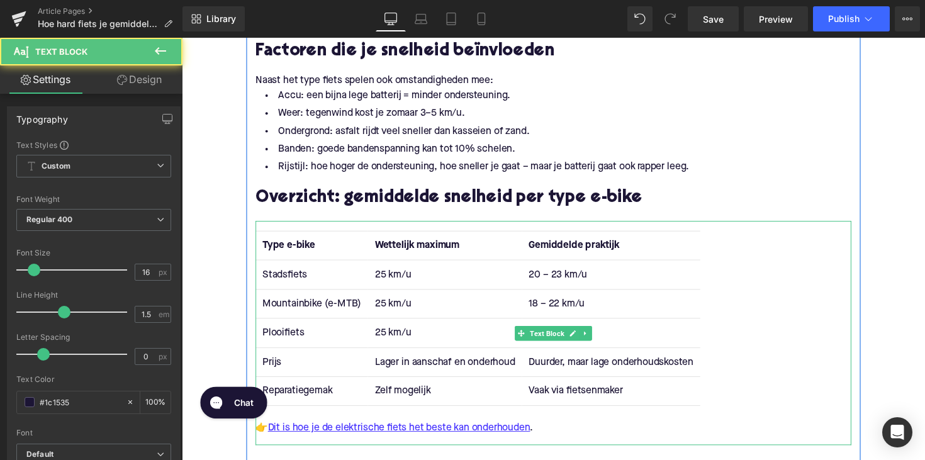
click at [267, 355] on td "Prijs" at bounding box center [314, 370] width 115 height 30
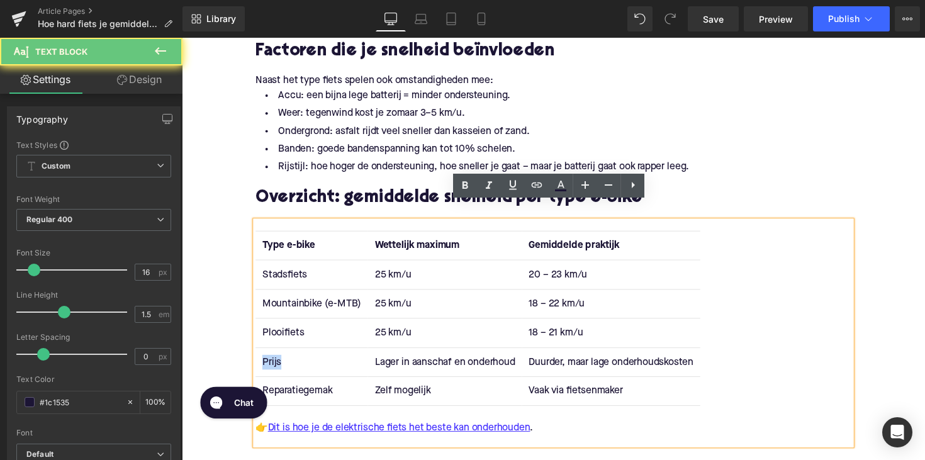
click at [267, 355] on td "Prijs" at bounding box center [314, 370] width 115 height 30
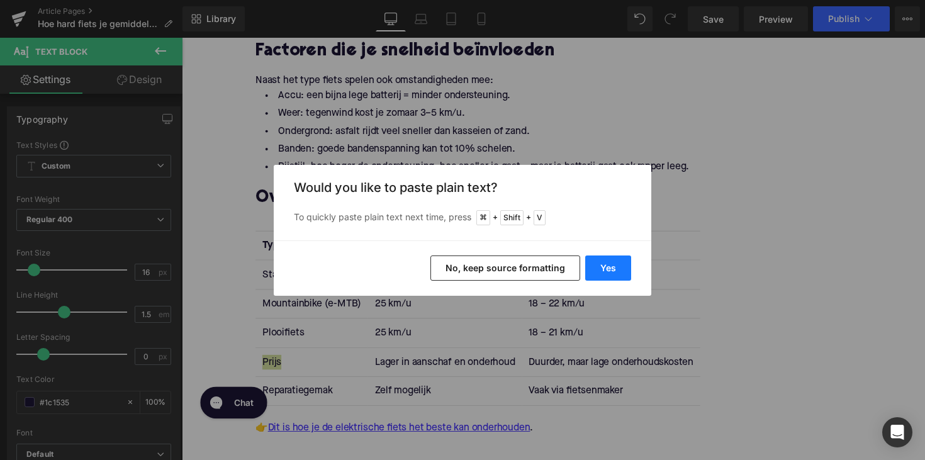
click at [600, 261] on button "Yes" at bounding box center [608, 268] width 46 height 25
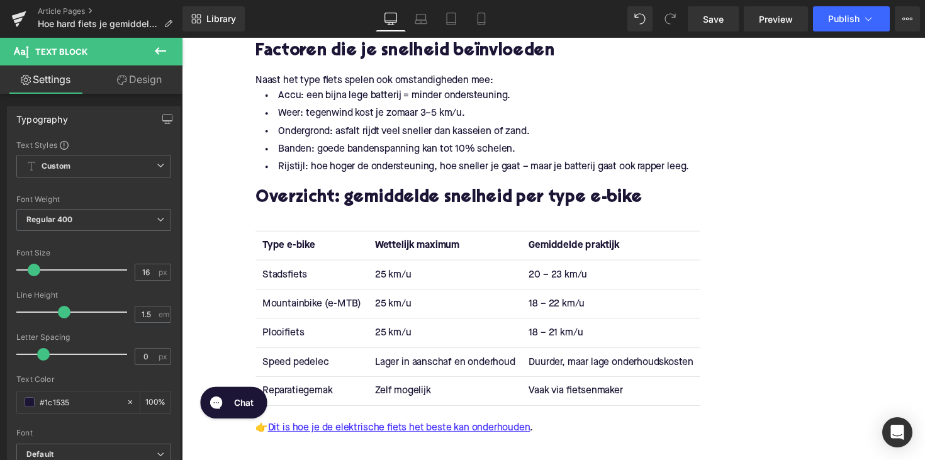
click at [417, 355] on td "Lager in aanschaf en onderhoud" at bounding box center [451, 370] width 157 height 30
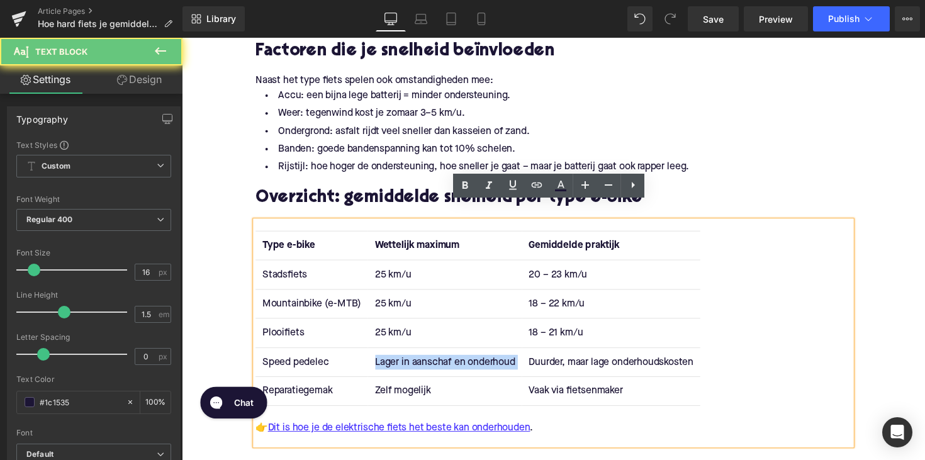
click at [417, 355] on td "Lager in aanschaf en onderhoud" at bounding box center [451, 370] width 157 height 30
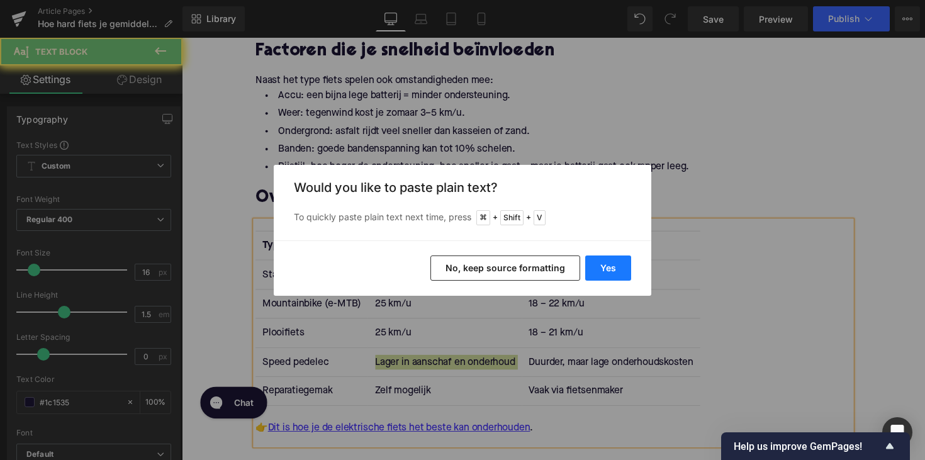
click at [595, 264] on button "Yes" at bounding box center [608, 268] width 46 height 25
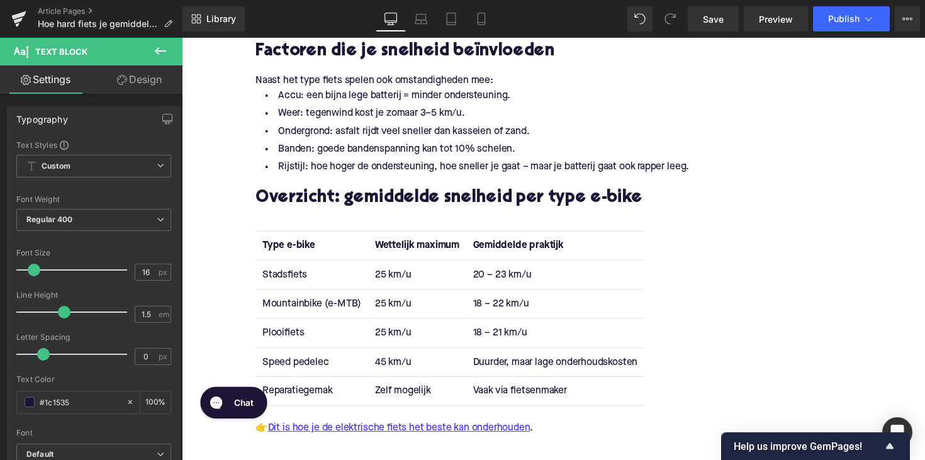
click at [518, 355] on td "Duurder, maar lage onderhoudskosten" at bounding box center [564, 370] width 183 height 30
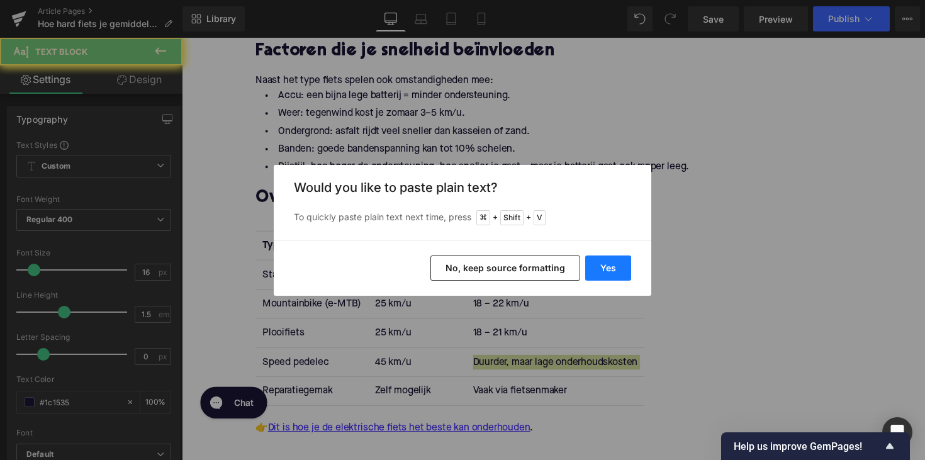
click at [604, 272] on button "Yes" at bounding box center [608, 268] width 46 height 25
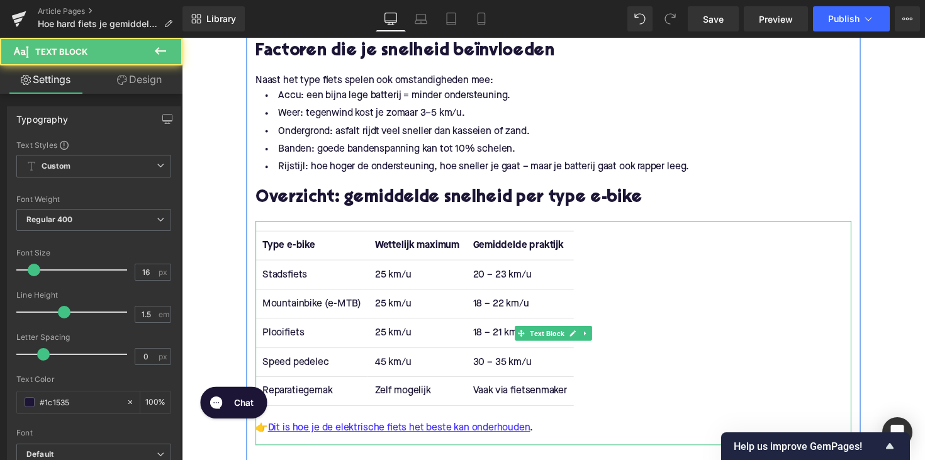
click at [289, 385] on td "Reparatiegemak" at bounding box center [314, 400] width 115 height 30
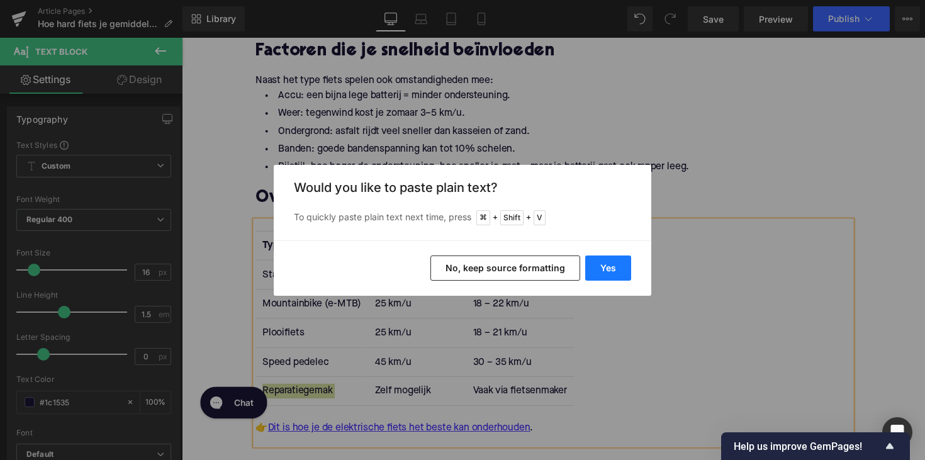
click at [613, 270] on button "Yes" at bounding box center [608, 268] width 46 height 25
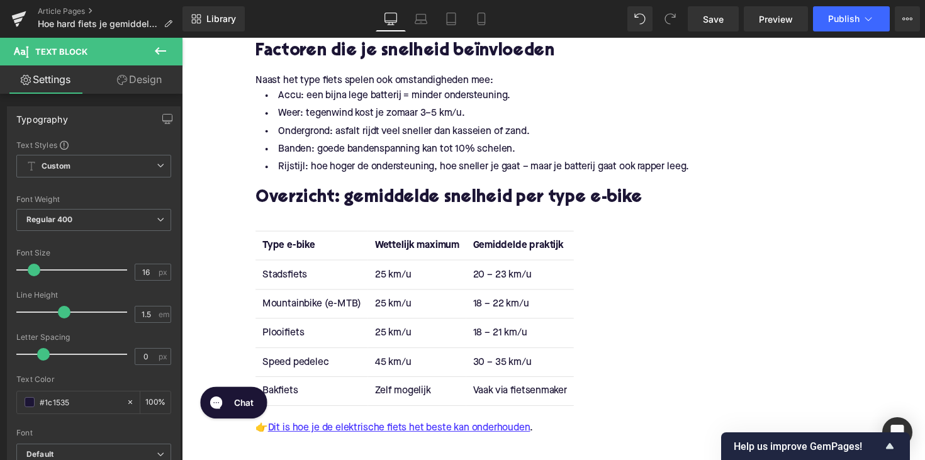
click at [390, 385] on td "Zelf mogelijk" at bounding box center [423, 400] width 100 height 30
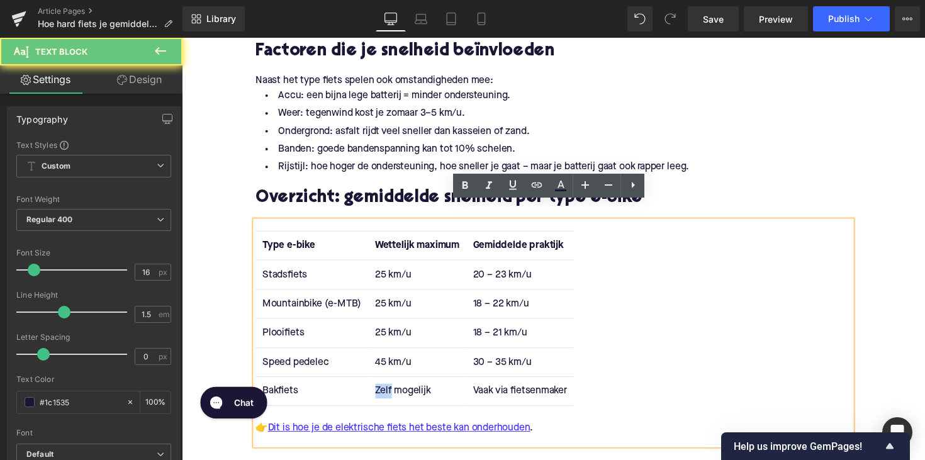
click at [390, 385] on td "Zelf mogelijk" at bounding box center [423, 400] width 100 height 30
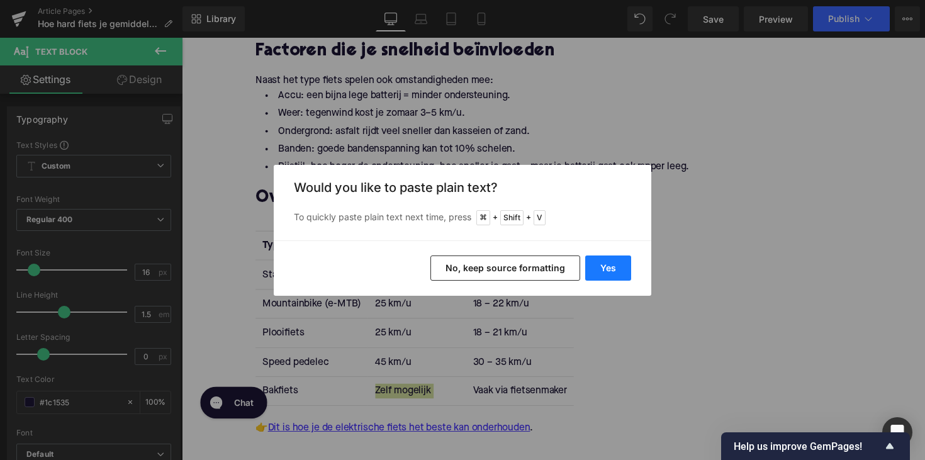
click at [600, 271] on button "Yes" at bounding box center [608, 268] width 46 height 25
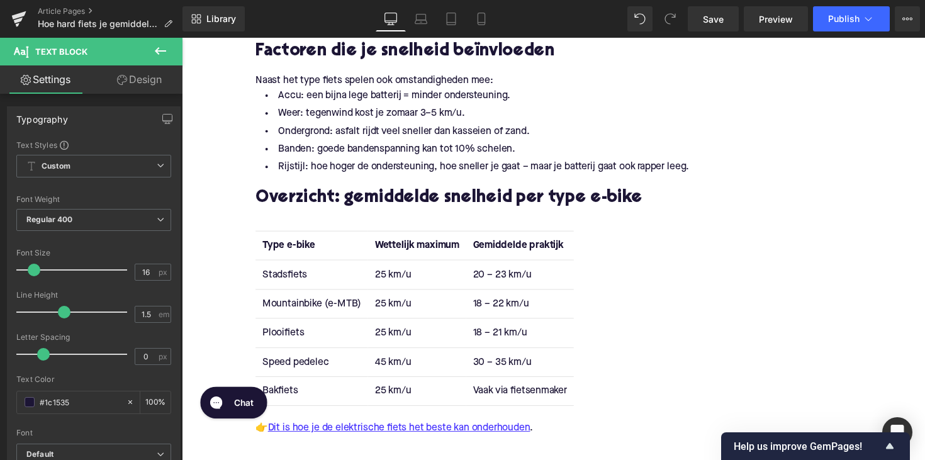
click at [518, 385] on td "Vaak via fietsenmaker" at bounding box center [528, 400] width 110 height 30
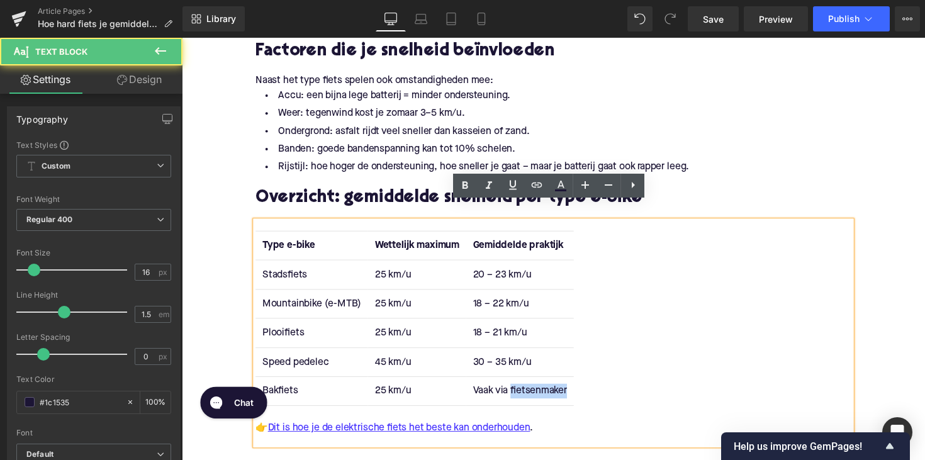
click at [518, 385] on td "Vaak via fietsenmaker" at bounding box center [528, 400] width 110 height 30
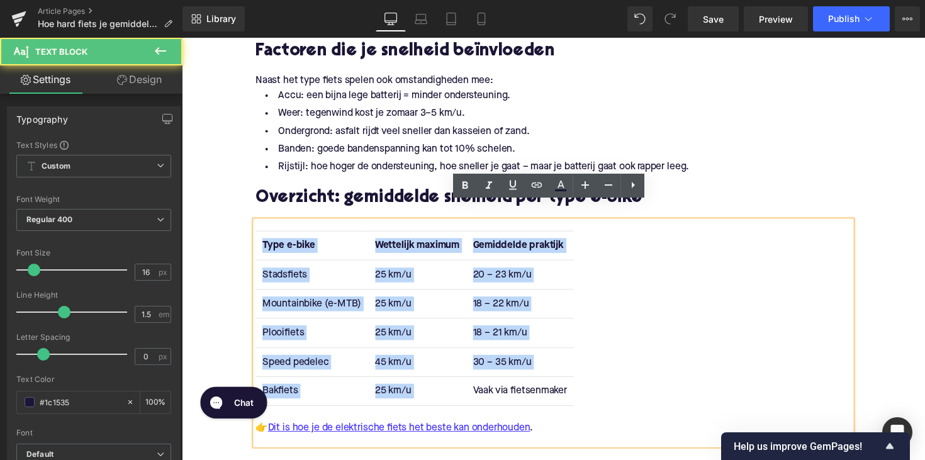
click at [518, 385] on td "Vaak via fietsenmaker" at bounding box center [528, 400] width 110 height 30
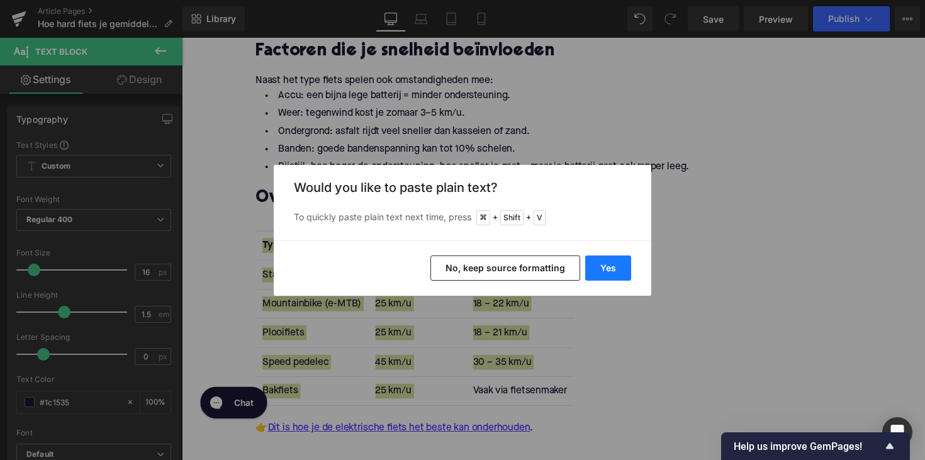
click at [608, 276] on button "Yes" at bounding box center [608, 268] width 46 height 25
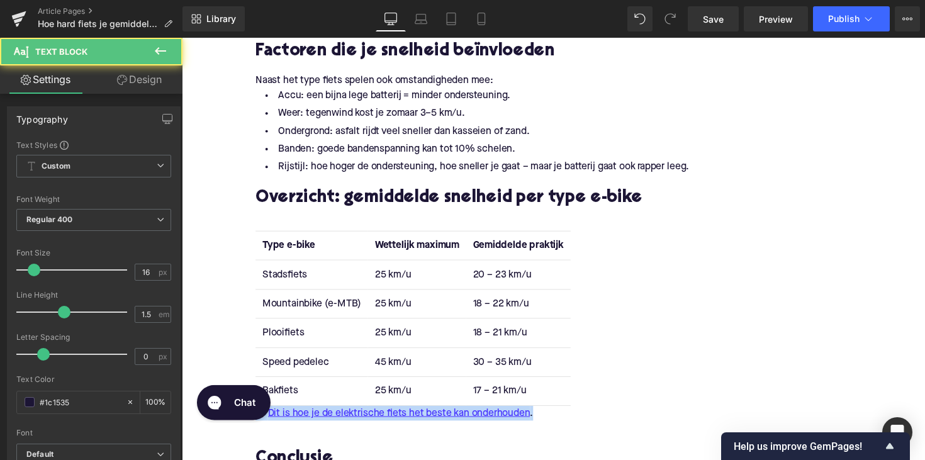
drag, startPoint x: 559, startPoint y: 751, endPoint x: 248, endPoint y: 395, distance: 473.7
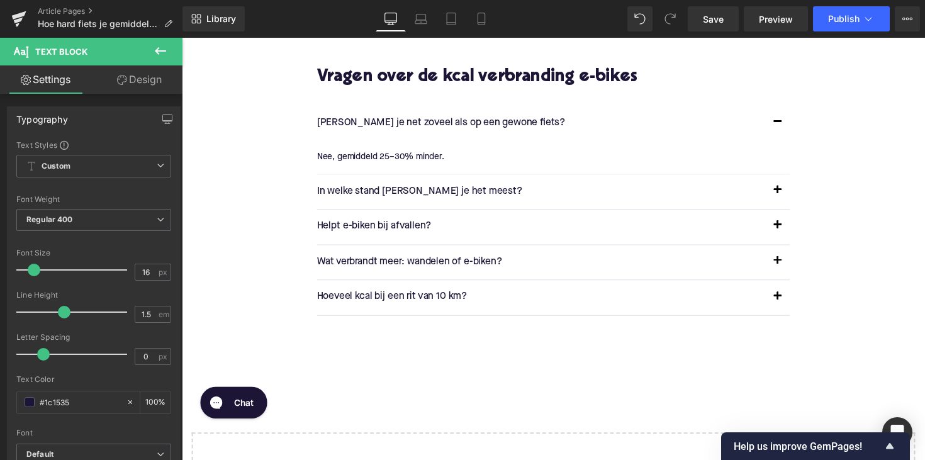
scroll to position [2086, 0]
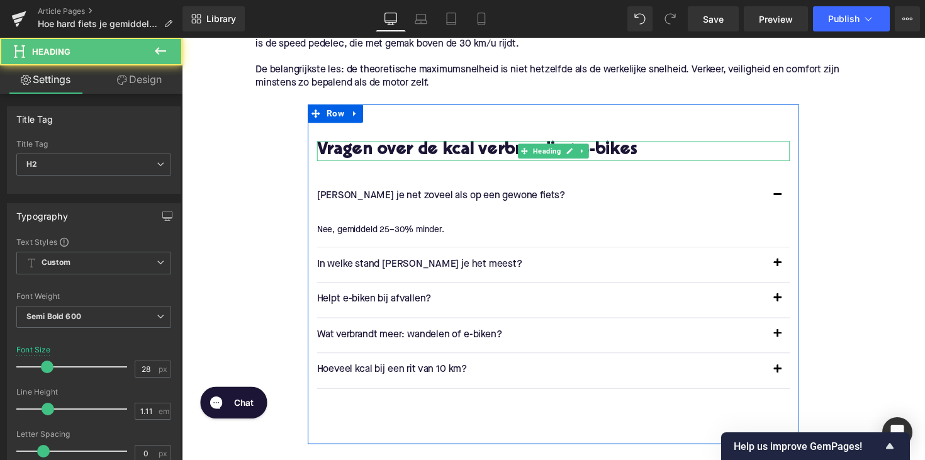
drag, startPoint x: 490, startPoint y: 143, endPoint x: 481, endPoint y: 142, distance: 8.9
click at [490, 144] on div "Vragen over de kcal verbranding e-bikes Heading" at bounding box center [562, 154] width 485 height 20
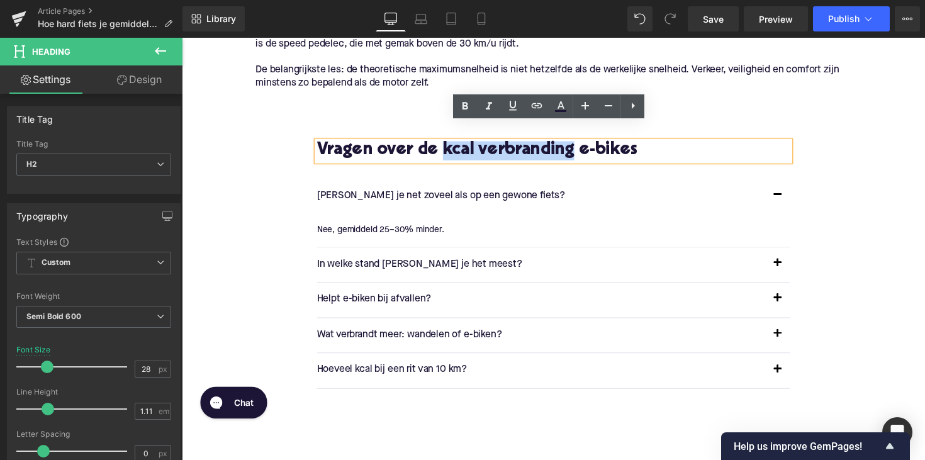
drag, startPoint x: 450, startPoint y: 135, endPoint x: 588, endPoint y: 132, distance: 138.5
click at [588, 144] on h2 "Vragen over de kcal verbranding e-bikes" at bounding box center [562, 154] width 485 height 20
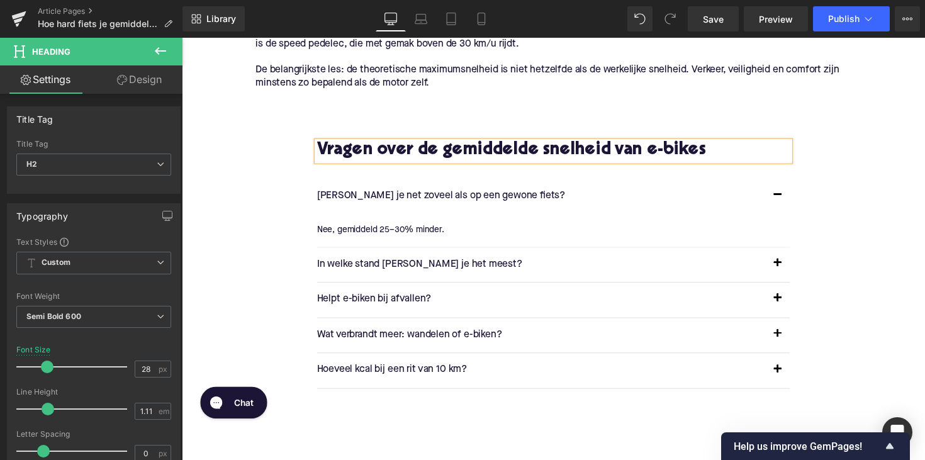
click at [418, 193] on p "[PERSON_NAME] je net zoveel als op een gewone fiets?" at bounding box center [549, 201] width 459 height 16
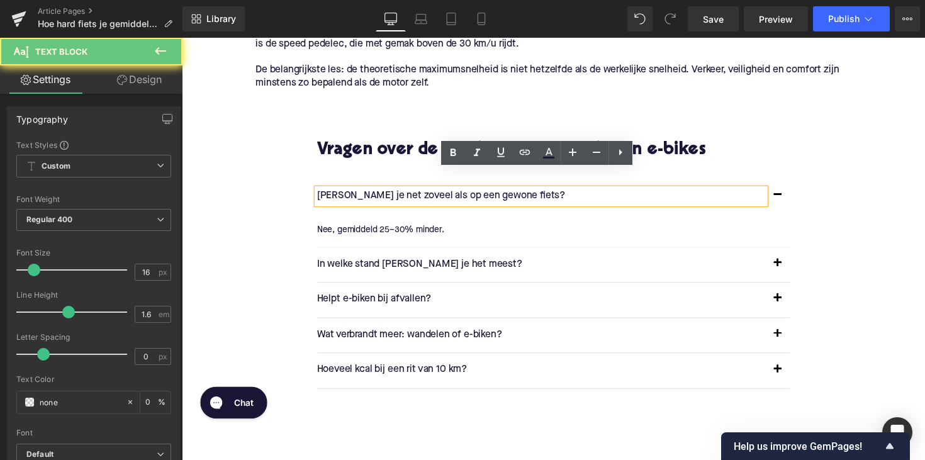
click at [418, 193] on p "[PERSON_NAME] je net zoveel als op een gewone fiets?" at bounding box center [549, 201] width 459 height 16
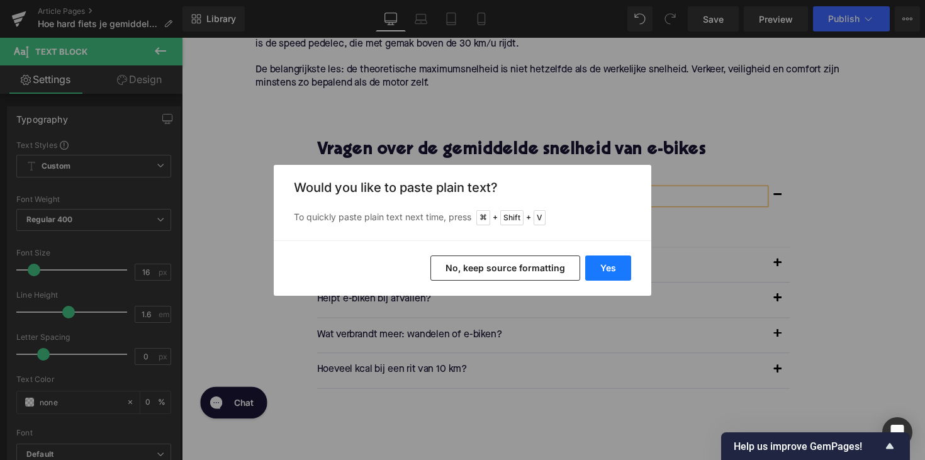
click at [620, 273] on button "Yes" at bounding box center [608, 268] width 46 height 25
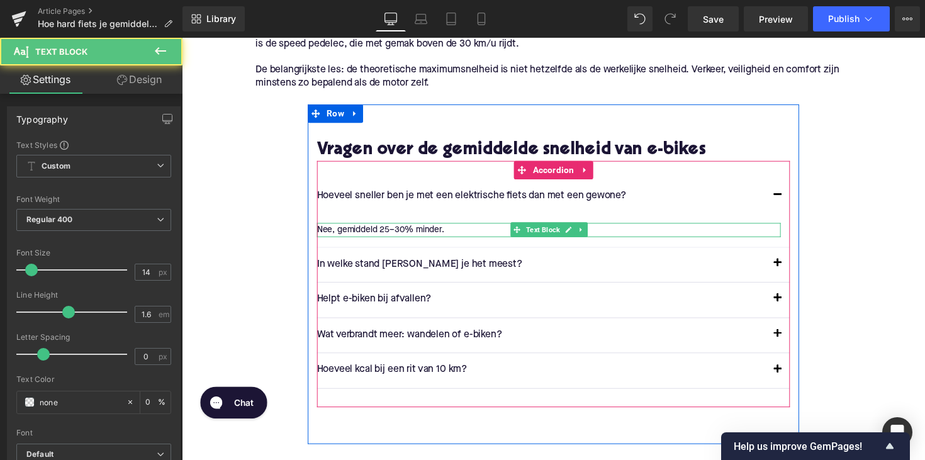
click at [391, 228] on p "Nee, gemiddeld 25–30% minder." at bounding box center [557, 235] width 475 height 14
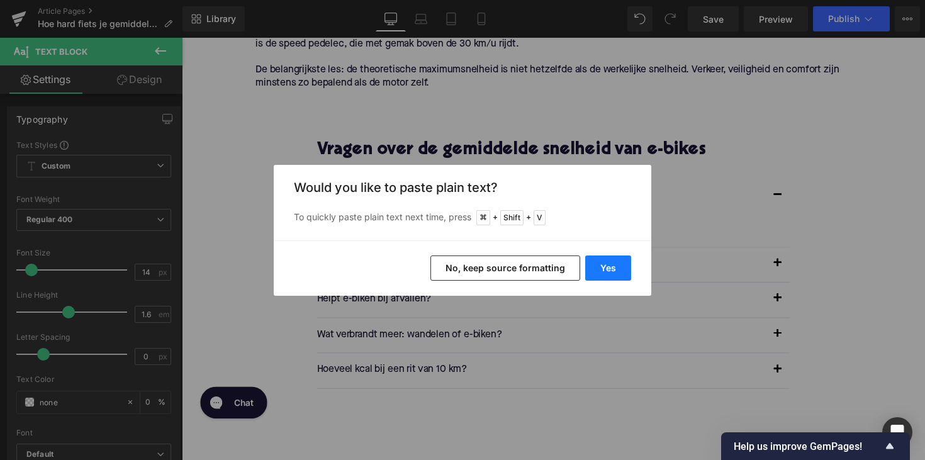
click at [609, 259] on button "Yes" at bounding box center [608, 268] width 46 height 25
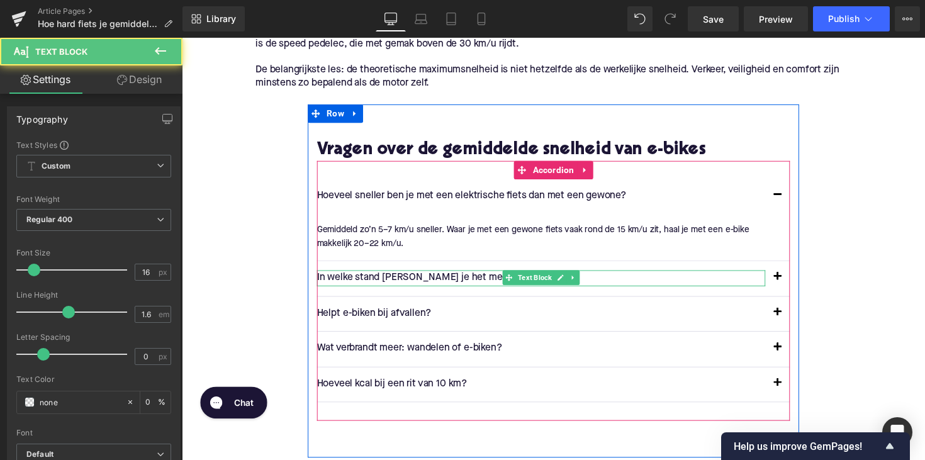
click at [389, 276] on p "In welke stand [PERSON_NAME] je het meest?" at bounding box center [549, 284] width 459 height 16
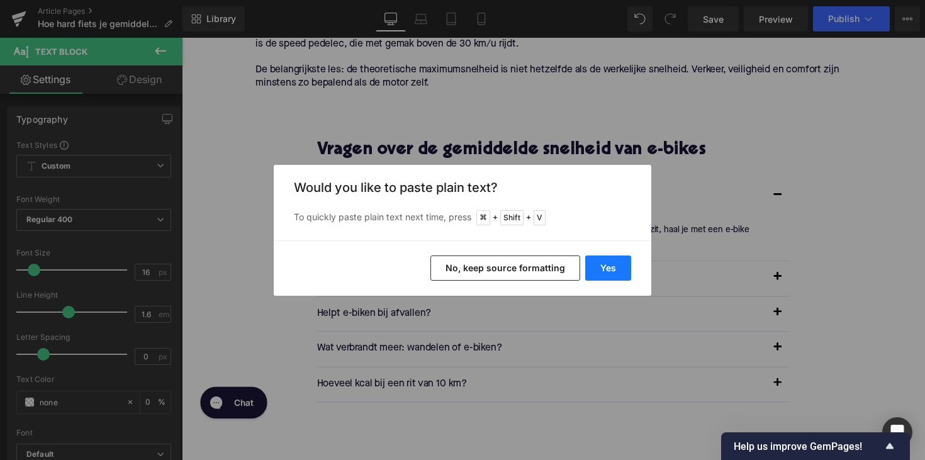
click at [609, 258] on button "Yes" at bounding box center [608, 268] width 46 height 25
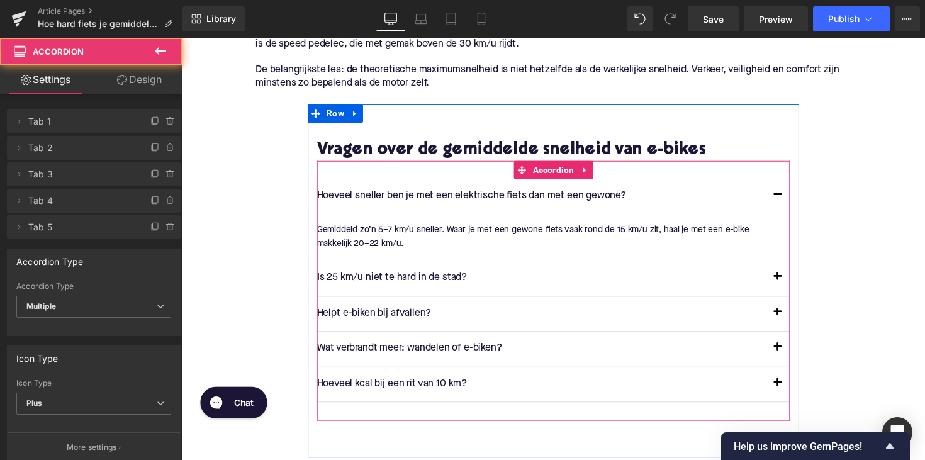
click at [792, 286] on span "button" at bounding box center [792, 286] width 0 height 0
click at [786, 267] on button "button" at bounding box center [792, 284] width 25 height 35
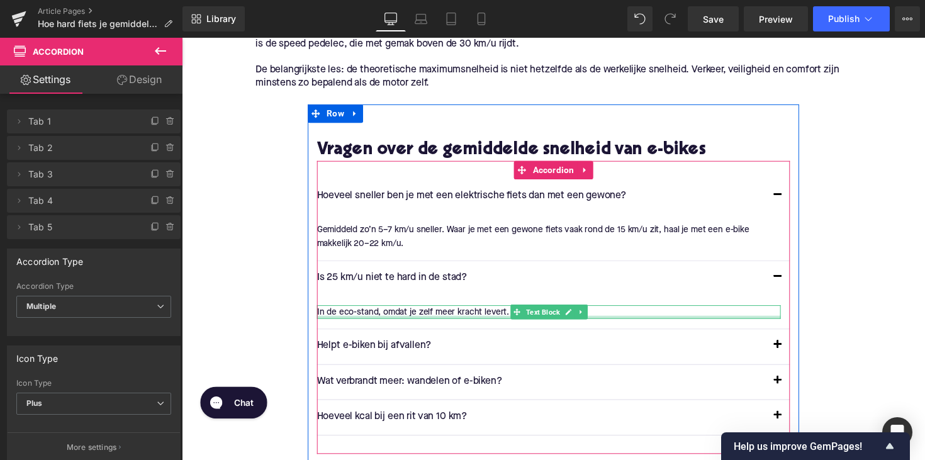
click at [364, 323] on div at bounding box center [557, 324] width 475 height 3
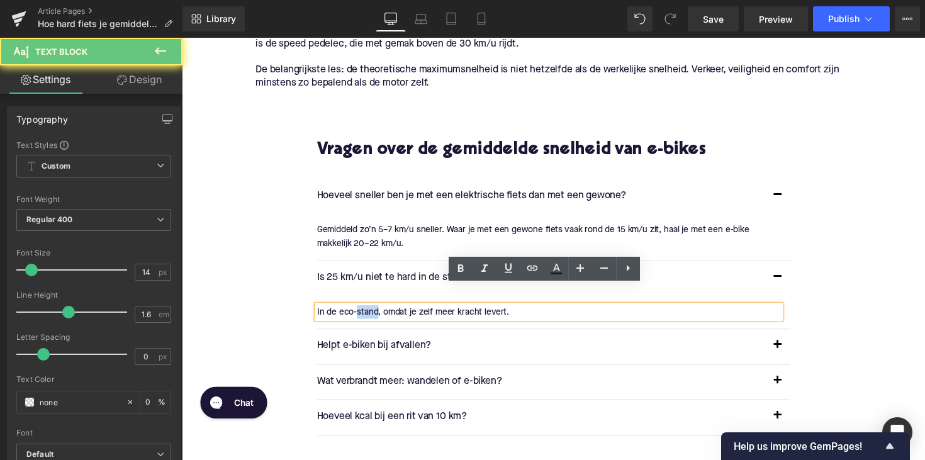
click at [364, 312] on p "In de eco-stand, omdat je zelf meer kracht levert." at bounding box center [557, 319] width 475 height 14
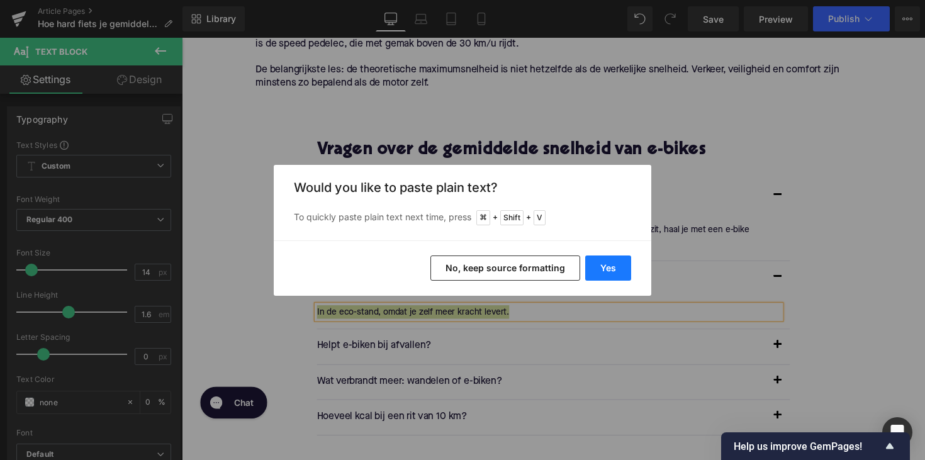
click at [598, 271] on button "Yes" at bounding box center [608, 268] width 46 height 25
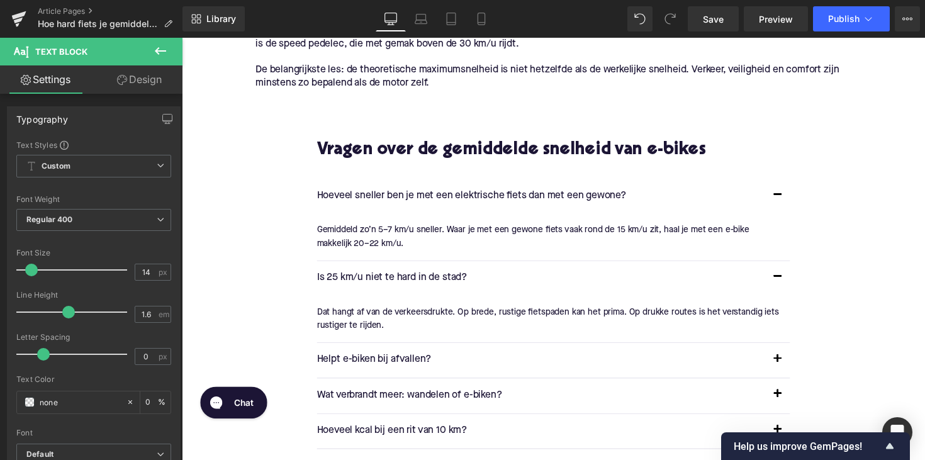
click at [381, 360] on p "Helpt e-biken bij afvallen?" at bounding box center [549, 368] width 459 height 16
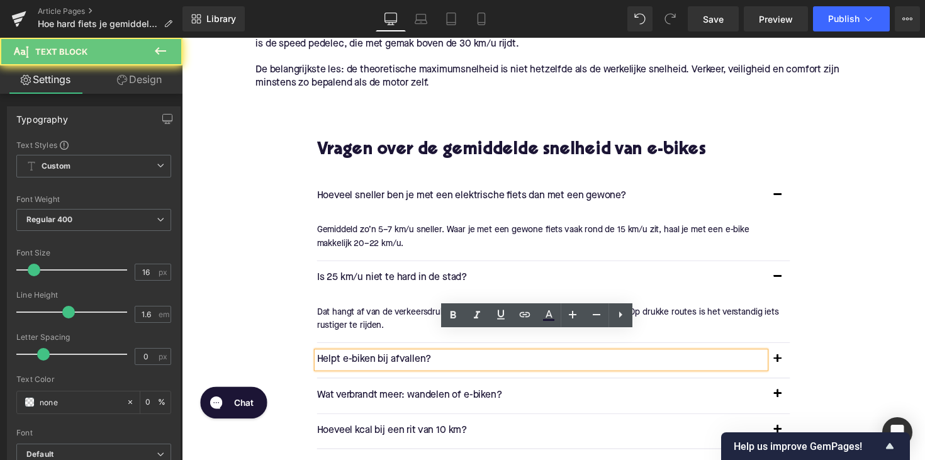
click at [381, 360] on p "Helpt e-biken bij afvallen?" at bounding box center [549, 368] width 459 height 16
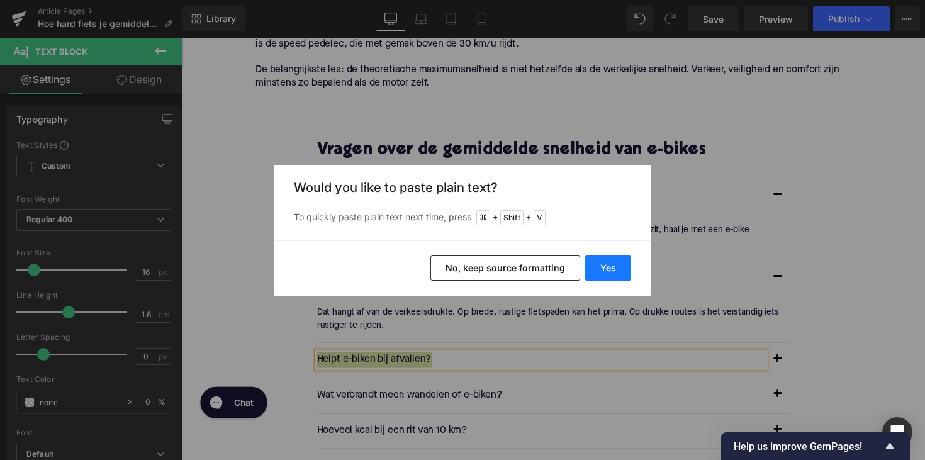
click at [588, 270] on button "Yes" at bounding box center [608, 268] width 46 height 25
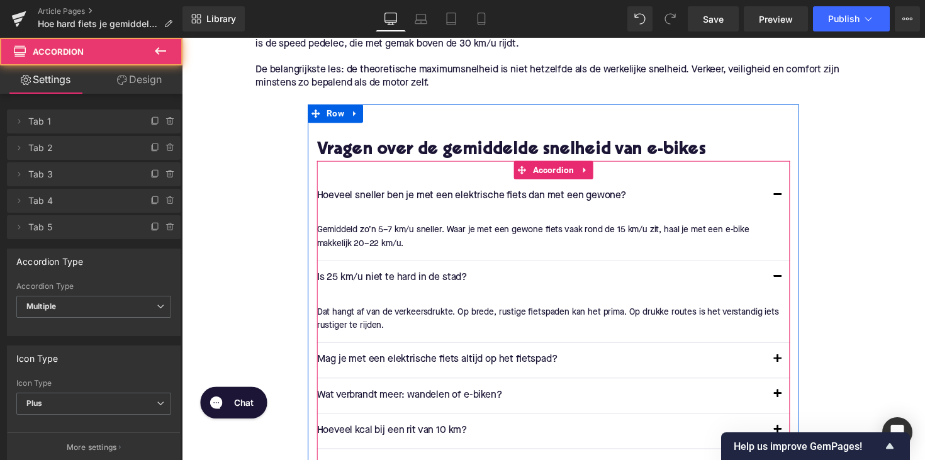
click at [784, 351] on button "button" at bounding box center [792, 368] width 25 height 35
click at [407, 396] on p "Ja, mits je het regelmatig doet en let op je voeding." at bounding box center [557, 403] width 475 height 14
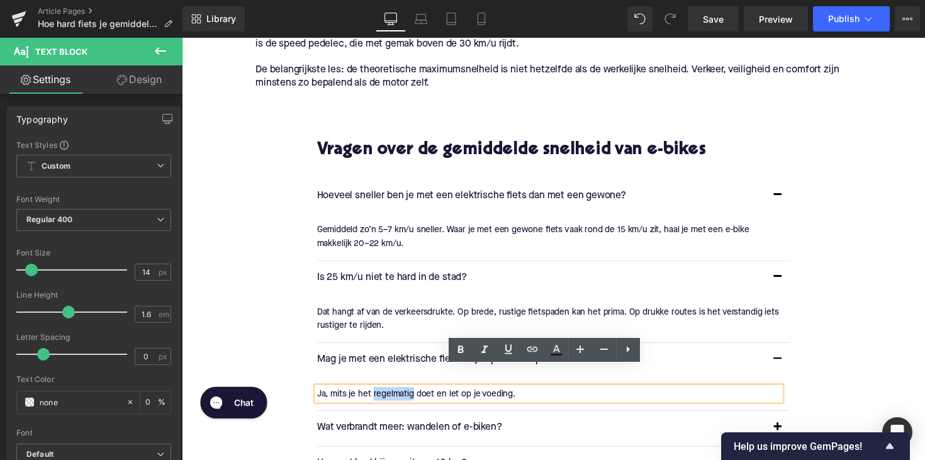
click at [407, 396] on p "Ja, mits je het regelmatig doet en let op je voeding." at bounding box center [557, 403] width 475 height 14
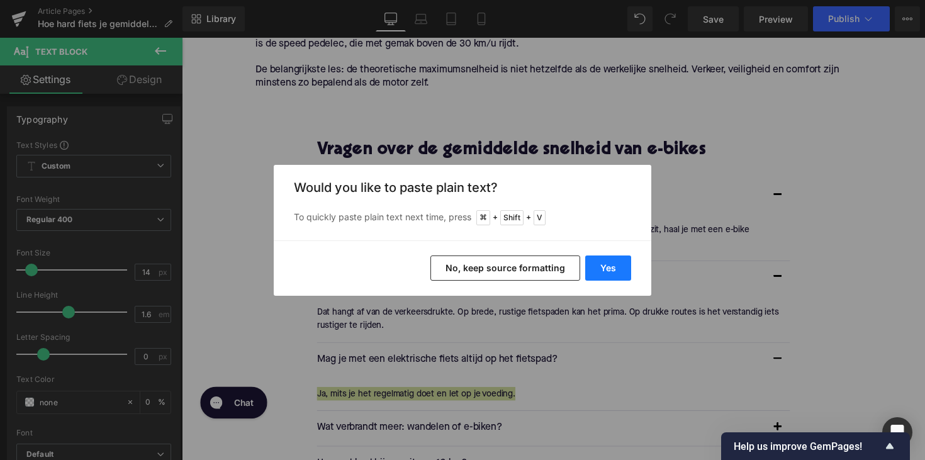
click at [612, 264] on button "Yes" at bounding box center [608, 268] width 46 height 25
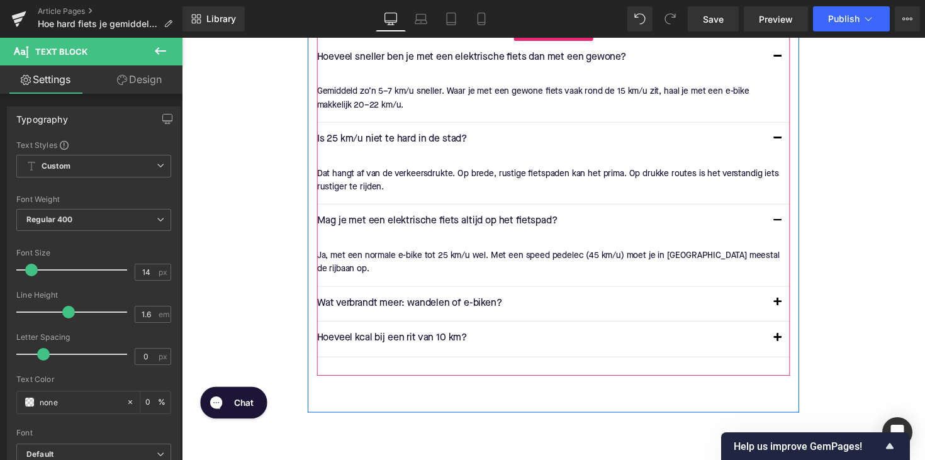
scroll to position [2259, 0]
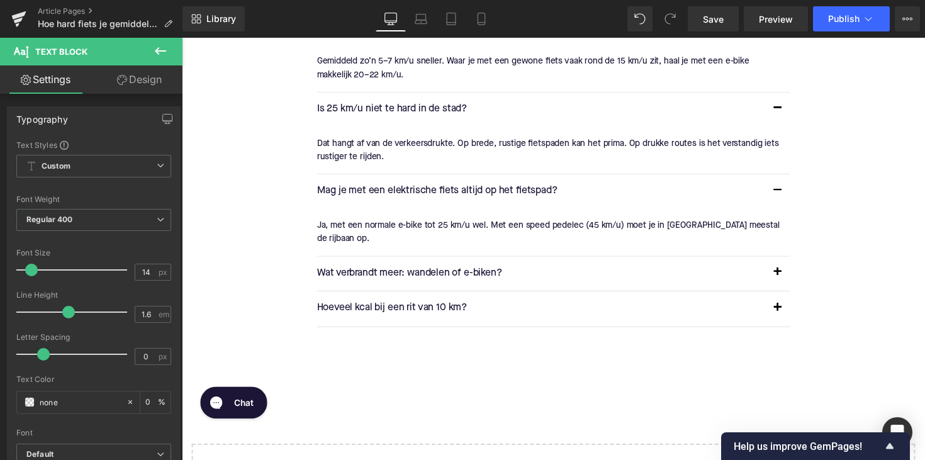
click at [419, 271] on div "Wat verbrandt meer: wandelen of e-biken? Text Block" at bounding box center [549, 279] width 459 height 16
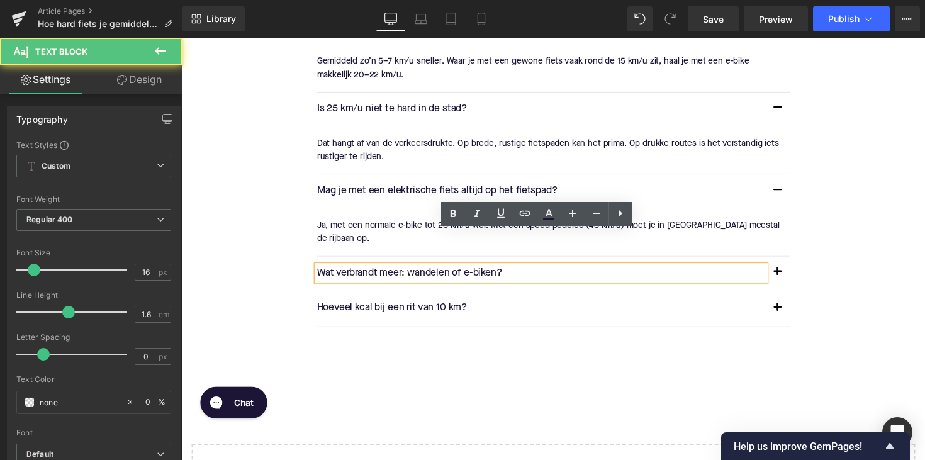
click at [419, 271] on p "Wat verbrandt meer: wandelen of e-biken?" at bounding box center [549, 279] width 459 height 16
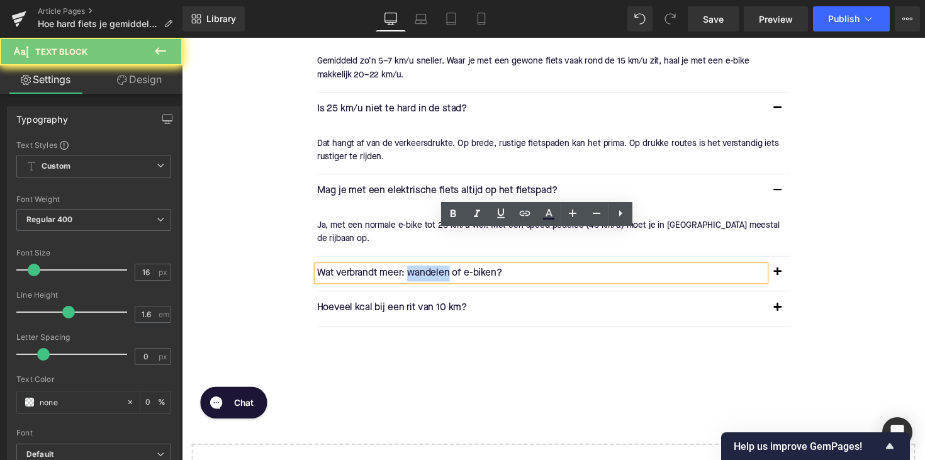
click at [419, 271] on p "Wat verbrandt meer: wandelen of e-biken?" at bounding box center [549, 279] width 459 height 16
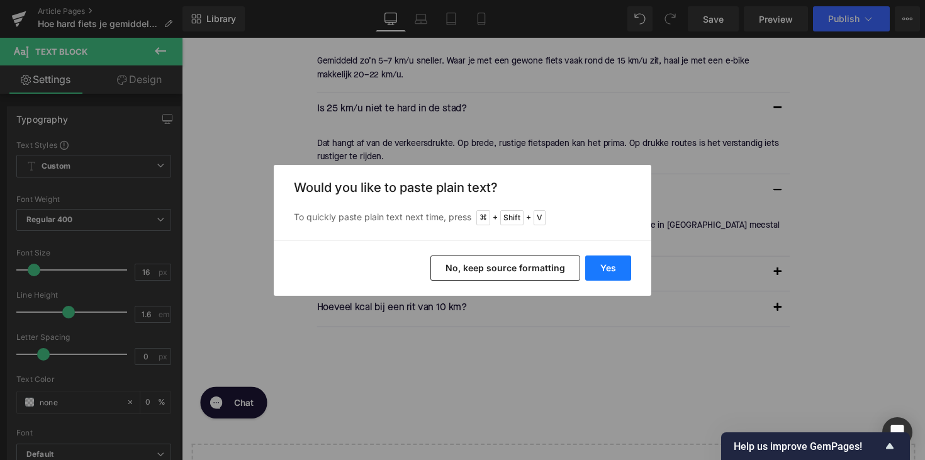
click at [600, 257] on button "Yes" at bounding box center [608, 268] width 46 height 25
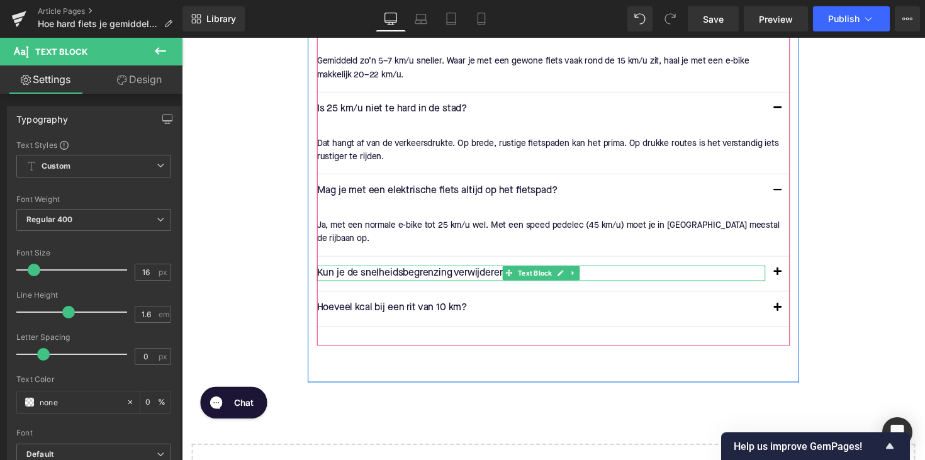
click at [323, 271] on p "Kun je de snelheidsbegrenzing verwijderen?" at bounding box center [549, 279] width 459 height 16
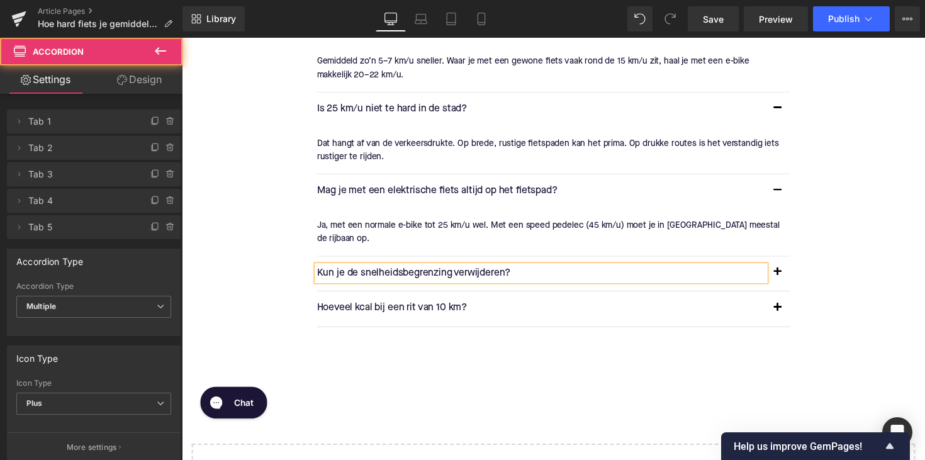
click at [792, 281] on span "button" at bounding box center [792, 281] width 0 height 0
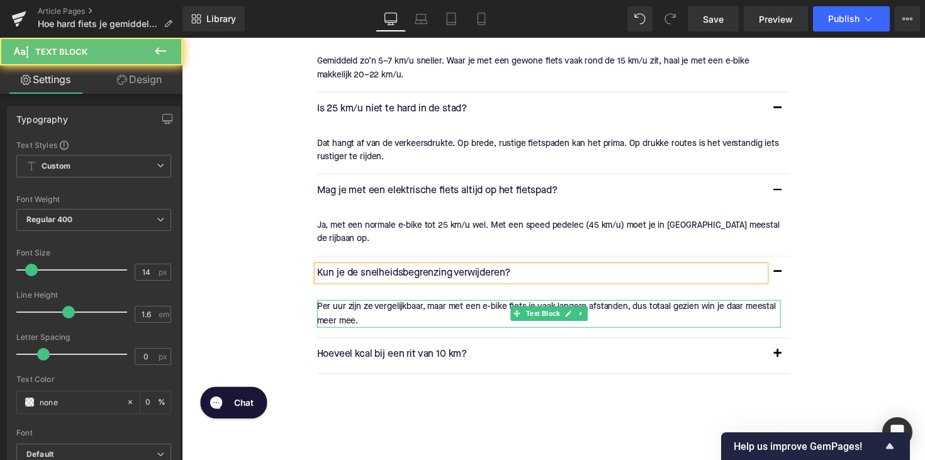
click at [402, 306] on div "Per uur zijn ze vergelijkbaar, maar met een e-bike fiets je vaak langere afstan…" at bounding box center [557, 320] width 475 height 28
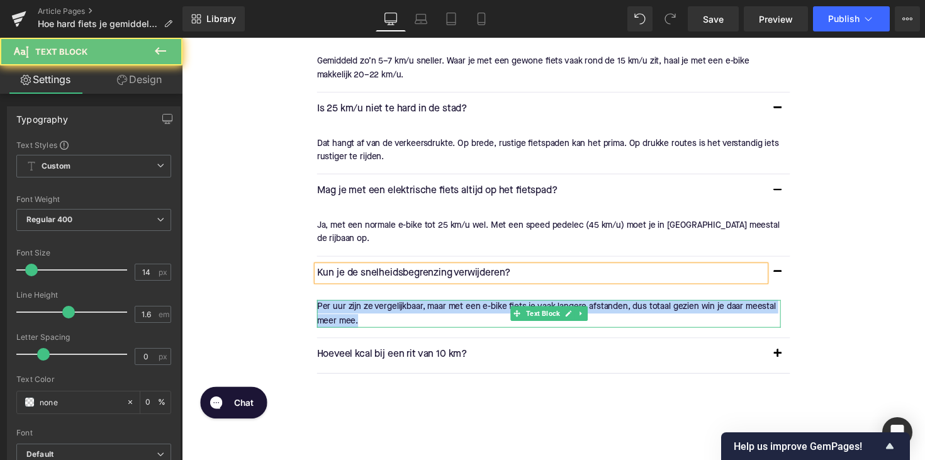
click at [402, 306] on div "Per uur zijn ze vergelijkbaar, maar met een e-bike fiets je vaak langere afstan…" at bounding box center [557, 320] width 475 height 28
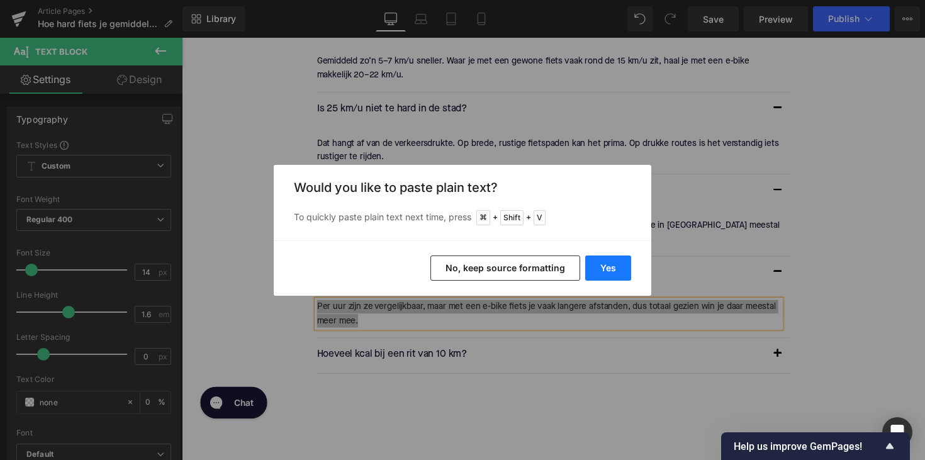
click at [595, 271] on button "Yes" at bounding box center [608, 268] width 46 height 25
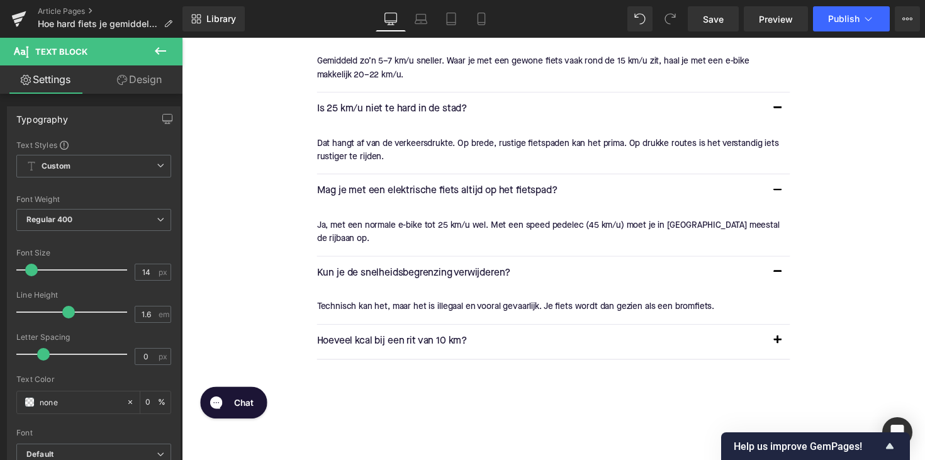
click at [379, 341] on p "Hoeveel kcal bij een rit van 10 km?" at bounding box center [549, 349] width 459 height 16
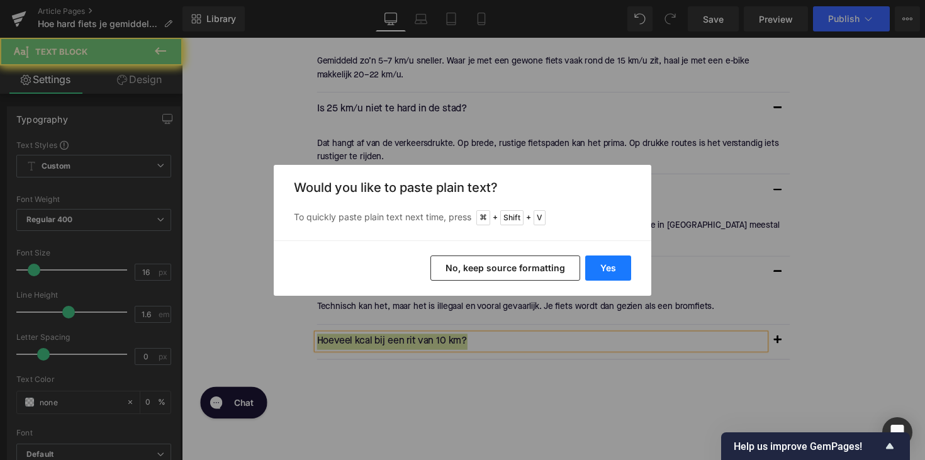
click at [619, 276] on button "Yes" at bounding box center [608, 268] width 46 height 25
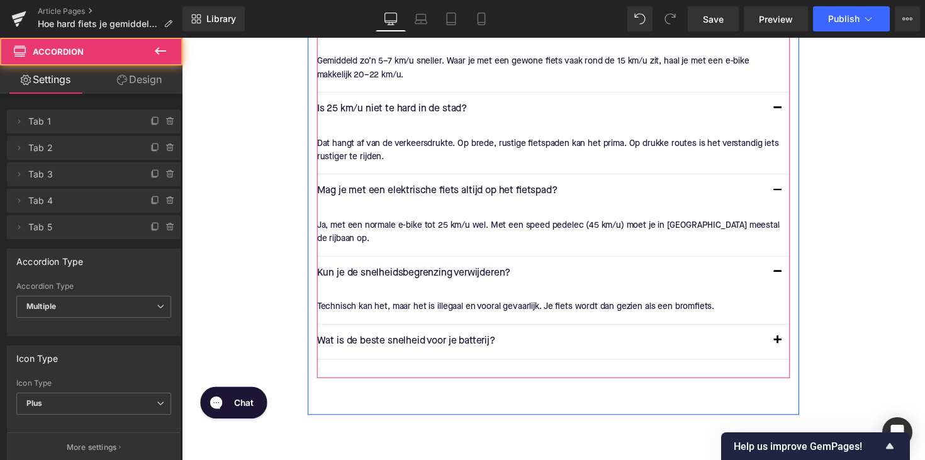
click at [785, 332] on button "button" at bounding box center [792, 349] width 25 height 35
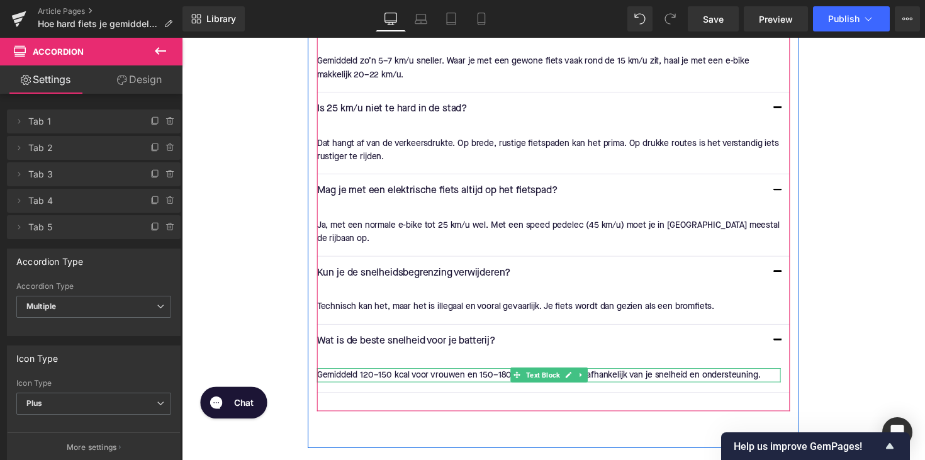
click at [413, 376] on div "Gemiddeld 120–150 kcal voor vrouwen en 150–180 kcal voor mannen, afhankelijk va…" at bounding box center [557, 383] width 475 height 14
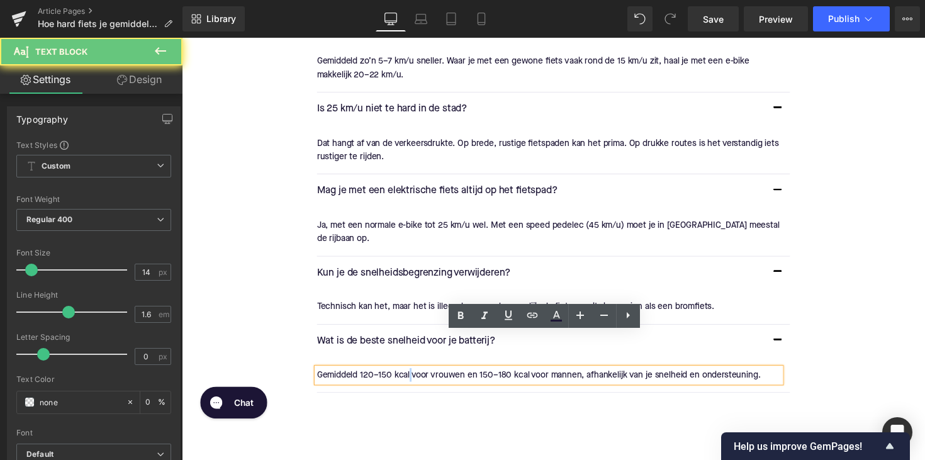
click at [413, 376] on div "Gemiddeld 120–150 kcal voor vrouwen en 150–180 kcal voor mannen, afhankelijk va…" at bounding box center [557, 383] width 475 height 14
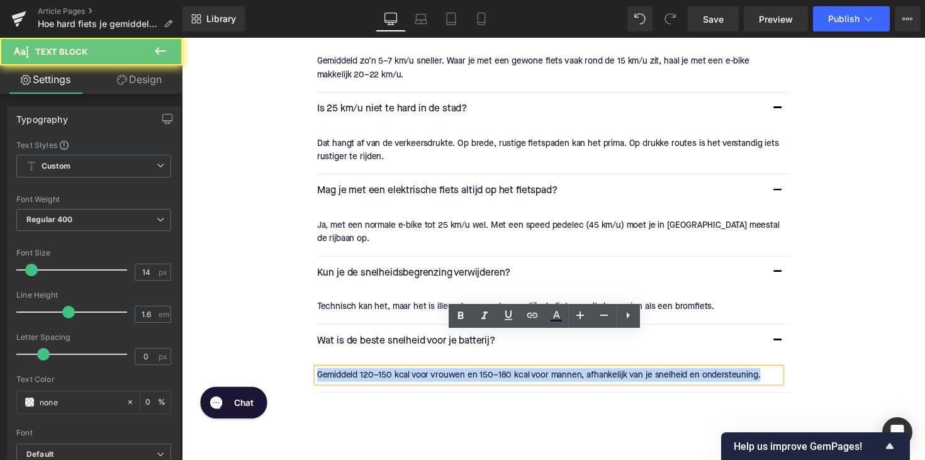
click at [413, 376] on div "Gemiddeld 120–150 kcal voor vrouwen en 150–180 kcal voor mannen, afhankelijk va…" at bounding box center [557, 383] width 475 height 14
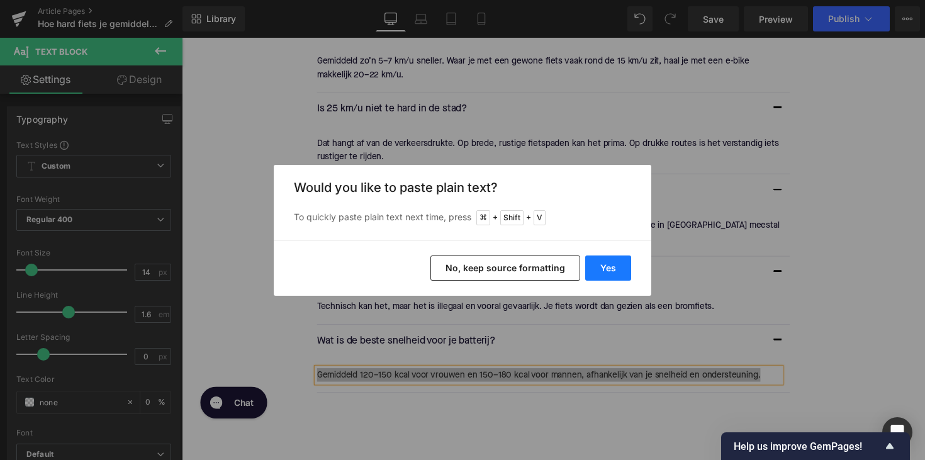
click at [614, 269] on button "Yes" at bounding box center [608, 268] width 46 height 25
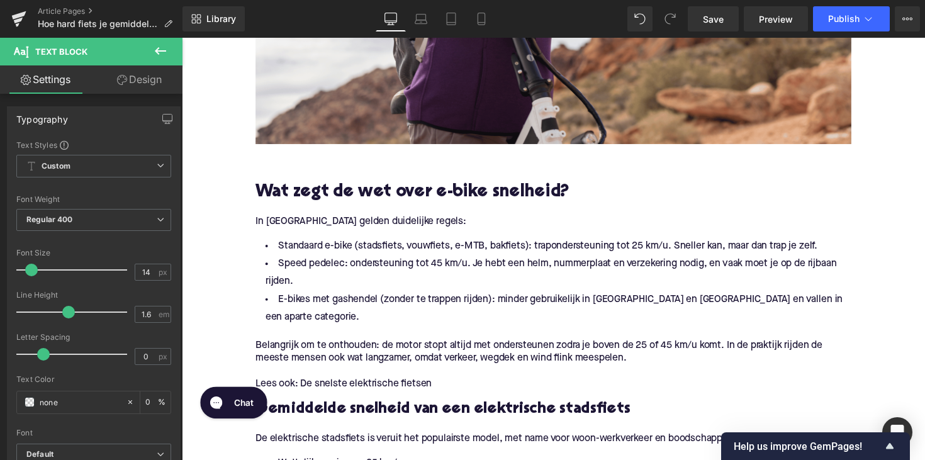
scroll to position [532, 0]
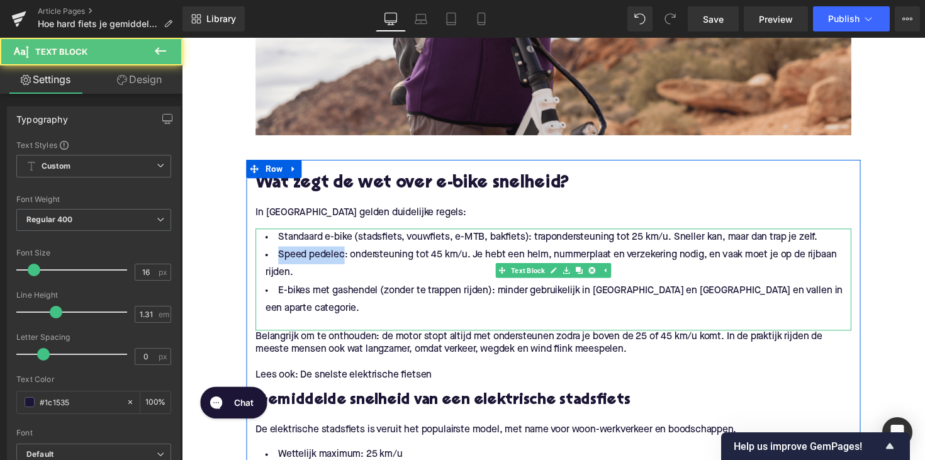
drag, startPoint x: 343, startPoint y: 262, endPoint x: 275, endPoint y: 261, distance: 68.0
click at [275, 261] on li "Speed pedelec: ondersteuning tot 45 km/u. Je hebt een helm, nummerplaat en verz…" at bounding box center [562, 270] width 610 height 37
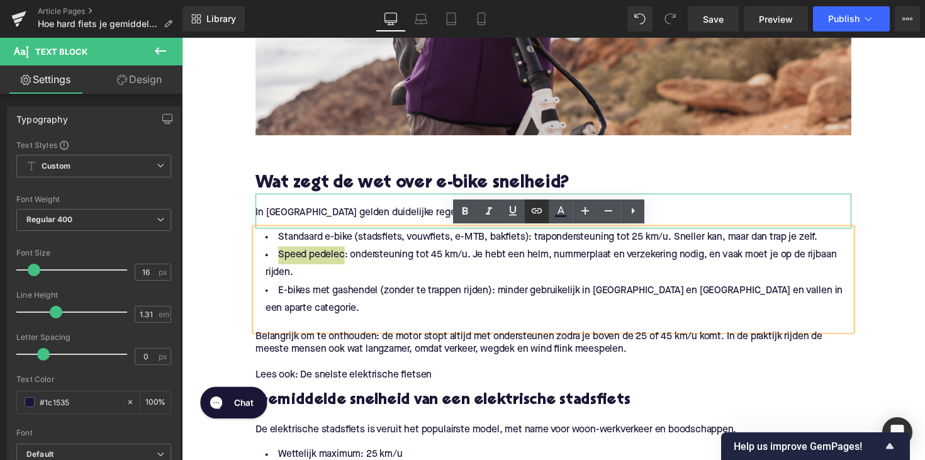
click at [541, 206] on icon at bounding box center [536, 210] width 15 height 15
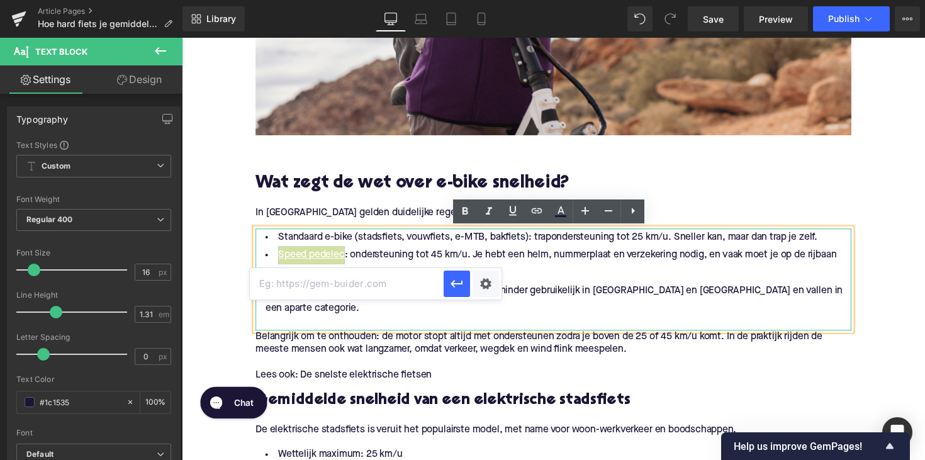
click at [374, 281] on input "text" at bounding box center [347, 283] width 194 height 31
paste input "https://upway.nl/collections/speed-bike"
click at [447, 279] on button "button" at bounding box center [457, 284] width 26 height 26
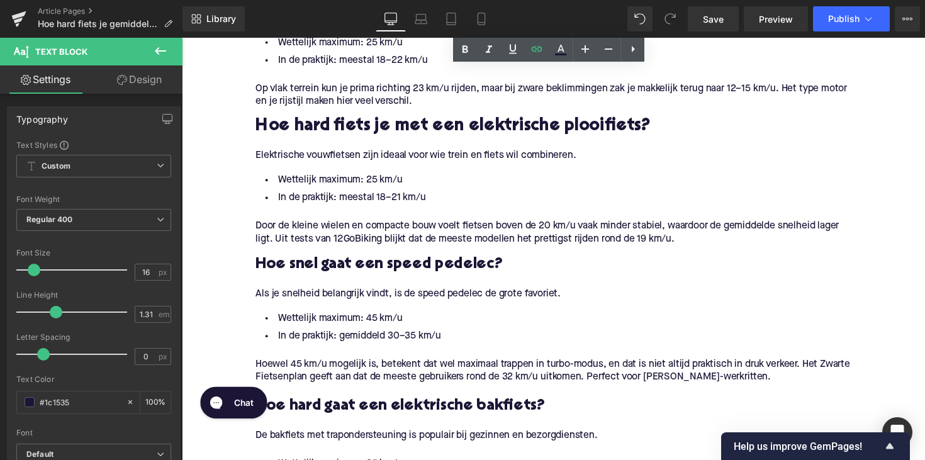
scroll to position [1137, 0]
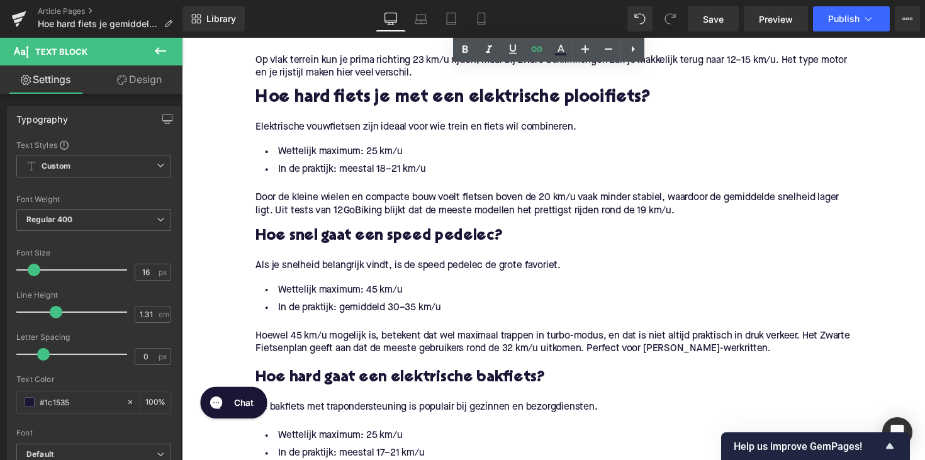
click at [413, 265] on p "Als je snelheid belangrijk vindt, is de speed pedelec de grote favoriet." at bounding box center [562, 271] width 610 height 13
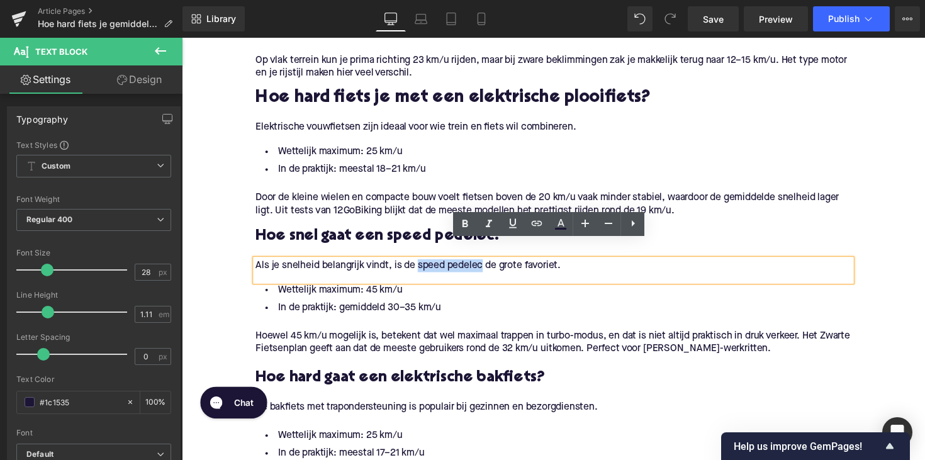
drag, startPoint x: 422, startPoint y: 252, endPoint x: 488, endPoint y: 256, distance: 66.2
click at [488, 265] on p "Als je snelheid belangrijk vindt, is de speed pedelec de grote favoriet." at bounding box center [562, 271] width 610 height 13
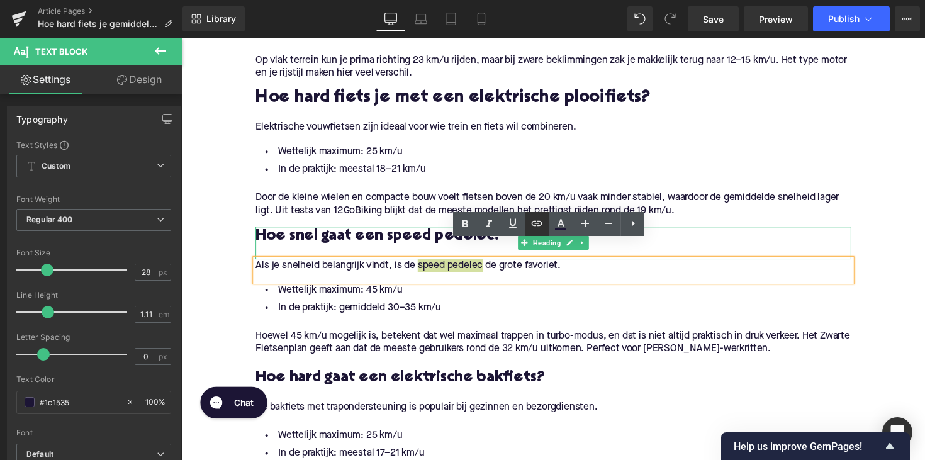
click at [531, 227] on icon at bounding box center [536, 223] width 15 height 15
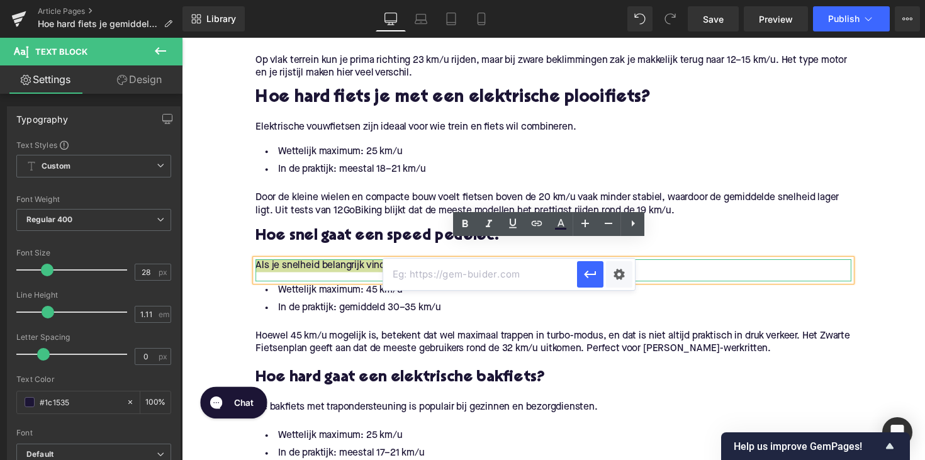
click at [471, 274] on input "text" at bounding box center [480, 274] width 194 height 31
paste input "https://upway.nl/collections/speed-bike"
click at [587, 273] on icon "button" at bounding box center [590, 275] width 12 height 8
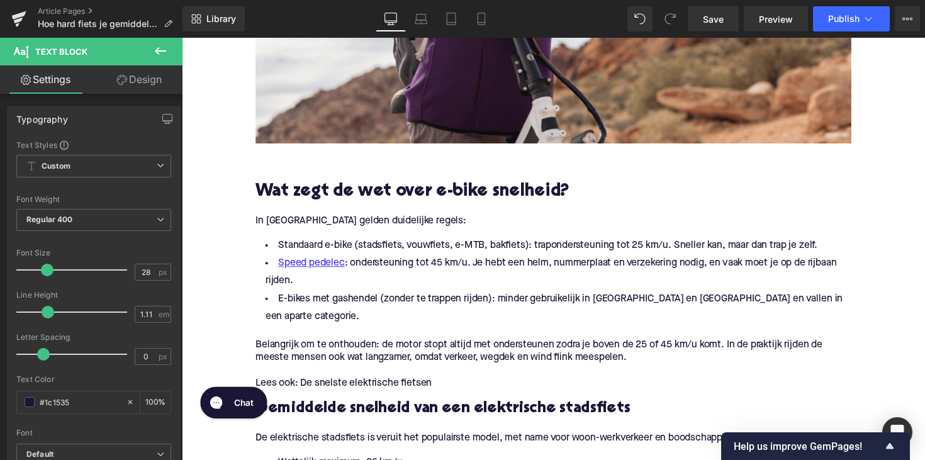
scroll to position [584, 0]
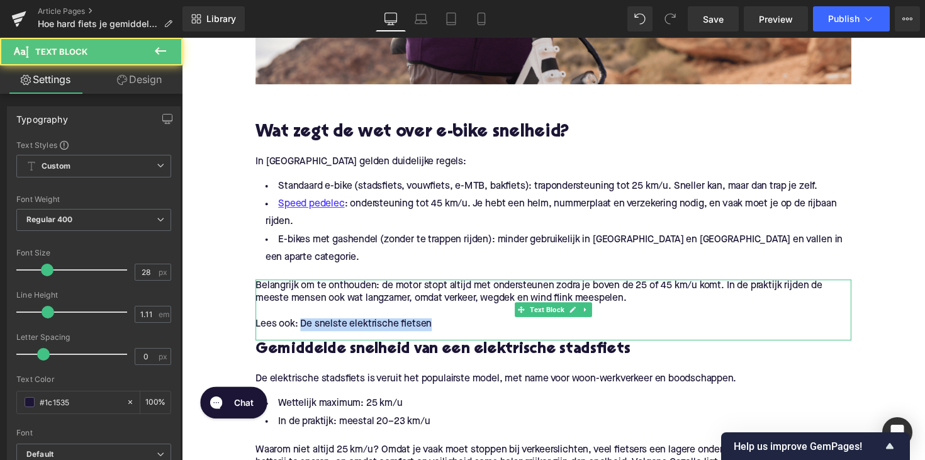
drag, startPoint x: 305, startPoint y: 312, endPoint x: 437, endPoint y: 314, distance: 132.2
click at [437, 325] on p "Lees ook: De snelste elektrische fietsen" at bounding box center [562, 331] width 610 height 13
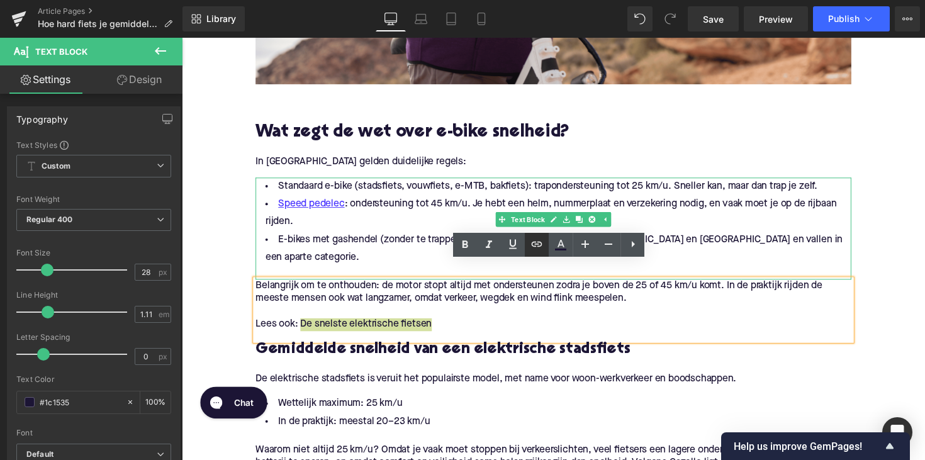
drag, startPoint x: 539, startPoint y: 244, endPoint x: 293, endPoint y: 242, distance: 246.1
click at [539, 244] on icon at bounding box center [537, 243] width 11 height 5
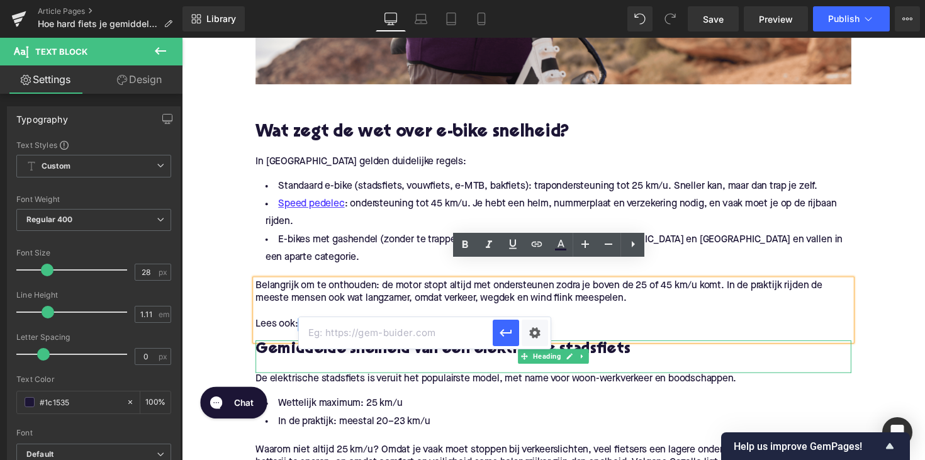
click at [413, 343] on input "text" at bounding box center [396, 332] width 194 height 31
paste input "https://upway.nl/blogs/news/snelste-elektrische-fietsen"
type input "https://upway.nl/blogs/news/snelste-elektrische-fietsen"
click at [504, 338] on icon "button" at bounding box center [505, 332] width 15 height 15
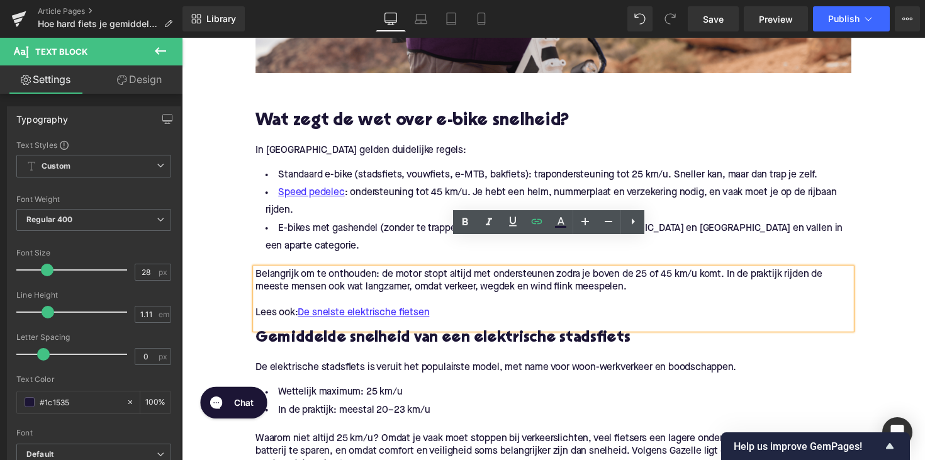
scroll to position [607, 0]
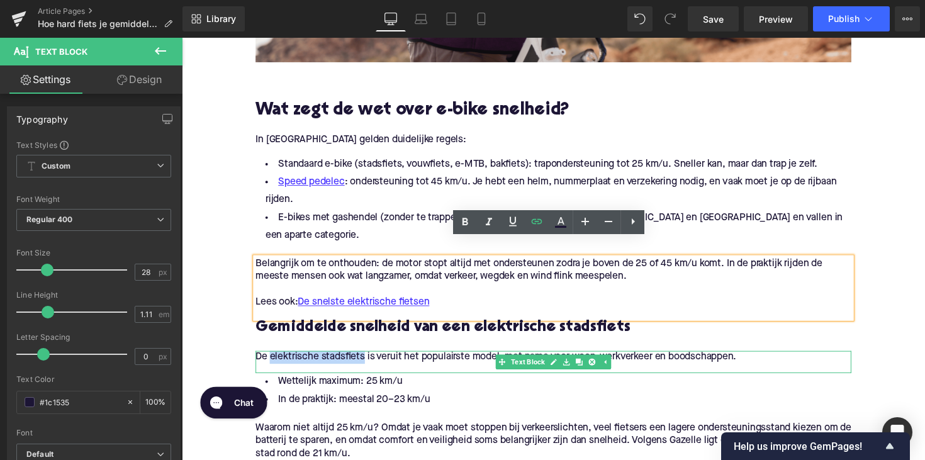
drag, startPoint x: 269, startPoint y: 347, endPoint x: 366, endPoint y: 347, distance: 96.9
click at [366, 359] on p "De elektrische stadsfiets is veruit het populairste model, met name voor woon-w…" at bounding box center [562, 365] width 610 height 13
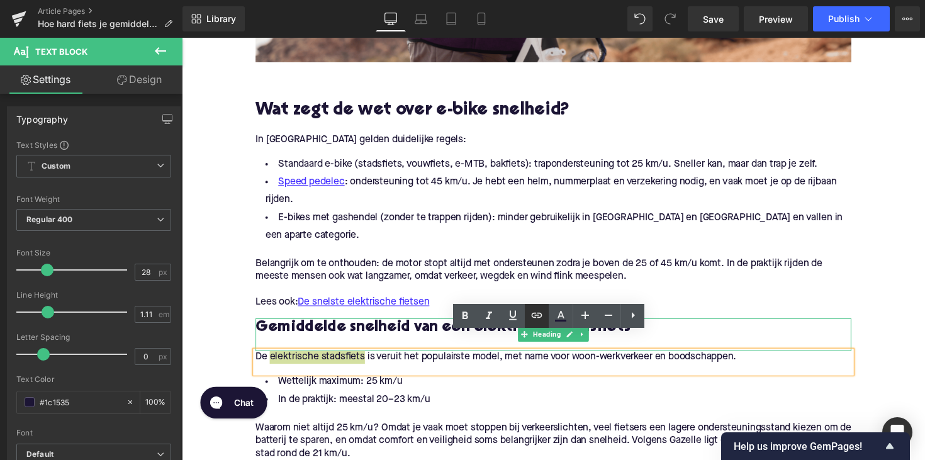
click at [536, 312] on icon at bounding box center [536, 315] width 15 height 15
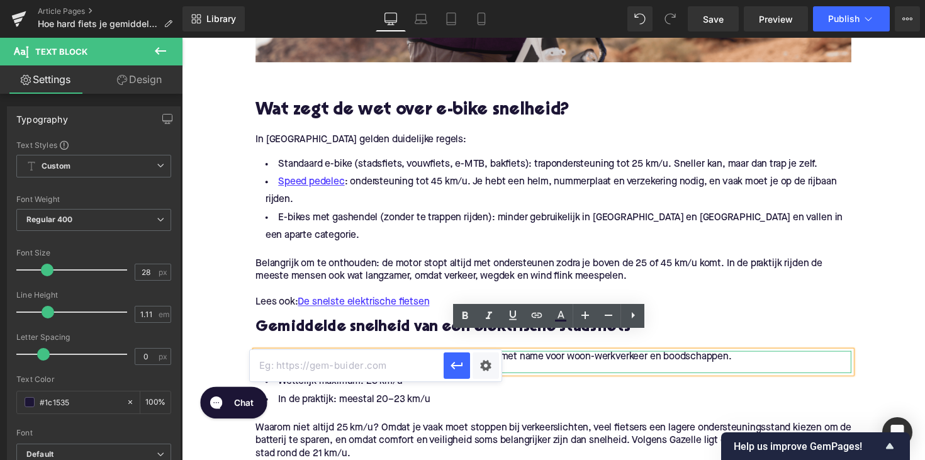
click at [407, 363] on input "text" at bounding box center [347, 365] width 194 height 31
paste input "https://upway.nl/collections/elektrische-stadsfiets"
click at [448, 368] on button "button" at bounding box center [457, 365] width 26 height 26
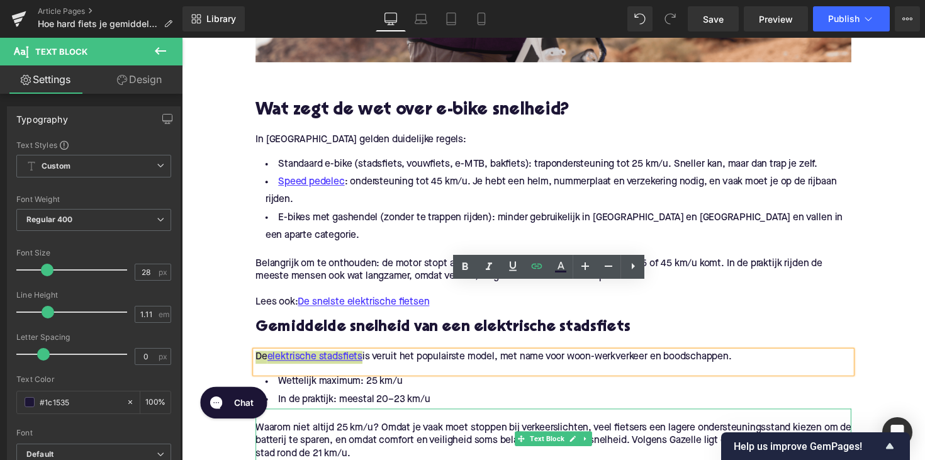
scroll to position [753, 0]
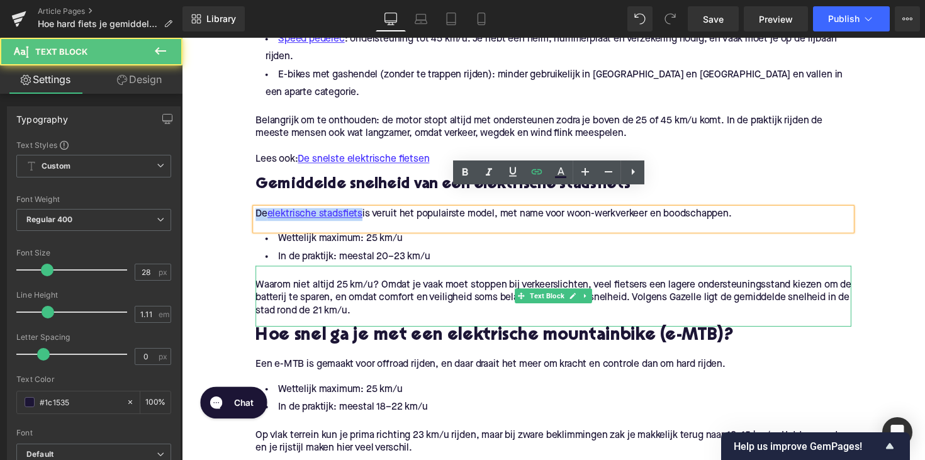
click at [714, 284] on p "Waarom niet altijd 25 km/u? Omdat je vaak moet stoppen bij verkeerslichten, vee…" at bounding box center [562, 304] width 610 height 40
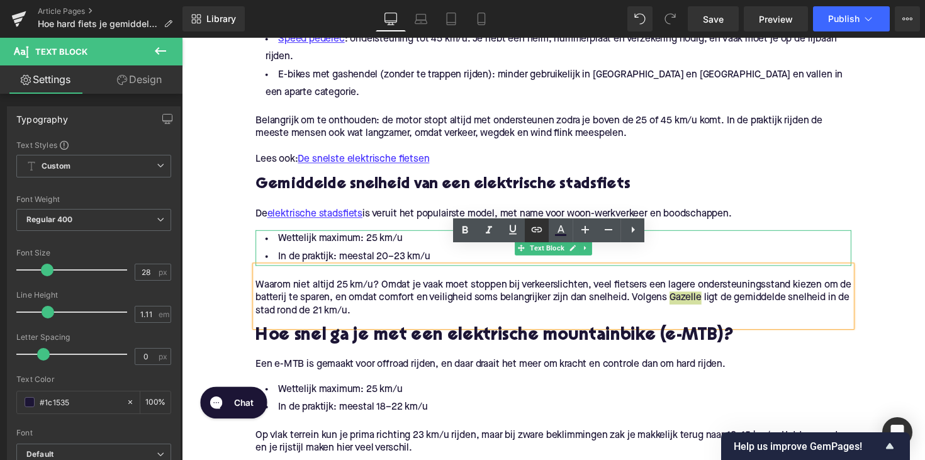
click at [535, 228] on icon at bounding box center [537, 229] width 11 height 5
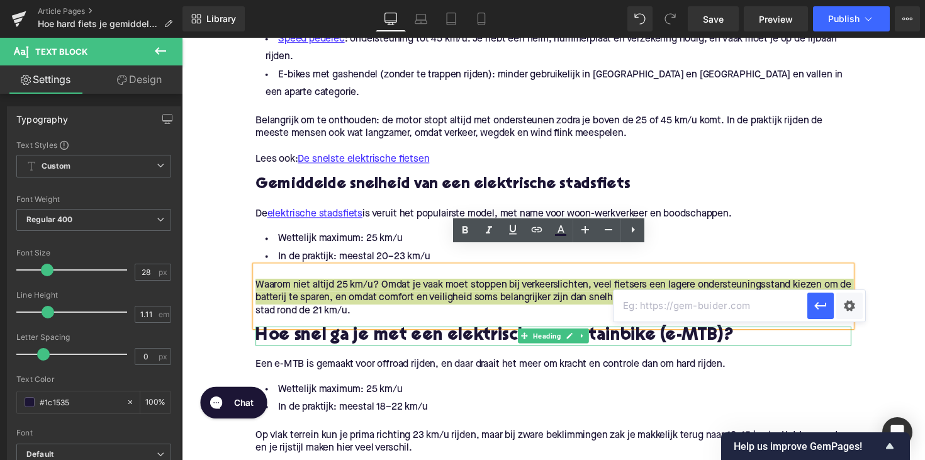
click at [636, 312] on input "text" at bounding box center [711, 305] width 194 height 31
paste input "https://www.gazellebikes.com/nl-be/advies/e-bike/snelheid"
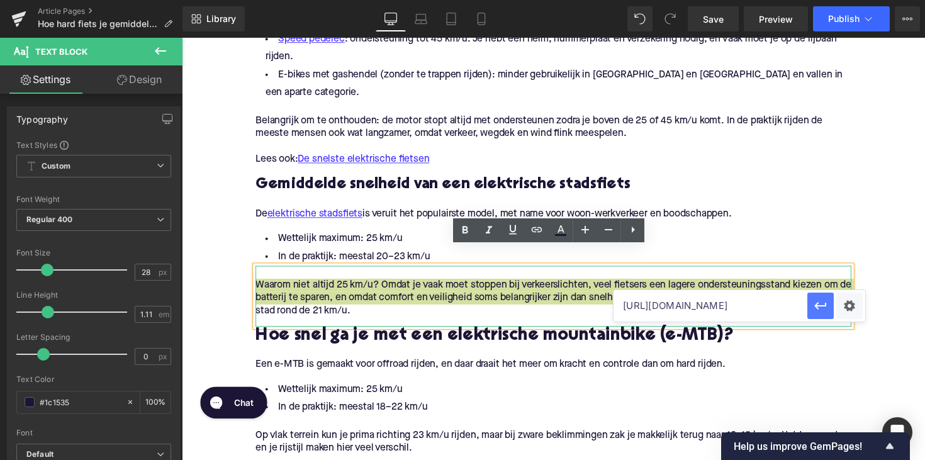
type input "https://www.gazellebikes.com/nl-be/advies/e-bike/snelheid"
click at [824, 305] on icon "button" at bounding box center [820, 305] width 15 height 15
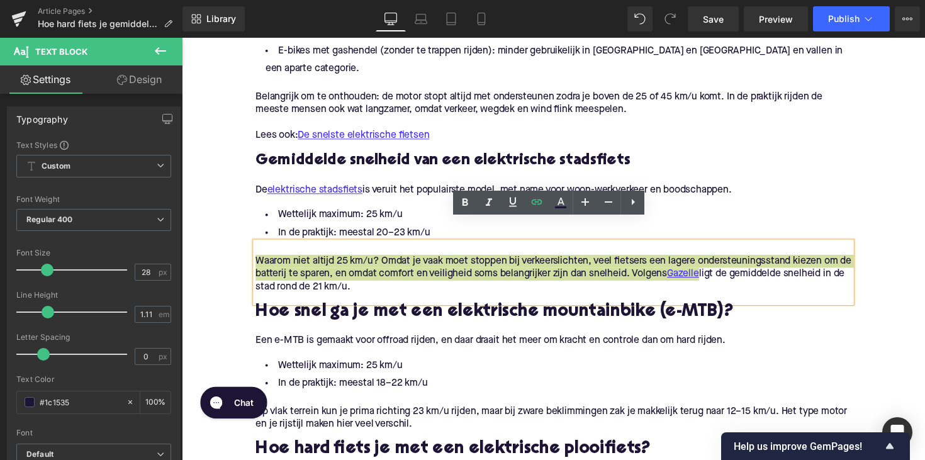
scroll to position [790, 0]
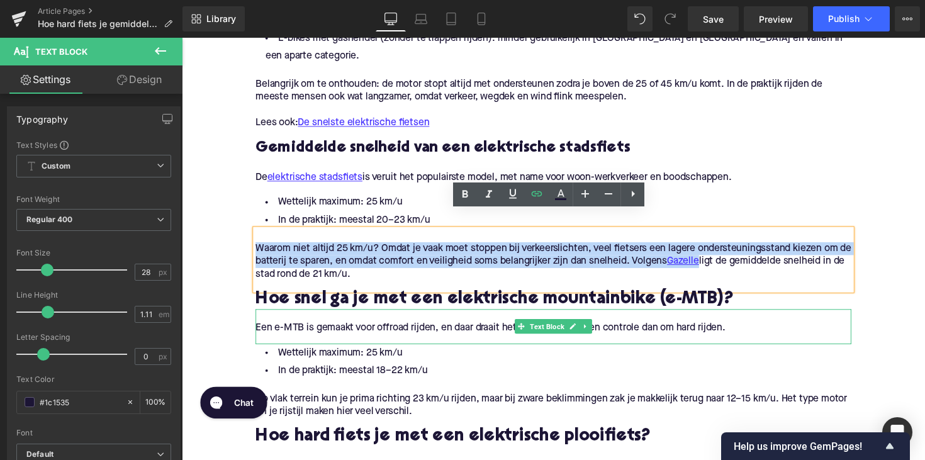
click at [275, 329] on p "Een e-MTB is gemaakt voor offroad rijden, en daar draait het meer om kracht en …" at bounding box center [562, 335] width 610 height 13
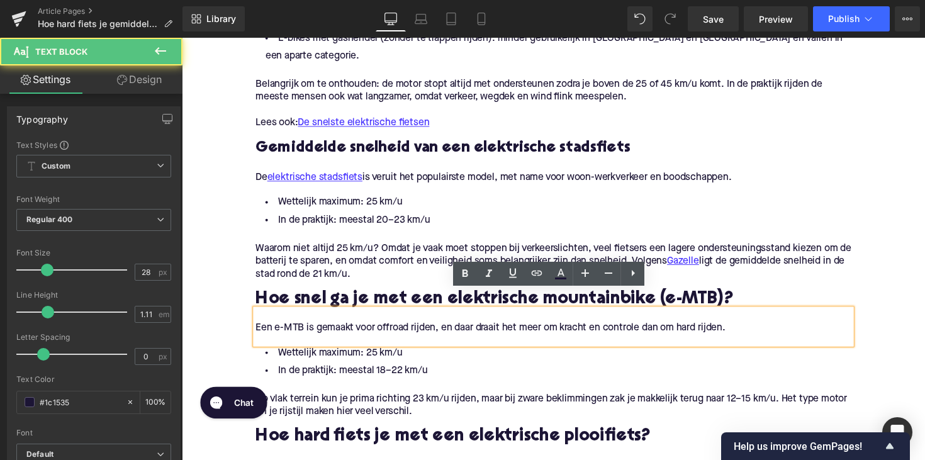
click at [403, 329] on p "Een e-MTB is gemaakt voor offroad rijden, en daar draait het meer om kracht en …" at bounding box center [562, 335] width 610 height 13
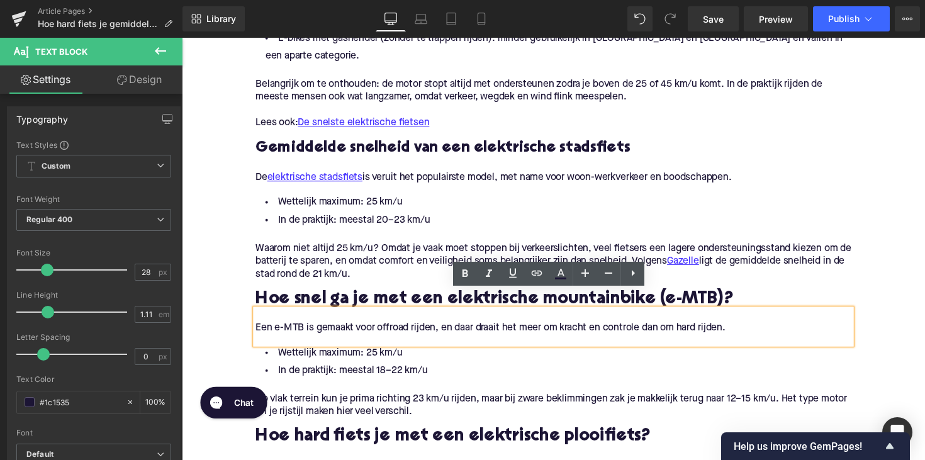
click at [273, 329] on p "Een e-MTB is gemaakt voor offroad rijden, en daar draait het meer om kracht en …" at bounding box center [562, 335] width 610 height 13
drag, startPoint x: 275, startPoint y: 319, endPoint x: 305, endPoint y: 319, distance: 29.6
click at [305, 329] on p "Een e-MTB is gemaakt voor offroad rijden, en daar draait het meer om kracht en …" at bounding box center [562, 335] width 610 height 13
click at [537, 269] on icon at bounding box center [536, 273] width 15 height 15
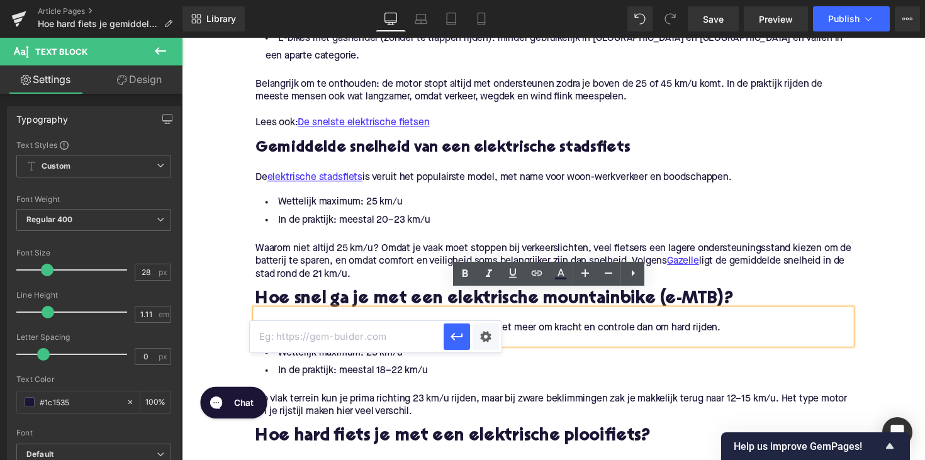
click at [380, 324] on input "text" at bounding box center [347, 336] width 194 height 31
paste input "https://upway.nl/collections/elektrische-mountainbike"
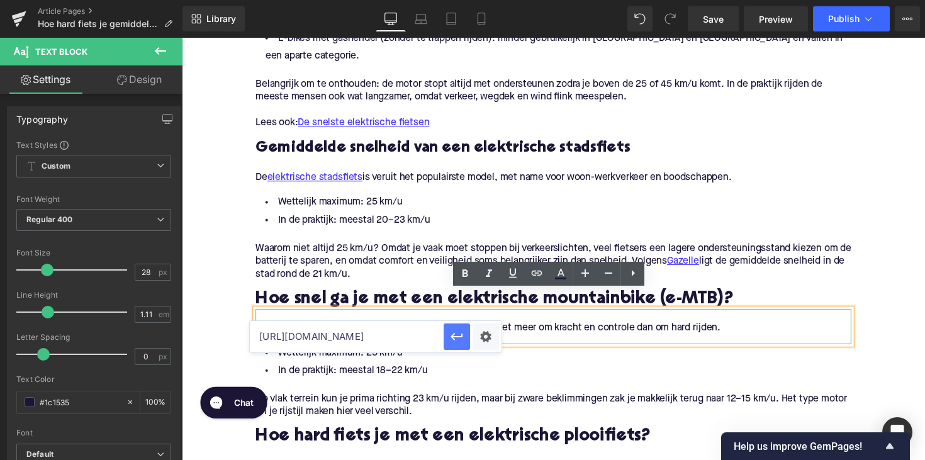
type input "https://upway.nl/collections/elektrische-mountainbike"
click at [453, 336] on icon "button" at bounding box center [456, 336] width 15 height 15
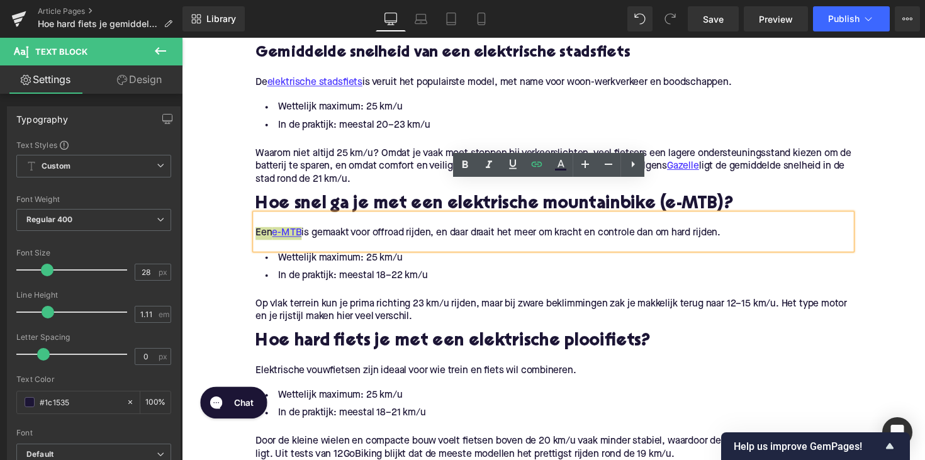
scroll to position [936, 0]
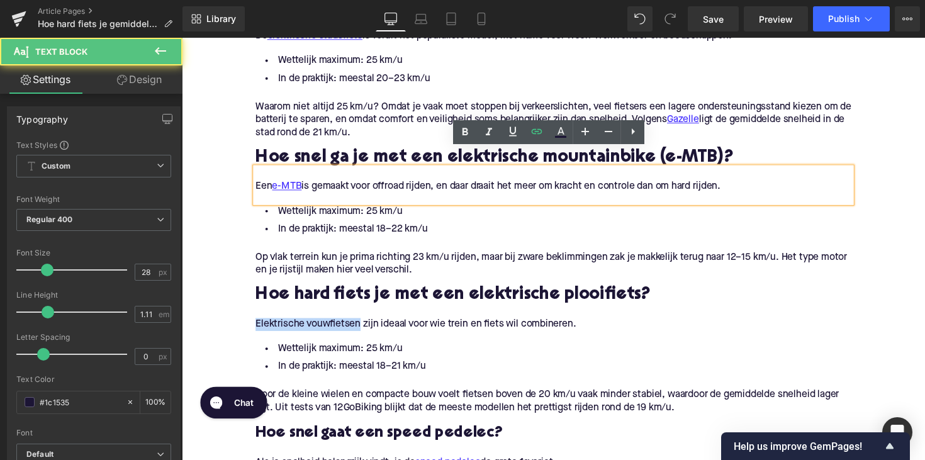
drag, startPoint x: 361, startPoint y: 313, endPoint x: 243, endPoint y: 315, distance: 118.3
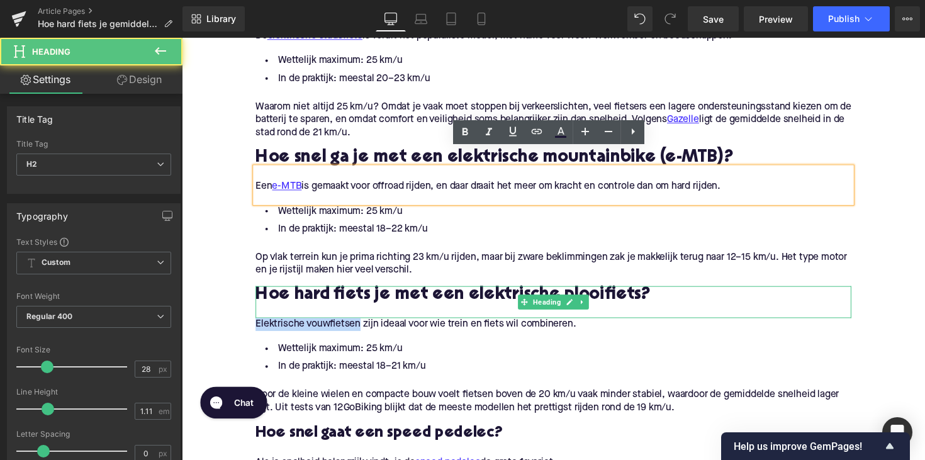
drag, startPoint x: 480, startPoint y: 284, endPoint x: 459, endPoint y: 292, distance: 22.1
click at [480, 292] on h2 "Hoe hard fiets je met een elektrische plooifiets?" at bounding box center [562, 302] width 610 height 20
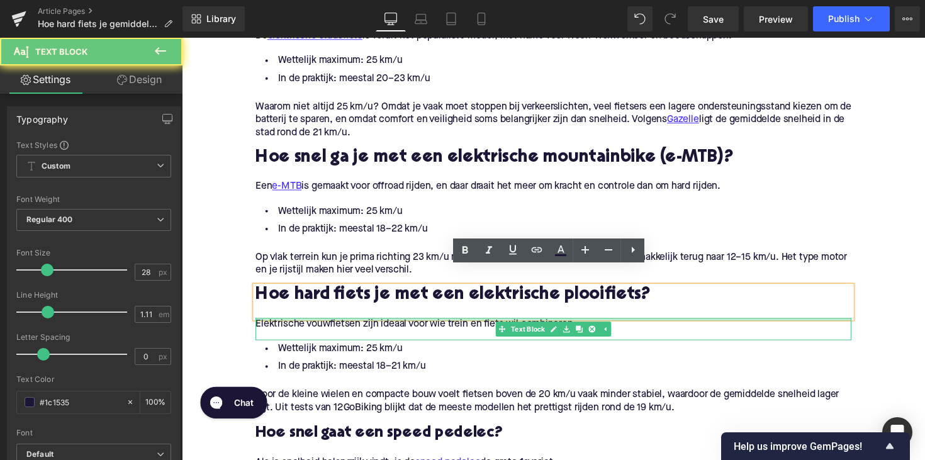
drag, startPoint x: 402, startPoint y: 308, endPoint x: 395, endPoint y: 308, distance: 6.9
click at [402, 325] on div "Elektrische vouwfietsen zijn ideaal voor wie trein en fiets wil combineren. Tex…" at bounding box center [562, 336] width 610 height 23
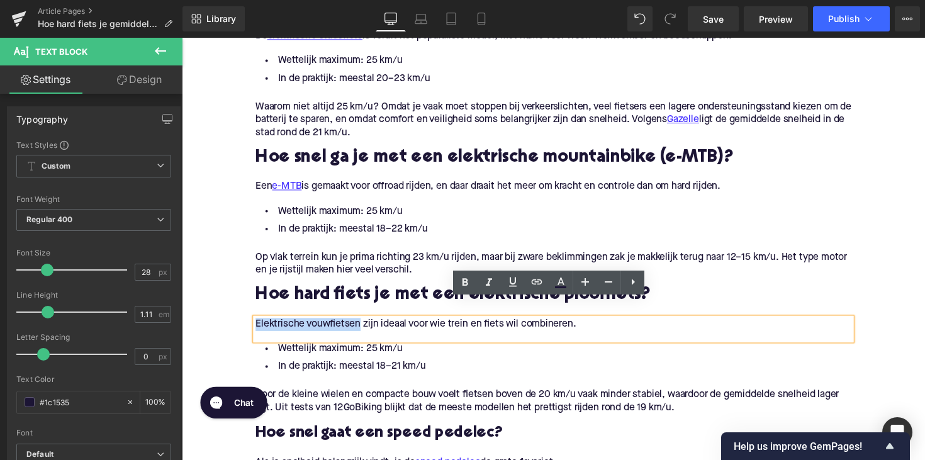
drag, startPoint x: 364, startPoint y: 312, endPoint x: 247, endPoint y: 313, distance: 117.1
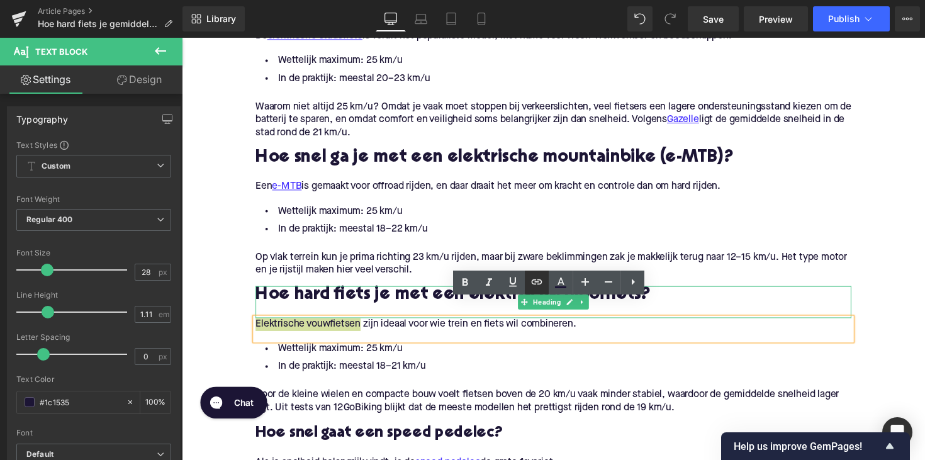
click at [541, 282] on icon at bounding box center [536, 281] width 15 height 15
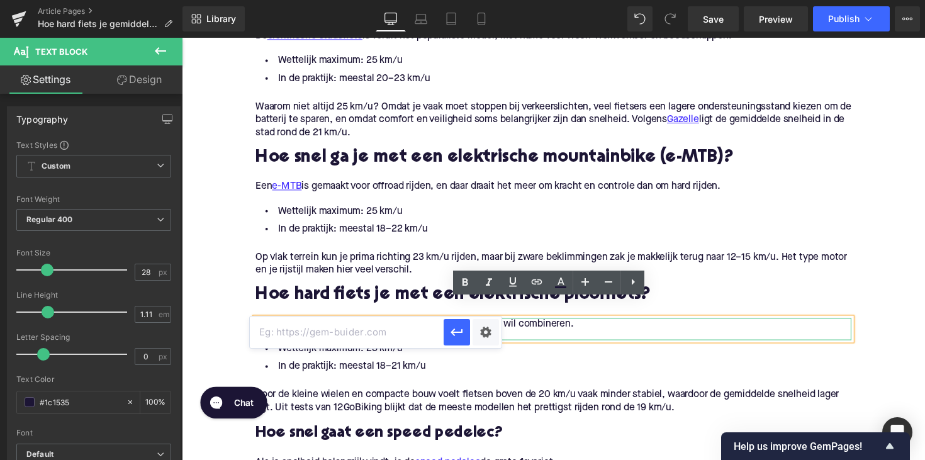
click at [424, 329] on input "text" at bounding box center [347, 332] width 194 height 31
paste input "https://upway.nl/collections/elektrische-vouwfiets"
type input "https://upway.nl/collections/elektrische-vouwfiets"
click at [451, 333] on icon "button" at bounding box center [457, 333] width 12 height 8
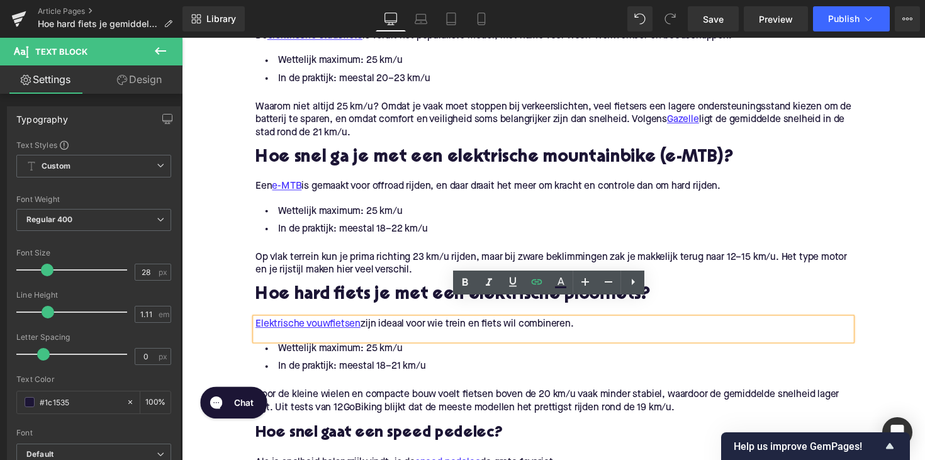
click at [613, 397] on p "Door de kleine wielen en compacte bouw voelt fietsen boven de 20 km/u vaak mind…" at bounding box center [562, 410] width 610 height 26
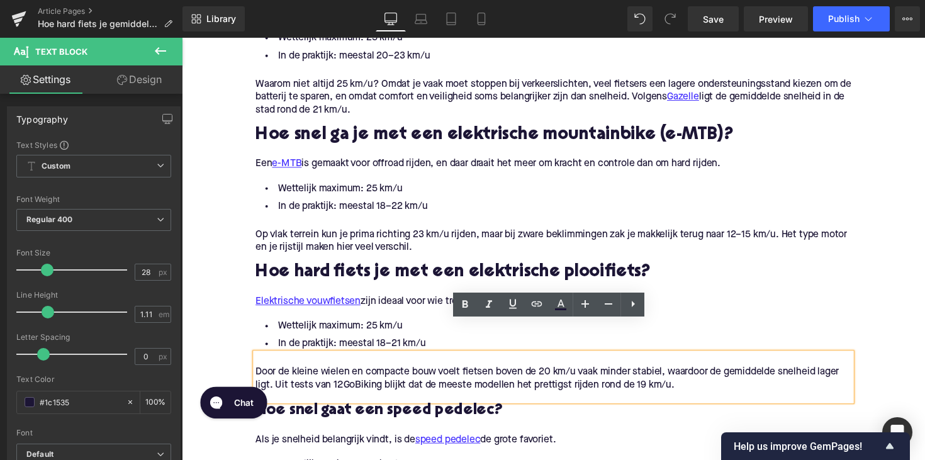
scroll to position [972, 0]
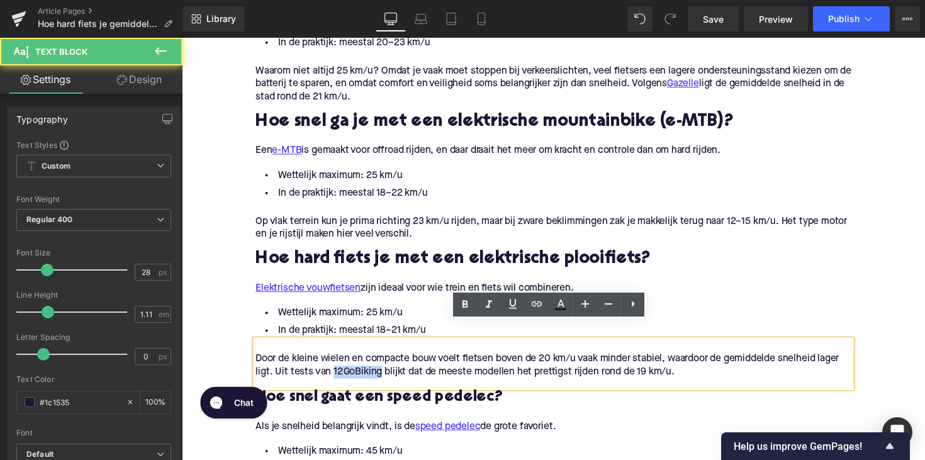
drag, startPoint x: 335, startPoint y: 362, endPoint x: 384, endPoint y: 362, distance: 49.1
click at [384, 362] on p "Door de kleine wielen en compacte bouw voelt fietsen boven de 20 km/u vaak mind…" at bounding box center [562, 374] width 610 height 26
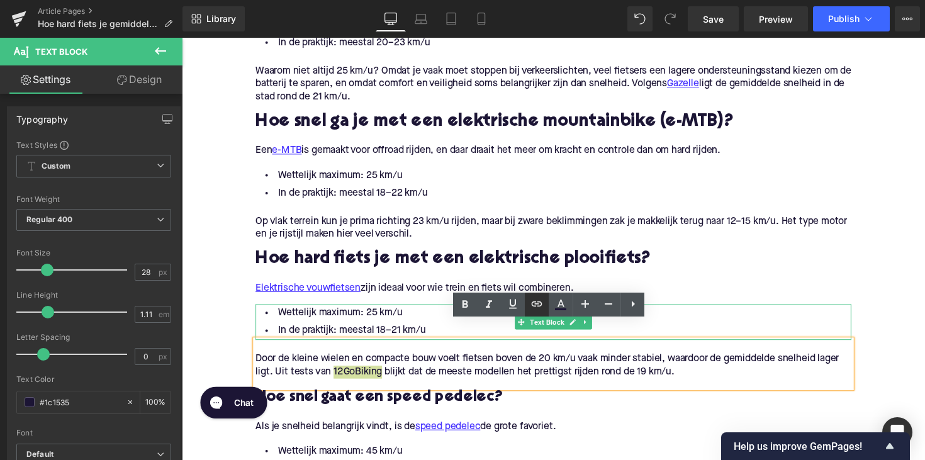
click at [541, 306] on icon at bounding box center [537, 303] width 11 height 5
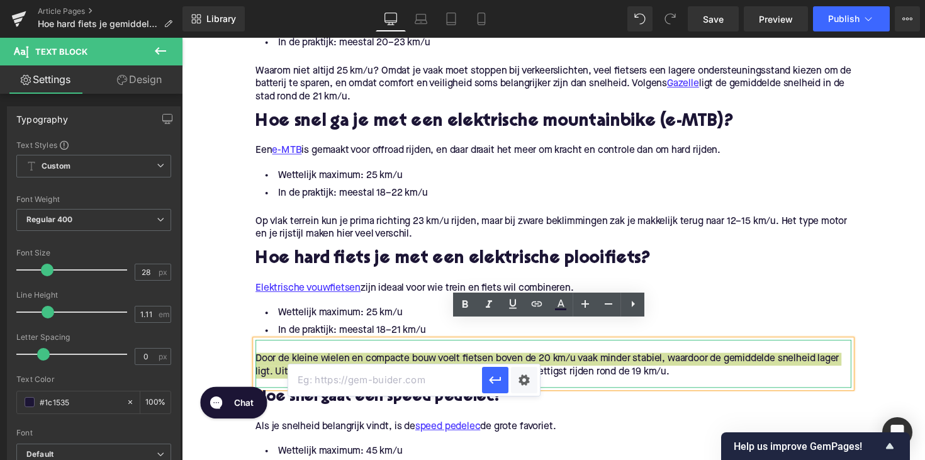
click at [427, 372] on input "text" at bounding box center [385, 379] width 194 height 31
paste input "https://www.12gobiking.nl/blog/hoe-hard-gaat-een-elektrische-fiets"
click at [493, 383] on icon "button" at bounding box center [495, 381] width 12 height 8
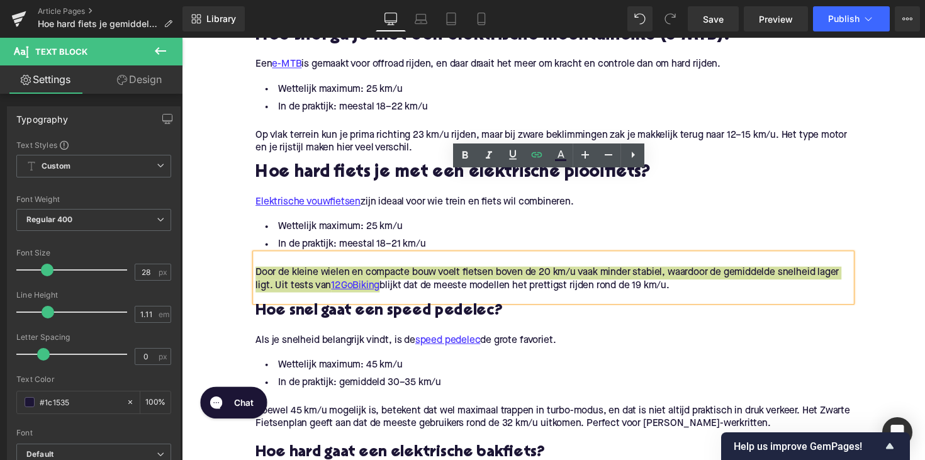
scroll to position [1140, 0]
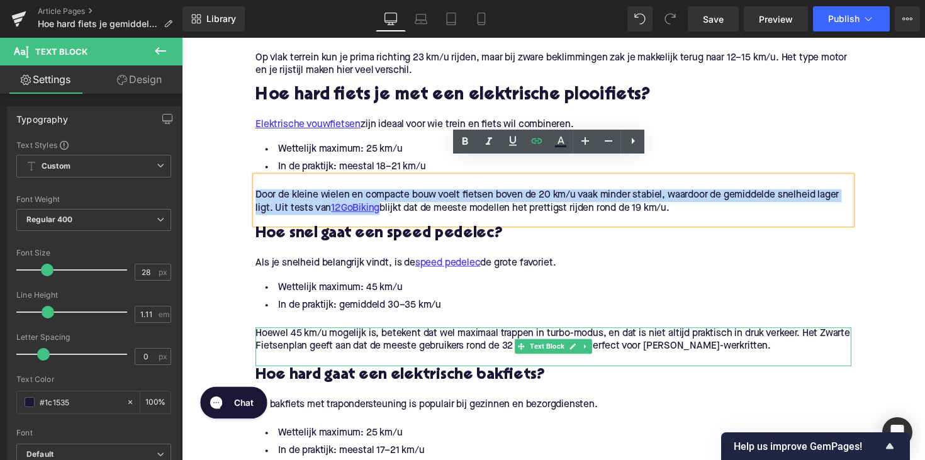
click at [571, 335] on div "Hoewel 45 km/u mogelijk is, betekent dat wel maximaal trappen in turbo-modus, e…" at bounding box center [562, 348] width 610 height 26
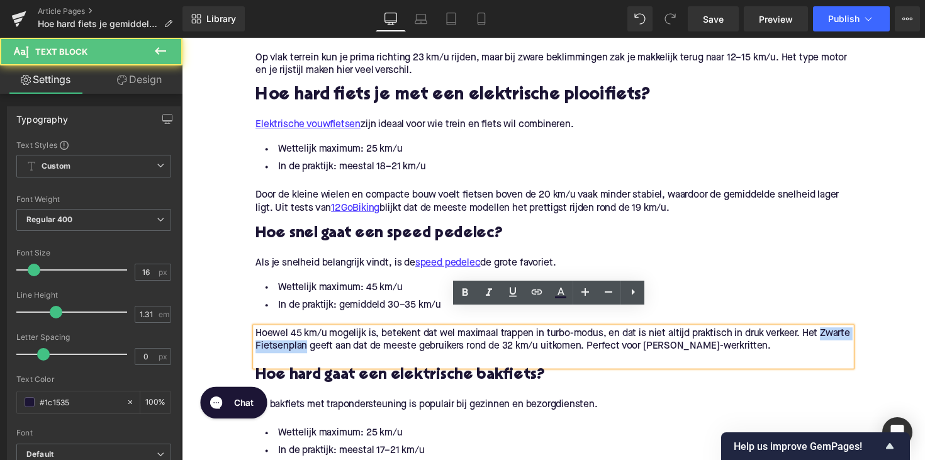
drag, startPoint x: 341, startPoint y: 336, endPoint x: 249, endPoint y: 336, distance: 91.9
click at [249, 336] on div "Wat zegt de wet over e-bike snelheid? Heading In Europa gelden duidelijke regel…" at bounding box center [562, 304] width 629 height 1468
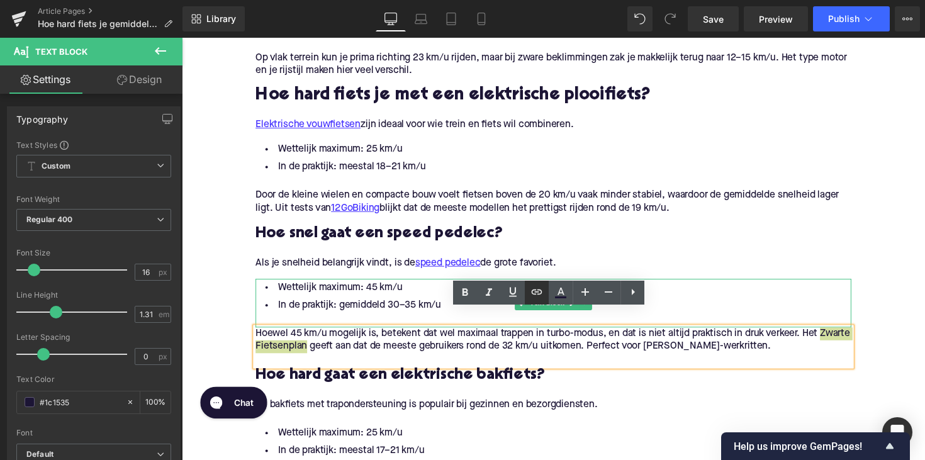
click at [537, 298] on icon at bounding box center [536, 291] width 15 height 15
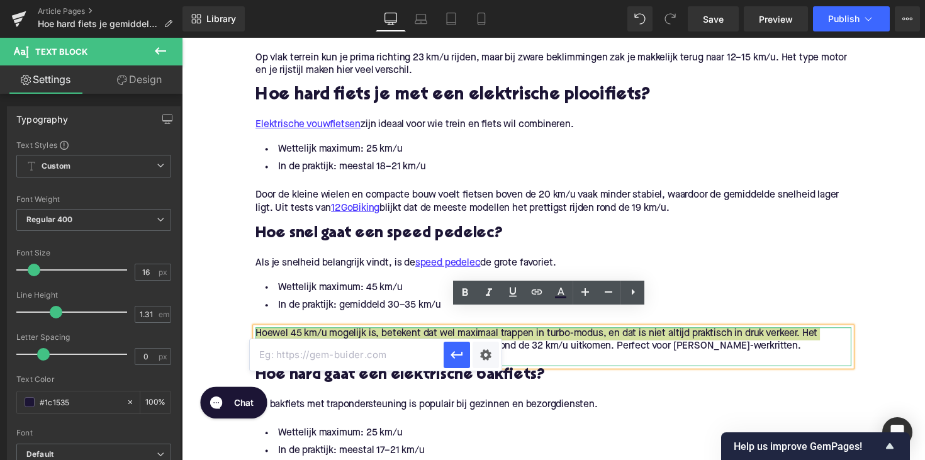
click at [412, 359] on input "text" at bounding box center [347, 354] width 194 height 31
paste input "https://www.hetzwartefietsenplan.com/nl/blog/news/elektrische-fiets-snelheid"
click at [457, 353] on icon "button" at bounding box center [456, 354] width 15 height 15
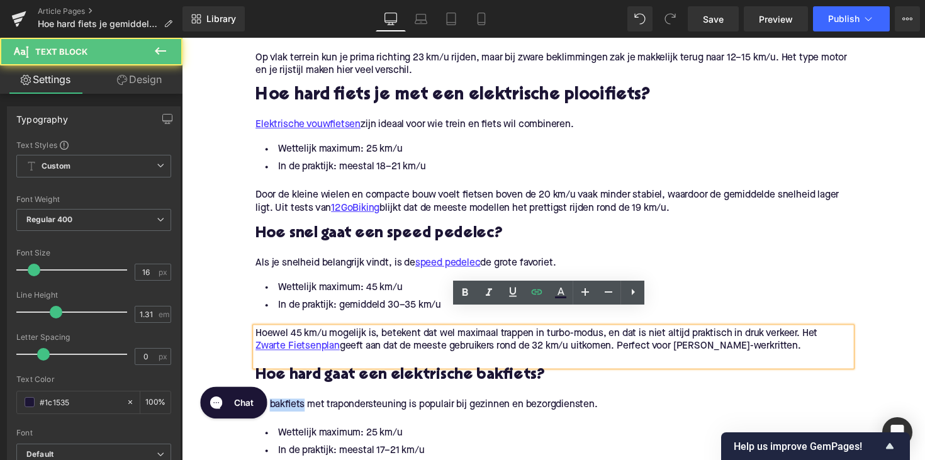
drag, startPoint x: 317, startPoint y: 743, endPoint x: 268, endPoint y: 387, distance: 358.9
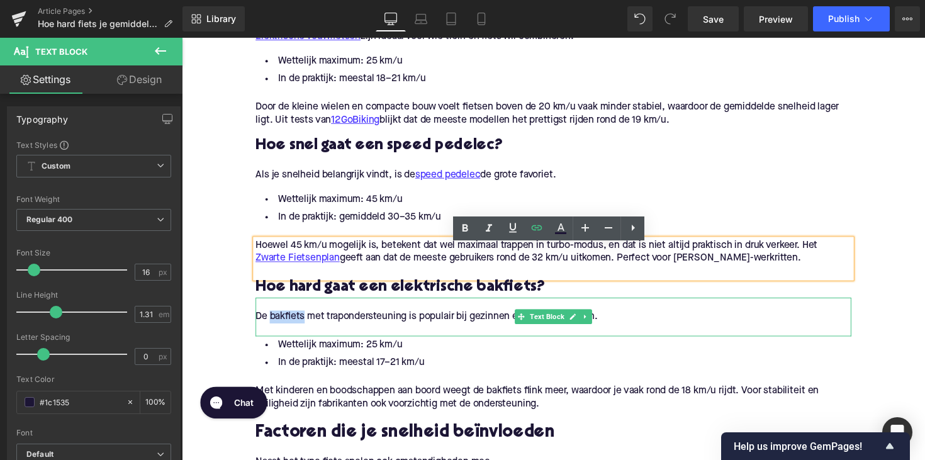
scroll to position [1237, 0]
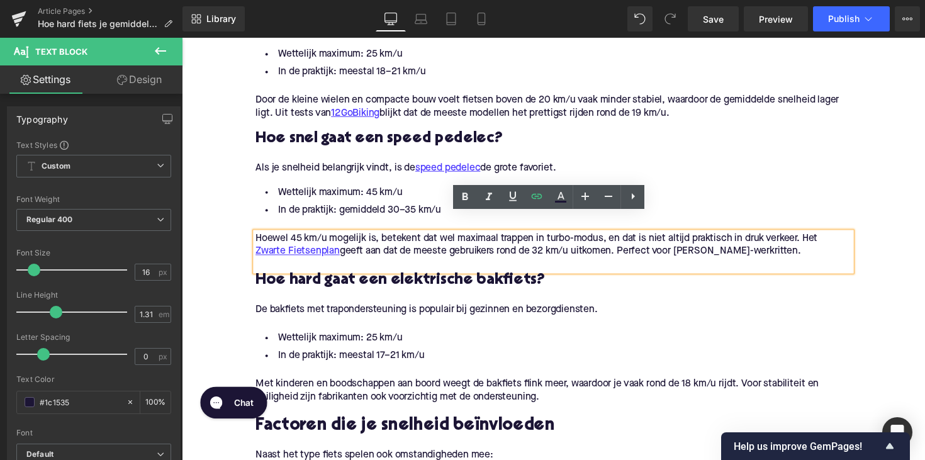
click at [315, 310] on div "De bakfiets met trapondersteuning is populair bij gezinnen en bezorgdiensten." at bounding box center [562, 316] width 610 height 13
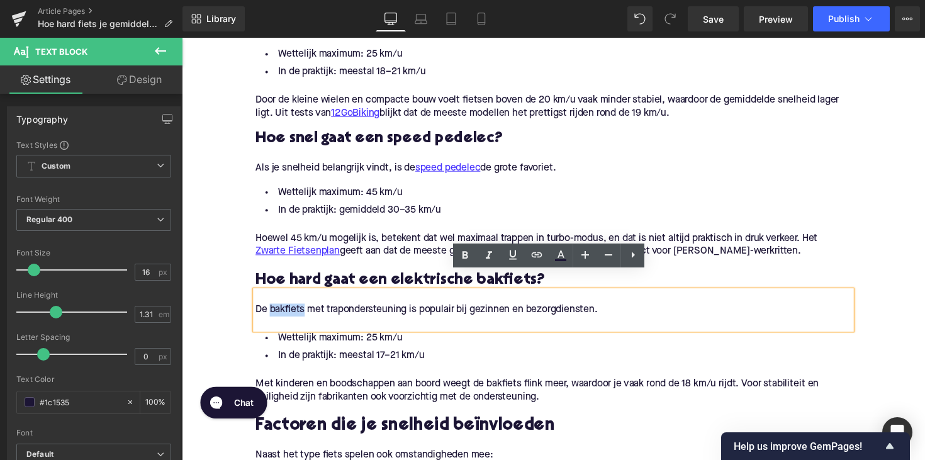
drag, startPoint x: 305, startPoint y: 299, endPoint x: 272, endPoint y: 300, distance: 32.7
click at [272, 310] on div "De bakfiets met trapondersteuning is populair bij gezinnen en bezorgdiensten." at bounding box center [562, 316] width 610 height 13
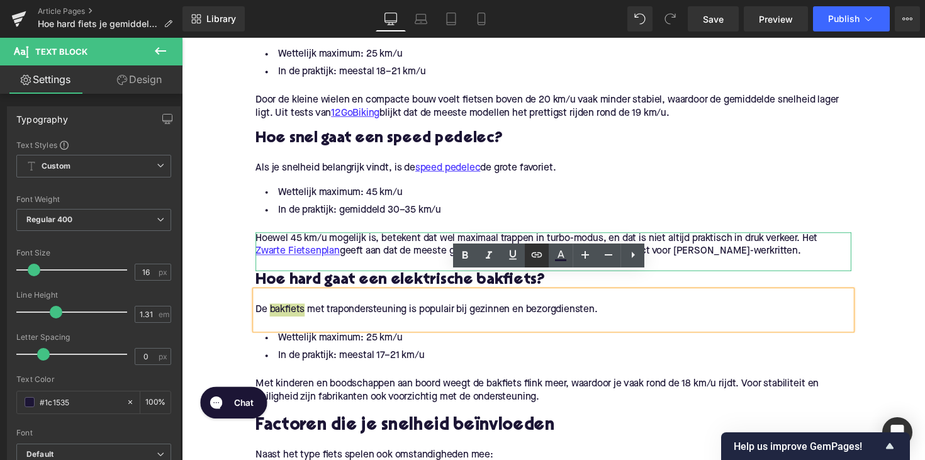
click at [535, 251] on icon at bounding box center [536, 254] width 15 height 15
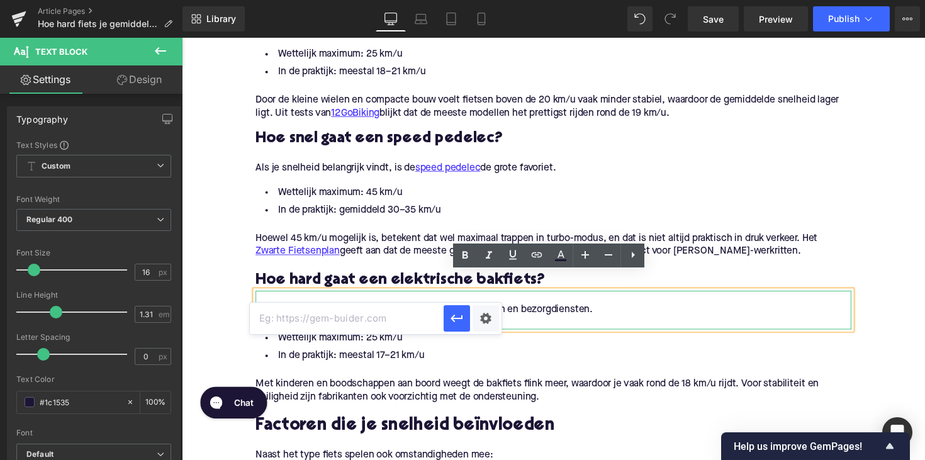
click at [402, 317] on input "text" at bounding box center [347, 318] width 194 height 31
paste input "https://upway.nl/collections/elektrische-bakfiets"
type input "https://upway.nl/collections/elektrische-bakfiets"
click at [449, 323] on icon "button" at bounding box center [456, 318] width 15 height 15
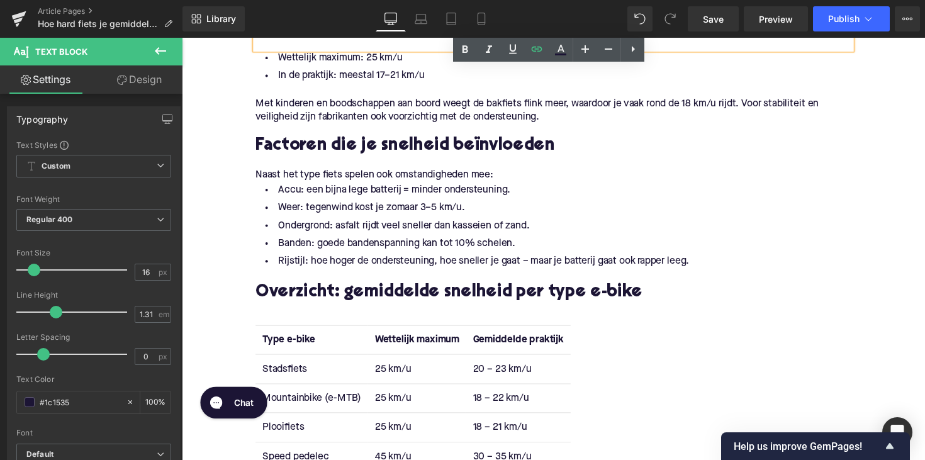
scroll to position [1495, 0]
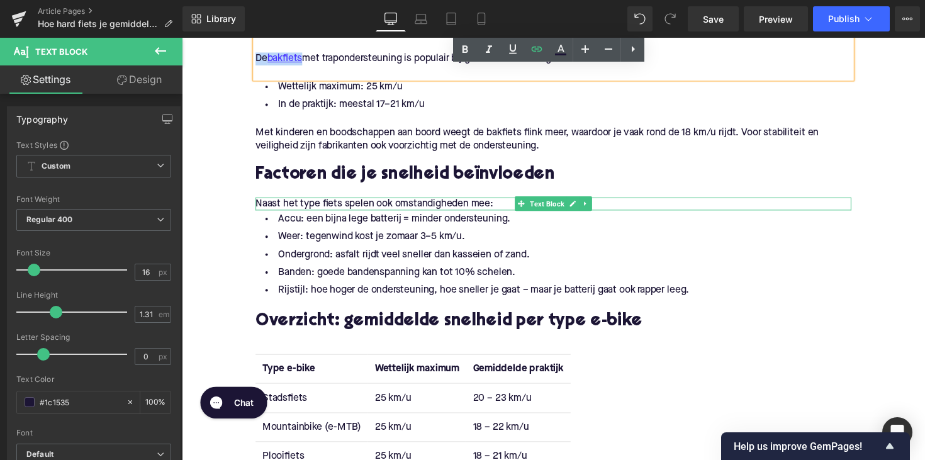
click at [504, 201] on div "Naast het type fiets spelen ook omstandigheden mee:" at bounding box center [562, 207] width 610 height 13
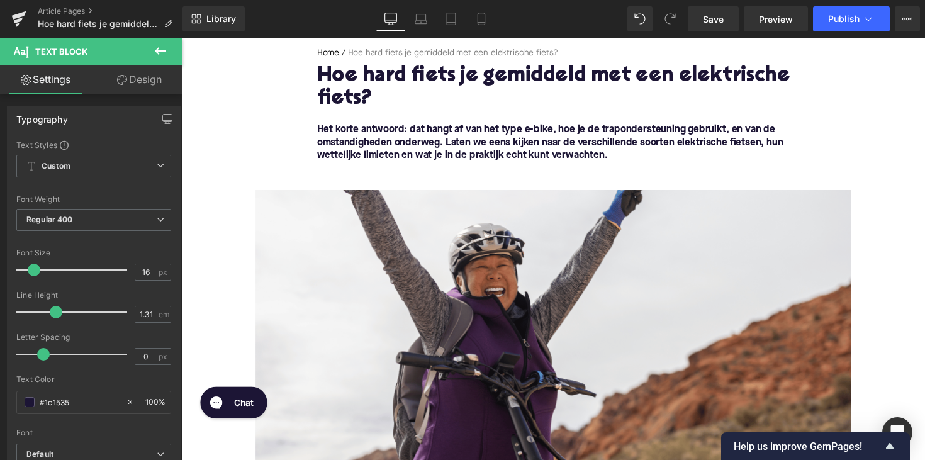
scroll to position [208, 0]
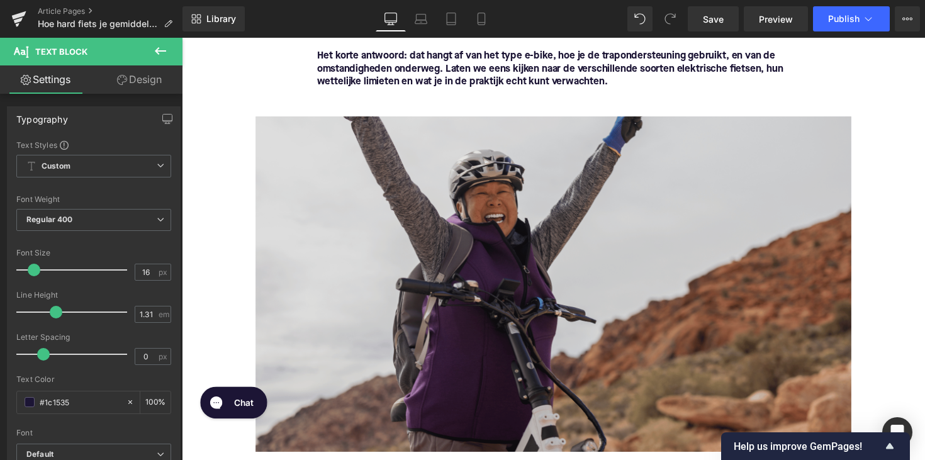
click at [427, 217] on img at bounding box center [562, 290] width 610 height 344
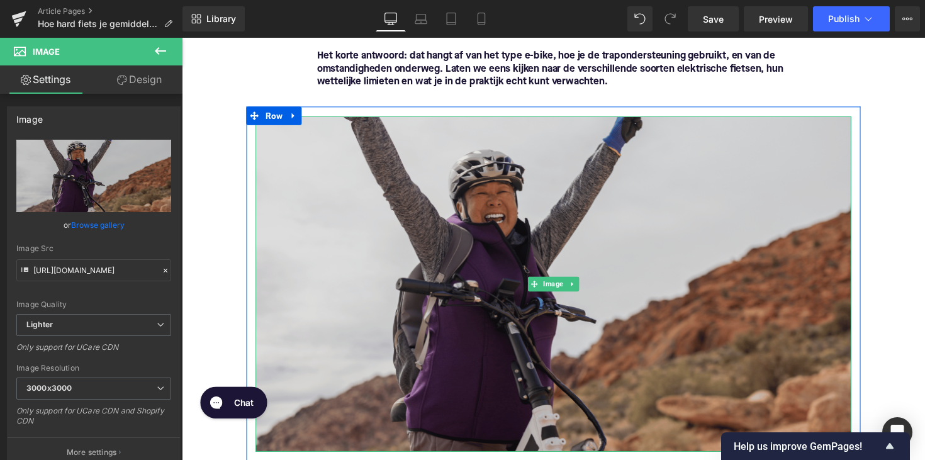
click at [496, 314] on img at bounding box center [562, 290] width 610 height 344
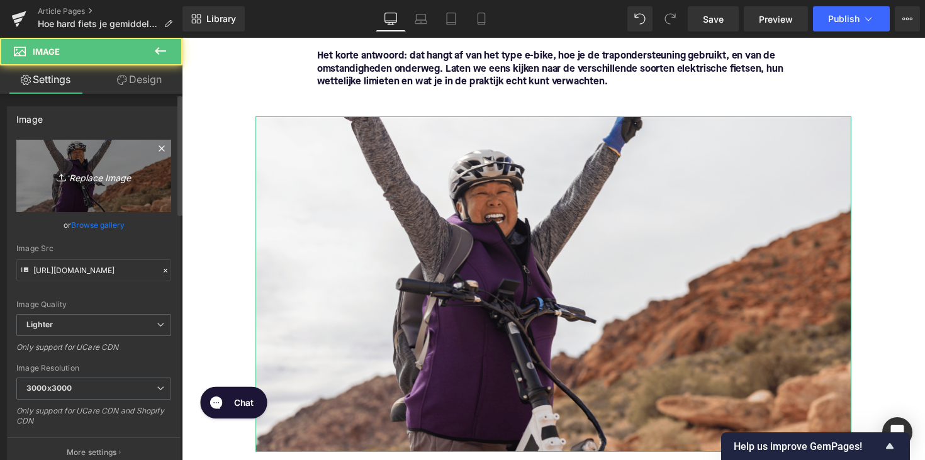
click at [125, 190] on link "Replace Image" at bounding box center [93, 176] width 155 height 72
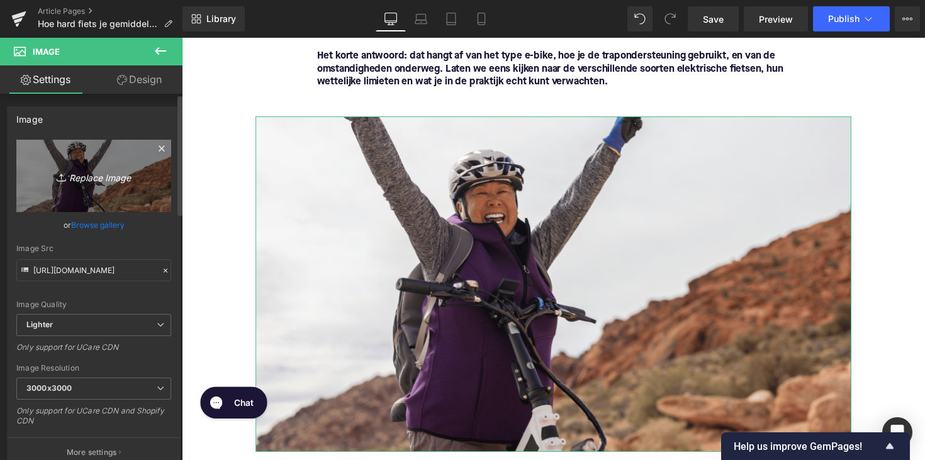
type input "C:\fakepath\elektrischefietssnel.png"
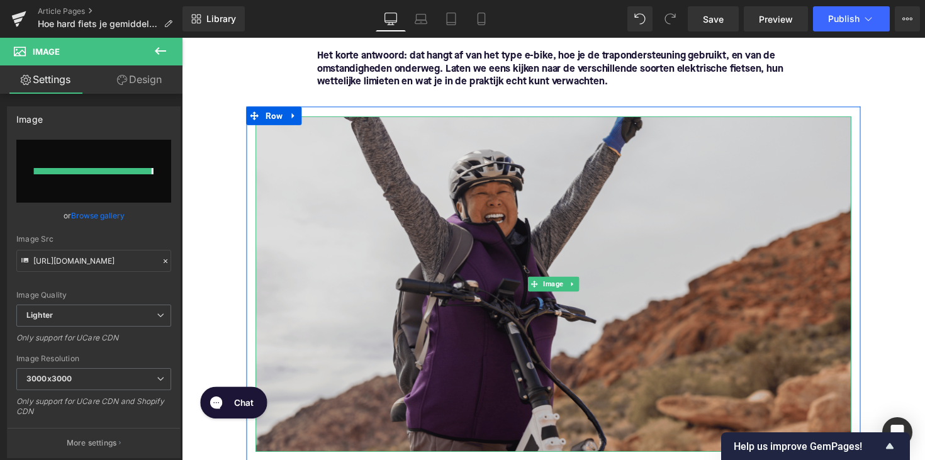
type input "https://ucarecdn.com/a0b9f0d9-2610-4696-923e-3efce81ffe6c/-/format/auto/-/previ…"
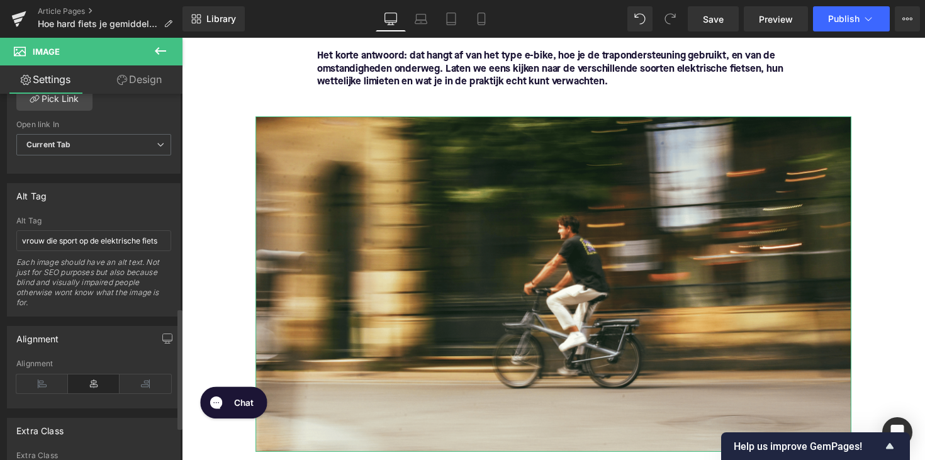
scroll to position [649, 0]
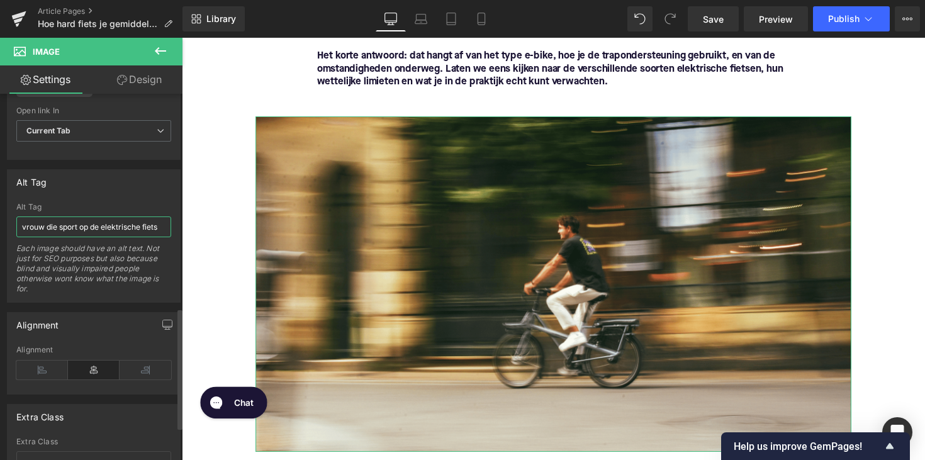
click at [77, 230] on input "vrouw die sport op de elektrische fiets" at bounding box center [93, 226] width 155 height 21
type input "man die snel gaat op elektrische fiets"
click at [841, 23] on span "Publish" at bounding box center [843, 19] width 31 height 10
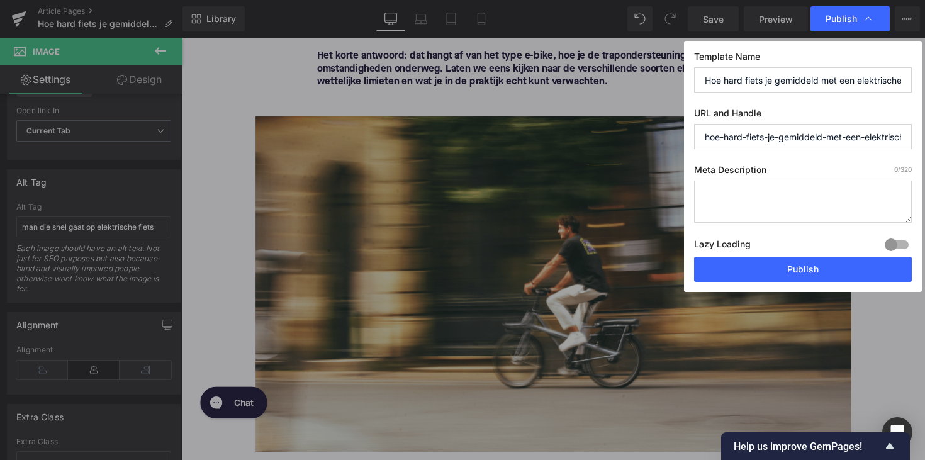
click at [775, 193] on textarea at bounding box center [803, 202] width 218 height 42
paste textarea "Hoe hard fiets je met een elektrische fiets? Ontdek de gemiddelde snelheid van …"
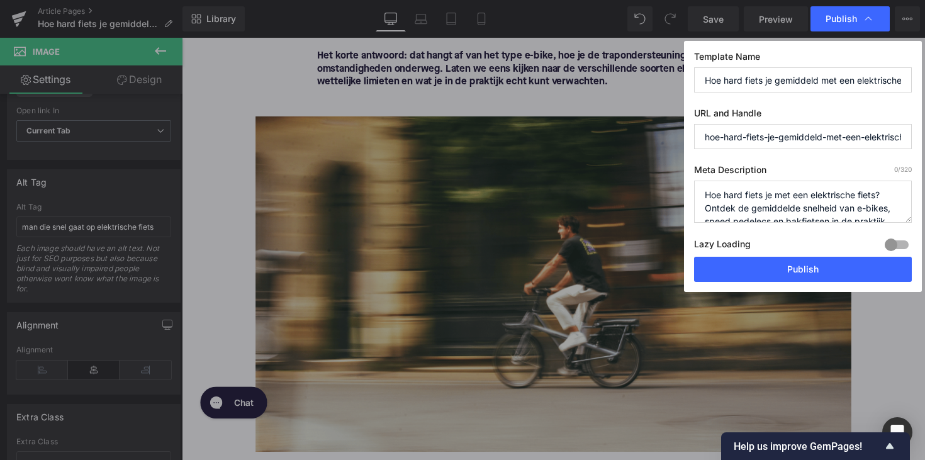
scroll to position [4, 0]
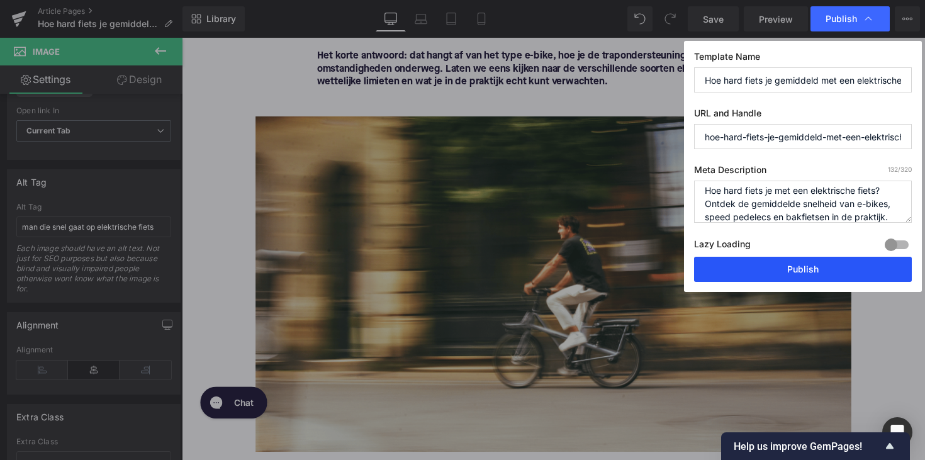
type textarea "Hoe hard fiets je met een elektrische fiets? Ontdek de gemiddelde snelheid van …"
click at [818, 262] on button "Publish" at bounding box center [803, 269] width 218 height 25
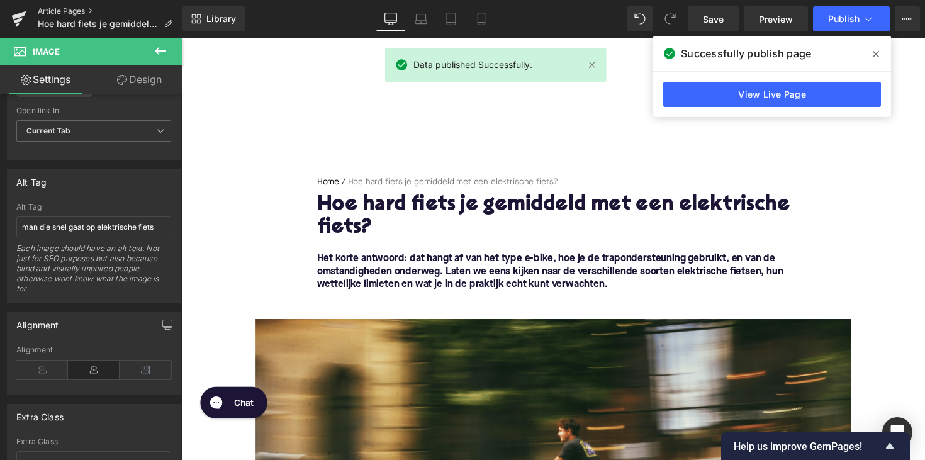
click at [70, 13] on link "Article Pages" at bounding box center [110, 11] width 145 height 10
